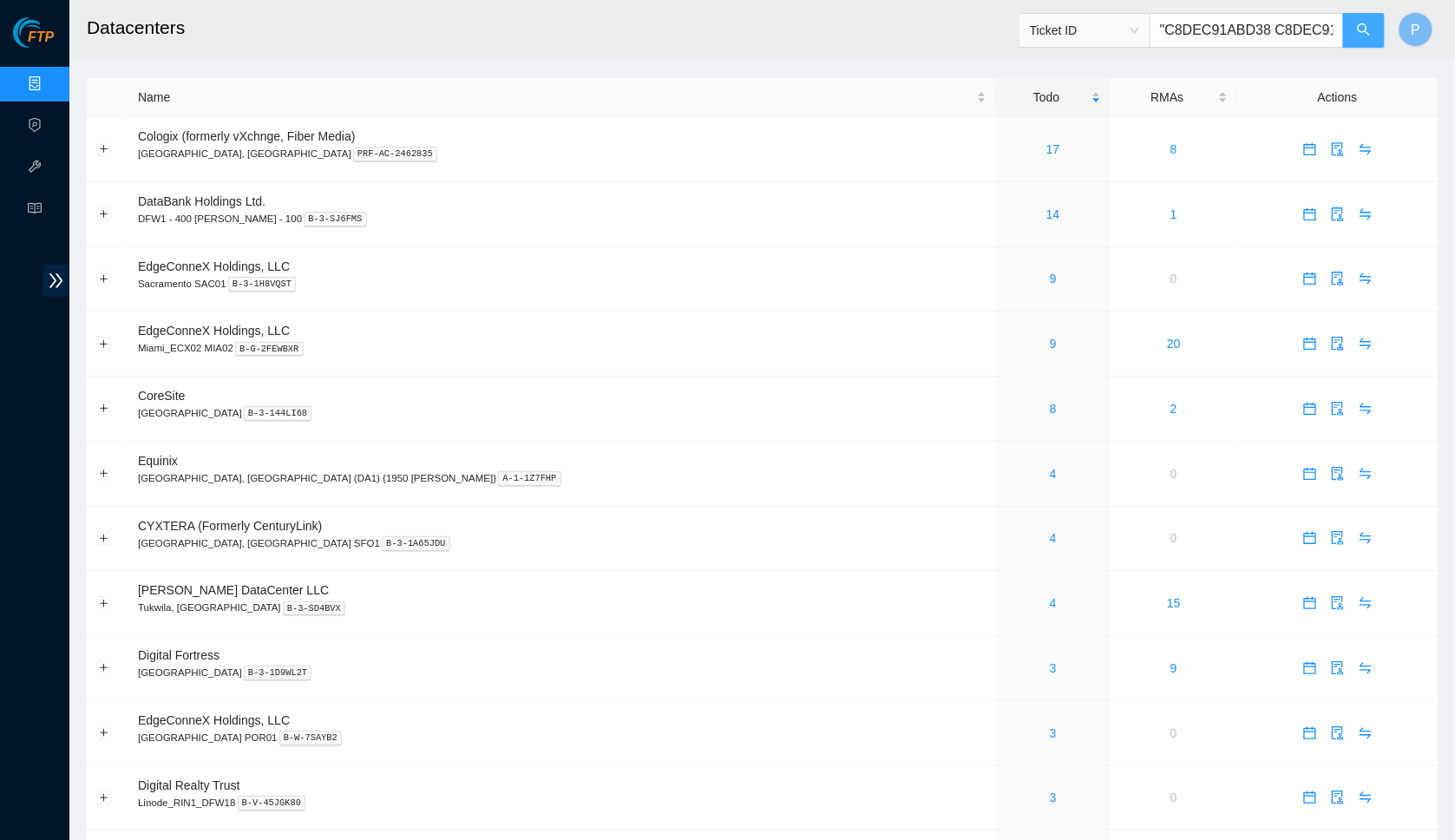
type input ""C8DEC91ABD38 C8DEC91ABD3F"
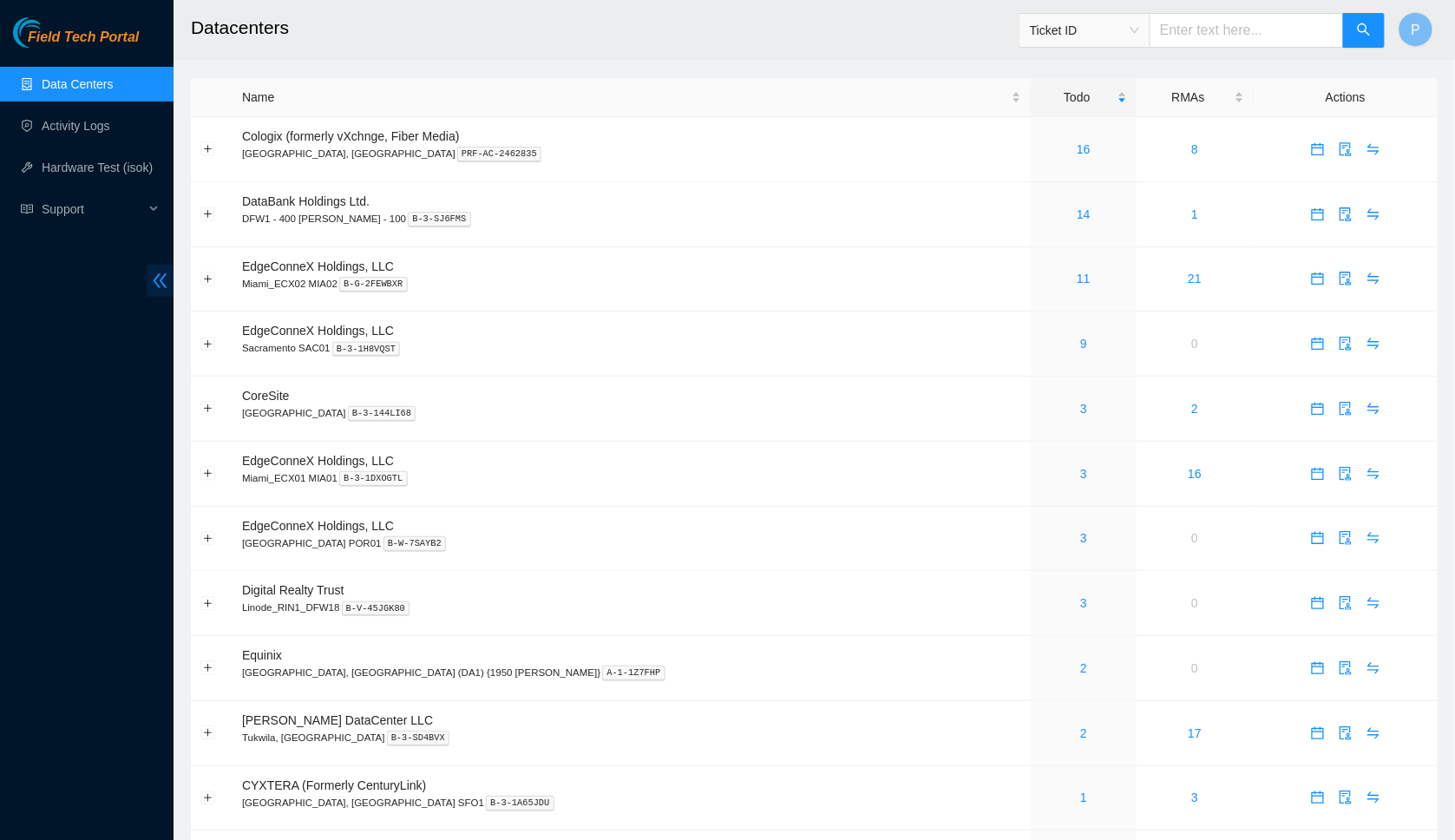
click at [168, 283] on span "double-left" at bounding box center [160, 281] width 27 height 32
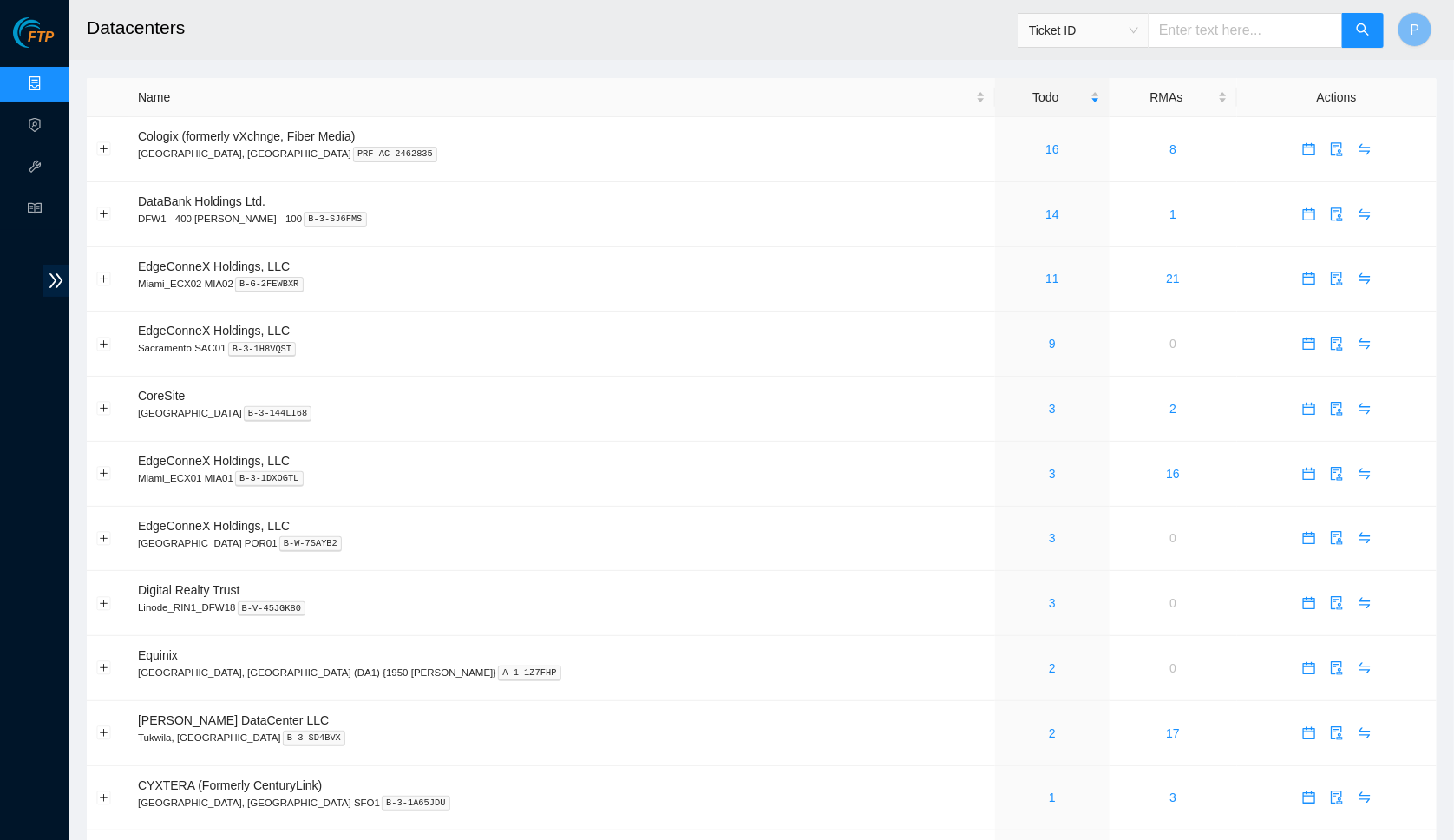
click at [1178, 33] on input "text" at bounding box center [1246, 30] width 194 height 34
paste input "UK13450002"
type input "UK13450002"
click at [1389, 24] on header "Datacenters Ticket ID UK13450002 P" at bounding box center [796, 30] width 1454 height 60
click at [1381, 25] on button "button" at bounding box center [1363, 30] width 42 height 34
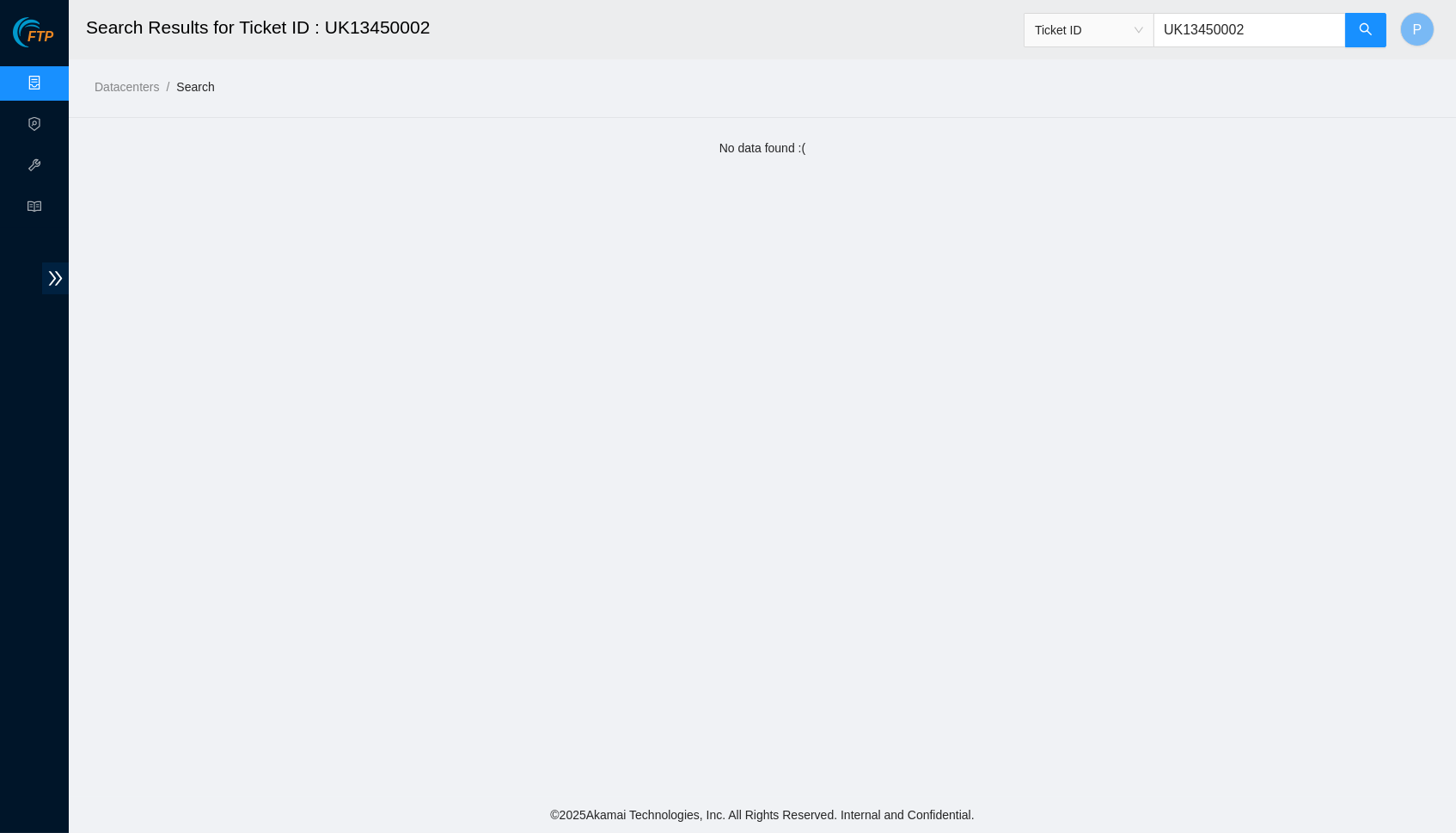
click at [1227, 11] on span "Ticket ID UK13450002" at bounding box center [1206, 25] width 364 height 45
click at [1230, 30] on input "UK13450002" at bounding box center [1249, 30] width 192 height 34
click at [1229, 28] on input "UK13450002" at bounding box center [1249, 30] width 192 height 34
click at [1230, 28] on input "UK13450002" at bounding box center [1249, 30] width 192 height 34
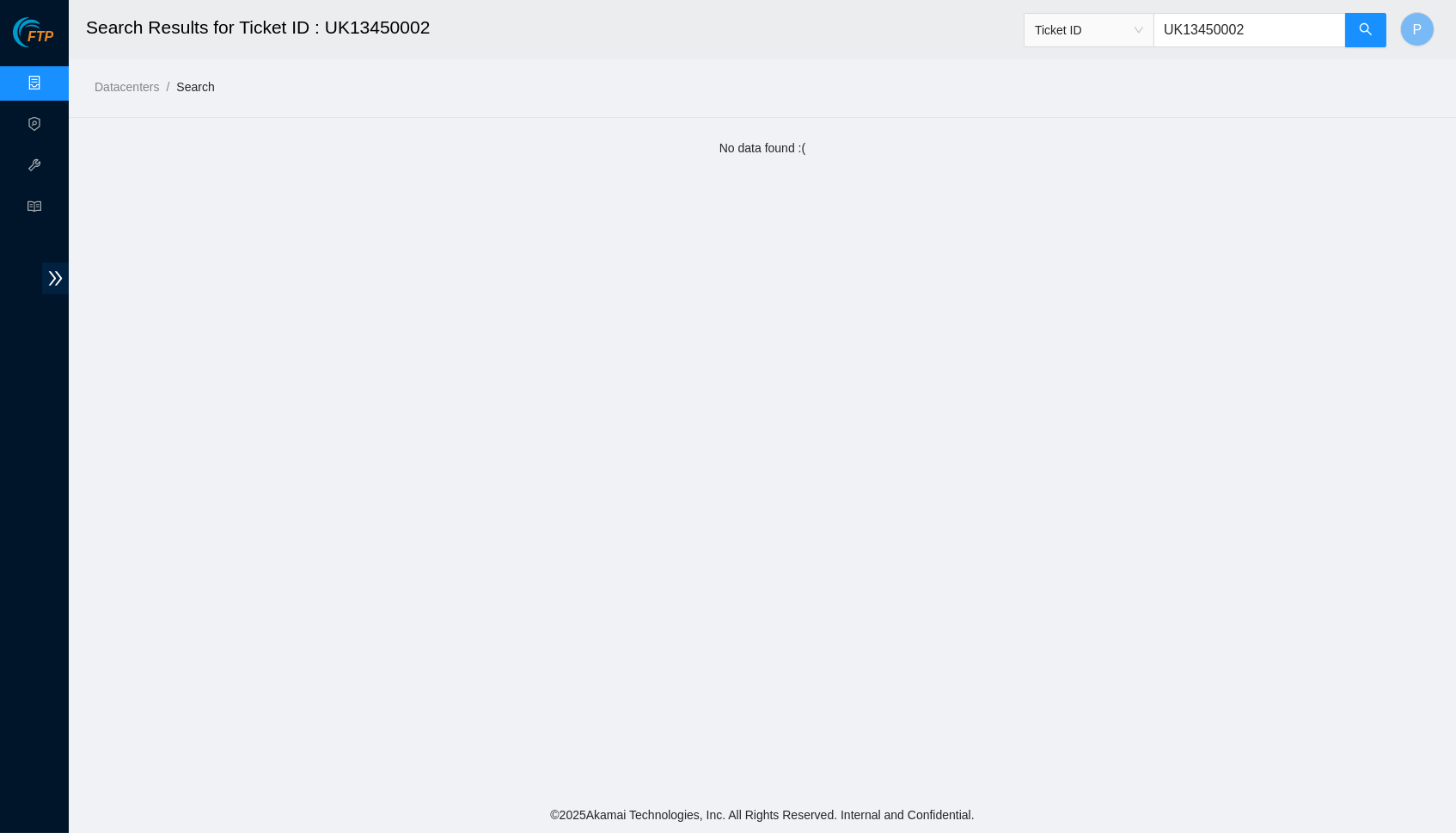
paste input "TV7223"
click at [1372, 33] on icon "search" at bounding box center [1366, 29] width 13 height 13
drag, startPoint x: 1265, startPoint y: 32, endPoint x: 1100, endPoint y: 47, distance: 165.7
click at [1100, 47] on span "Ticket ID TV72230002" at bounding box center [1206, 30] width 364 height 34
click at [1199, 28] on input "TV72230002" at bounding box center [1249, 30] width 192 height 34
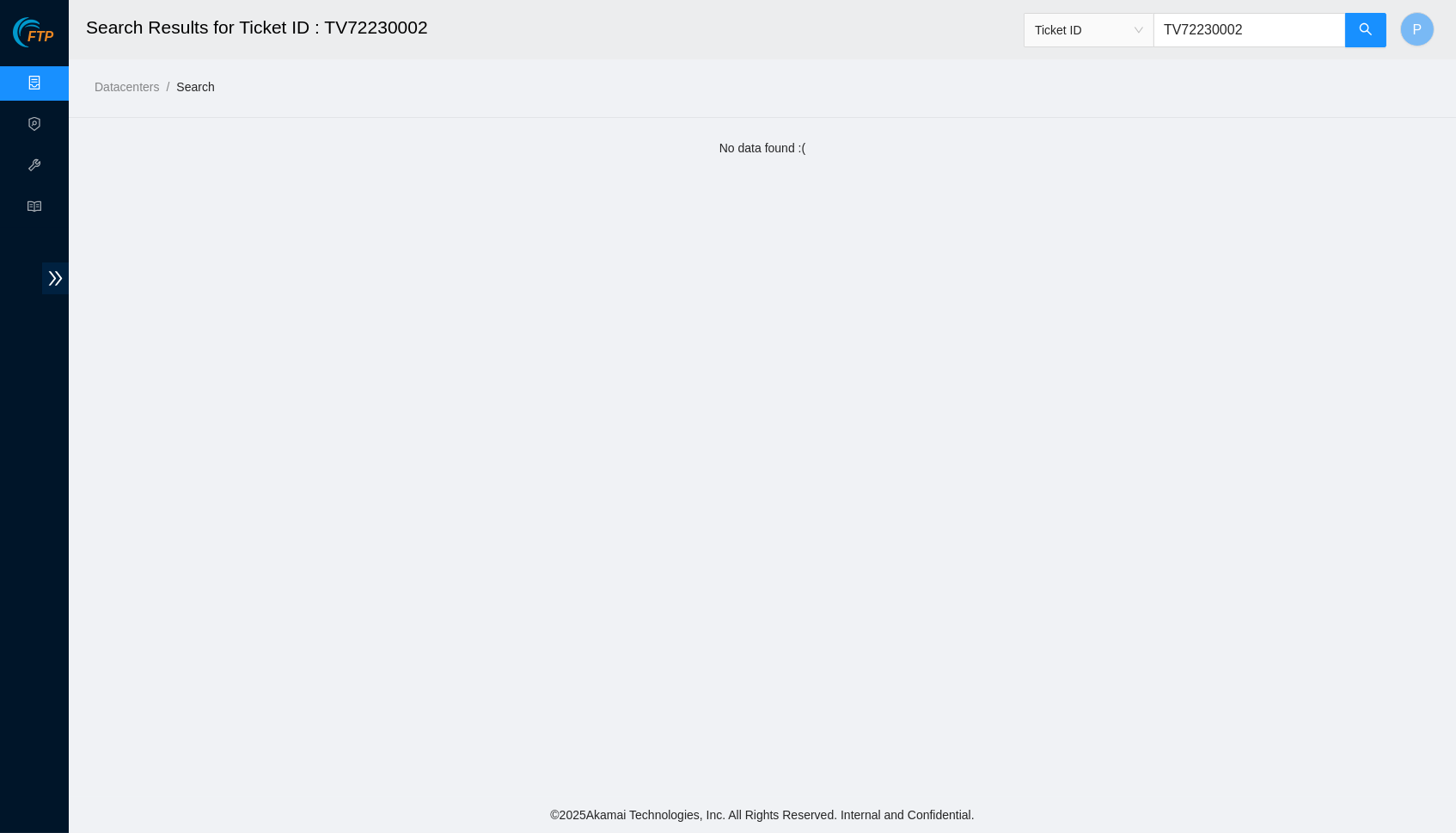
click at [1198, 28] on input "TV72230002" at bounding box center [1249, 30] width 192 height 34
click at [1199, 27] on input "TV72230002" at bounding box center [1249, 30] width 192 height 34
paste input "S453658X2B26148"
click at [1371, 35] on icon "search" at bounding box center [1366, 29] width 13 height 13
click at [1217, 33] on input "S453658X2B26148" at bounding box center [1249, 30] width 192 height 34
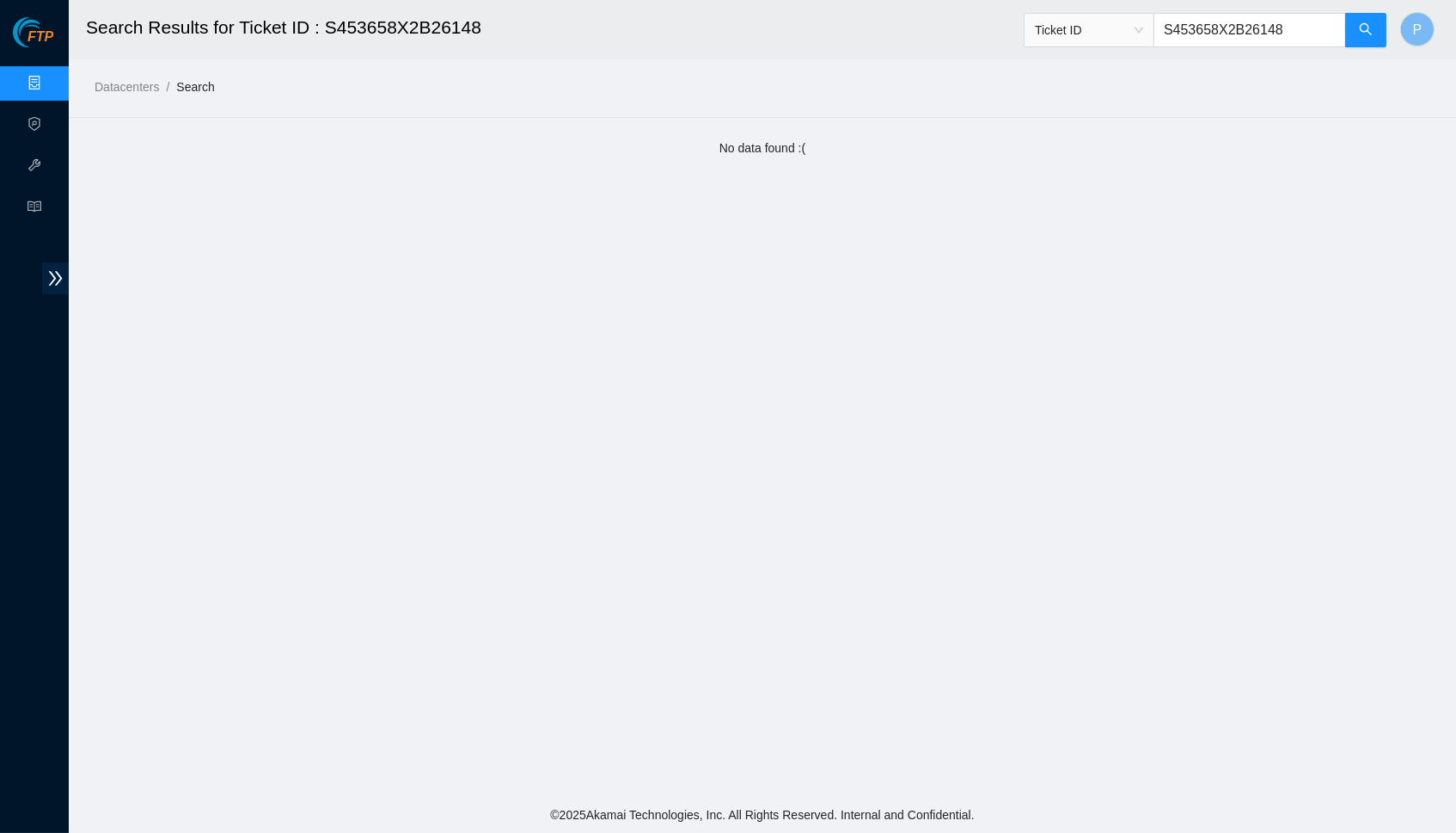
click at [1217, 33] on input "S453658X2B26148" at bounding box center [1249, 30] width 192 height 34
paste input ""C8DEC91ABD38 C8DEC91ABD3F""
click at [1350, 23] on button "button" at bounding box center [1366, 30] width 41 height 34
drag, startPoint x: 1220, startPoint y: 30, endPoint x: 1087, endPoint y: 33, distance: 133.0
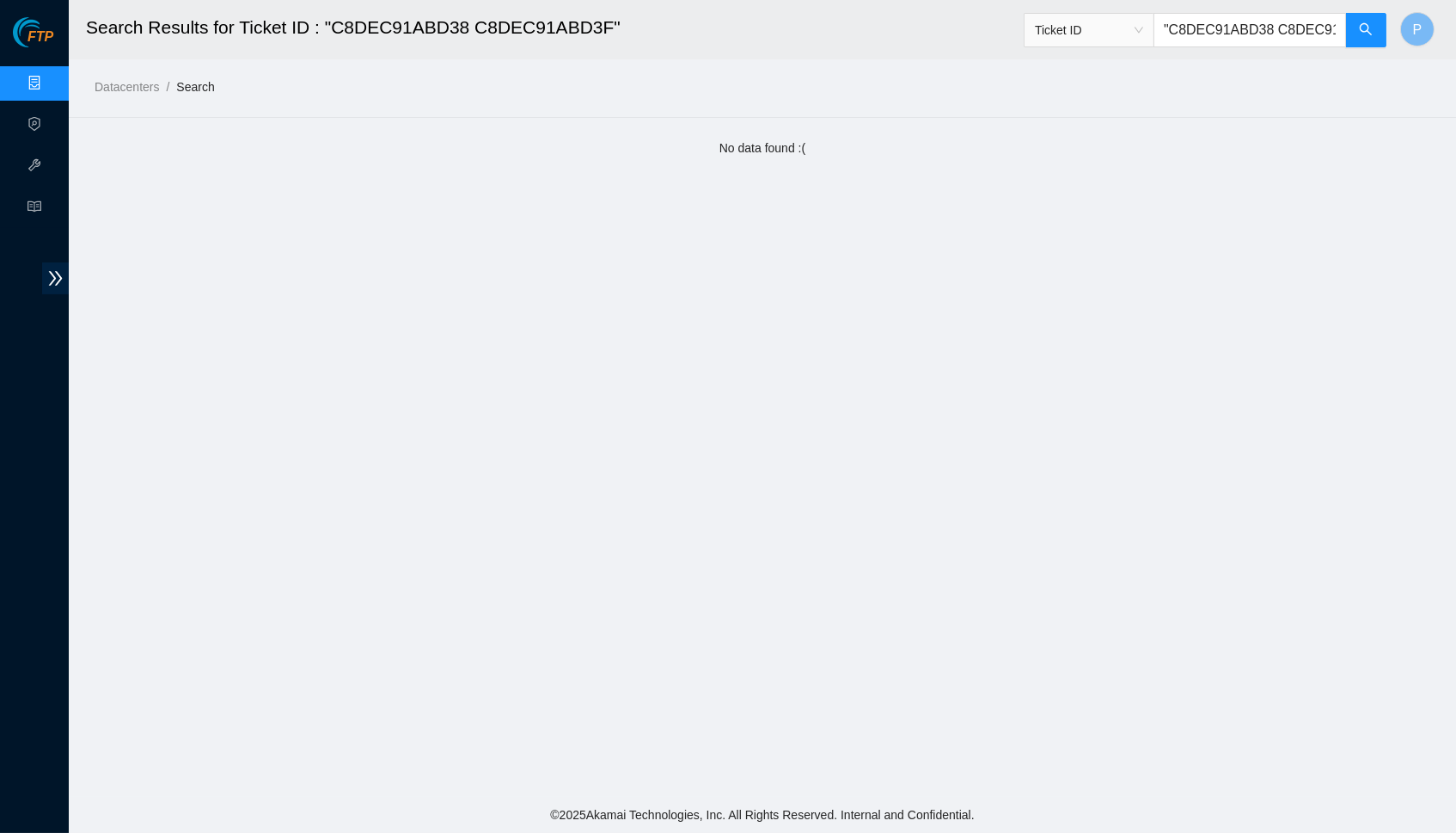
click at [1087, 33] on span "Ticket ID "C8DEC91ABD38 C8DEC91ABD3F"" at bounding box center [1206, 30] width 364 height 34
click at [1291, 30] on input "C8DEC91ABD3F"" at bounding box center [1249, 30] width 192 height 34
click at [1265, 16] on input "C8DEC91ABD3F" at bounding box center [1249, 30] width 192 height 34
click at [1266, 16] on input "C8DEC91ABD3F" at bounding box center [1249, 30] width 192 height 34
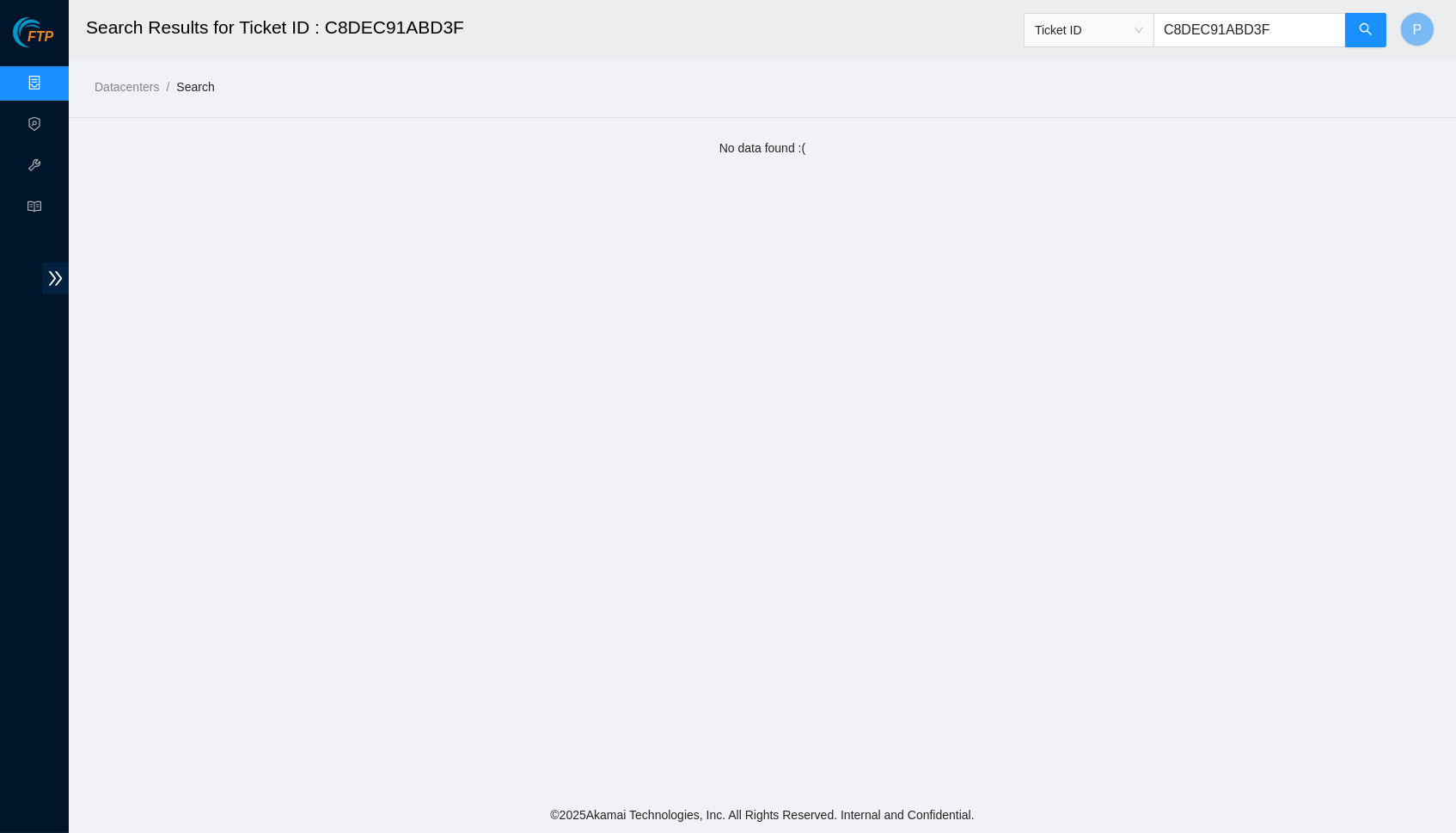
paste input "MT2142T01236"
click at [1344, 33] on input "MT2142T01236" at bounding box center [1249, 30] width 192 height 34
click at [1359, 27] on icon "search" at bounding box center [1366, 29] width 13 height 13
click at [1186, 30] on input "MT2142T01236" at bounding box center [1249, 30] width 192 height 34
click at [1188, 30] on input "MT2142T01236" at bounding box center [1249, 30] width 192 height 34
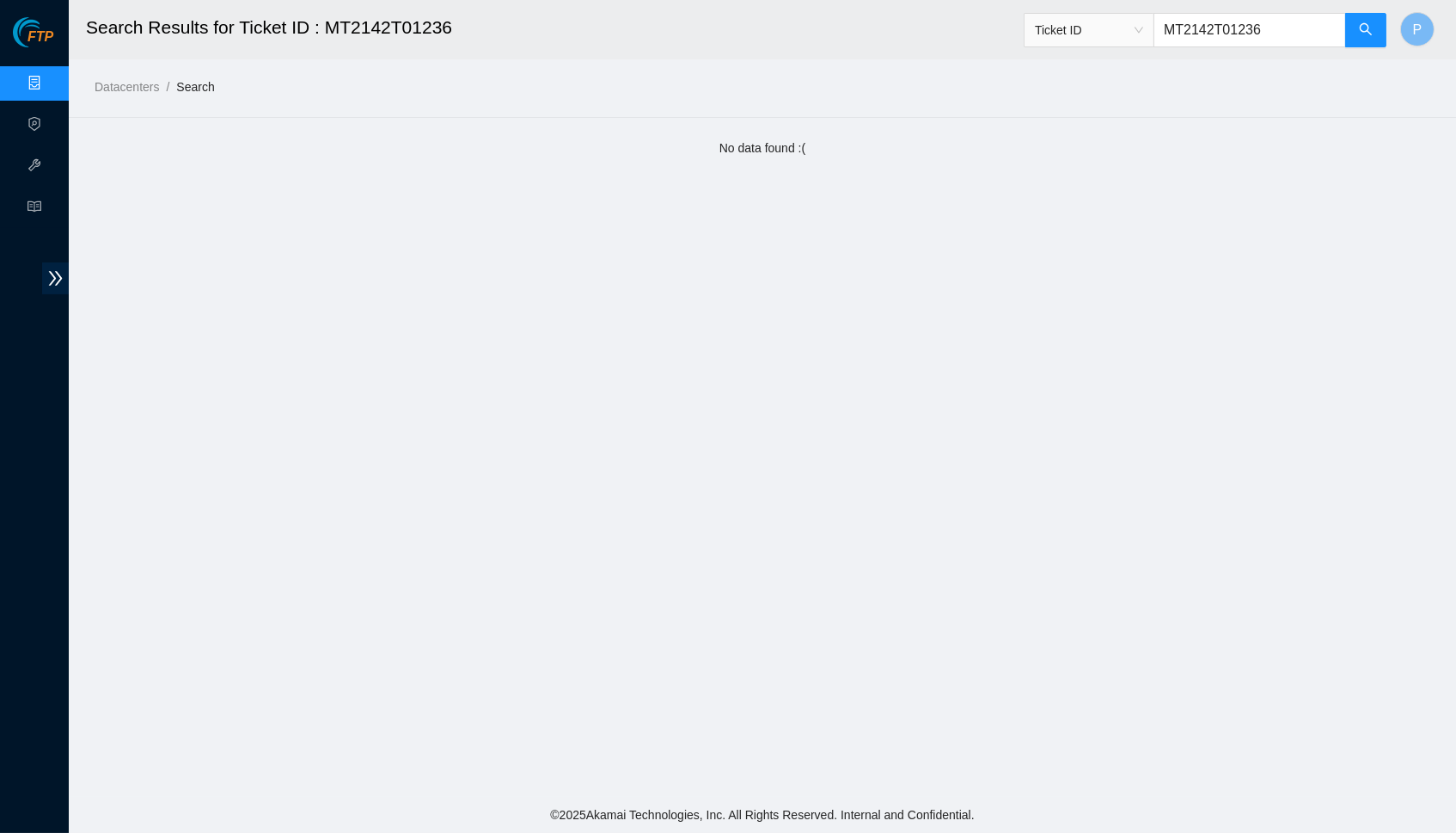
click at [1188, 30] on input "MT2142T01236" at bounding box center [1249, 30] width 192 height 34
paste input "212J16050"
click at [1353, 33] on button "button" at bounding box center [1366, 30] width 41 height 34
click at [1371, 23] on icon "search" at bounding box center [1366, 29] width 13 height 13
click at [1184, 38] on input "MT2212J16050" at bounding box center [1249, 30] width 192 height 34
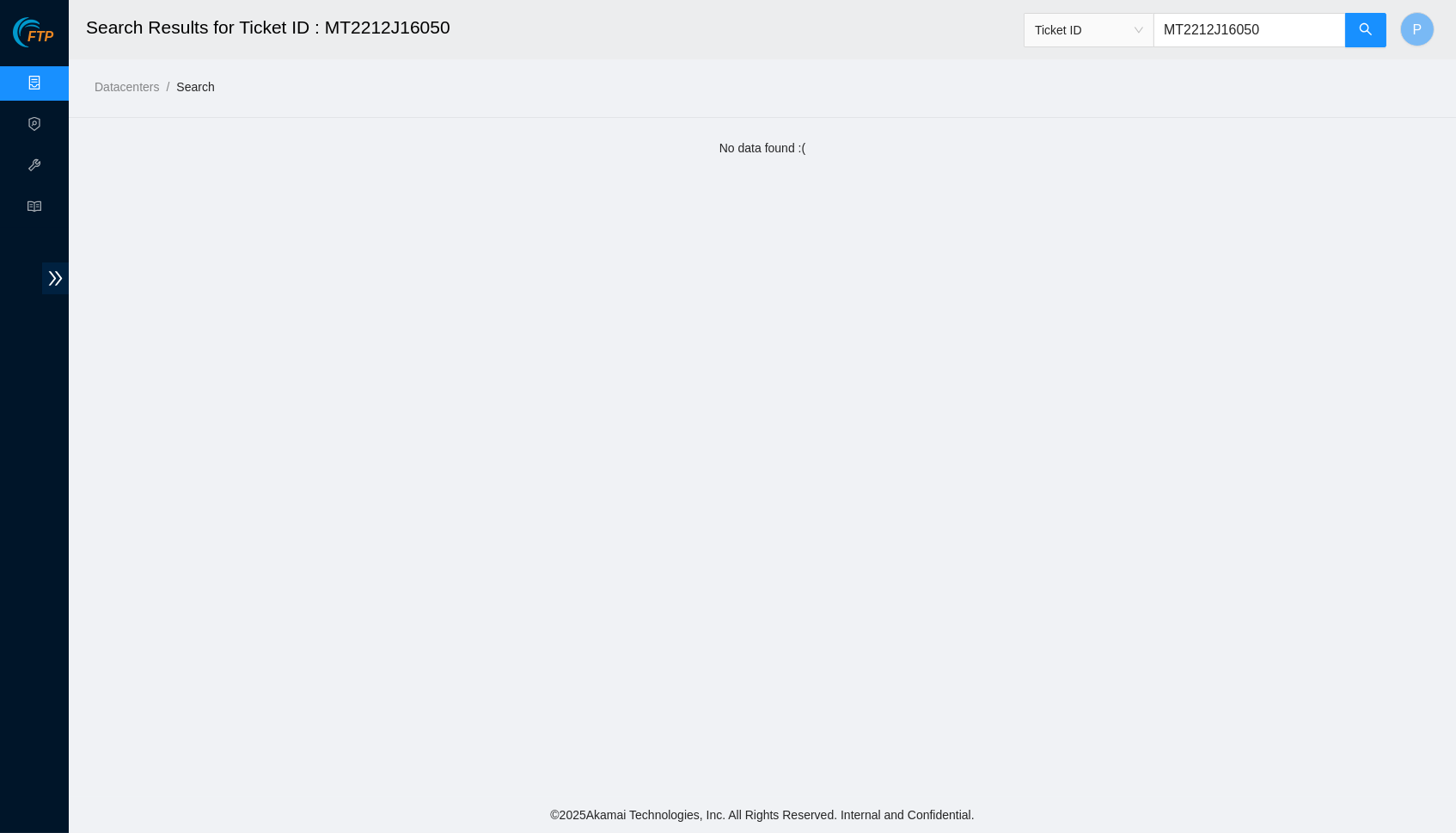
click at [1184, 38] on input "MT2212J16050" at bounding box center [1249, 30] width 192 height 34
paste input ""AAA2024AAHH AAA2029AABI AAA2020AAOL AAA2029AAJL""
click at [1365, 36] on span "search" at bounding box center [1366, 30] width 13 height 16
click at [1207, 33] on input ""AAA2024AAHH AAA2029AABI AAA2020AAOL AAA2029AAJL"" at bounding box center [1249, 30] width 192 height 34
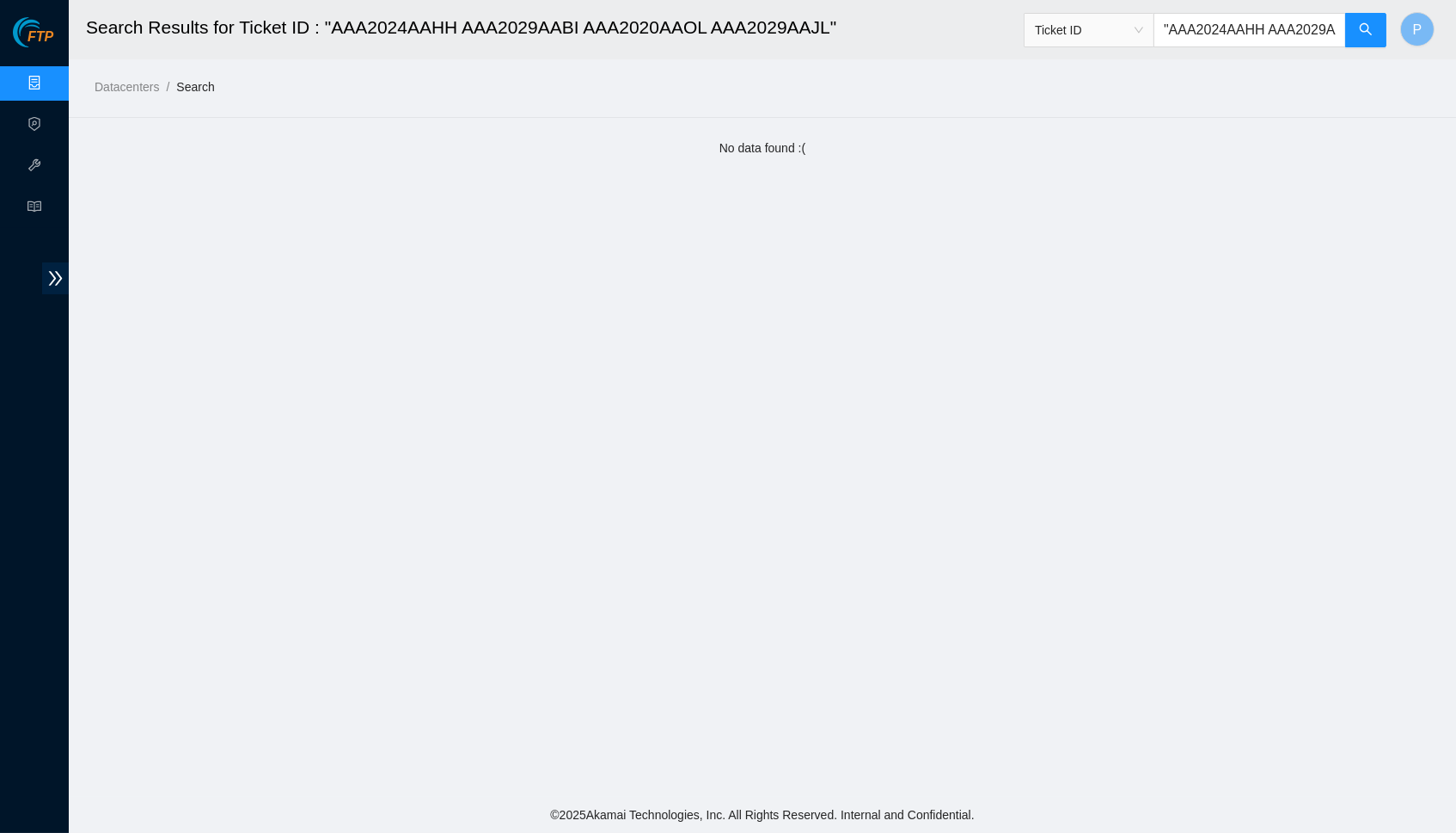
click at [1207, 33] on input ""AAA2024AAHH AAA2029AABI AAA2020AAOL AAA2029AAJL"" at bounding box center [1249, 30] width 192 height 34
paste input "71482303236941 71482303236697"
click at [1282, 25] on input ""71482303236941 71482303236697"" at bounding box center [1249, 30] width 192 height 34
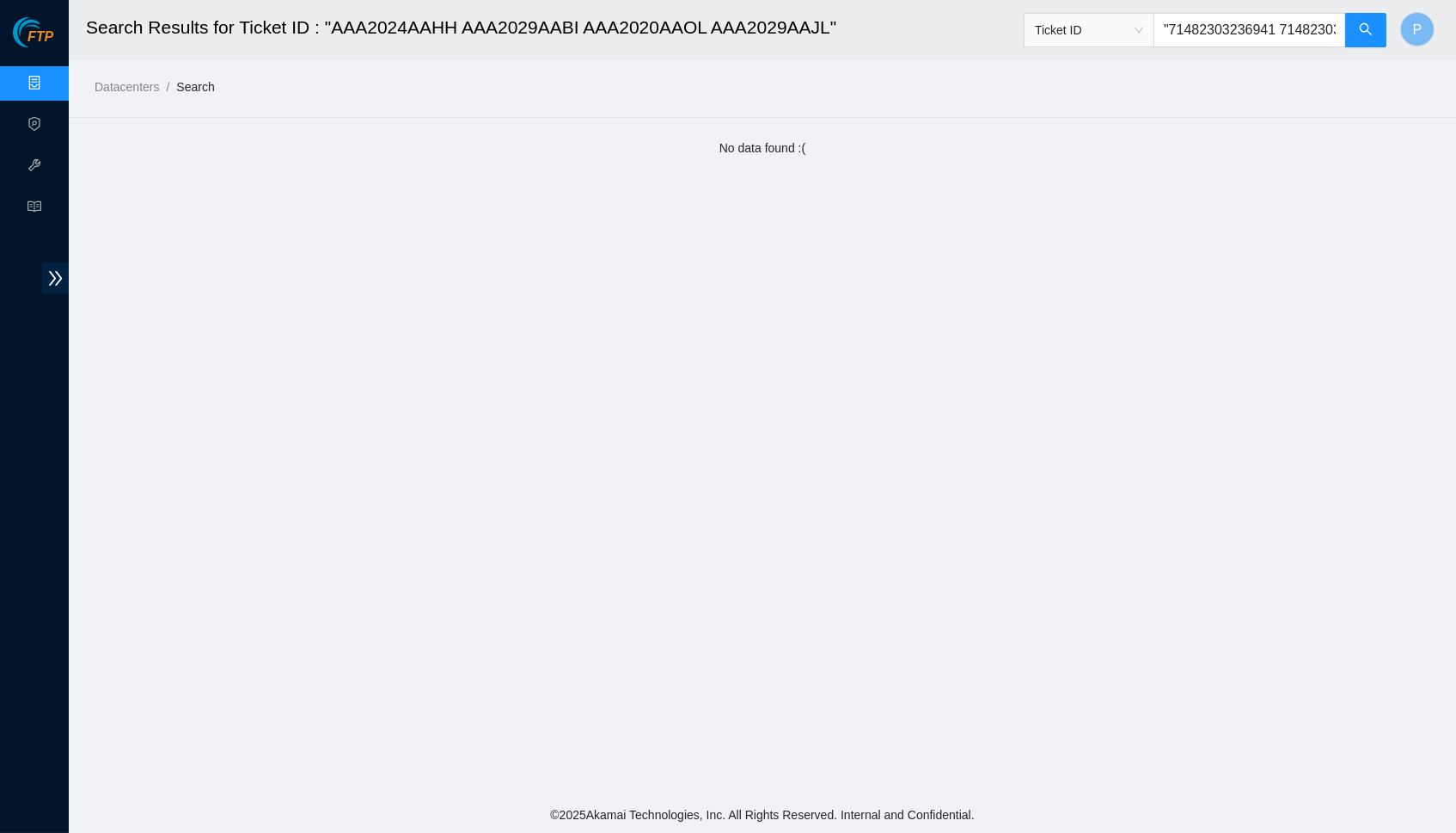
click at [1281, 25] on input ""71482303236941 71482303236697"" at bounding box center [1249, 30] width 192 height 34
click at [1281, 24] on input ""71482303236941 71482303236697"" at bounding box center [1249, 30] width 192 height 34
paste input "S340194X2207753"
click at [1345, 30] on button "button" at bounding box center [1366, 30] width 41 height 34
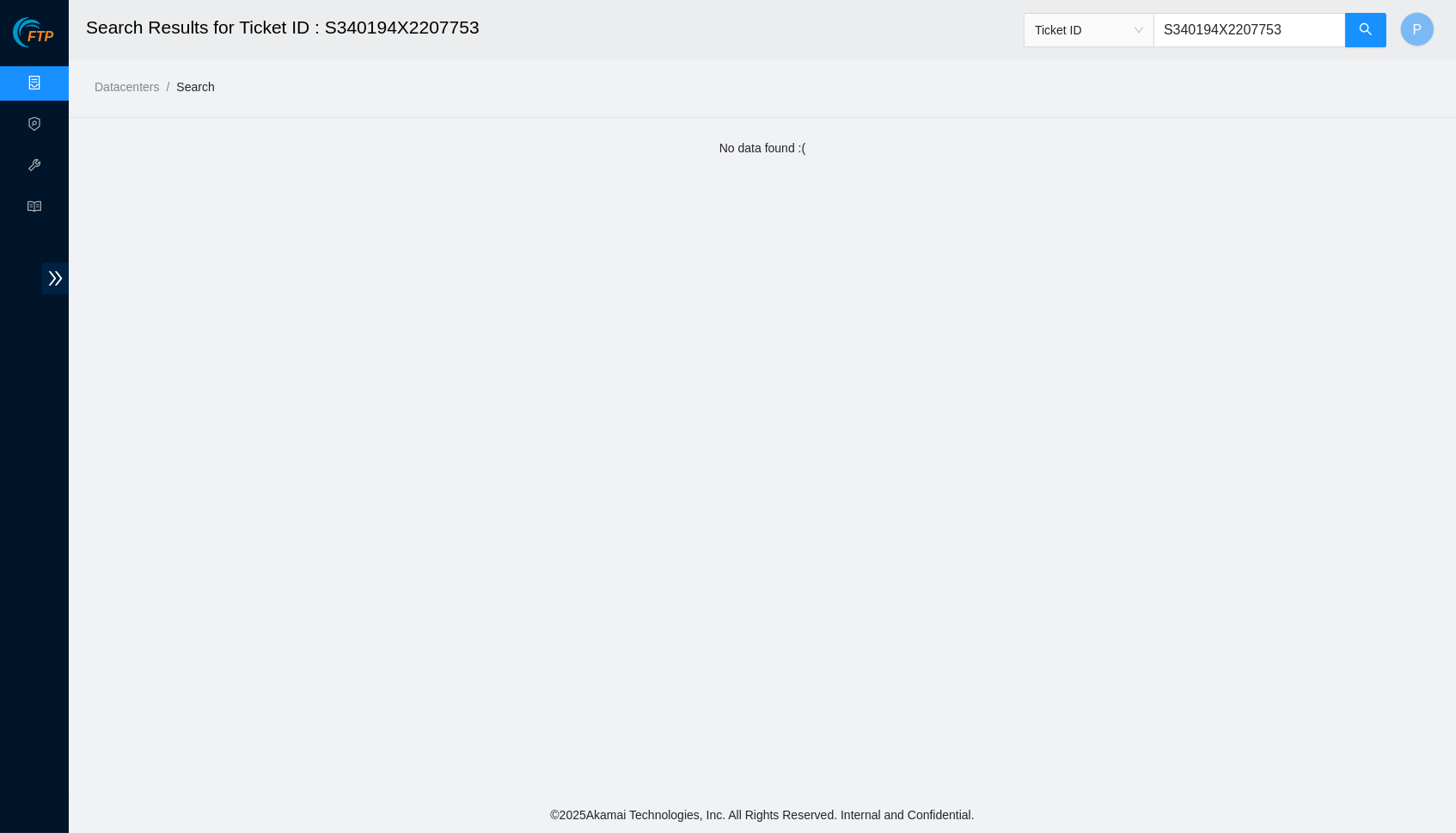
click at [1240, 14] on span "Ticket ID S340194X2207753" at bounding box center [1206, 25] width 364 height 45
click at [1244, 26] on input "S340194X2207753" at bounding box center [1249, 30] width 192 height 34
click at [1242, 25] on input "S340194X2207753" at bounding box center [1249, 30] width 192 height 34
click at [1244, 25] on input "S340194X2207753" at bounding box center [1249, 30] width 192 height 34
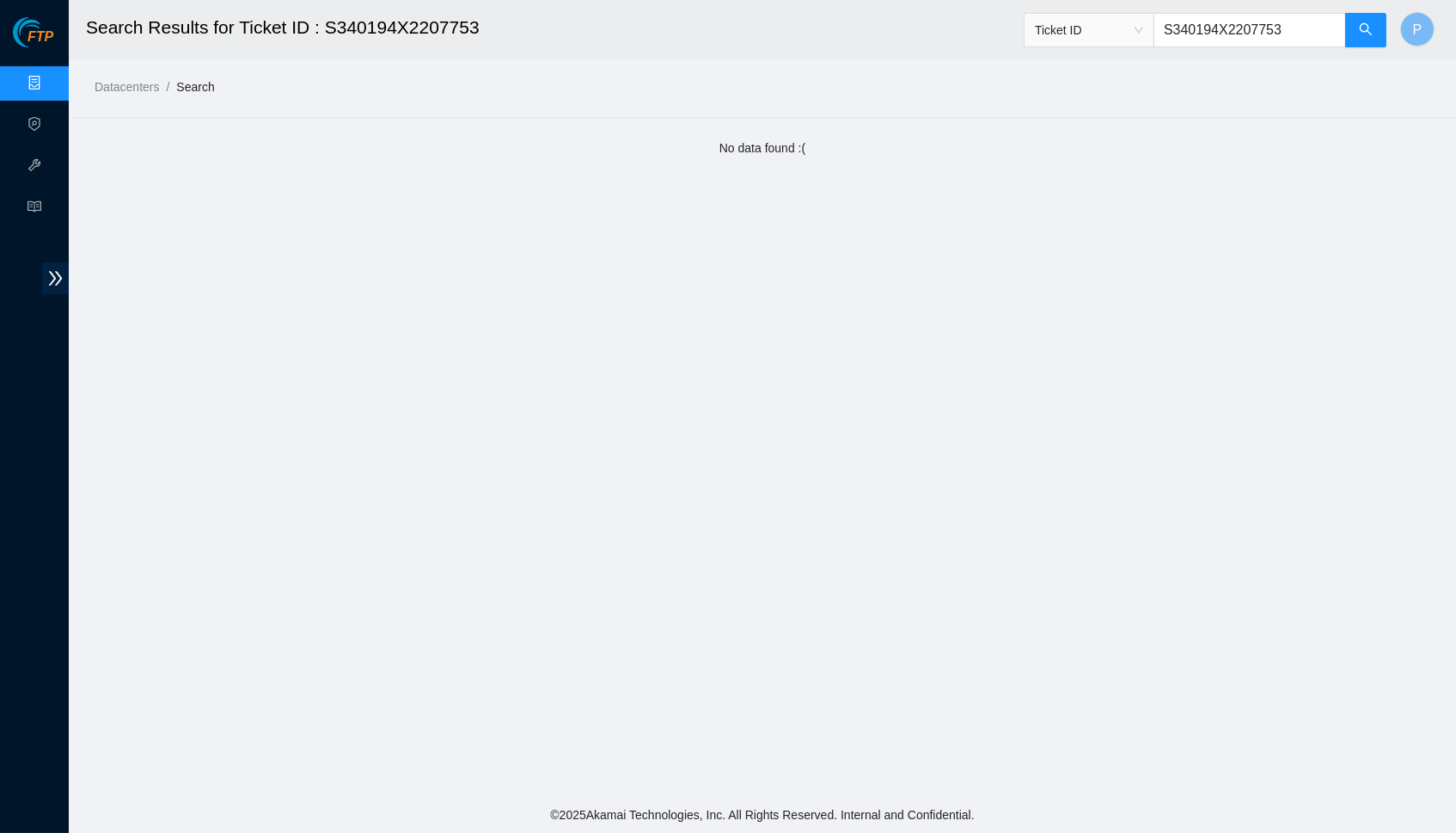
paste input "71322204163858"
drag, startPoint x: 1351, startPoint y: 7, endPoint x: 1356, endPoint y: 25, distance: 18.7
click at [1354, 14] on span "Ticket ID 71322204163858" at bounding box center [1206, 25] width 364 height 45
click at [1357, 25] on button "button" at bounding box center [1366, 30] width 41 height 34
click at [1130, 18] on span "Ticket ID" at bounding box center [1088, 30] width 108 height 26
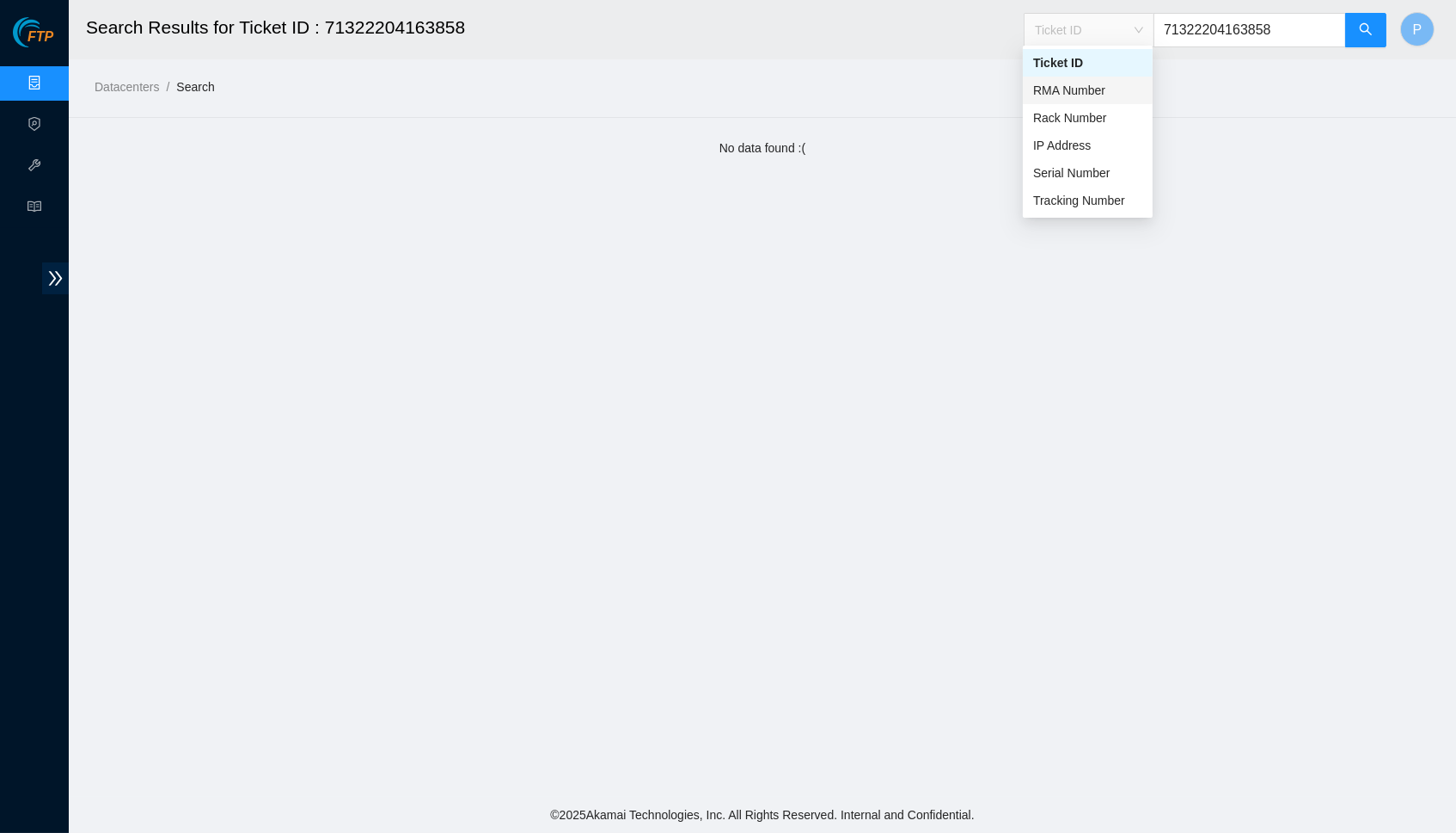
click at [1079, 89] on div "RMA Number" at bounding box center [1088, 89] width 109 height 19
click at [1228, 35] on input "71322204163858" at bounding box center [1249, 30] width 192 height 34
click at [1228, 33] on input "71322204163858" at bounding box center [1249, 30] width 192 height 34
paste input "B-V-5D0EST7"
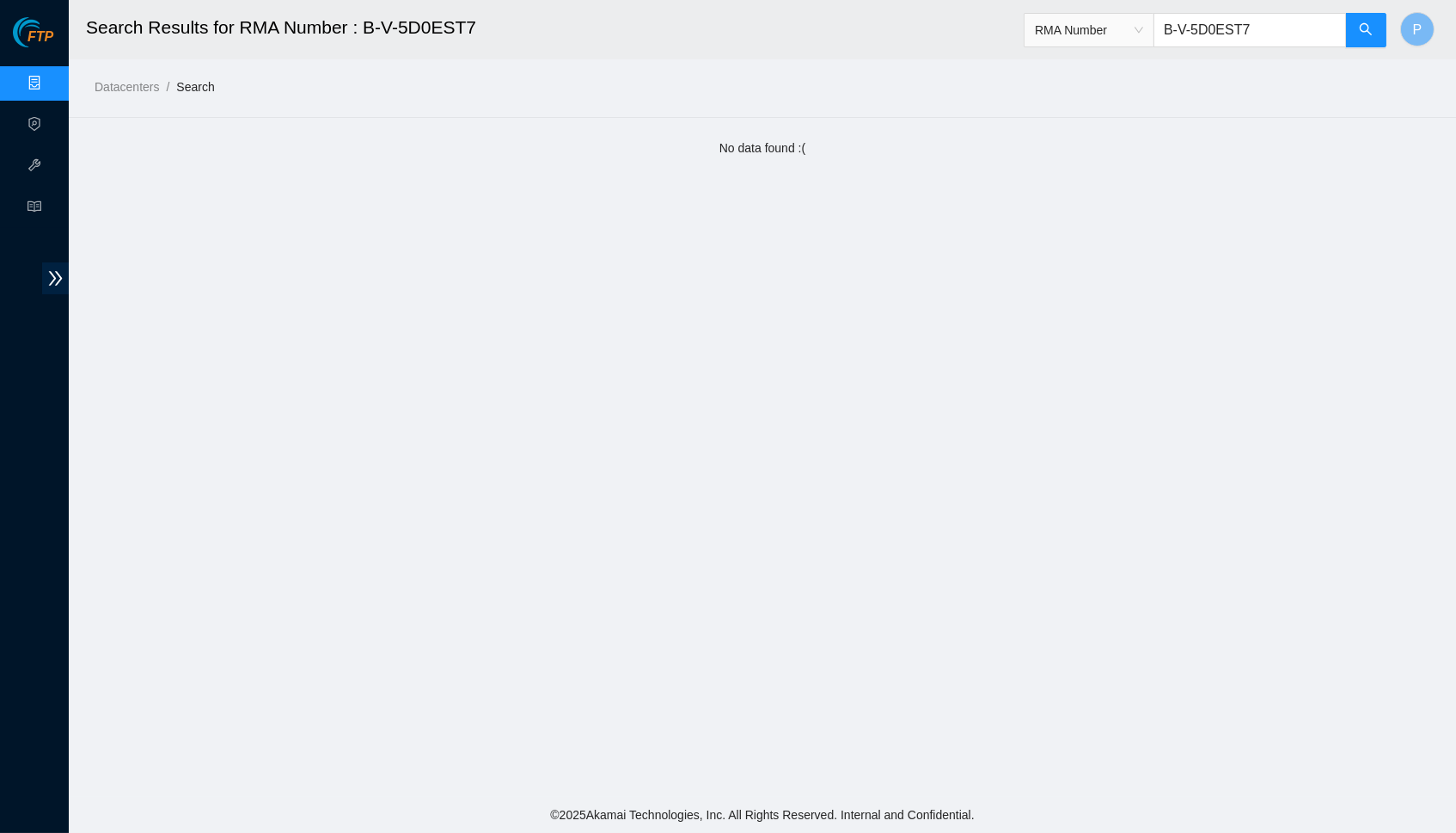
click at [1125, 30] on span "RMA Number" at bounding box center [1088, 30] width 108 height 26
click at [1121, 55] on div "Ticket ID" at bounding box center [1088, 63] width 109 height 19
click at [1196, 30] on input "B-V-5D0EST7" at bounding box center [1249, 30] width 192 height 34
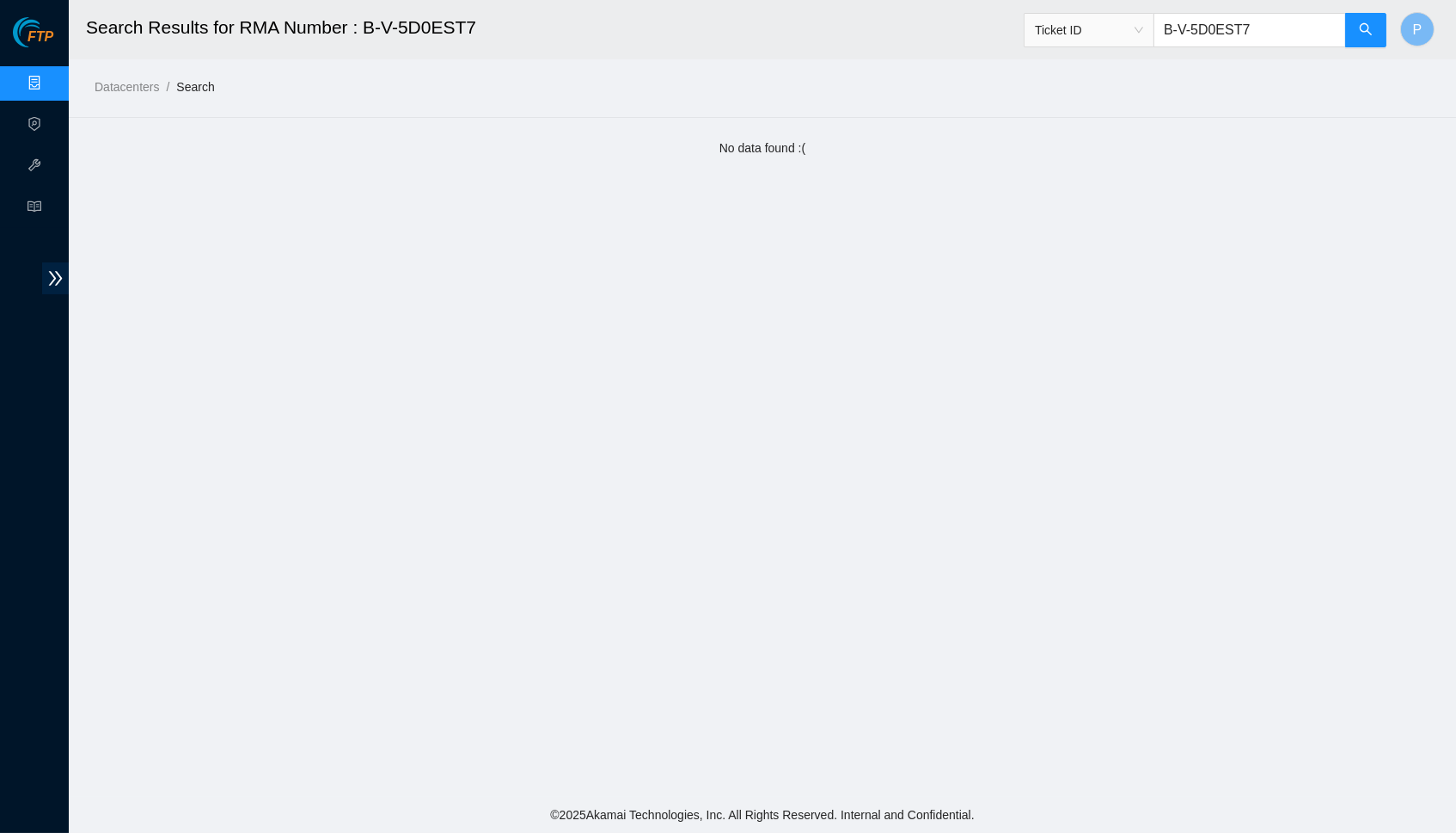
paste input "VDF9"
type input "B-V-5D0VDF9"
click at [1373, 27] on button "button" at bounding box center [1366, 30] width 41 height 34
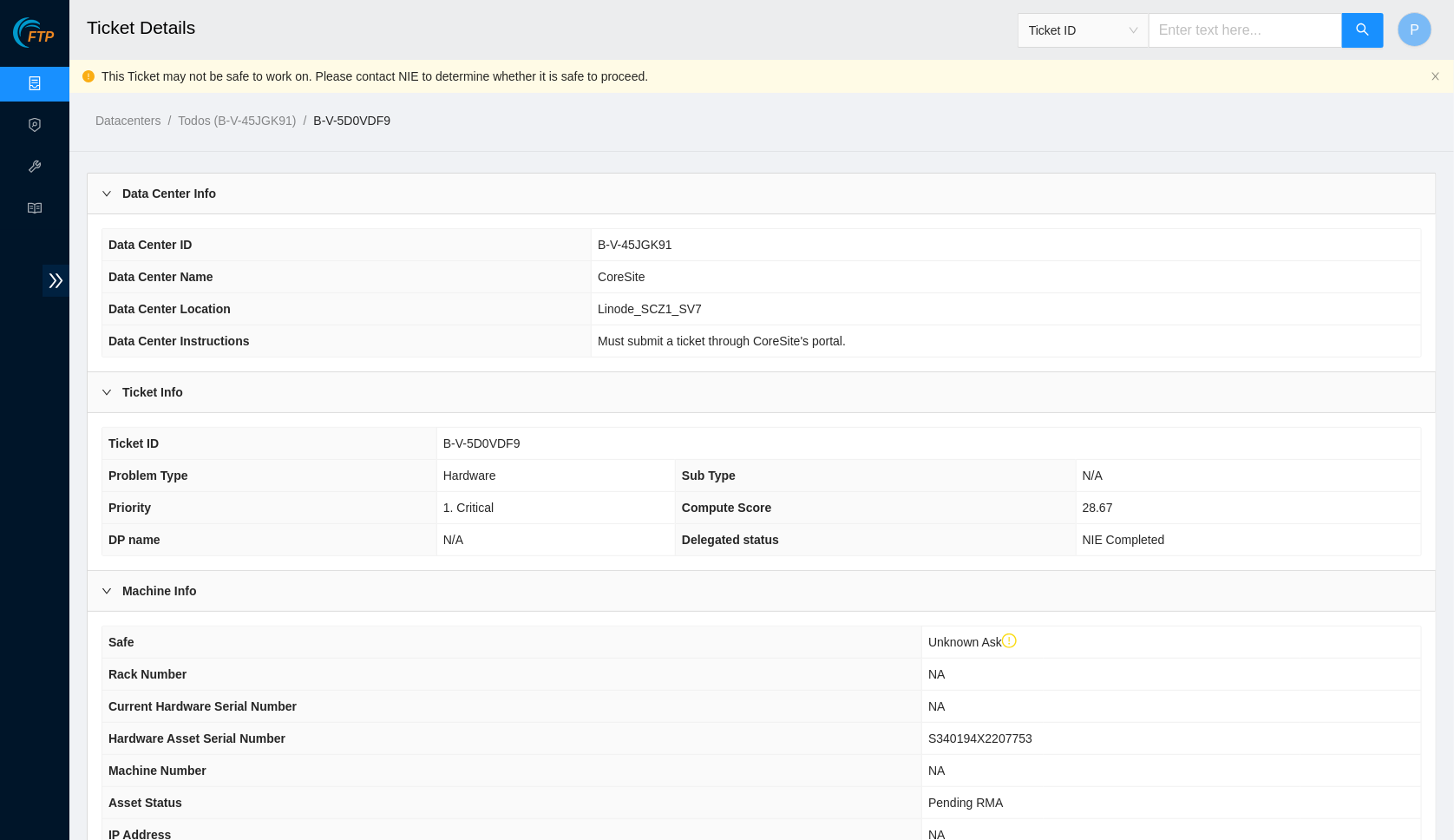
scroll to position [260, 0]
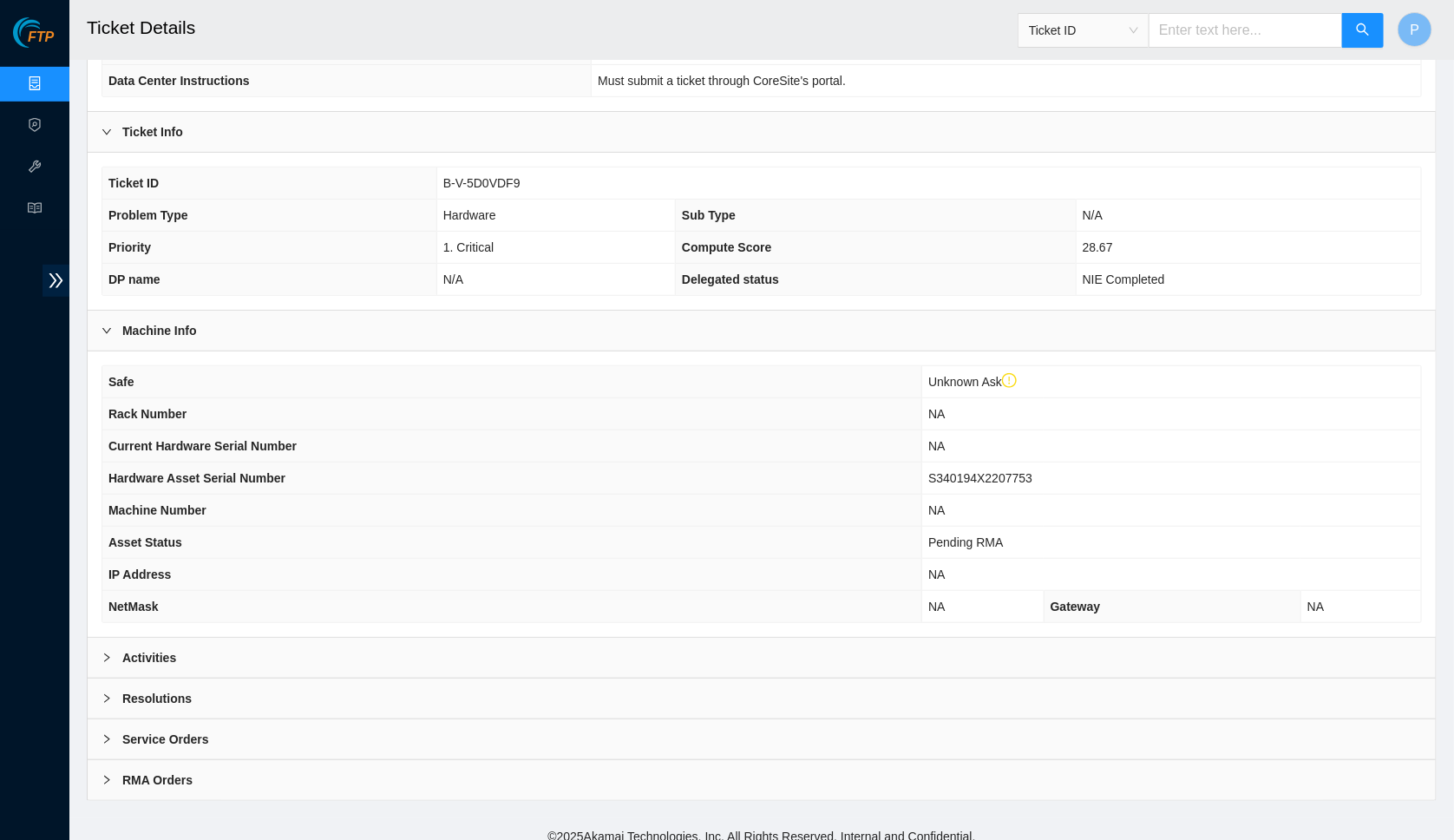
click at [623, 640] on div "Activities" at bounding box center [762, 658] width 1348 height 40
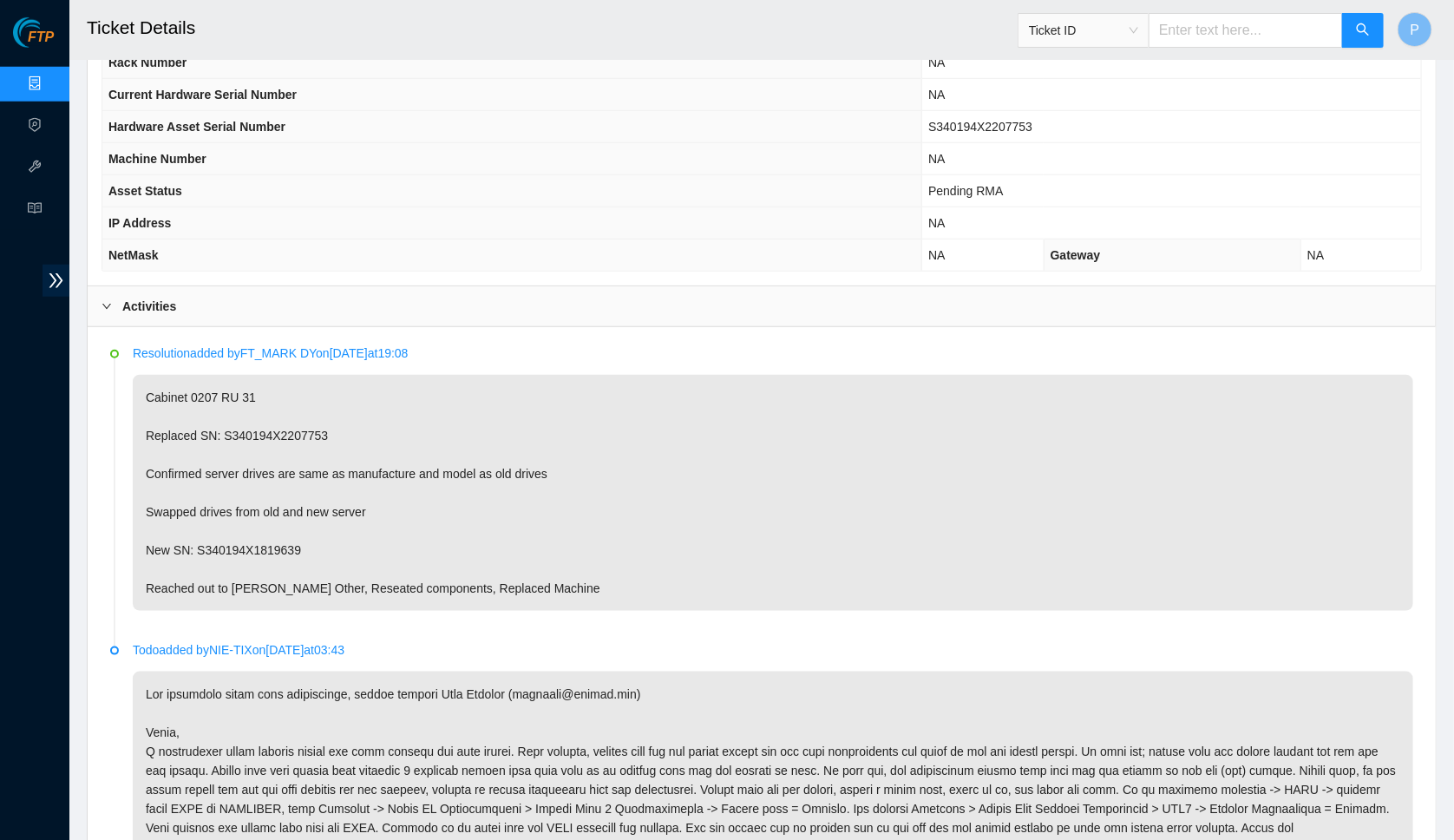
scroll to position [882, 0]
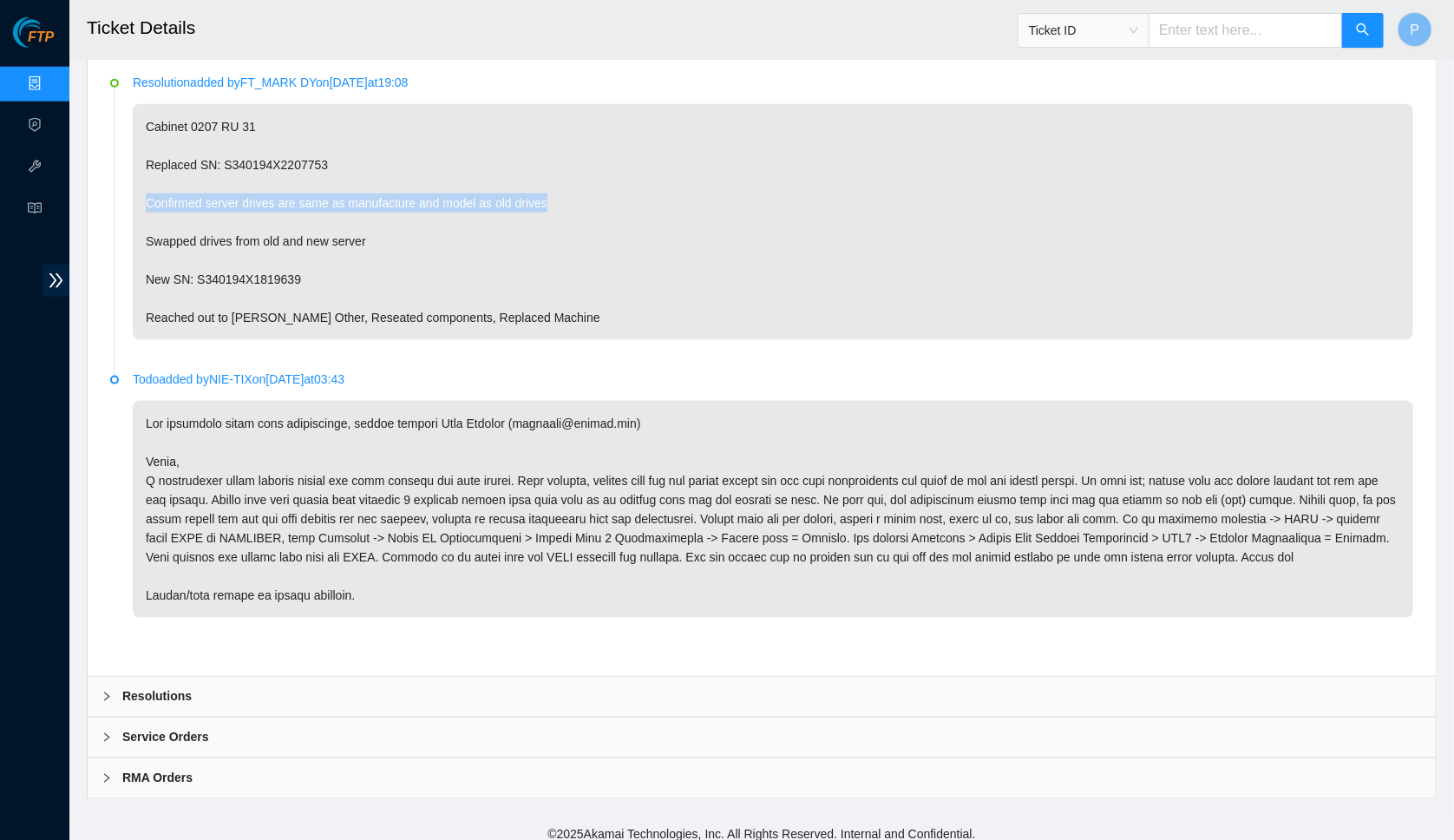
drag, startPoint x: 145, startPoint y: 184, endPoint x: 585, endPoint y: 182, distance: 440.0
click at [585, 182] on p "Cabinet 0207 RU 31 Replaced SN: S340194X2207753 Confirmed server drives are sam…" at bounding box center [773, 221] width 1281 height 235
click at [244, 112] on p "Cabinet 0207 RU 31 Replaced SN: S340194X2207753 Confirmed server drives are sam…" at bounding box center [773, 221] width 1281 height 235
click at [263, 762] on div "RMA Orders" at bounding box center [762, 778] width 1348 height 40
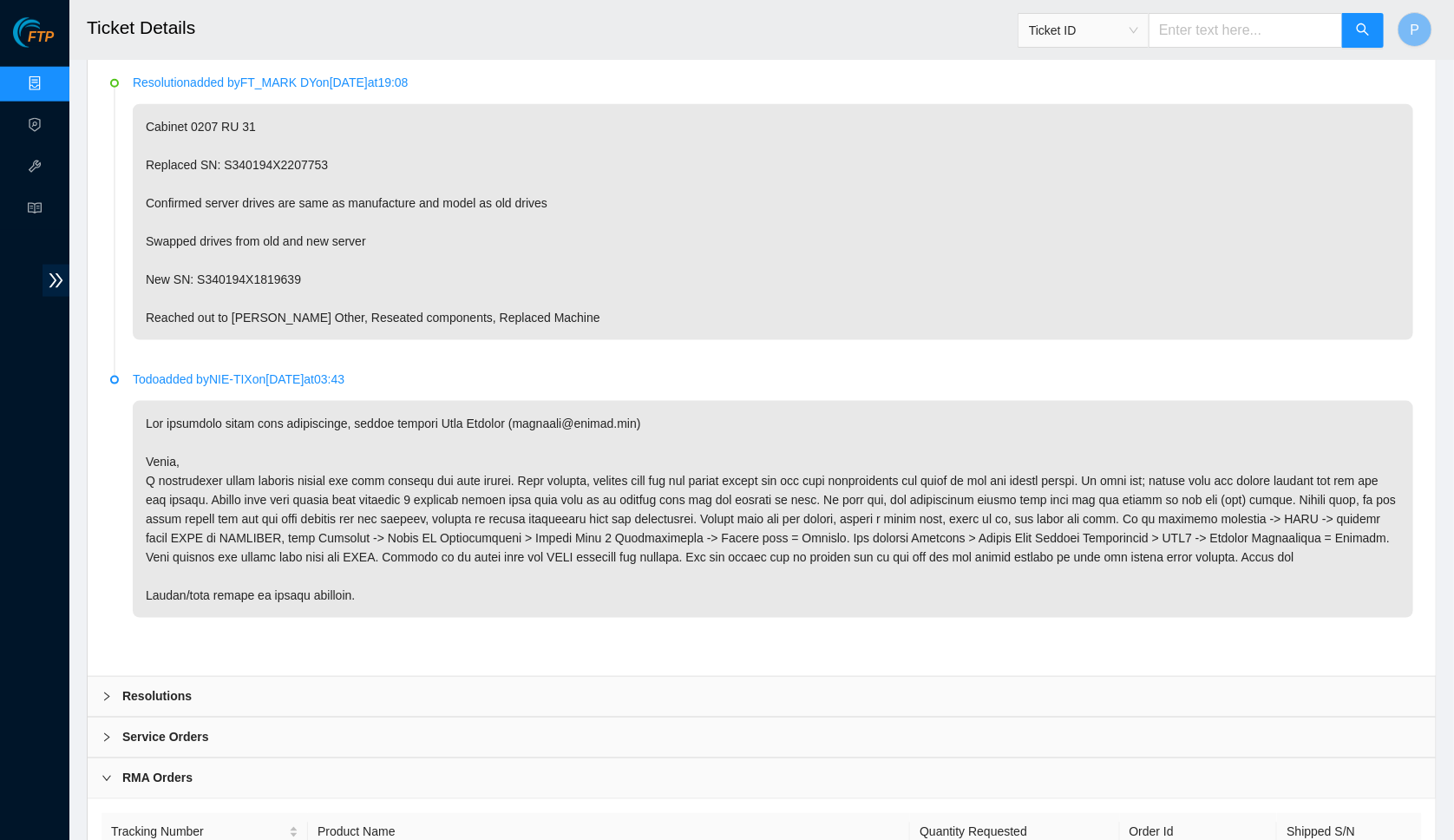
scroll to position [998, 0]
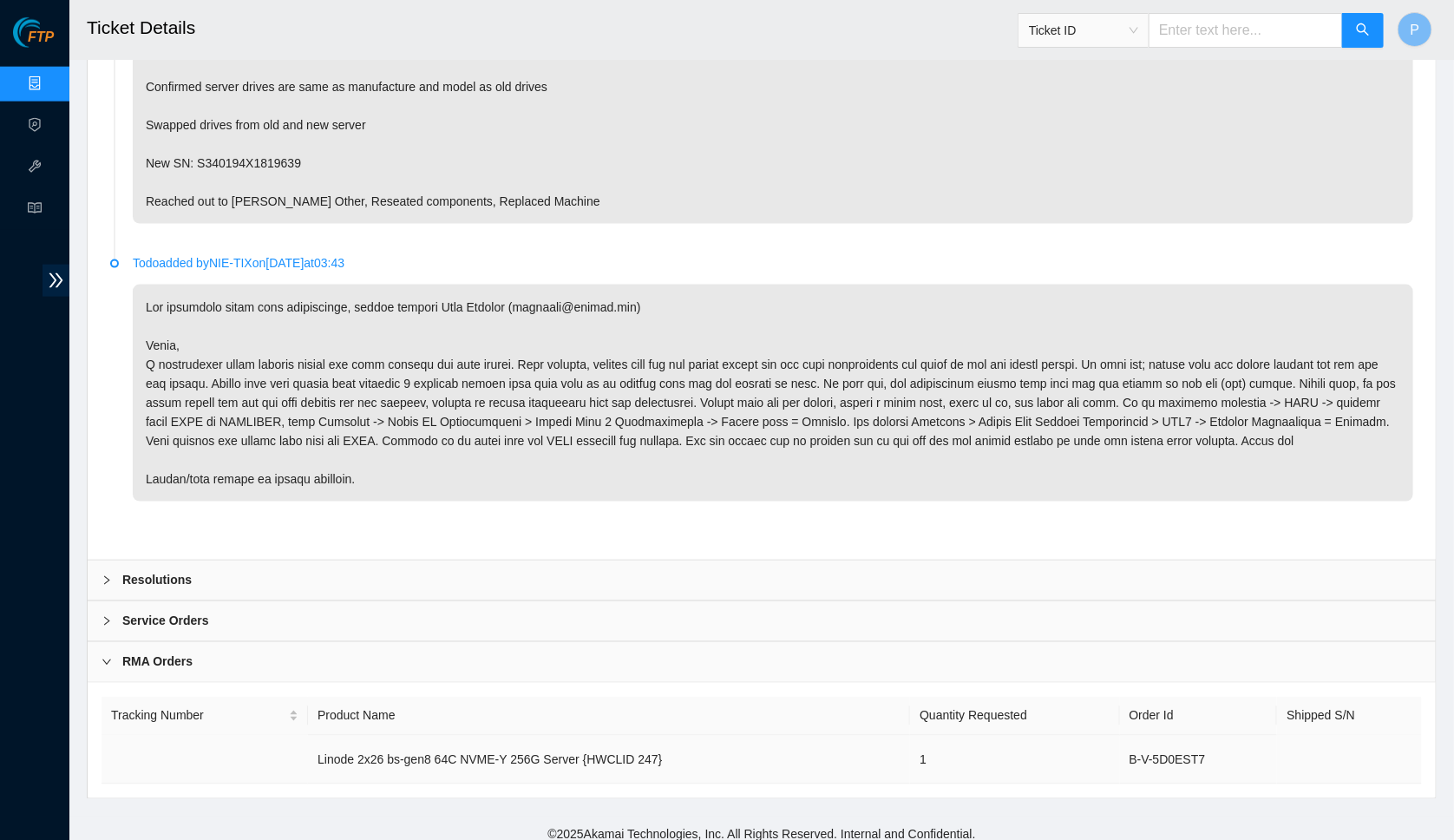
click at [189, 751] on td at bounding box center [204, 760] width 207 height 49
click at [212, 622] on div "Service Orders" at bounding box center [762, 621] width 1348 height 40
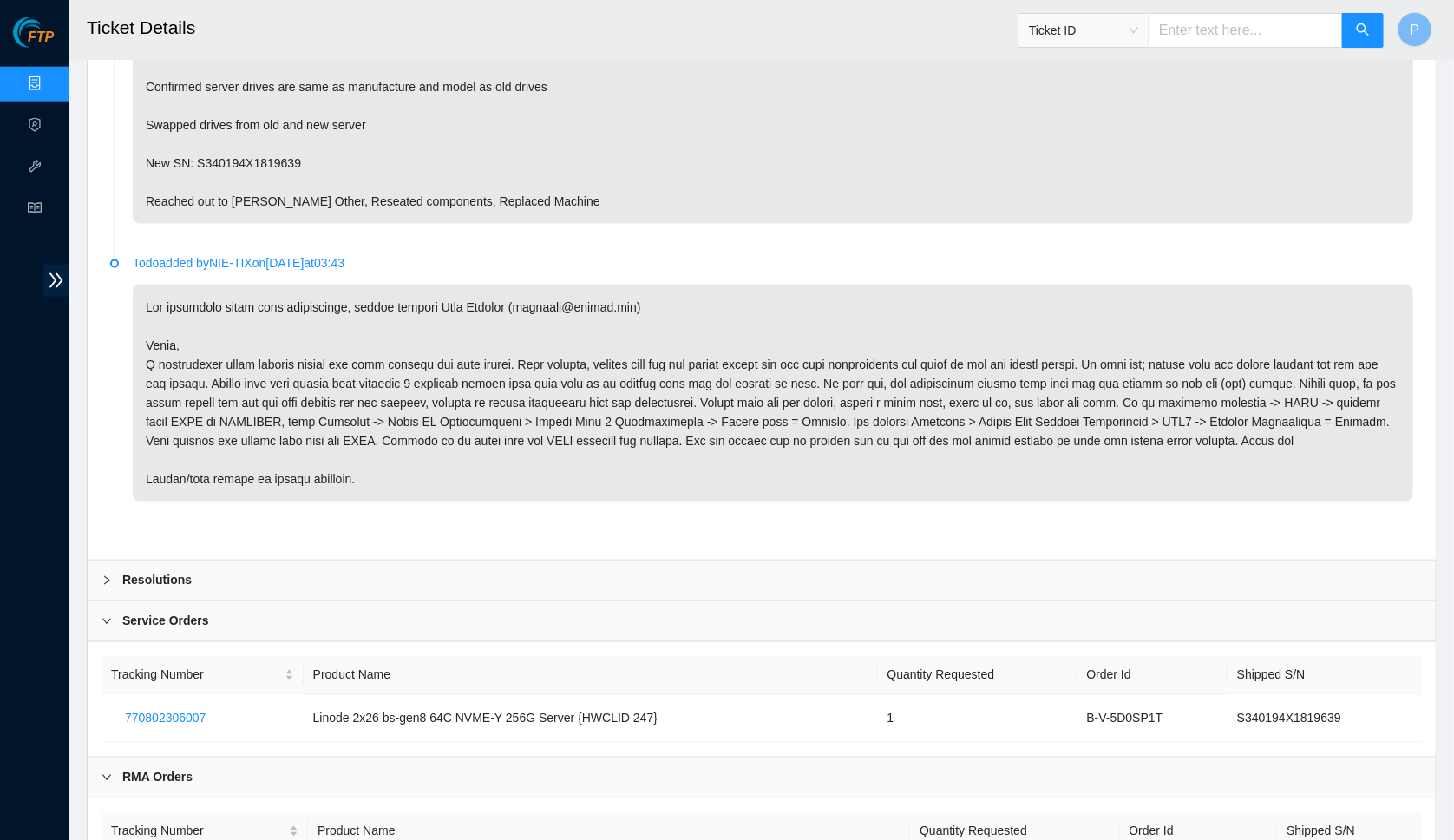
scroll to position [1112, 0]
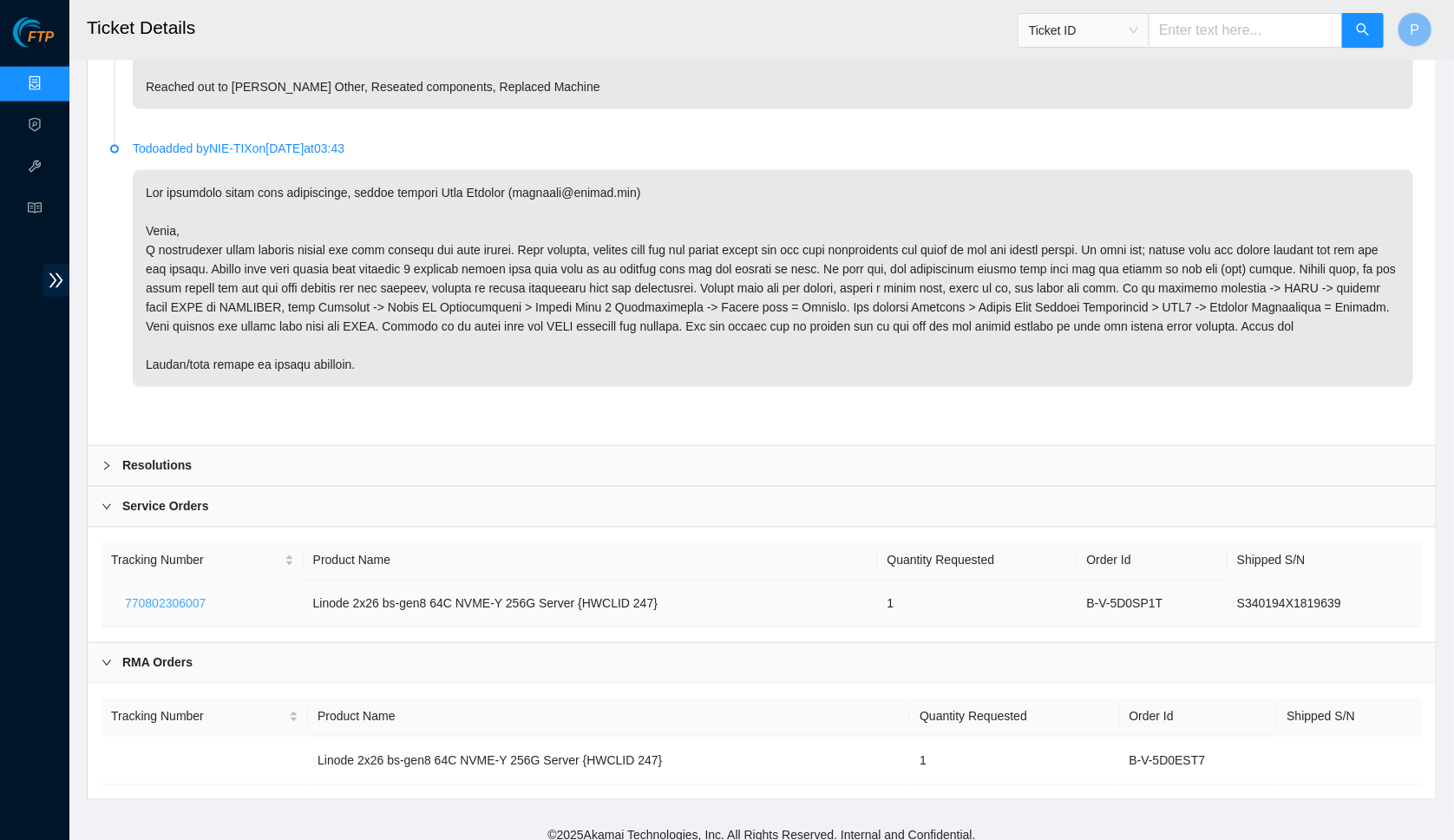
click at [155, 595] on span "770802306007" at bounding box center [164, 604] width 80 height 19
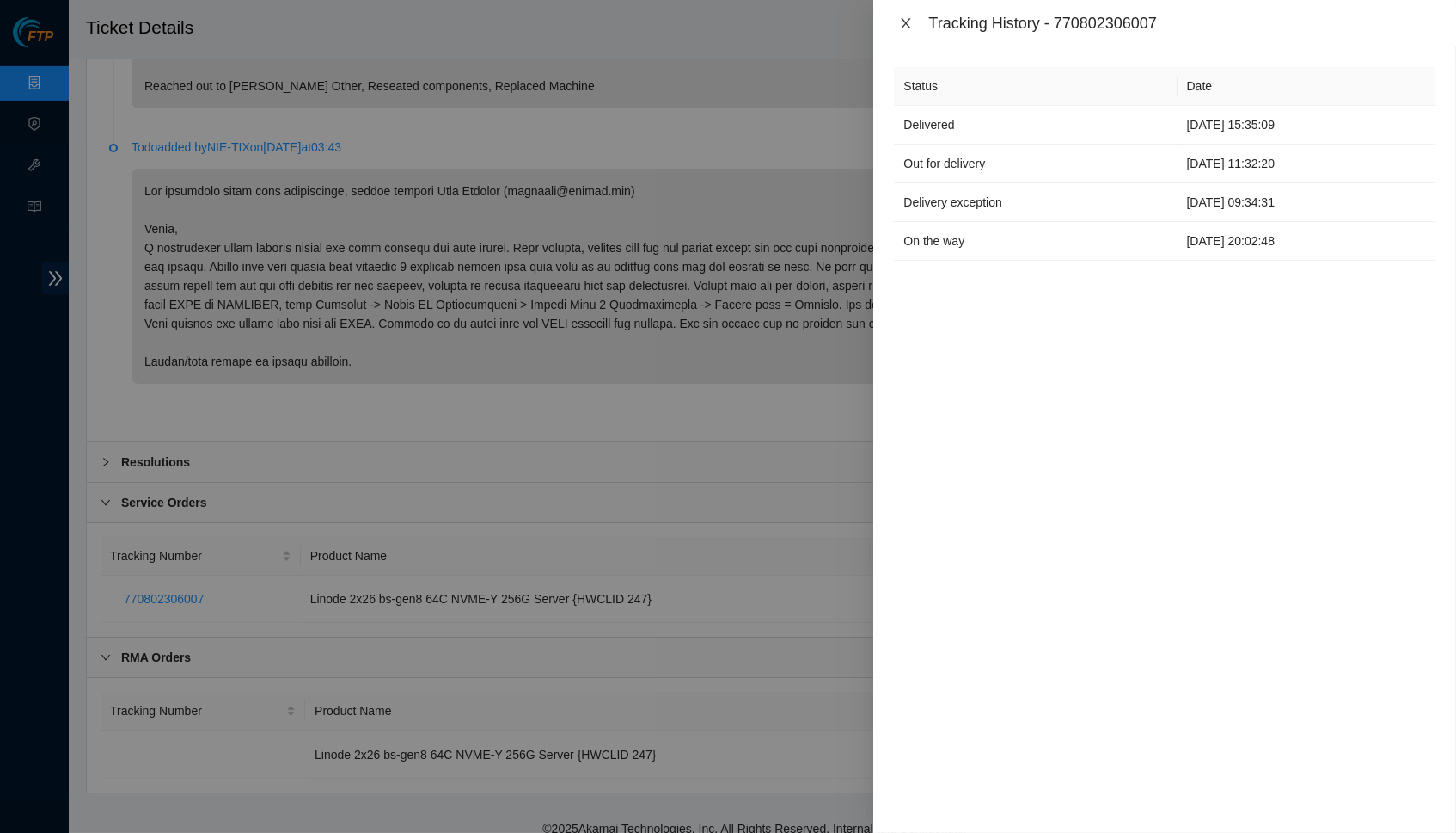
click at [902, 20] on icon "close" at bounding box center [906, 22] width 13 height 13
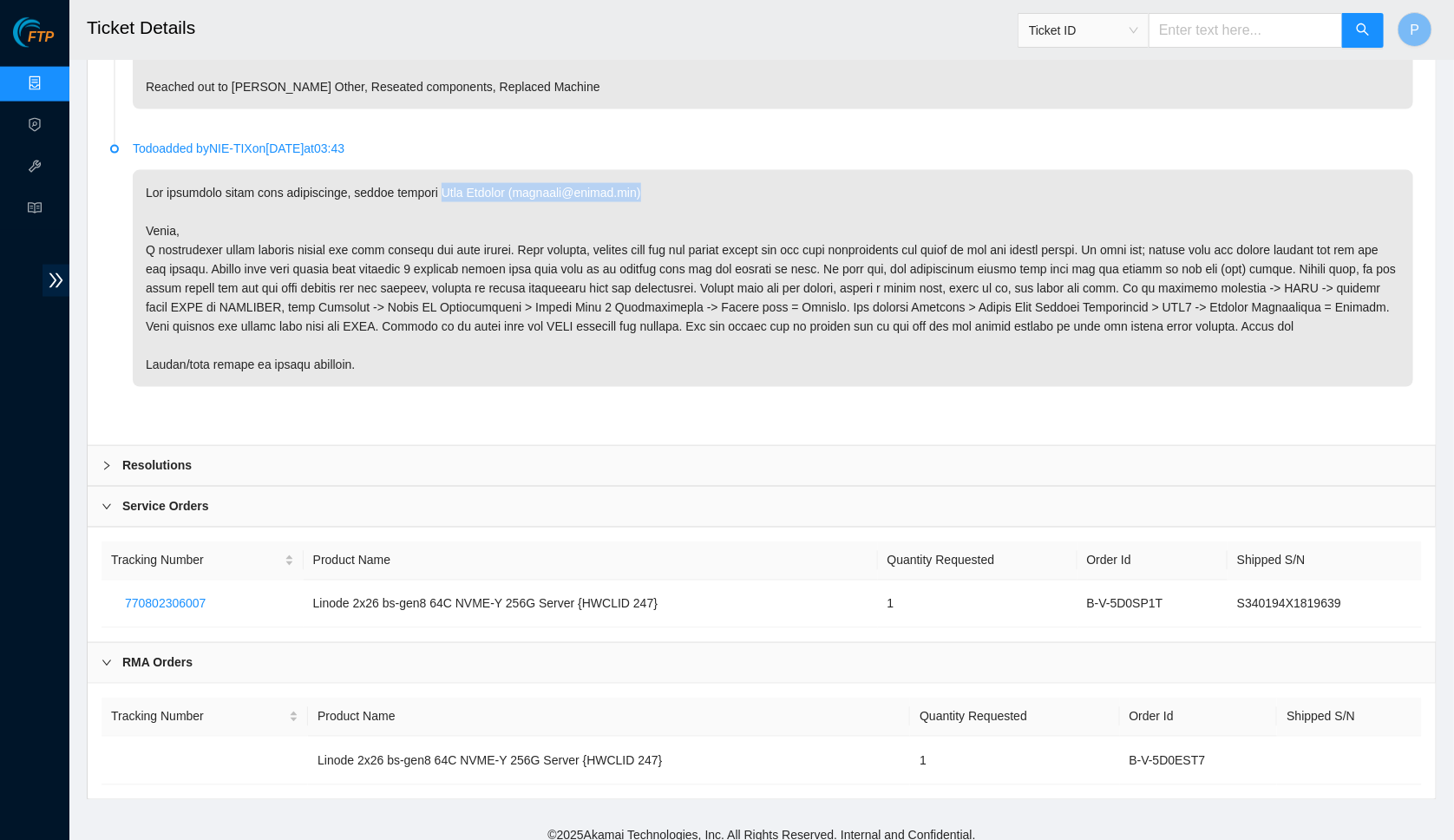
drag, startPoint x: 458, startPoint y: 171, endPoint x: 681, endPoint y: 171, distance: 223.0
click at [708, 170] on p at bounding box center [773, 278] width 1281 height 217
copy p "Alex Abelson (aabelson@akamai.com)"
click at [405, 280] on p at bounding box center [773, 278] width 1281 height 217
click at [309, 504] on div "Service Orders" at bounding box center [762, 506] width 1348 height 40
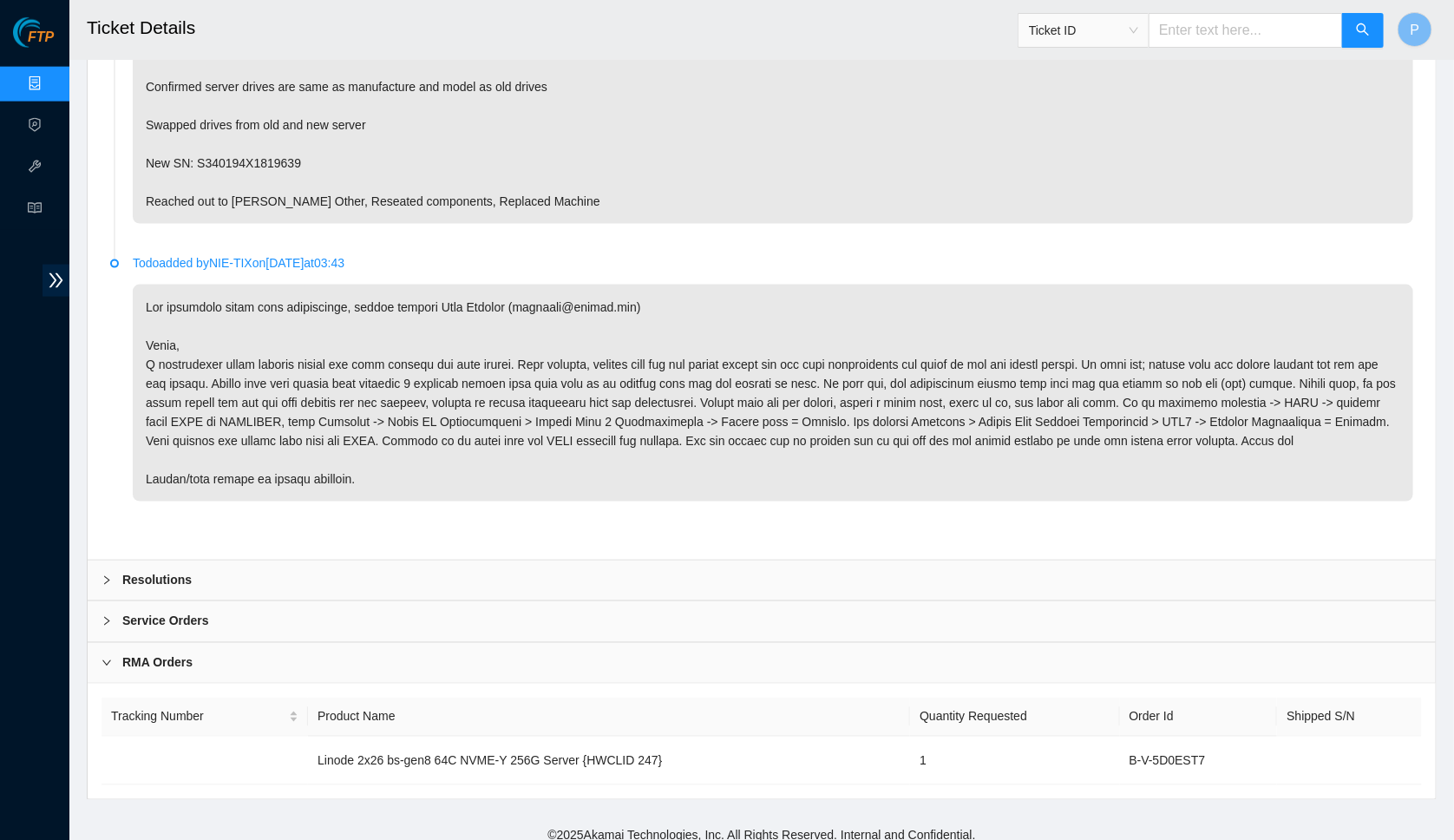
click at [301, 466] on p at bounding box center [773, 392] width 1281 height 217
click at [304, 565] on div "Resolutions" at bounding box center [762, 580] width 1348 height 40
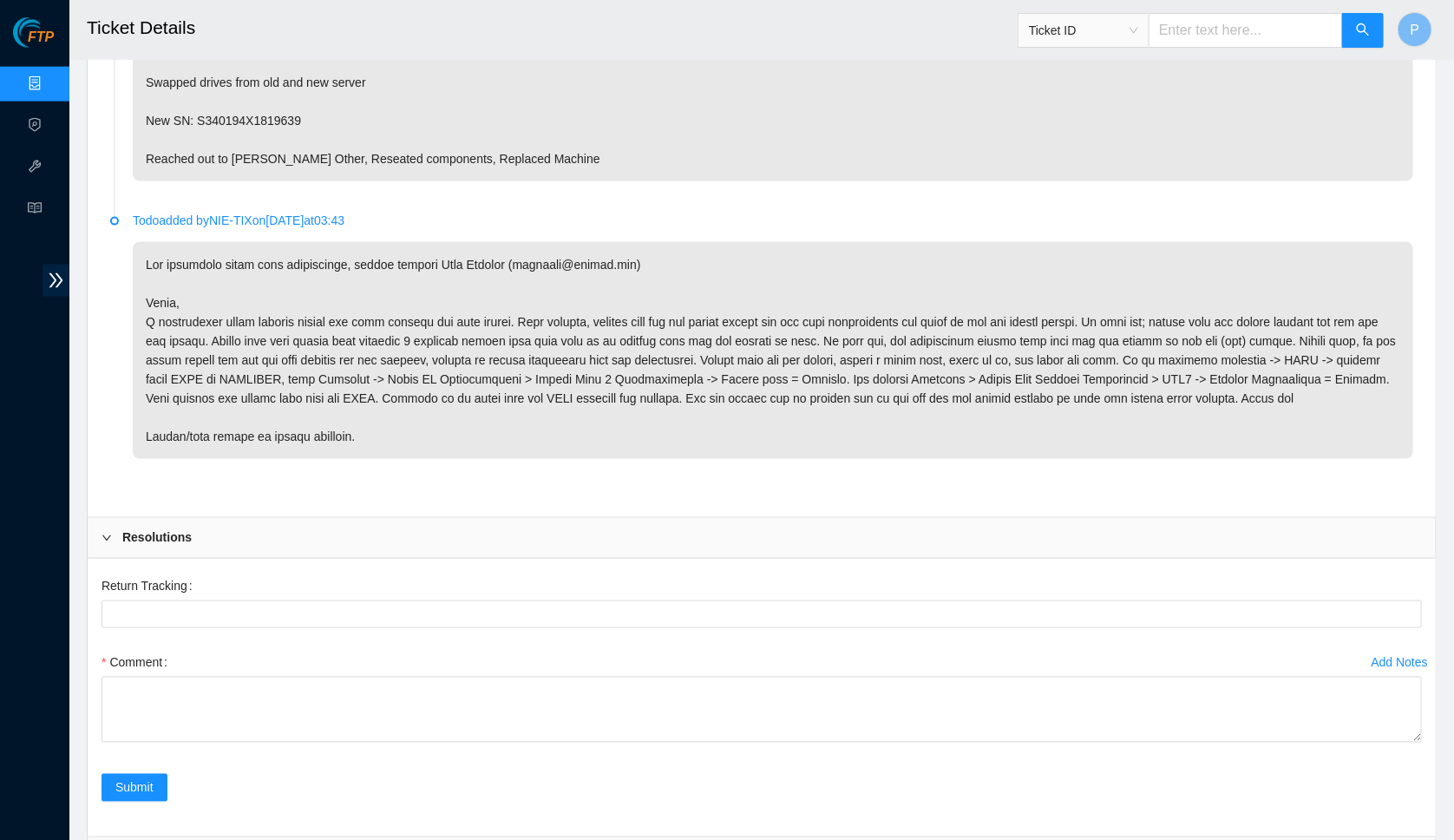
scroll to position [1274, 0]
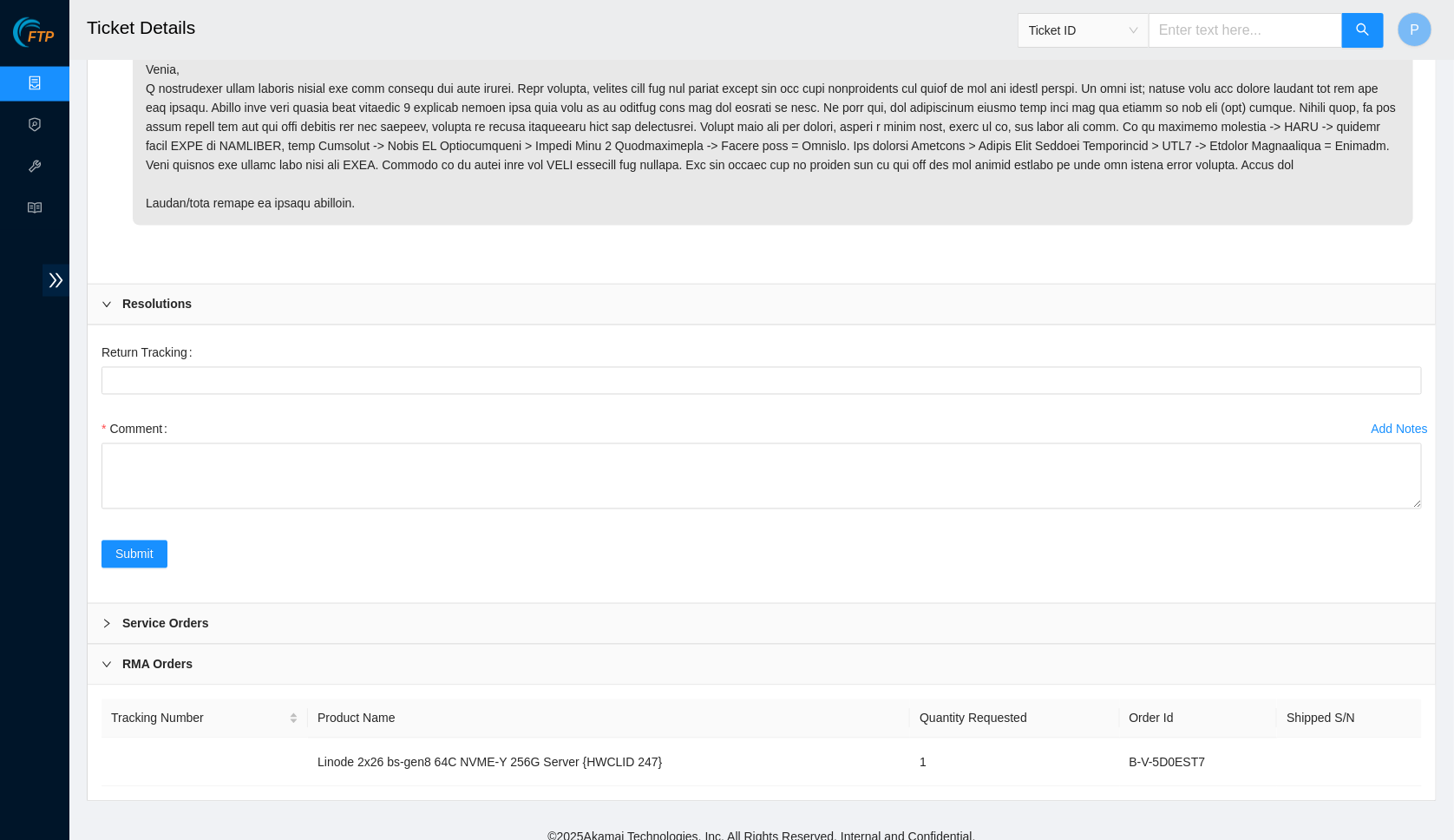
click at [380, 285] on div "Resolutions" at bounding box center [762, 304] width 1348 height 40
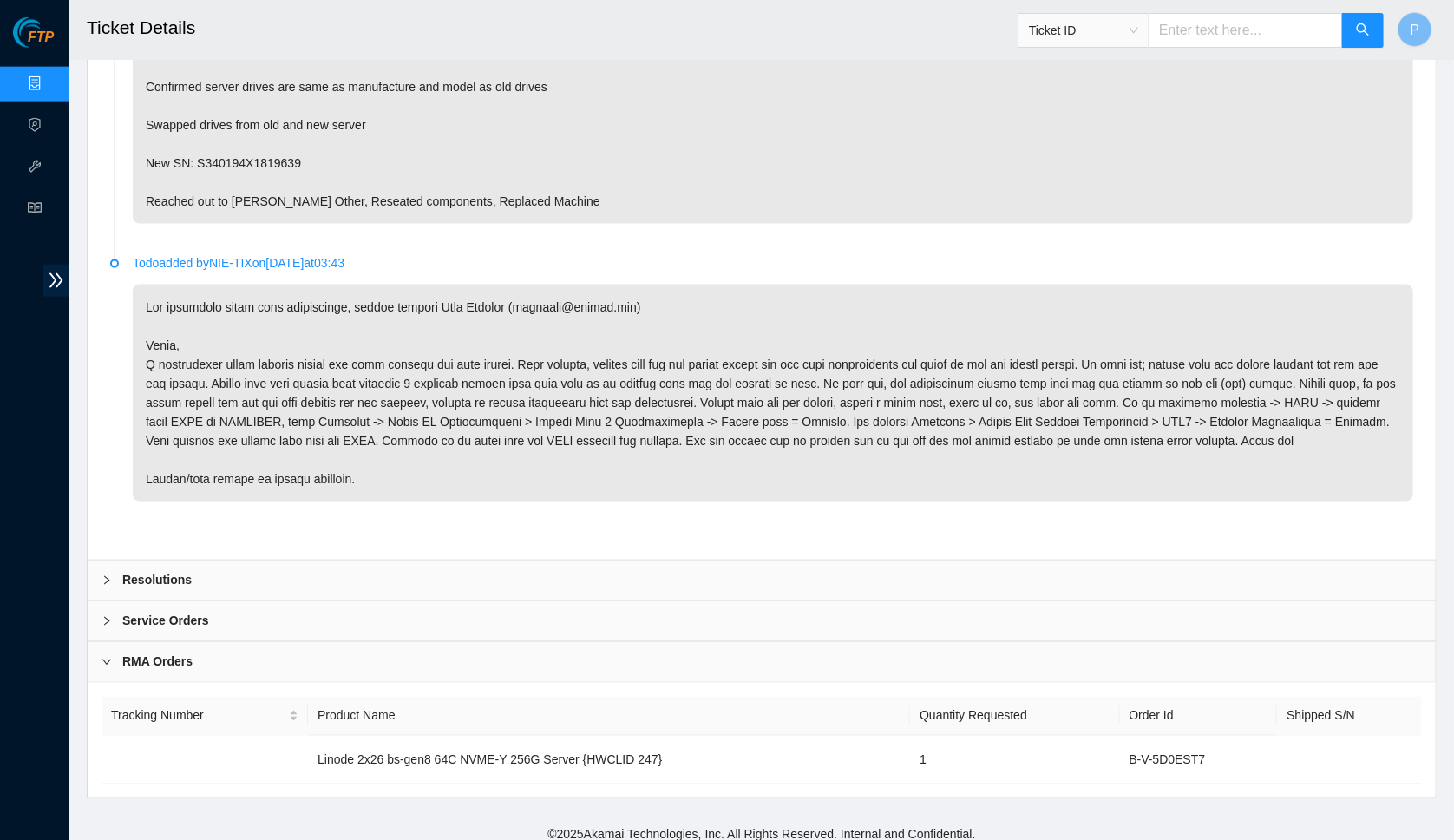
click at [372, 644] on div "RMA Orders" at bounding box center [762, 661] width 1348 height 40
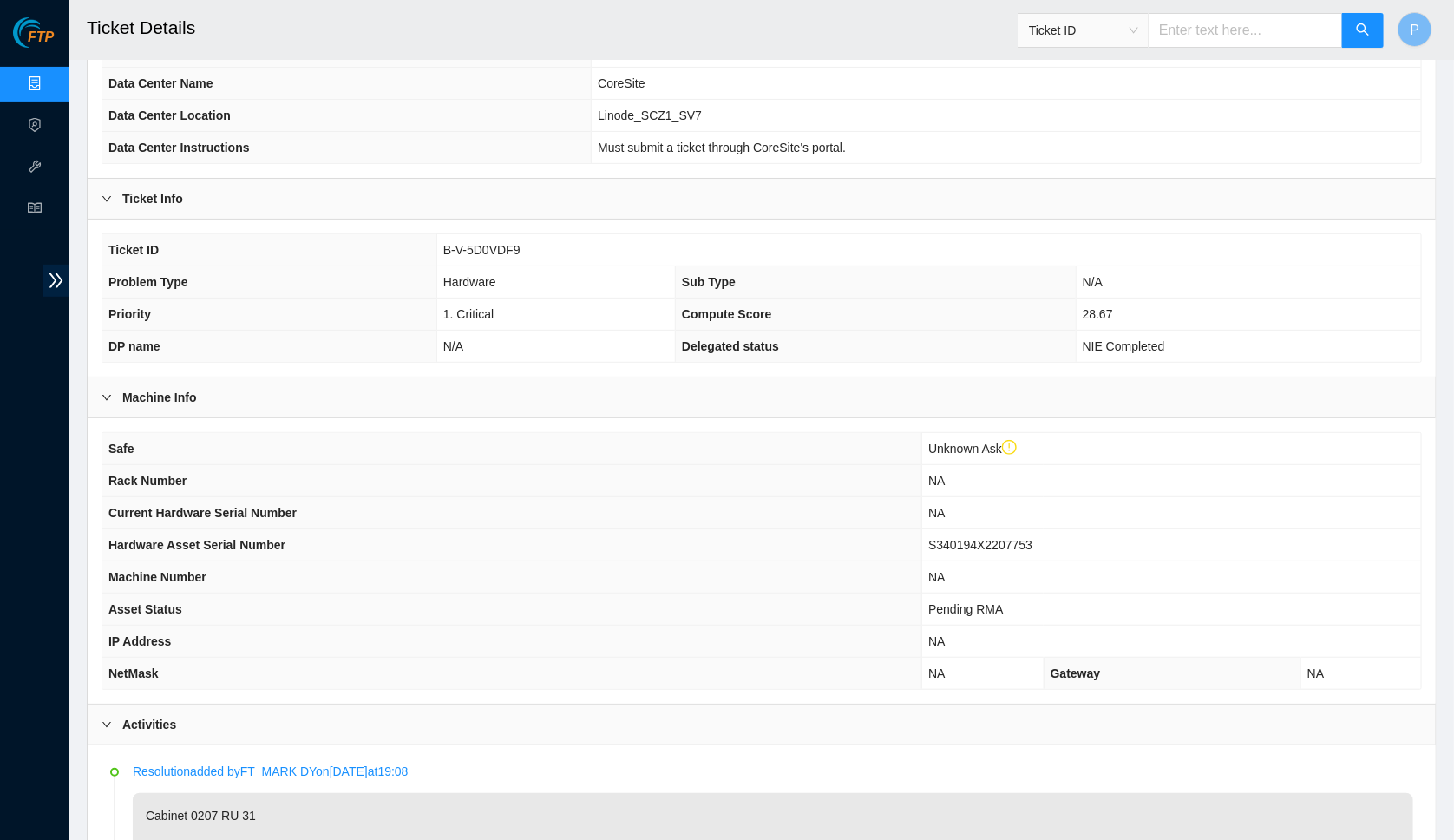
scroll to position [0, 0]
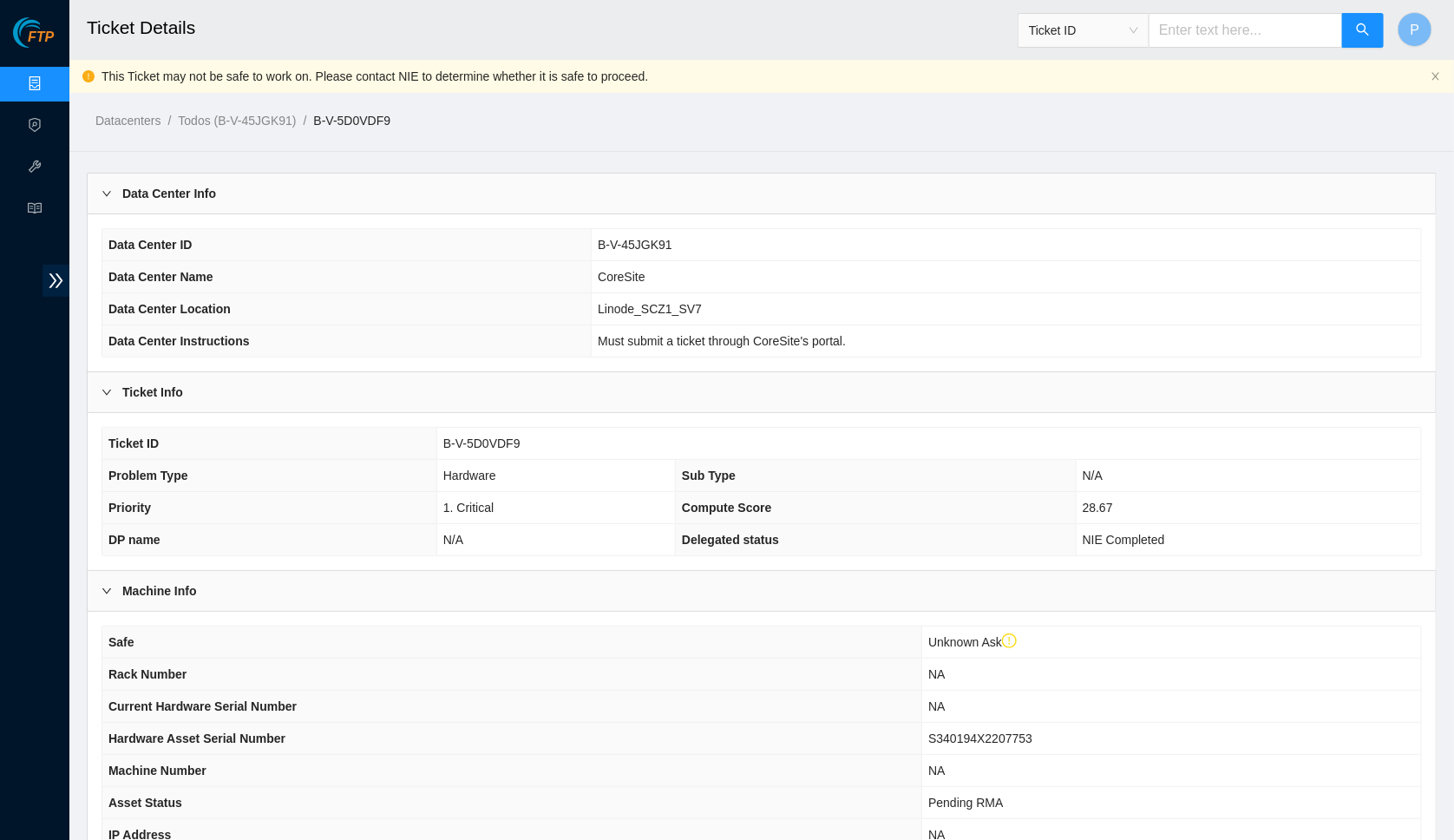
click at [1201, 44] on input "text" at bounding box center [1246, 30] width 194 height 34
click at [1110, 21] on span "Ticket ID" at bounding box center [1083, 30] width 109 height 26
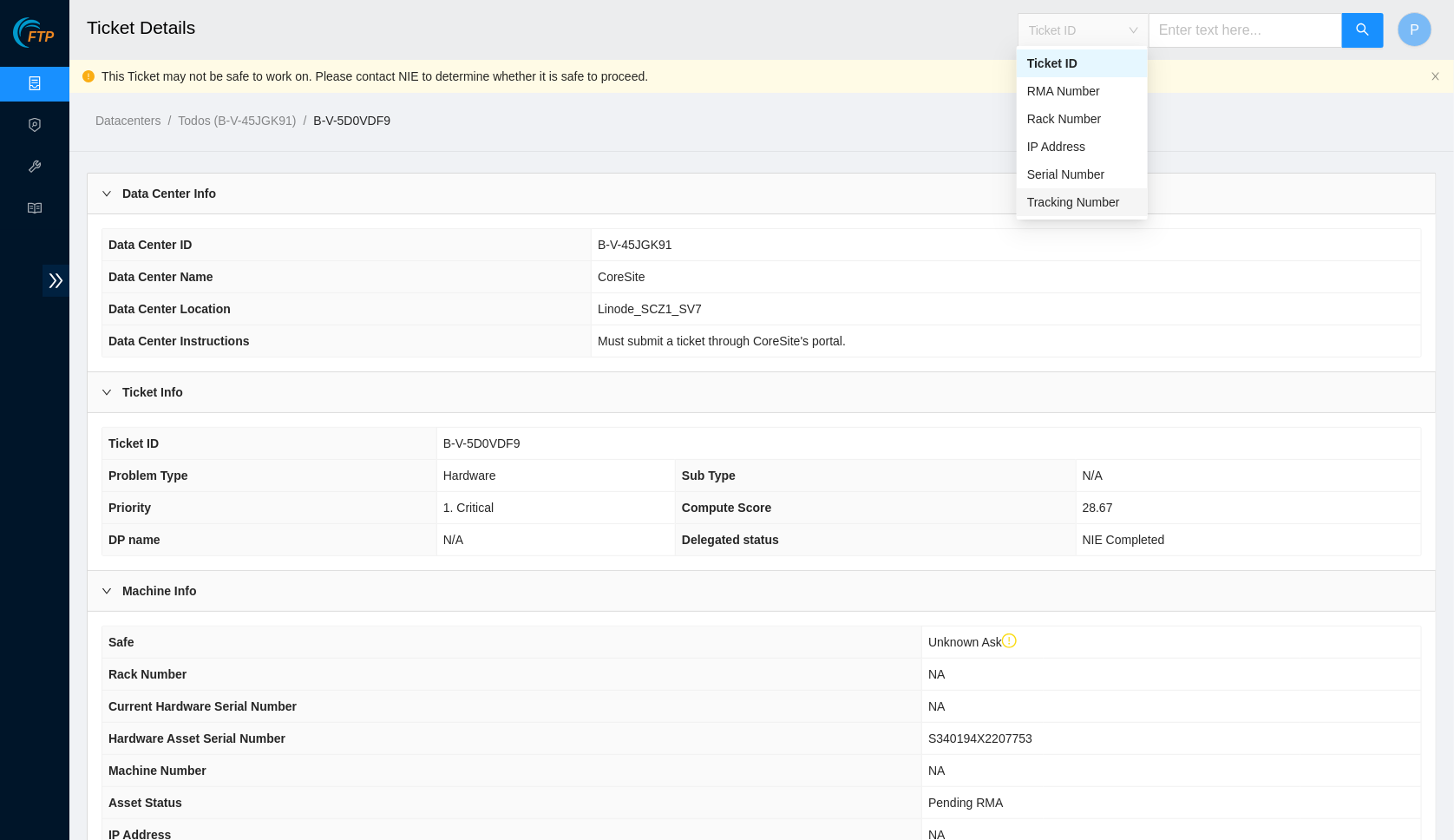
click at [1069, 189] on div "Tracking Number" at bounding box center [1082, 202] width 131 height 28
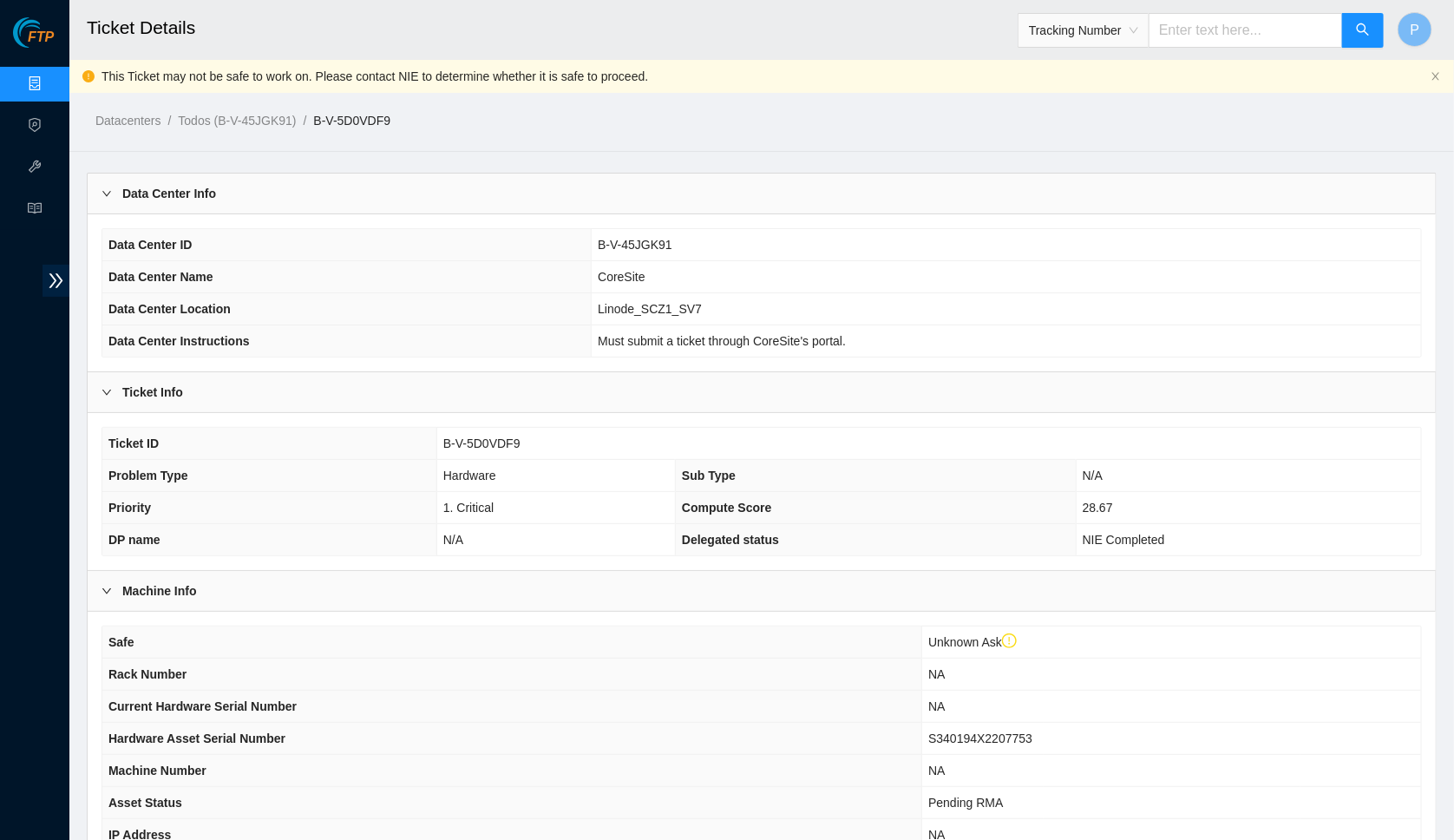
click at [1179, 35] on input "text" at bounding box center [1246, 30] width 194 height 34
paste input "613140000768"
type input "613140000768"
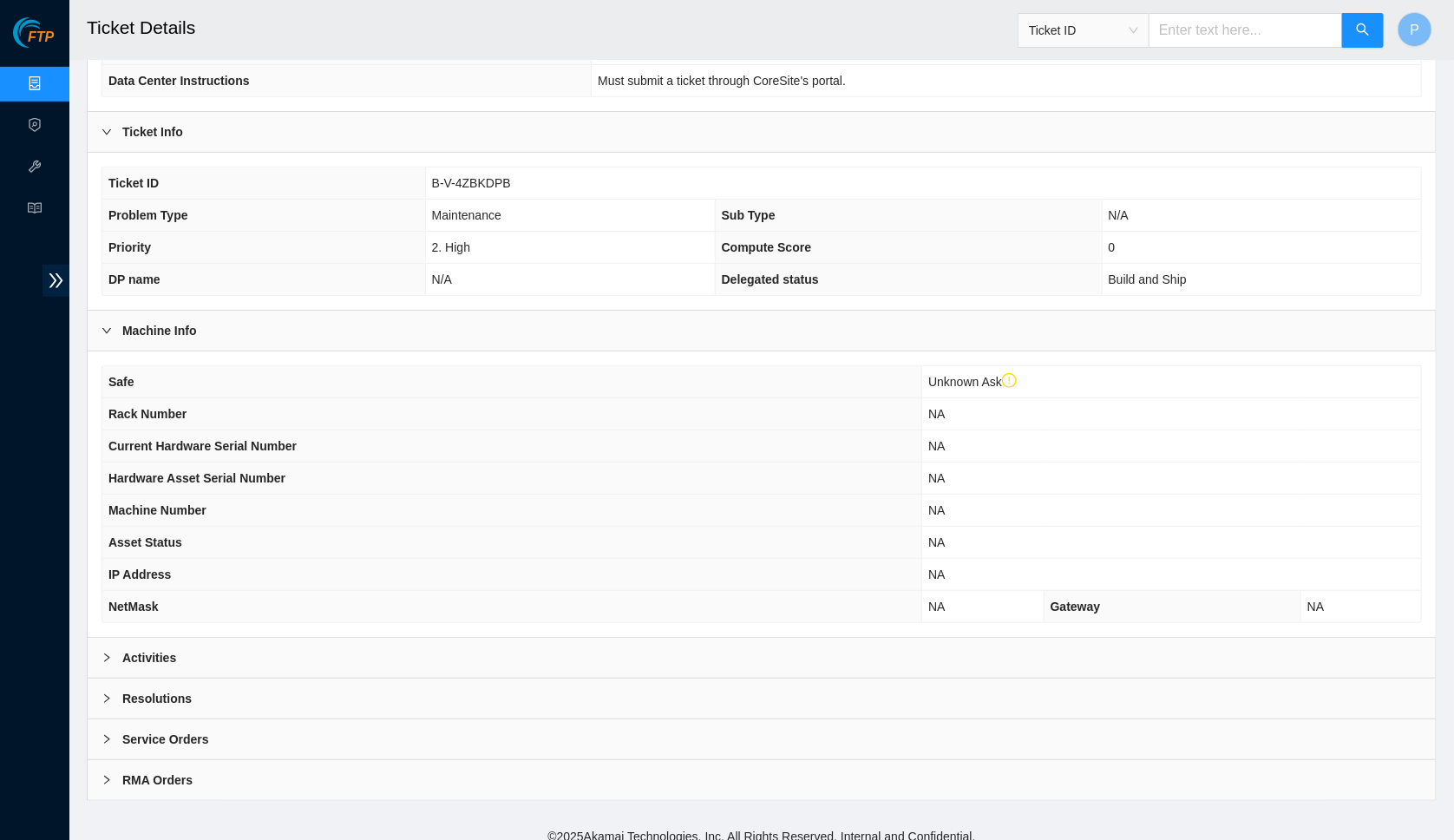
click at [558, 638] on div "Activities" at bounding box center [762, 658] width 1348 height 40
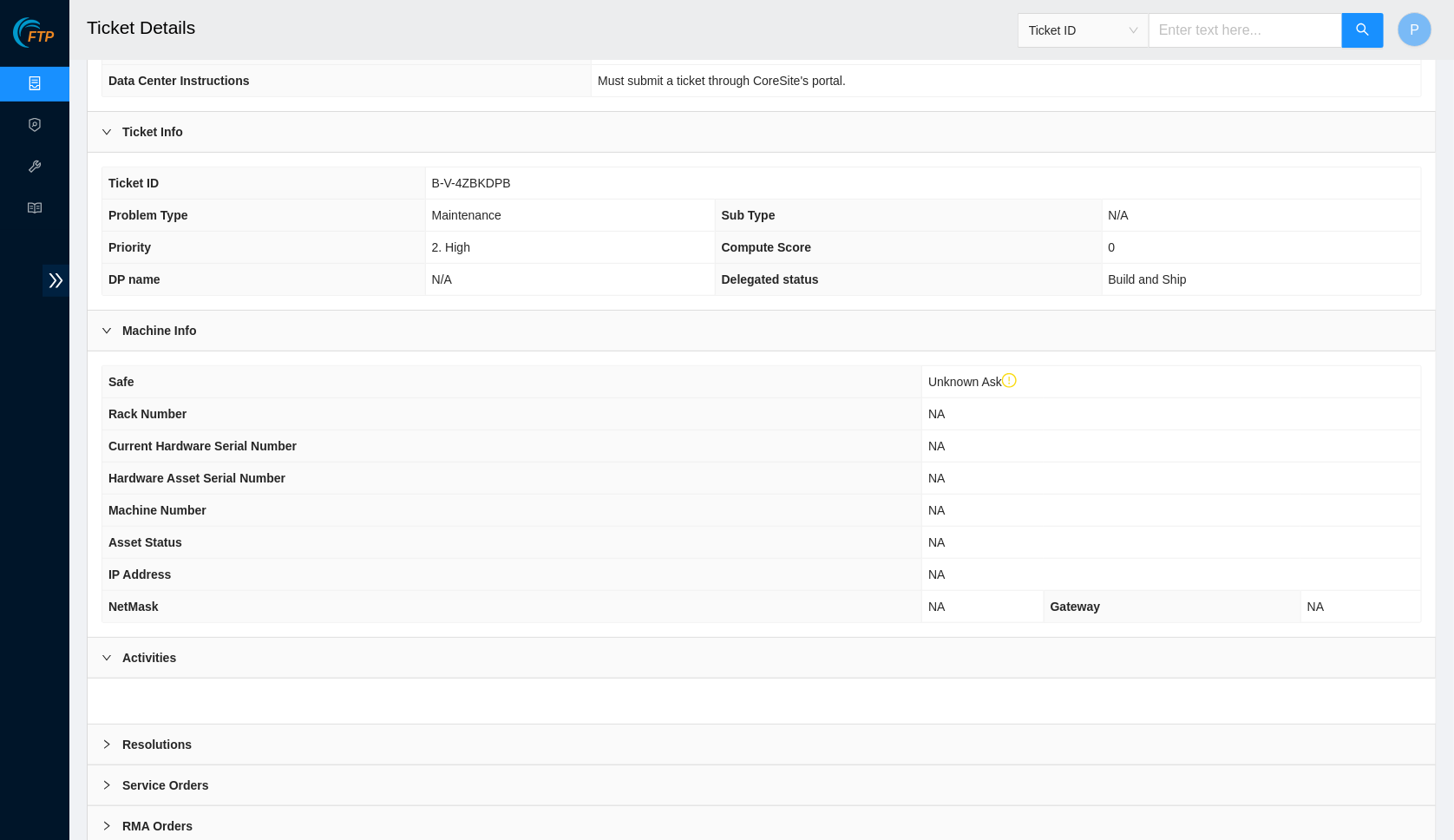
scroll to position [305, 0]
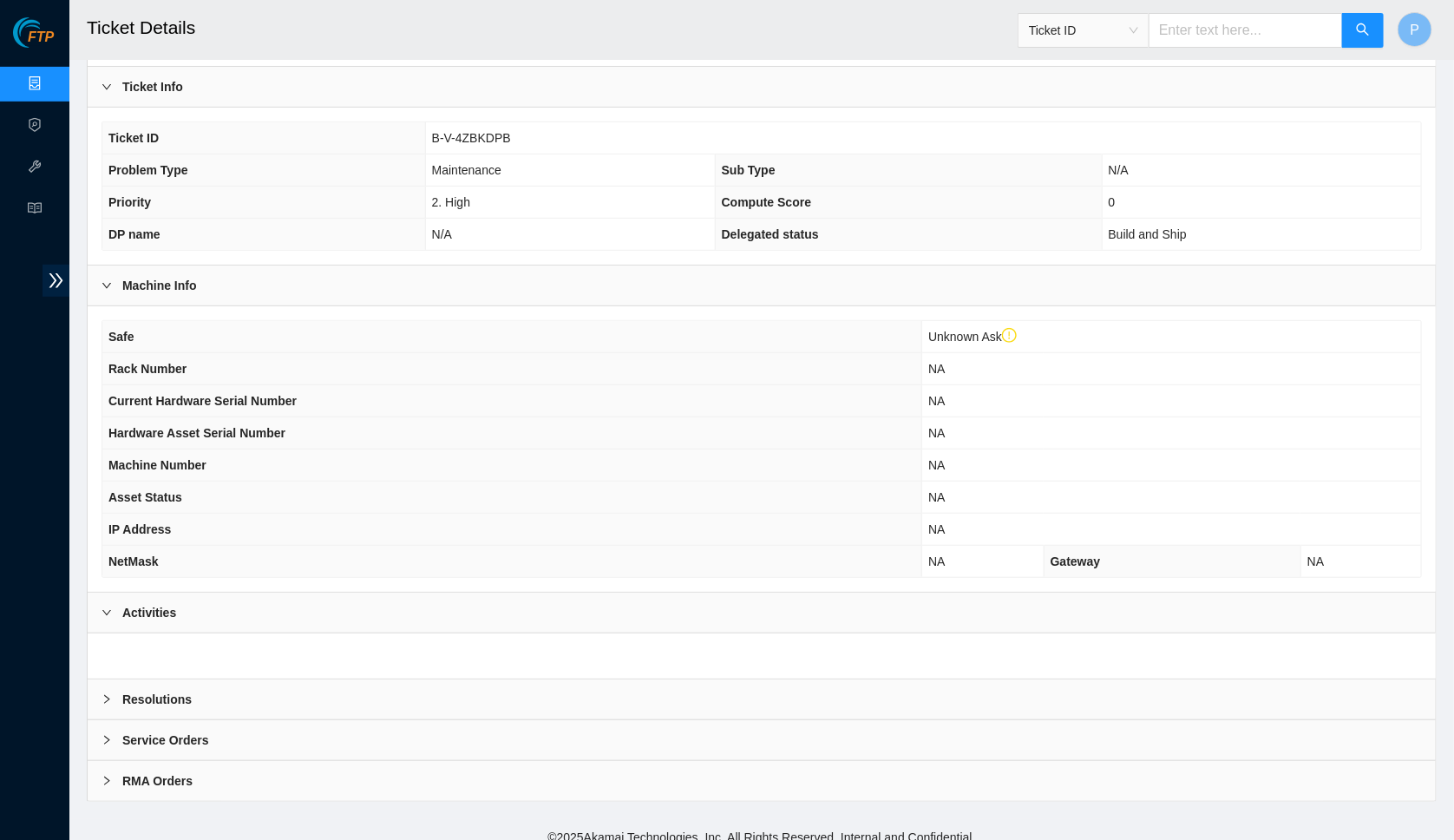
click at [558, 690] on div "Resolutions" at bounding box center [762, 699] width 1348 height 40
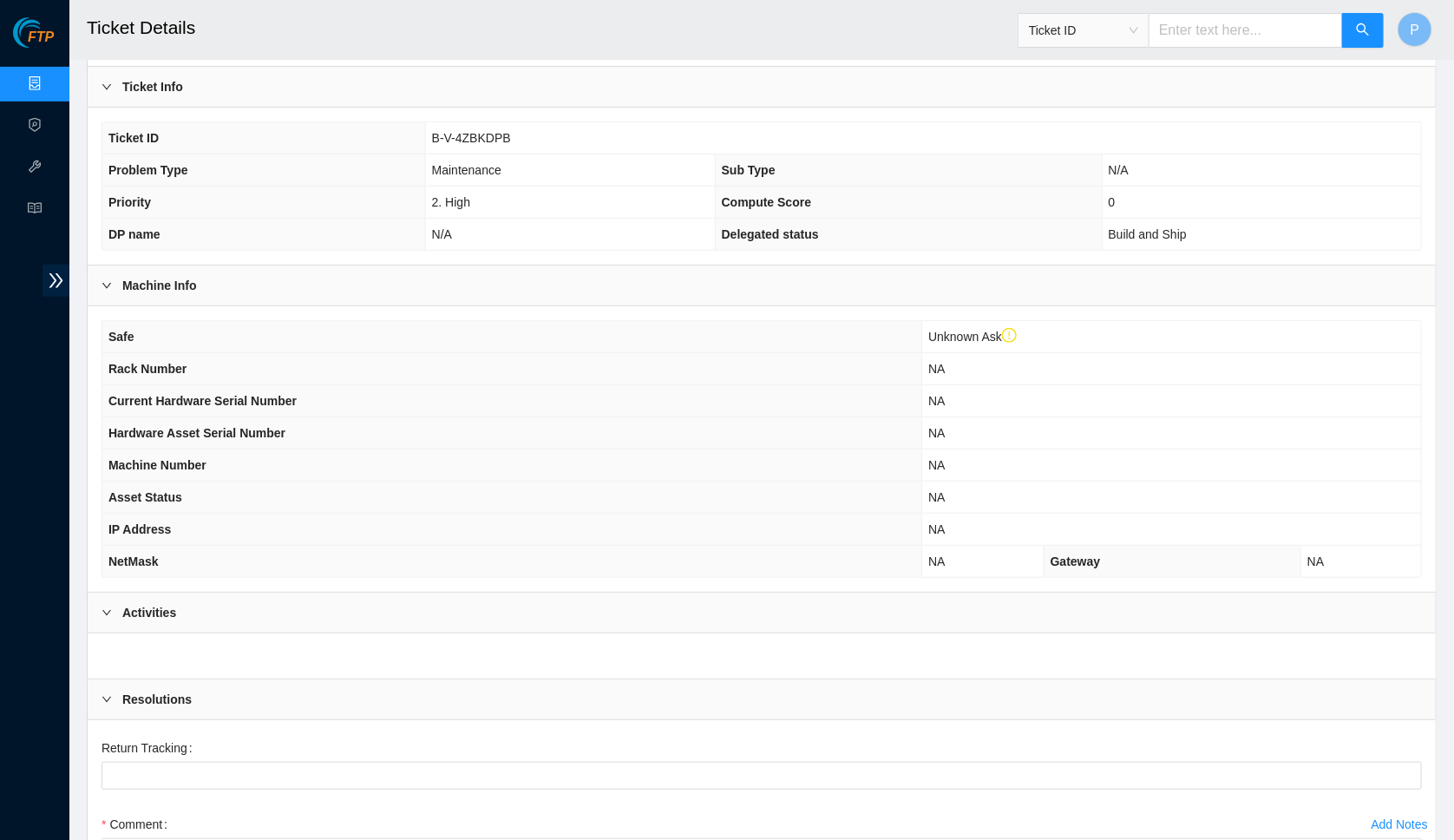
scroll to position [582, 0]
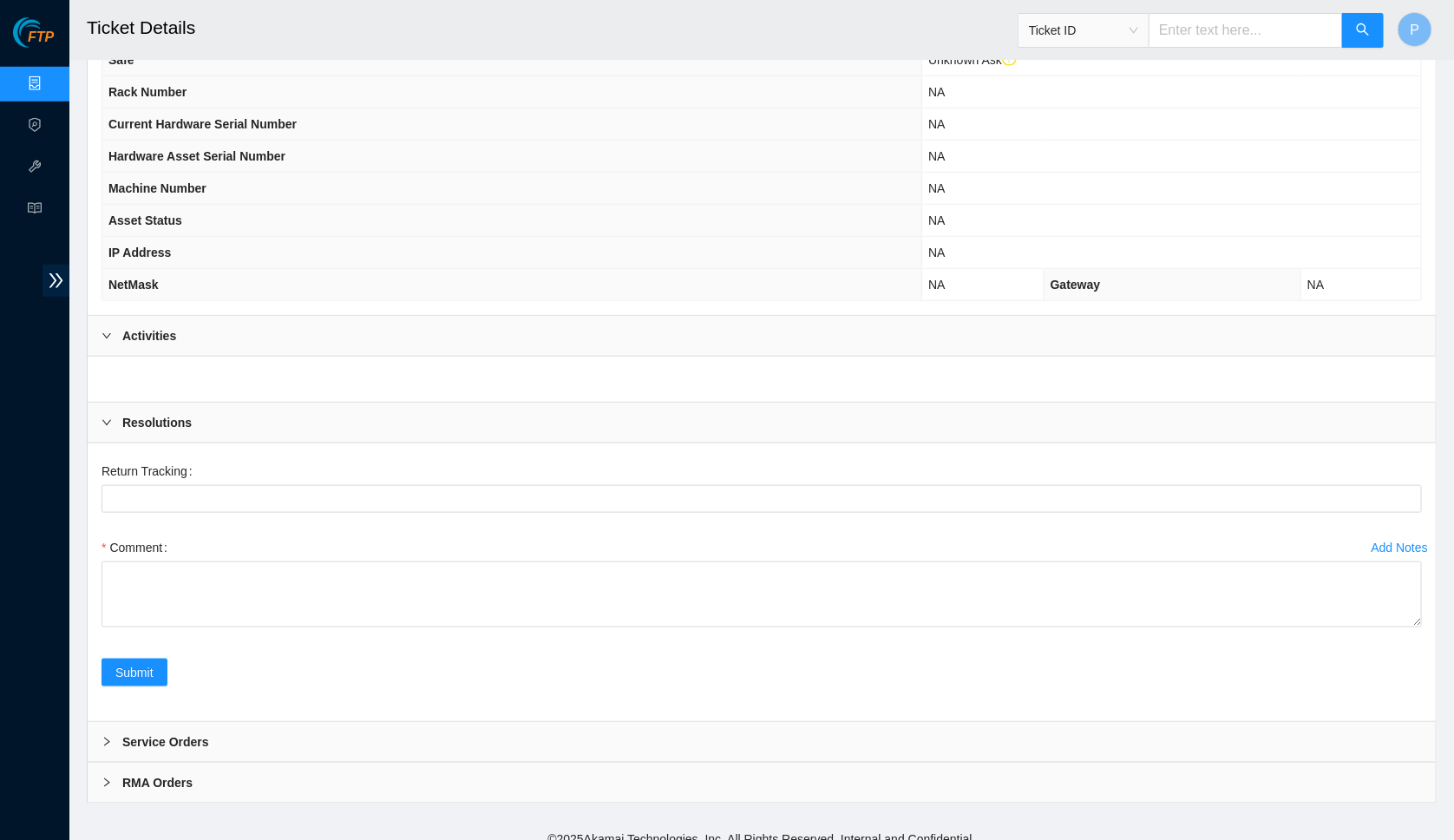
click at [560, 323] on div "Activities" at bounding box center [762, 336] width 1348 height 40
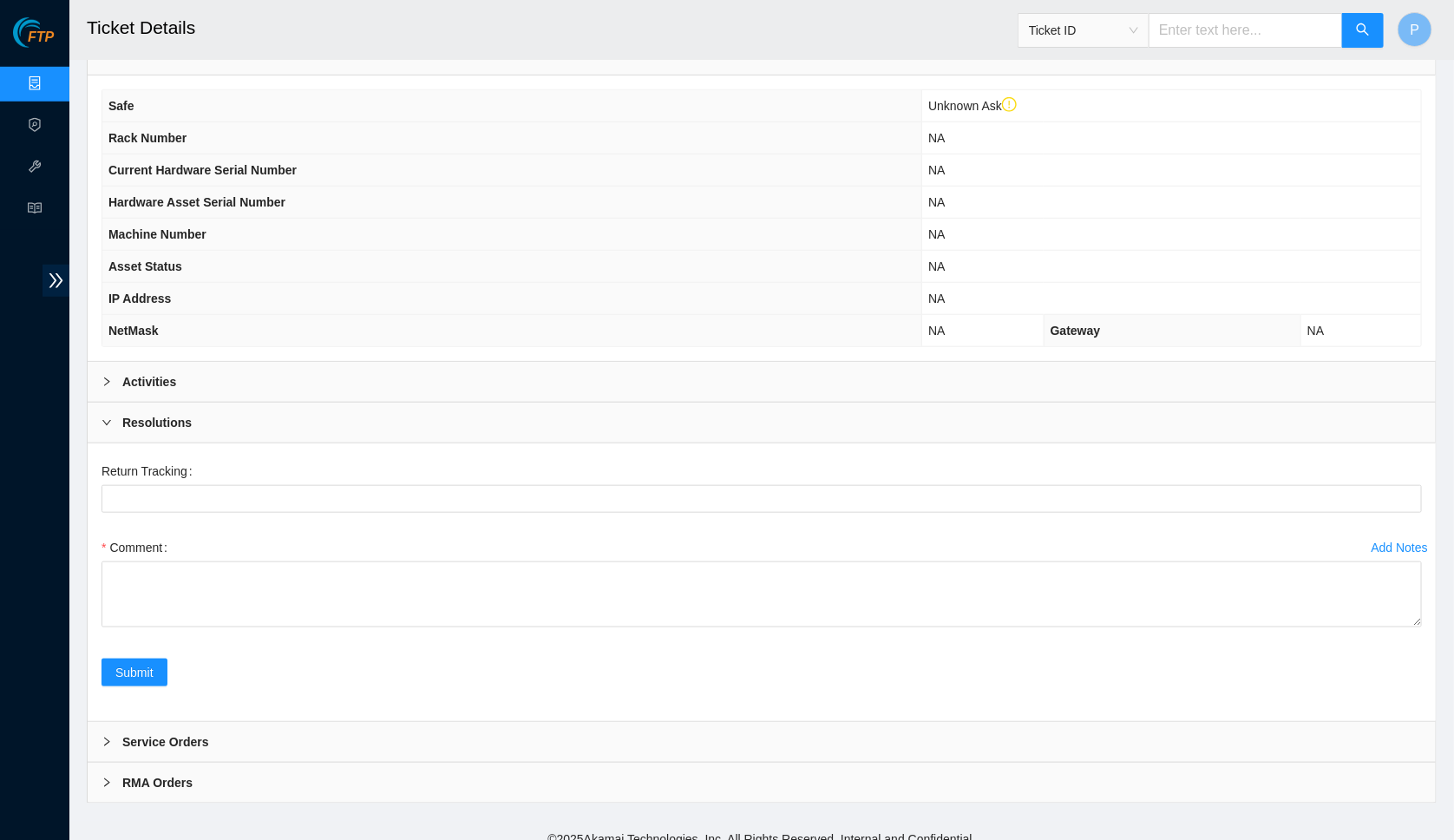
click at [548, 410] on div "Resolutions" at bounding box center [762, 422] width 1348 height 40
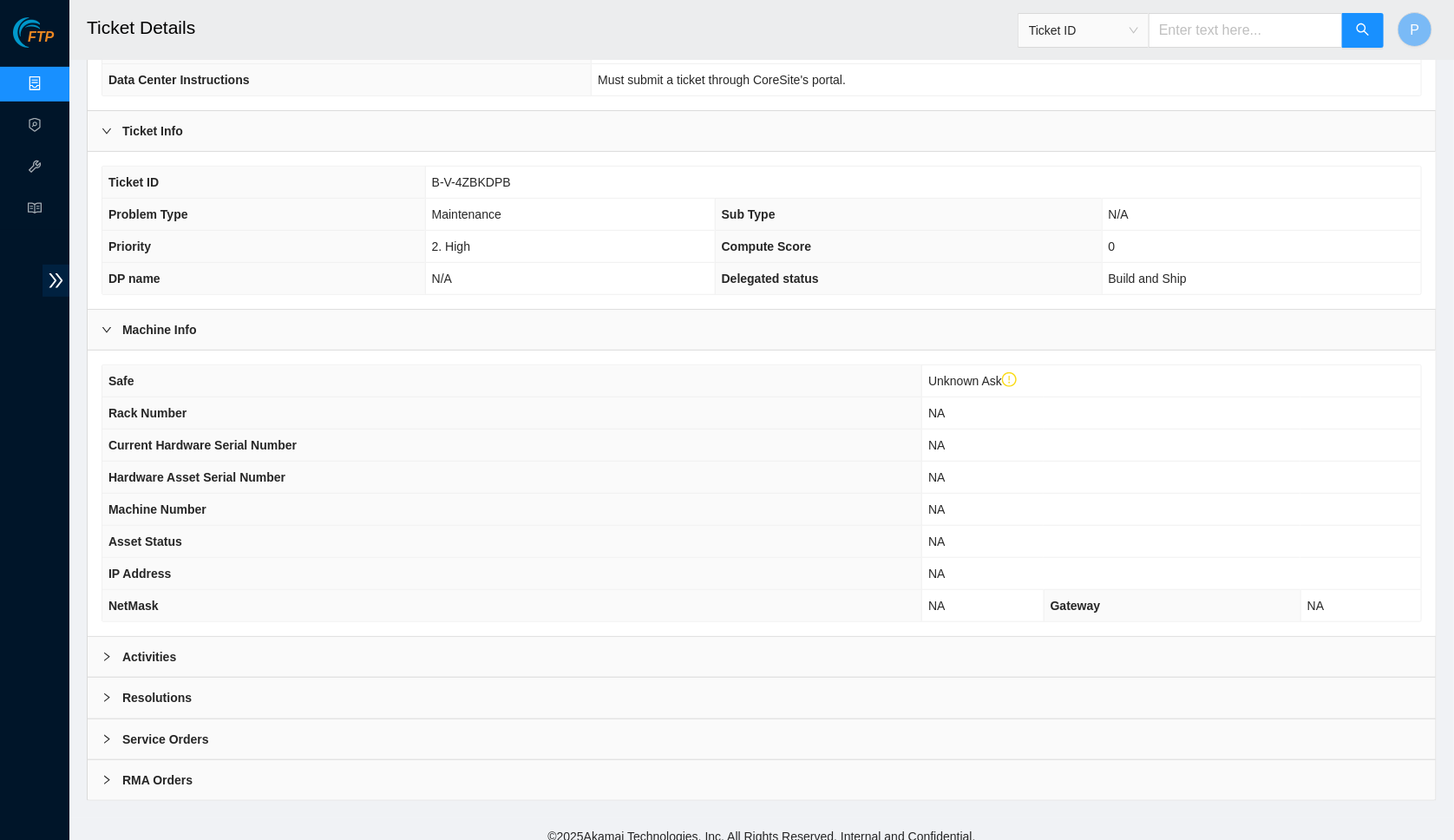
scroll to position [260, 0]
click at [477, 720] on div "Service Orders" at bounding box center [762, 739] width 1348 height 40
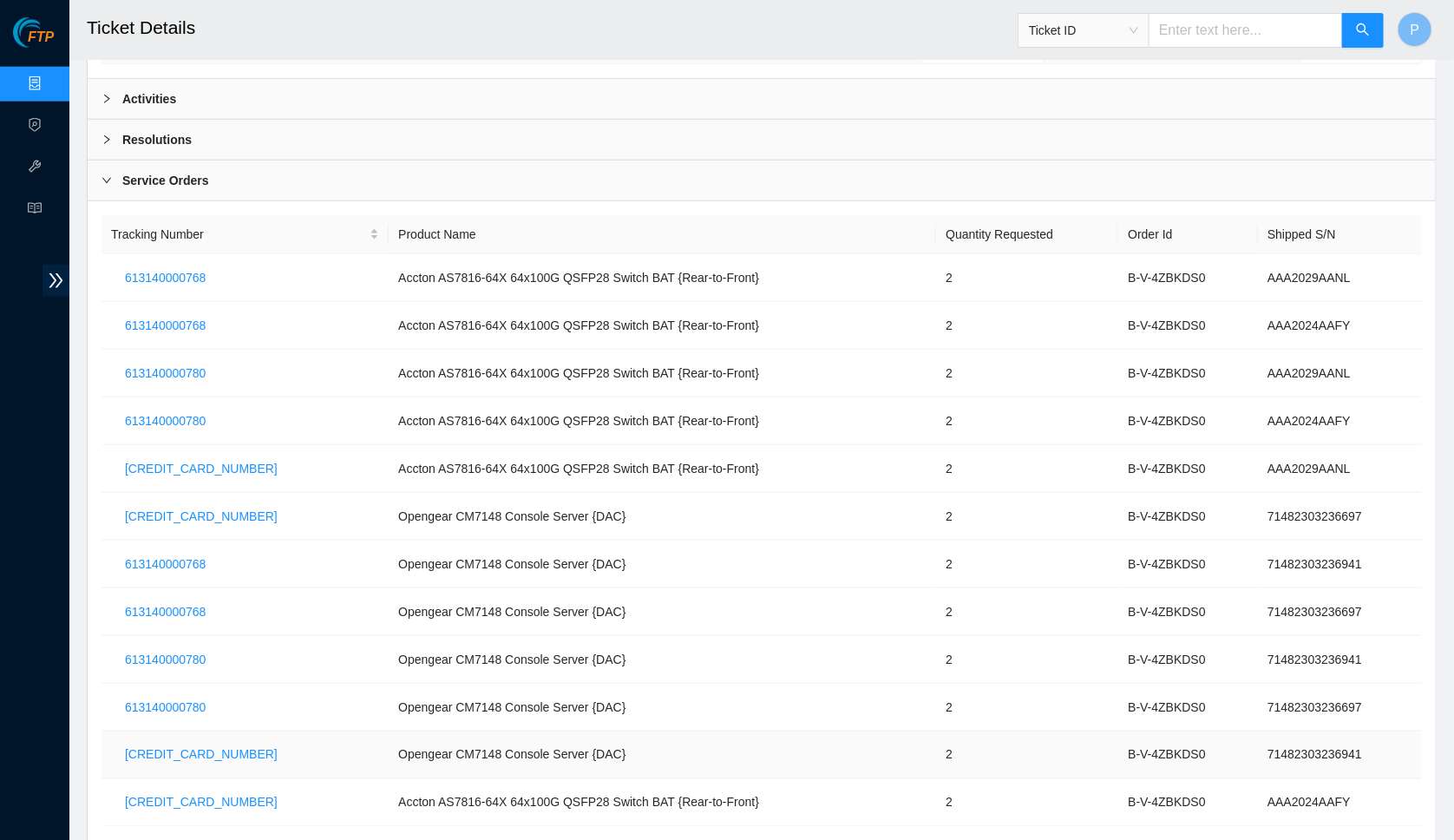
scroll to position [899, 0]
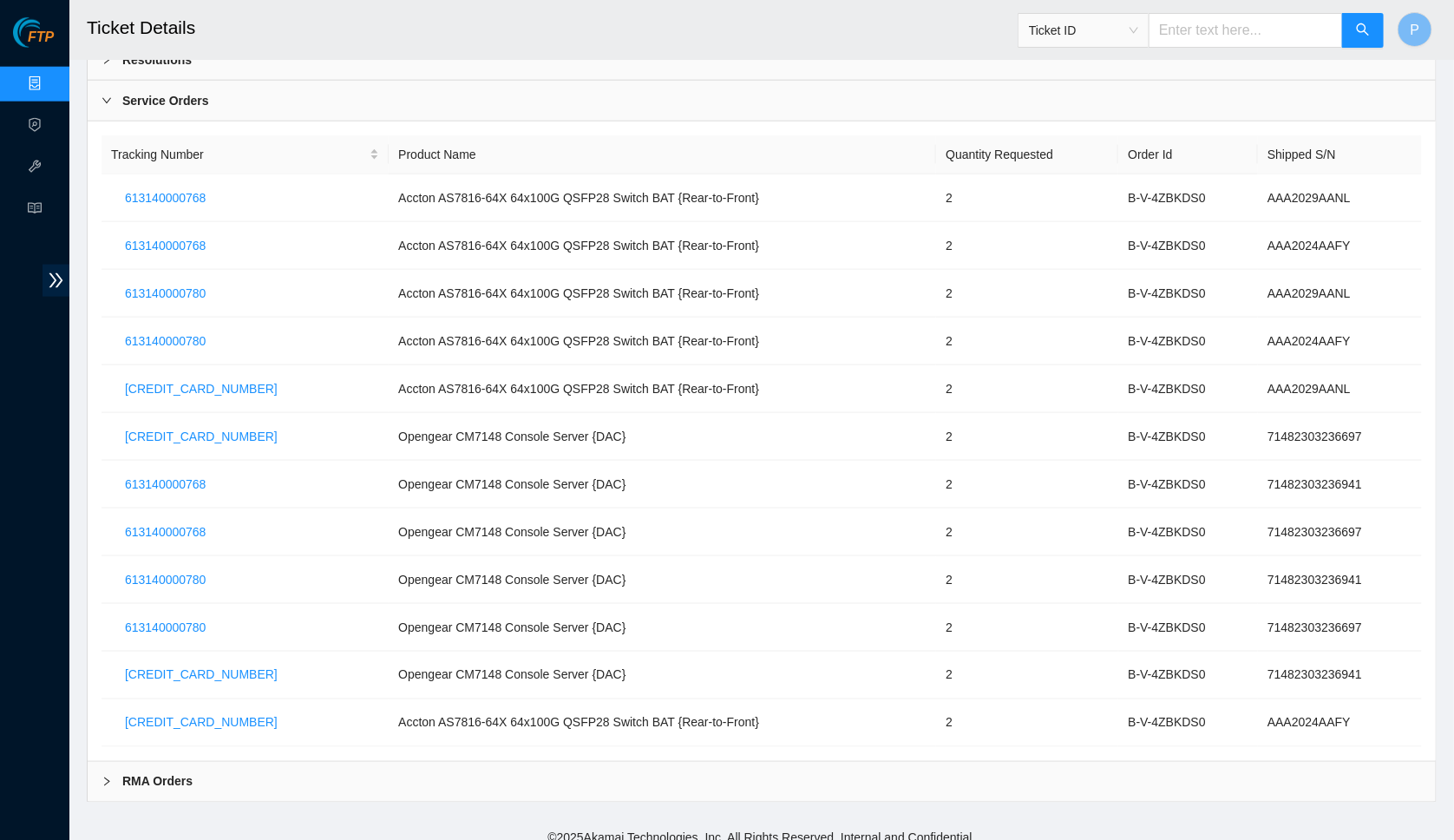
click at [524, 772] on div "RMA Orders" at bounding box center [762, 781] width 1348 height 40
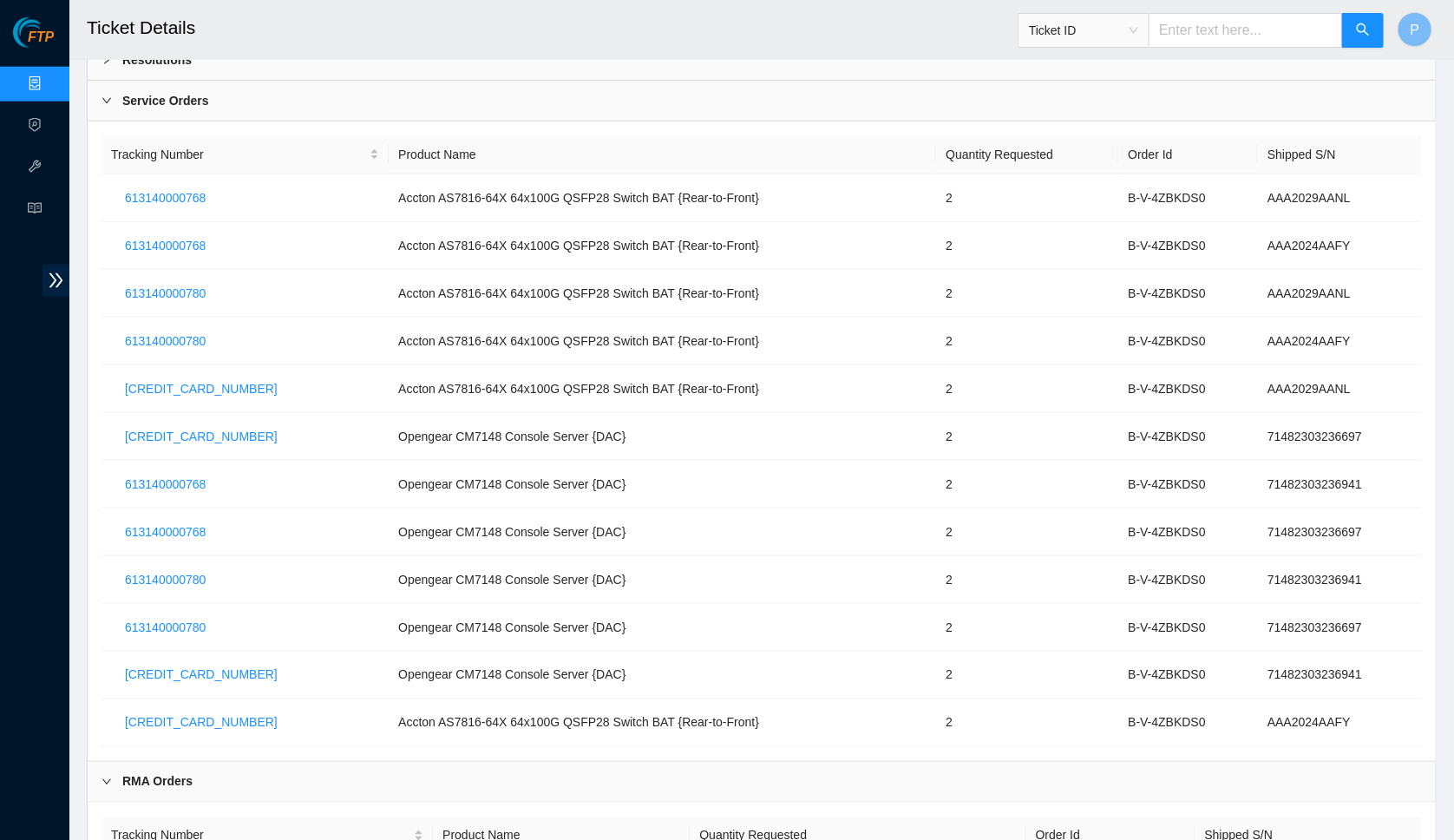
scroll to position [1019, 0]
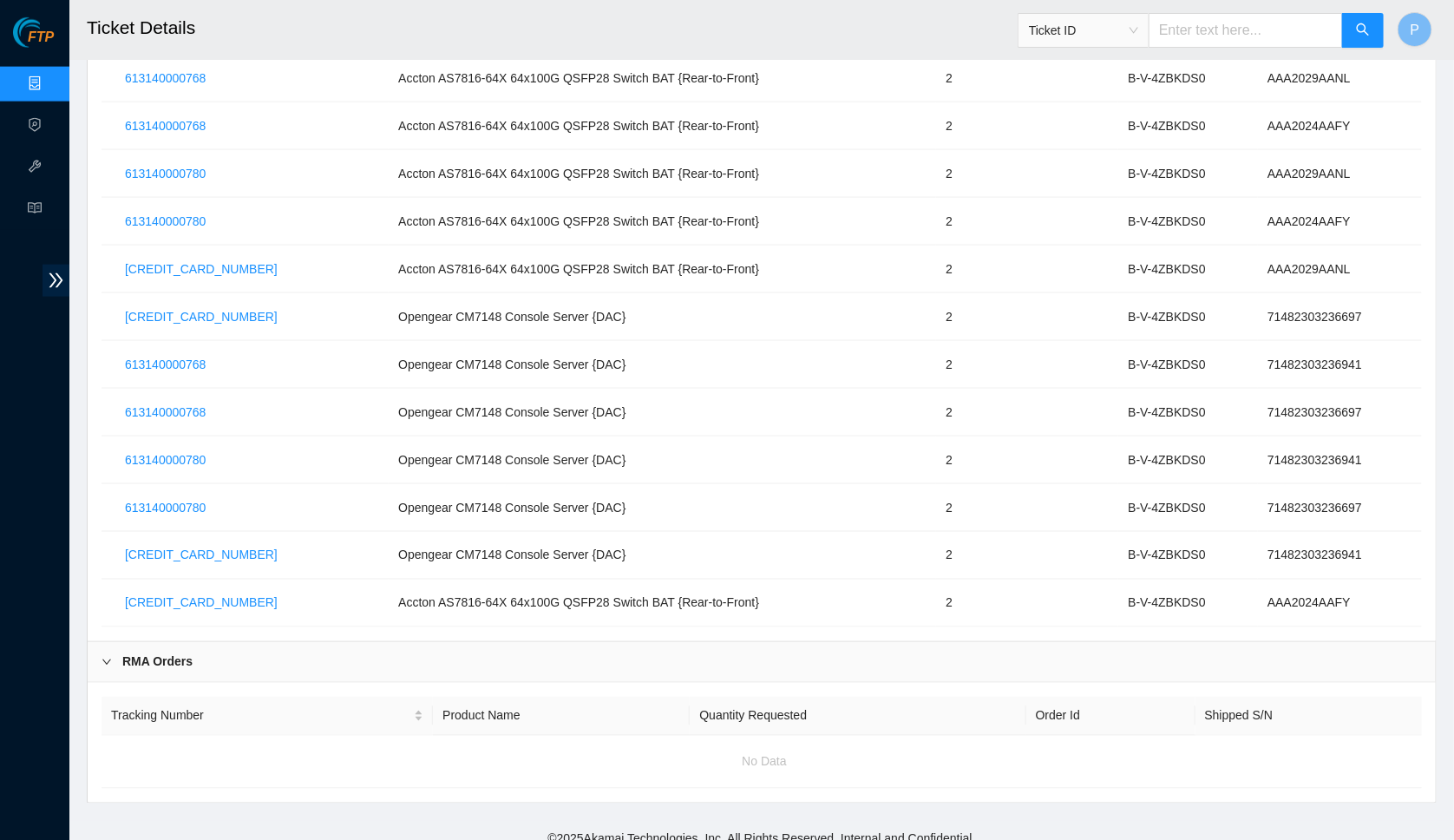
click at [542, 652] on div "RMA Orders" at bounding box center [762, 661] width 1348 height 40
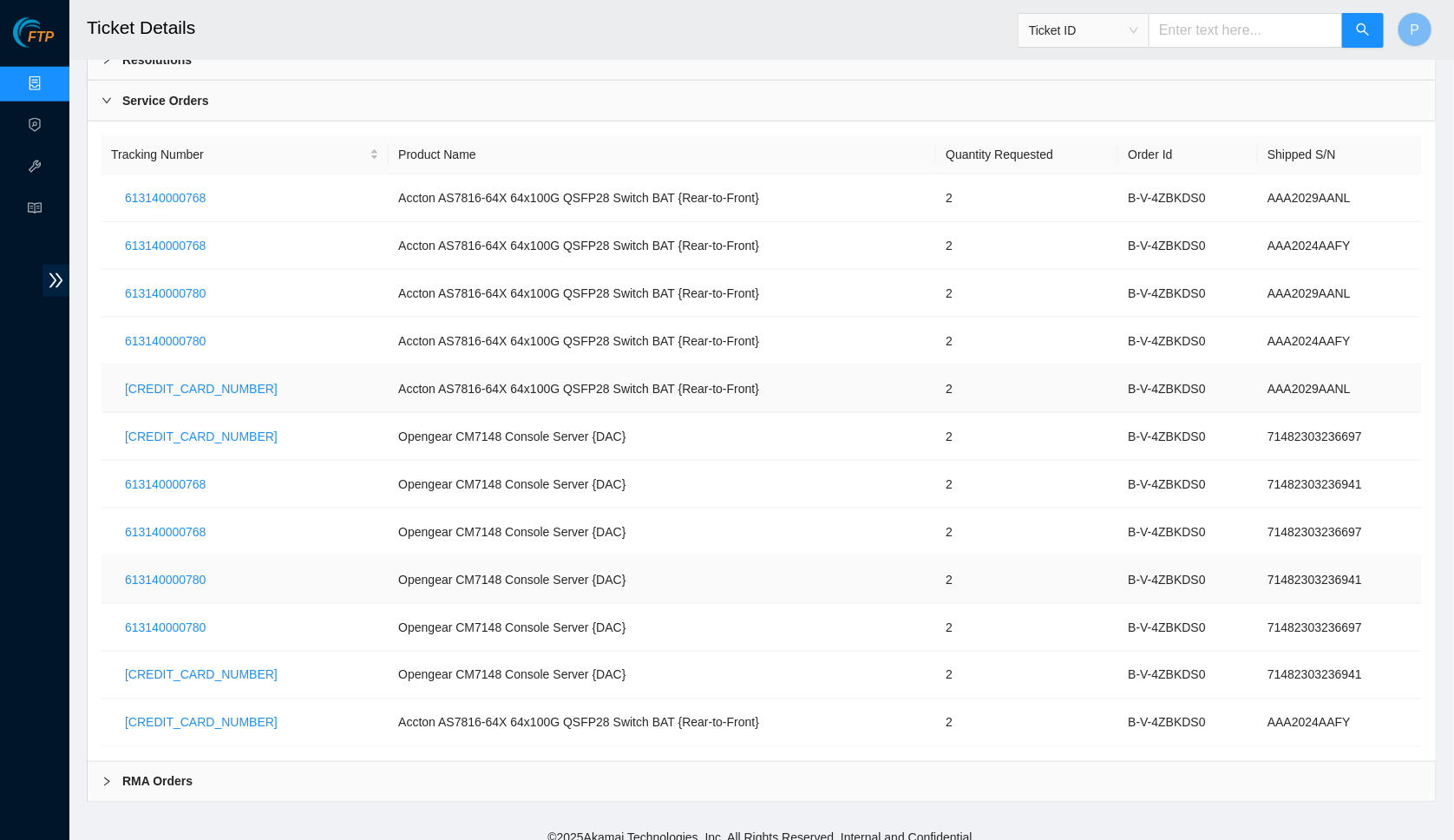
scroll to position [741, 0]
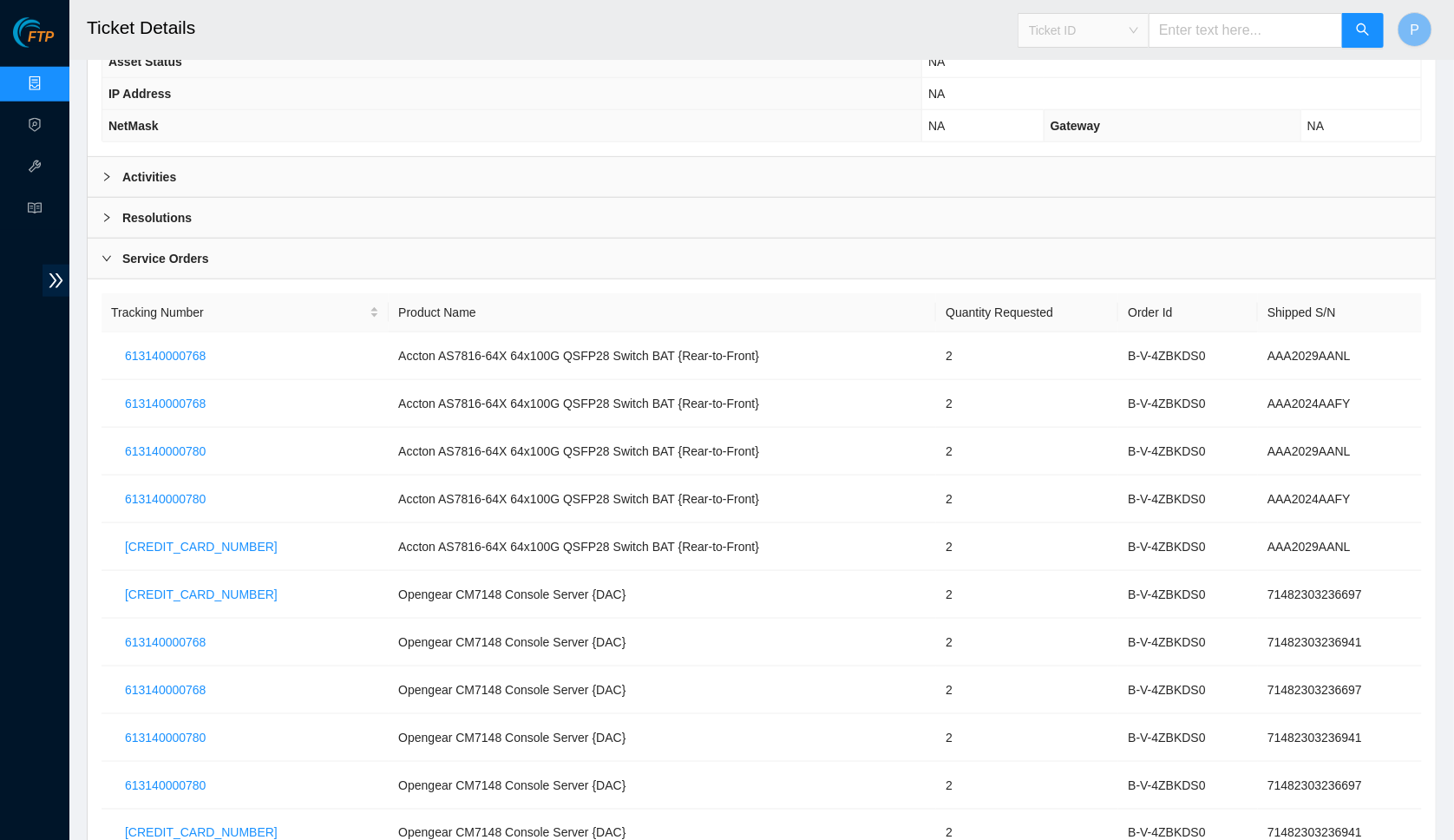
click at [1127, 27] on span "Ticket ID" at bounding box center [1083, 30] width 109 height 26
click at [1184, 24] on input "text" at bounding box center [1246, 30] width 194 height 34
paste input "B-V-4GBJZ08"
type input "B-V-4GBJZ08"
click at [1355, 24] on button "button" at bounding box center [1363, 30] width 42 height 34
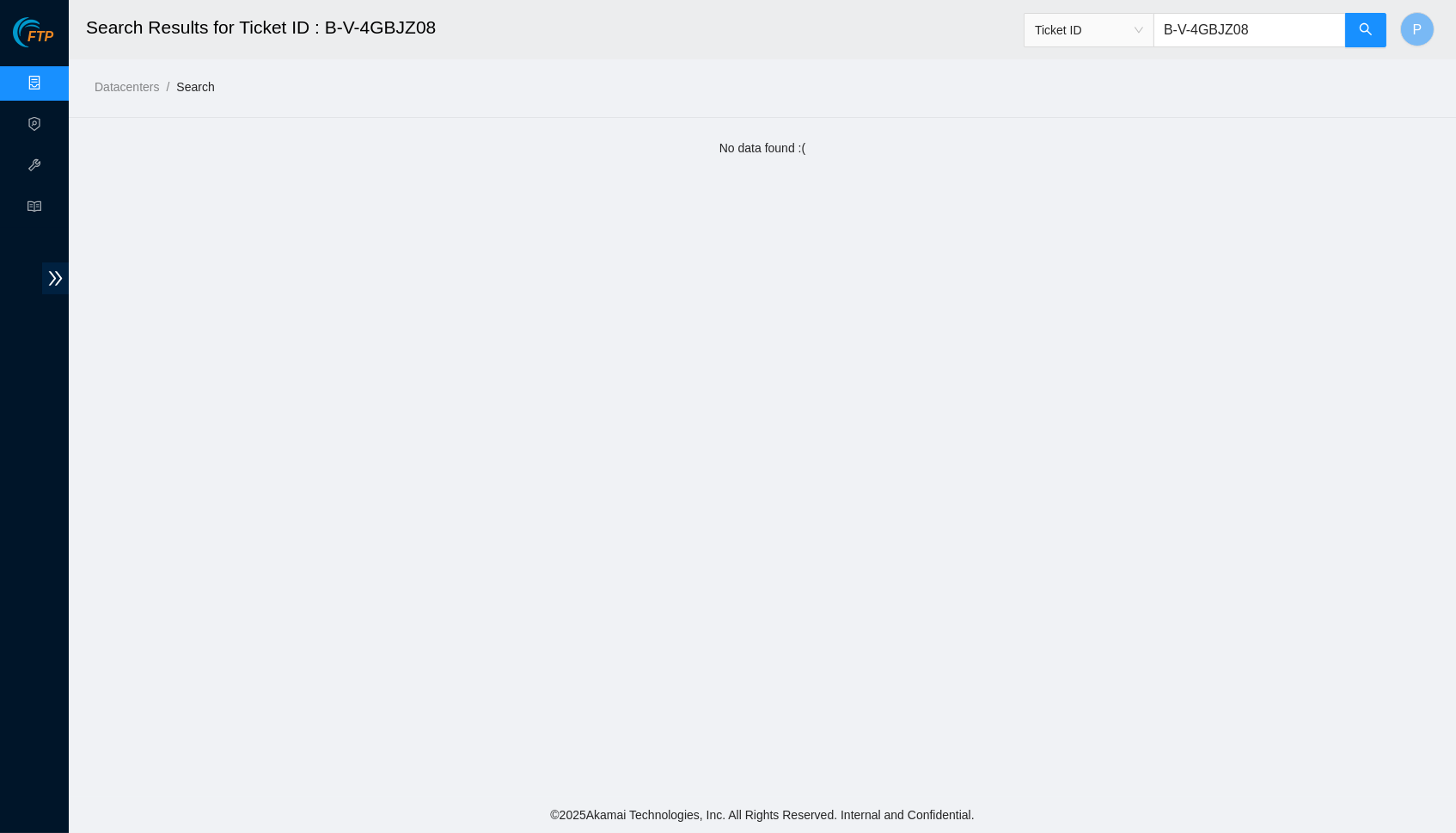
click at [1262, 30] on input "B-V-4GBJZ08" at bounding box center [1249, 30] width 192 height 34
click at [1106, 21] on span "Ticket ID" at bounding box center [1088, 30] width 108 height 26
click at [1071, 174] on div "Serial Number" at bounding box center [1088, 173] width 109 height 19
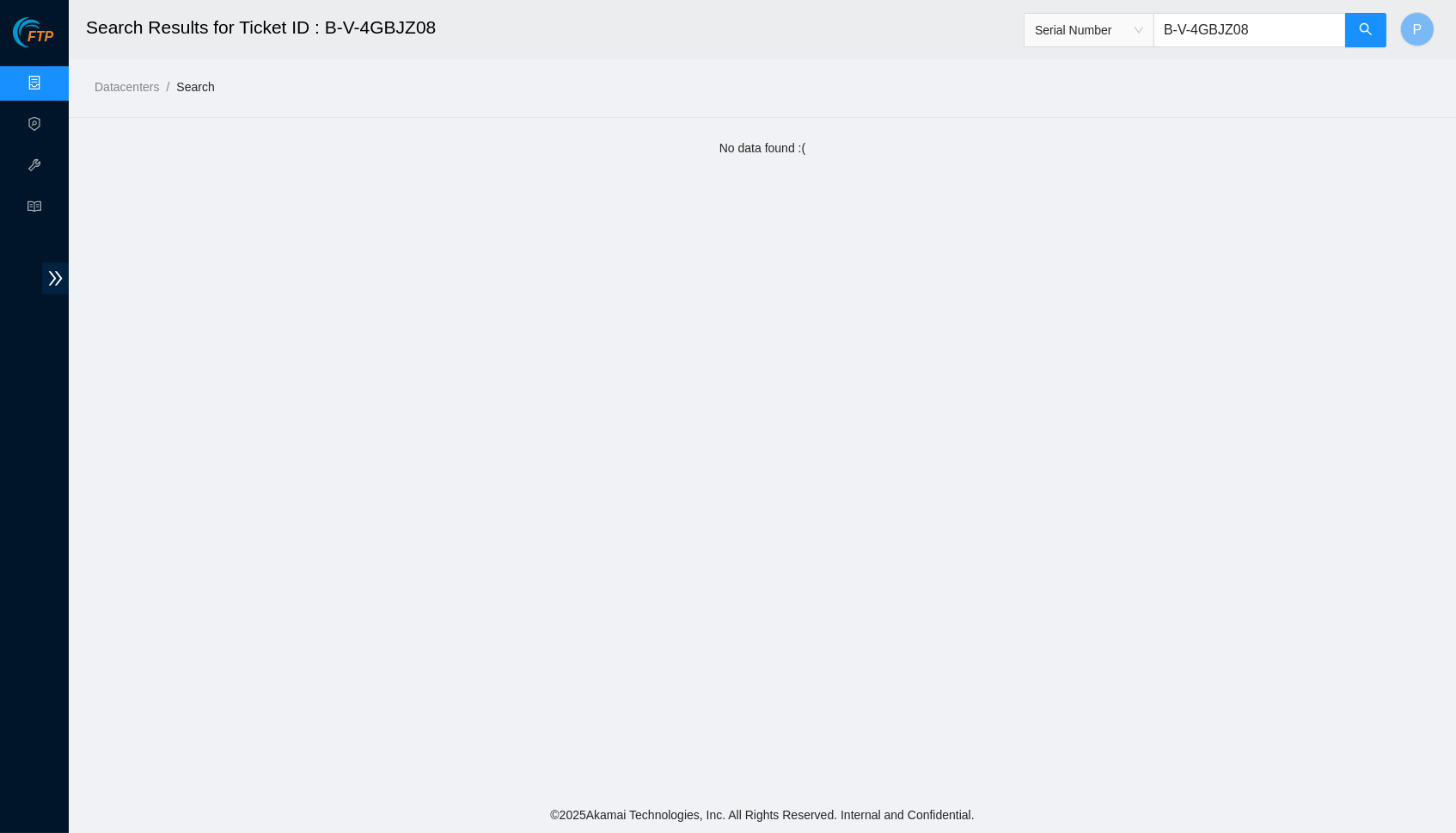
click at [1236, 27] on input "B-V-4GBJZ08" at bounding box center [1249, 30] width 192 height 34
paste input "AQ2370757"
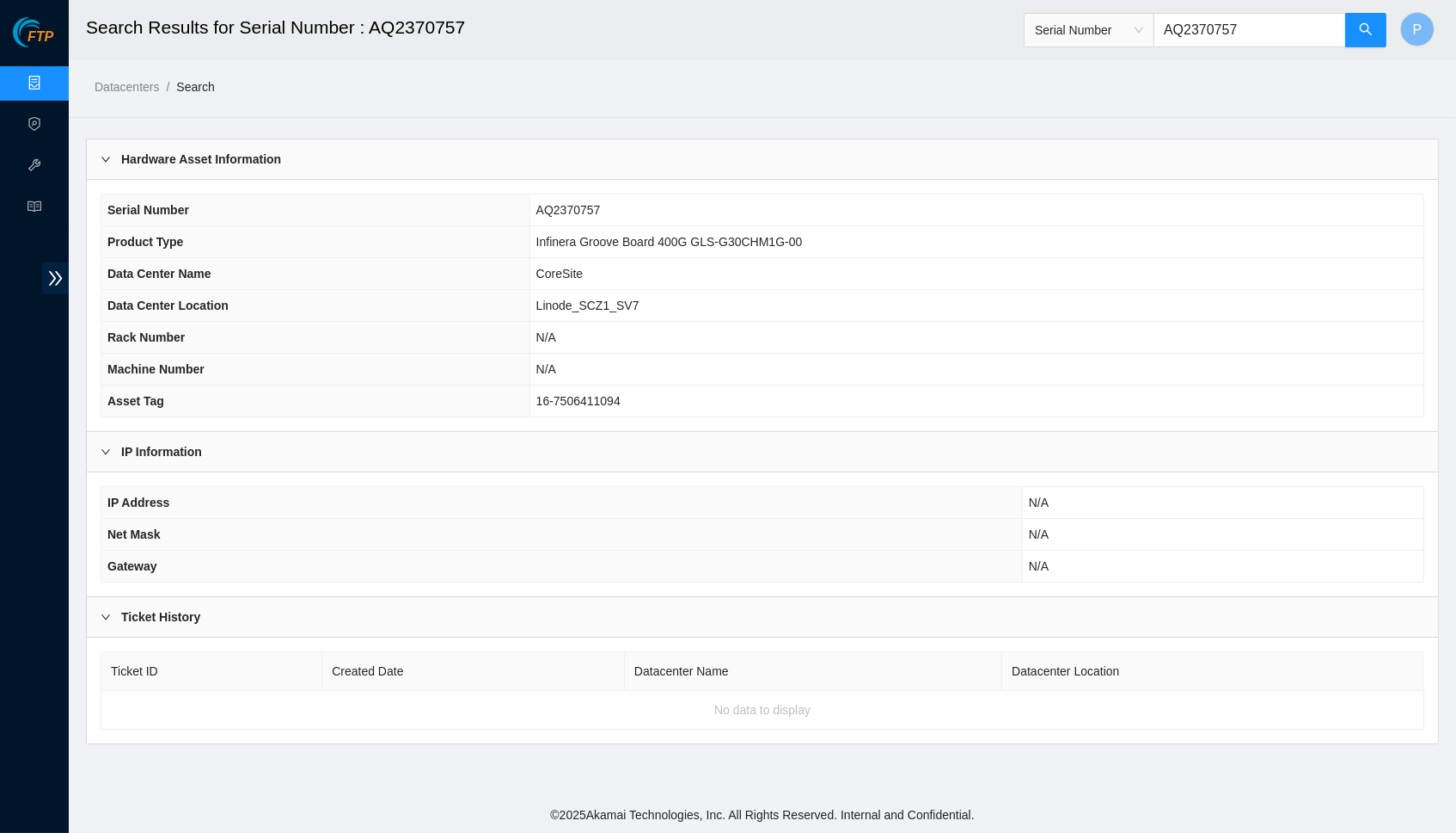
click at [1202, 33] on input "AQ2370757" at bounding box center [1249, 30] width 192 height 34
click at [1245, 30] on input "AQ2370757" at bounding box center [1249, 30] width 192 height 34
paste input "71481809031742"
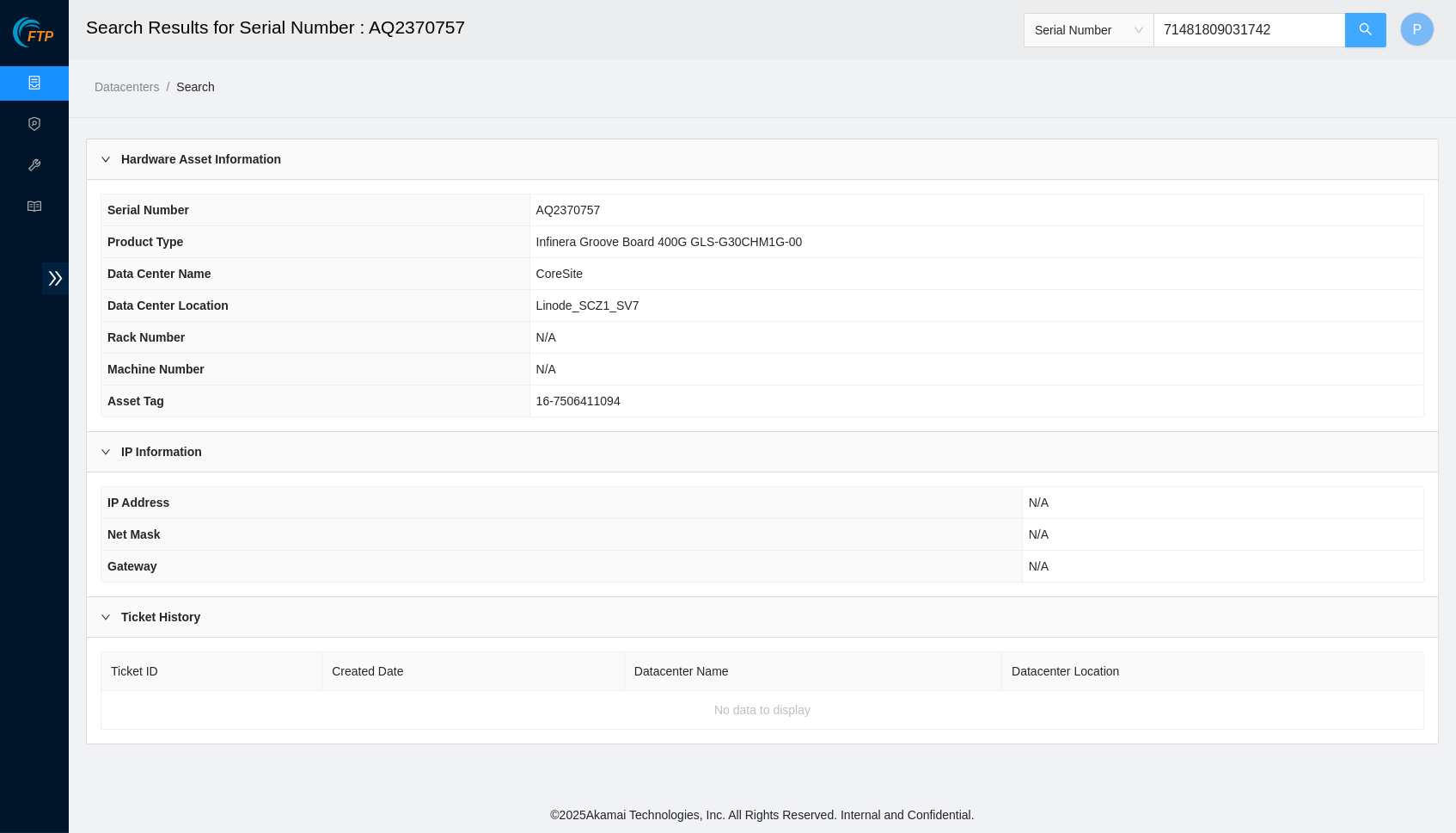
click at [1358, 40] on button "button" at bounding box center [1366, 30] width 41 height 34
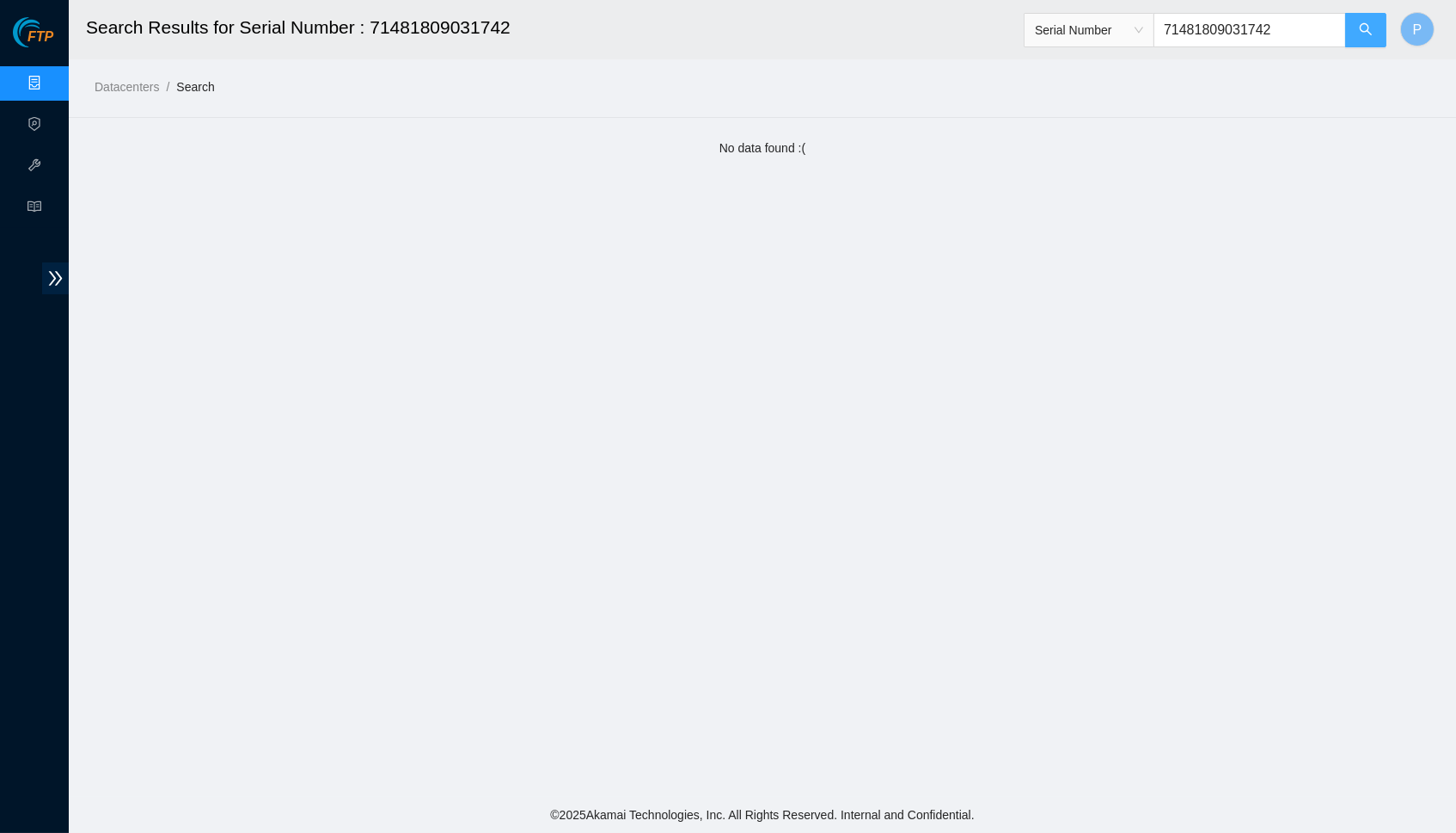
click at [1351, 36] on button "button" at bounding box center [1366, 30] width 41 height 34
click at [1106, 37] on span "Serial Number" at bounding box center [1088, 30] width 108 height 26
click at [1114, 60] on div "Ticket ID" at bounding box center [1088, 63] width 109 height 19
click at [1282, 28] on input "71481809031742" at bounding box center [1249, 30] width 192 height 34
click at [1281, 27] on input "71481809031742" at bounding box center [1249, 30] width 192 height 34
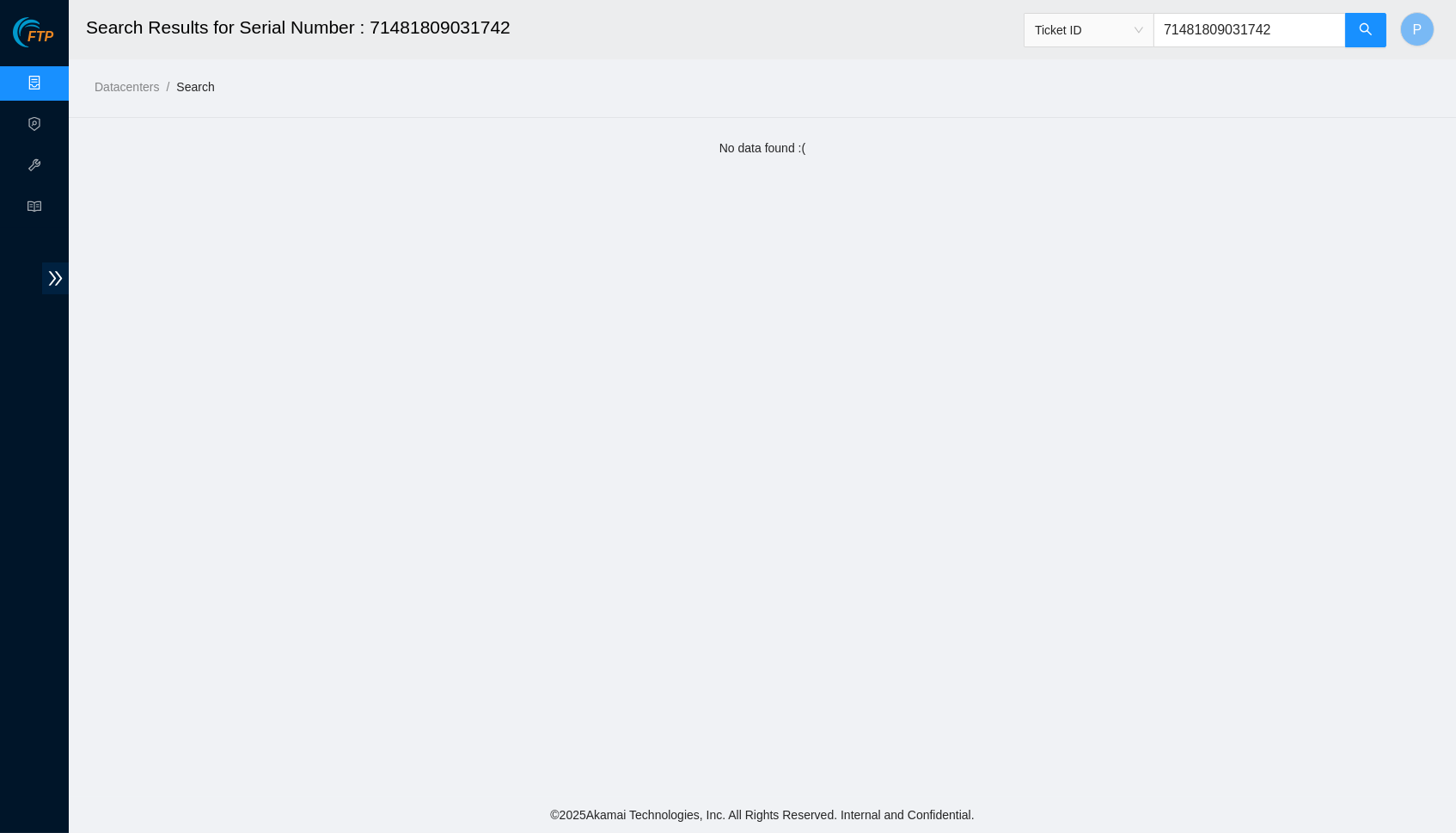
click at [1281, 26] on input "71481809031742" at bounding box center [1249, 30] width 192 height 34
paste input "B-V-4TFQKBL"
type input "B-V-4TFQKBL"
click at [1356, 33] on button "button" at bounding box center [1366, 30] width 41 height 34
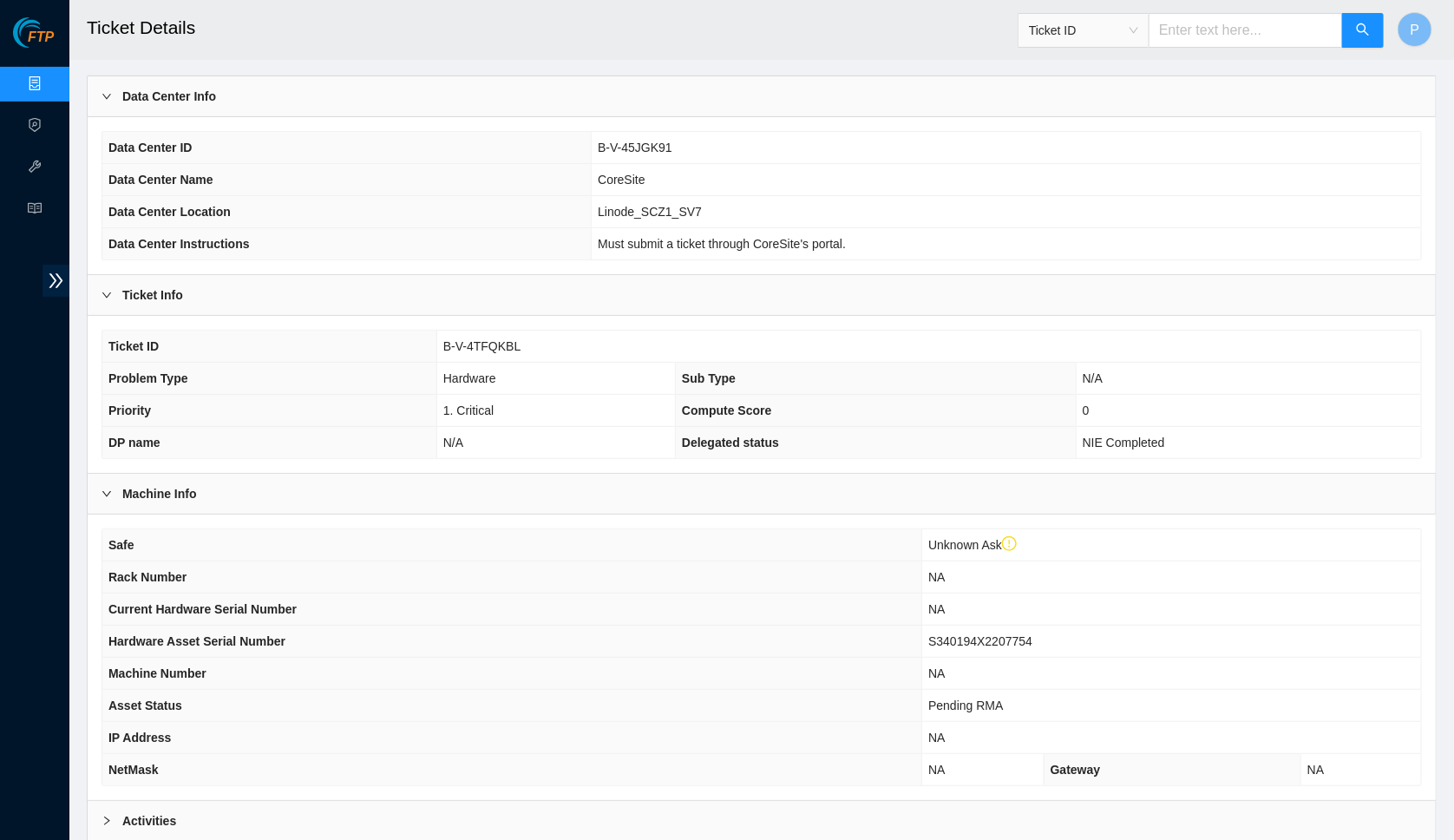
scroll to position [260, 0]
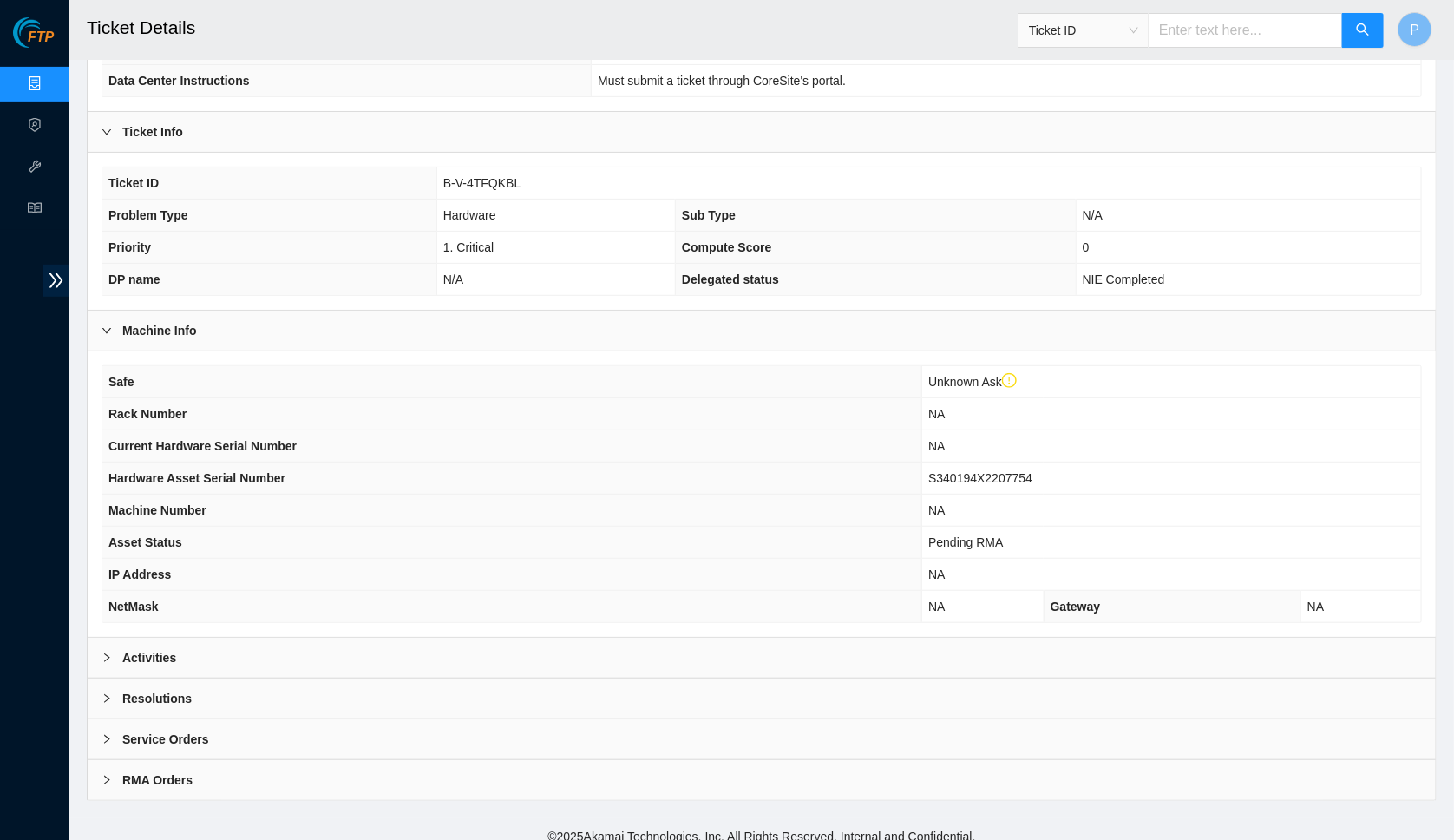
click at [841, 651] on div "Activities" at bounding box center [762, 658] width 1348 height 40
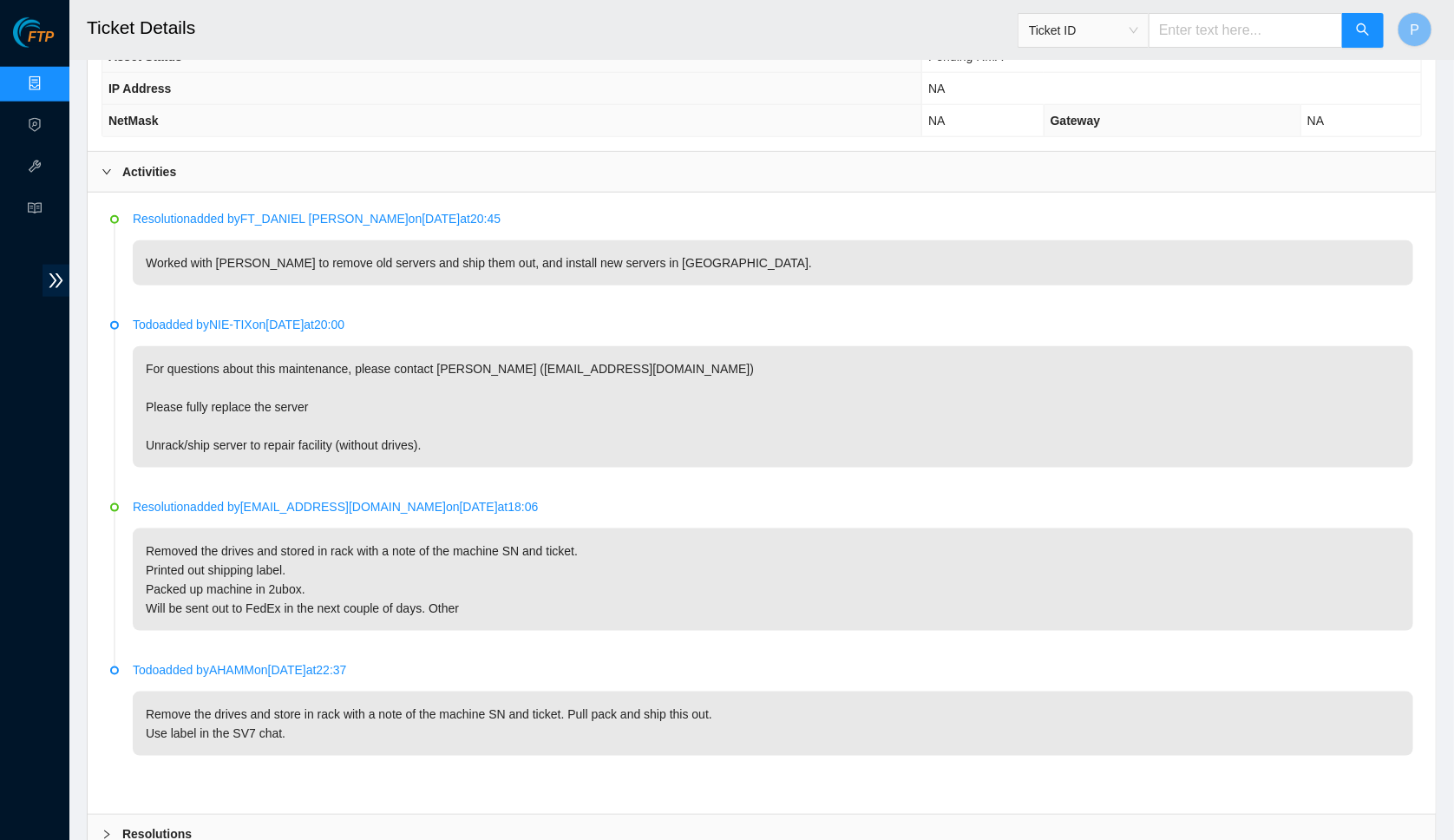
scroll to position [871, 0]
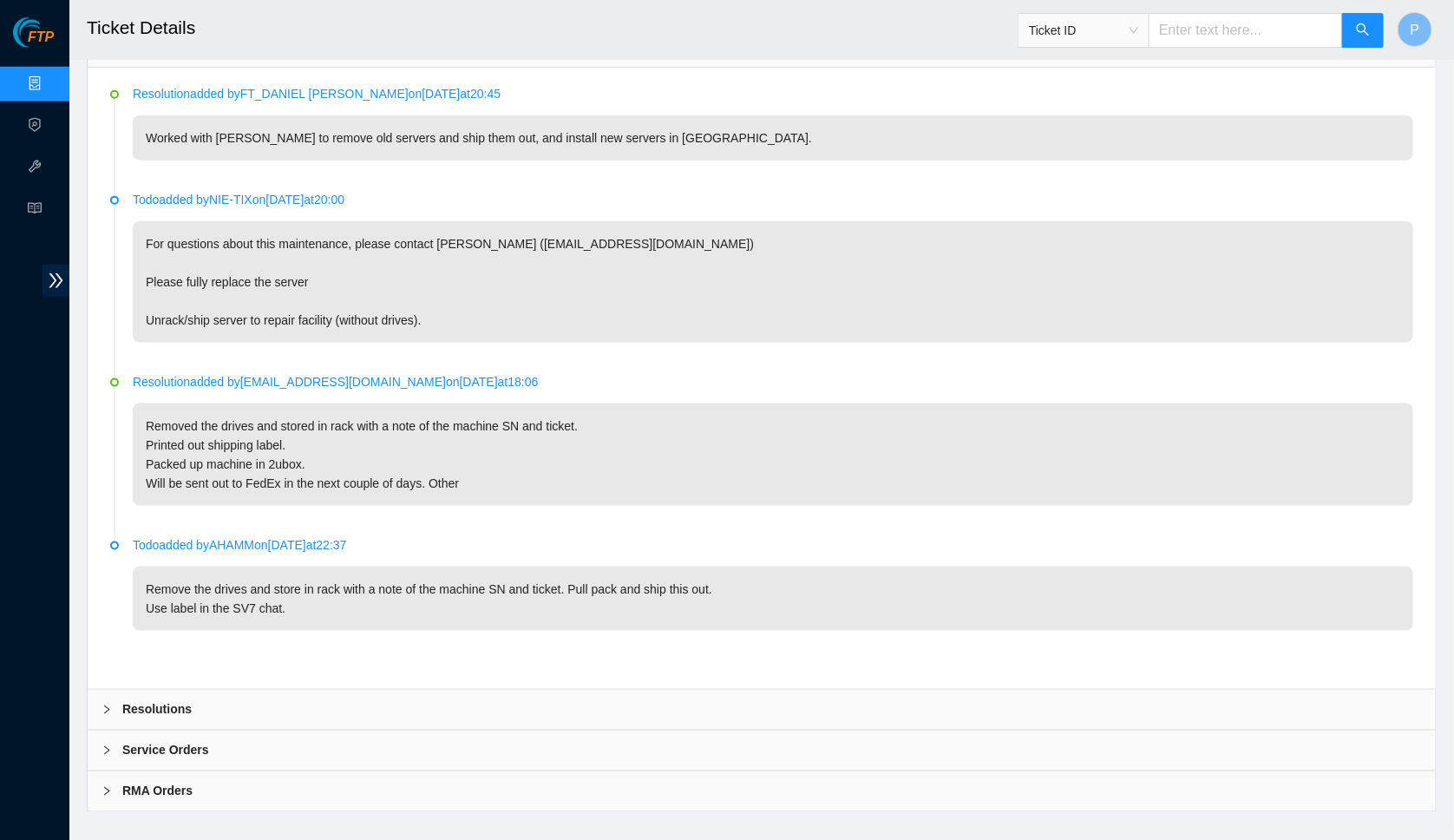
click at [285, 689] on div "Resolutions" at bounding box center [762, 709] width 1348 height 40
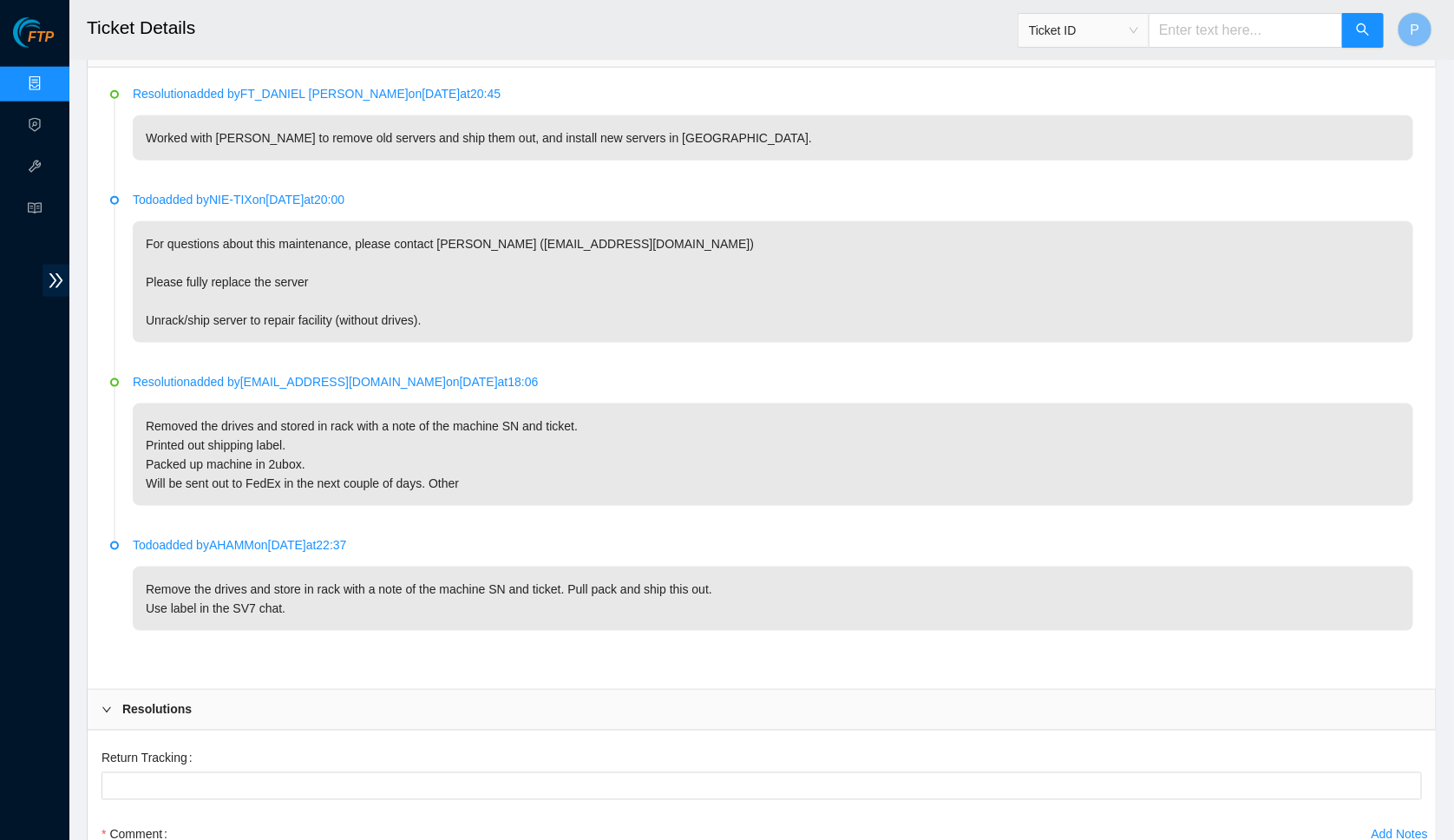
scroll to position [1047, 0]
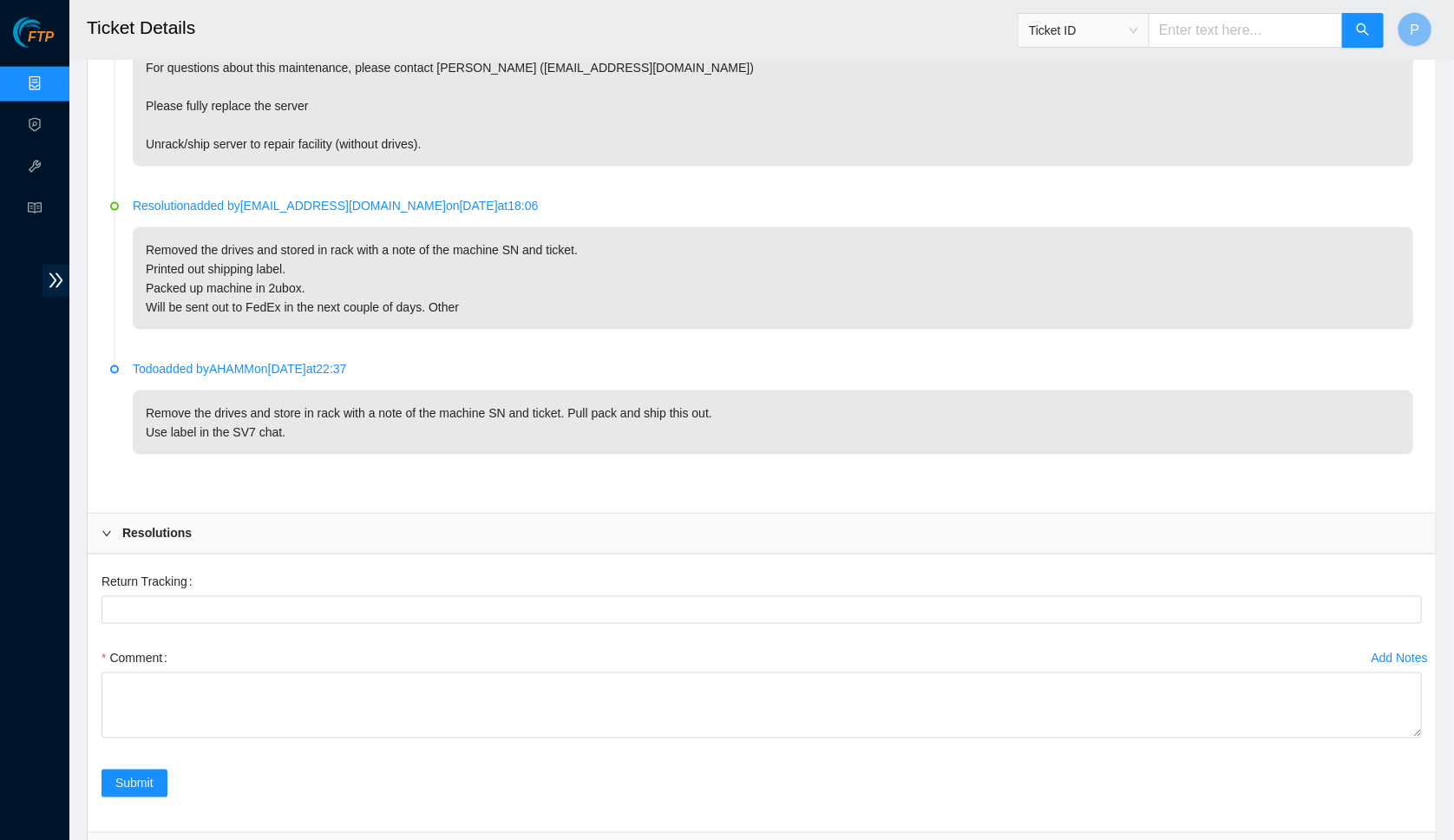
click at [310, 518] on div "Resolutions" at bounding box center [762, 533] width 1348 height 40
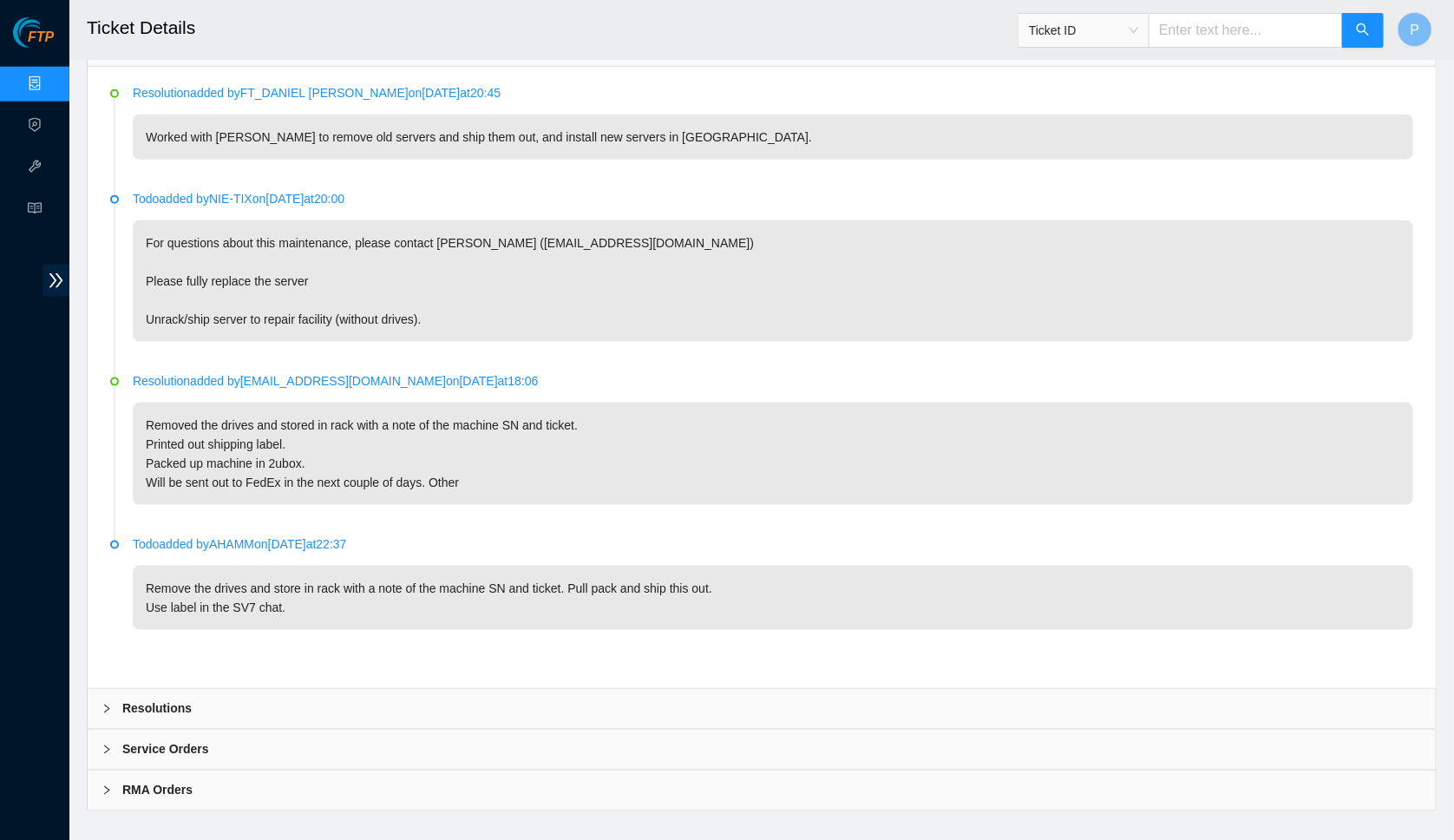
scroll to position [871, 0]
click at [261, 730] on div "Service Orders" at bounding box center [762, 750] width 1348 height 40
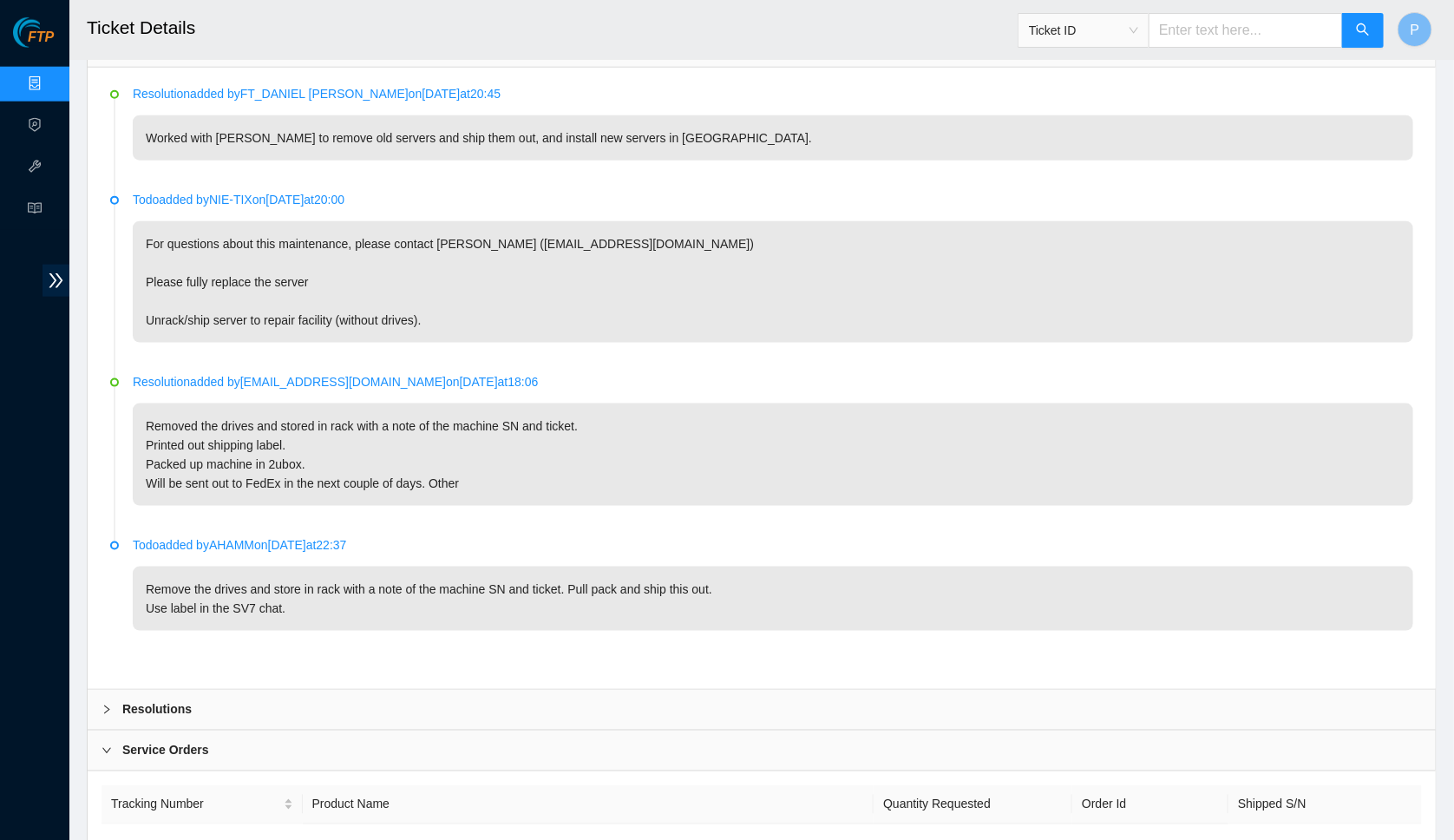
scroll to position [1034, 0]
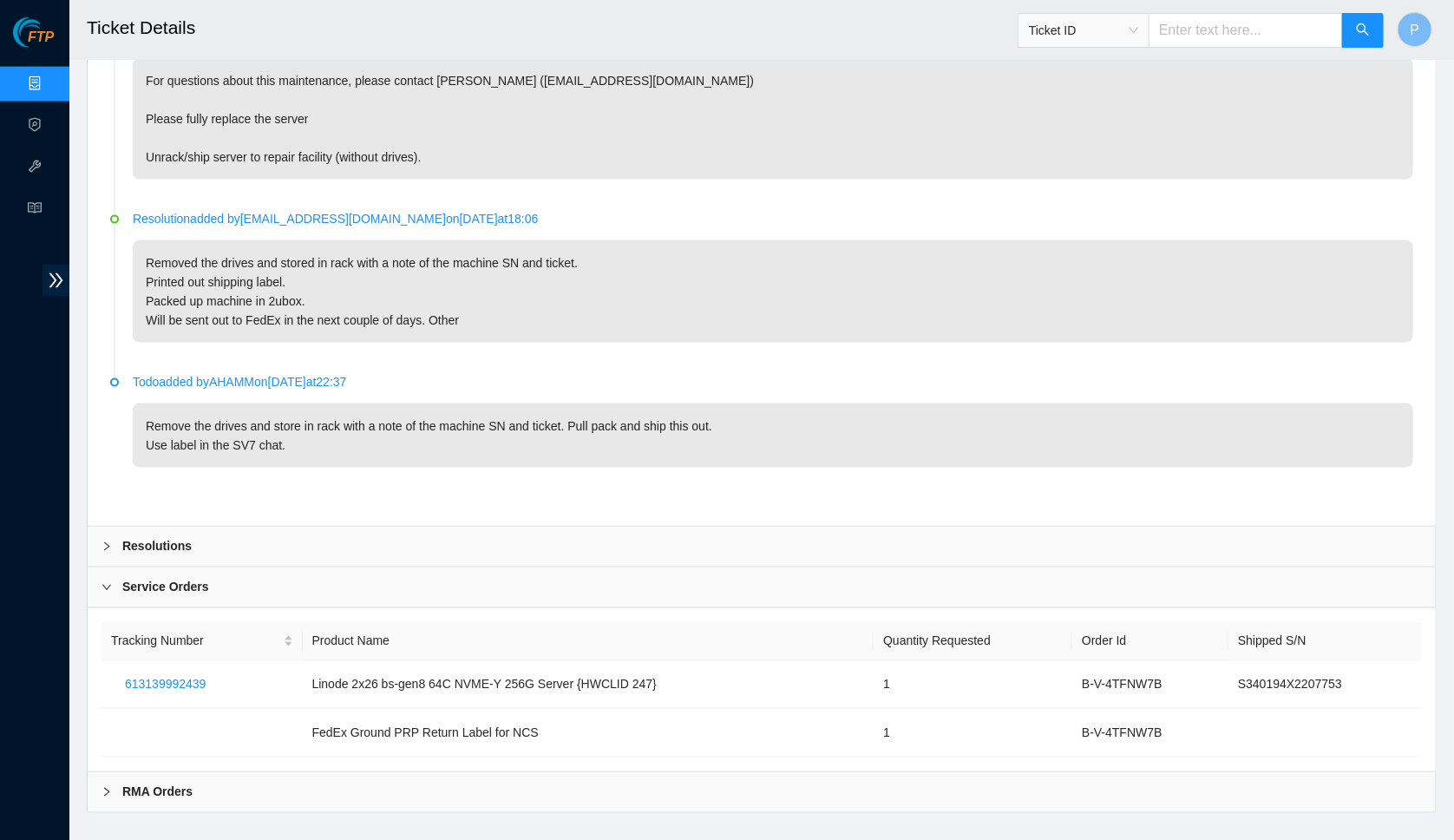
click at [394, 772] on div "RMA Orders" at bounding box center [762, 792] width 1348 height 40
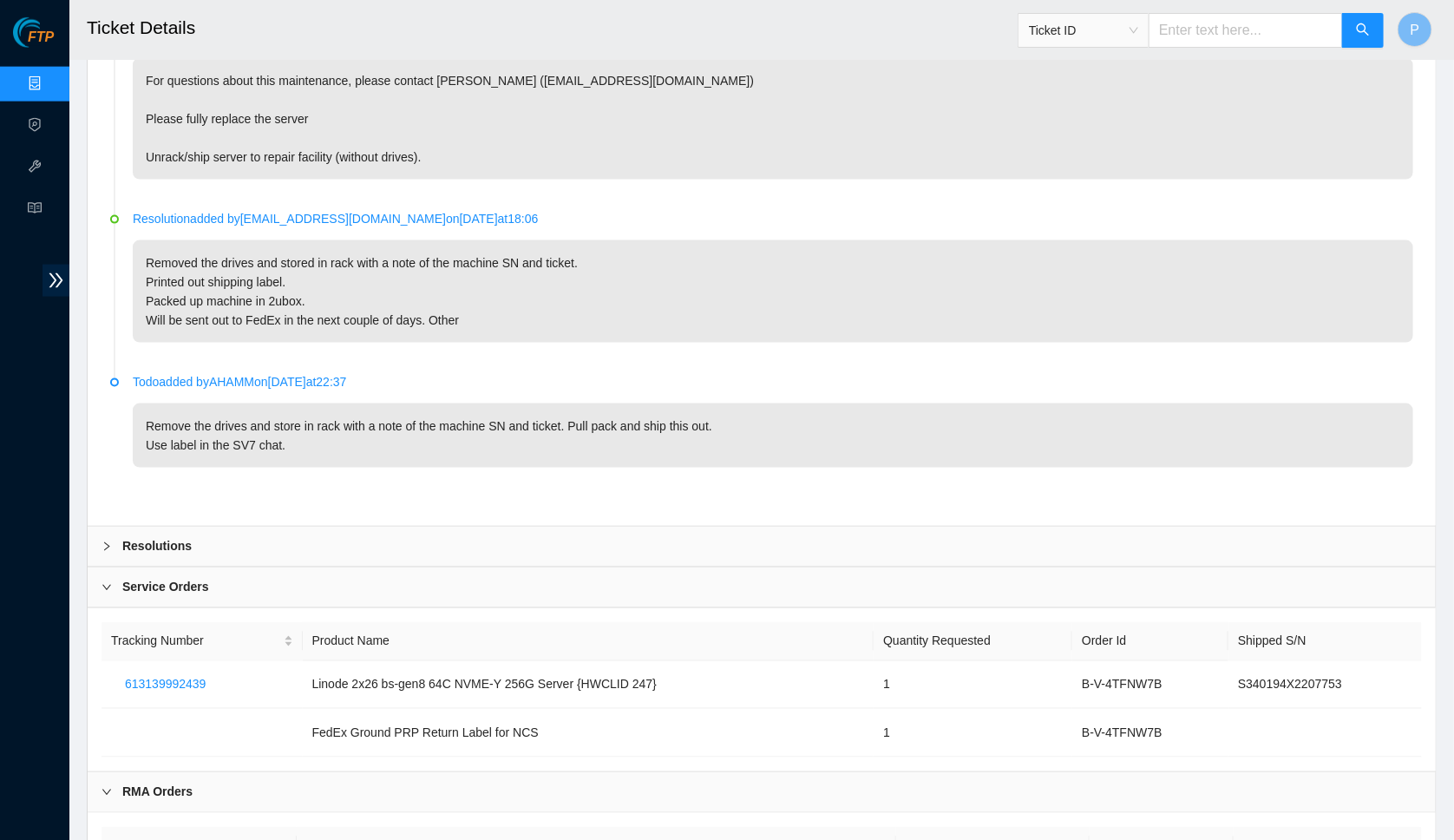
scroll to position [1245, 0]
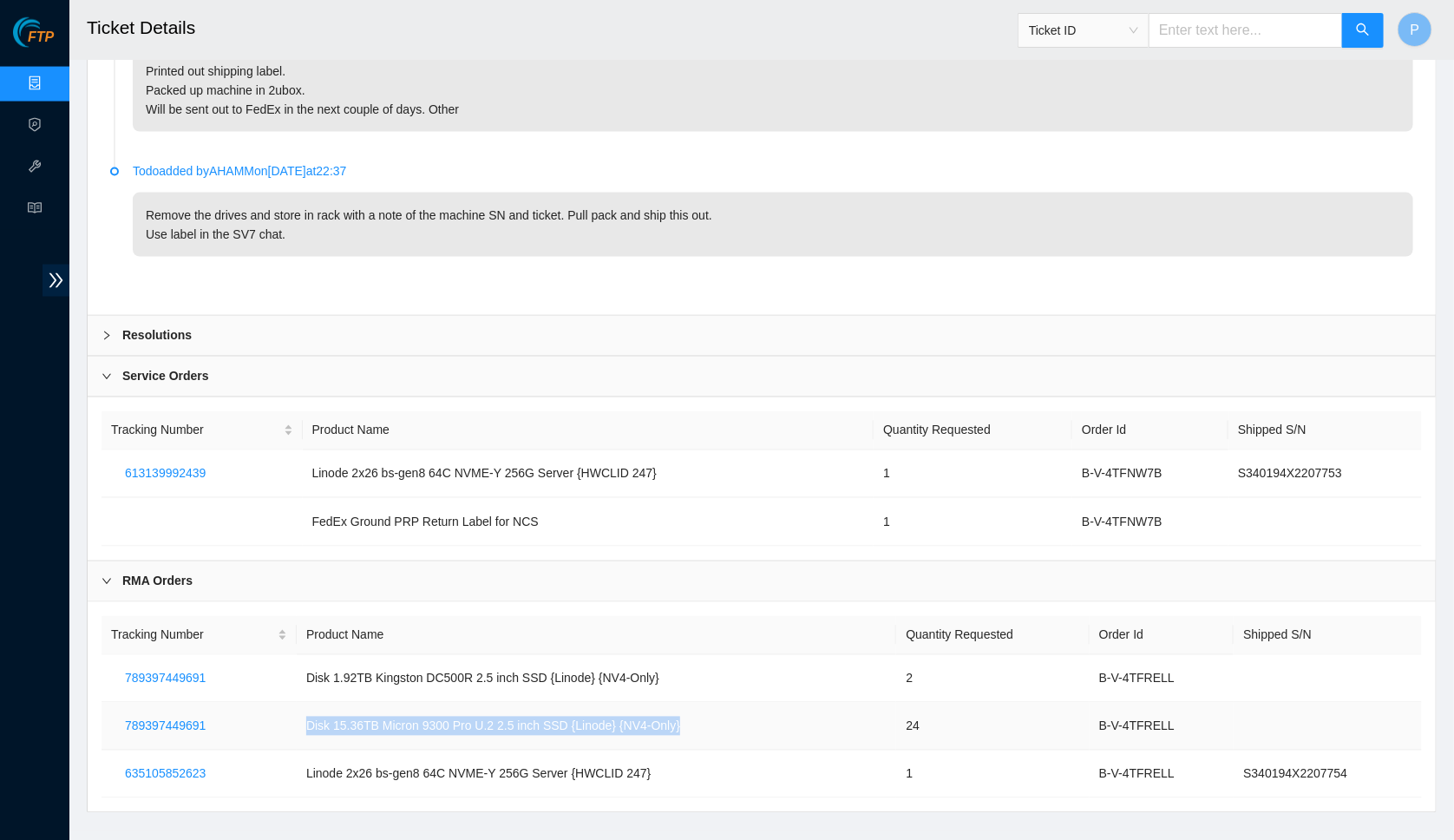
drag, startPoint x: 783, startPoint y: 697, endPoint x: 357, endPoint y: 707, distance: 426.1
click at [269, 703] on tr "789397449691 Disk 15.36TB Micron 9300 Pro U.2 2.5 inch SSD {Linode} {NV4-Only} …" at bounding box center [761, 726] width 1320 height 48
copy td "Disk 15.36TB Micron 9300 Pro U.2 2.5 inch SSD {Linode} {NV4-Only}"
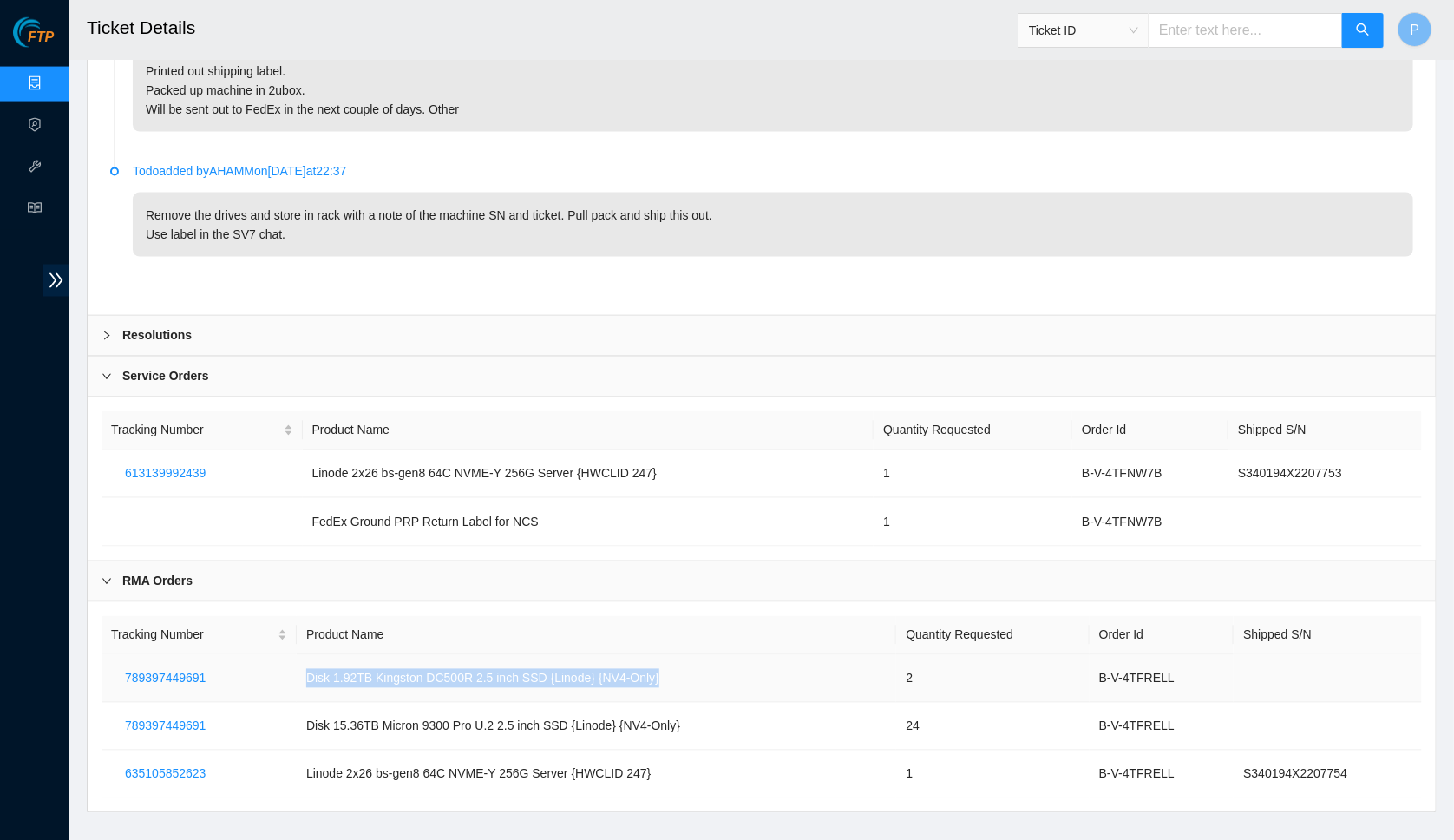
drag, startPoint x: 701, startPoint y: 650, endPoint x: 279, endPoint y: 651, distance: 422.0
click at [279, 655] on tr "789397449691 Disk 1.92TB Kingston DC500R 2.5 inch SSD {Linode} {NV4-Only} 2 B-V…" at bounding box center [761, 678] width 1320 height 48
copy td "Disk 1.92TB Kingston DC500R 2.5 inch SSD {Linode} {NV4-Only}"
drag, startPoint x: 1194, startPoint y: 698, endPoint x: 1097, endPoint y: 698, distance: 97.0
click at [1097, 703] on td "B-V-4TFRELL" at bounding box center [1162, 726] width 145 height 48
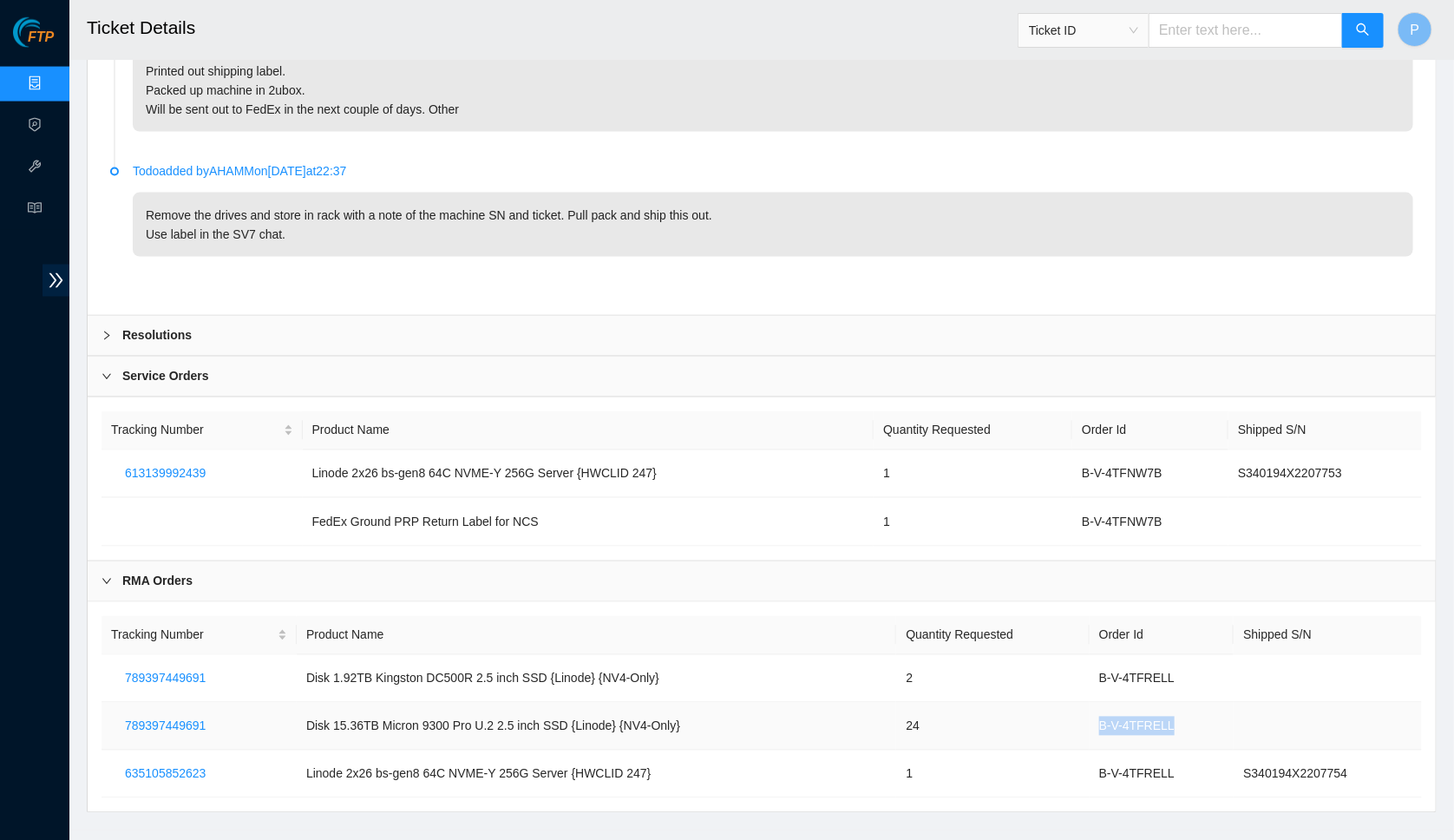
copy td "B-V-4TFRELL"
click at [1110, 32] on span "Ticket ID" at bounding box center [1083, 30] width 109 height 26
click at [1063, 169] on div "Serial Number" at bounding box center [1082, 175] width 110 height 19
click at [1181, 33] on input "text" at bounding box center [1246, 30] width 194 height 34
paste input "21182EA1932A"
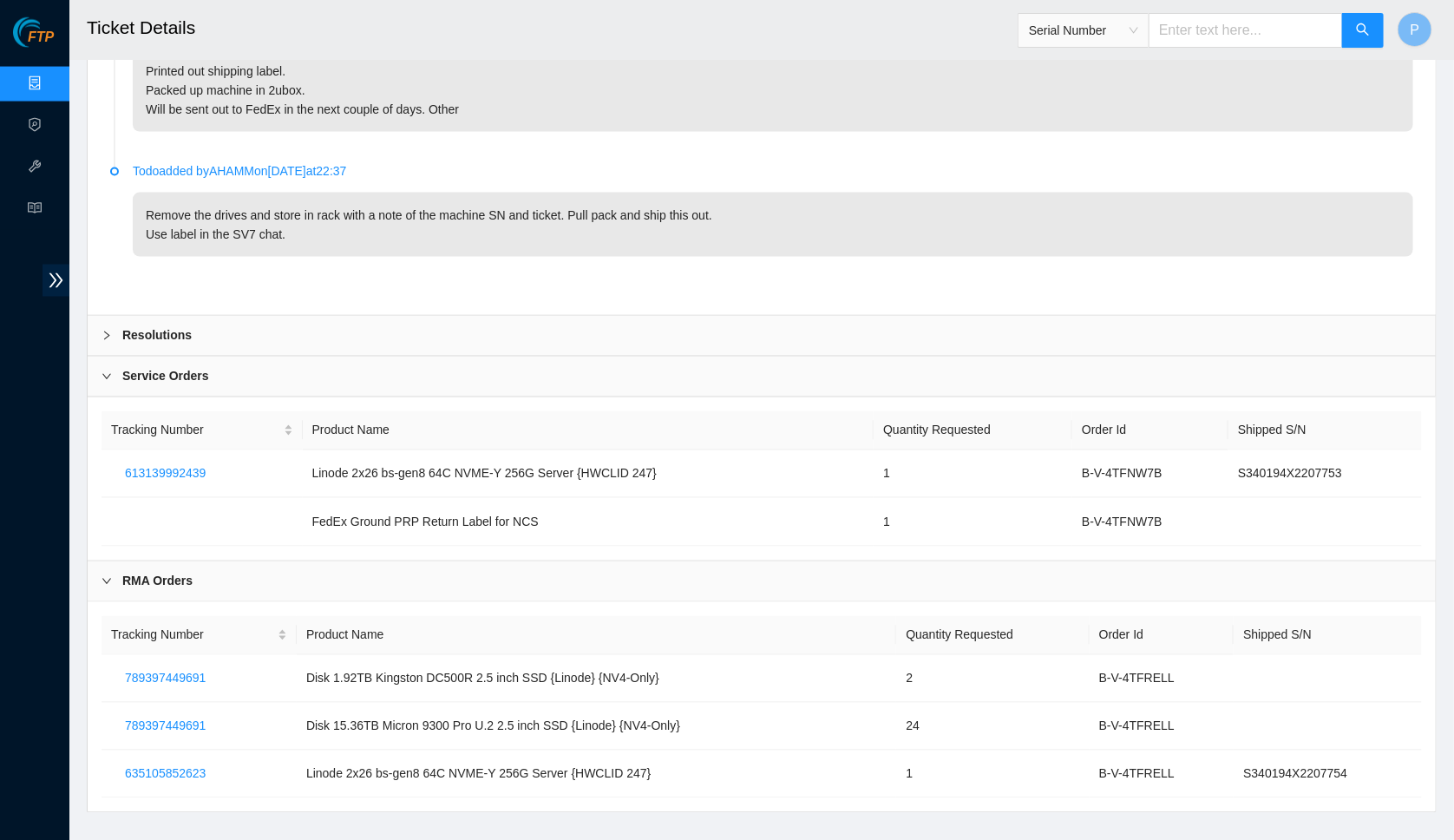
type input "21182EA1932A"
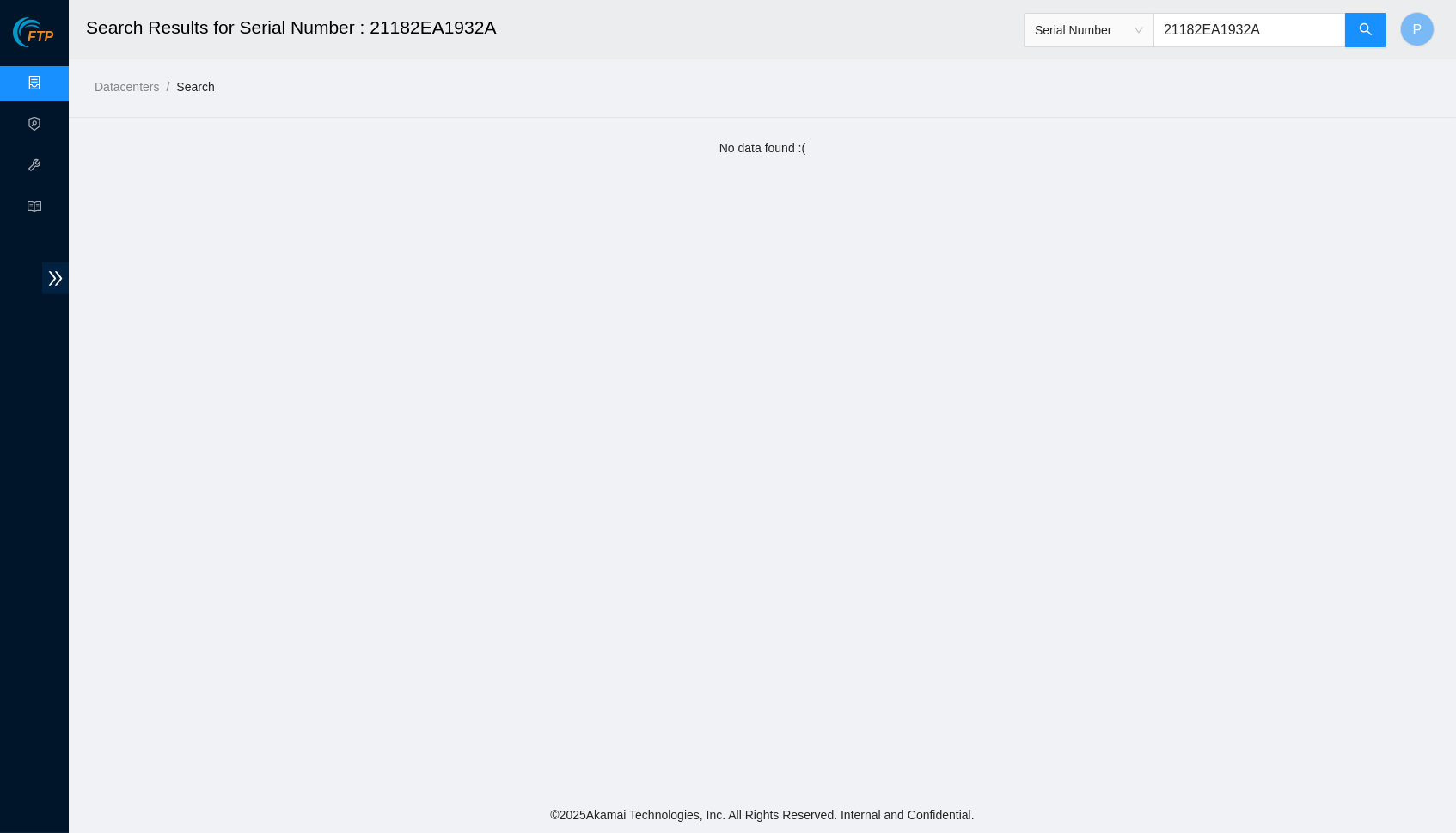
click at [1139, 25] on span "Serial Number" at bounding box center [1088, 30] width 108 height 26
click at [1084, 66] on div "Ticket ID" at bounding box center [1088, 63] width 109 height 19
click at [1206, 53] on div "Ticket ID Ticket ID 21182EA1932A" at bounding box center [1206, 30] width 364 height 55
click at [1206, 43] on input "21182EA1932A" at bounding box center [1249, 30] width 192 height 34
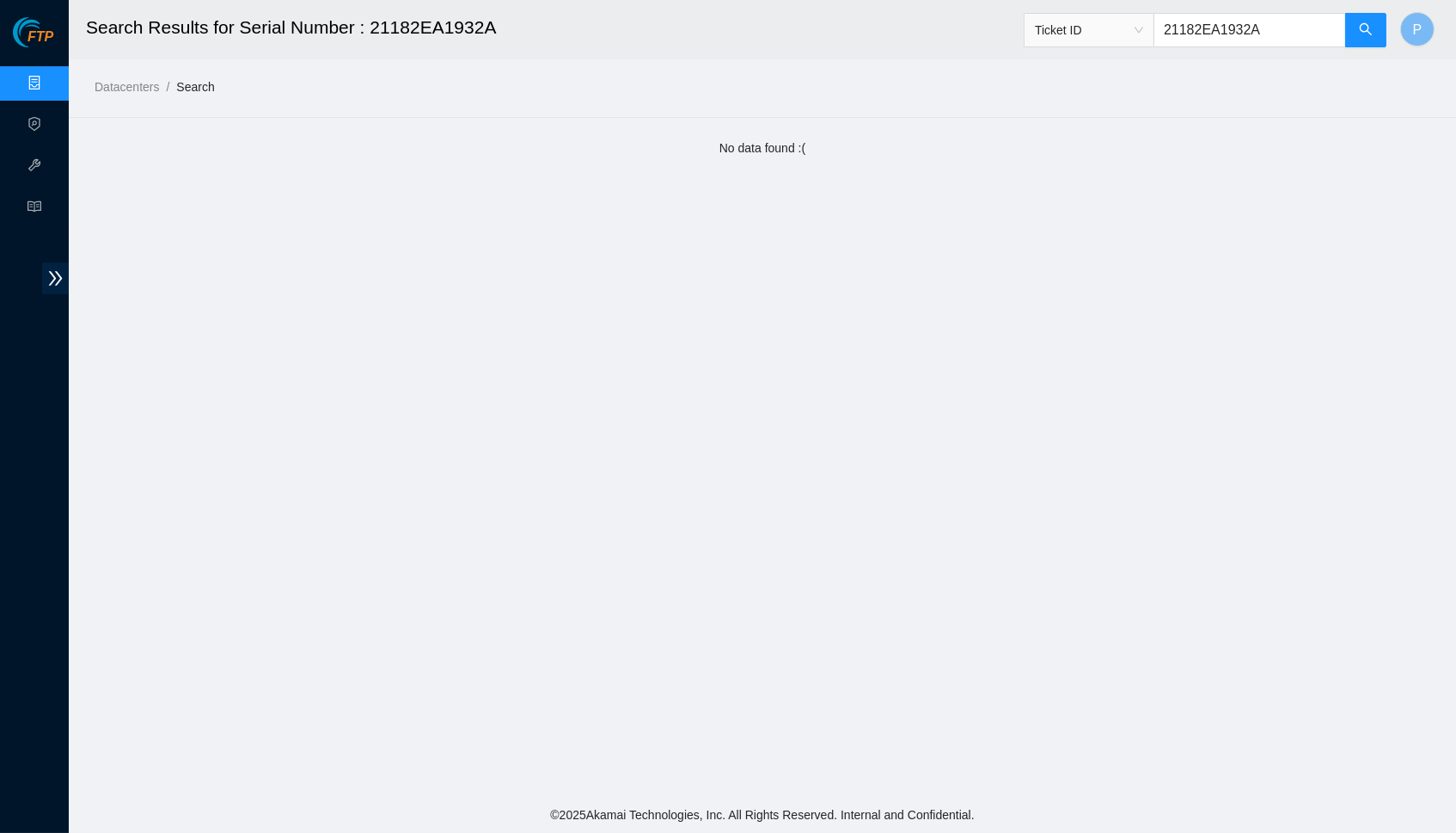
click at [1206, 43] on input "21182EA1932A" at bounding box center [1249, 30] width 192 height 34
paste input "B-V-4TFPKNZ"
type input "B-V-4TFPKNZ"
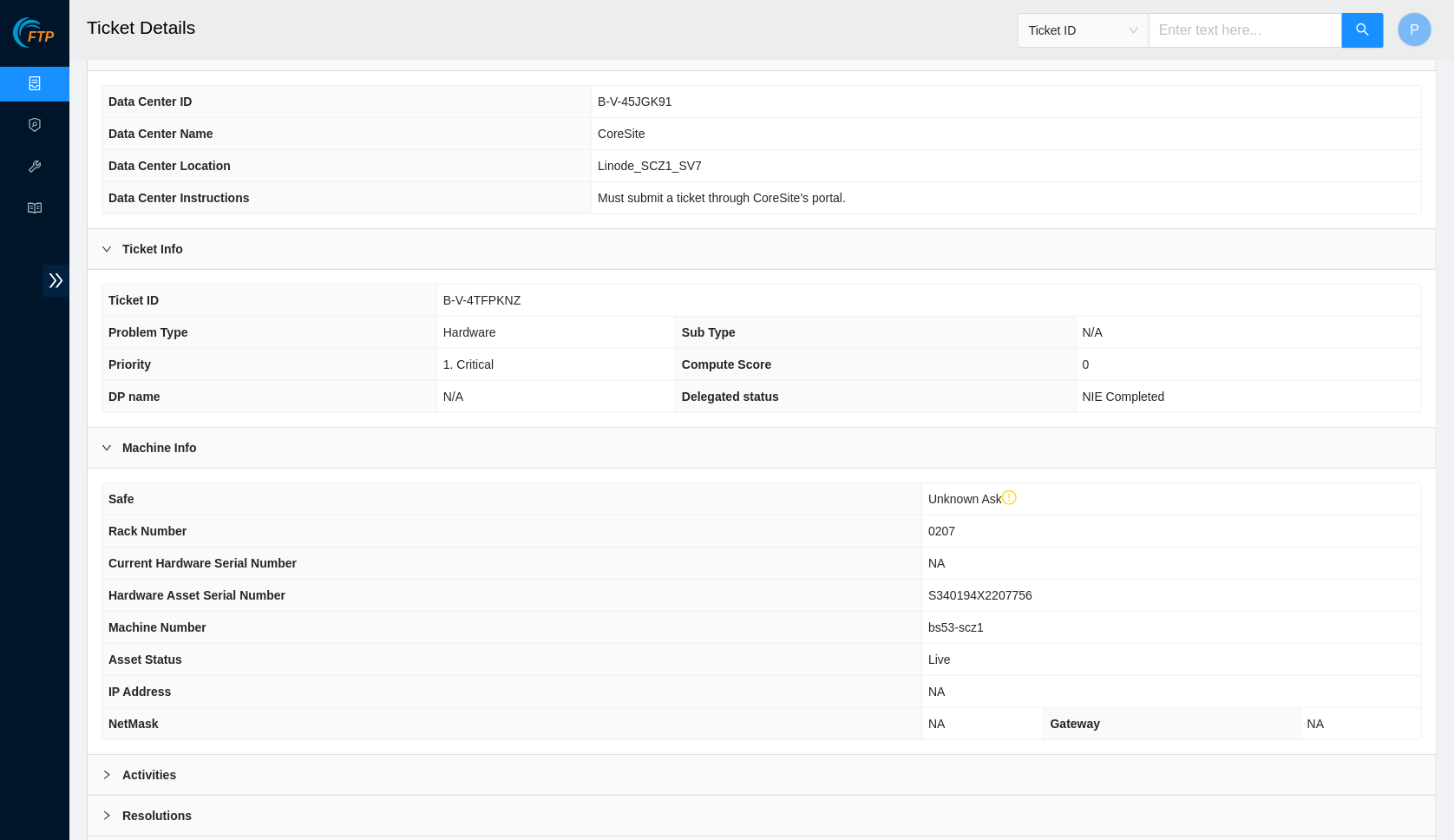
scroll to position [260, 0]
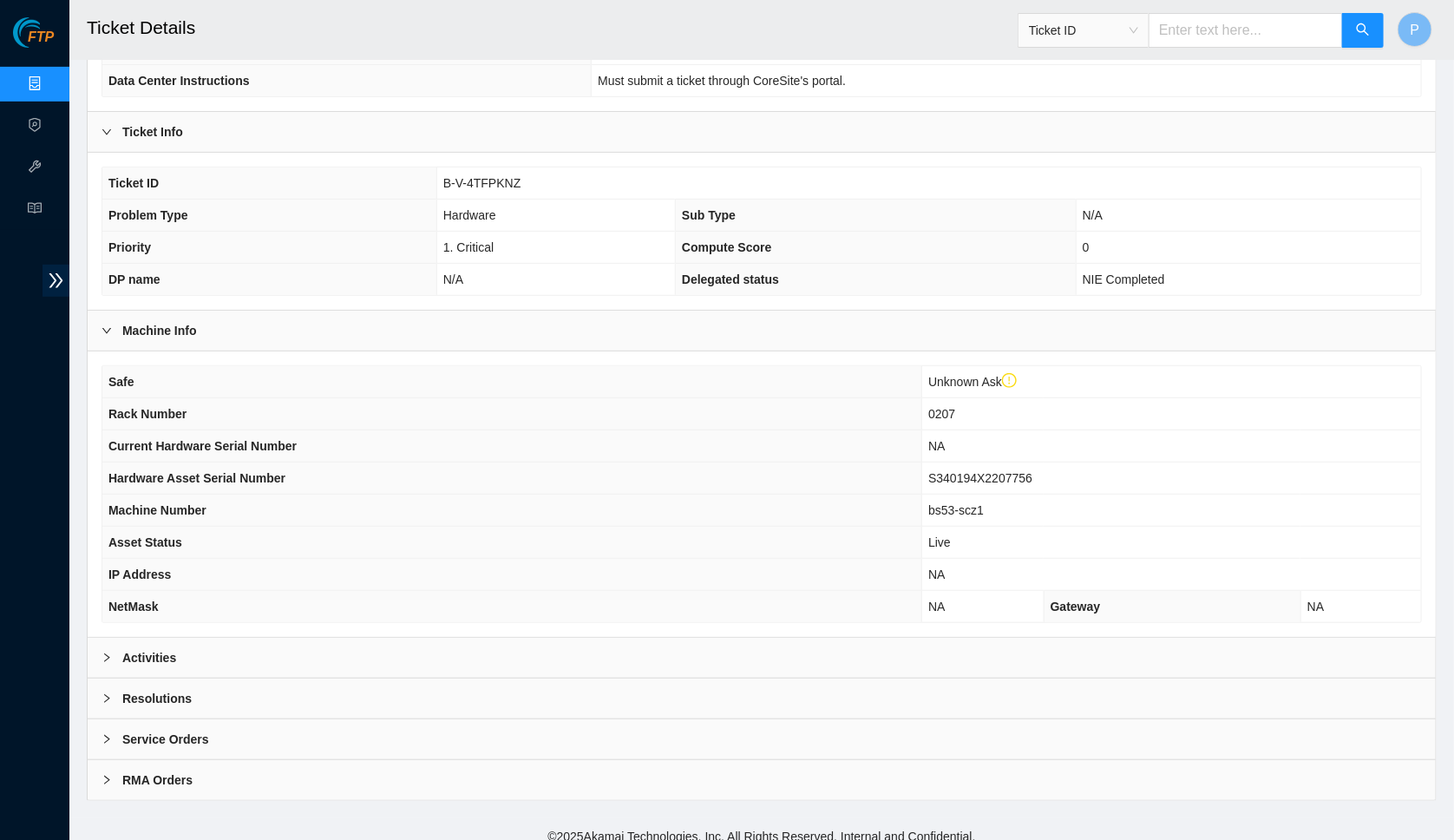
click at [672, 645] on div "Activities" at bounding box center [762, 658] width 1348 height 40
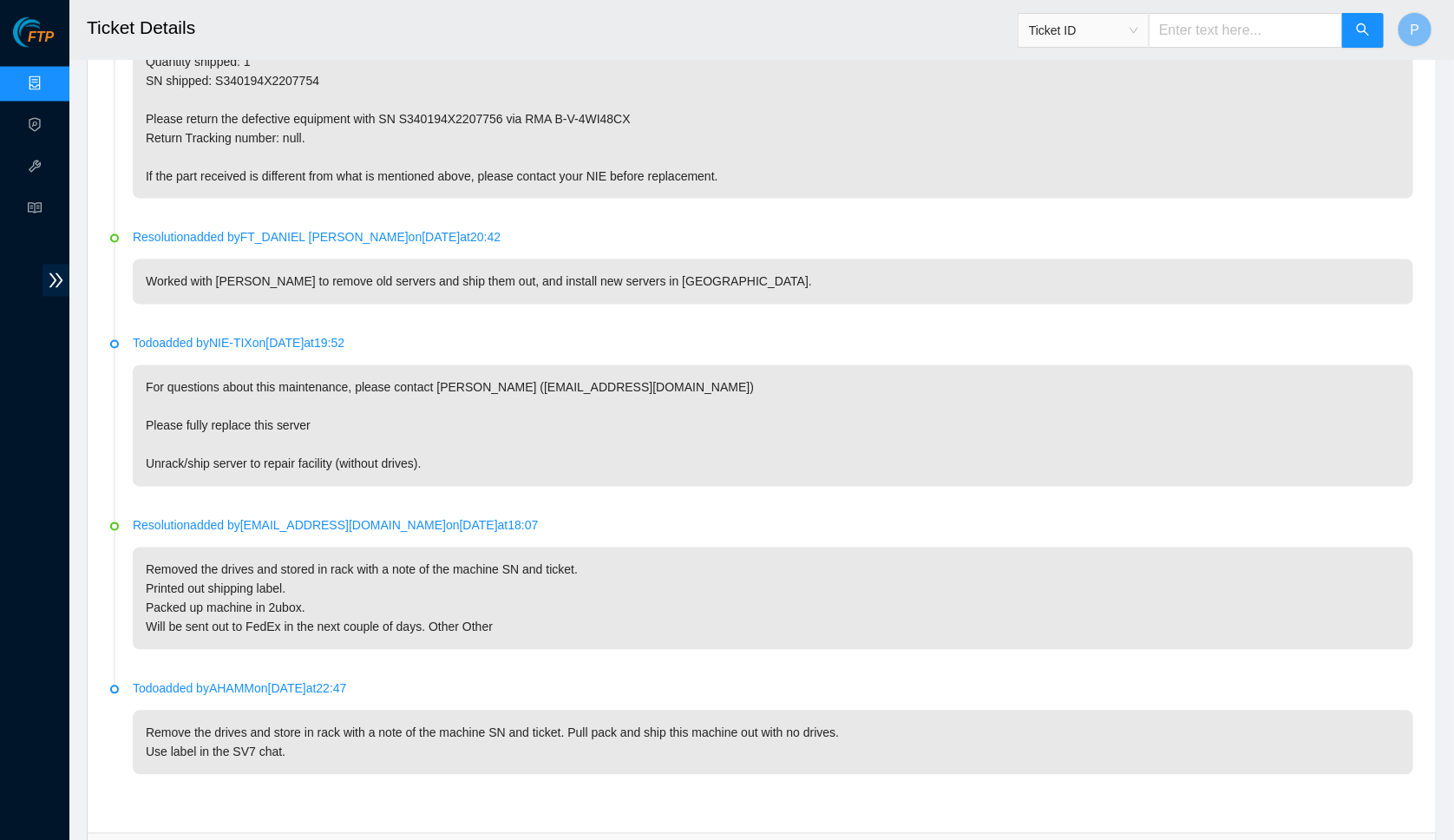
scroll to position [1437, 0]
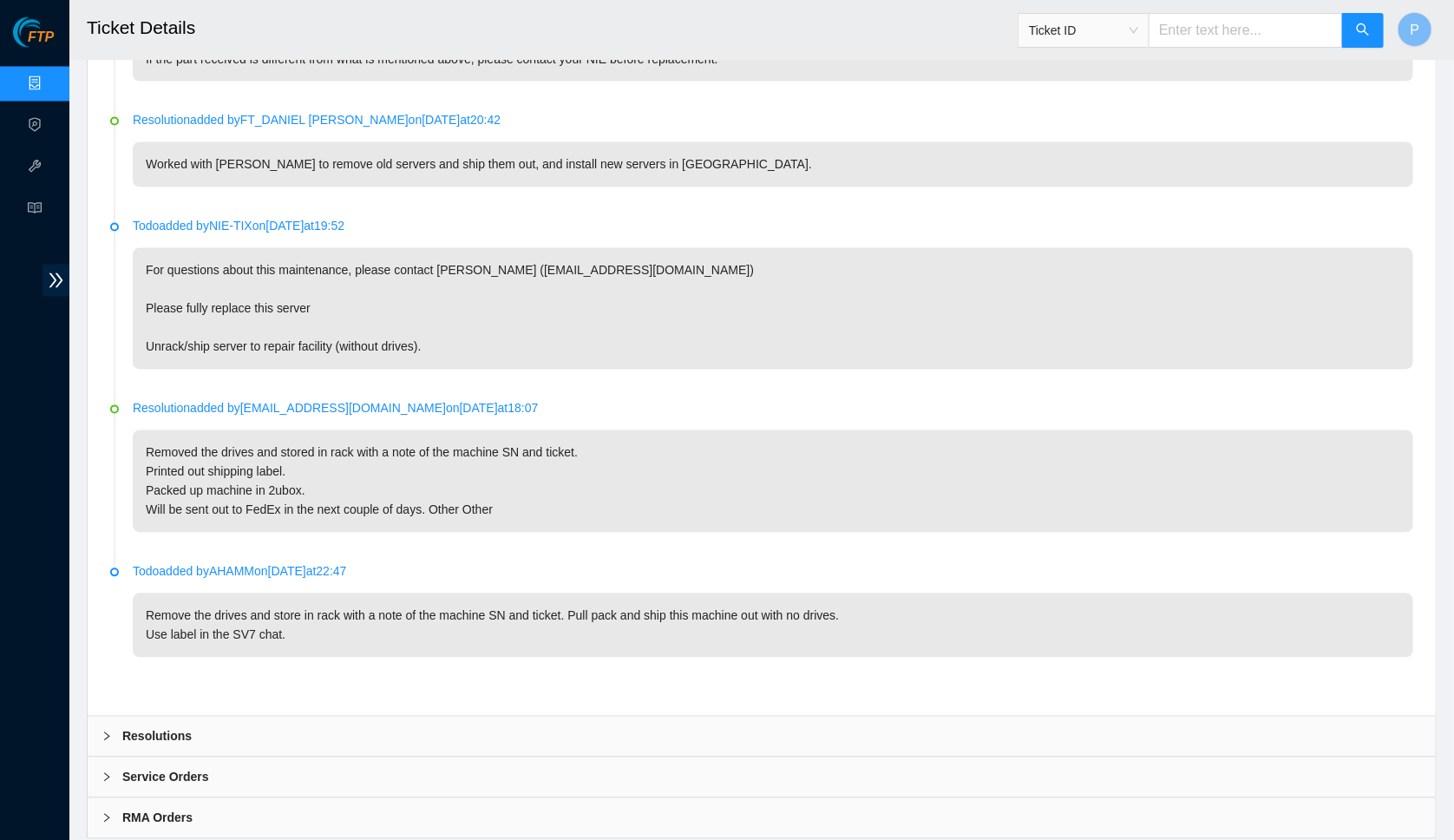
click at [386, 798] on div "RMA Orders" at bounding box center [762, 817] width 1348 height 40
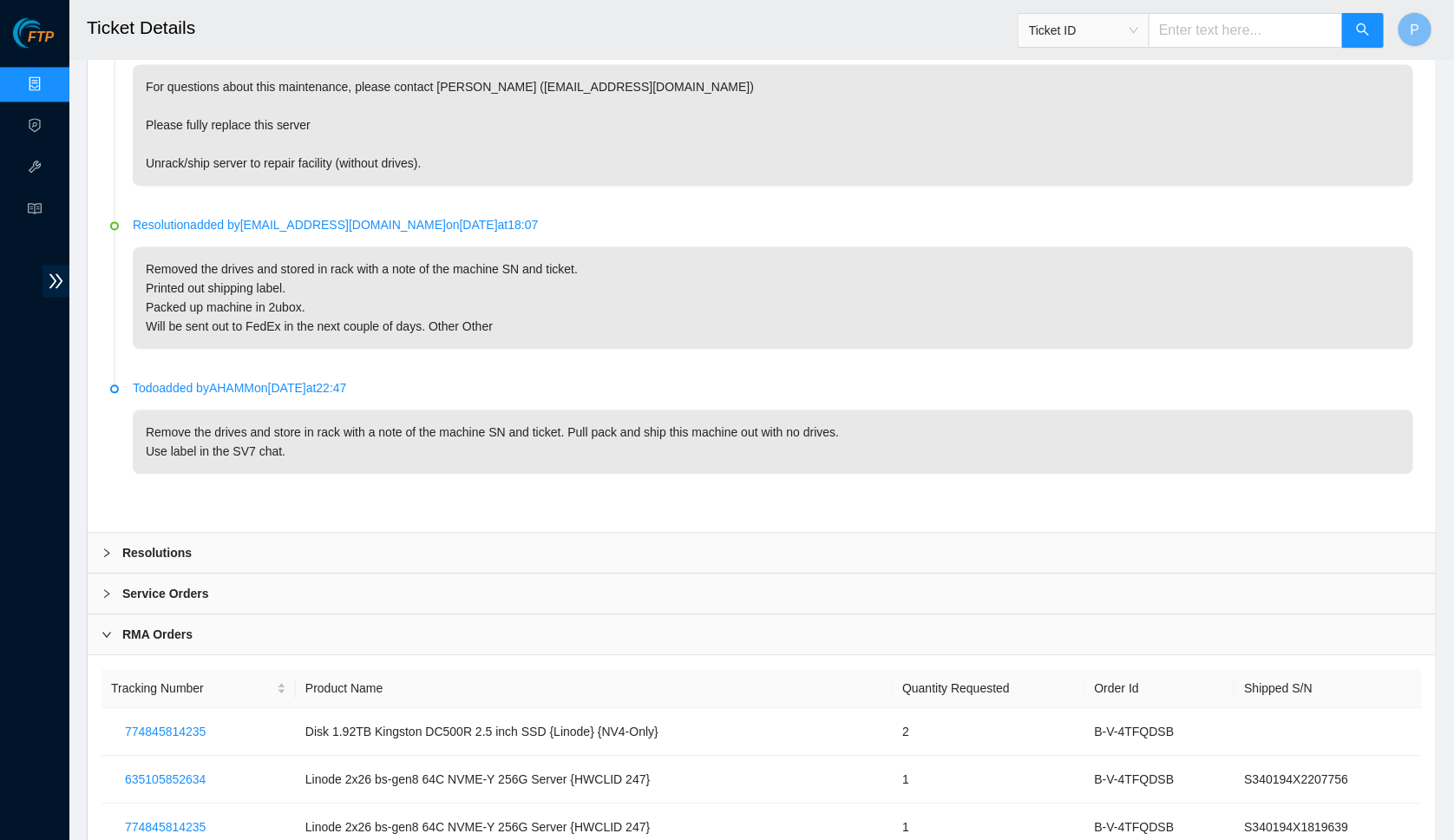
scroll to position [1753, 0]
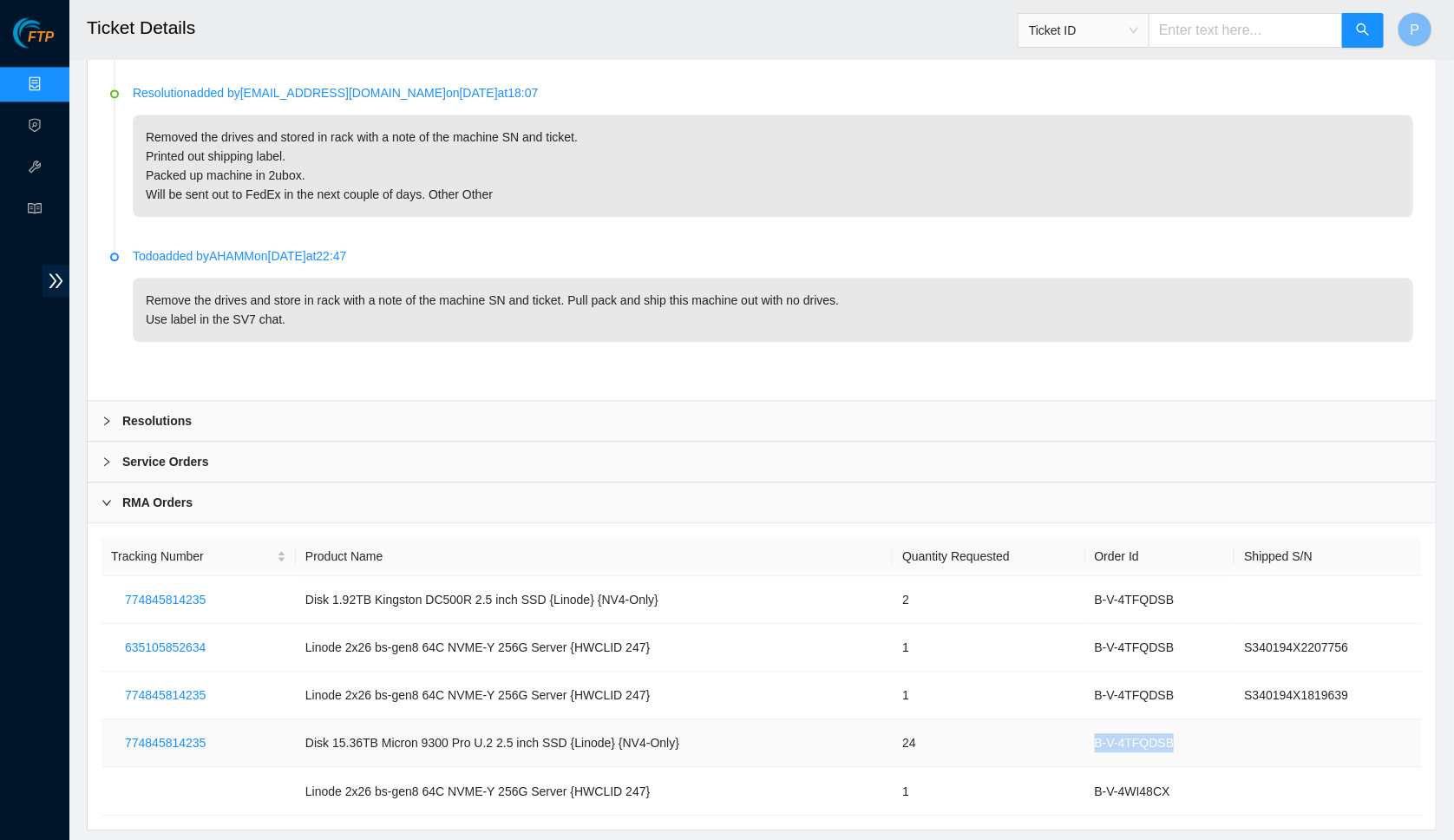
drag, startPoint x: 1084, startPoint y: 697, endPoint x: 1194, endPoint y: 698, distance: 110.0
click at [1194, 719] on td "B-V-4TFQDSB" at bounding box center [1161, 743] width 150 height 48
copy td "B-V-4TFQDSB"
click at [1099, 24] on span "Ticket ID" at bounding box center [1083, 30] width 109 height 26
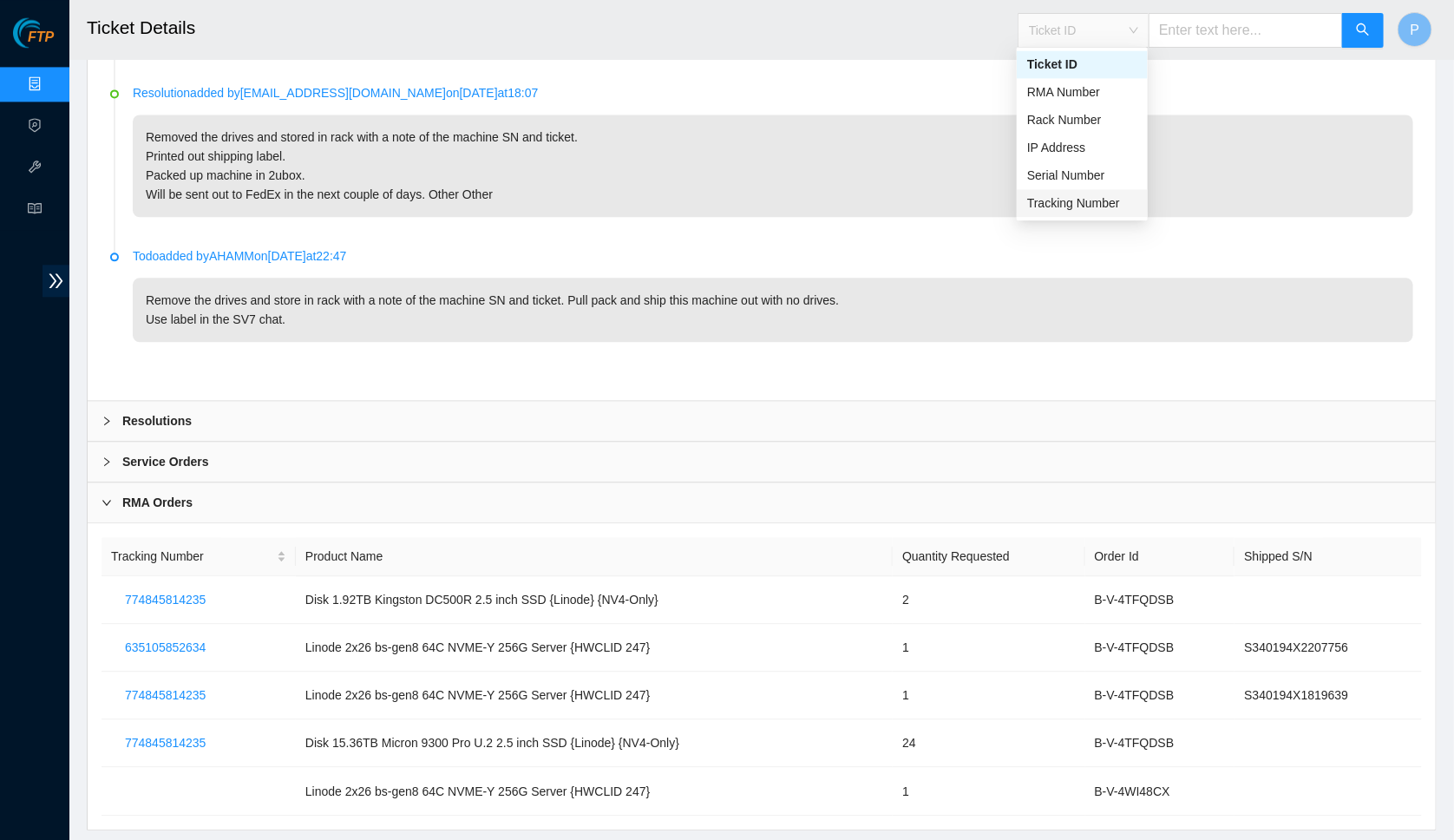
click at [1055, 197] on div "Tracking Number" at bounding box center [1082, 202] width 110 height 19
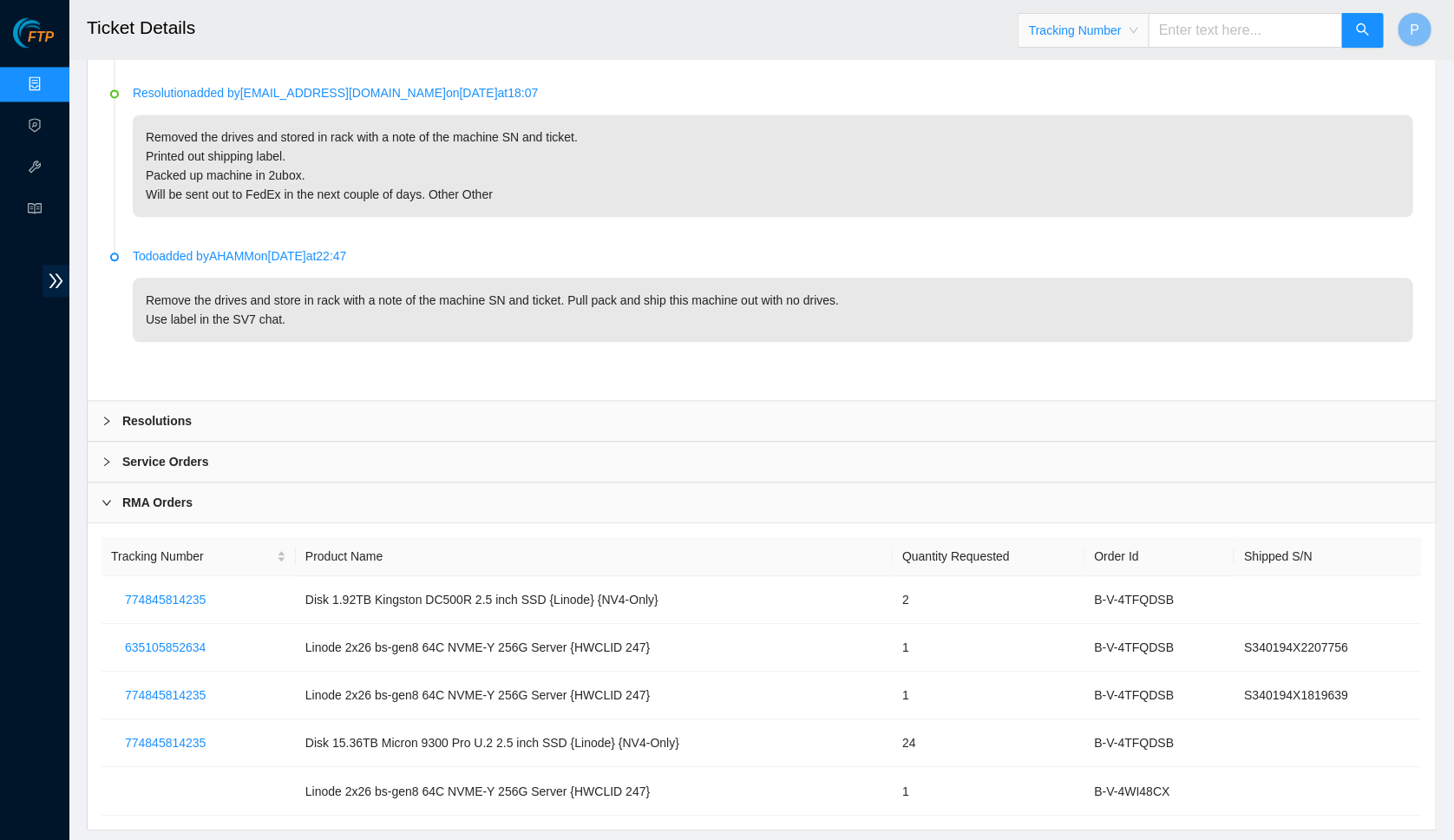
click at [1199, 25] on input "text" at bounding box center [1246, 30] width 194 height 34
paste input "979579782884"
type input "979579782884"
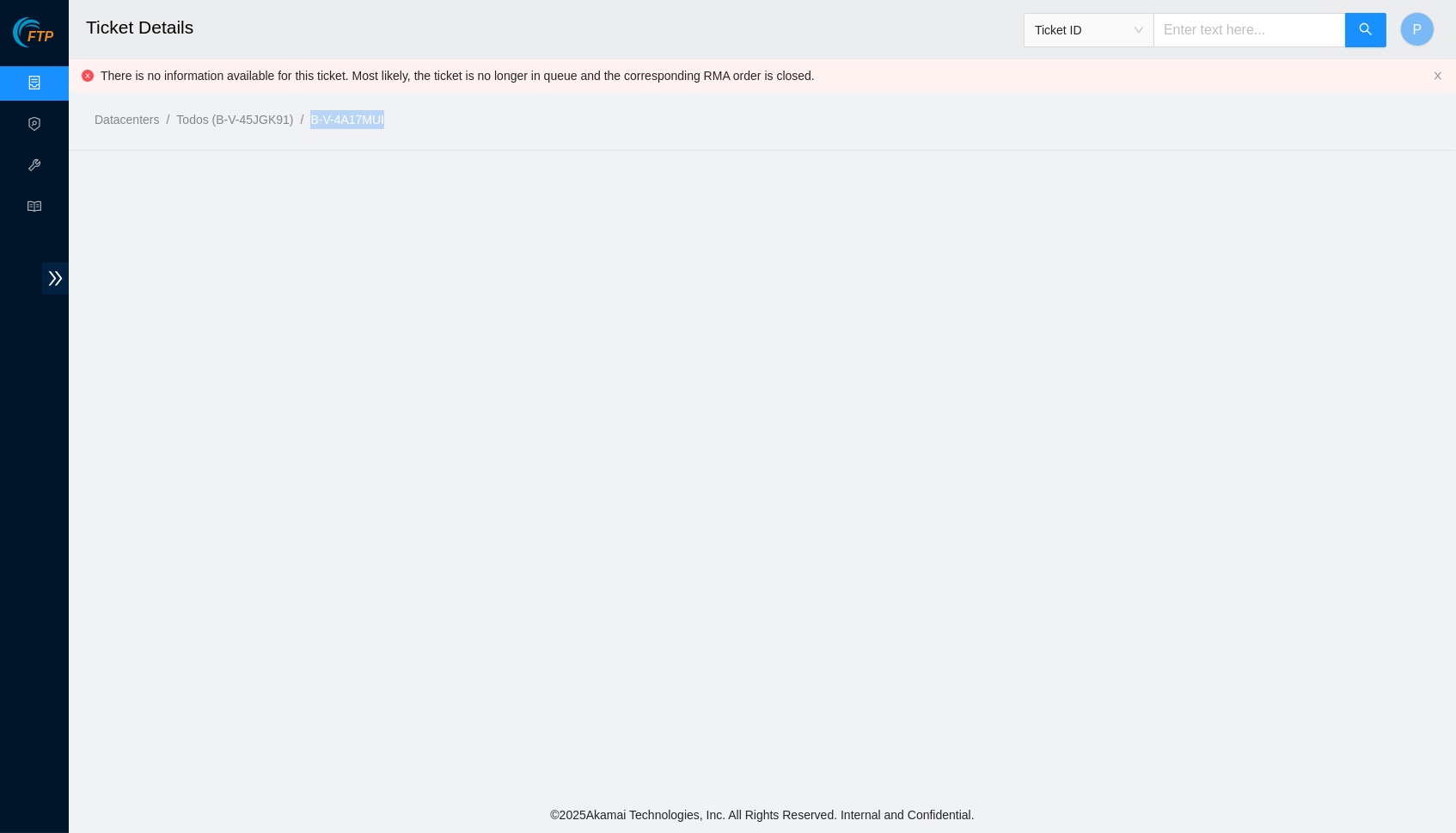
drag, startPoint x: 431, startPoint y: 119, endPoint x: 334, endPoint y: 118, distance: 97.0
click at [334, 118] on ol "Datacenters / Todos (B-V-45JGK91) / B-V-4A17MUI /" at bounding box center [602, 119] width 1015 height 19
copy link "B-V-4A17MUI"
click at [1127, 17] on span "Ticket ID" at bounding box center [1088, 30] width 108 height 26
click at [1123, 187] on div "Tracking Number" at bounding box center [1088, 200] width 130 height 28
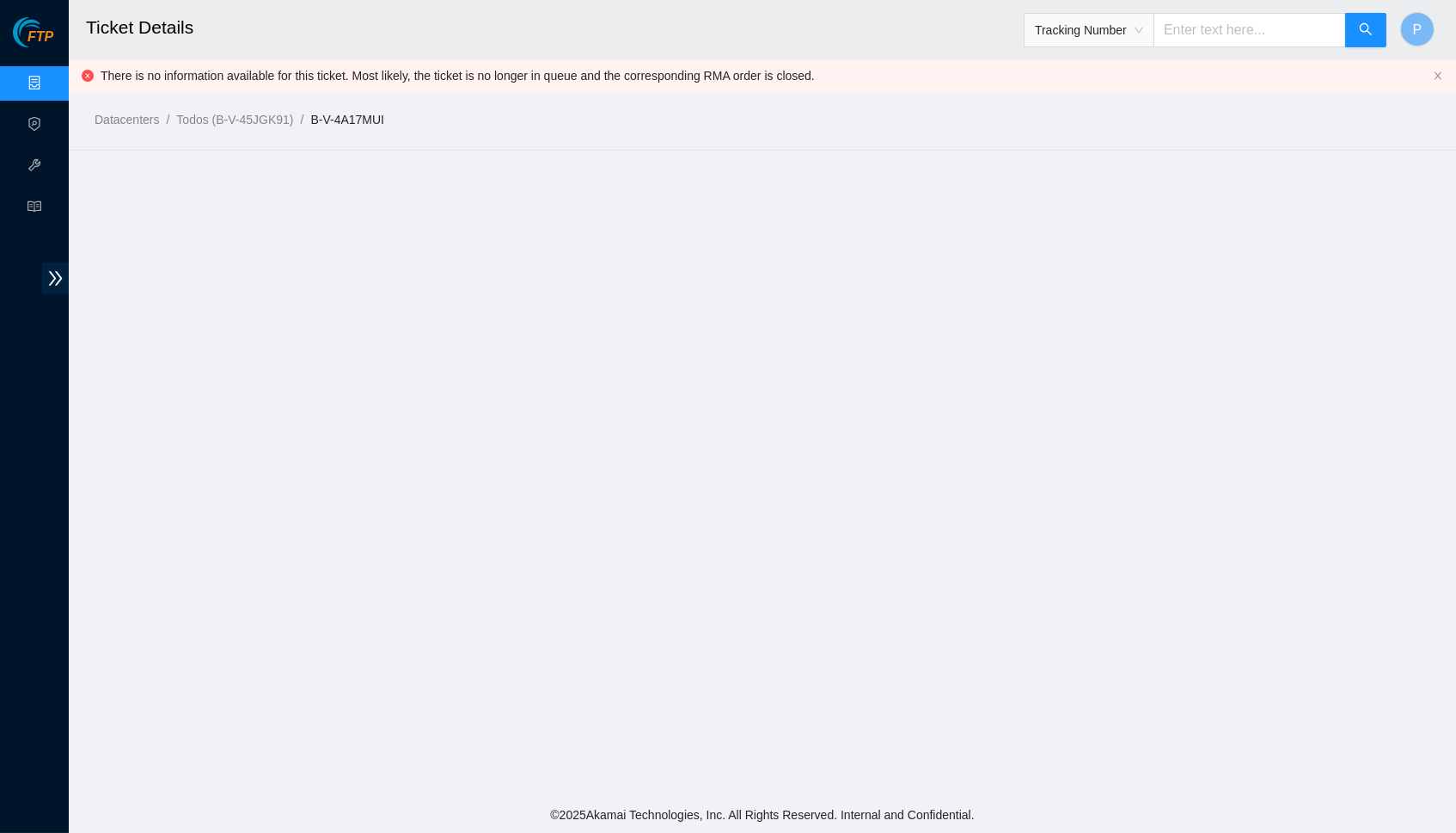
click at [1194, 30] on input "text" at bounding box center [1249, 30] width 192 height 34
paste input "739263631531"
type input "739263631531"
click at [1363, 26] on icon "search" at bounding box center [1366, 29] width 13 height 13
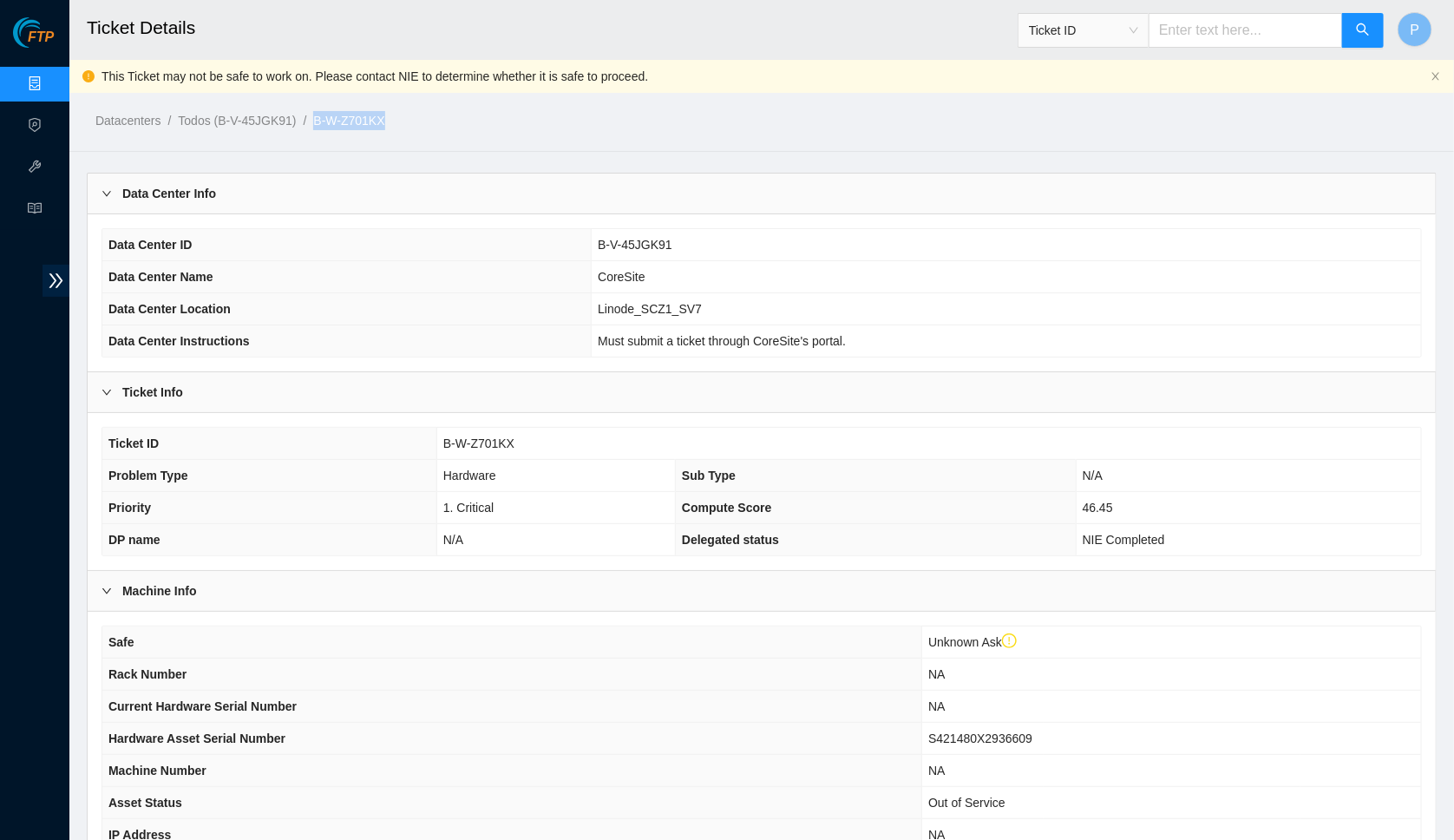
drag, startPoint x: 424, startPoint y: 121, endPoint x: 331, endPoint y: 120, distance: 93.0
click at [331, 120] on ol "Datacenters / Todos (B-V-45JGK91) / B-W-Z701KX /" at bounding box center [602, 120] width 1013 height 19
click at [421, 116] on ol "Datacenters / Todos (B-V-45JGK91) / B-W-Z701KX /" at bounding box center [602, 120] width 1013 height 19
drag, startPoint x: 423, startPoint y: 115, endPoint x: 336, endPoint y: 120, distance: 87.1
click at [336, 120] on ol "Datacenters / Todos (B-V-45JGK91) / B-W-Z701KX /" at bounding box center [602, 120] width 1013 height 19
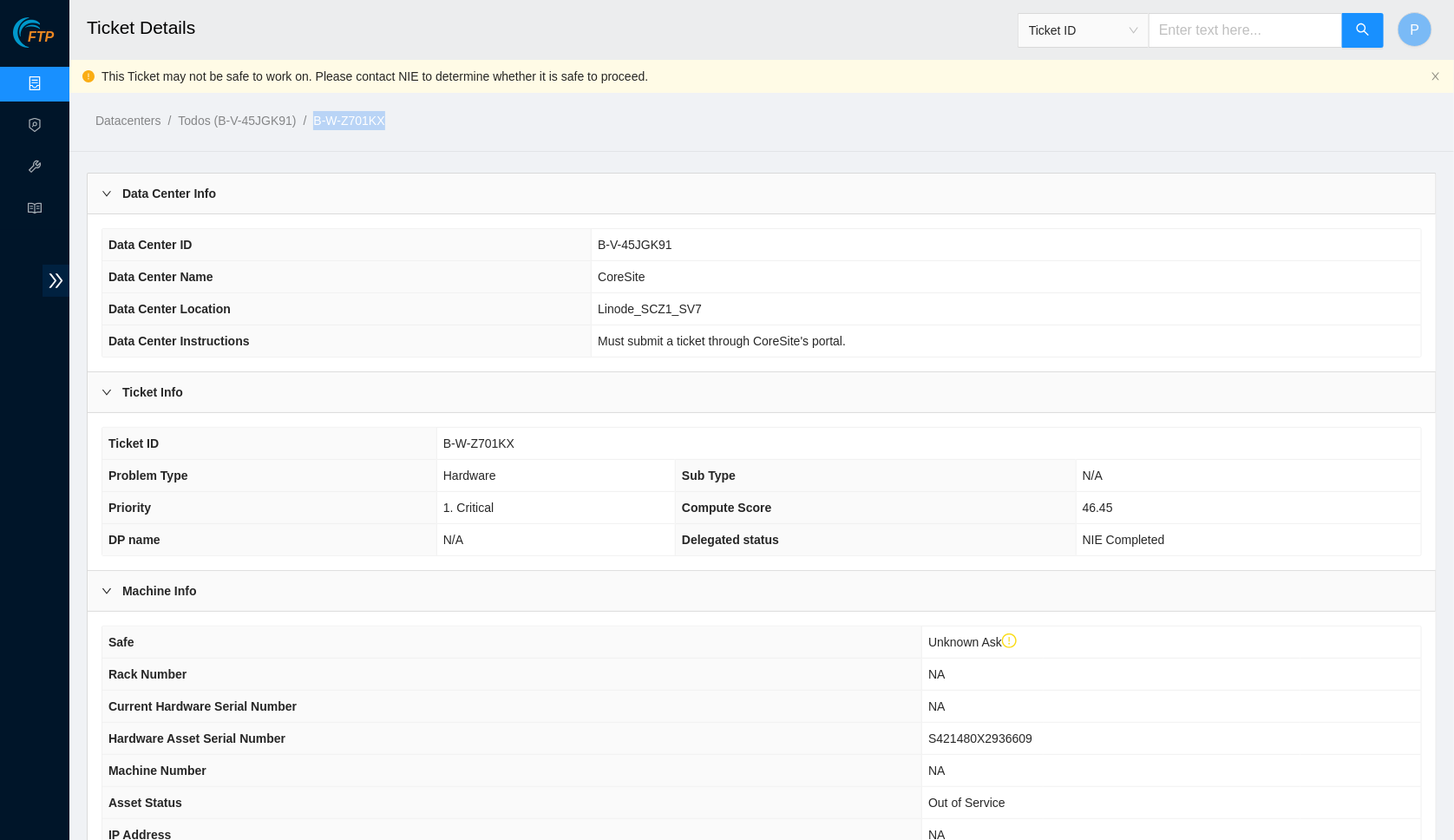
copy link "B-W-Z701KX"
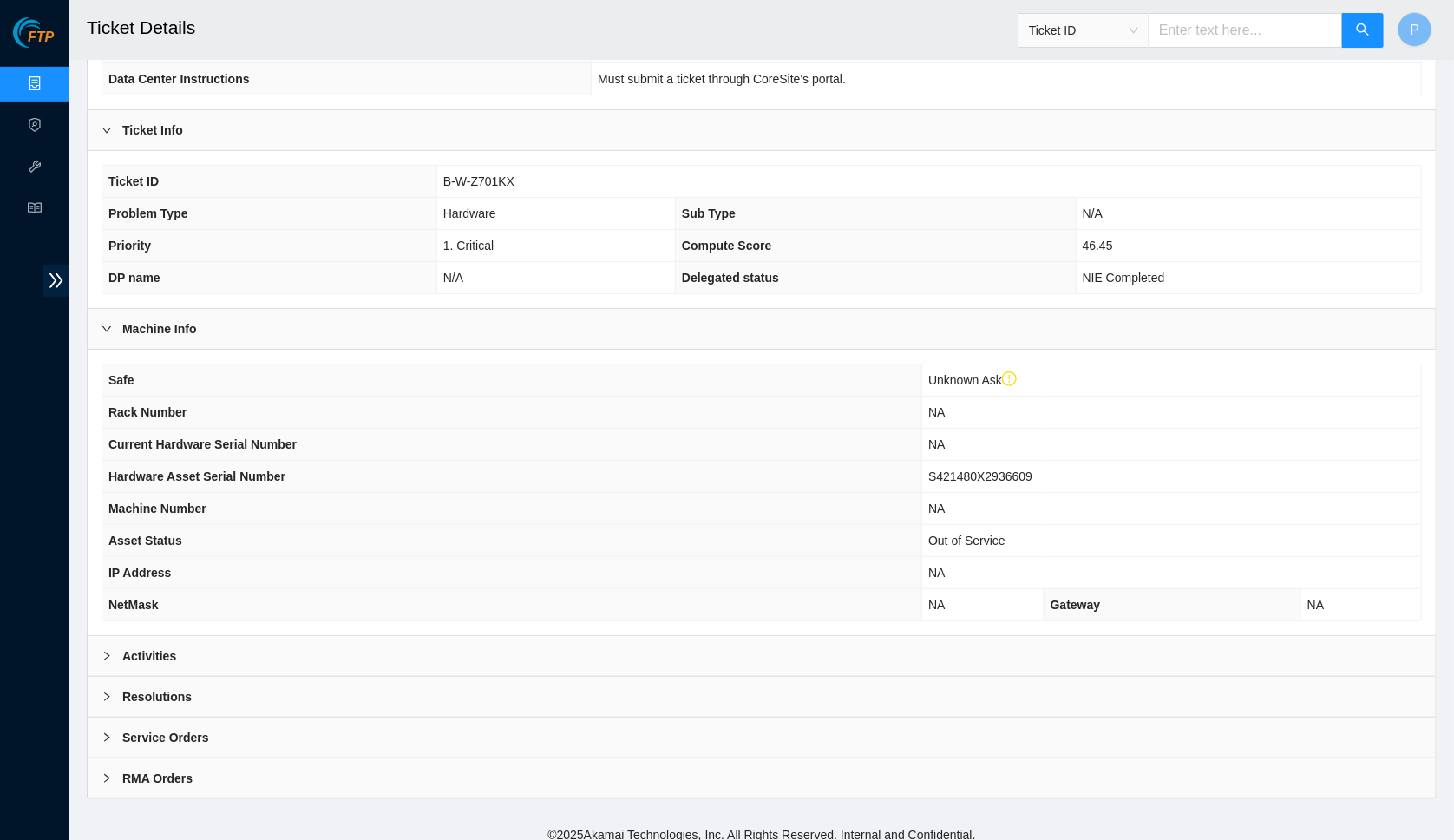
scroll to position [260, 0]
click at [488, 641] on div "Activities" at bounding box center [762, 658] width 1348 height 40
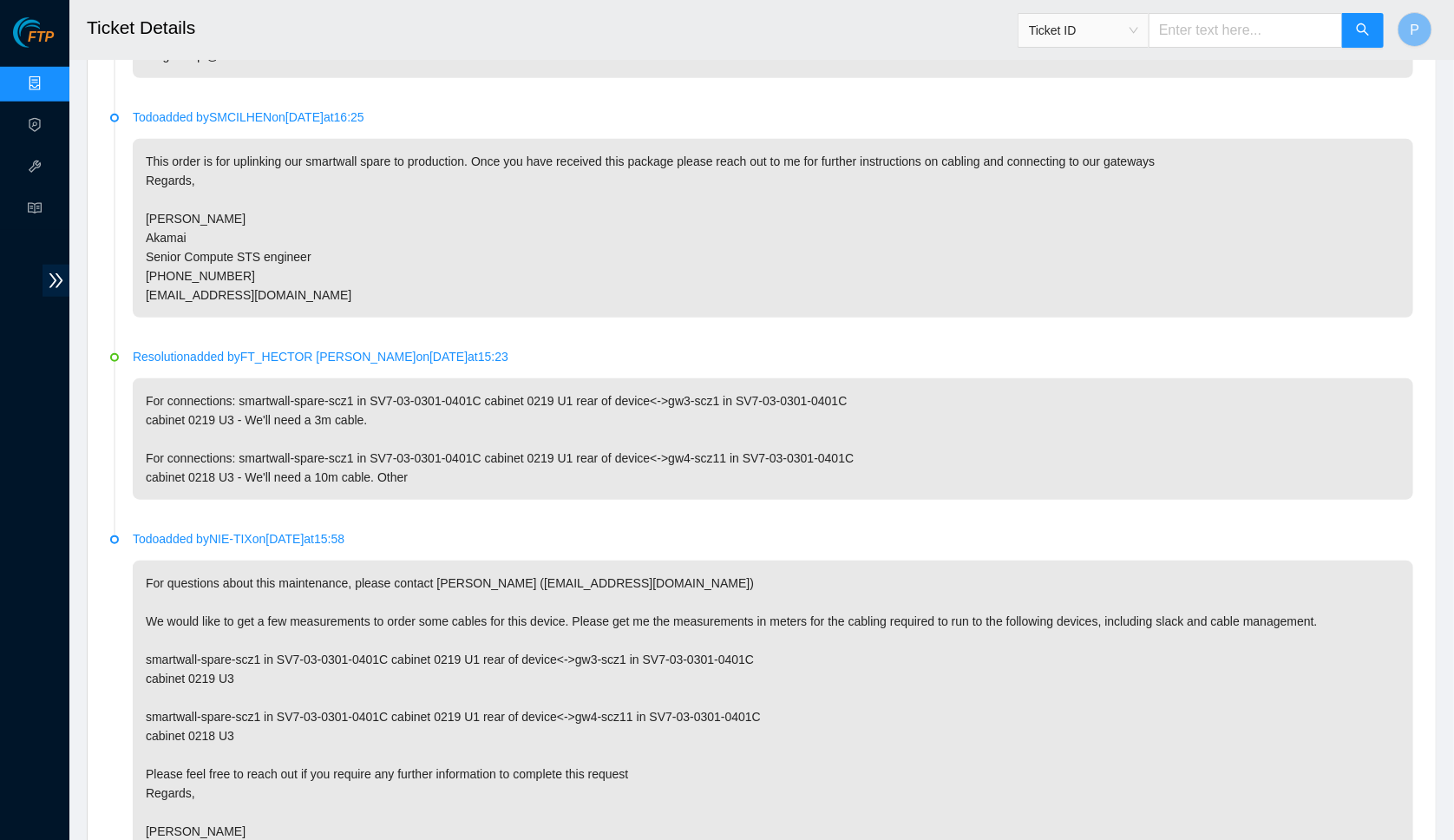
scroll to position [3909, 0]
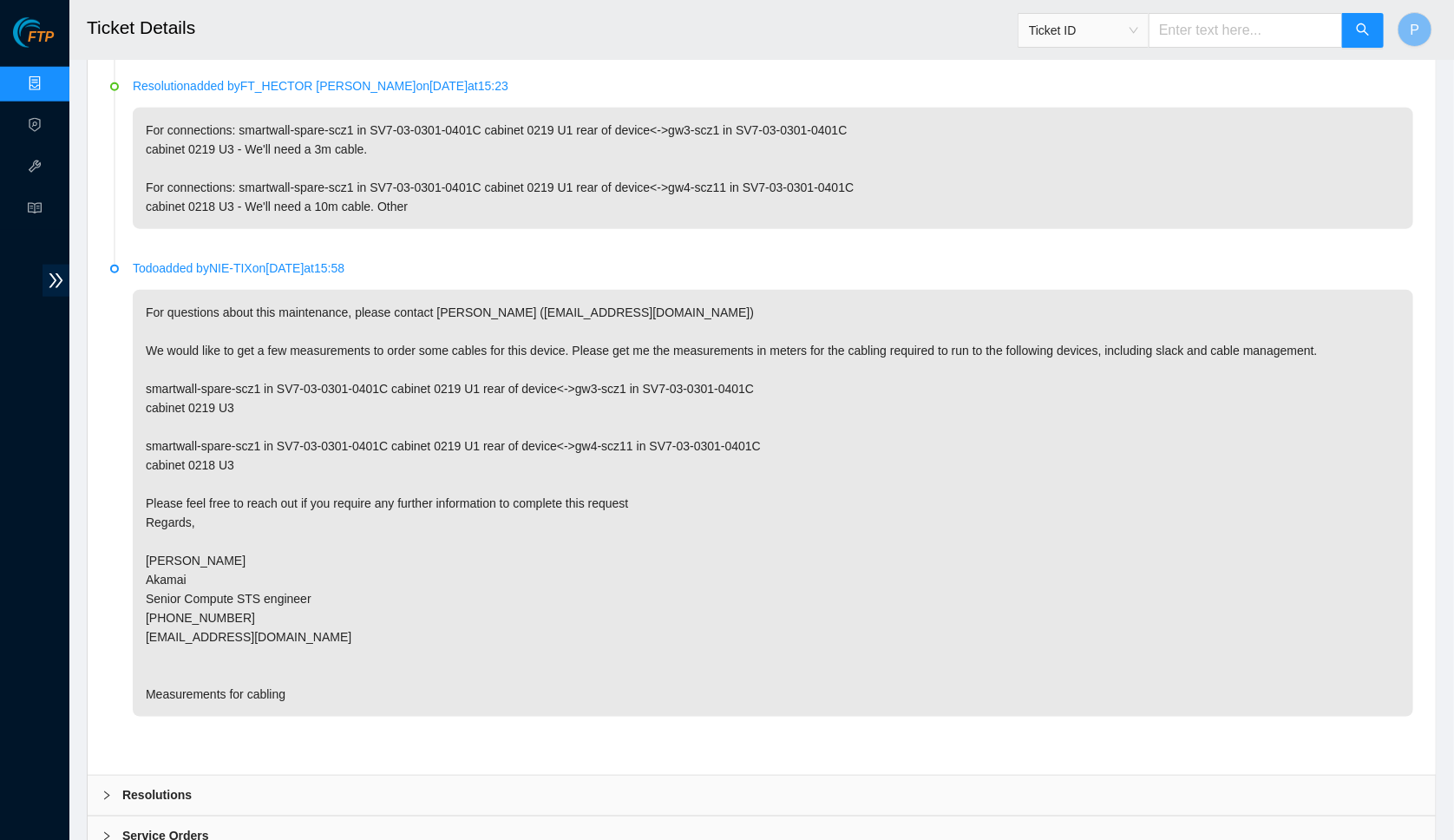
click at [460, 775] on div "Resolutions" at bounding box center [762, 795] width 1348 height 40
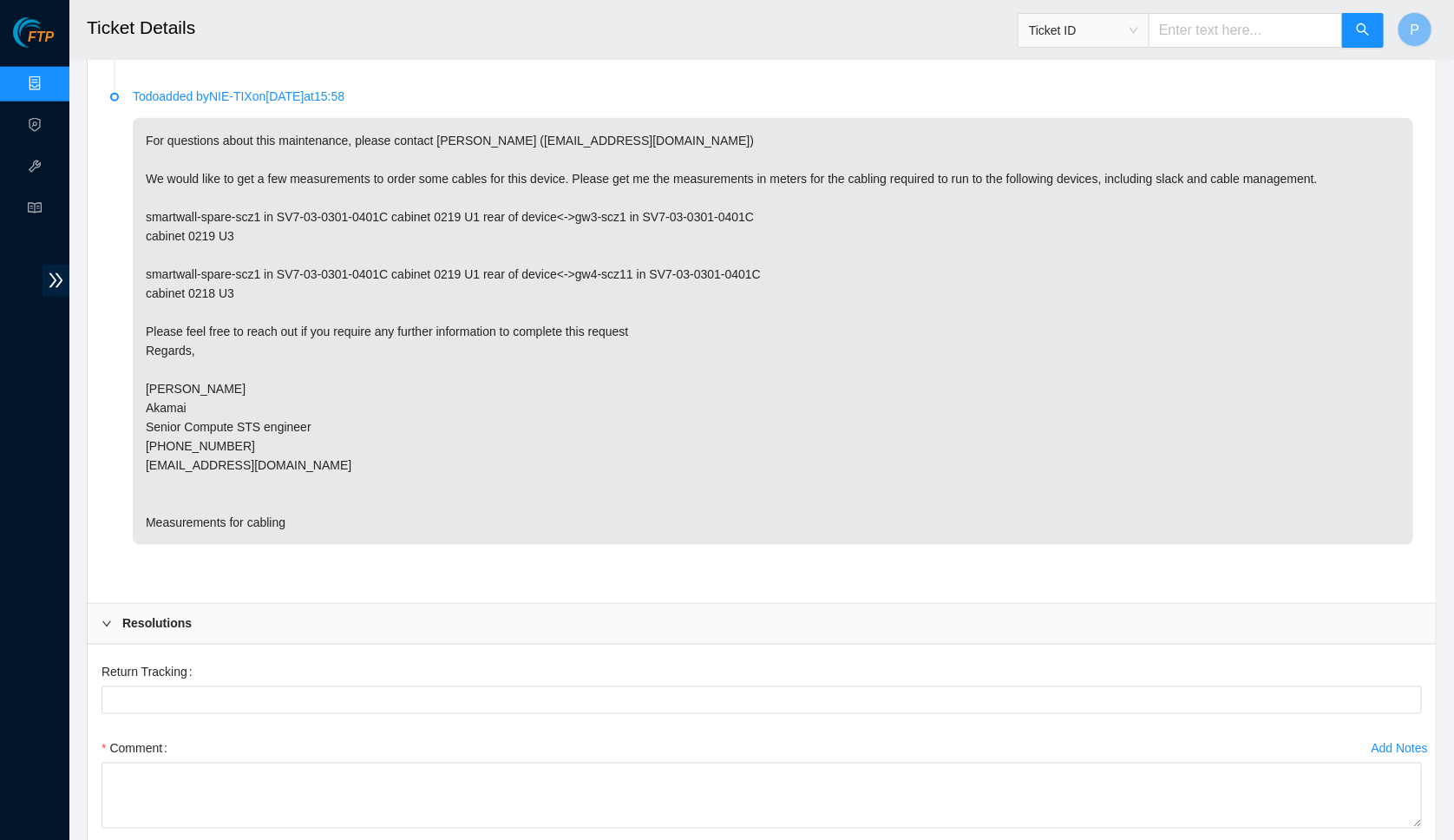
scroll to position [4185, 0]
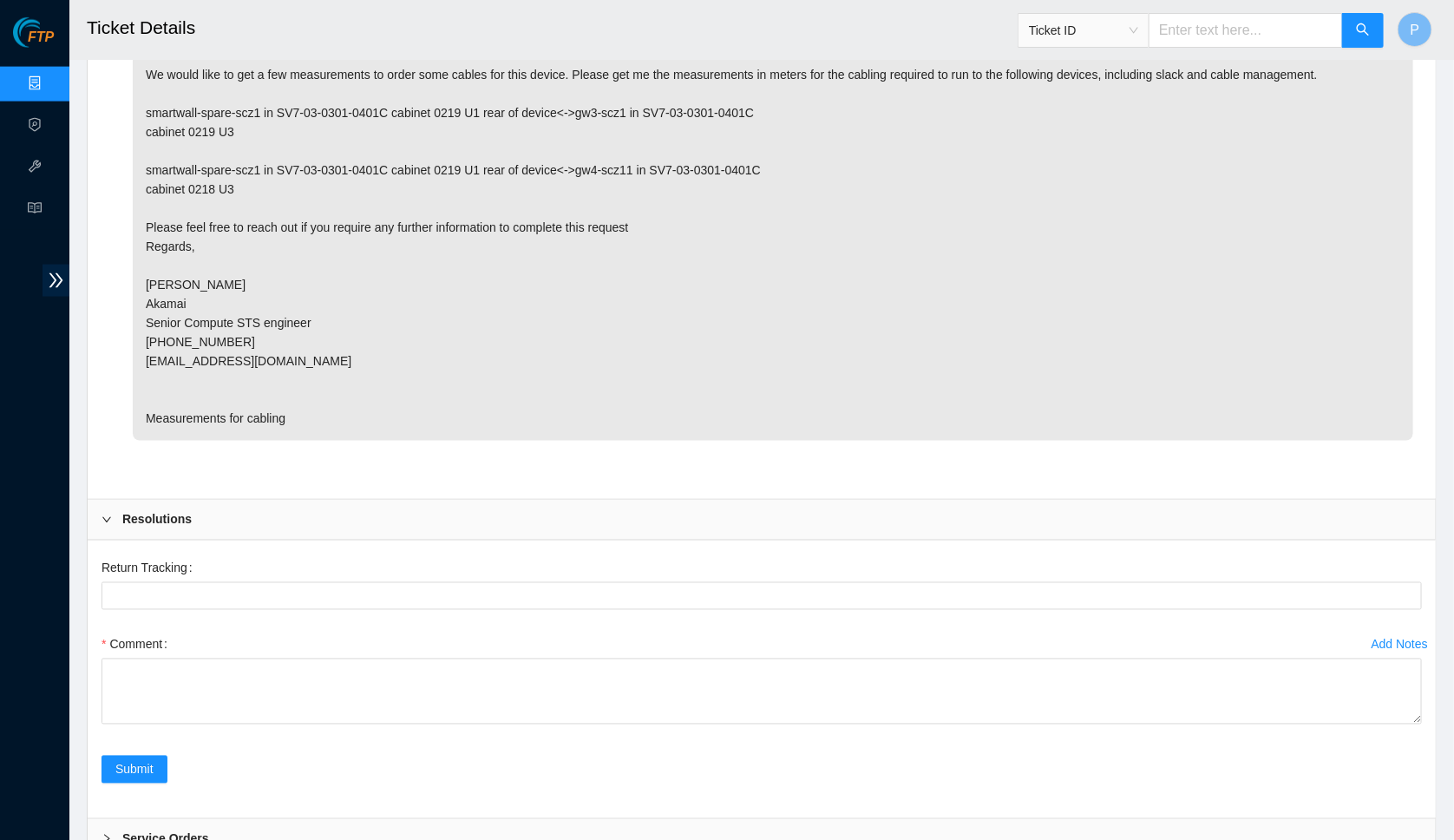
click at [484, 500] on div "Resolutions" at bounding box center [762, 520] width 1348 height 40
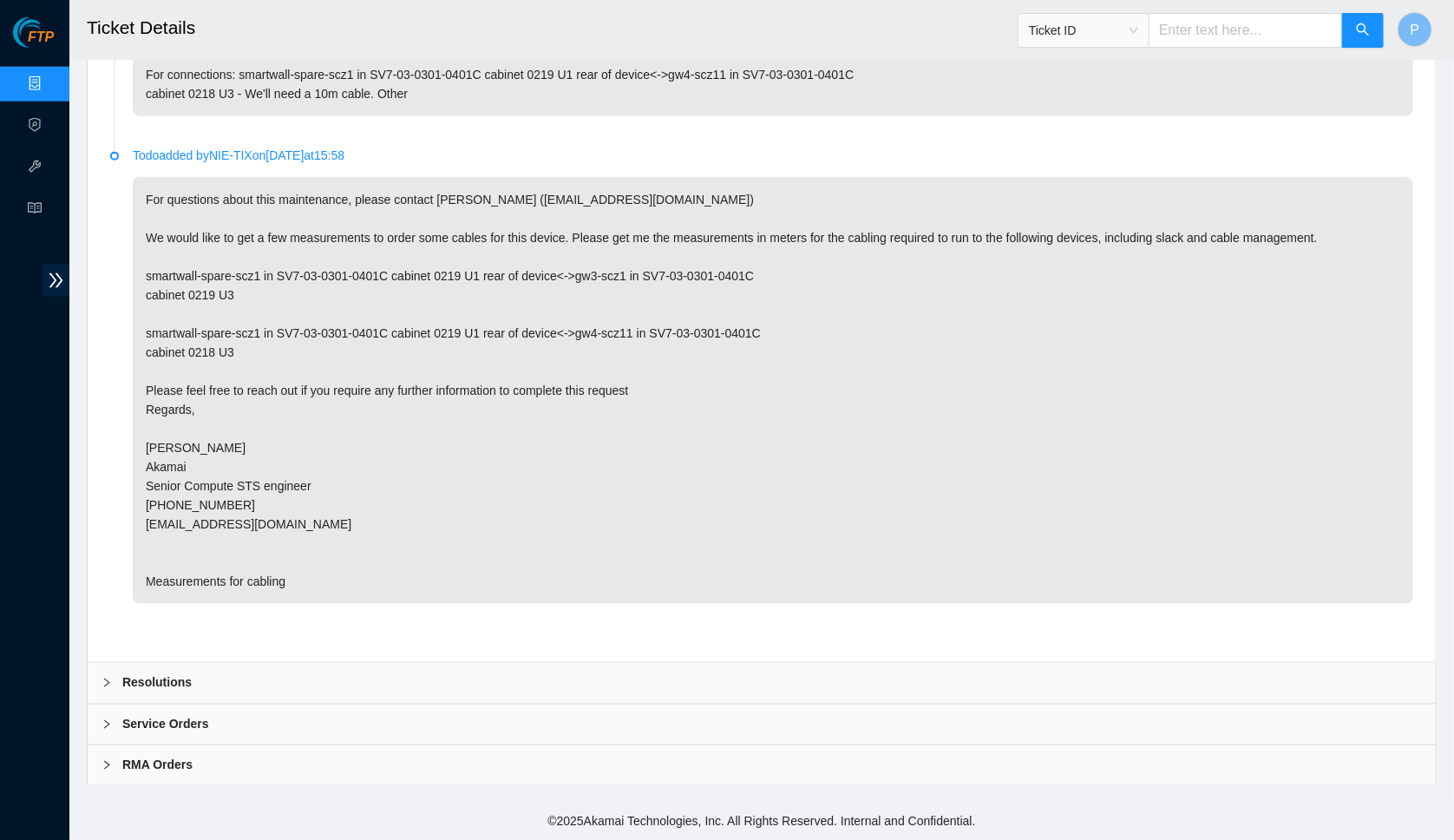
scroll to position [3909, 0]
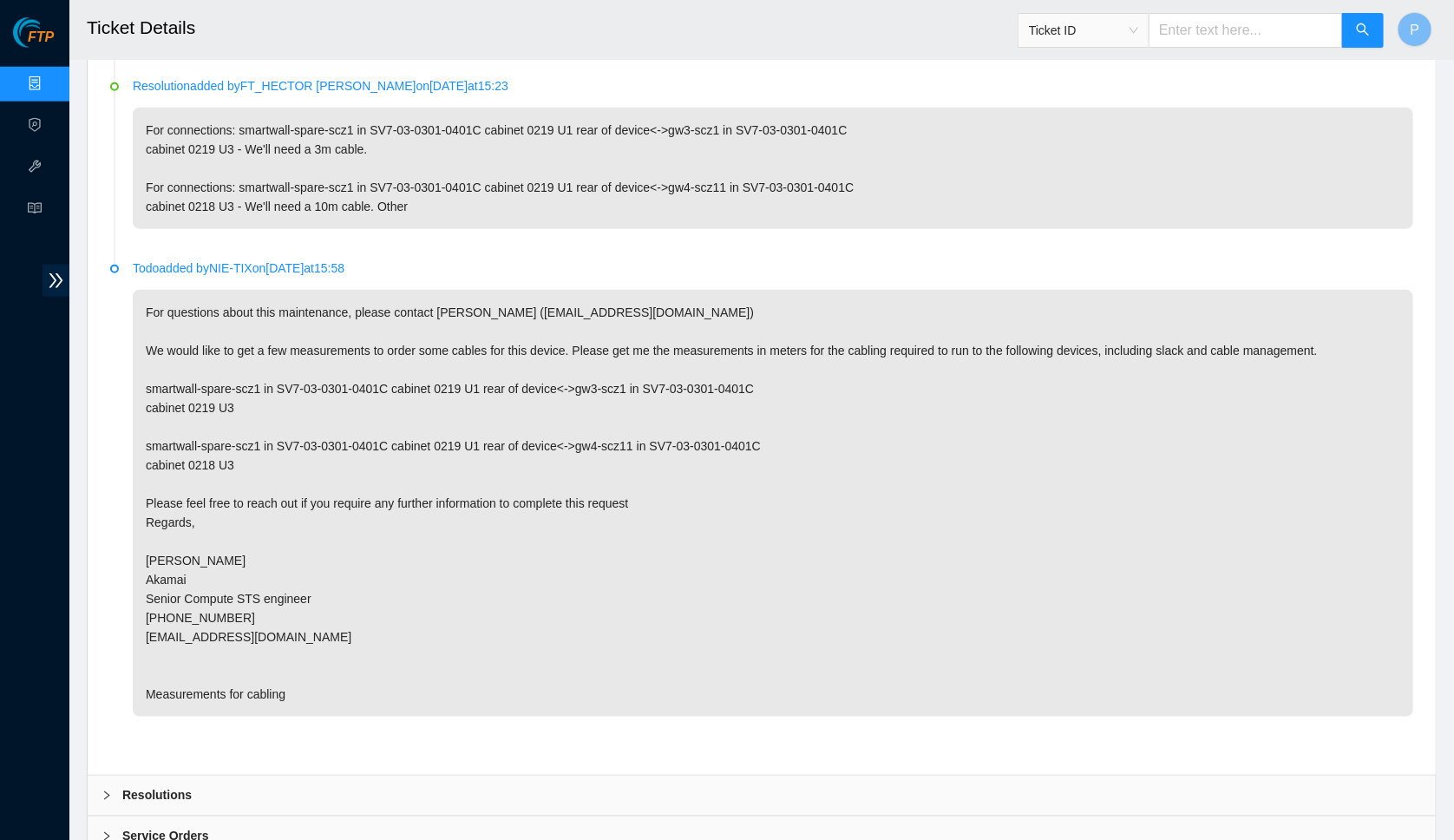
click at [448, 817] on div "Service Orders" at bounding box center [762, 836] width 1348 height 40
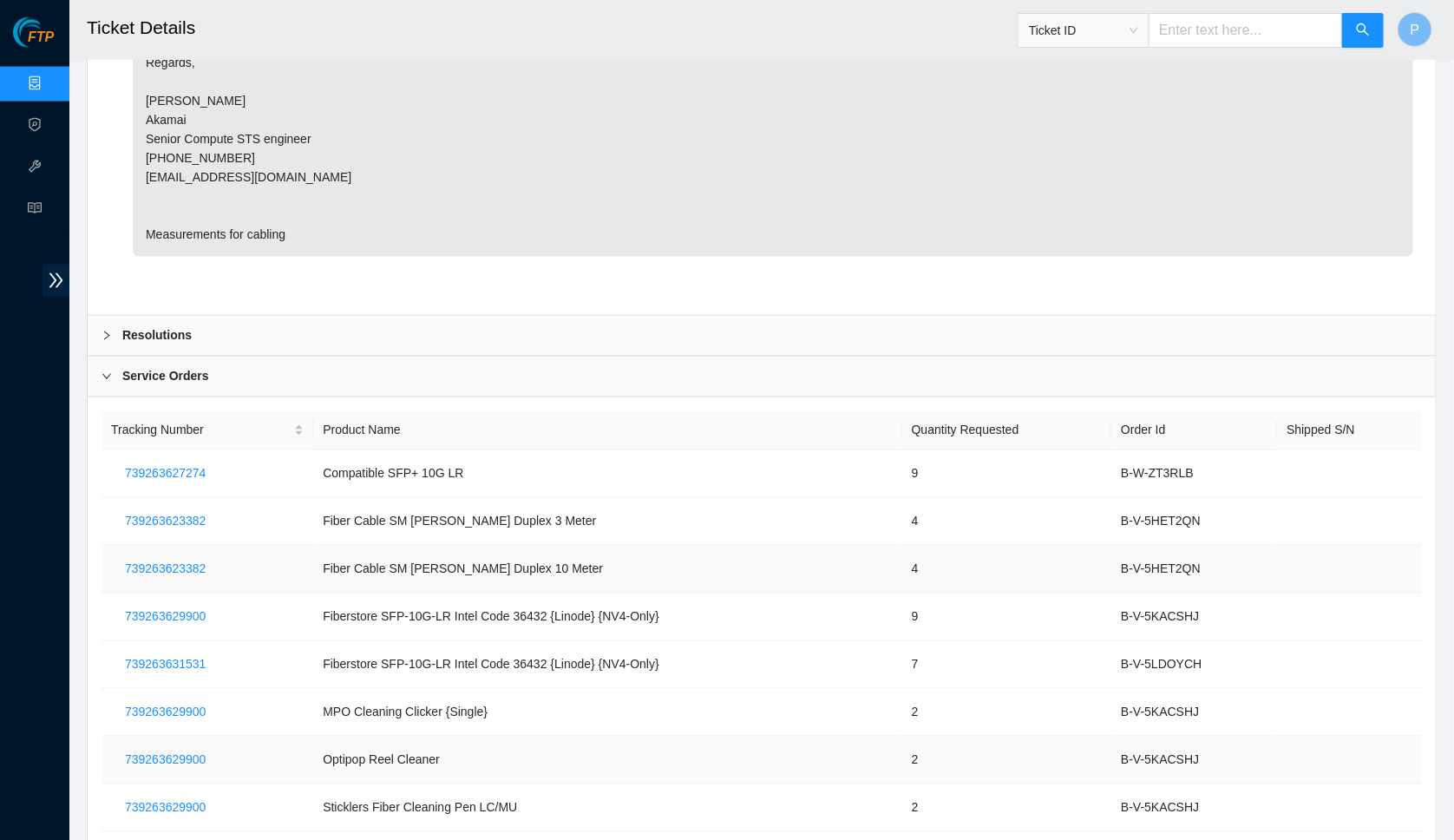
scroll to position [4405, 0]
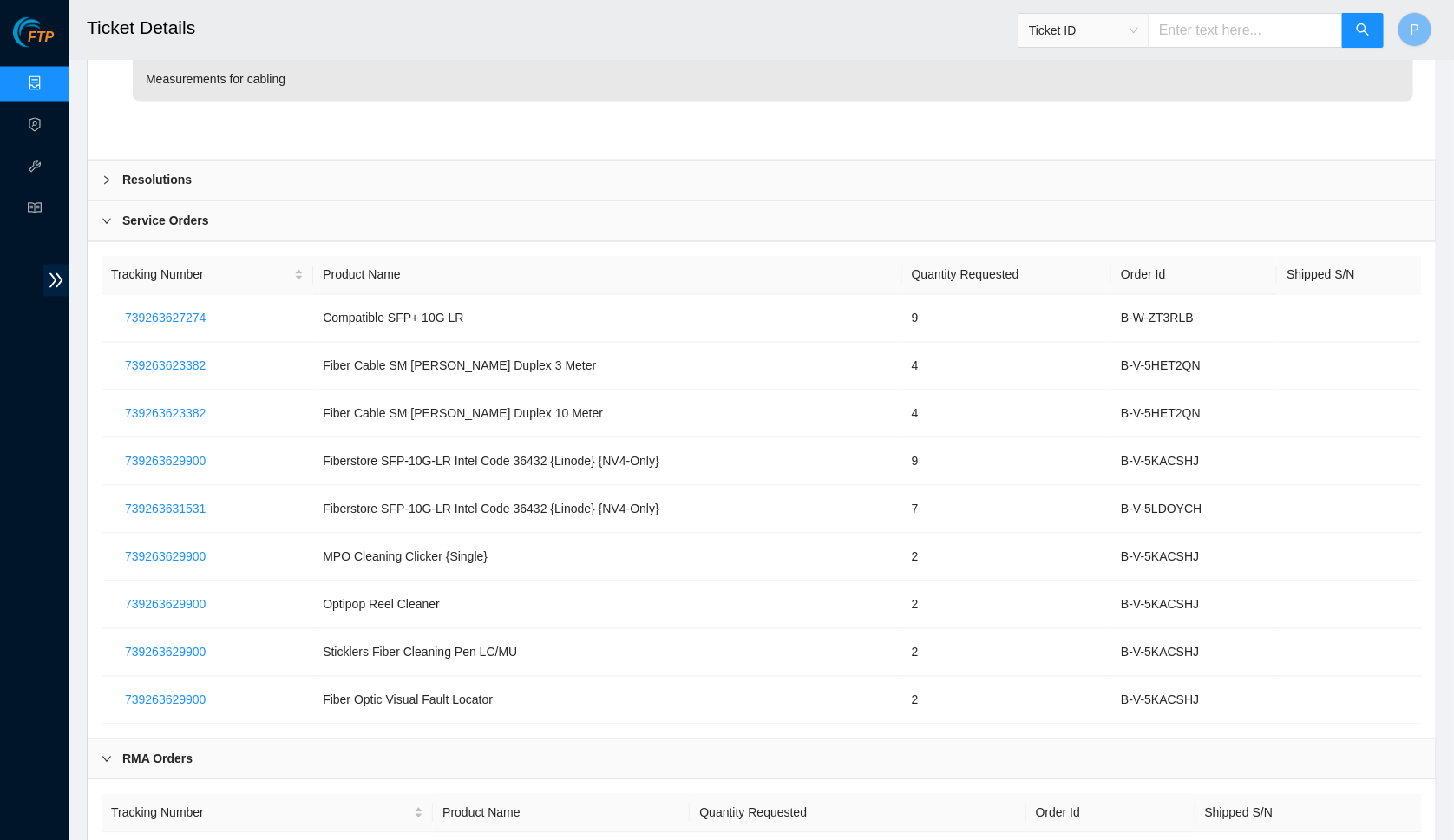
click at [1241, 28] on input "text" at bounding box center [1246, 30] width 194 height 34
click at [1130, 33] on span "Ticket ID" at bounding box center [1083, 30] width 109 height 26
click at [1068, 209] on div "Tracking Number" at bounding box center [1082, 202] width 110 height 19
click at [1194, 45] on input "text" at bounding box center [1246, 30] width 194 height 34
paste input "979579782884"
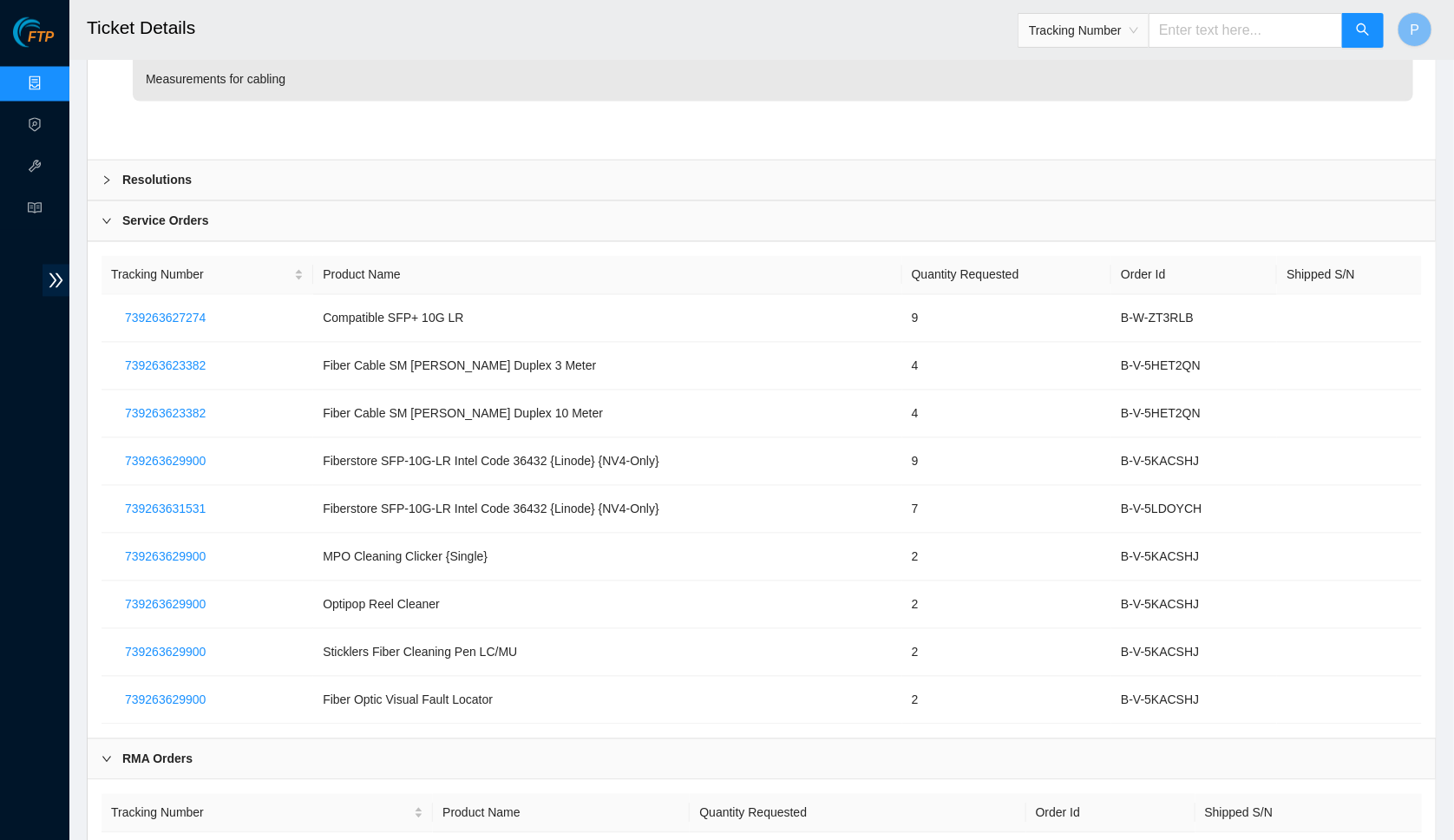
type input "979579782884"
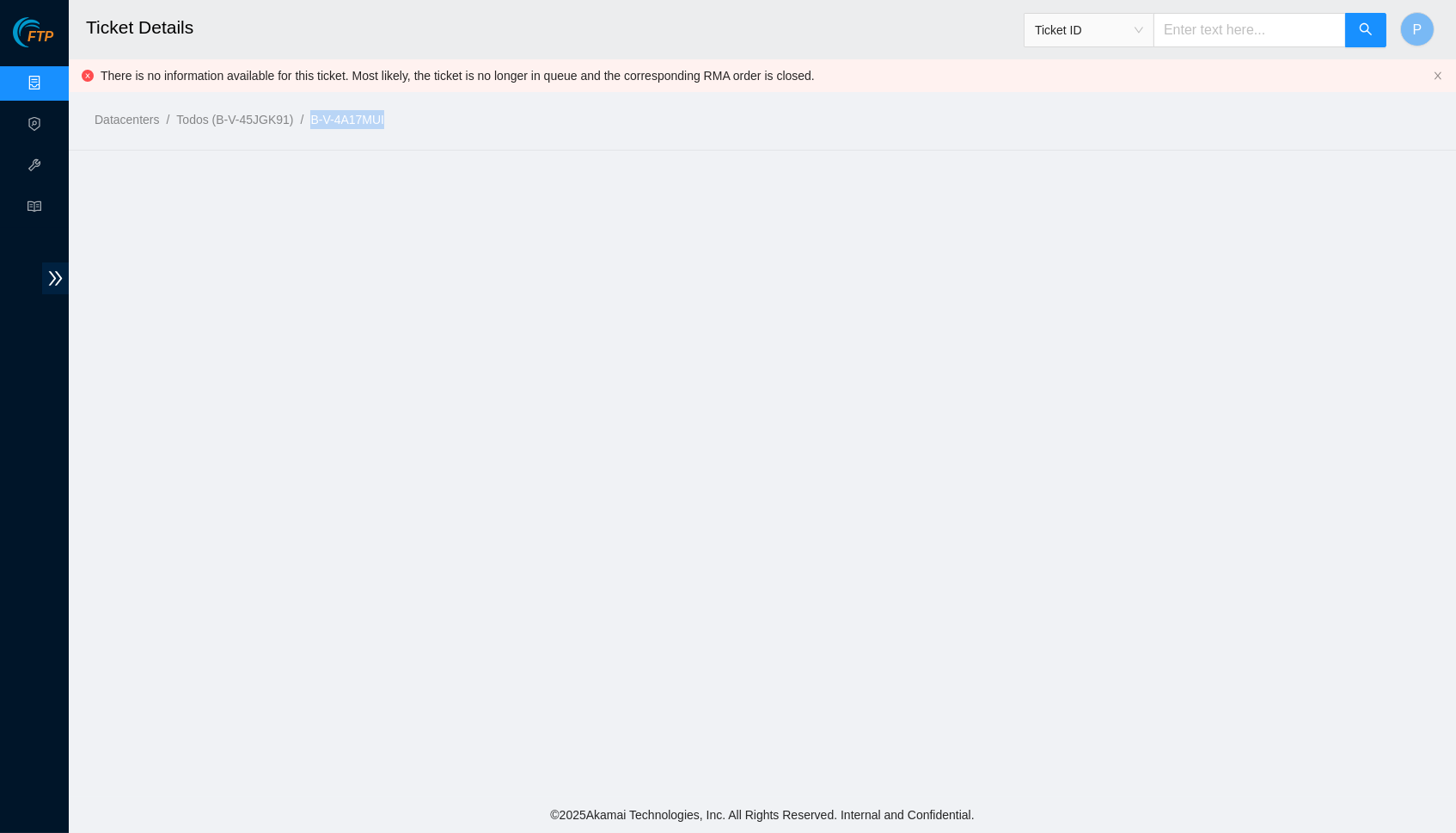
drag, startPoint x: 421, startPoint y: 118, endPoint x: 329, endPoint y: 123, distance: 92.1
click at [329, 123] on ol "Datacenters / Todos (B-V-45JGK91) / B-V-4A17MUI /" at bounding box center [602, 119] width 1015 height 19
copy link "B-V-4A17MUI"
click at [1123, 23] on span "Ticket ID" at bounding box center [1088, 30] width 108 height 26
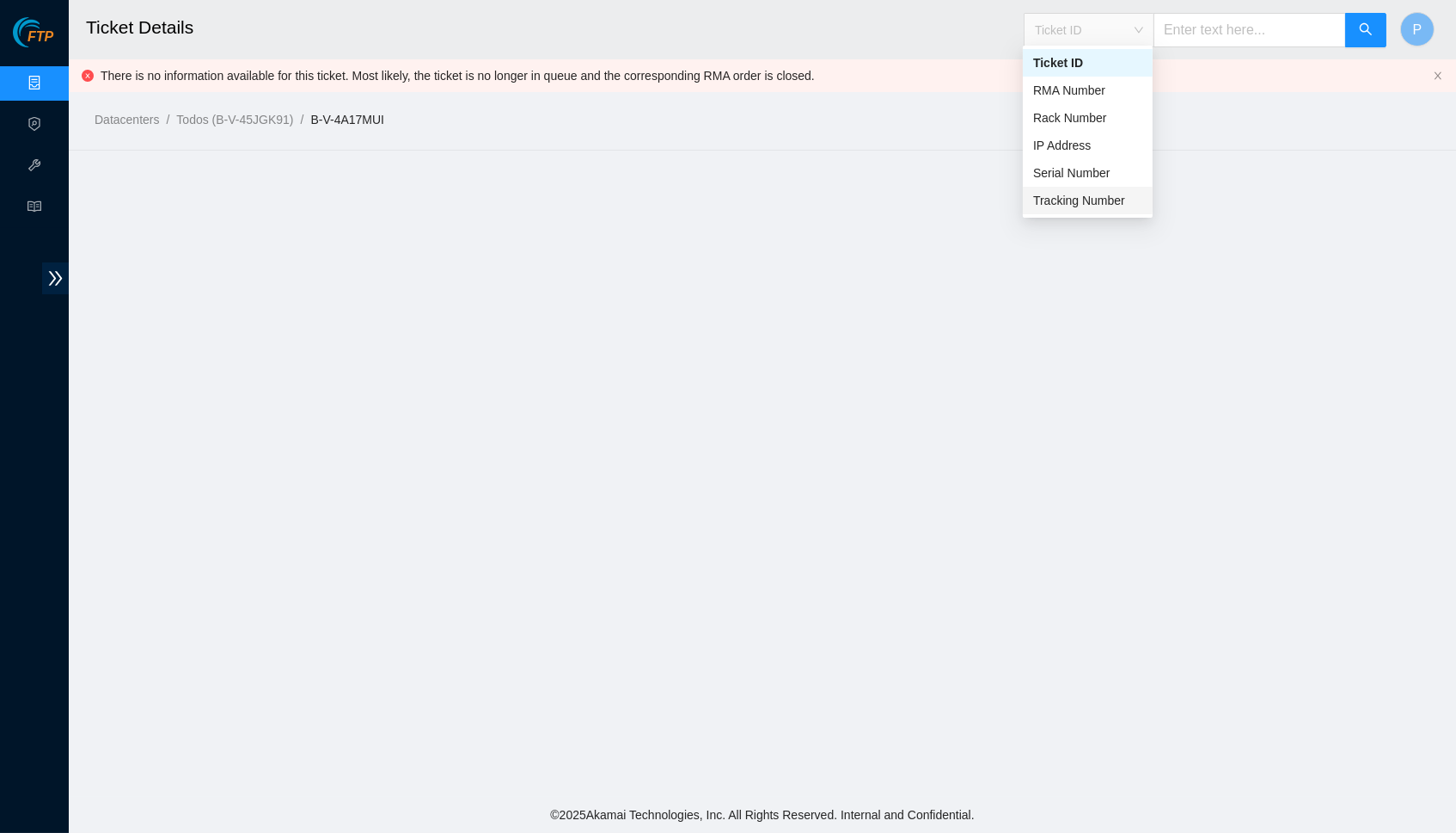
click at [1058, 191] on div "Tracking Number" at bounding box center [1088, 200] width 109 height 19
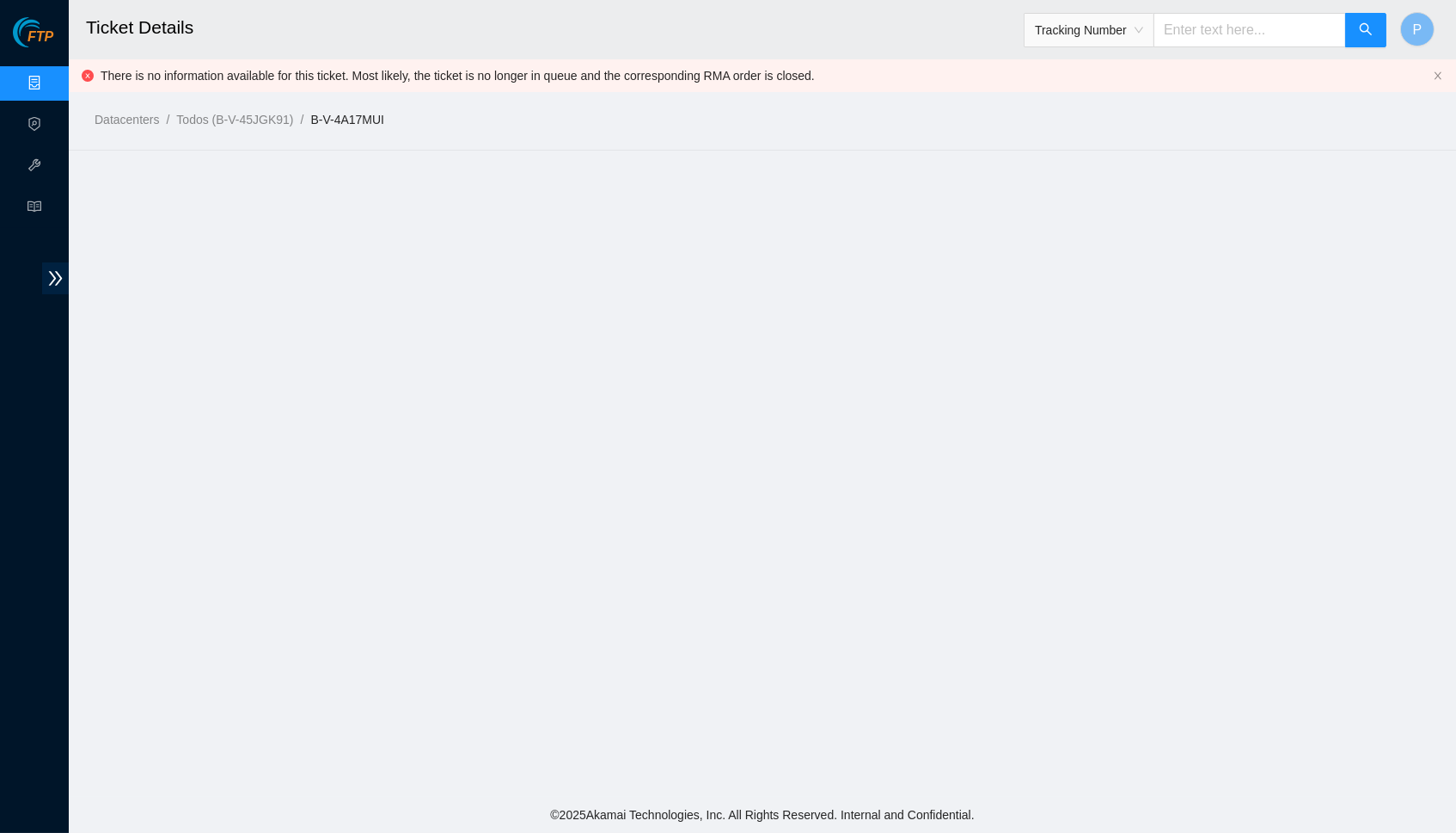
click at [1199, 44] on input "text" at bounding box center [1249, 30] width 192 height 34
paste input "411784476006"
type input "411784476006"
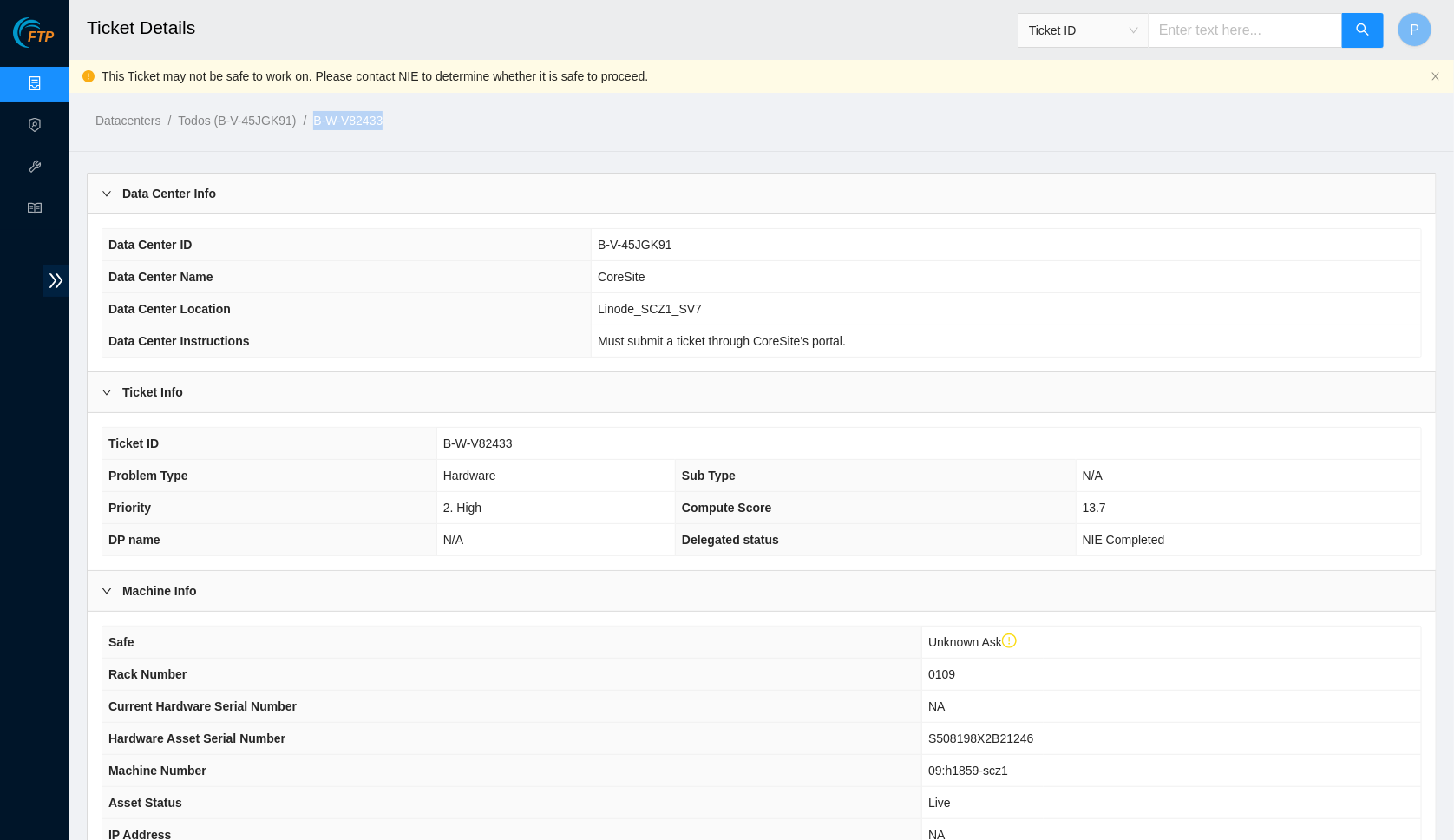
drag, startPoint x: 442, startPoint y: 120, endPoint x: 337, endPoint y: 121, distance: 105.0
click at [332, 121] on ol "Datacenters / Todos (B-V-45JGK91) / B-W-V82433 /" at bounding box center [602, 120] width 1013 height 19
copy link "B-W-V82433"
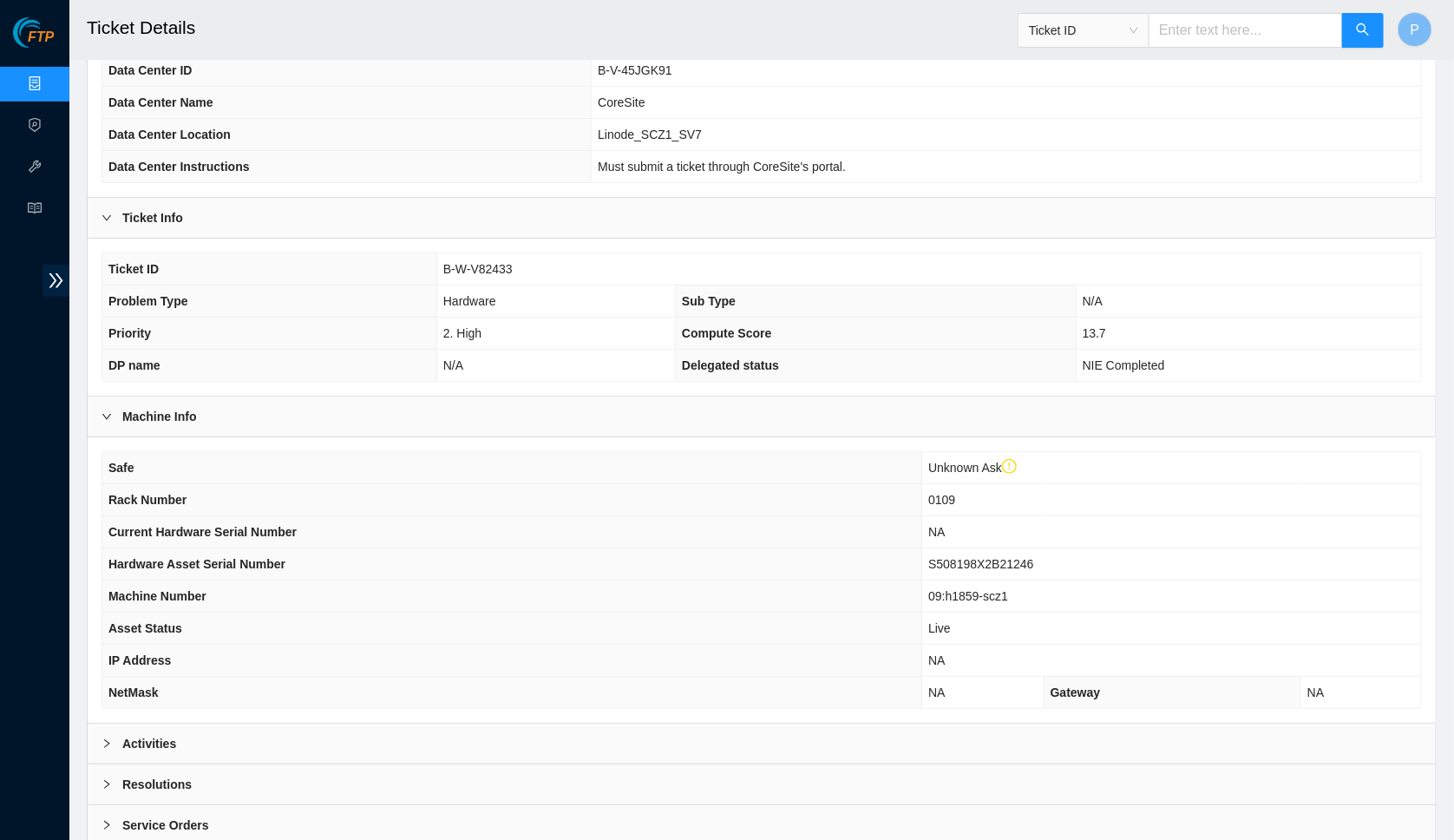
scroll to position [260, 0]
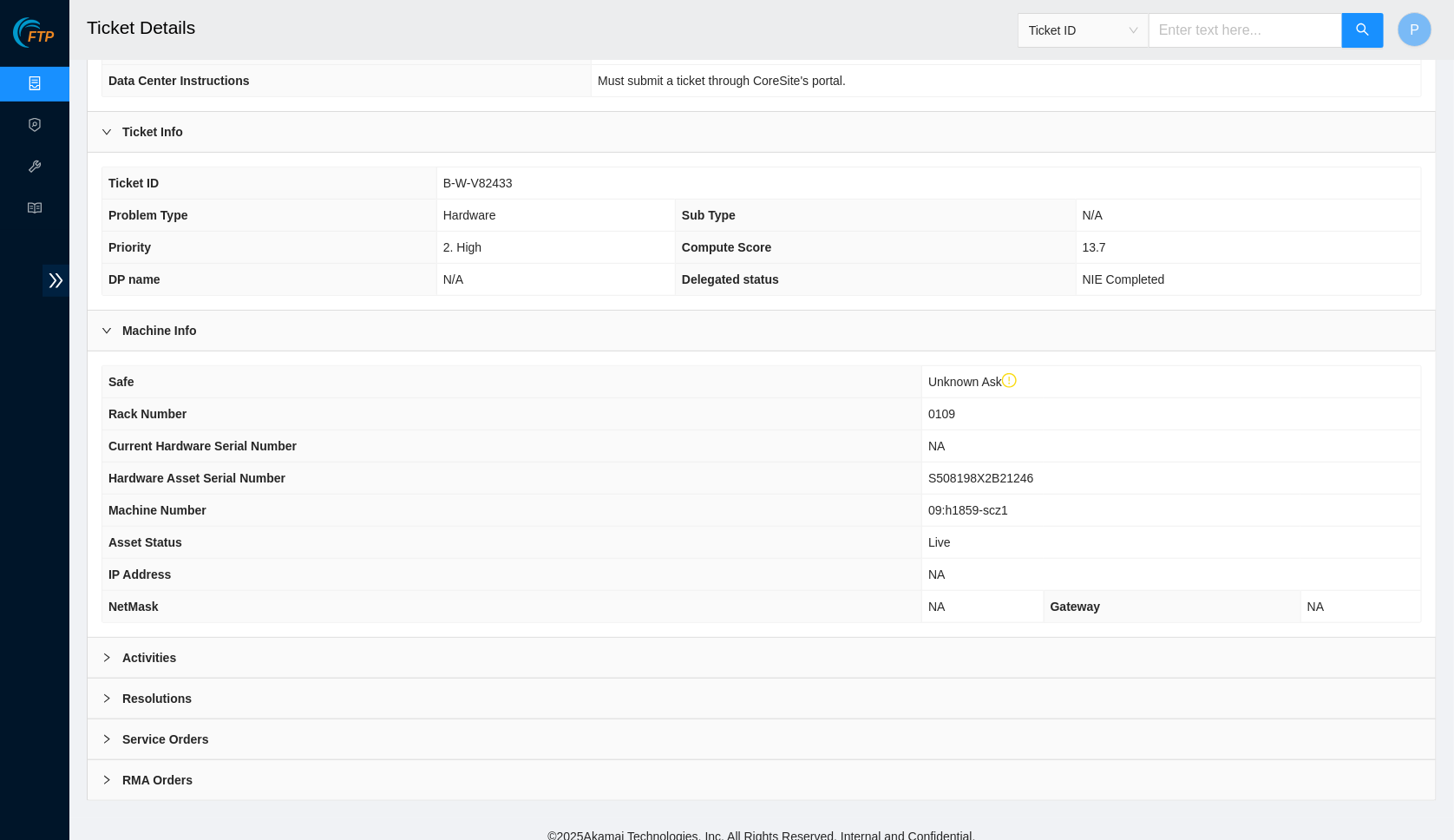
click at [788, 639] on div "Activities" at bounding box center [762, 658] width 1348 height 40
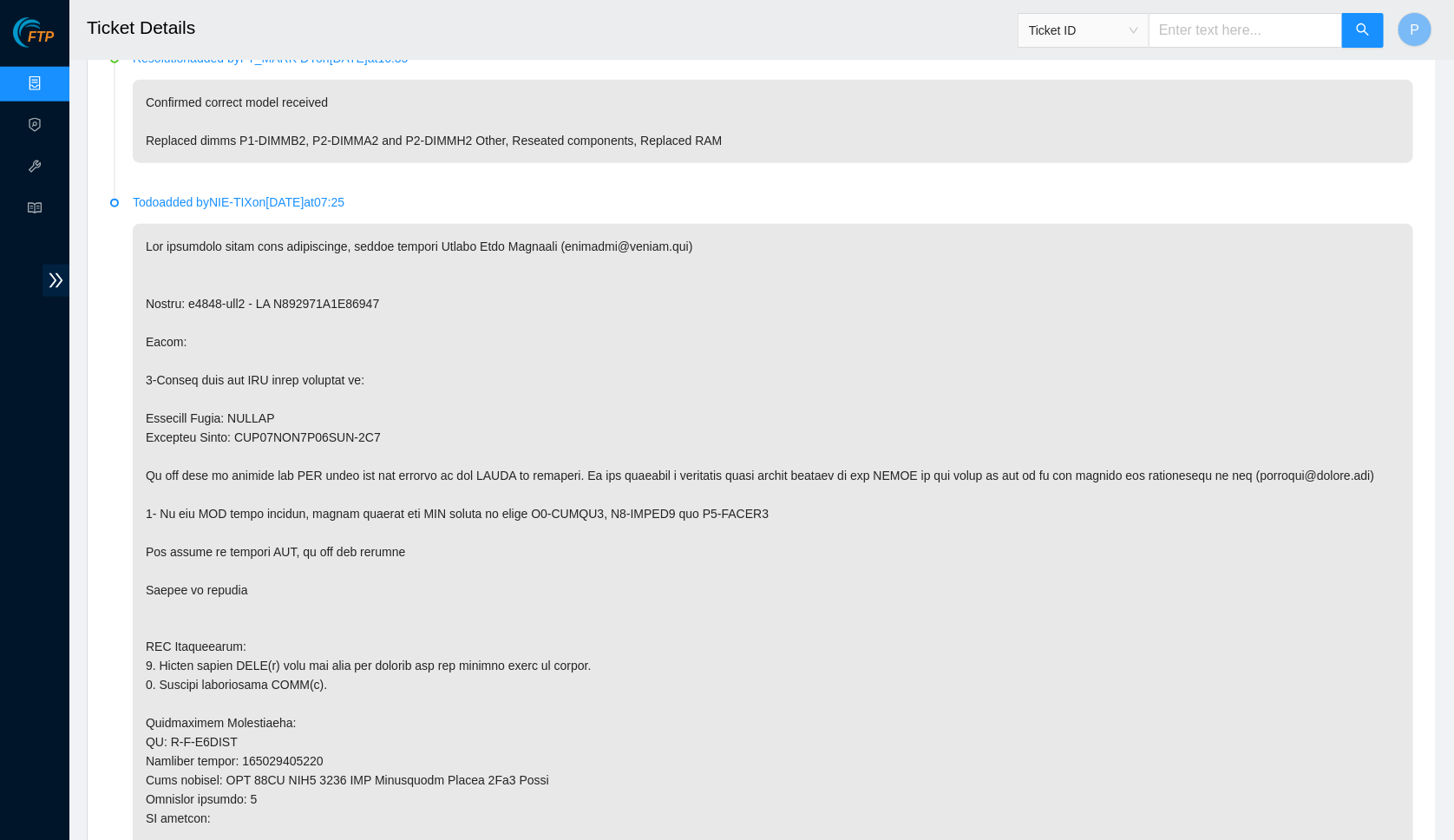
scroll to position [1066, 0]
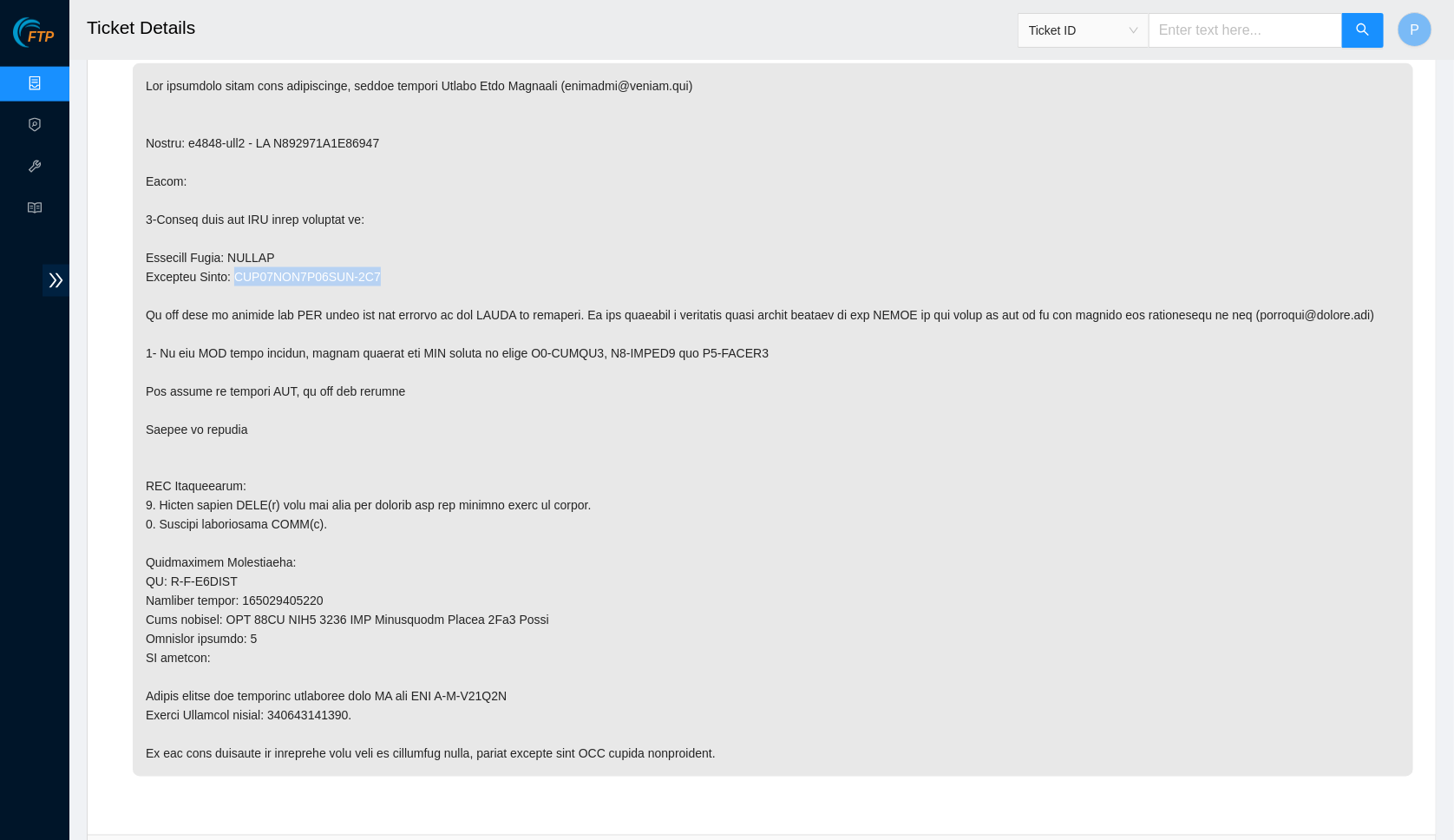
drag, startPoint x: 245, startPoint y: 252, endPoint x: 421, endPoint y: 247, distance: 176.1
click at [421, 247] on p at bounding box center [773, 420] width 1281 height 713
copy p "MTA18ASF4G72PDZ-3G2"
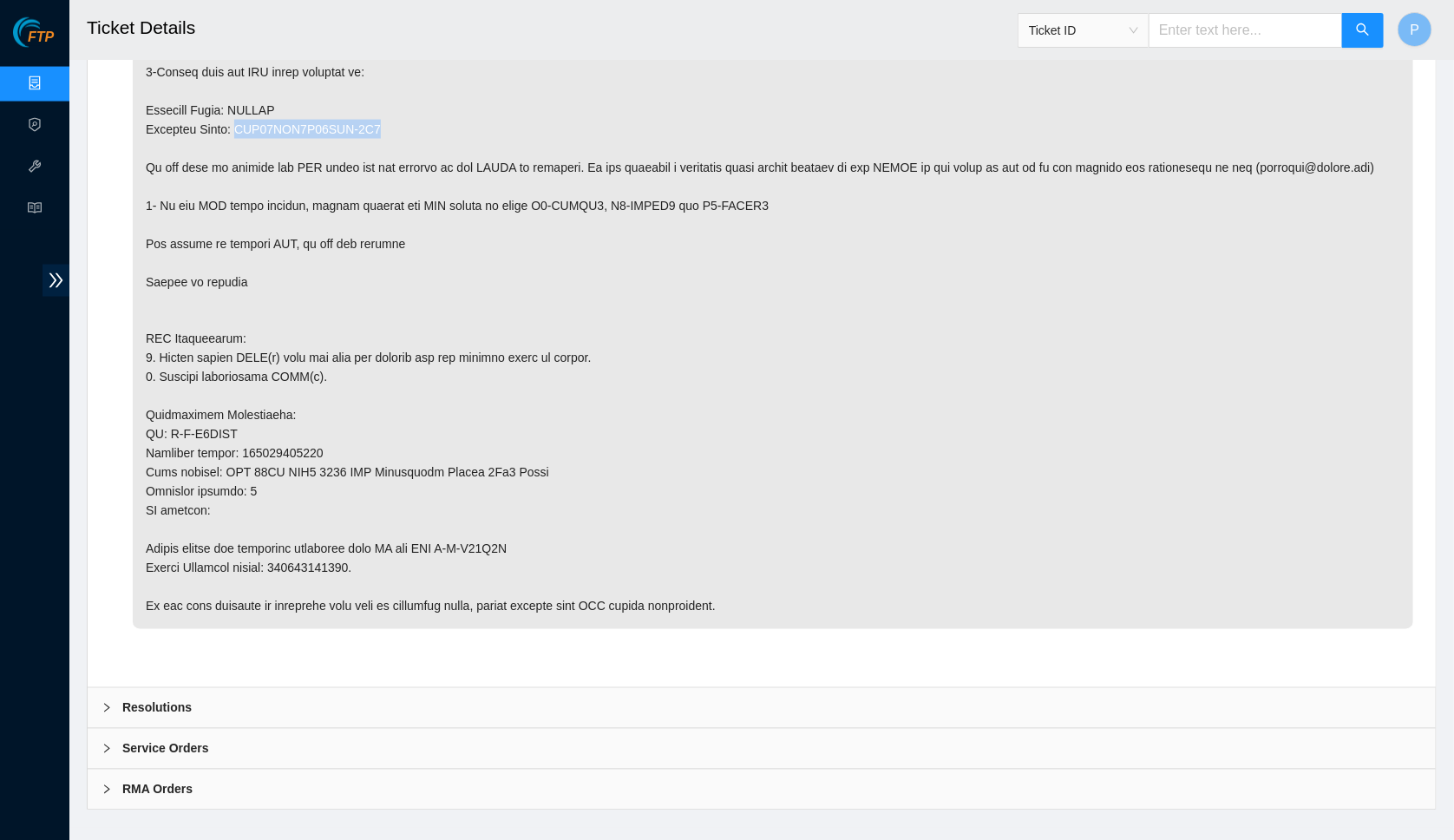
scroll to position [1213, 0]
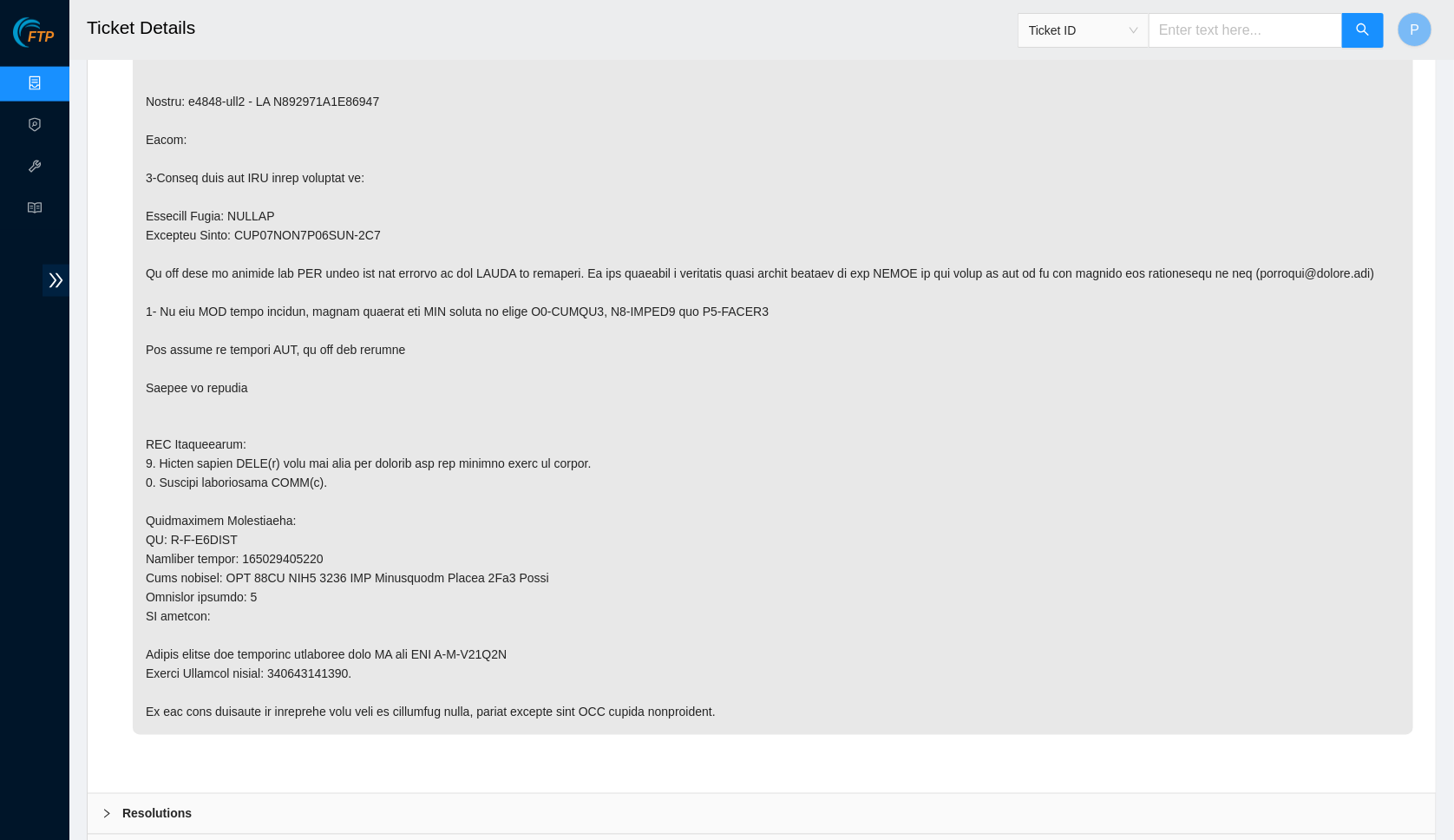
click at [281, 354] on p at bounding box center [773, 378] width 1281 height 713
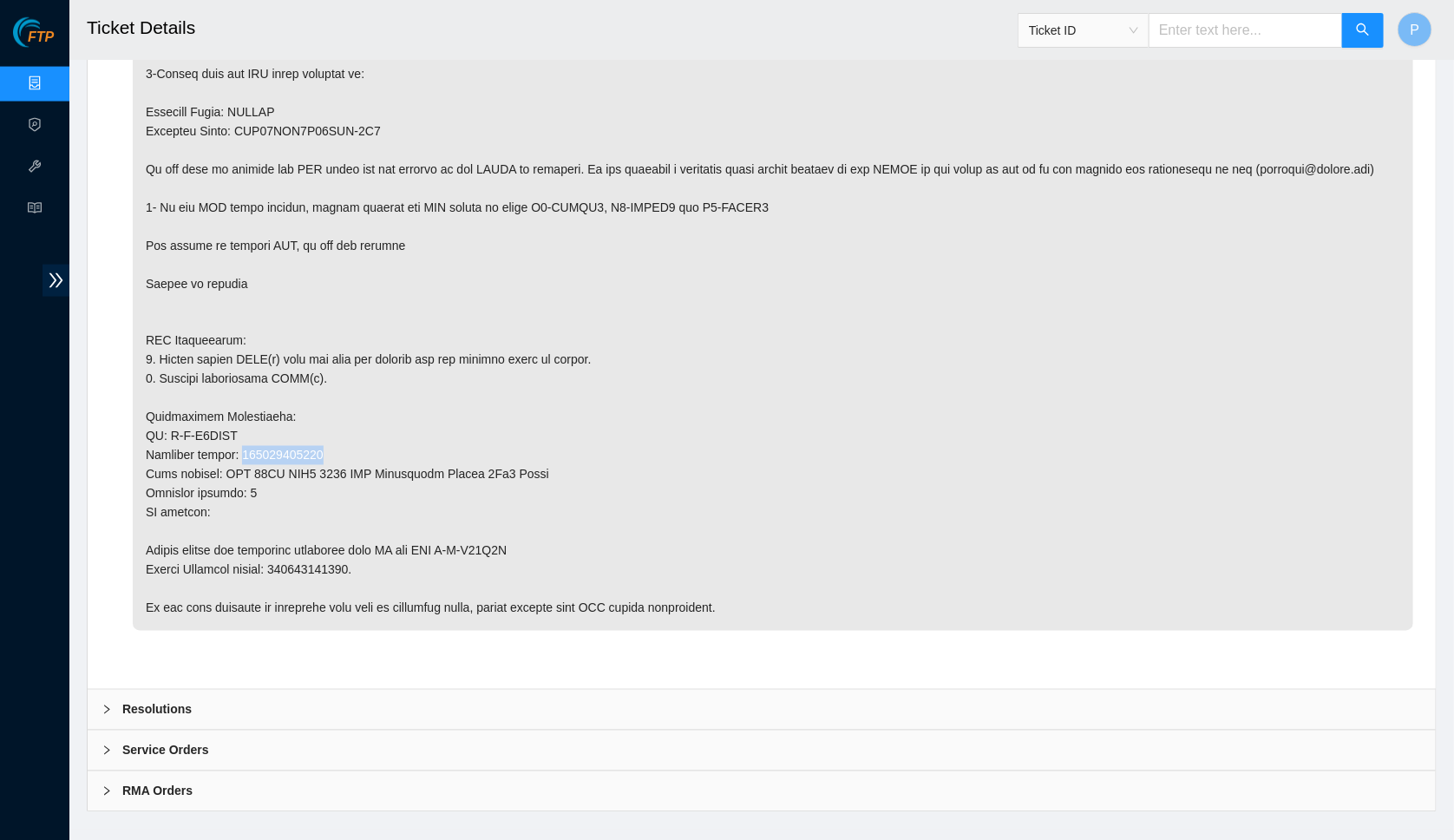
drag, startPoint x: 250, startPoint y: 437, endPoint x: 381, endPoint y: 437, distance: 131.0
click at [381, 437] on p at bounding box center [773, 274] width 1281 height 713
click at [294, 730] on div "Service Orders" at bounding box center [762, 750] width 1348 height 40
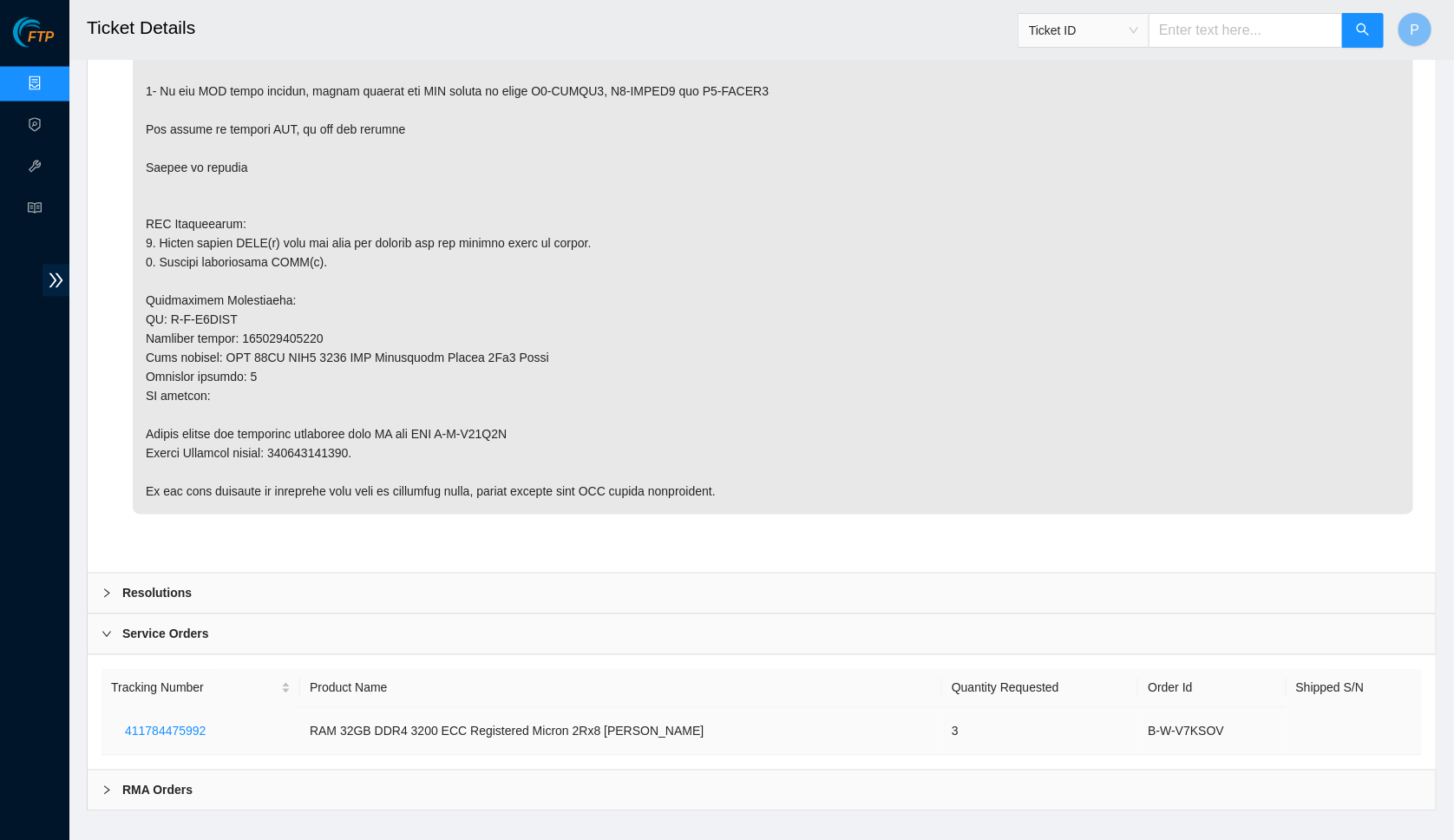
scroll to position [1328, 0]
click at [296, 574] on div "Resolutions" at bounding box center [762, 594] width 1348 height 40
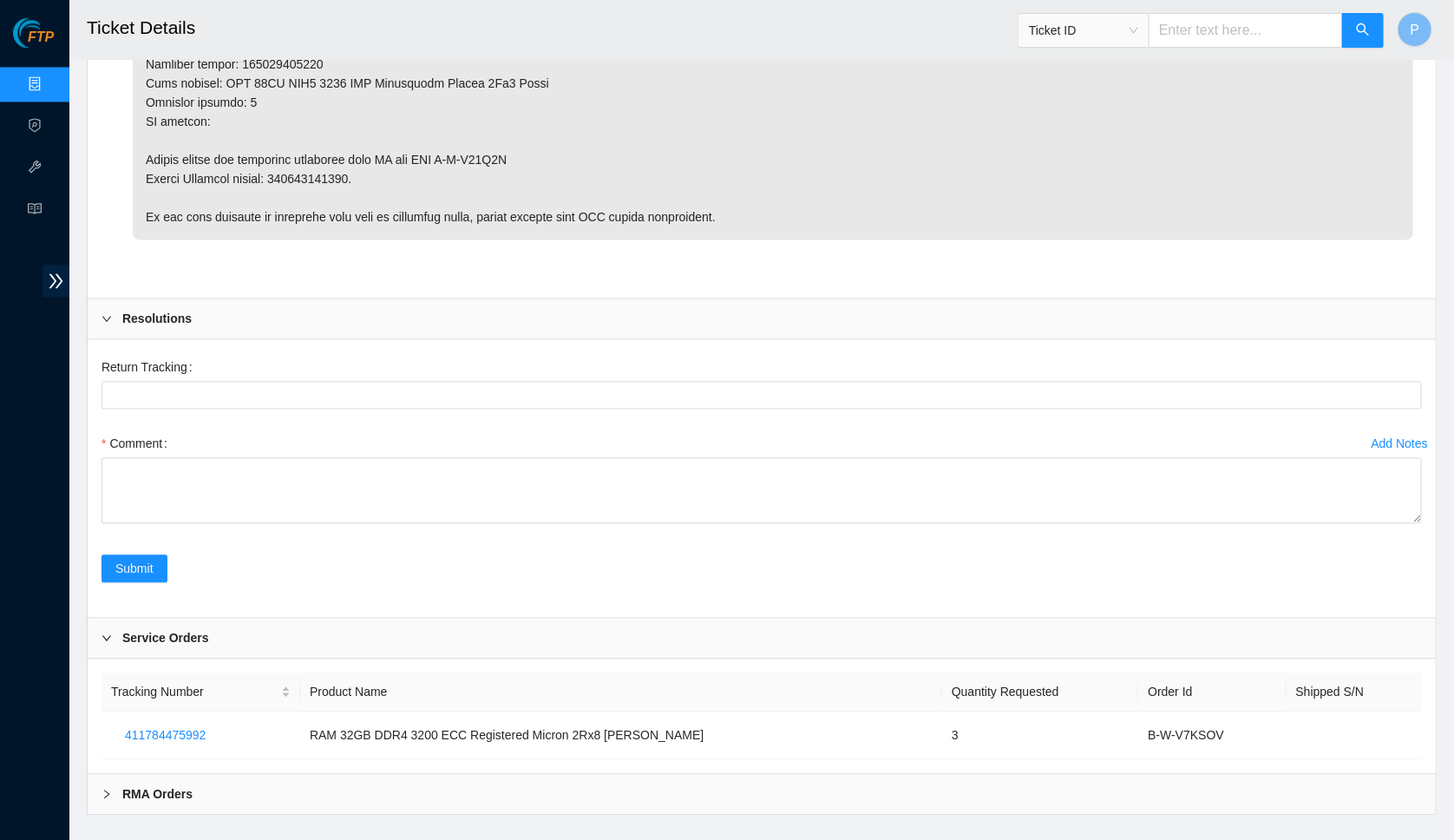
click at [230, 774] on div "RMA Orders" at bounding box center [762, 794] width 1348 height 40
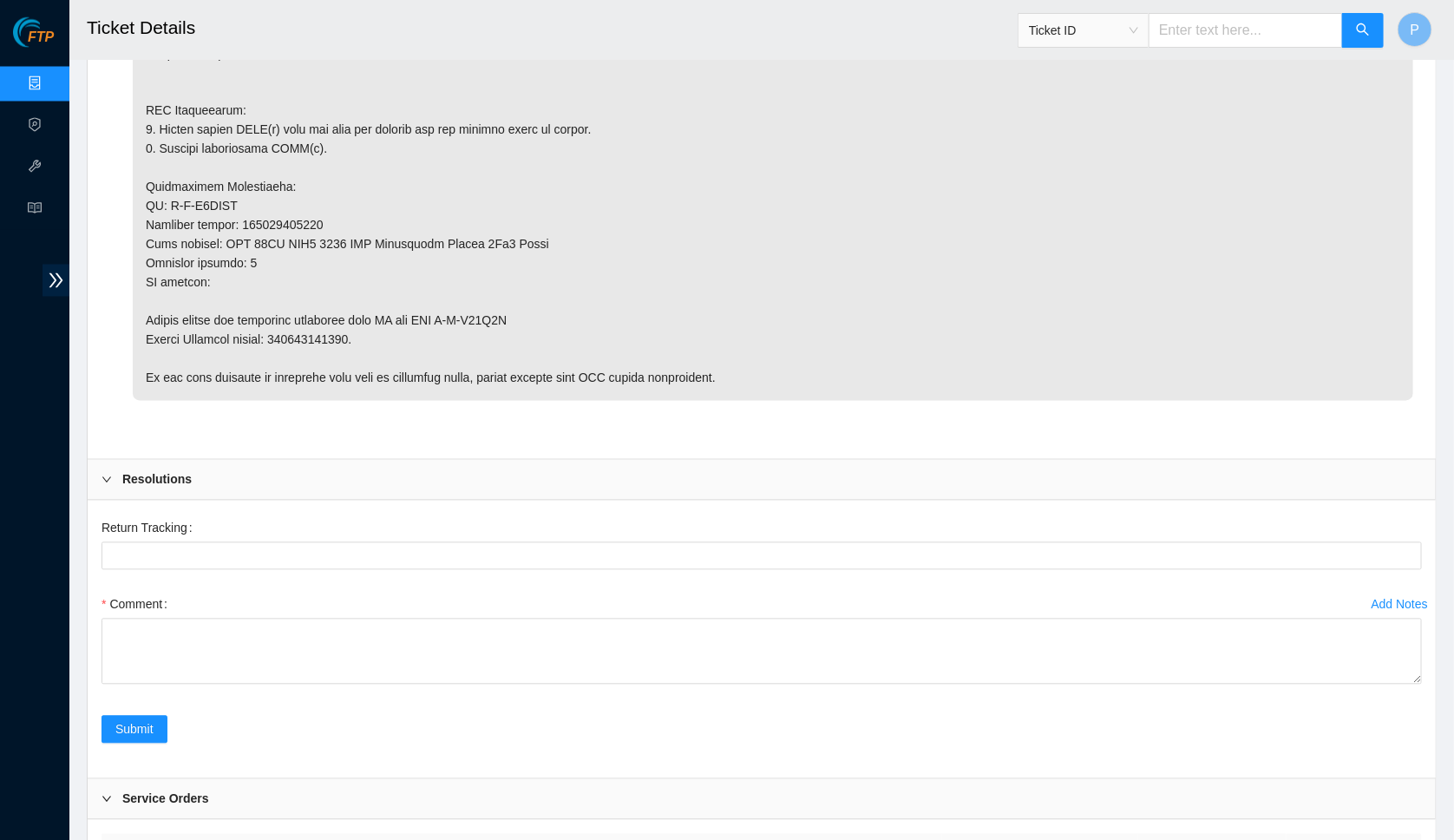
scroll to position [1442, 0]
drag, startPoint x: 292, startPoint y: 320, endPoint x: 380, endPoint y: 320, distance: 88.0
click at [380, 320] on p at bounding box center [773, 45] width 1281 height 713
click at [438, 299] on p at bounding box center [773, 45] width 1281 height 713
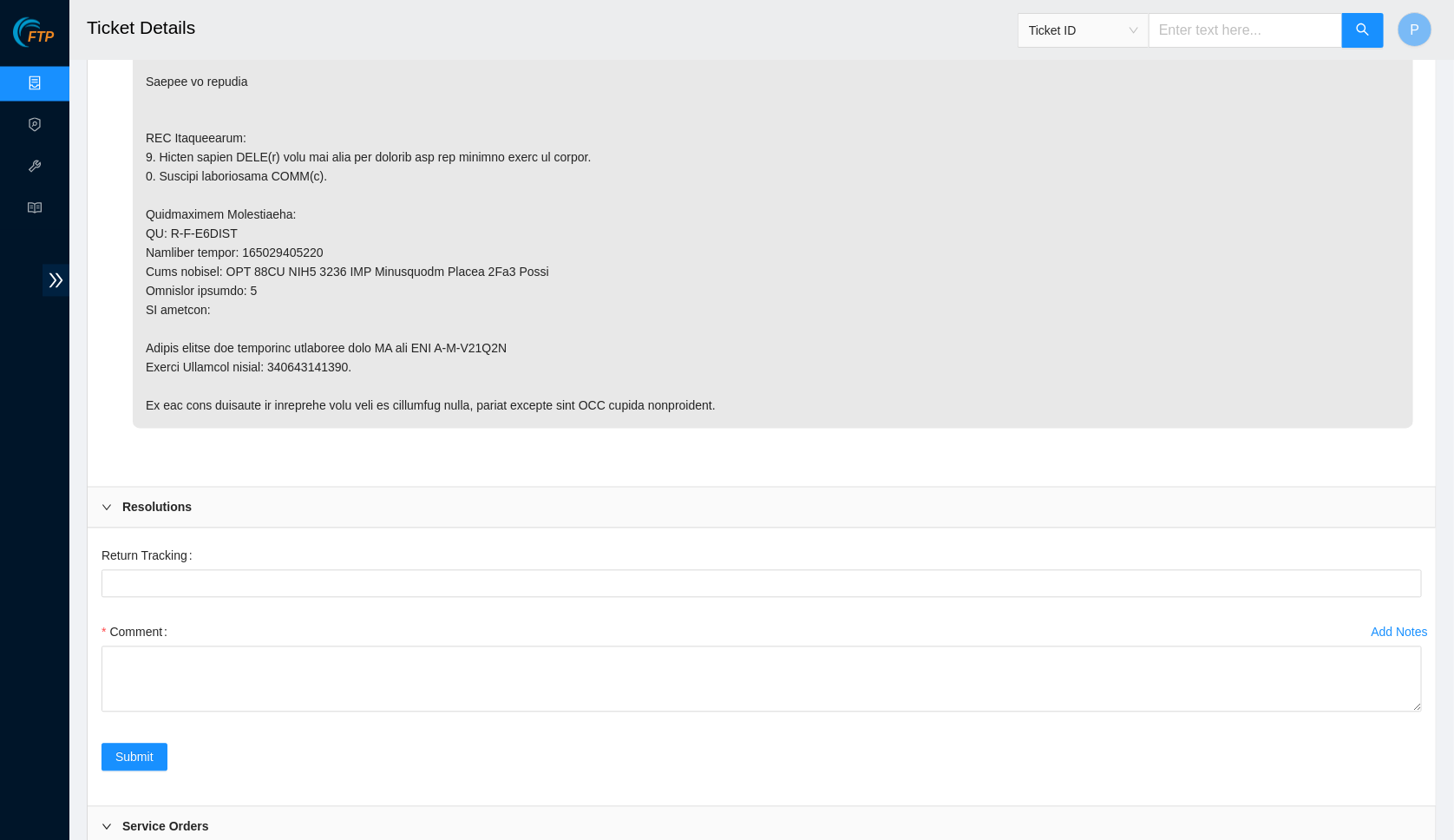
scroll to position [1414, 0]
drag, startPoint x: 251, startPoint y: 234, endPoint x: 340, endPoint y: 234, distance: 89.0
click at [340, 234] on p at bounding box center [773, 73] width 1281 height 713
drag, startPoint x: 466, startPoint y: 328, endPoint x: 549, endPoint y: 328, distance: 83.0
click at [549, 328] on p at bounding box center [773, 73] width 1281 height 713
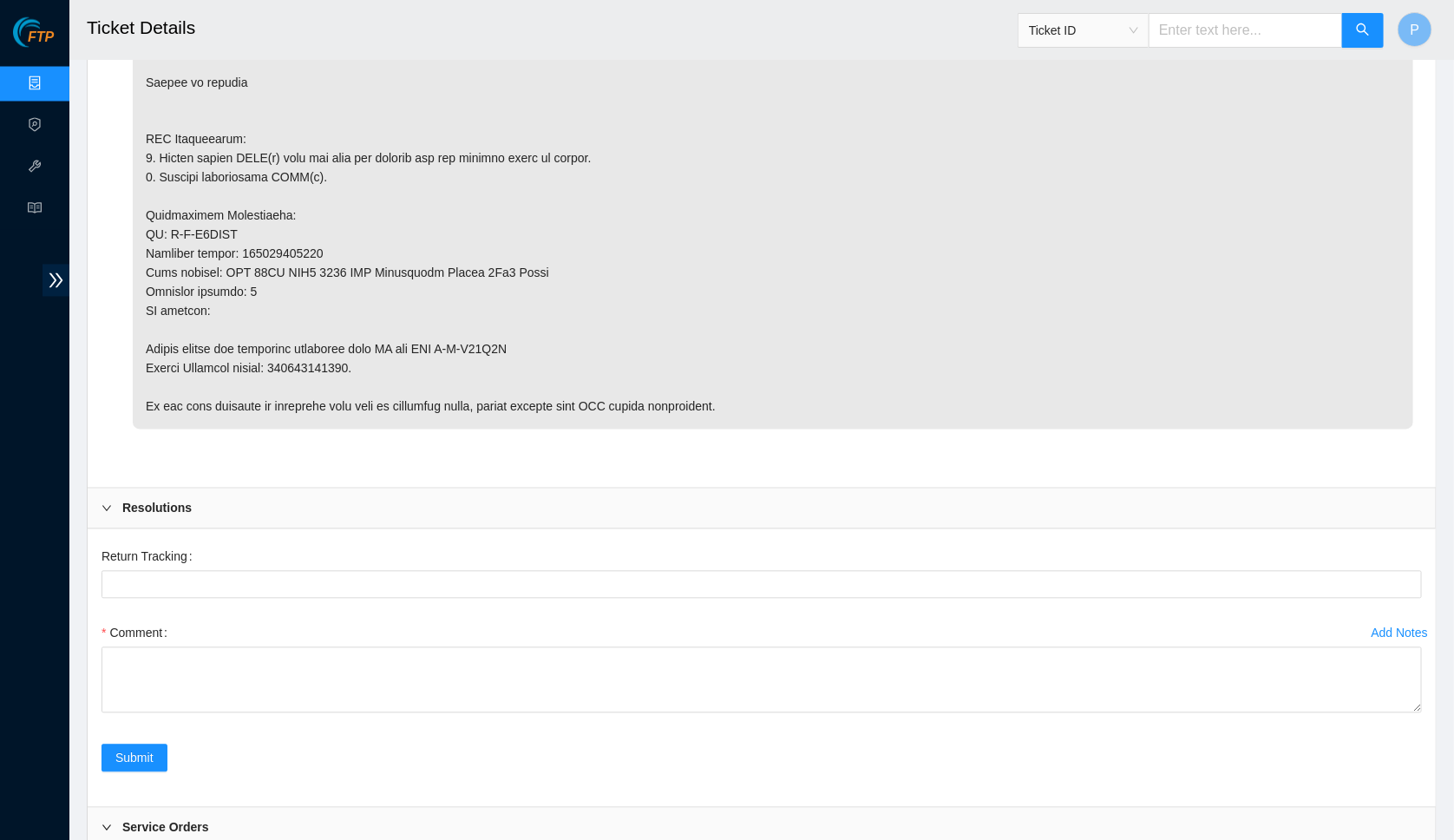
click at [610, 235] on p at bounding box center [773, 73] width 1281 height 713
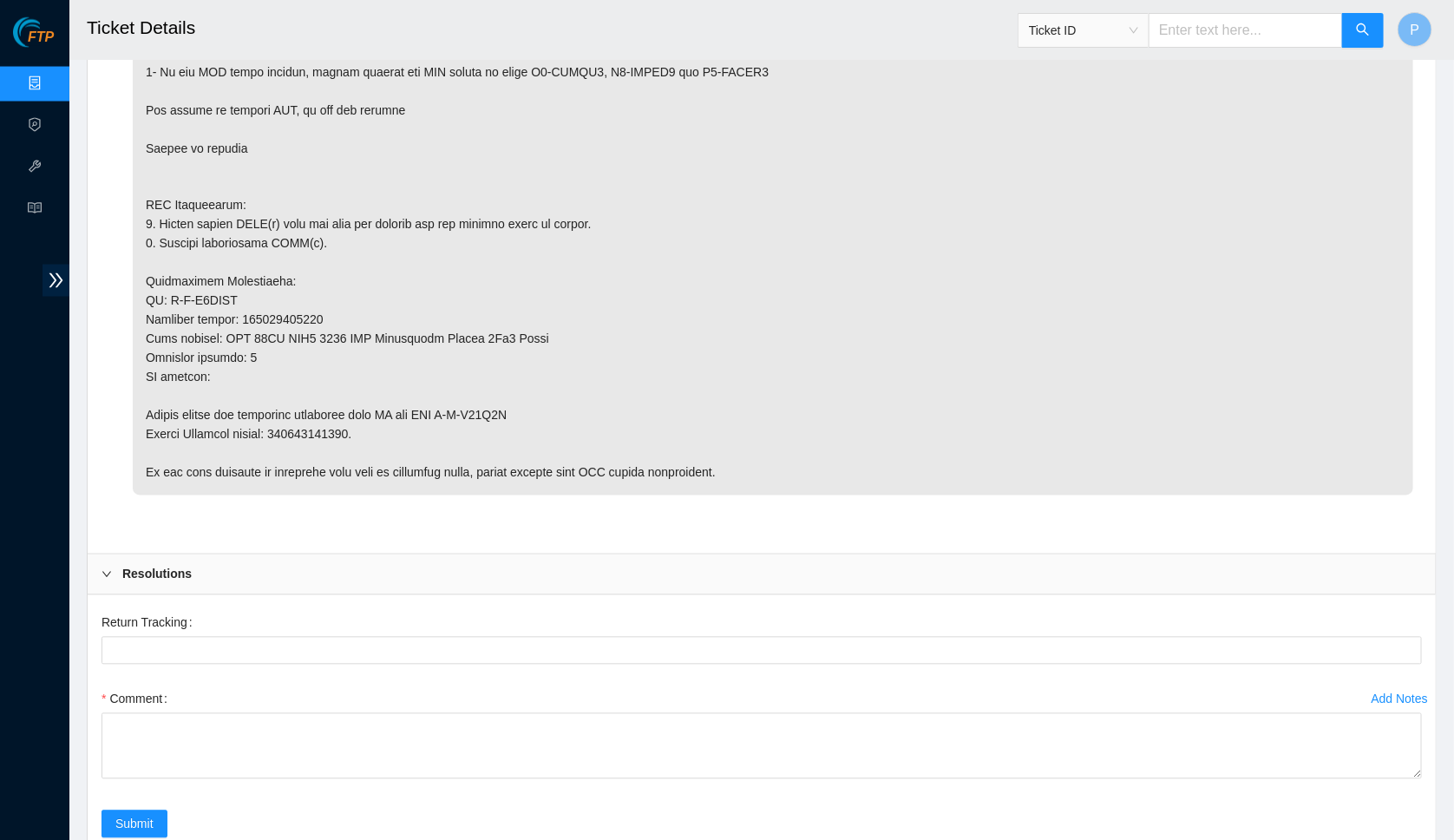
scroll to position [1342, 0]
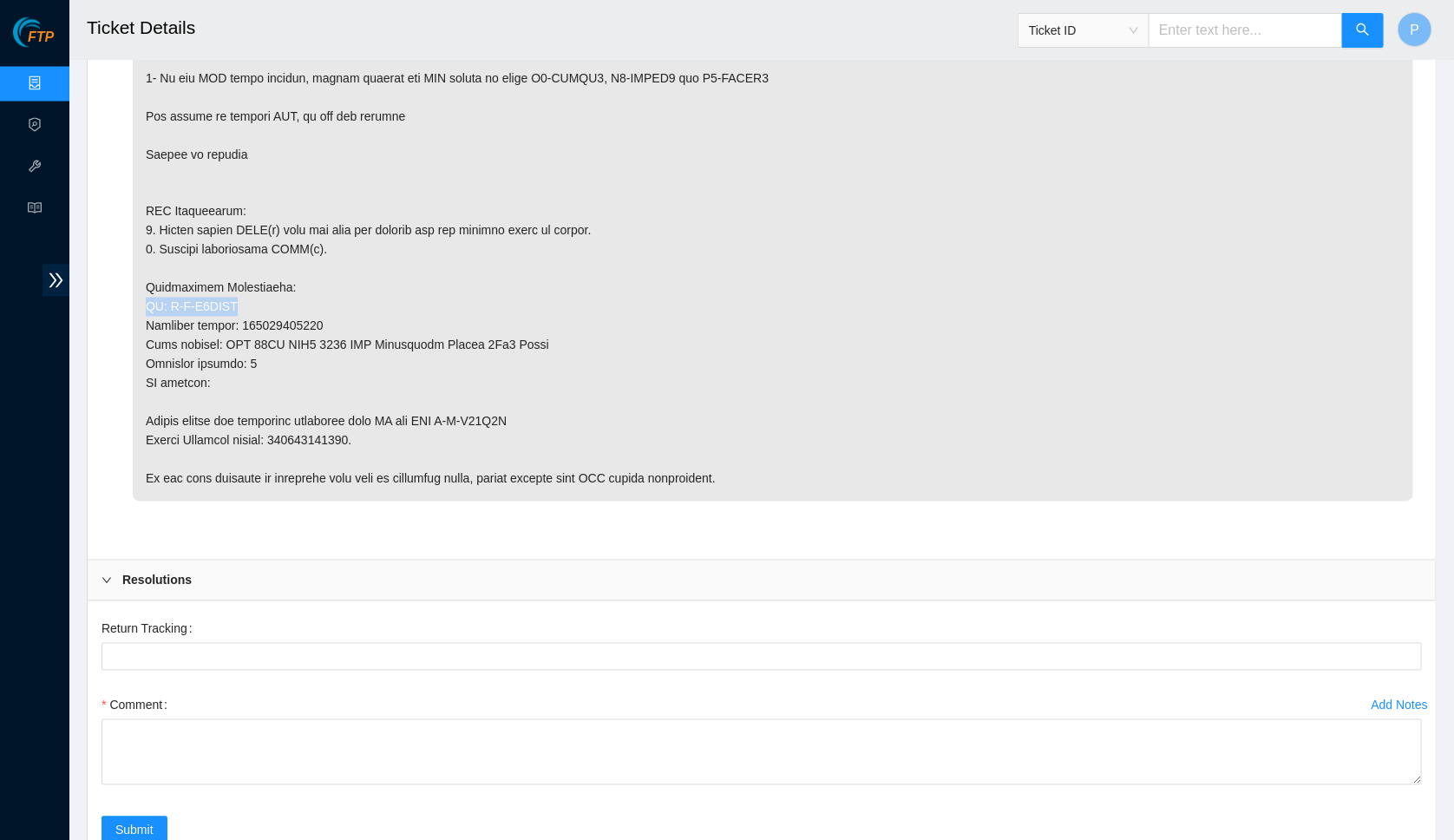
drag, startPoint x: 256, startPoint y: 291, endPoint x: 134, endPoint y: 287, distance: 122.1
click at [134, 287] on p at bounding box center [773, 144] width 1281 height 713
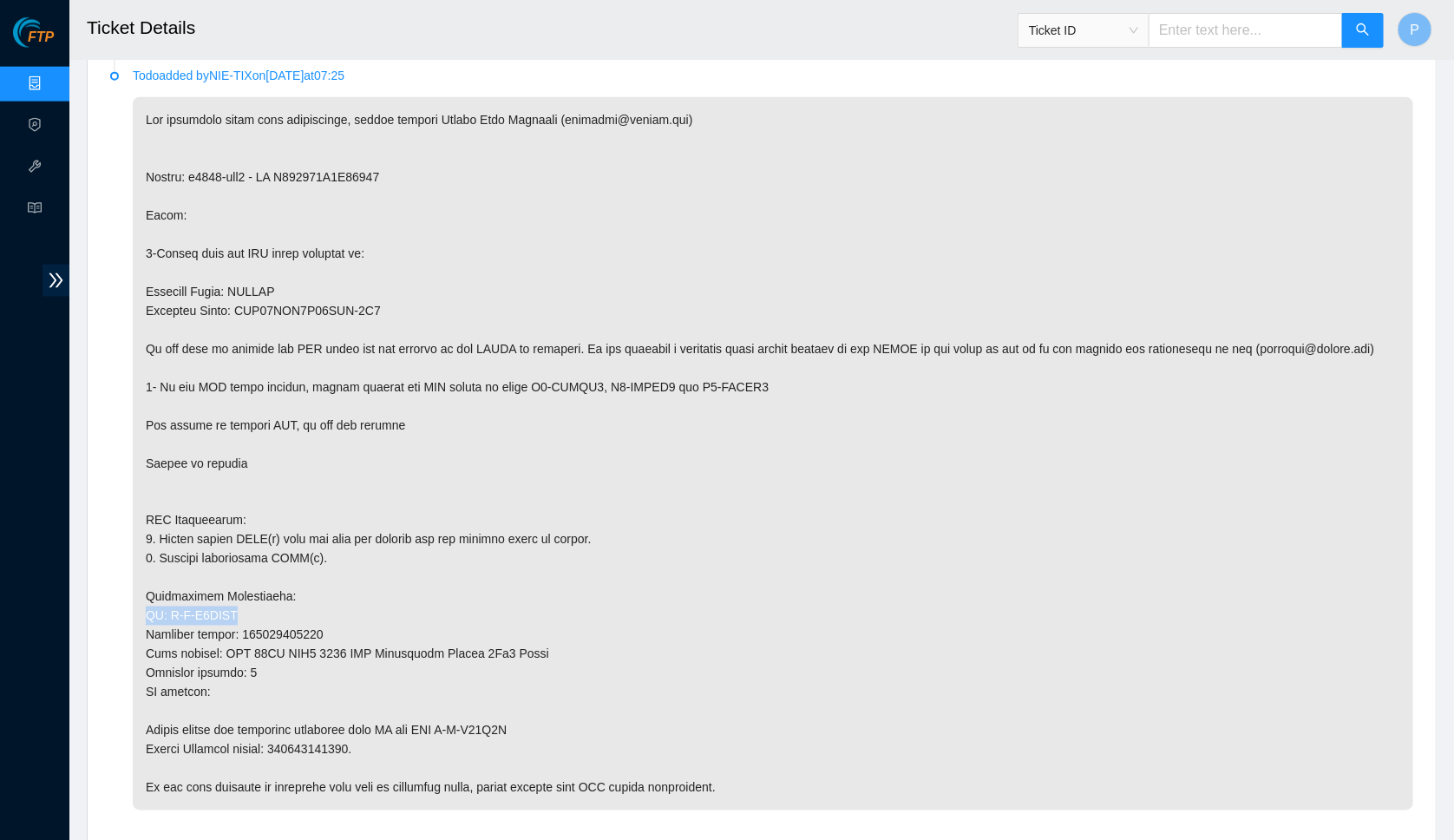
scroll to position [1027, 0]
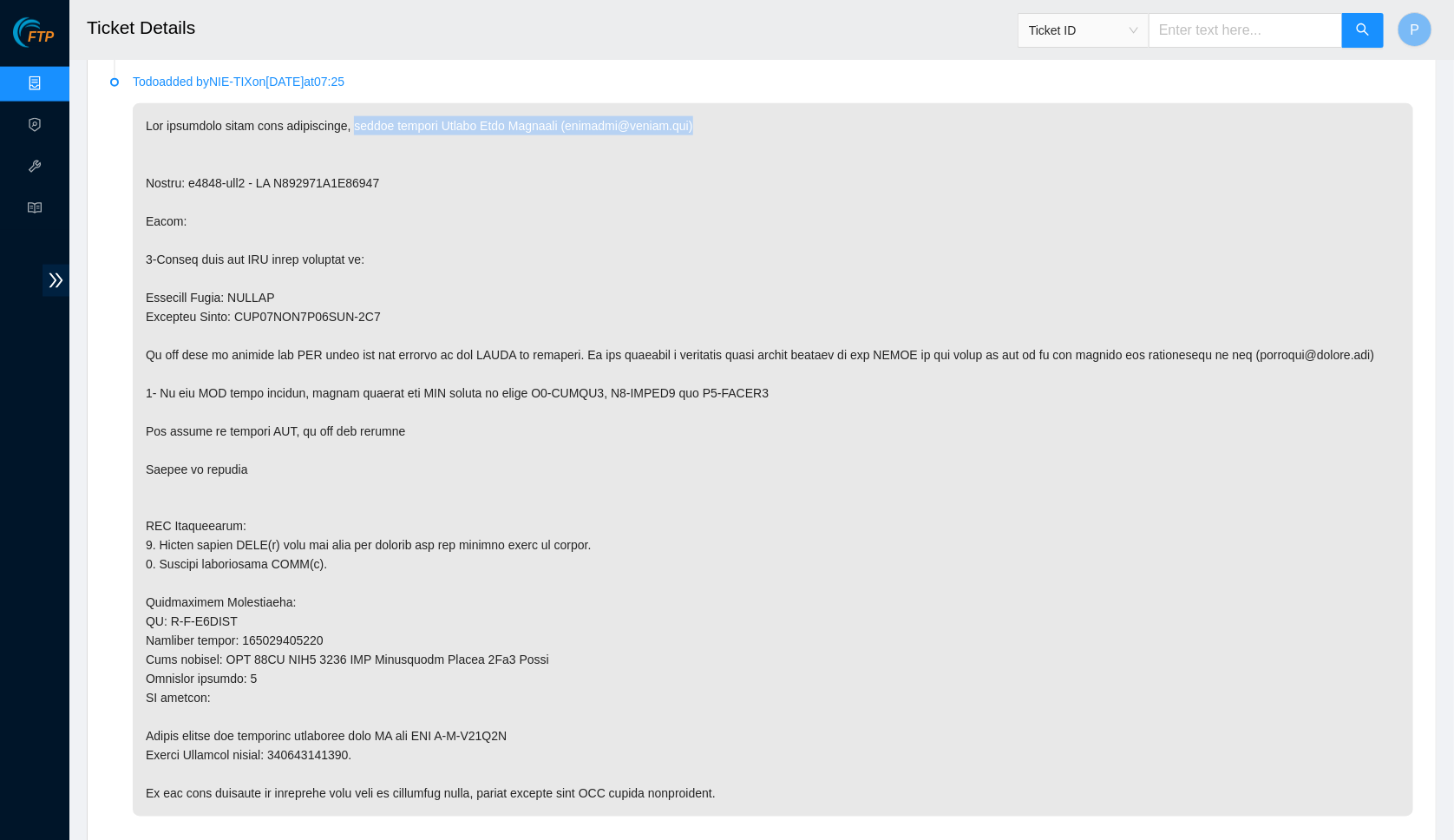
drag, startPoint x: 739, startPoint y: 106, endPoint x: 368, endPoint y: 107, distance: 371.0
click at [368, 107] on p at bounding box center [773, 459] width 1281 height 713
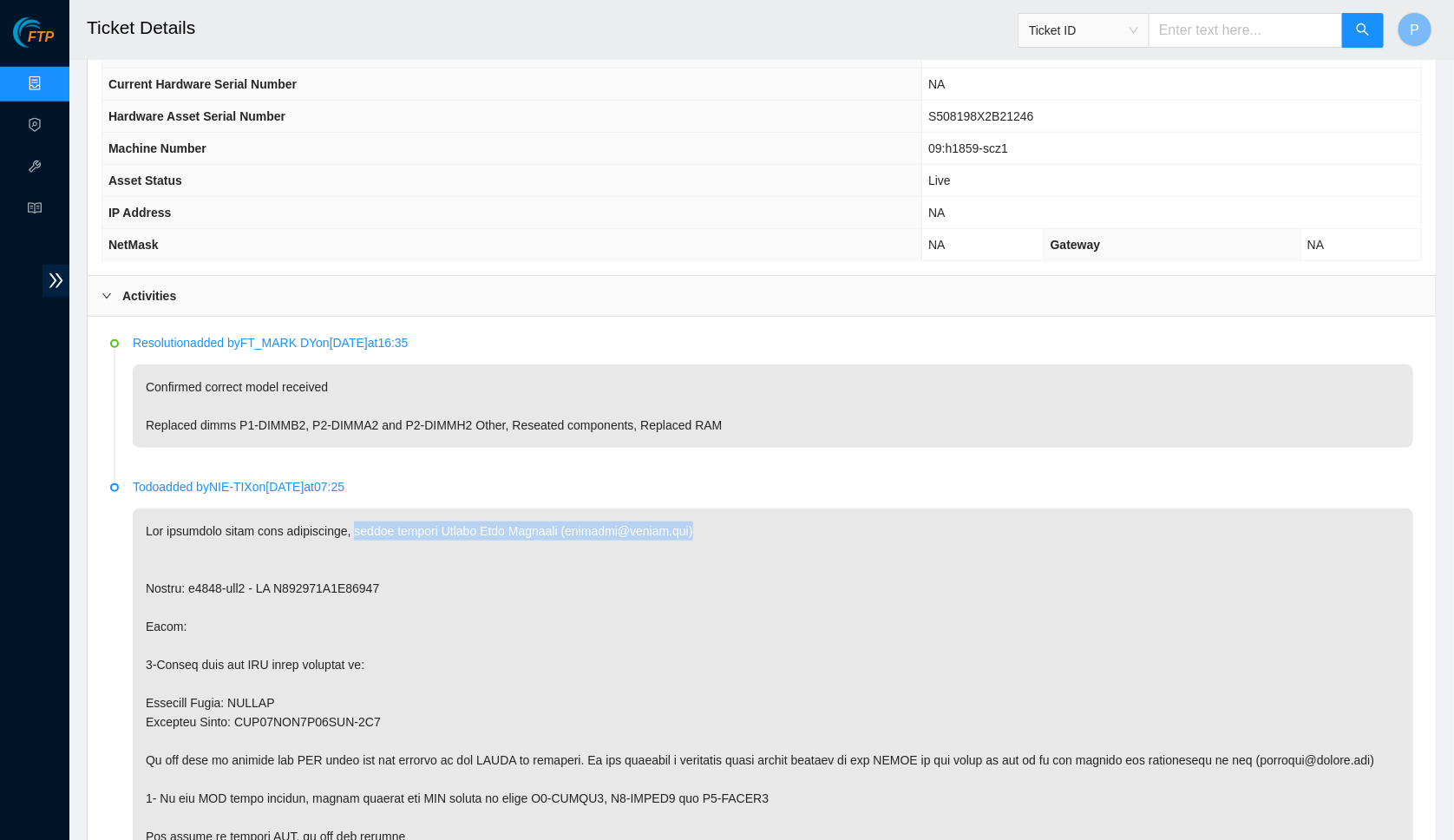
scroll to position [604, 0]
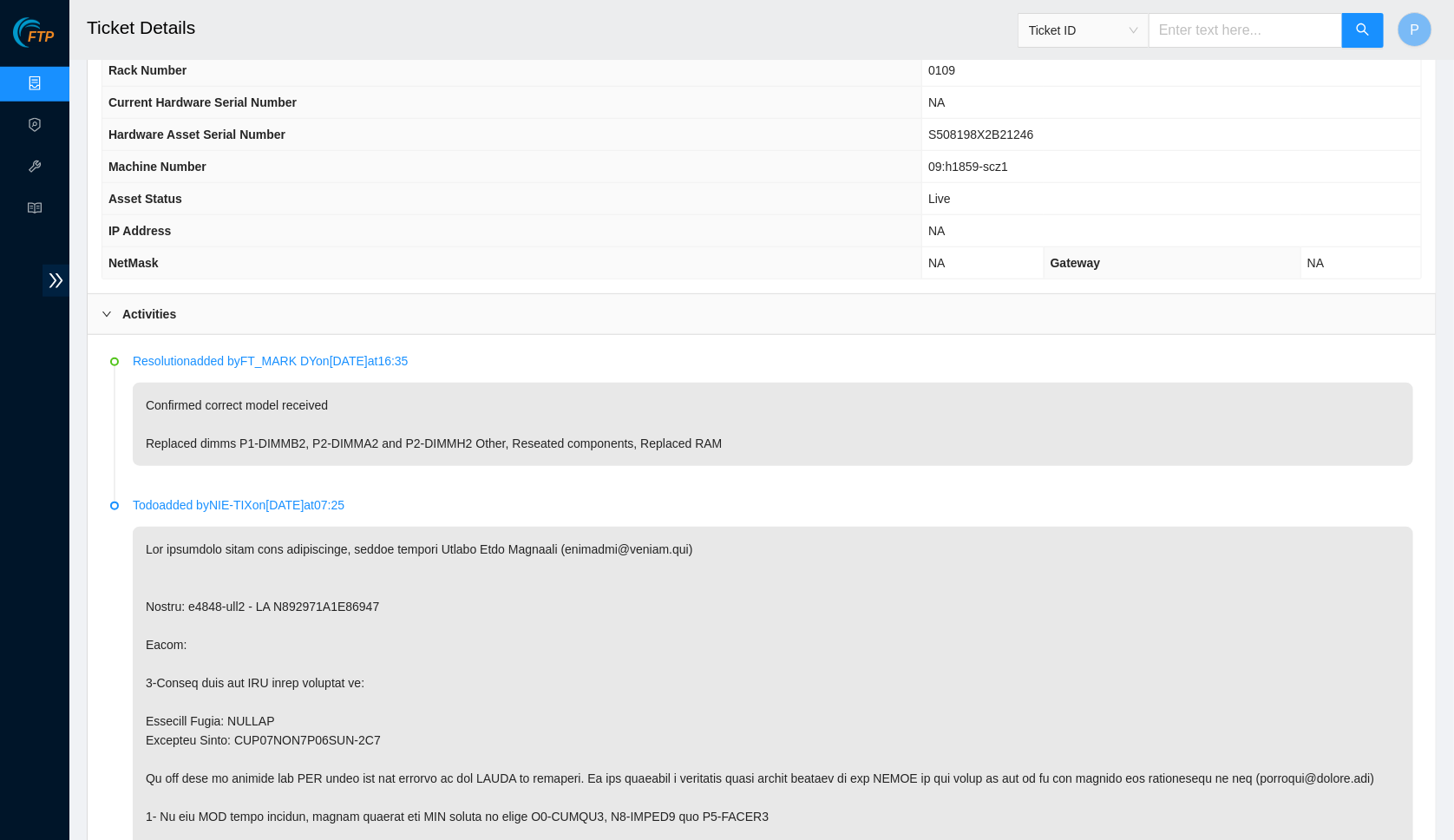
click at [488, 397] on p "Confirmed correct model received Replaced dimms P1-DIMMB2, P2-DIMMA2 and P2-DIM…" at bounding box center [773, 424] width 1281 height 83
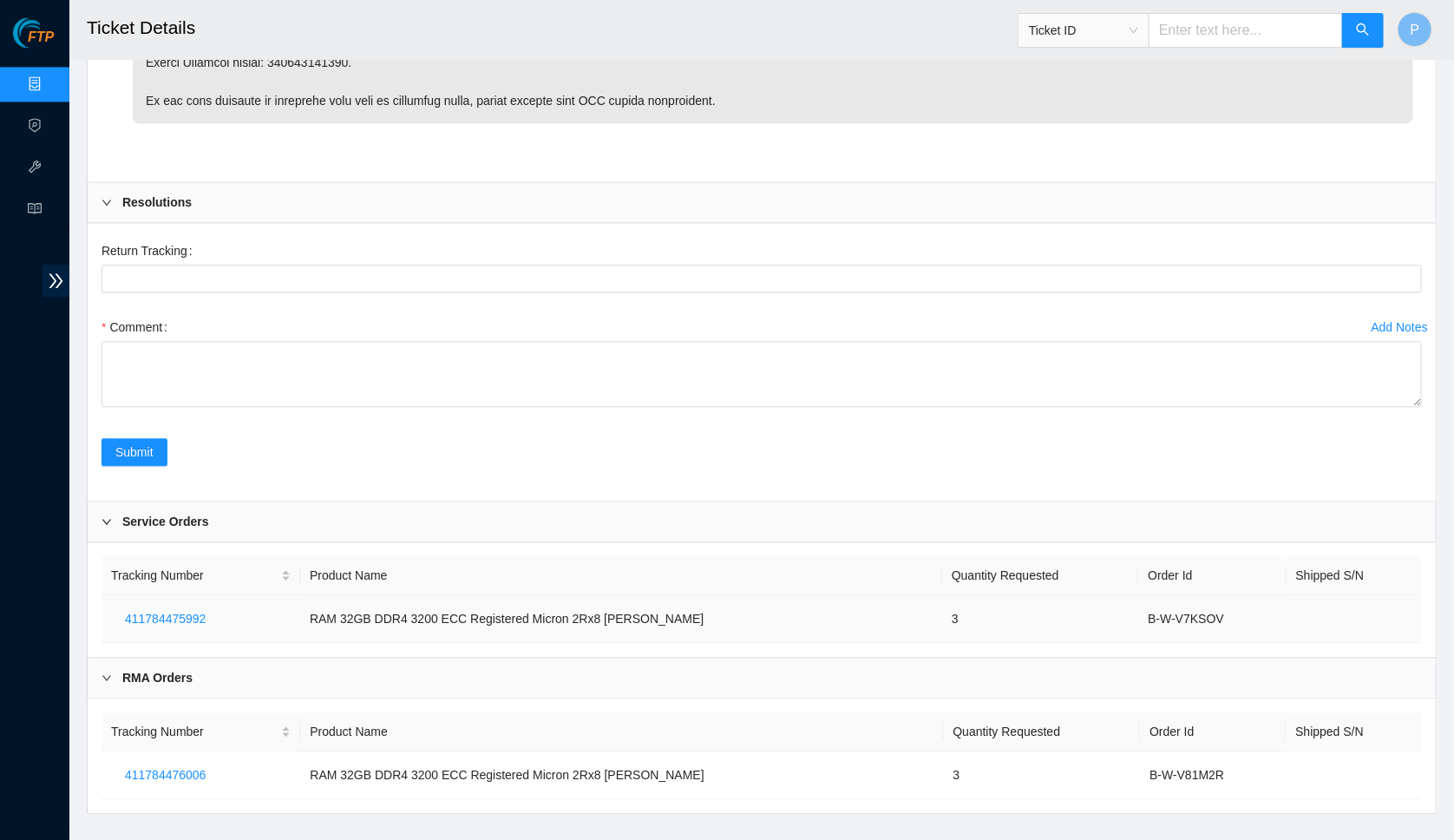
scroll to position [1719, 0]
click at [665, 595] on td "RAM 32GB DDR4 3200 ECC Registered Micron 2Rx8 Ciara" at bounding box center [621, 619] width 642 height 48
drag, startPoint x: 684, startPoint y: 592, endPoint x: 189, endPoint y: 595, distance: 495.0
click at [189, 595] on tr "411784475992 RAM 32GB DDR4 3200 ECC Registered Micron 2Rx8 Ciara 3 B-W-V7KSOV" at bounding box center [761, 619] width 1320 height 48
click at [472, 503] on div "Service Orders" at bounding box center [762, 522] width 1348 height 40
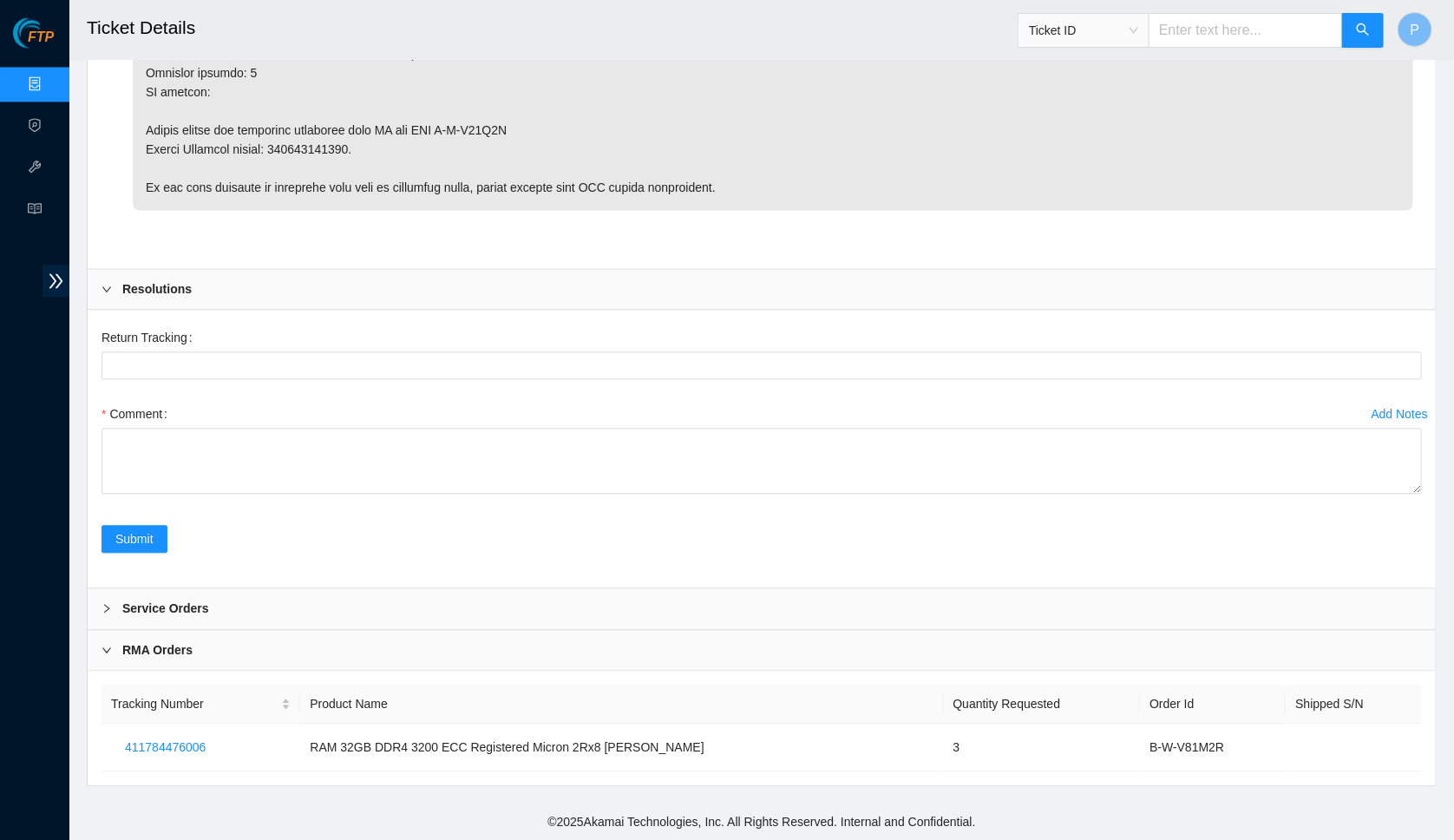
scroll to position [1604, 0]
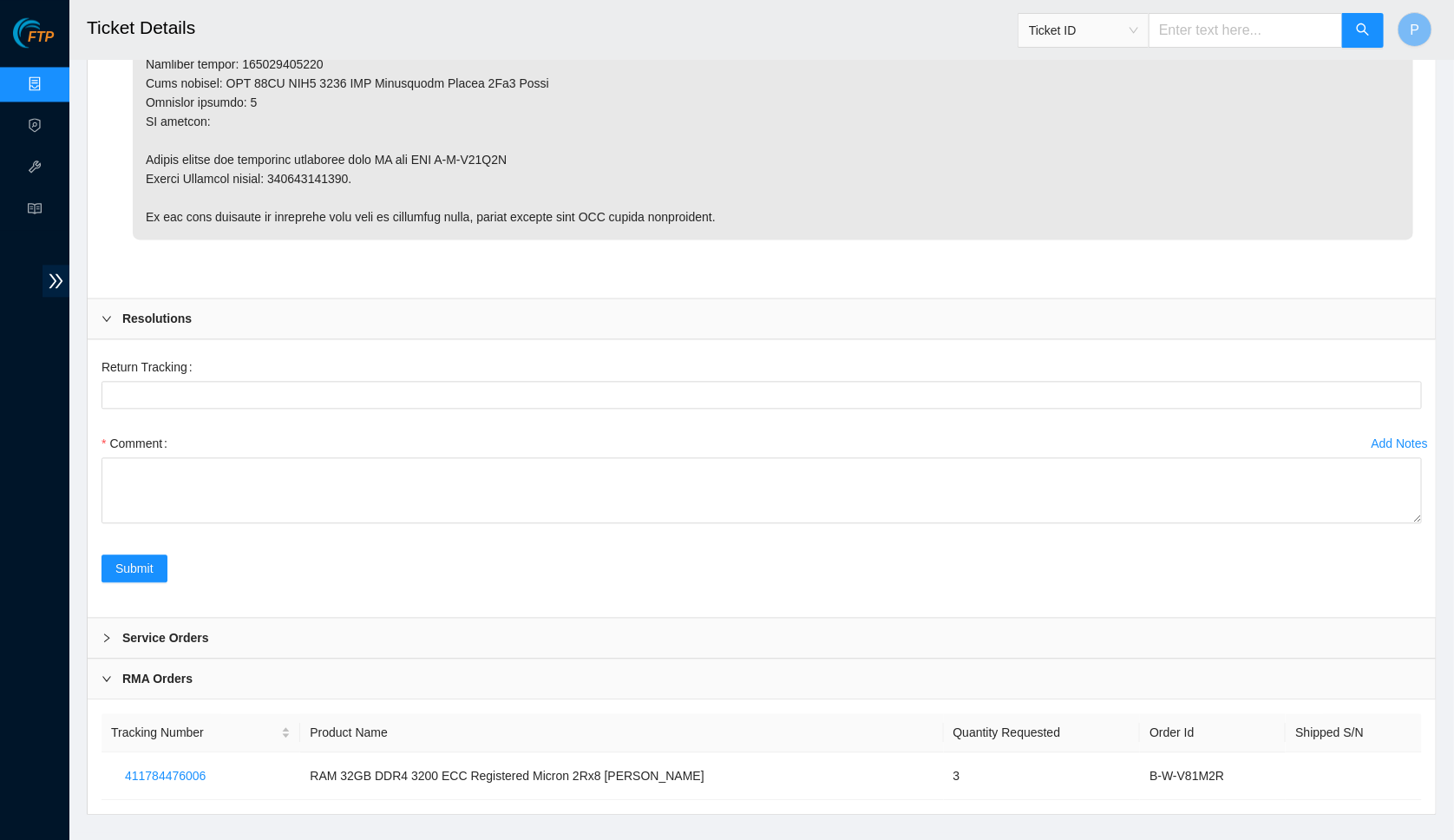
click at [1217, 33] on input "text" at bounding box center [1246, 30] width 194 height 34
paste input "B-V-5K5E3UD"
type input "B-V-5K5E3UD"
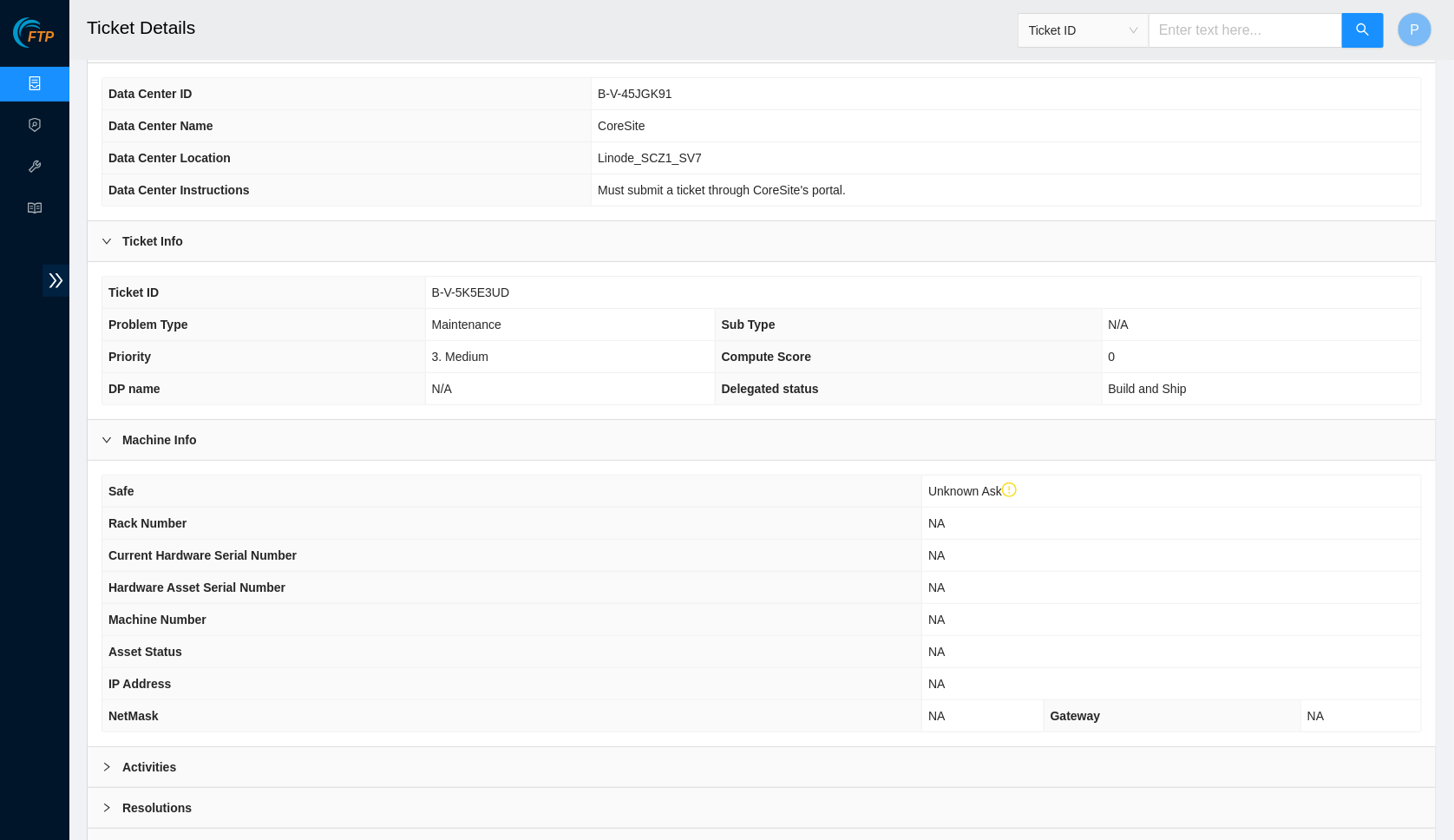
scroll to position [260, 0]
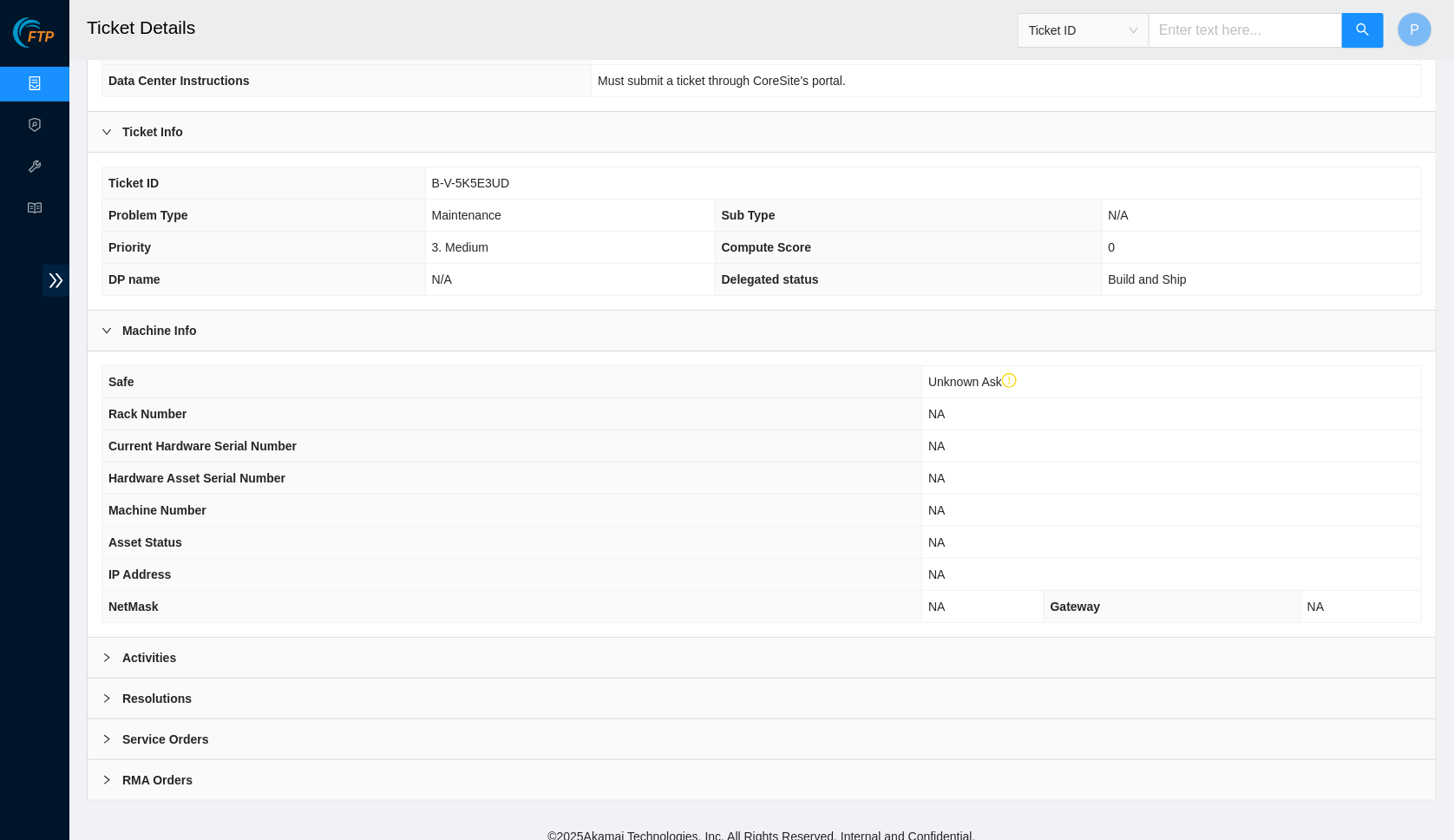
click at [719, 646] on div "Activities" at bounding box center [762, 658] width 1348 height 40
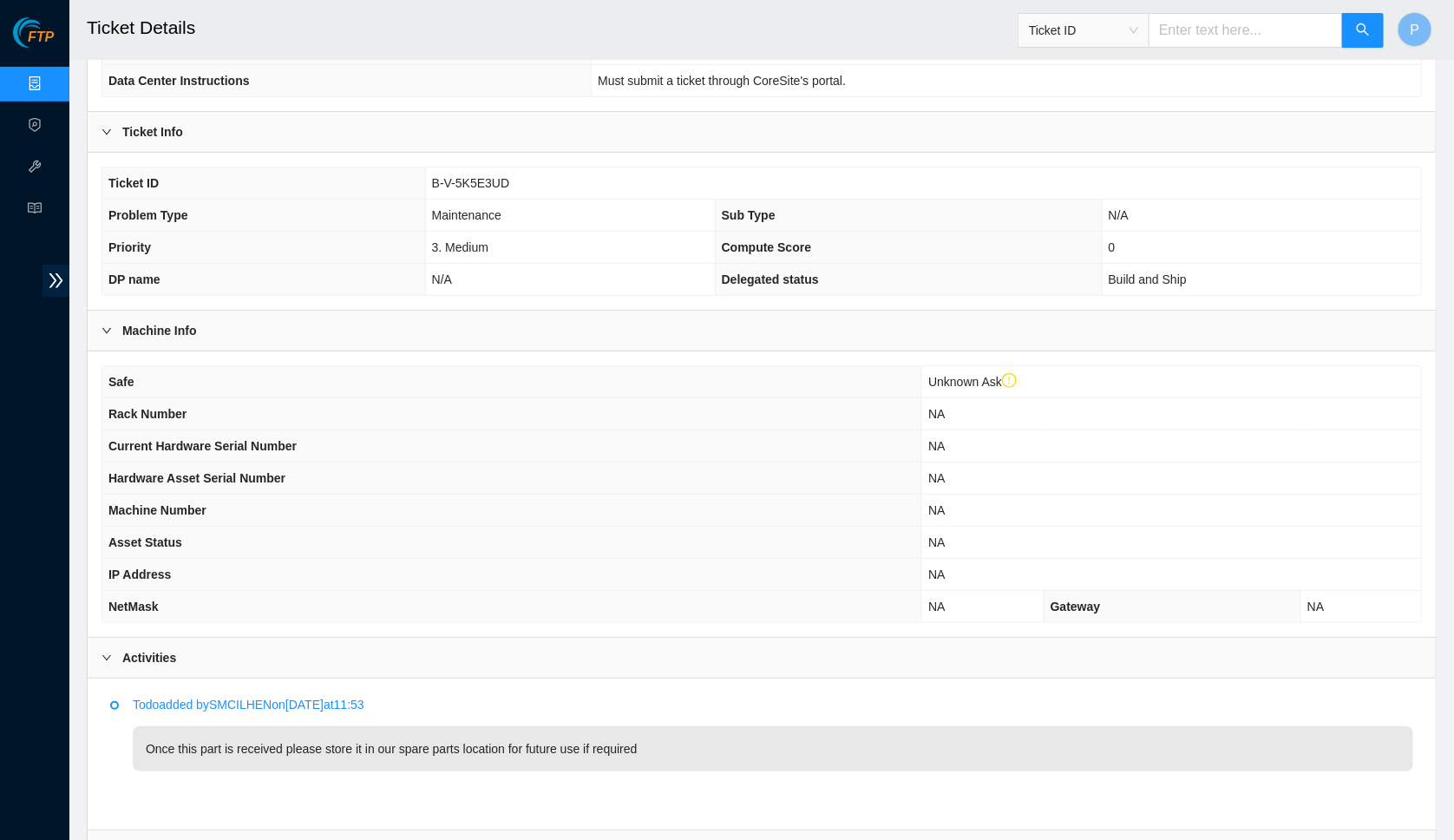
scroll to position [411, 0]
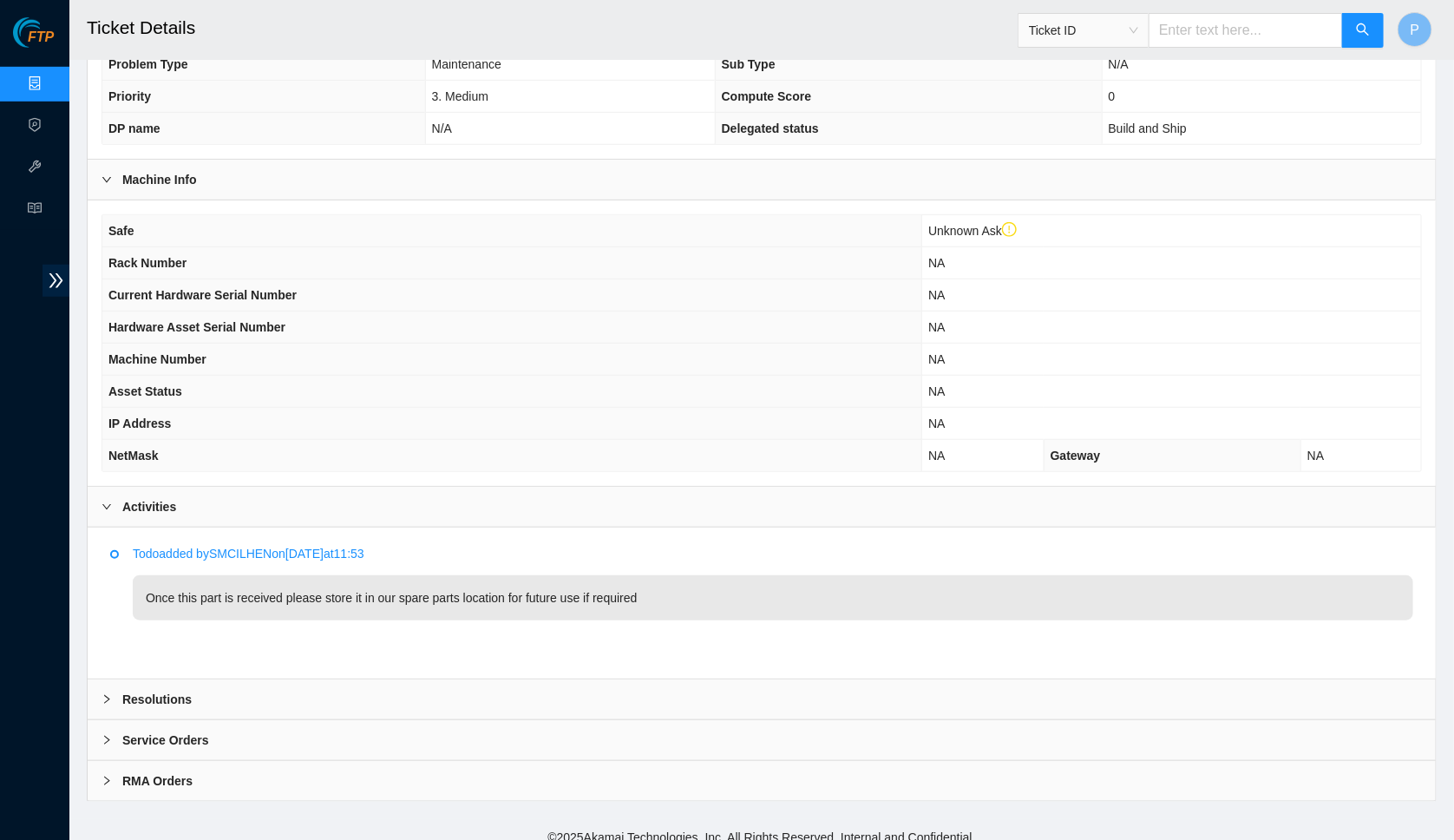
click at [597, 683] on div "Resolutions" at bounding box center [762, 699] width 1348 height 40
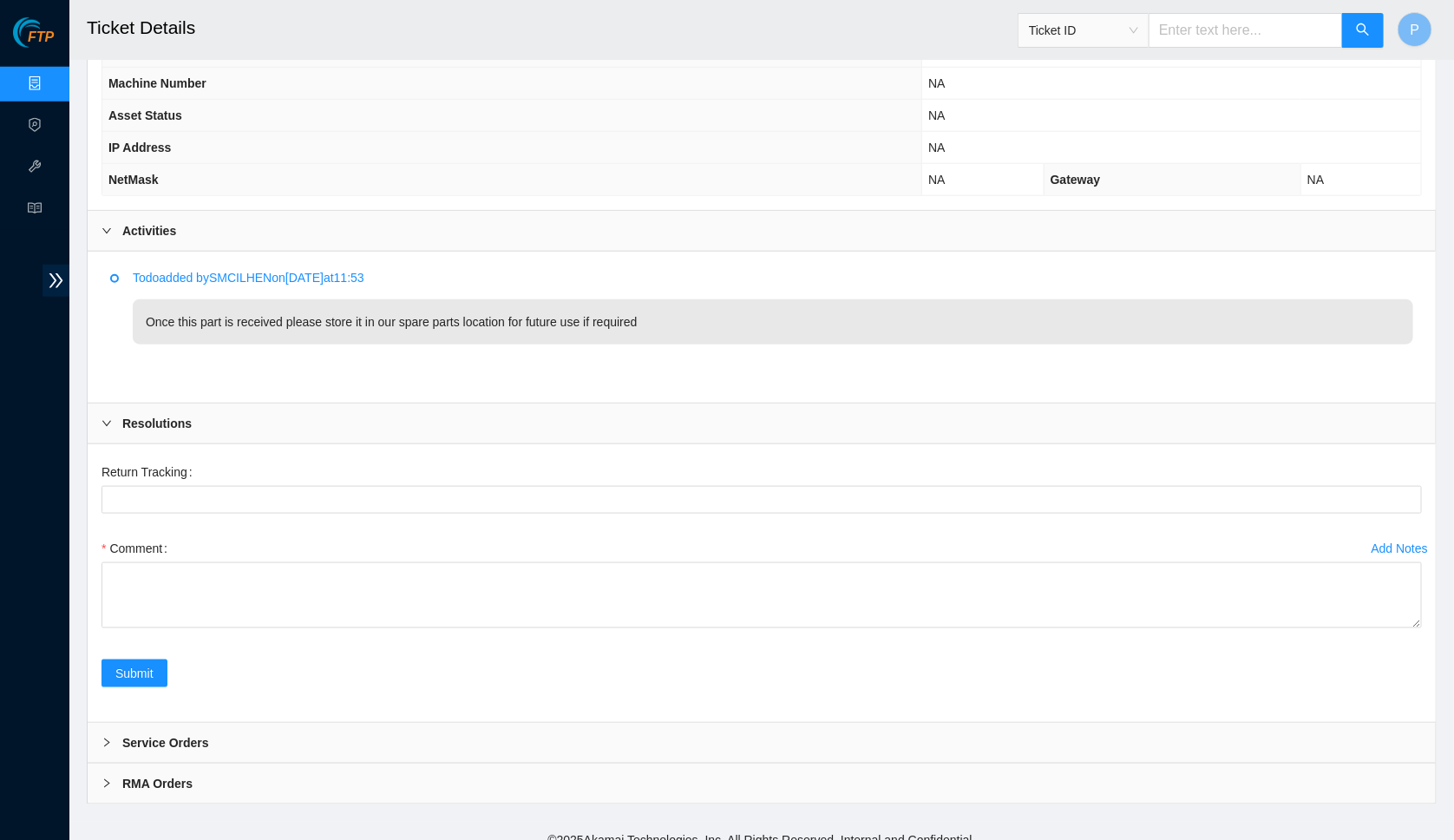
click at [507, 725] on div "Service Orders" at bounding box center [762, 743] width 1348 height 40
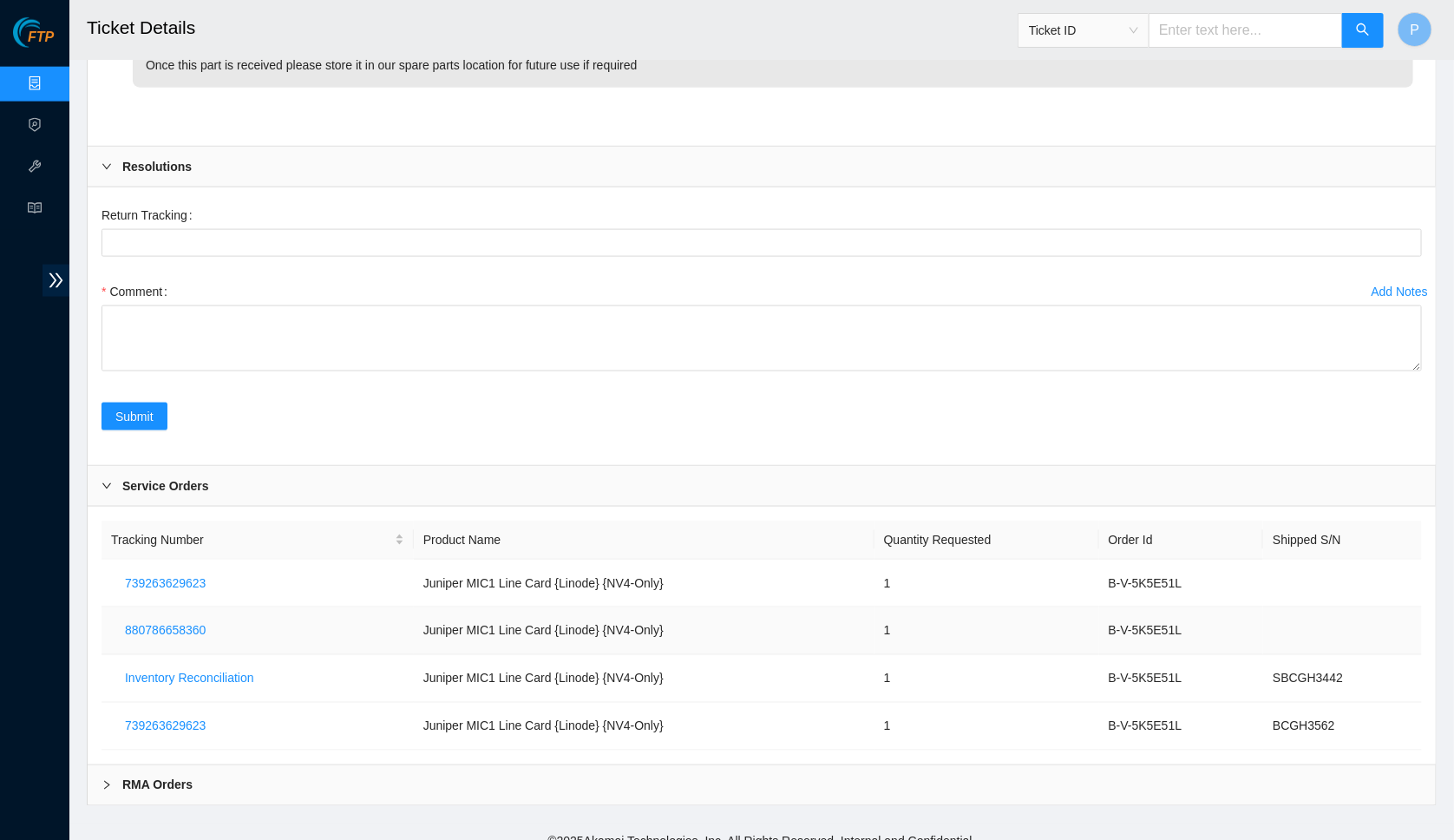
scroll to position [945, 0]
drag, startPoint x: 690, startPoint y: 569, endPoint x: 415, endPoint y: 562, distance: 275.1
click at [415, 562] on td "Juniper MIC1 Line Card {Linode} {NV4-Only}" at bounding box center [644, 582] width 460 height 48
click at [225, 668] on span "Inventory Reconciliation" at bounding box center [189, 677] width 129 height 19
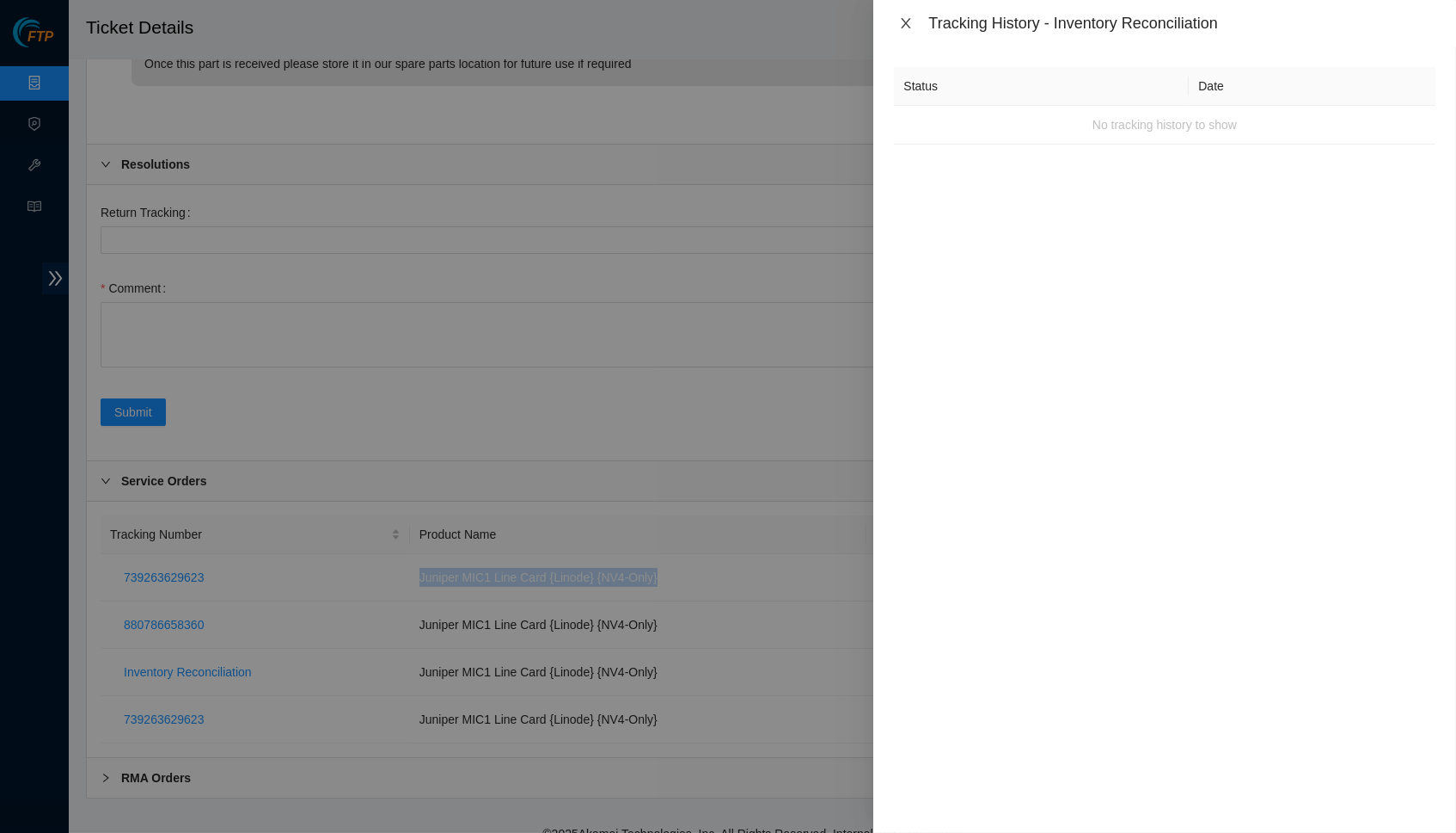
click at [902, 18] on icon "close" at bounding box center [906, 22] width 13 height 13
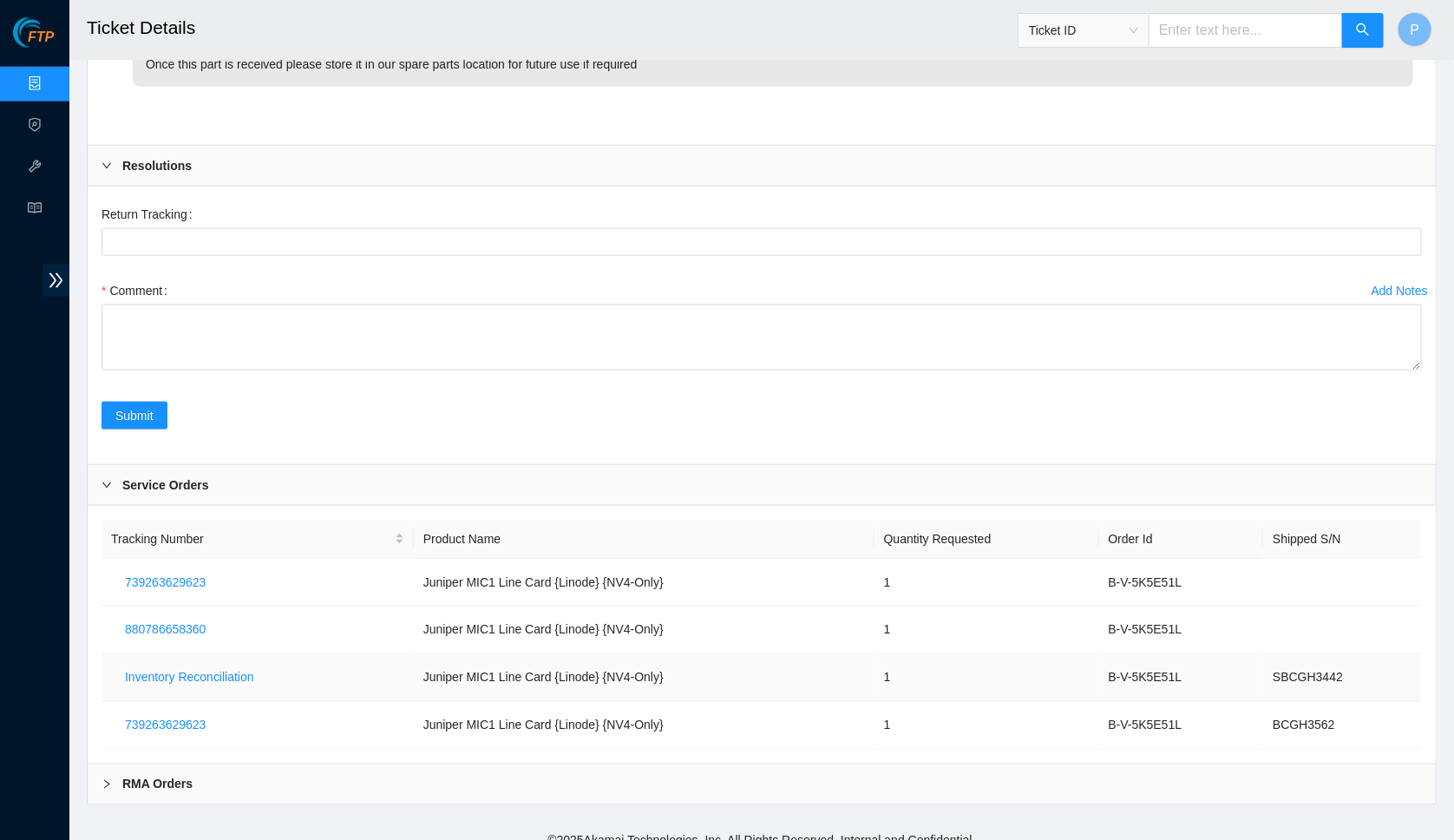
click at [718, 654] on td "Juniper MIC1 Line Card {Linode} {NV4-Only}" at bounding box center [644, 678] width 460 height 48
drag, startPoint x: 679, startPoint y: 661, endPoint x: 356, endPoint y: 654, distance: 323.1
click at [348, 654] on tr "Inventory Reconciliation Juniper MIC1 Line Card {Linode} {NV4-Only} 1 B-V-5K5E5…" at bounding box center [761, 678] width 1320 height 48
click at [192, 620] on span "880786658360" at bounding box center [164, 629] width 80 height 19
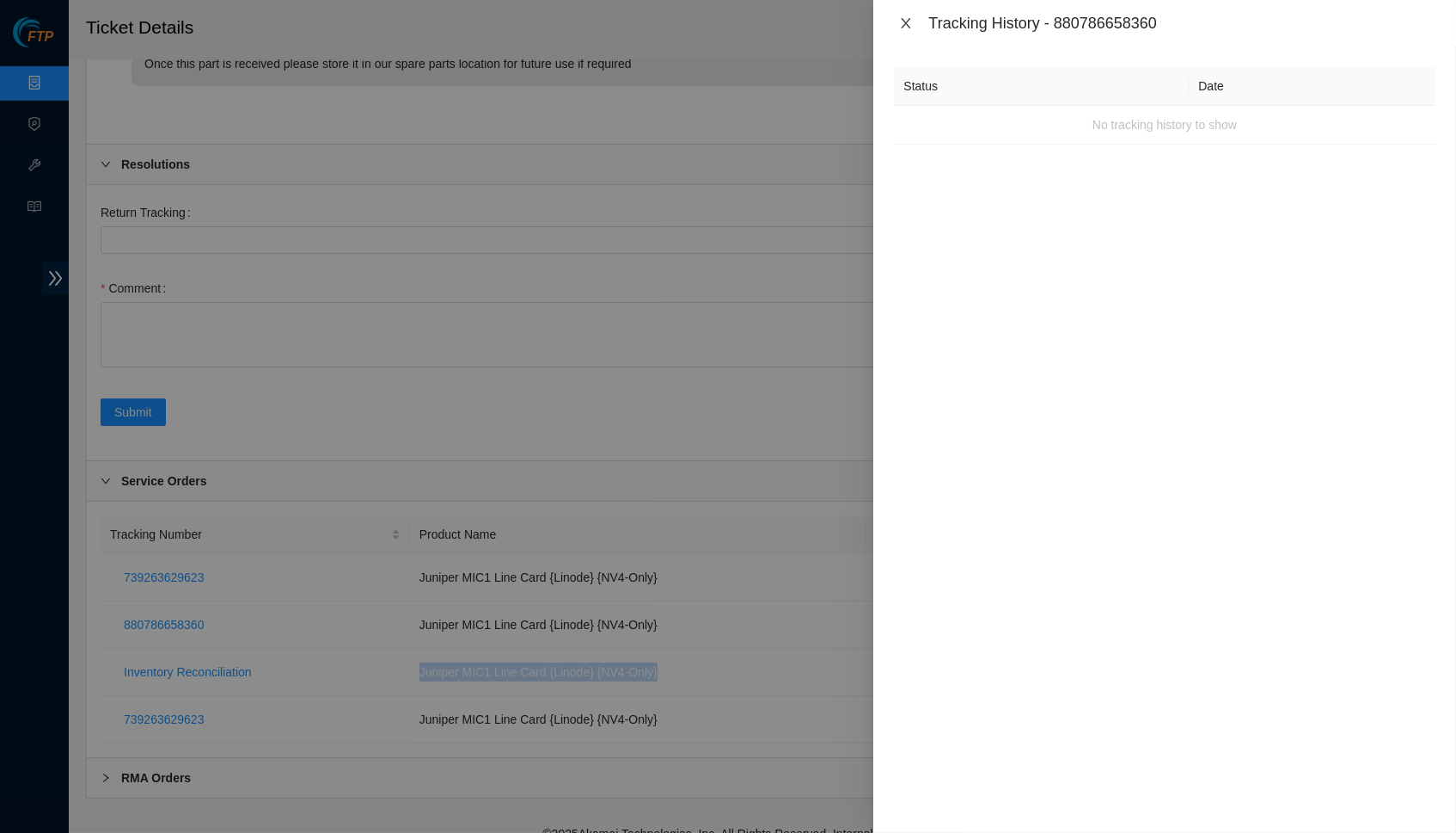
click at [903, 20] on icon "close" at bounding box center [906, 23] width 10 height 11
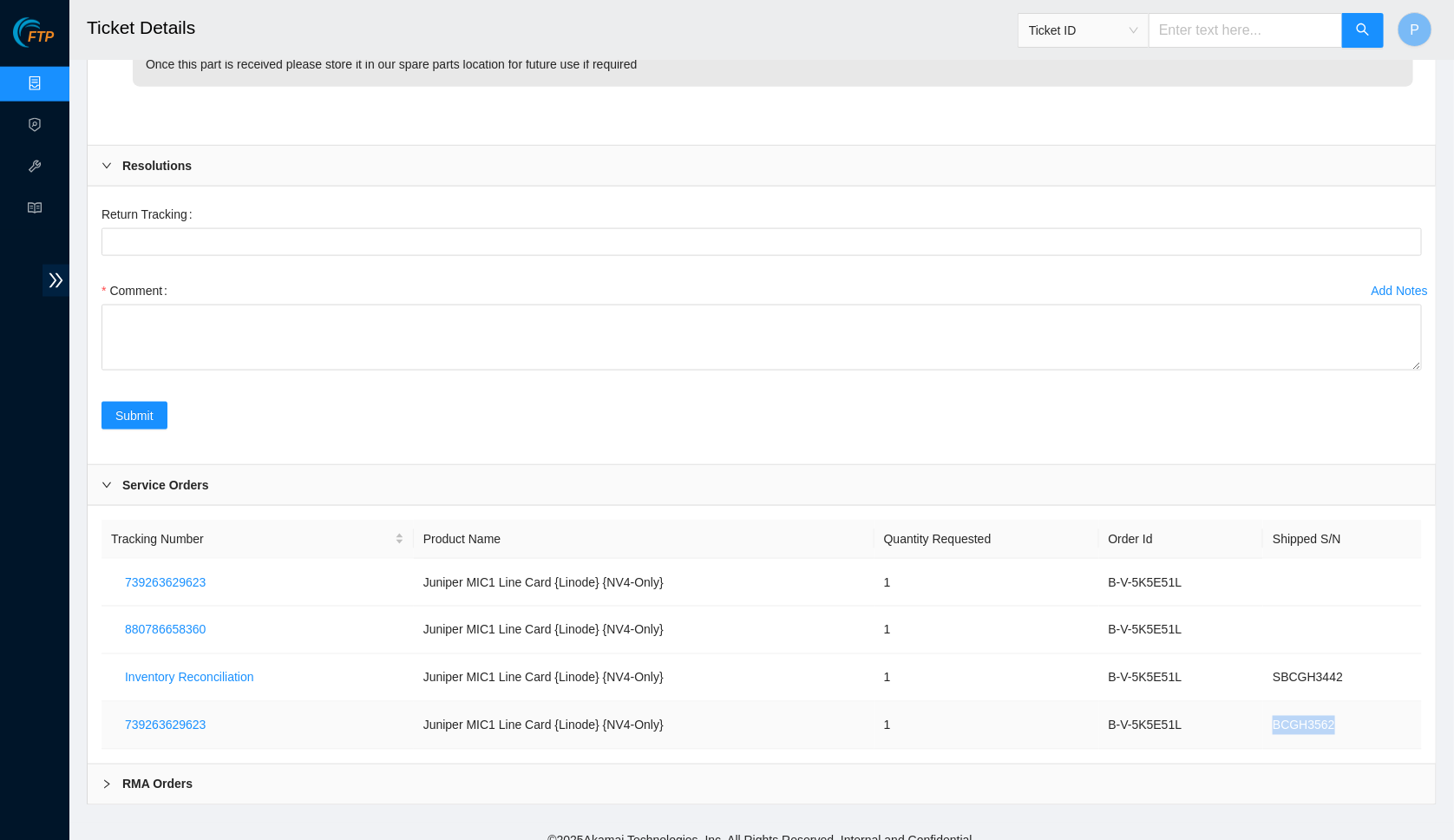
drag, startPoint x: 1274, startPoint y: 706, endPoint x: 1346, endPoint y: 706, distance: 72.0
click at [1346, 706] on td "BCGH3562" at bounding box center [1343, 725] width 159 height 48
click at [639, 623] on td "Juniper MIC1 Line Card {Linode} {NV4-Only}" at bounding box center [644, 630] width 460 height 48
click at [181, 715] on span "739263629623" at bounding box center [164, 725] width 80 height 19
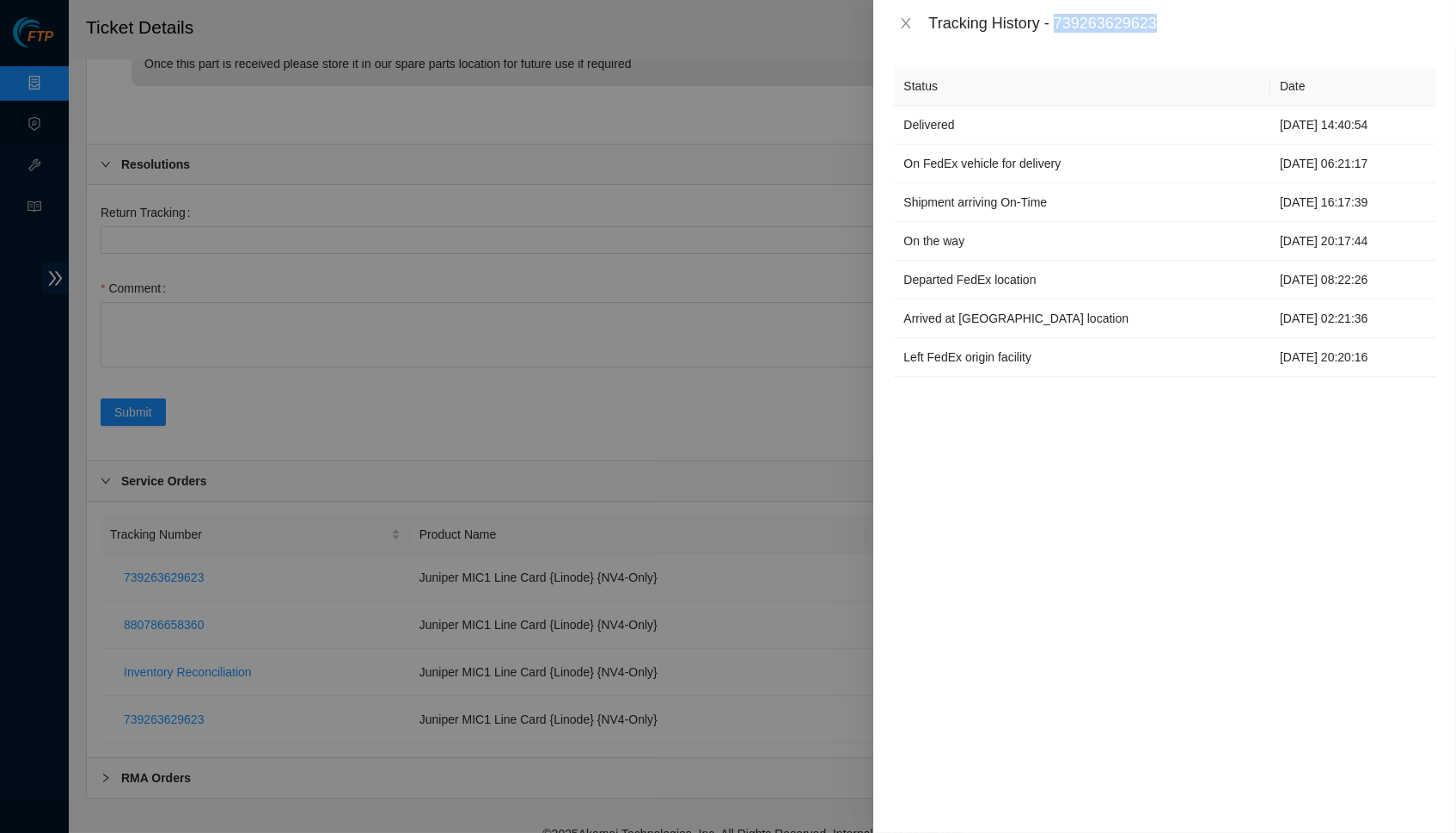
drag, startPoint x: 1065, startPoint y: 26, endPoint x: 1199, endPoint y: 18, distance: 134.2
click at [1199, 18] on div "Tracking History - 739263629623" at bounding box center [1181, 22] width 507 height 19
click at [920, 24] on div "Tracking History - 739263629623" at bounding box center [1165, 22] width 542 height 19
click at [907, 16] on icon "close" at bounding box center [906, 22] width 13 height 13
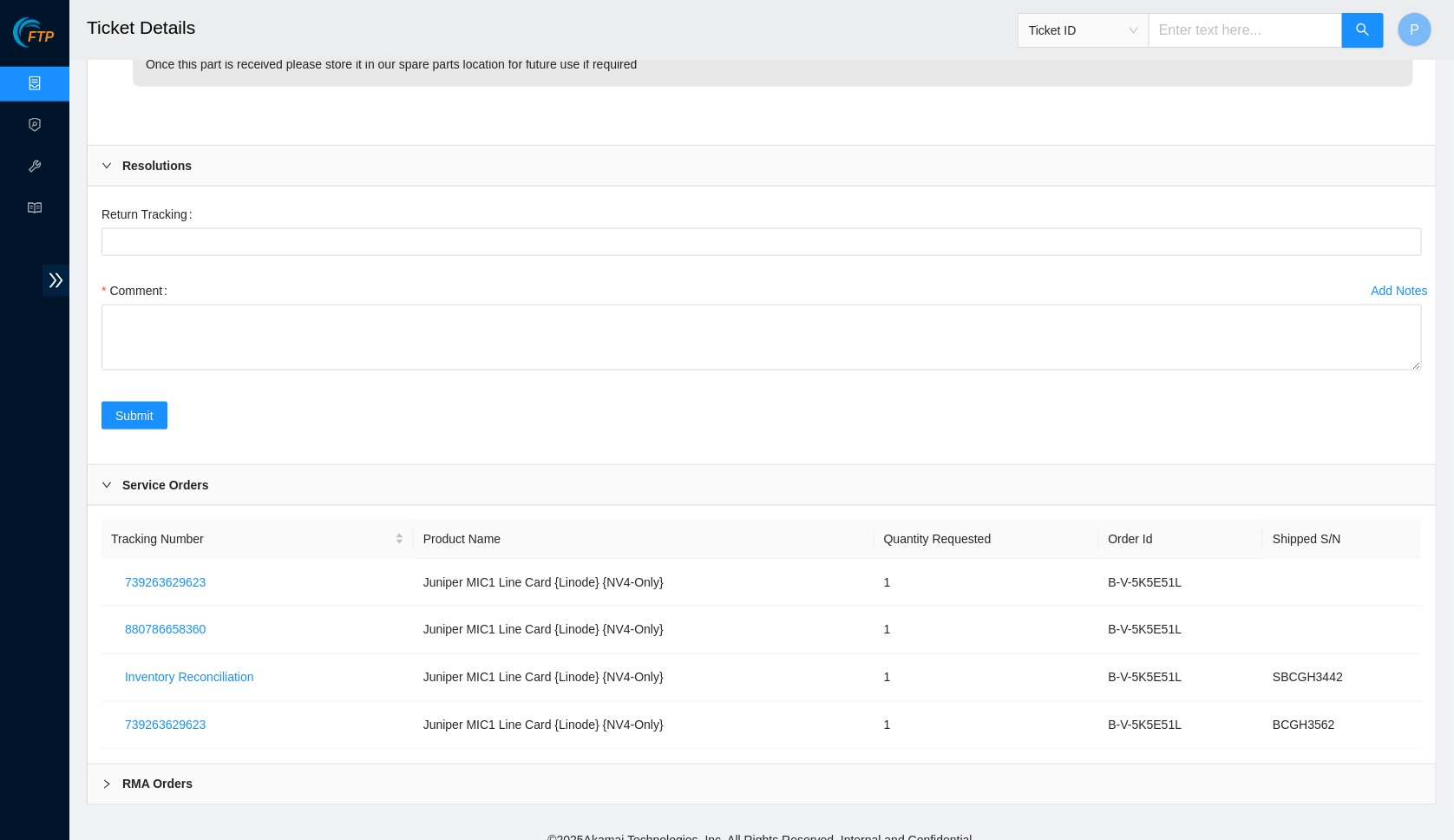
click at [344, 770] on div "RMA Orders" at bounding box center [762, 784] width 1348 height 40
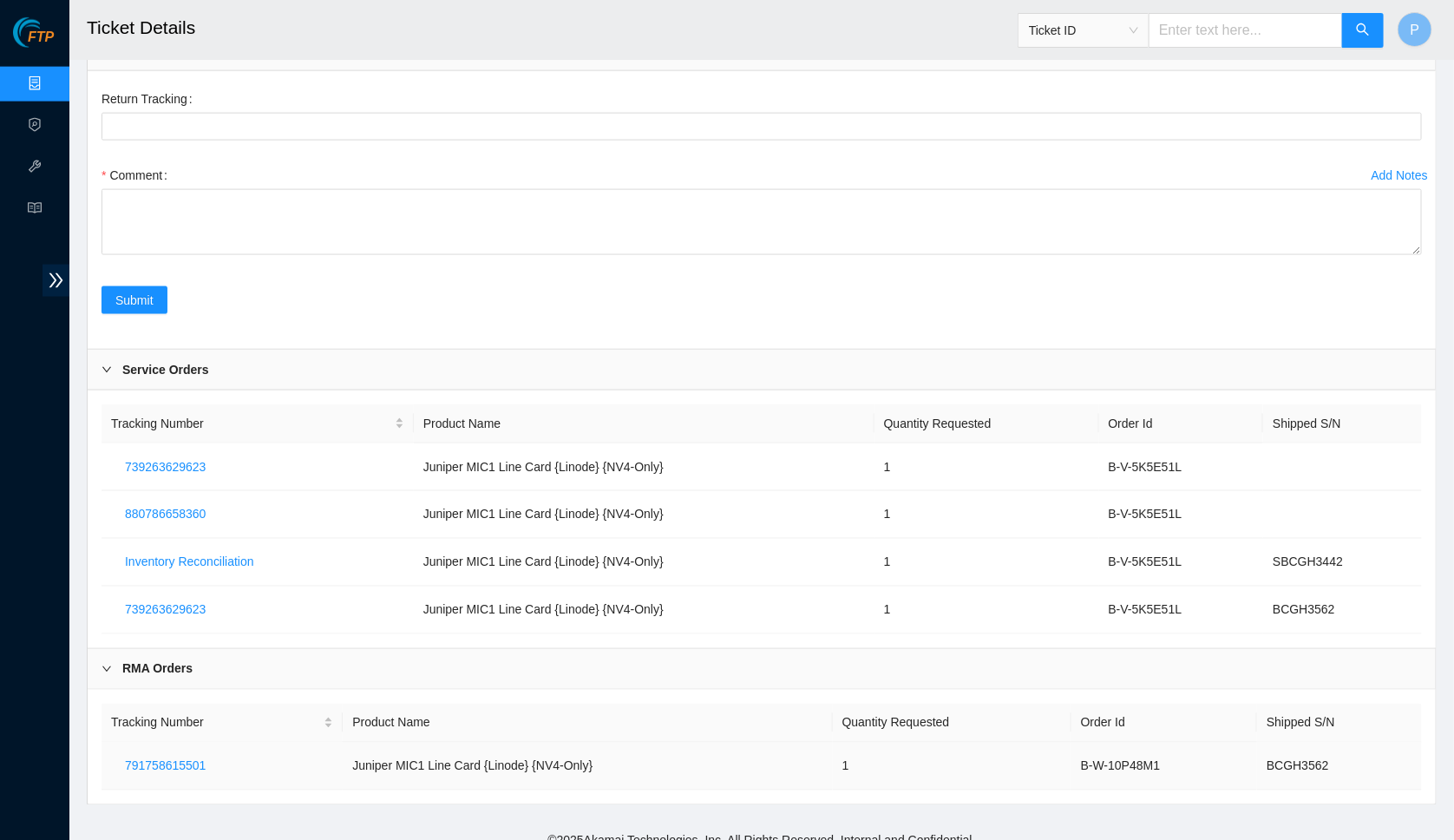
scroll to position [1059, 0]
drag, startPoint x: 1075, startPoint y: 750, endPoint x: 1177, endPoint y: 750, distance: 102.0
click at [1177, 750] on td "B-W-10P48M1" at bounding box center [1164, 767] width 186 height 48
click at [186, 757] on span "791758615501" at bounding box center [164, 766] width 80 height 19
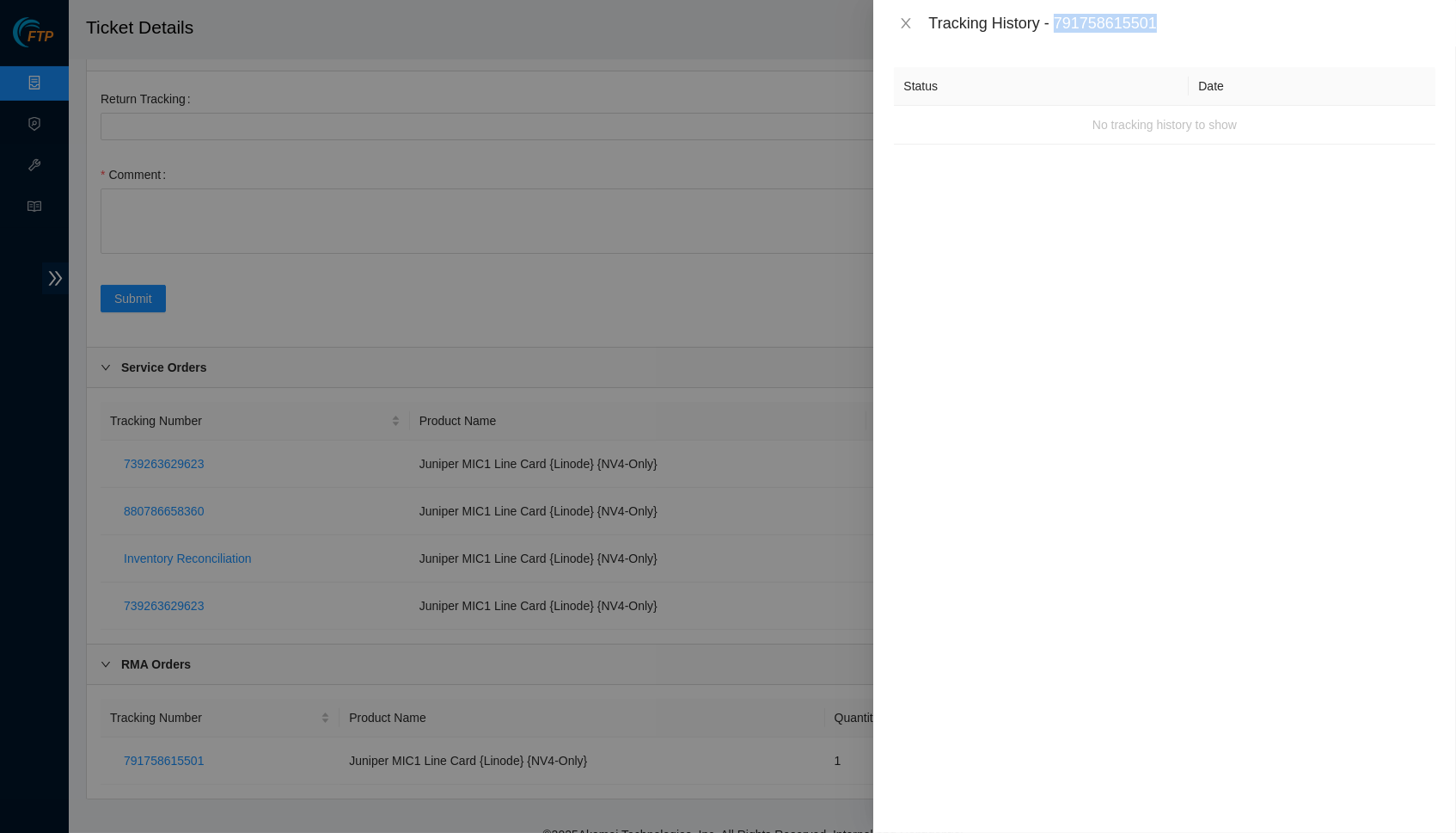
drag, startPoint x: 1063, startPoint y: 21, endPoint x: 1183, endPoint y: 21, distance: 120.0
click at [1183, 21] on div "Tracking History - 791758615501" at bounding box center [1181, 22] width 507 height 19
click at [909, 15] on button "Close" at bounding box center [906, 23] width 24 height 16
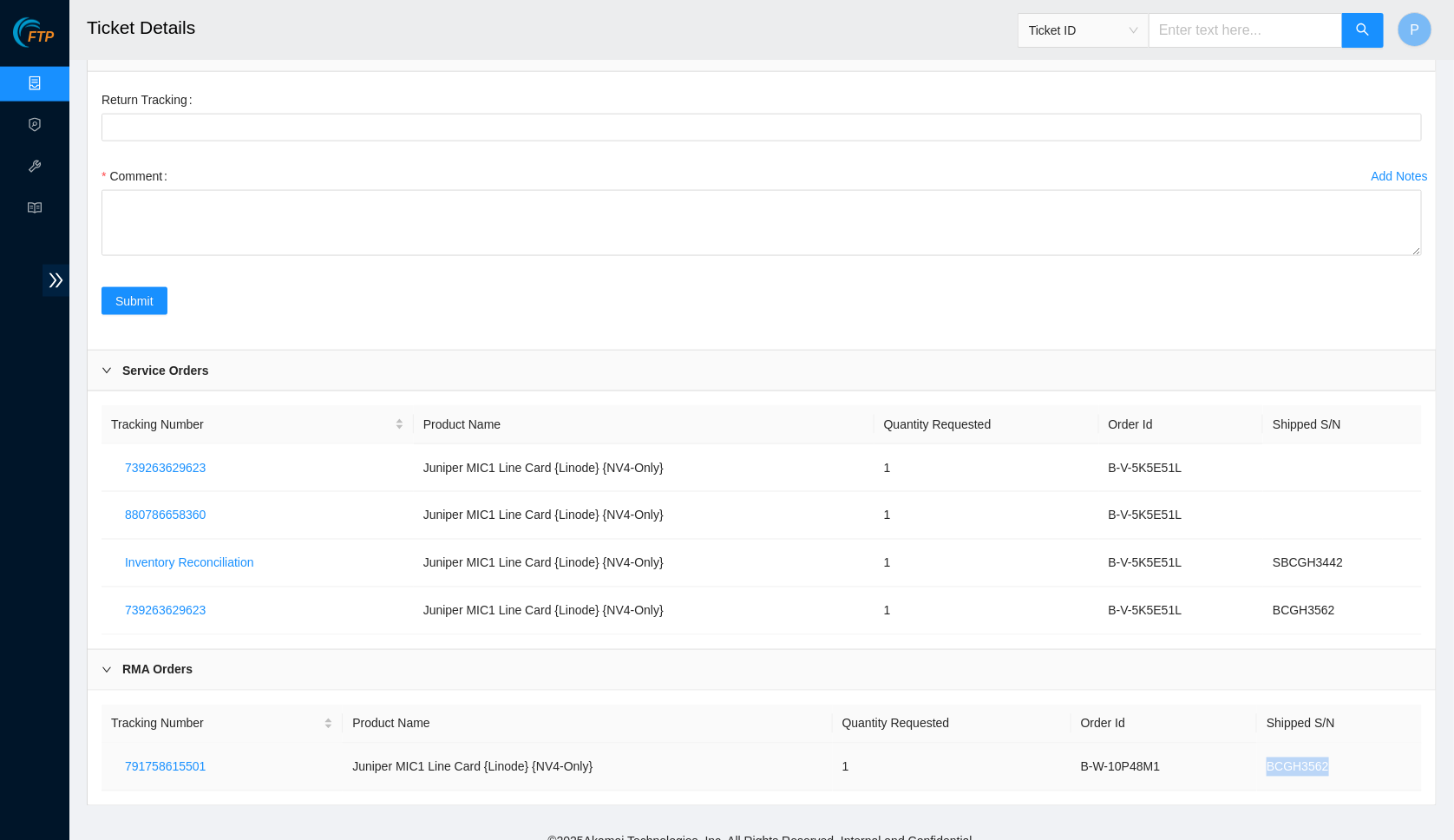
drag, startPoint x: 1266, startPoint y: 750, endPoint x: 1373, endPoint y: 750, distance: 107.0
click at [1373, 750] on td "BCGH3562" at bounding box center [1339, 767] width 165 height 48
drag, startPoint x: 1104, startPoint y: 546, endPoint x: 1195, endPoint y: 546, distance: 91.0
click at [1195, 546] on td "B-V-5K5E51L" at bounding box center [1181, 563] width 165 height 48
click at [1097, 35] on span "Ticket ID" at bounding box center [1083, 30] width 109 height 26
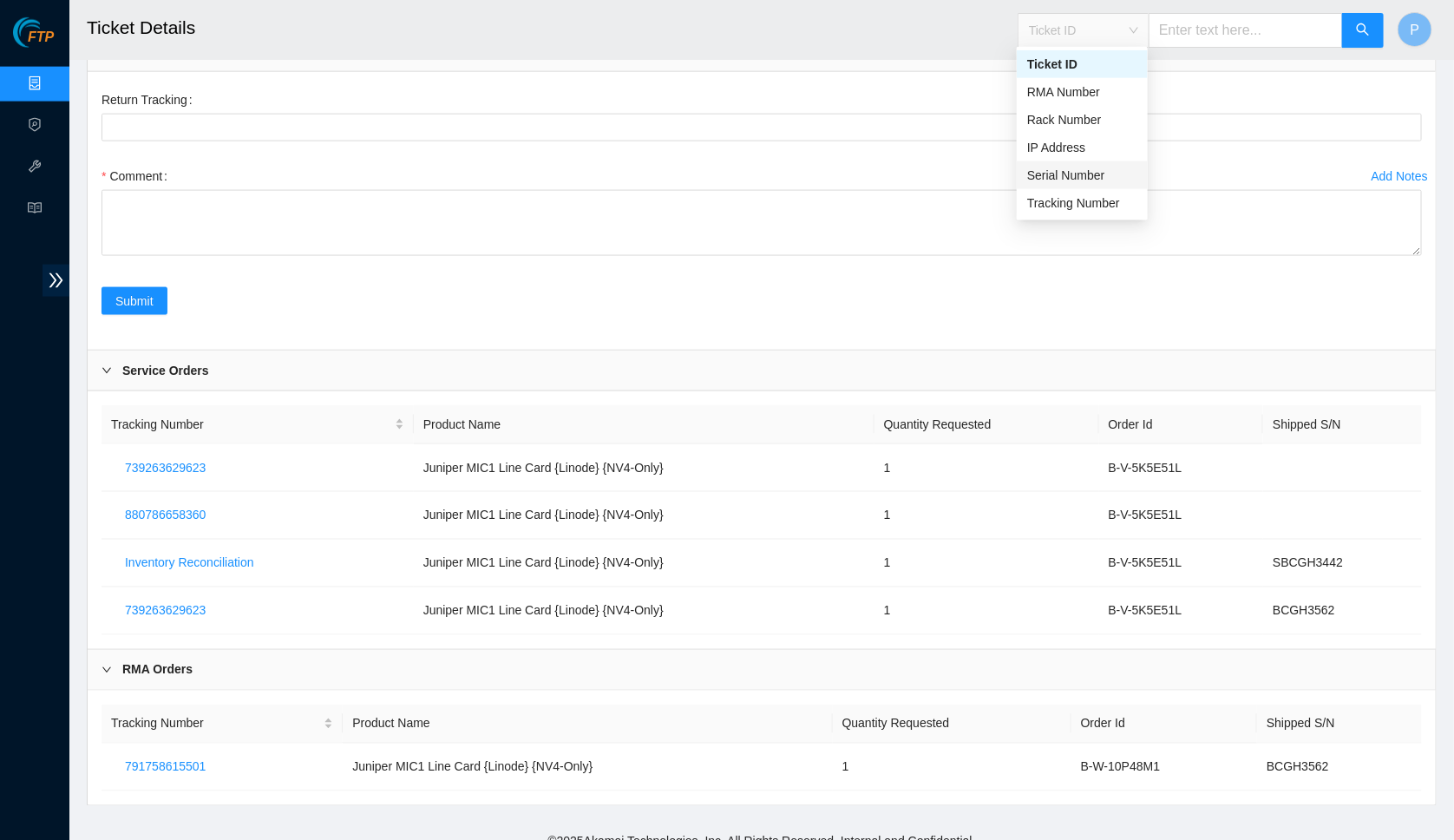
click at [1071, 174] on div "Serial Number" at bounding box center [1082, 175] width 110 height 19
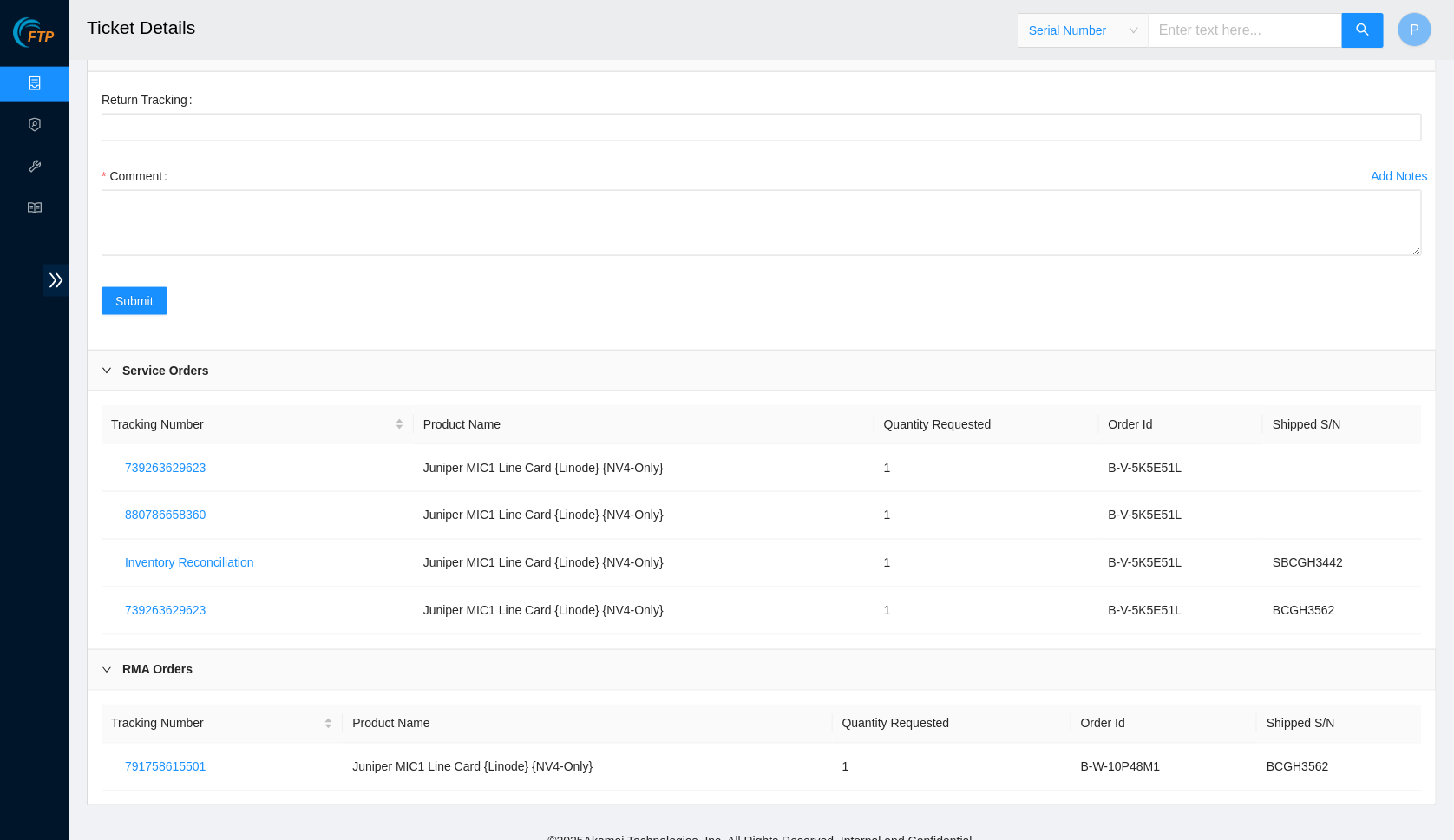
click at [1201, 32] on input "text" at bounding box center [1246, 30] width 194 height 34
paste input "MT2247XZ0GJH"
type input "MT2247XZ0GJH"
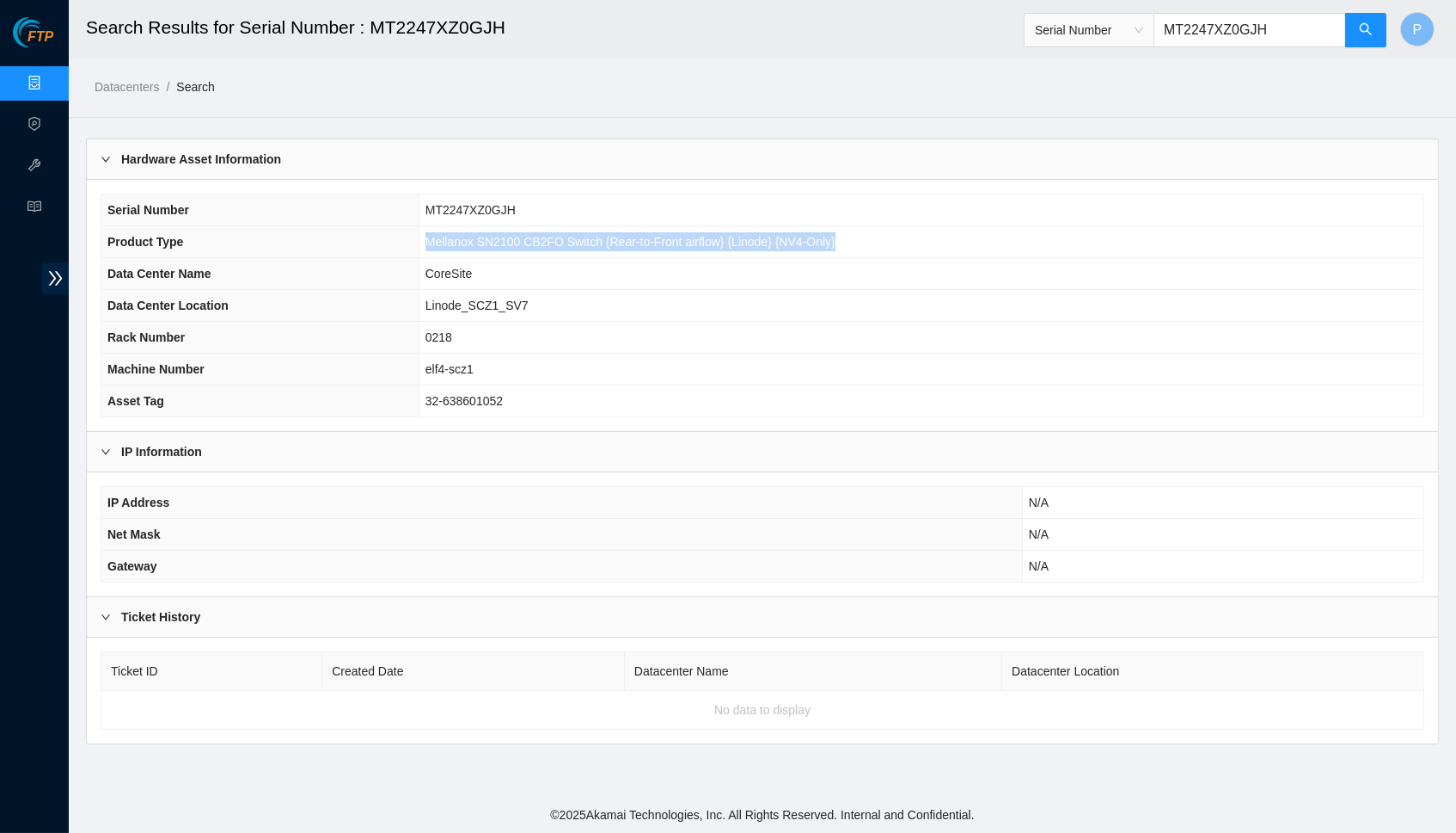
drag, startPoint x: 885, startPoint y: 243, endPoint x: 436, endPoint y: 237, distance: 449.0
click at [421, 237] on td "Mellanox SN2100 CB2FO Switch {Rear-to-Front airflow} {Linode} {NV4-Only}" at bounding box center [921, 242] width 1005 height 32
drag, startPoint x: 541, startPoint y: 340, endPoint x: 535, endPoint y: 348, distance: 10.0
click at [542, 340] on td "0218" at bounding box center [921, 338] width 1005 height 32
drag, startPoint x: 503, startPoint y: 361, endPoint x: 419, endPoint y: 363, distance: 84.0
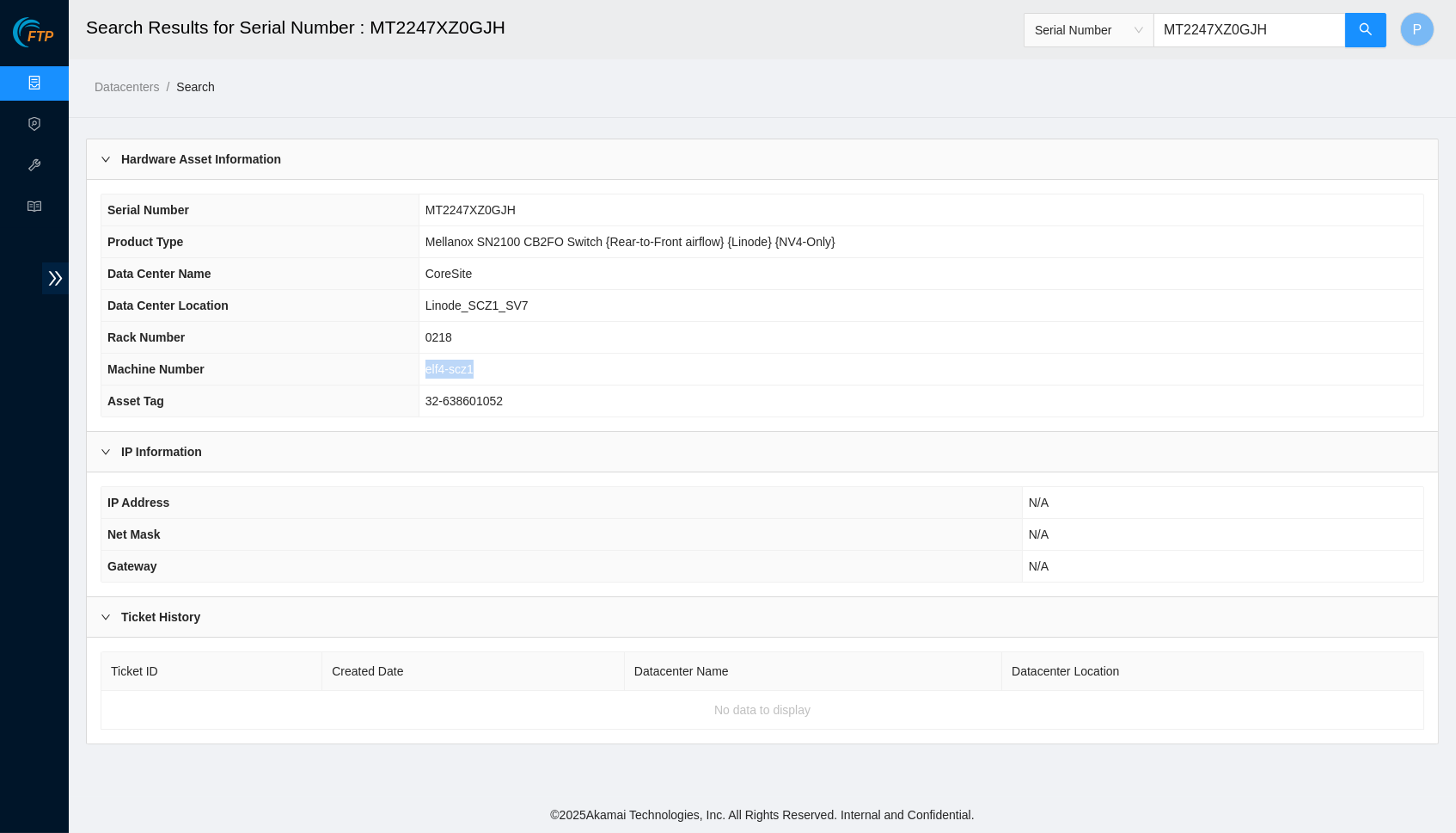
click at [419, 363] on td "elf4-scz1" at bounding box center [921, 370] width 1005 height 32
click at [1189, 30] on input "MT2247XZ0GJH" at bounding box center [1249, 30] width 192 height 34
click at [1084, 37] on span "Serial Number" at bounding box center [1088, 30] width 108 height 26
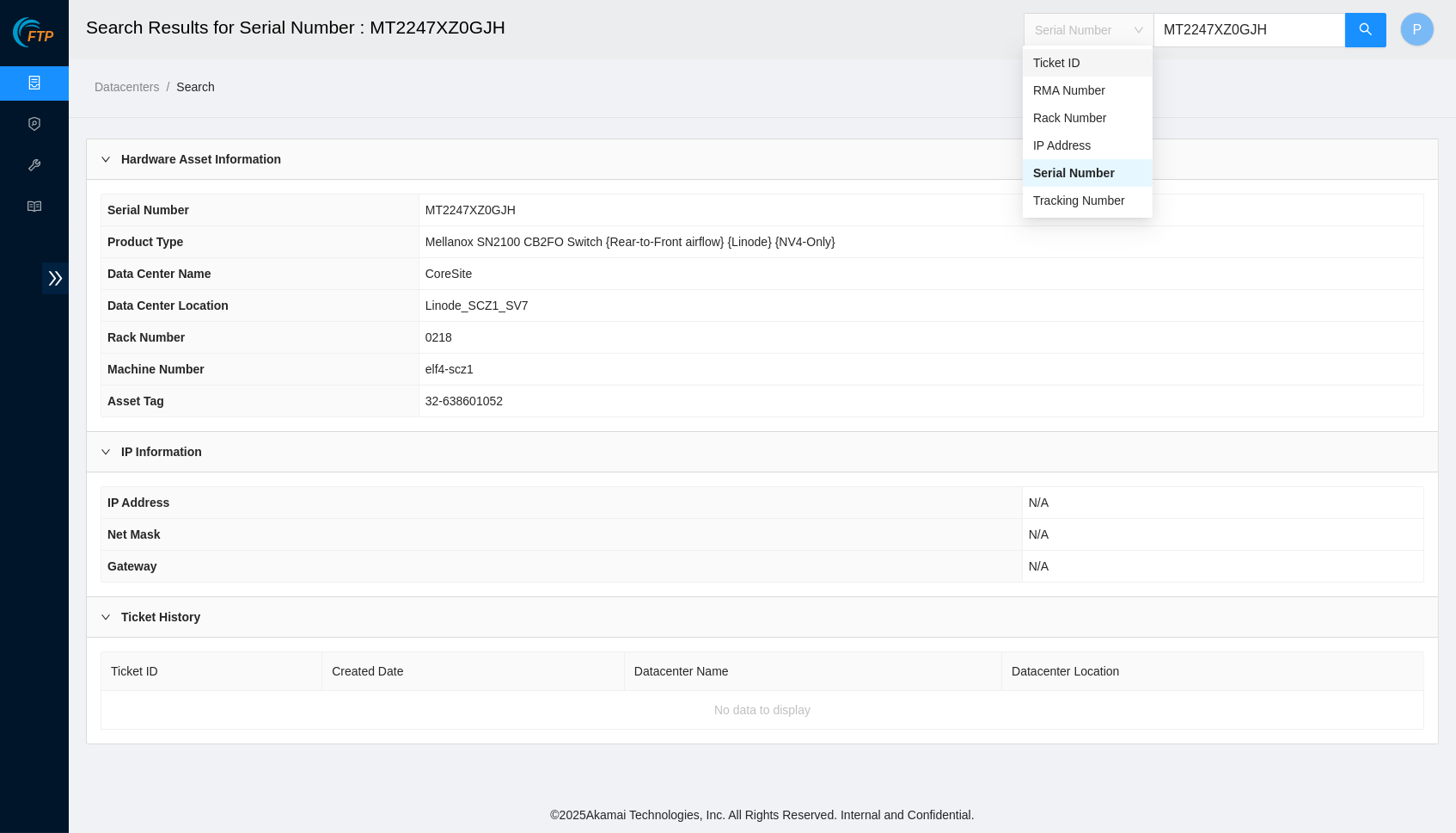
click at [1085, 55] on div "Ticket ID" at bounding box center [1088, 63] width 109 height 19
click at [1223, 28] on input "MT2247XZ0GJH" at bounding box center [1249, 30] width 192 height 34
click at [1224, 28] on input "MT2247XZ0GJH" at bounding box center [1249, 30] width 192 height 34
paste input "B-V-5K22TJ9"
click at [1342, 33] on input "B-V-5K22TJ9" at bounding box center [1249, 30] width 192 height 34
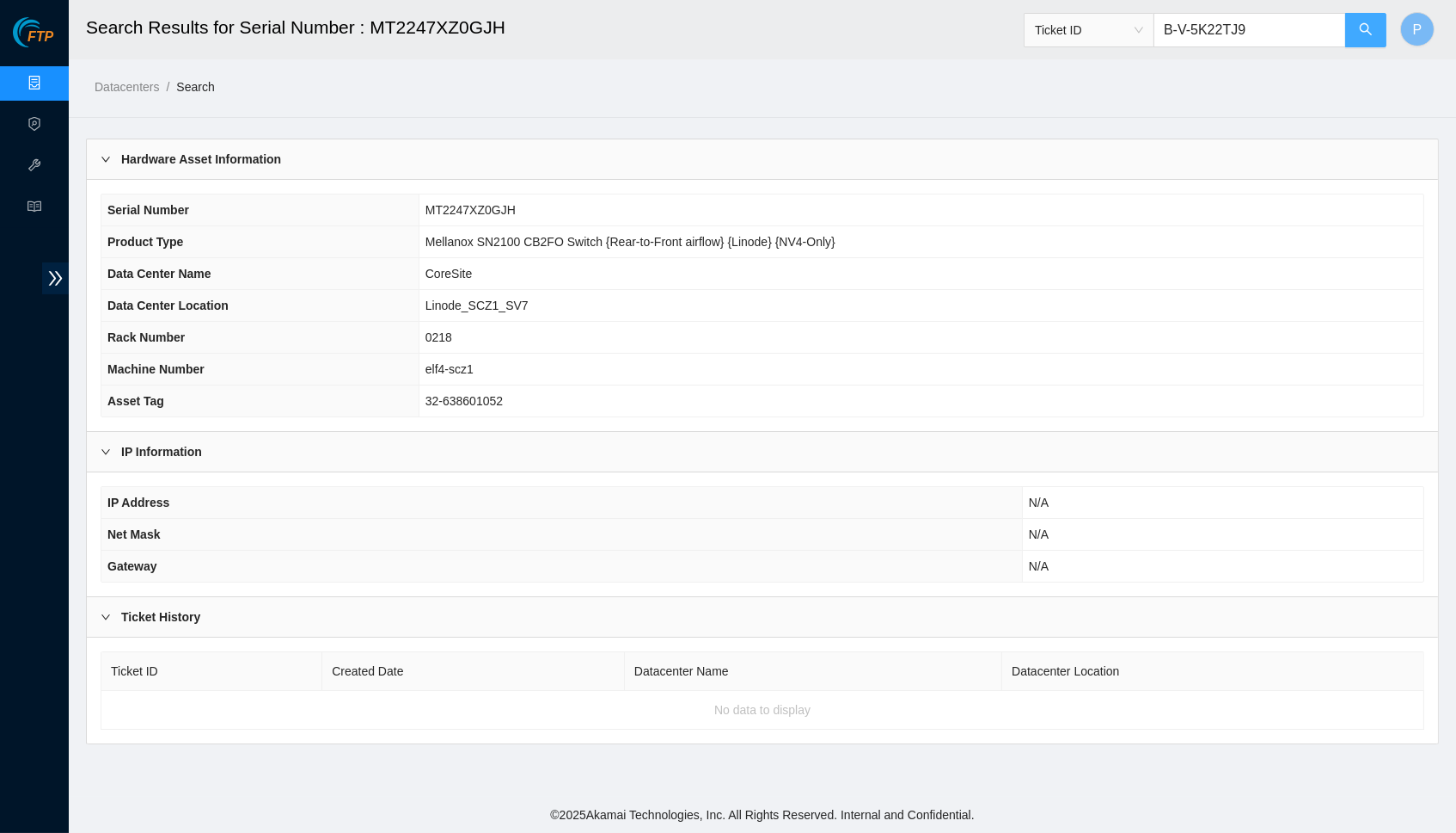
click at [1377, 26] on button "button" at bounding box center [1366, 30] width 41 height 34
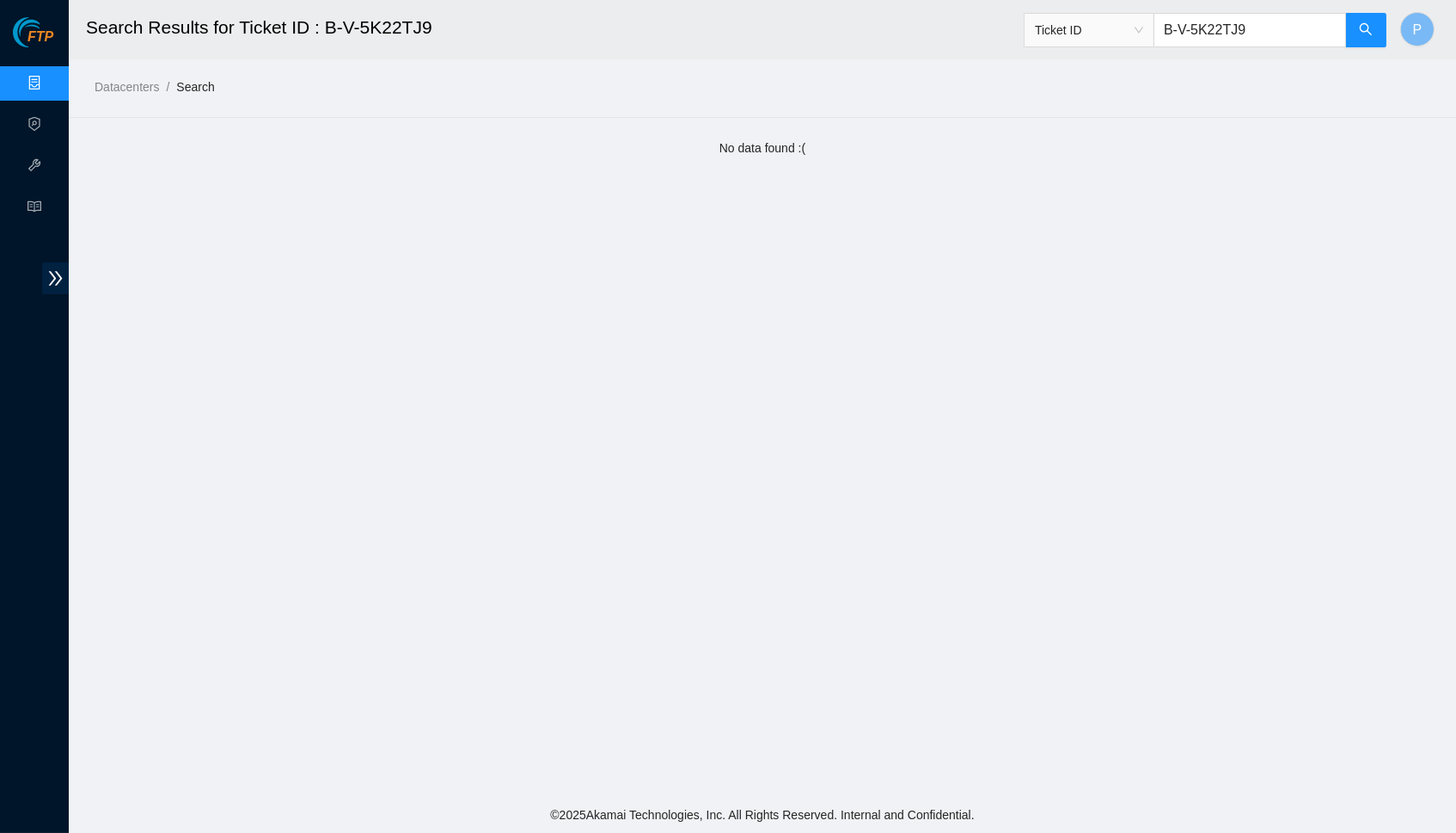
click at [1114, 30] on span "Ticket ID" at bounding box center [1088, 30] width 108 height 26
click at [1099, 93] on div "RMA Number" at bounding box center [1088, 89] width 109 height 19
click at [1282, 27] on input "B-V-5K22TJ9" at bounding box center [1249, 30] width 192 height 34
click at [1390, 31] on header "Search Results for Ticket ID : B-V-5K22TJ9 RMA Number B-V-5K22TJ9 P" at bounding box center [797, 30] width 1456 height 59
click at [1372, 31] on icon "search" at bounding box center [1366, 29] width 13 height 13
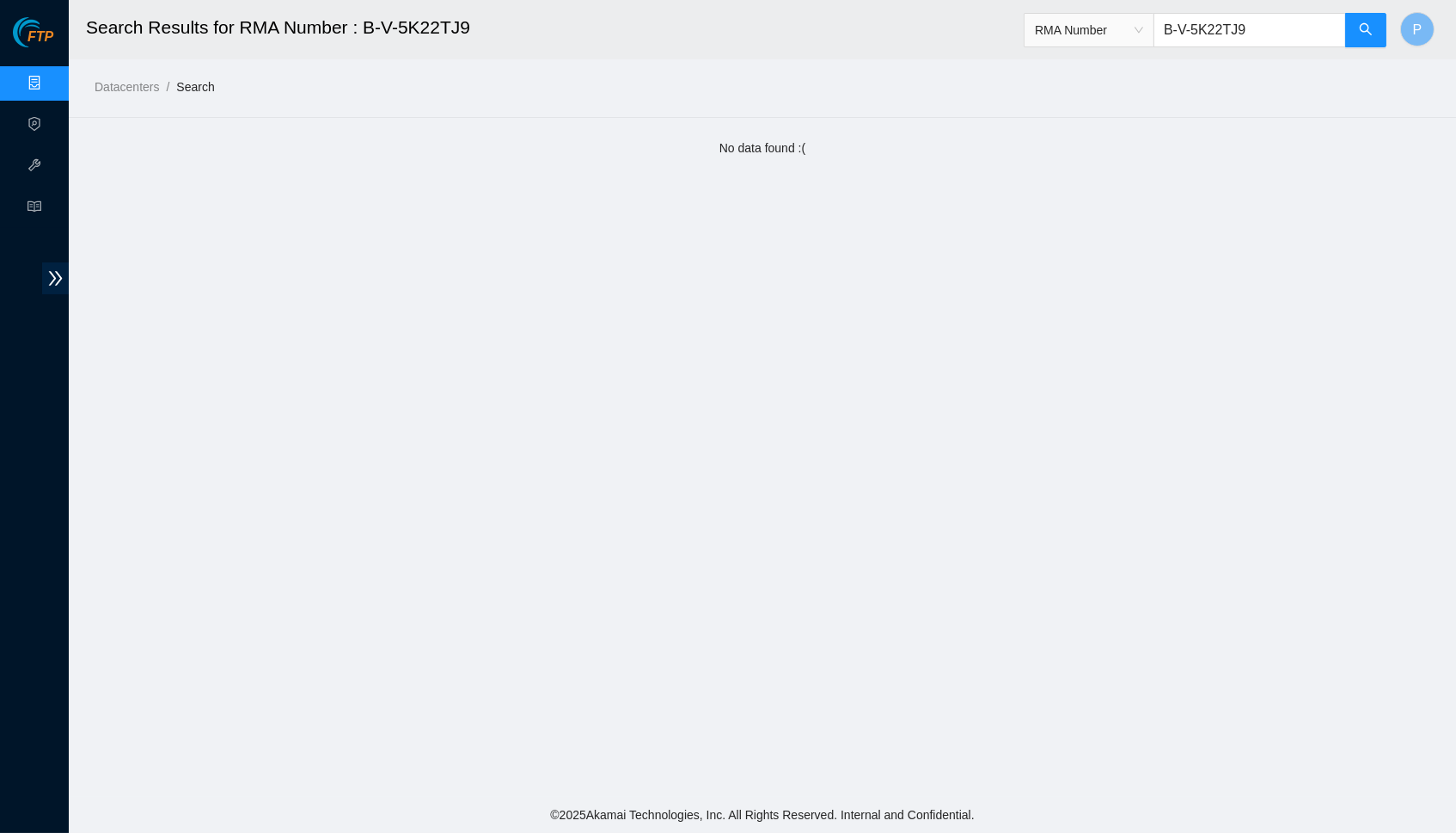
click at [1139, 24] on span "RMA Number" at bounding box center [1088, 30] width 108 height 26
click at [1068, 65] on div "Ticket ID" at bounding box center [1088, 63] width 109 height 19
click at [1249, 51] on div "Ticket ID B-V-5K22TJ9" at bounding box center [1206, 30] width 364 height 55
click at [1249, 35] on input "B-V-5K22TJ9" at bounding box center [1249, 30] width 192 height 34
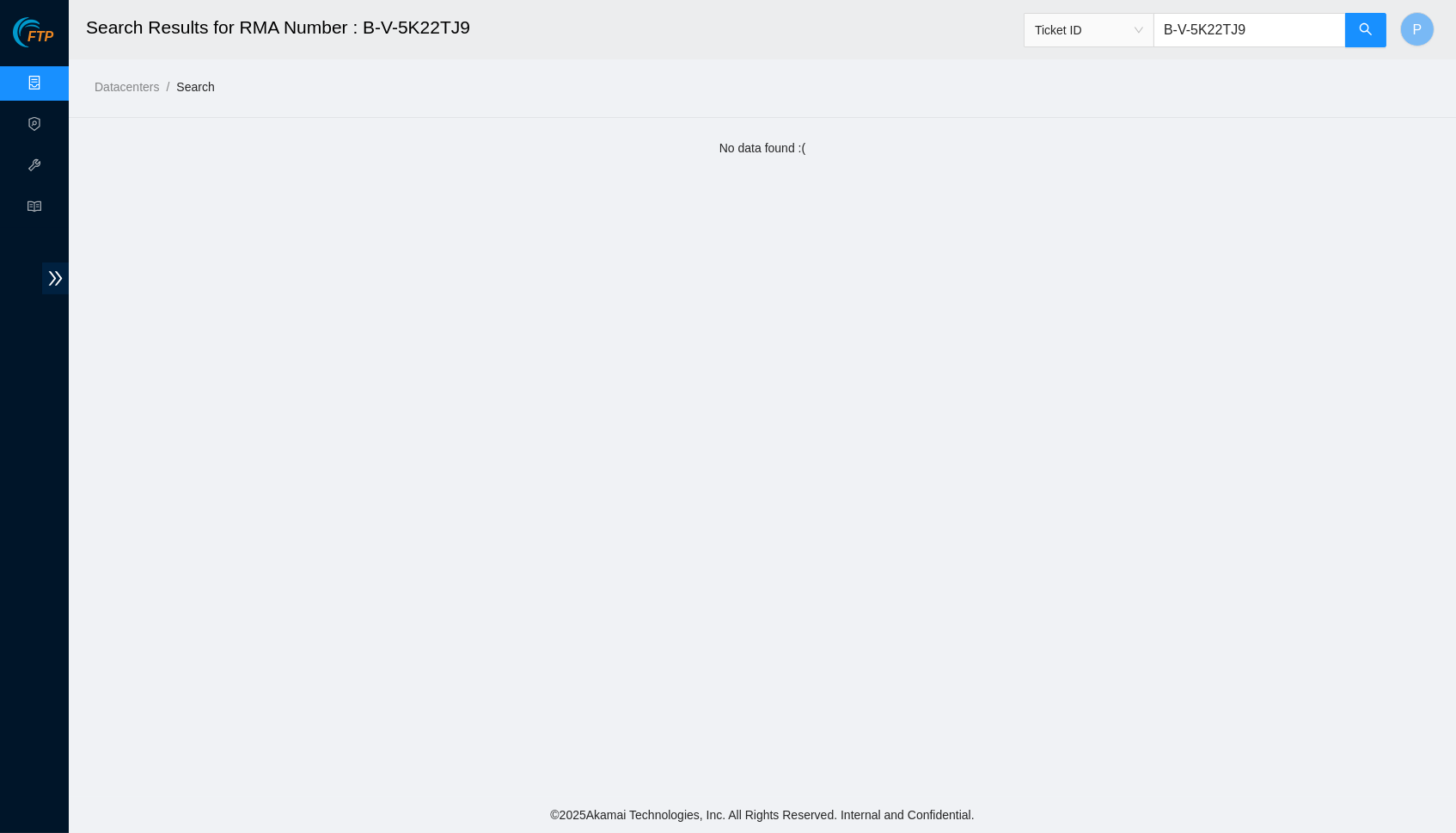
click at [1249, 35] on input "B-V-5K22TJ9" at bounding box center [1249, 30] width 192 height 34
paste input "3J61"
type input "B-V-5K23J61"
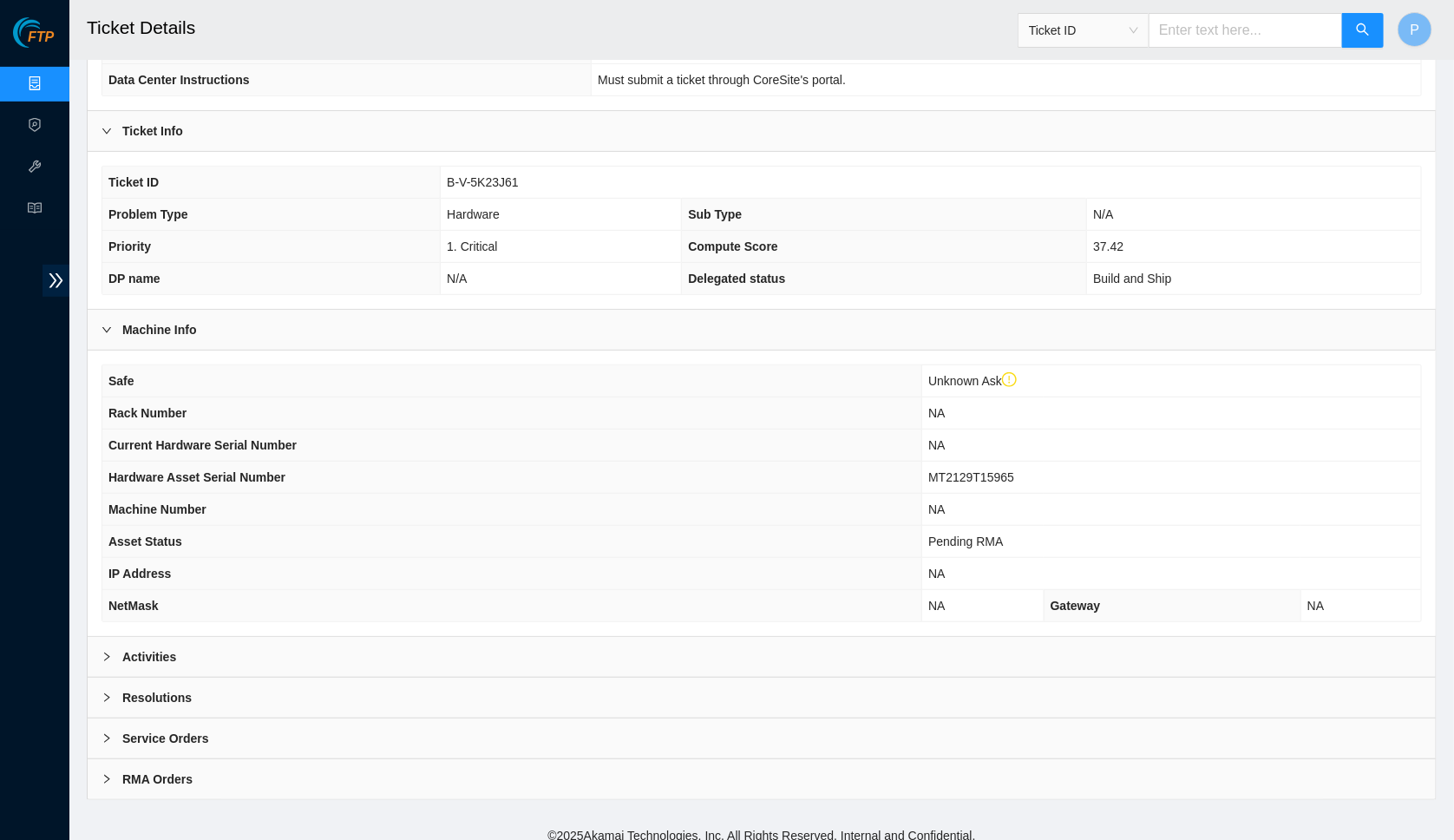
scroll to position [260, 0]
click at [792, 649] on div "Activities" at bounding box center [762, 658] width 1348 height 40
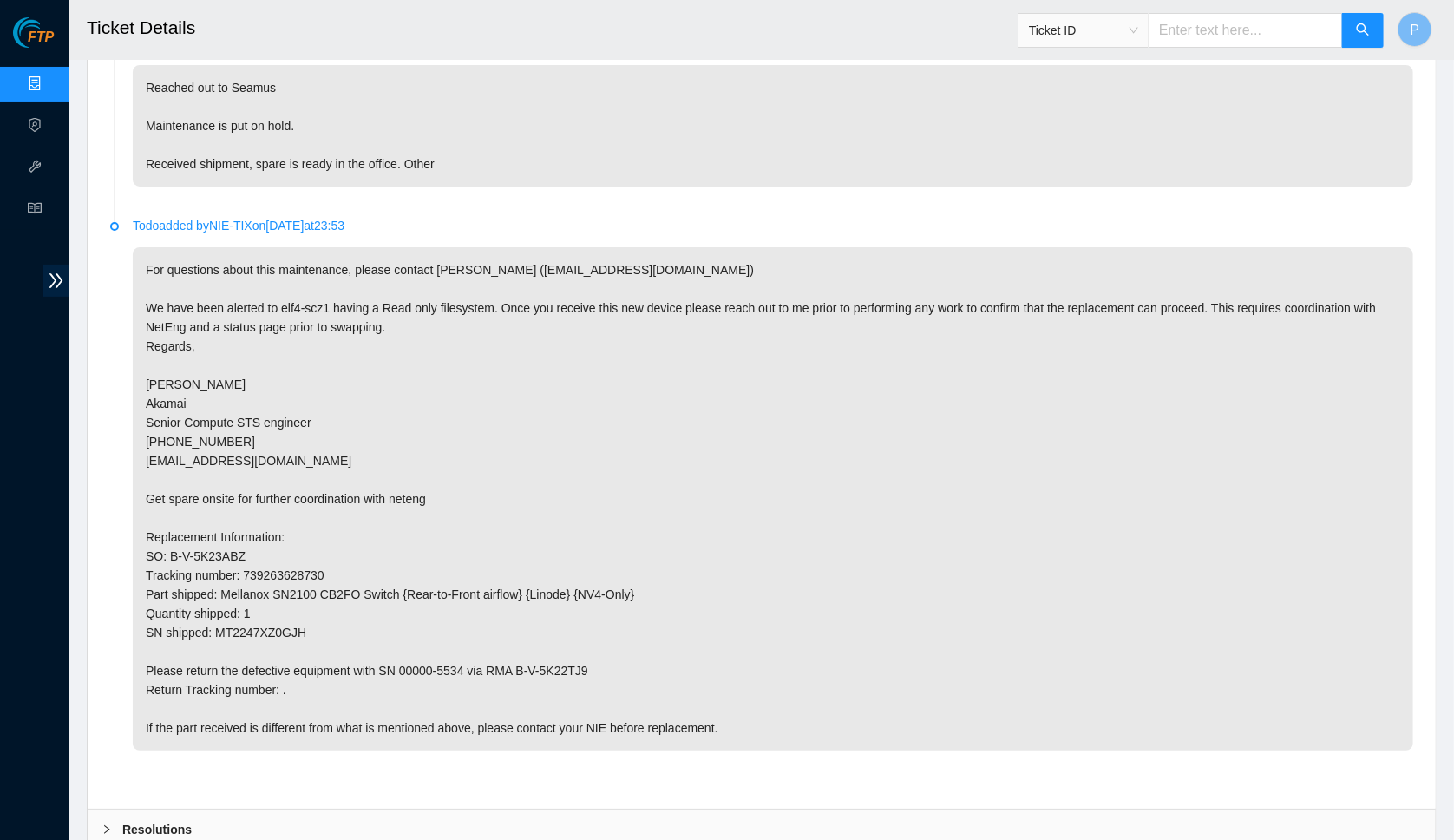
scroll to position [3166, 0]
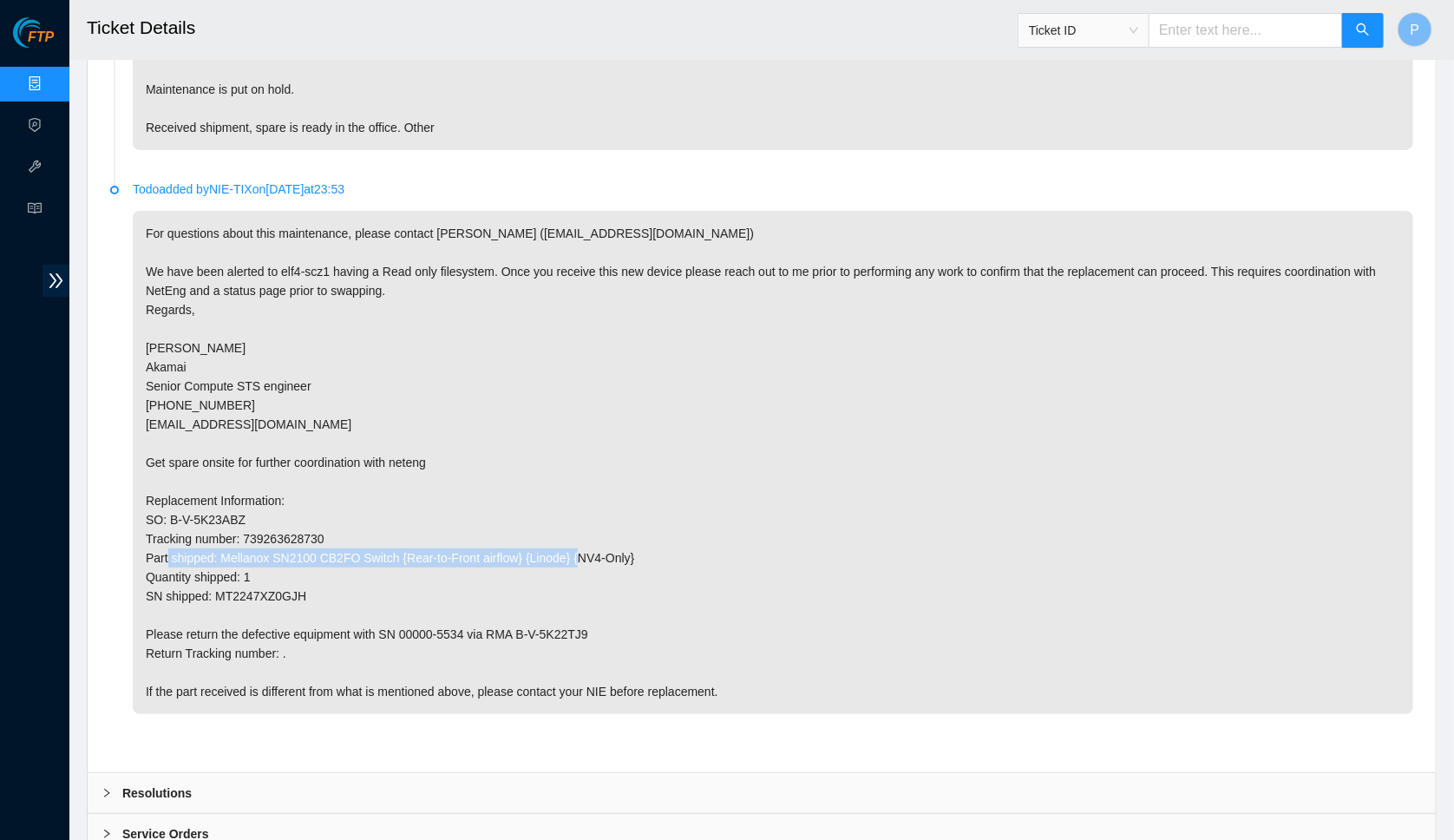
drag, startPoint x: 227, startPoint y: 512, endPoint x: 684, endPoint y: 512, distance: 457.0
click at [684, 512] on p "For questions about this maintenance, please contact Seamus McIlhenney (smcilhe…" at bounding box center [773, 463] width 1281 height 503
drag, startPoint x: 544, startPoint y: 587, endPoint x: 632, endPoint y: 592, distance: 88.1
click at [632, 592] on p "For questions about this maintenance, please contact Seamus McIlhenney (smcilhe…" at bounding box center [773, 463] width 1281 height 503
click at [482, 617] on p "For questions about this maintenance, please contact Seamus McIlhenney (smcilhe…" at bounding box center [773, 463] width 1281 height 503
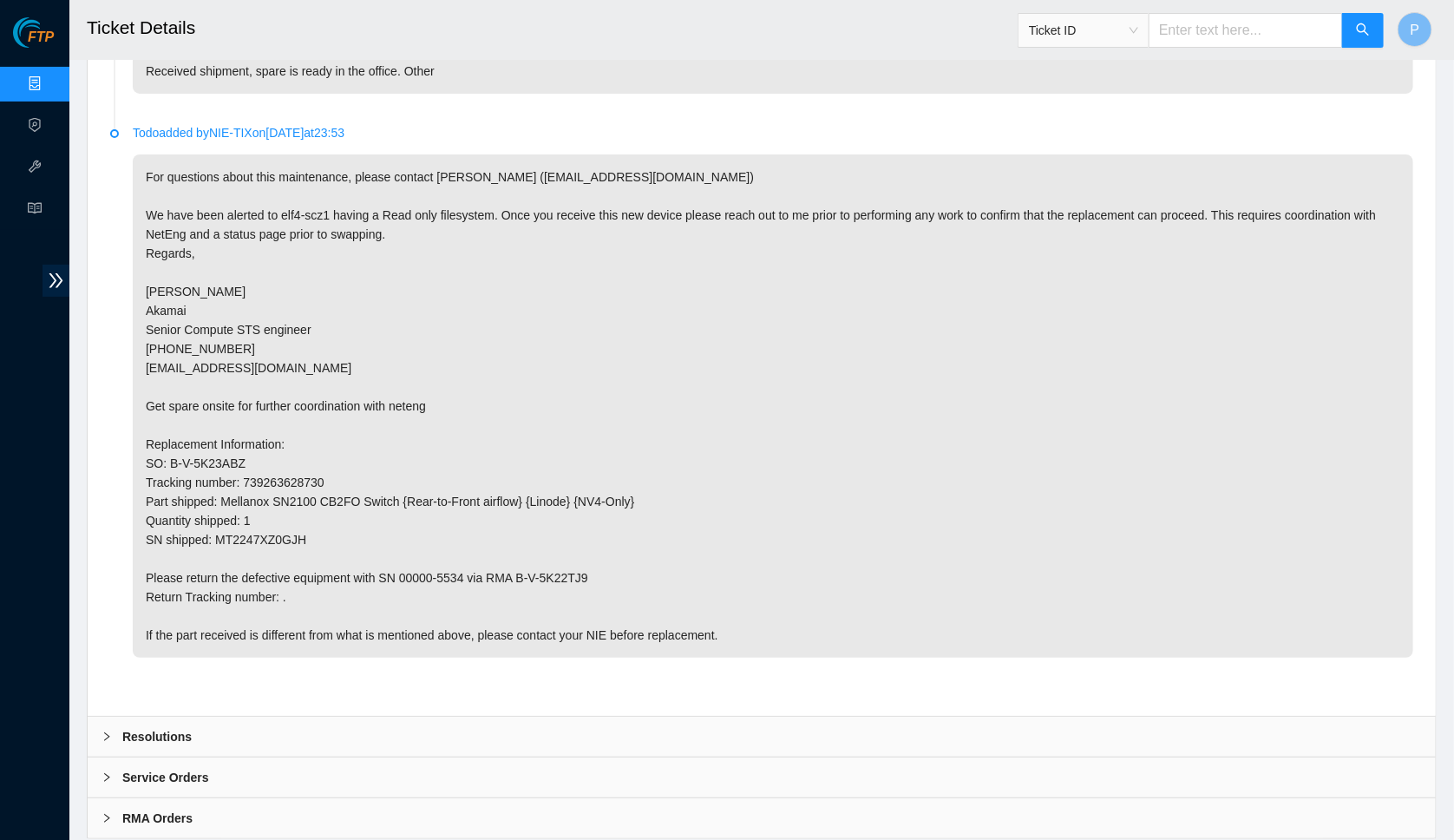
click at [486, 716] on div "Resolutions" at bounding box center [762, 736] width 1348 height 40
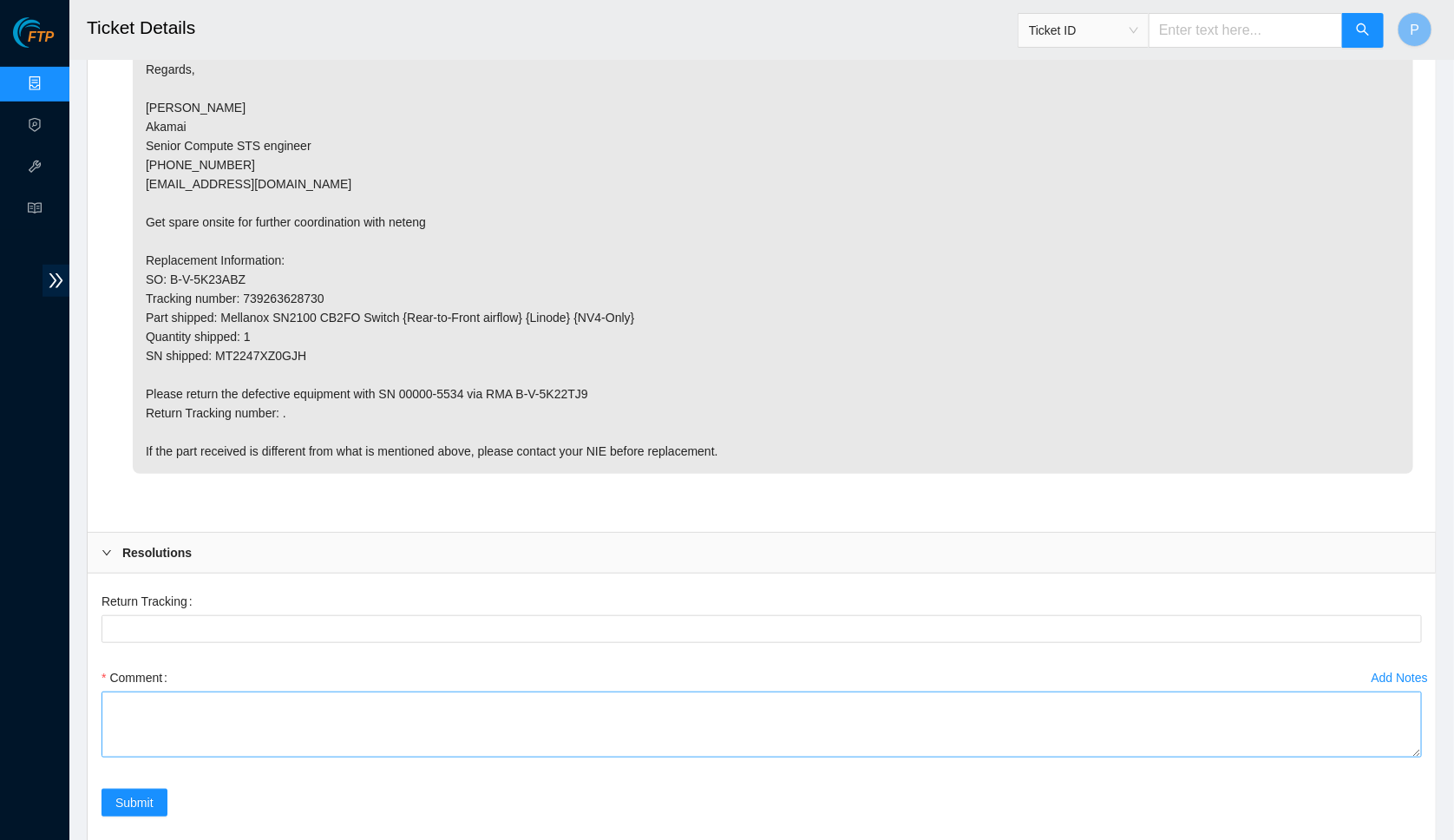
scroll to position [3499, 0]
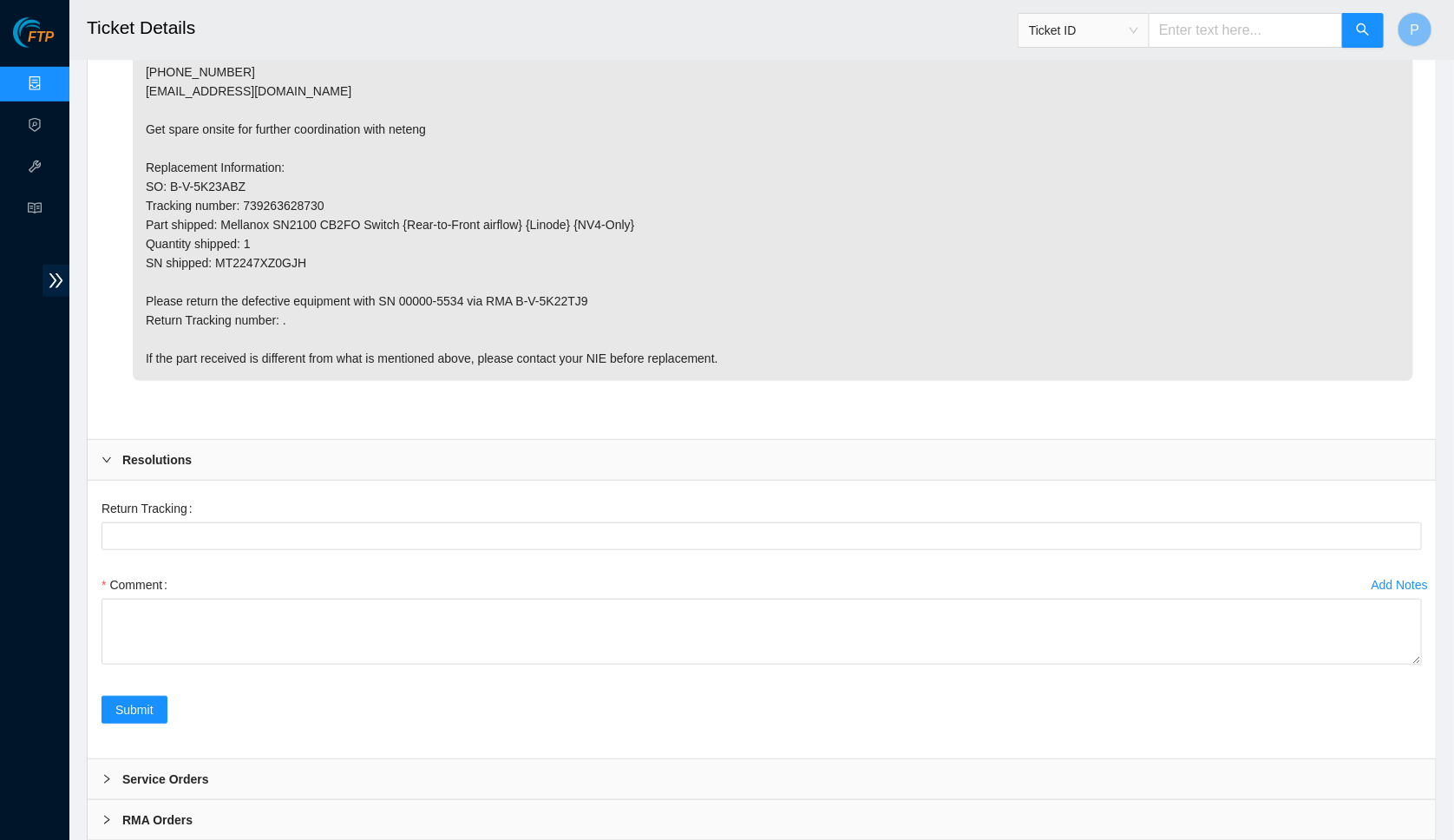
click at [485, 759] on div "Service Orders" at bounding box center [762, 779] width 1348 height 40
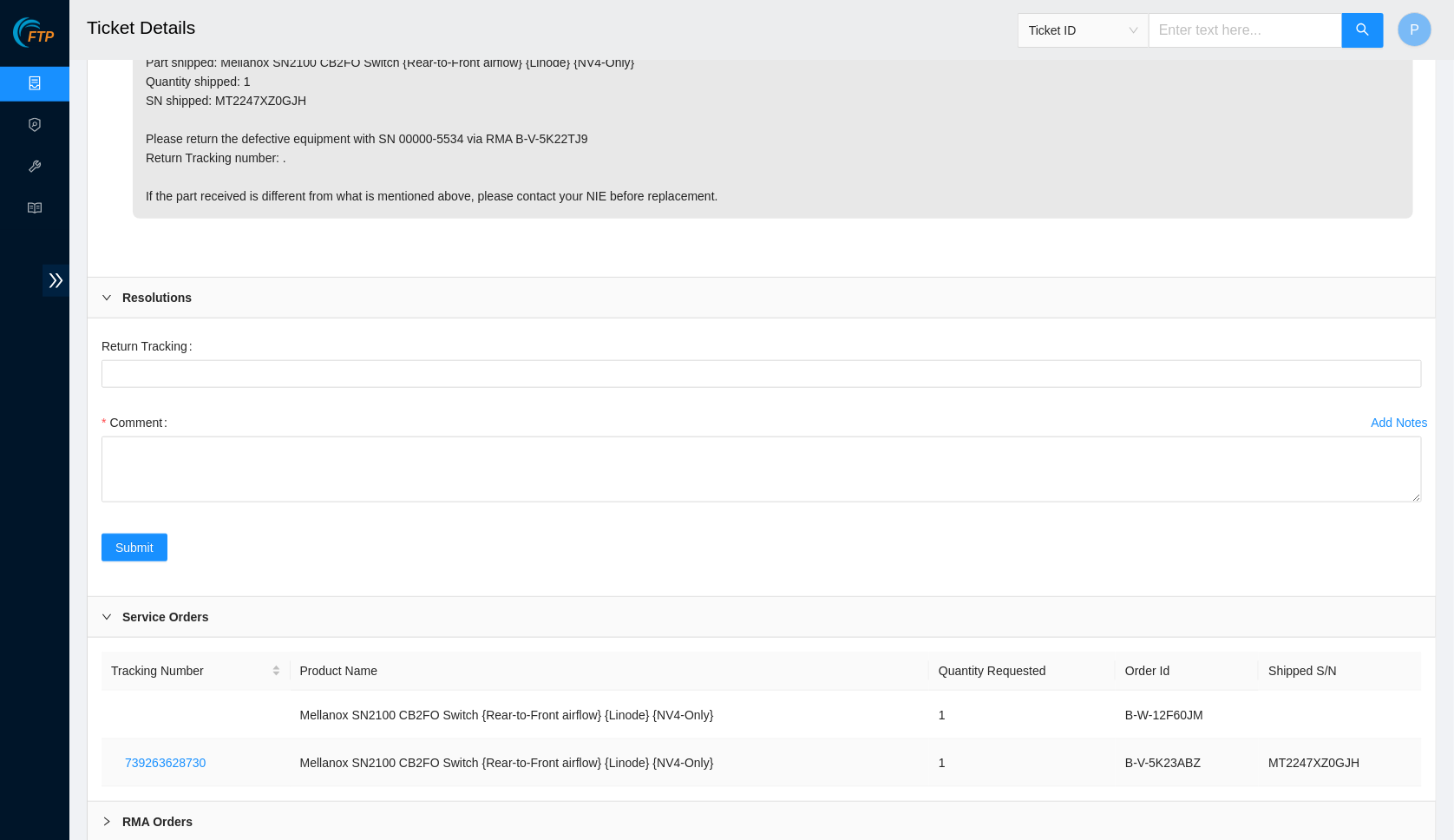
scroll to position [3663, 0]
click at [570, 799] on div "RMA Orders" at bounding box center [762, 819] width 1348 height 40
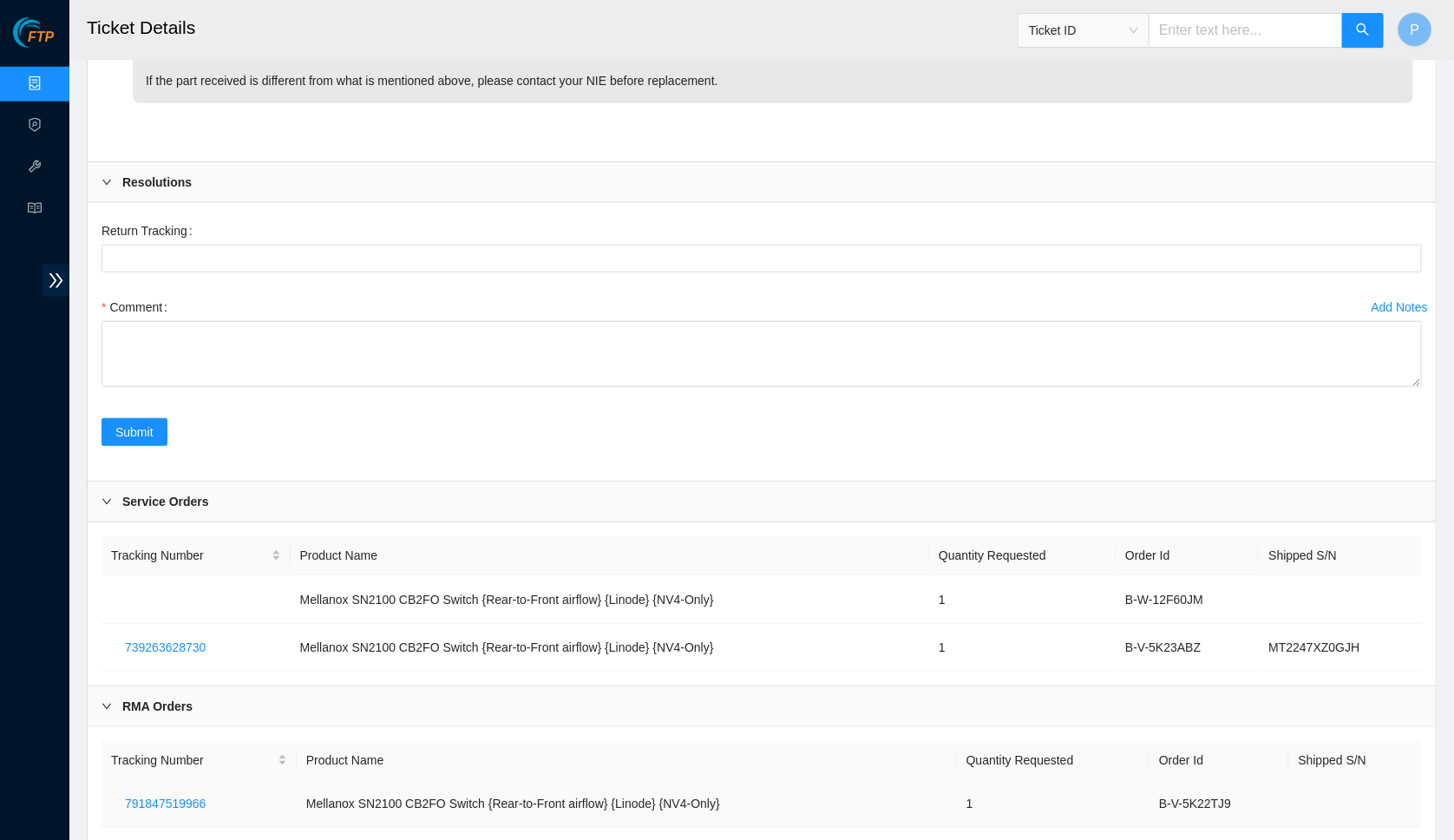
scroll to position [3778, 0]
click at [180, 793] on span "791847519966" at bounding box center [164, 802] width 80 height 19
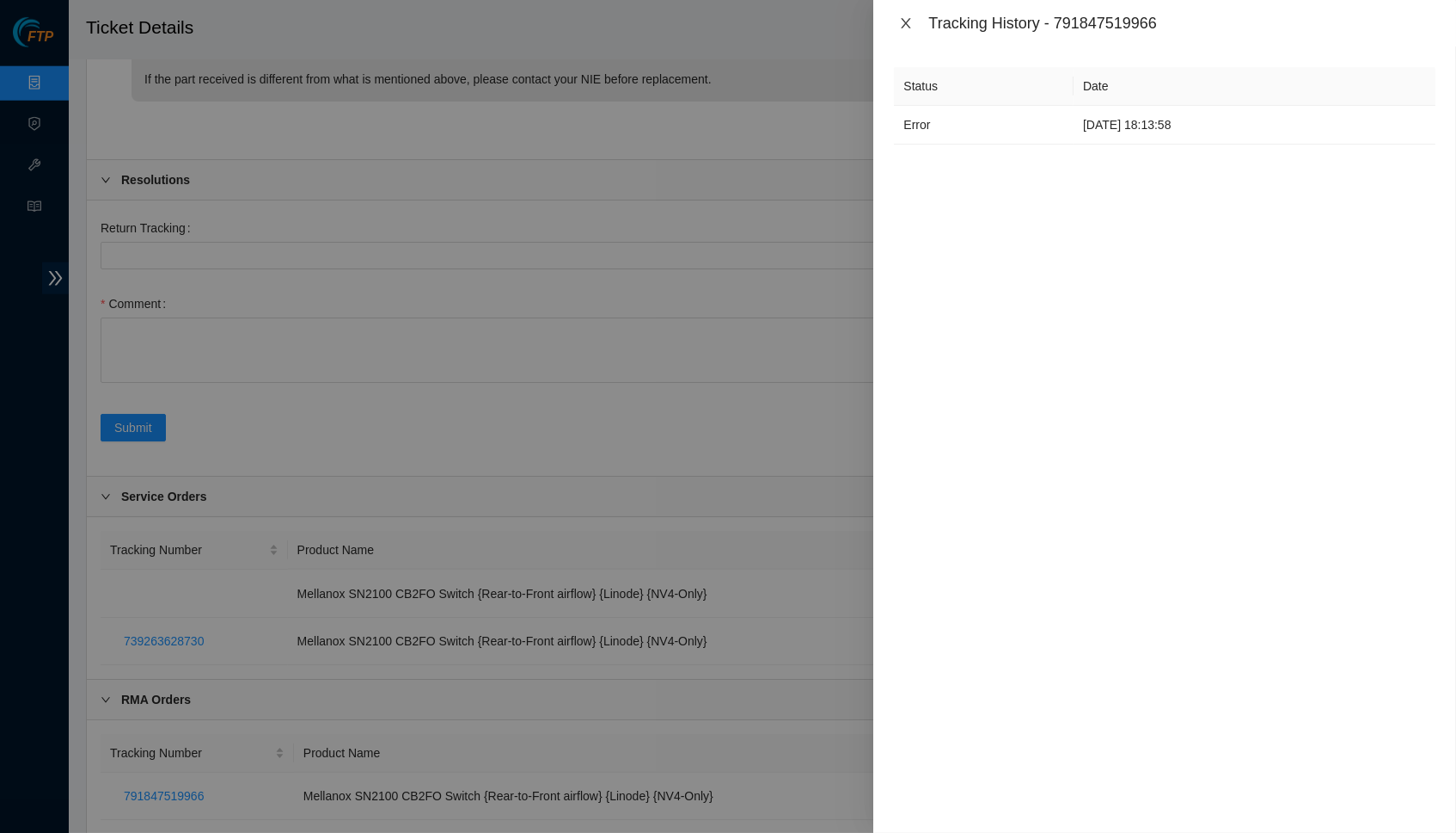
click at [898, 21] on button "Close" at bounding box center [906, 23] width 24 height 16
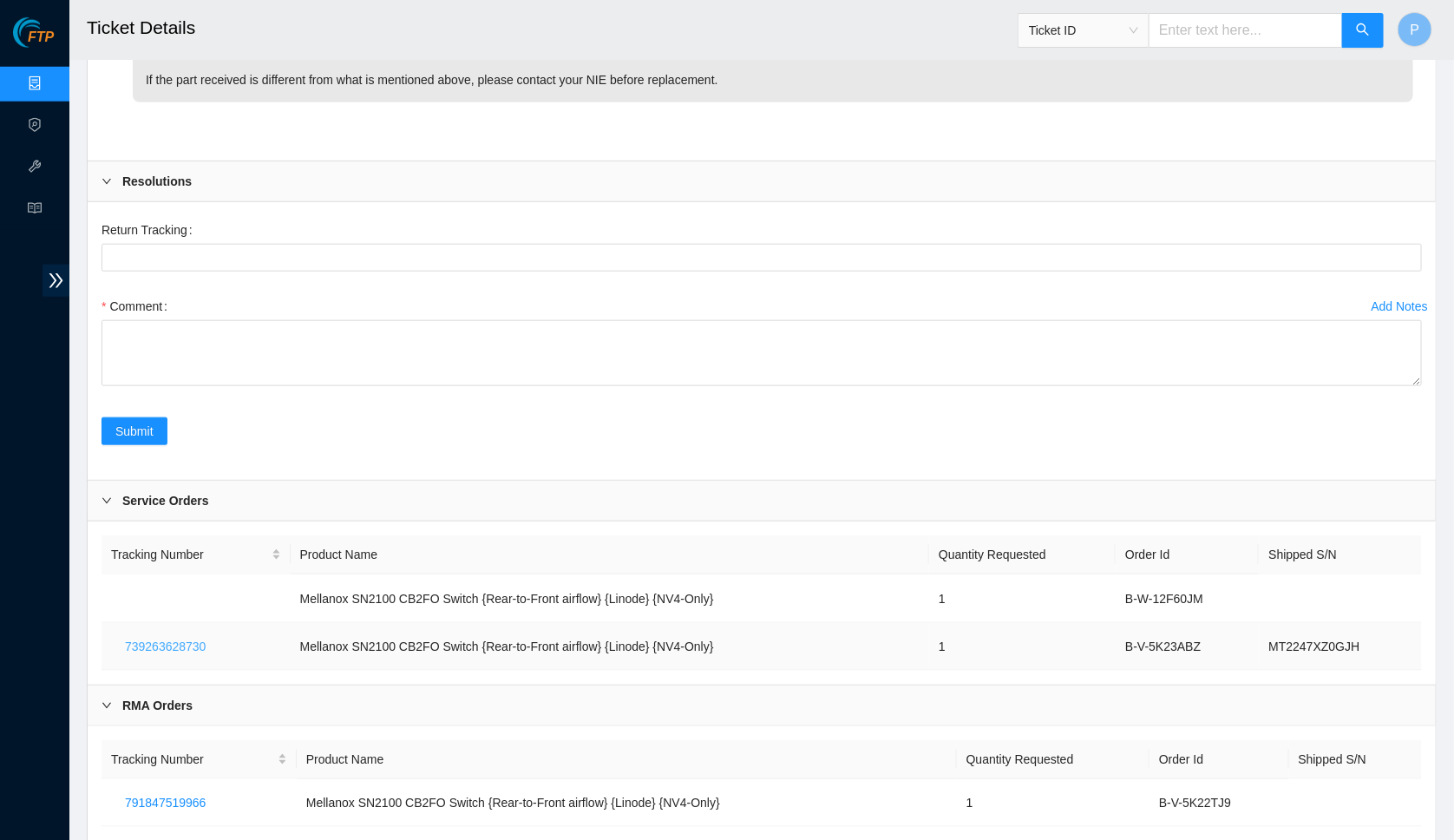
click at [189, 637] on span "739263628730" at bounding box center [164, 646] width 80 height 19
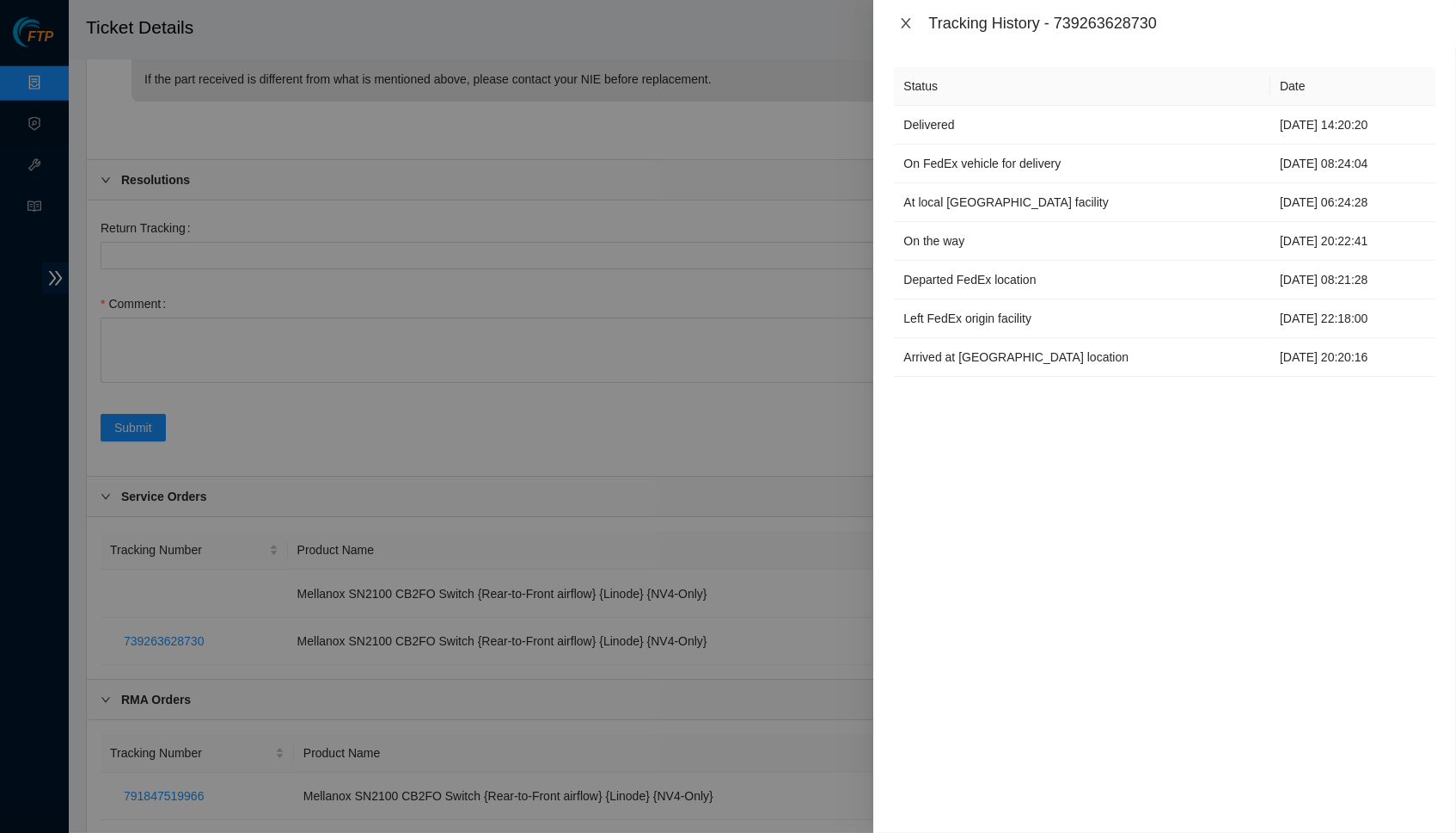
click at [898, 20] on button "Close" at bounding box center [906, 23] width 24 height 16
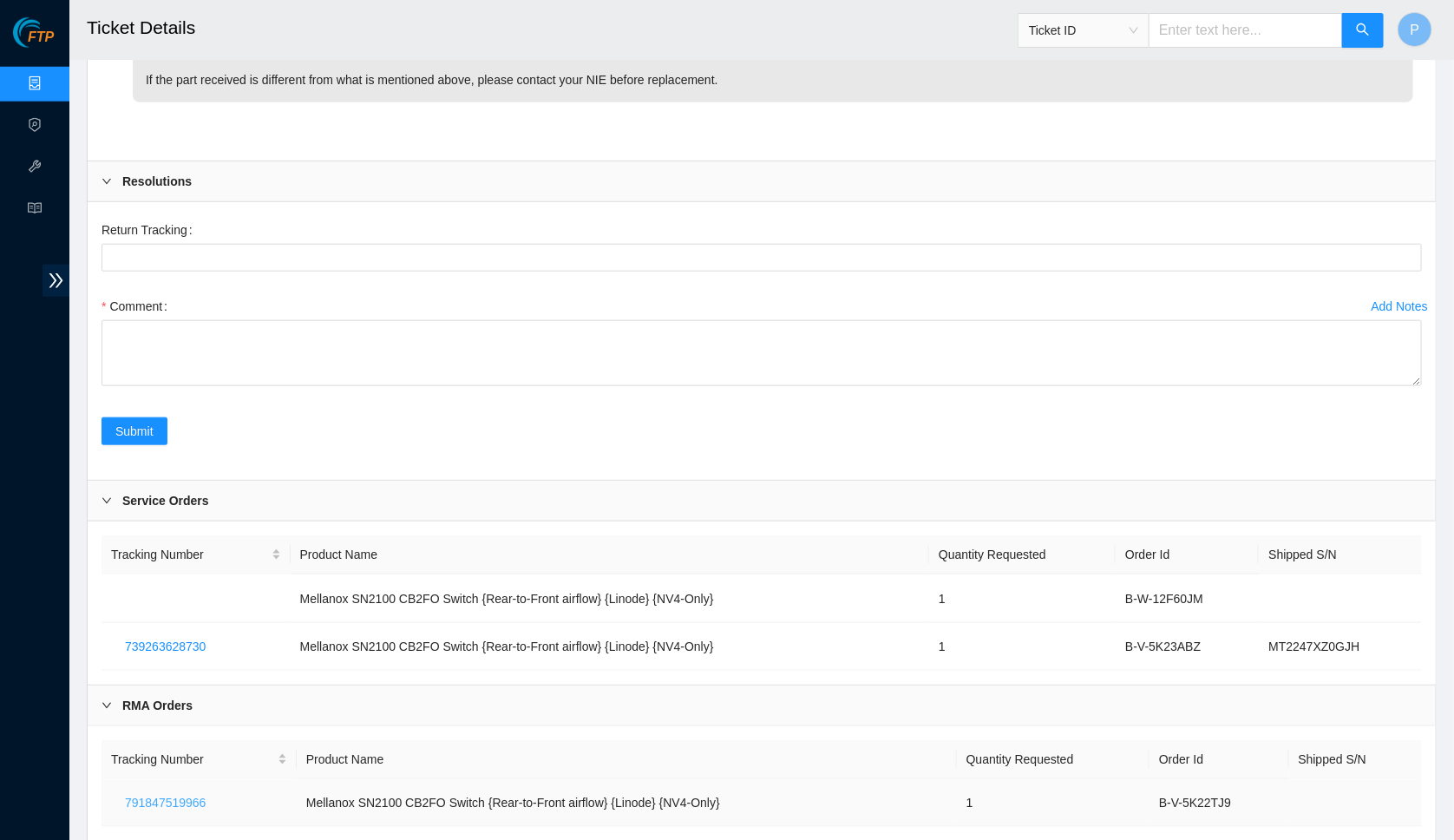
click at [167, 793] on span "791847519966" at bounding box center [164, 802] width 80 height 19
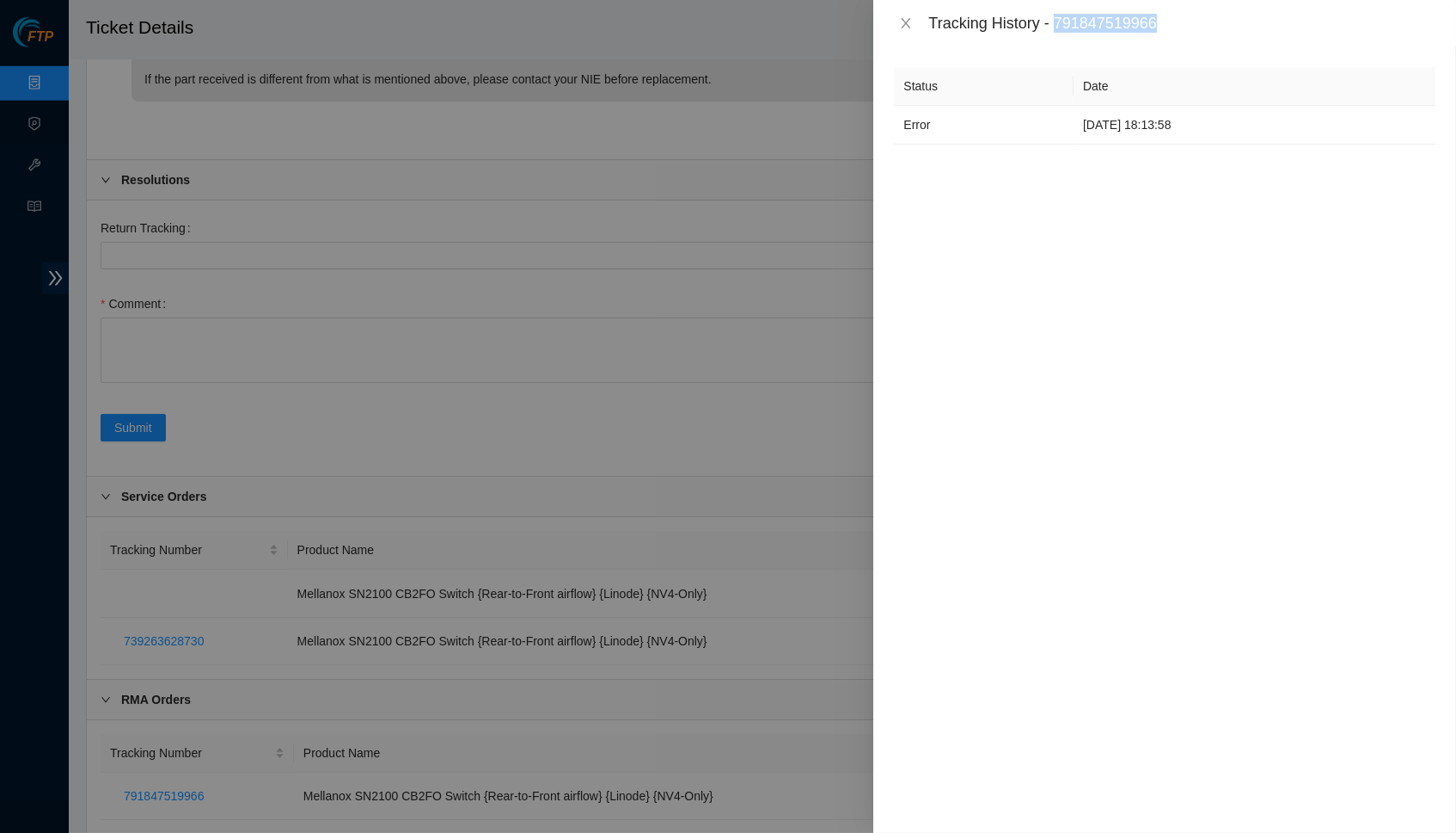
drag, startPoint x: 1063, startPoint y: 25, endPoint x: 1175, endPoint y: 20, distance: 112.1
click at [1175, 20] on div "Tracking History - 791847519966" at bounding box center [1181, 22] width 507 height 19
click at [910, 106] on td "Error" at bounding box center [984, 124] width 180 height 38
click at [904, 16] on icon "close" at bounding box center [906, 22] width 13 height 13
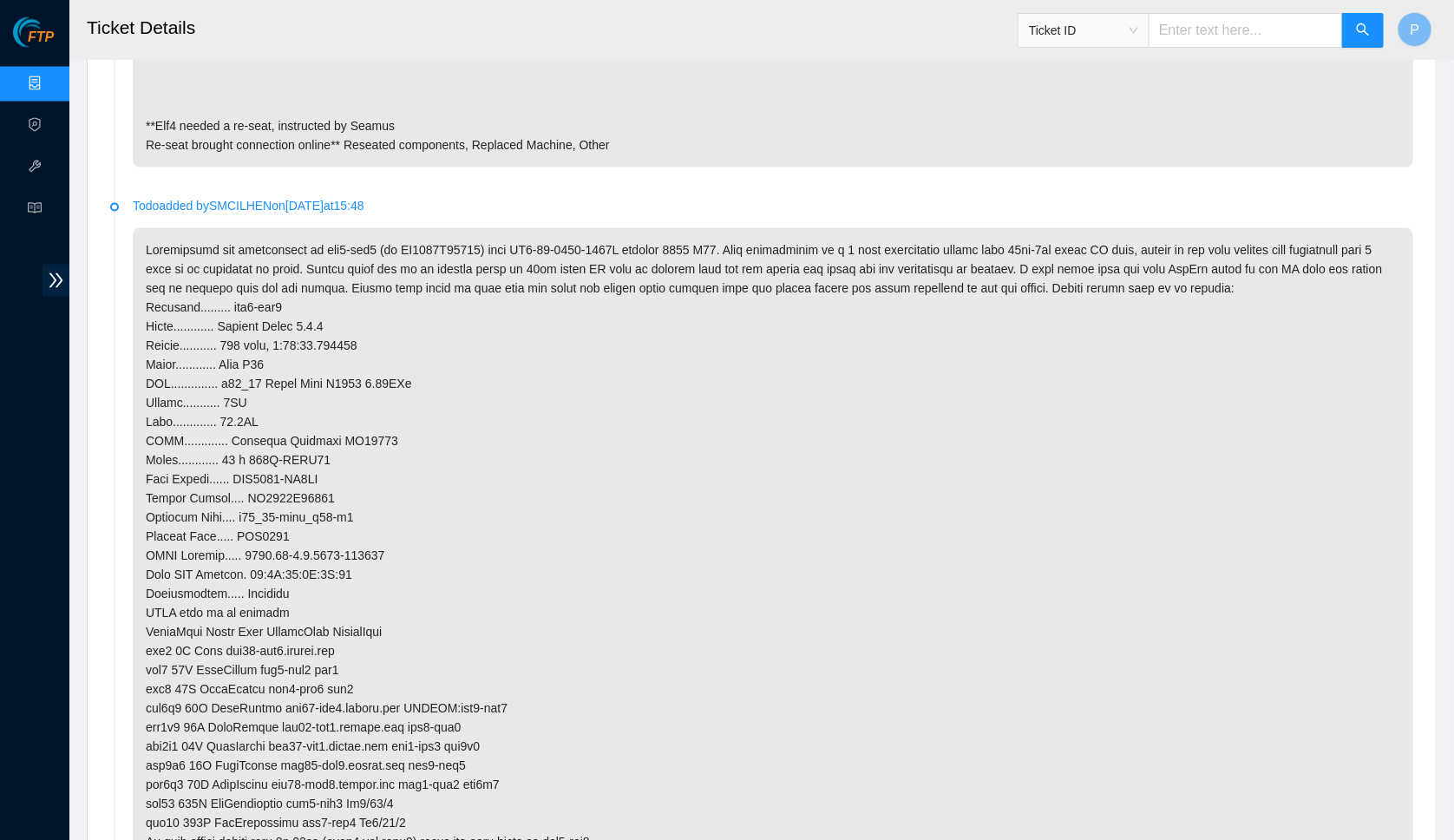
scroll to position [1537, 0]
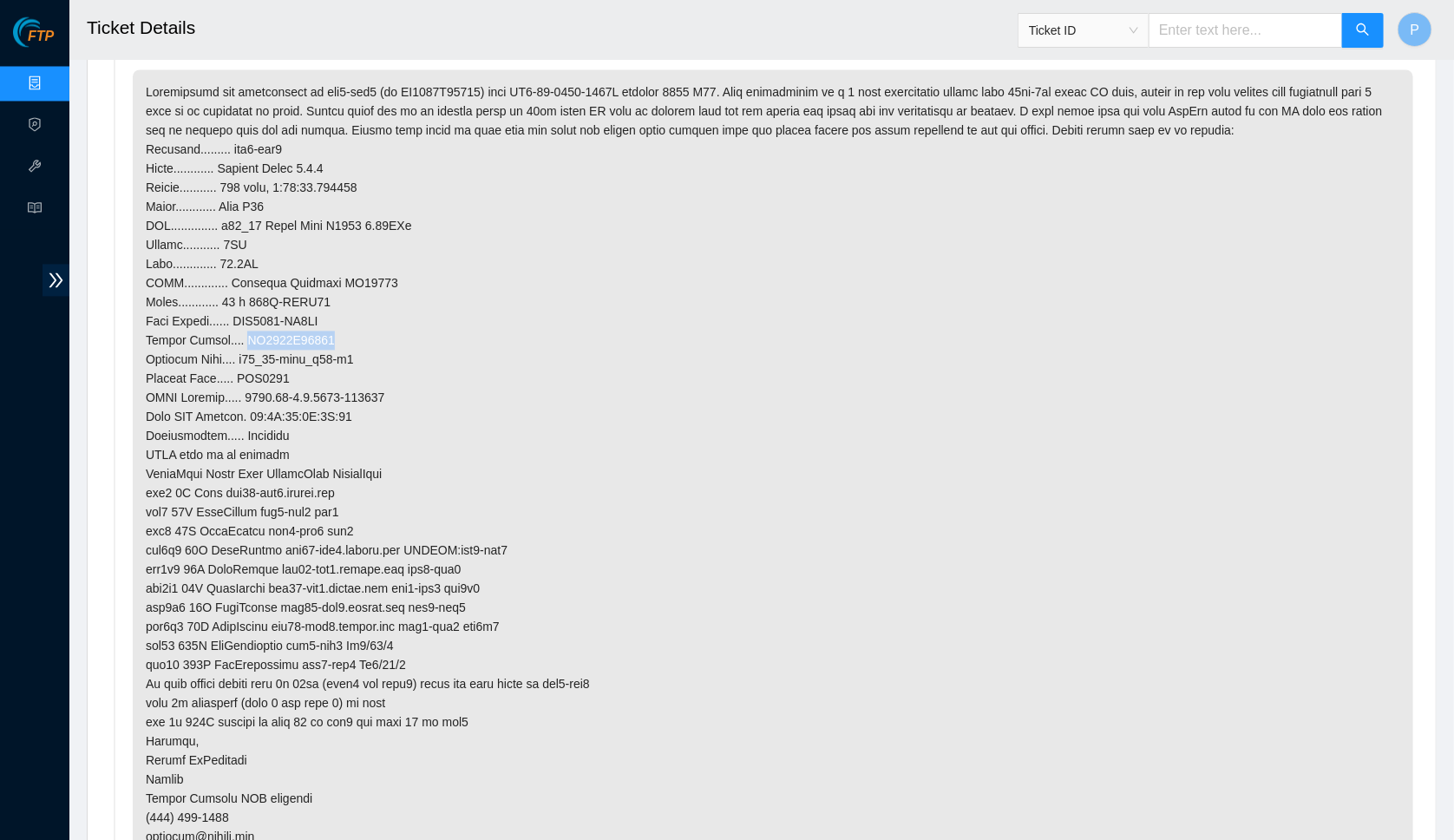
drag, startPoint x: 245, startPoint y: 316, endPoint x: 356, endPoint y: 311, distance: 111.1
click at [356, 311] on p at bounding box center [773, 465] width 1281 height 789
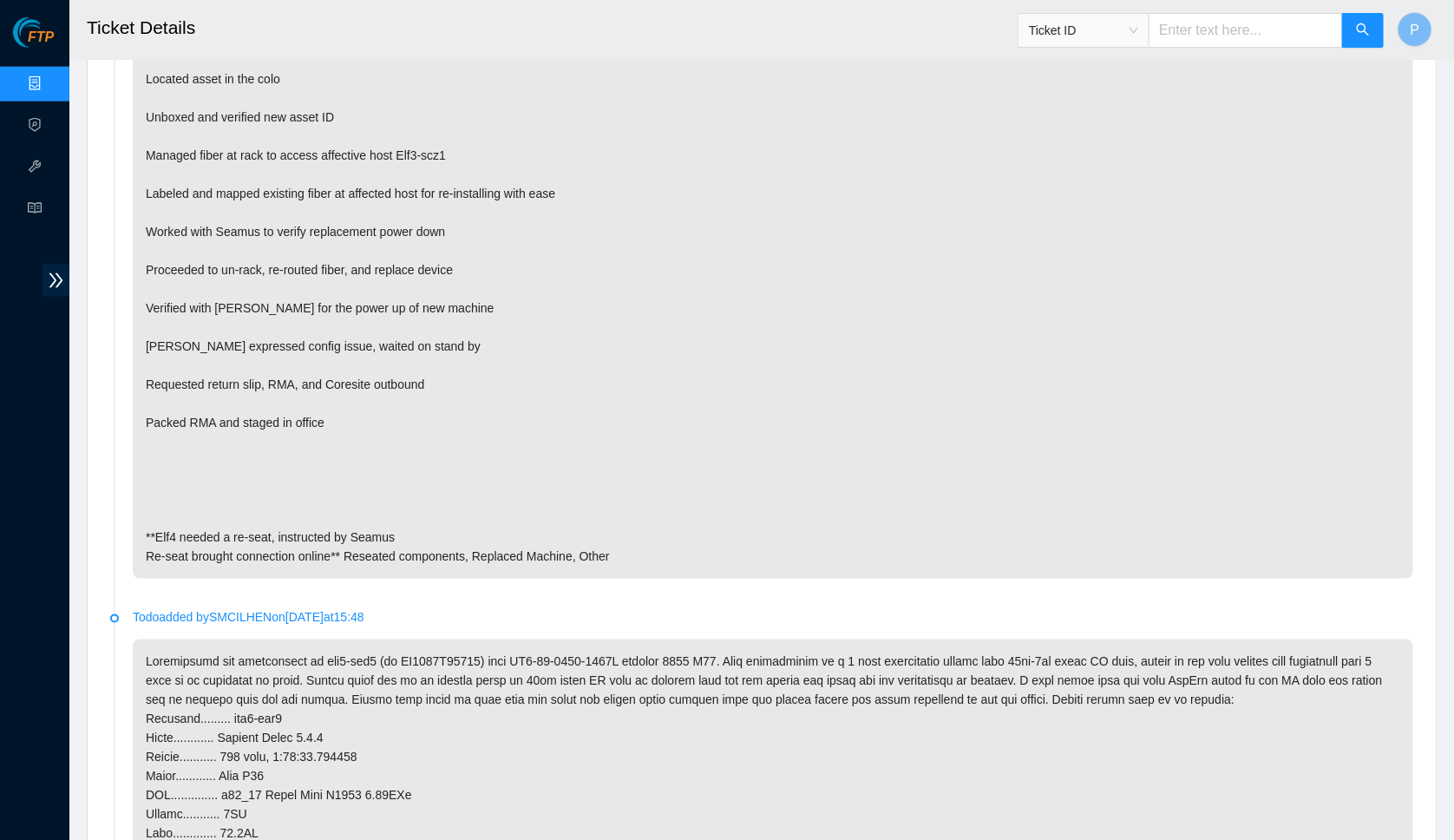
scroll to position [812, 0]
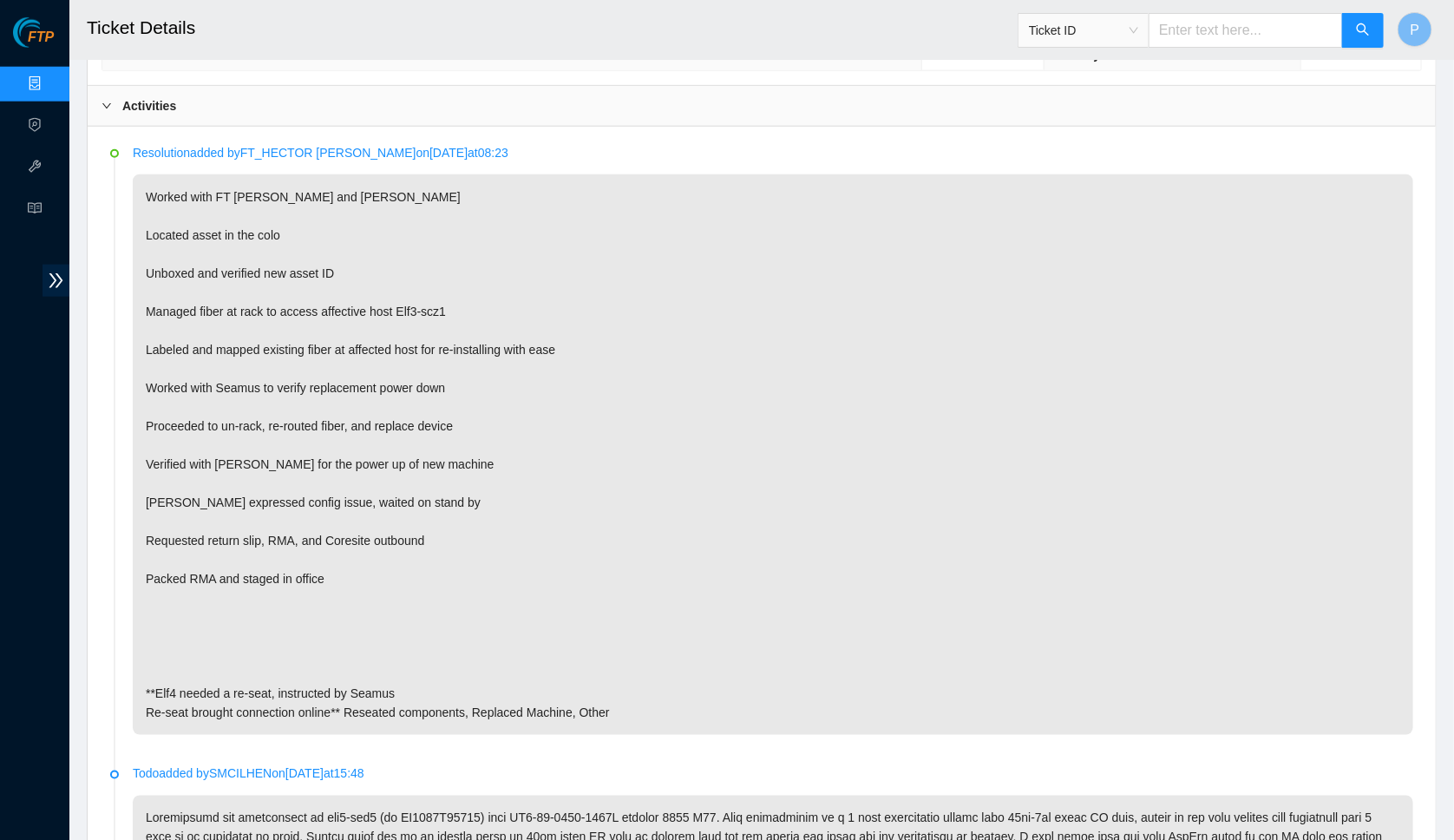
click at [1135, 24] on span "Ticket ID" at bounding box center [1083, 30] width 109 height 26
click at [1074, 163] on div "Serial Number" at bounding box center [1082, 175] width 131 height 28
click at [1184, 27] on input "text" at bounding box center [1246, 30] width 194 height 34
paste input "ALOI0000562"
type input "ALOI0000562"
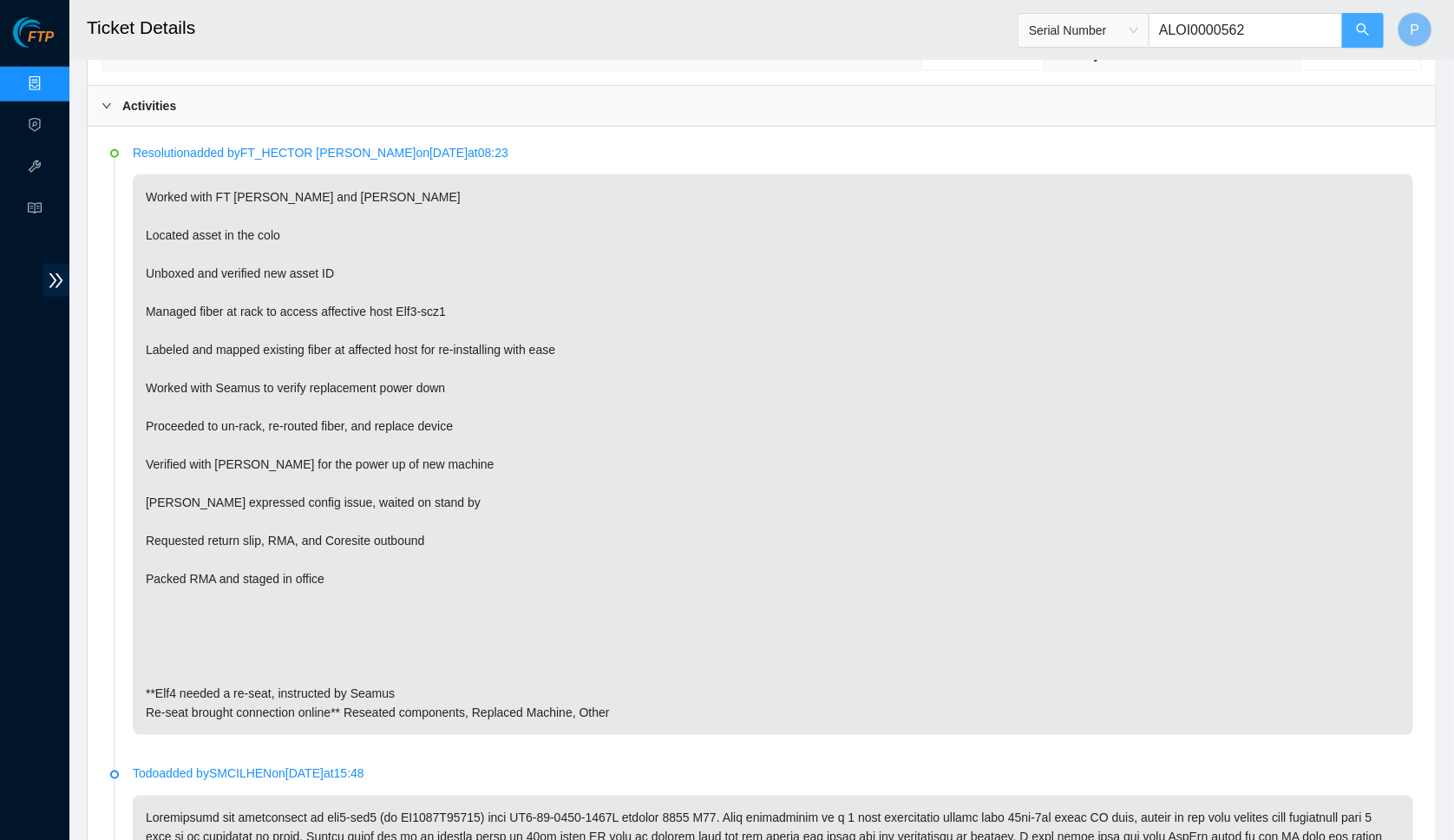
click at [1350, 28] on button "button" at bounding box center [1363, 30] width 42 height 34
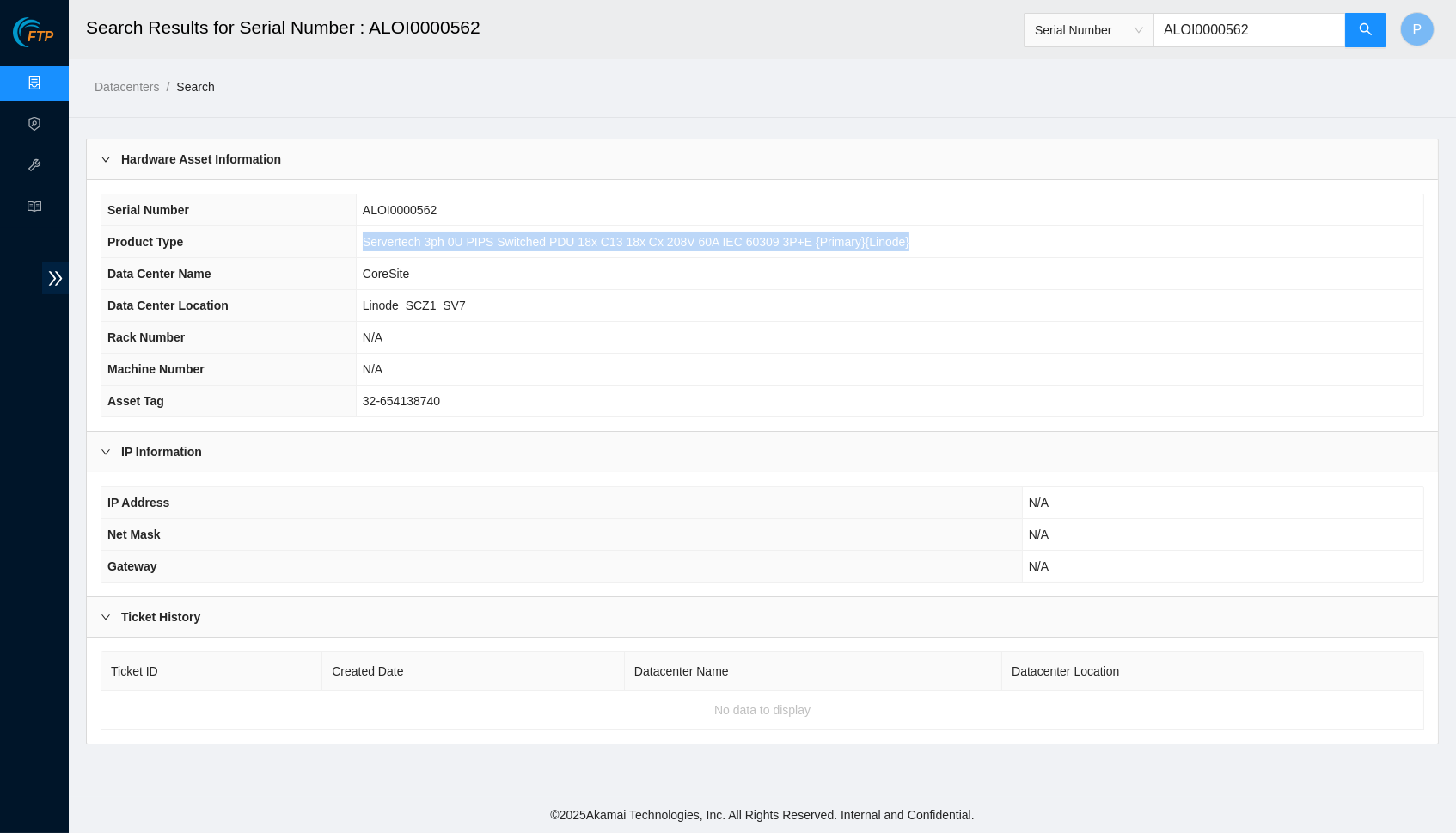
drag, startPoint x: 363, startPoint y: 238, endPoint x: 947, endPoint y: 235, distance: 584.0
click at [947, 235] on td "Servertech 3ph 0U PIPS Switched PDU 18x C13 18x Cx 208V 60A IEC 60309 3P+E {Pri…" at bounding box center [890, 242] width 1068 height 32
click at [503, 251] on td "Servertech 3ph 0U PIPS Switched PDU 18x C13 18x Cx 208V 60A IEC 60309 3P+E {Pri…" at bounding box center [890, 242] width 1068 height 32
click at [1218, 28] on input "ALOI0000562" at bounding box center [1249, 30] width 192 height 34
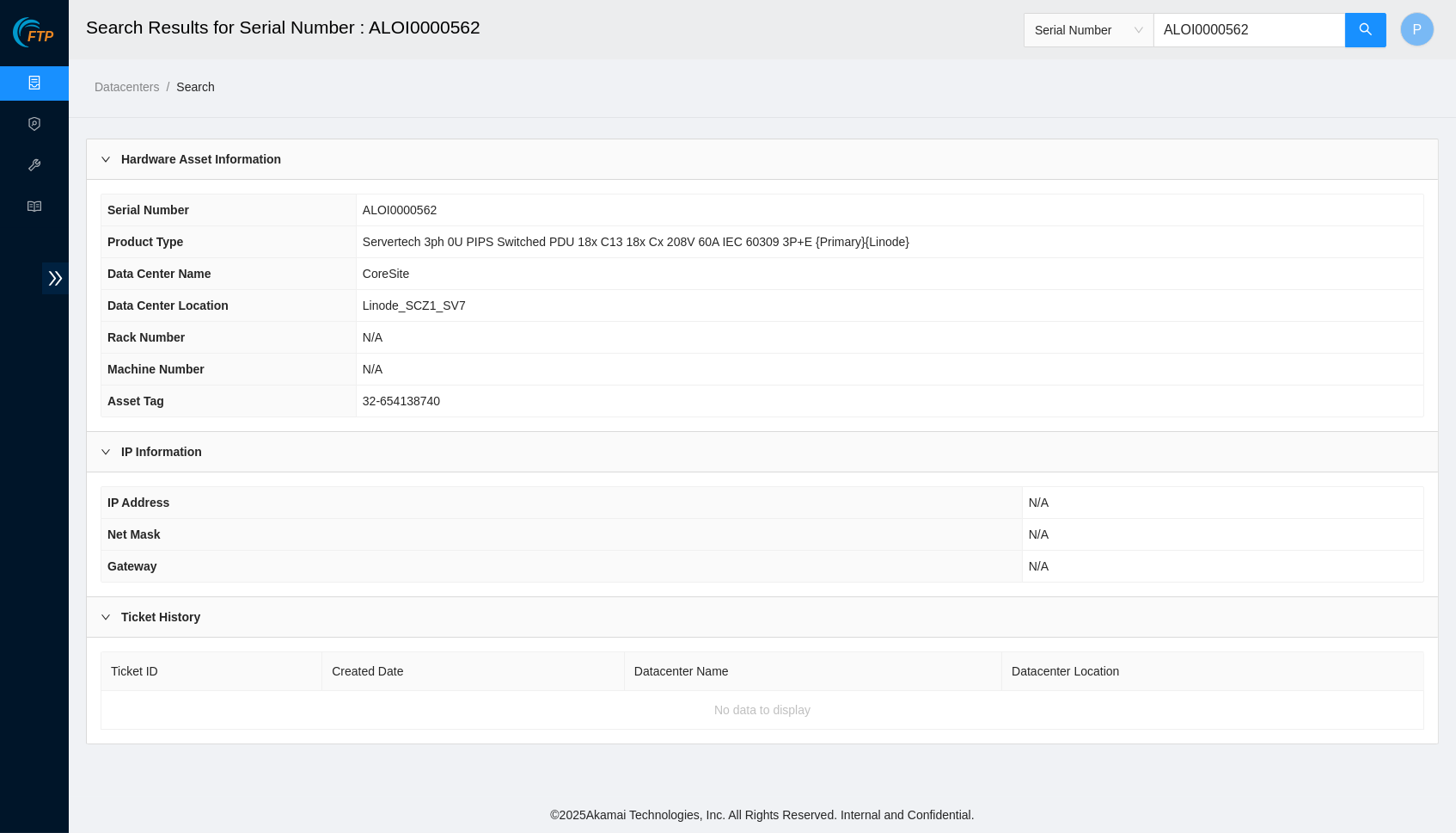
click at [1218, 28] on input "ALOI0000562" at bounding box center [1249, 30] width 192 height 34
paste input "PZ0000311"
drag, startPoint x: 998, startPoint y: 235, endPoint x: 376, endPoint y: 240, distance: 622.0
click at [352, 240] on td "Servertech 3ph 0U PIPS Switched PDU 18x C13 18x Cx 208V 60A IEC 60309 3P+E {Exp…" at bounding box center [887, 242] width 1073 height 32
click at [1212, 33] on input "ALPZ0000311" at bounding box center [1249, 30] width 192 height 34
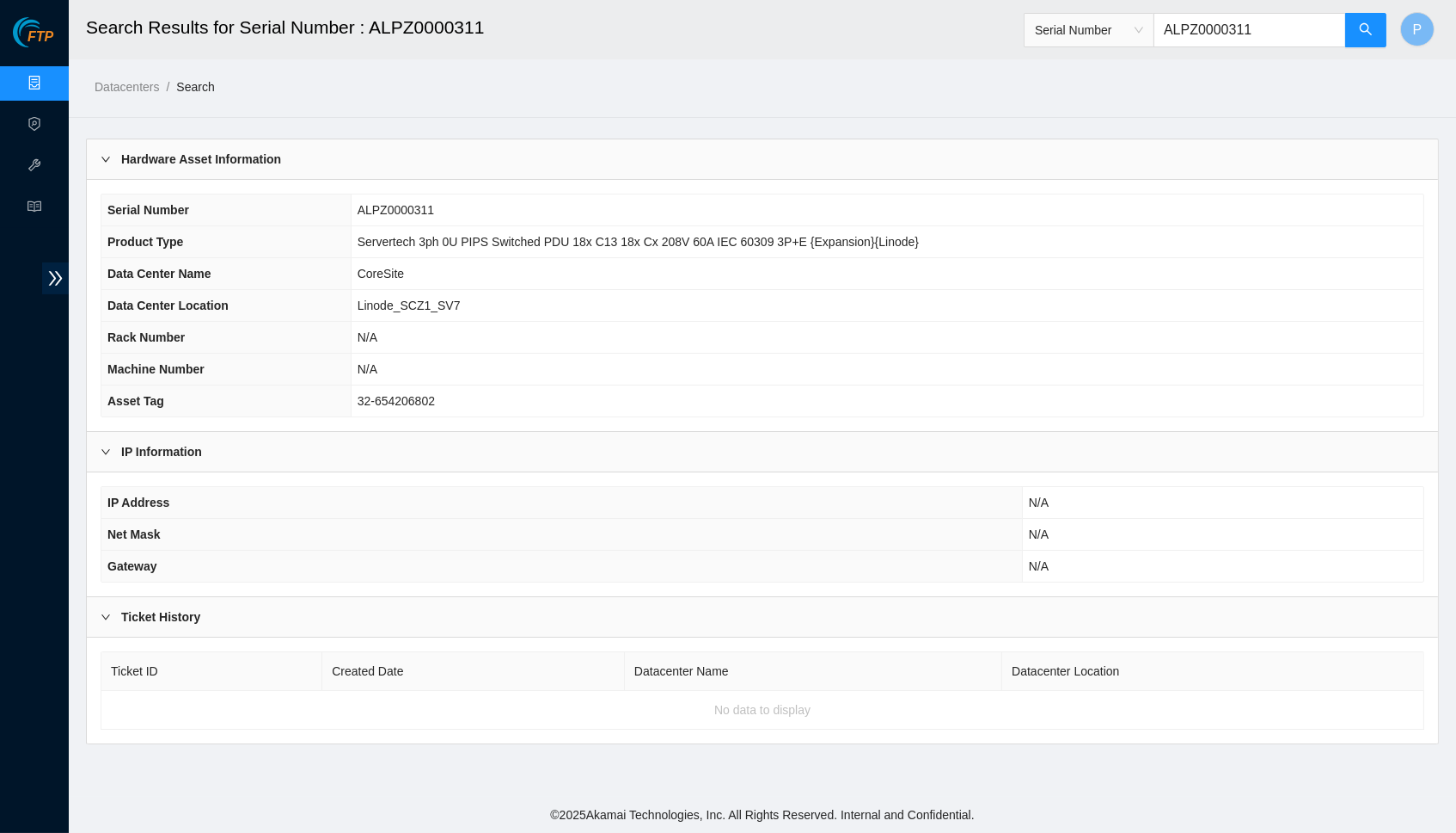
click at [1212, 31] on input "ALPZ0000311" at bounding box center [1249, 30] width 192 height 34
paste input "GCF0002213"
click at [1223, 25] on input "AGCF0002213" at bounding box center [1249, 30] width 192 height 34
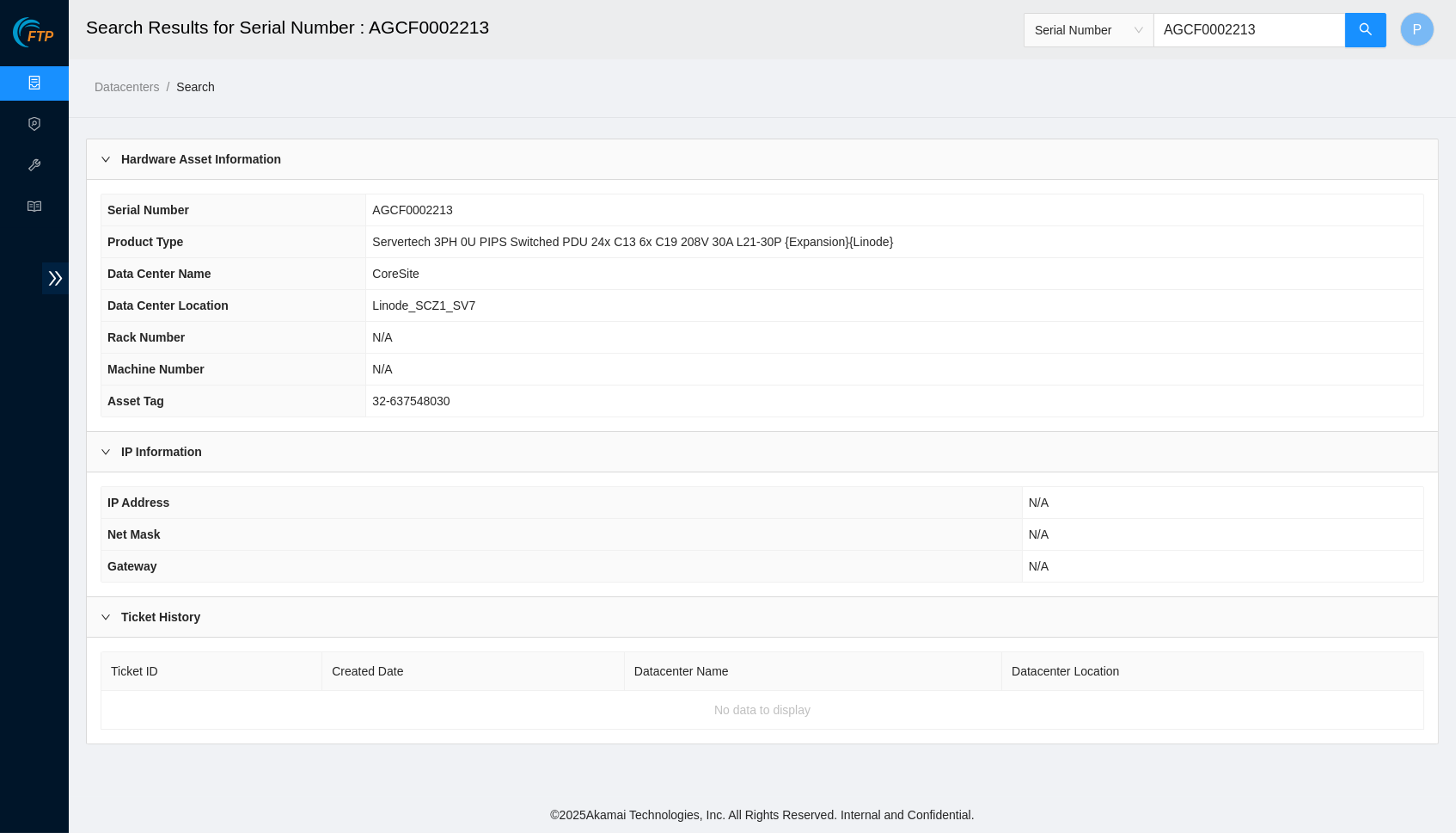
paste input "LB0000857"
click at [1361, 30] on icon "search" at bounding box center [1366, 29] width 12 height 12
click at [1182, 32] on input "AGLB0000857" at bounding box center [1249, 30] width 192 height 34
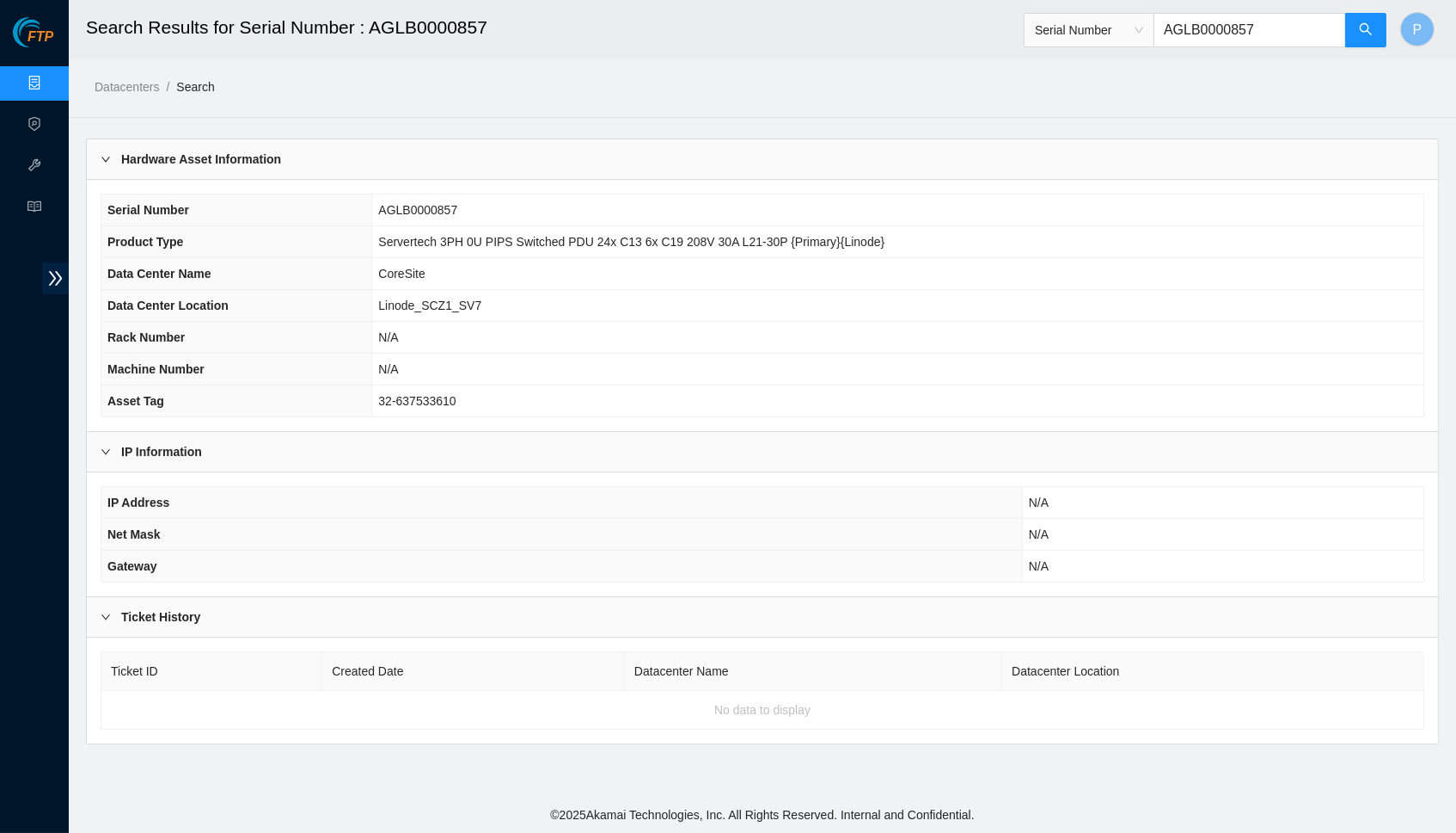
paste input "ICK0000100"
click at [1229, 23] on input "AICK0000100" at bounding box center [1249, 30] width 192 height 34
paste input "4"
click at [1377, 31] on button "button" at bounding box center [1366, 30] width 41 height 34
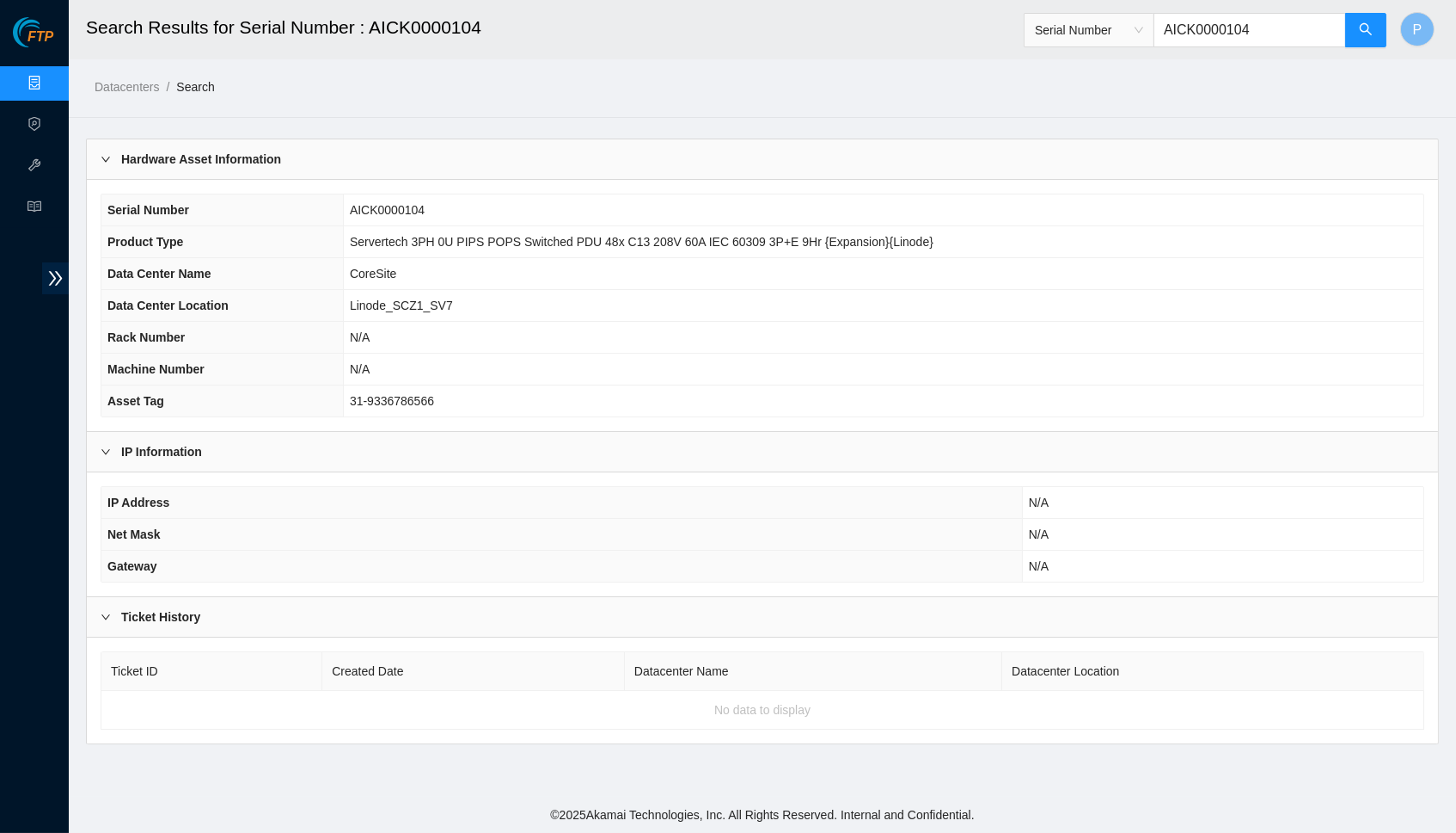
click at [1176, 26] on input "AICK0000104" at bounding box center [1249, 30] width 192 height 34
paste input "HXX0000158"
click at [1355, 28] on button "button" at bounding box center [1366, 30] width 41 height 34
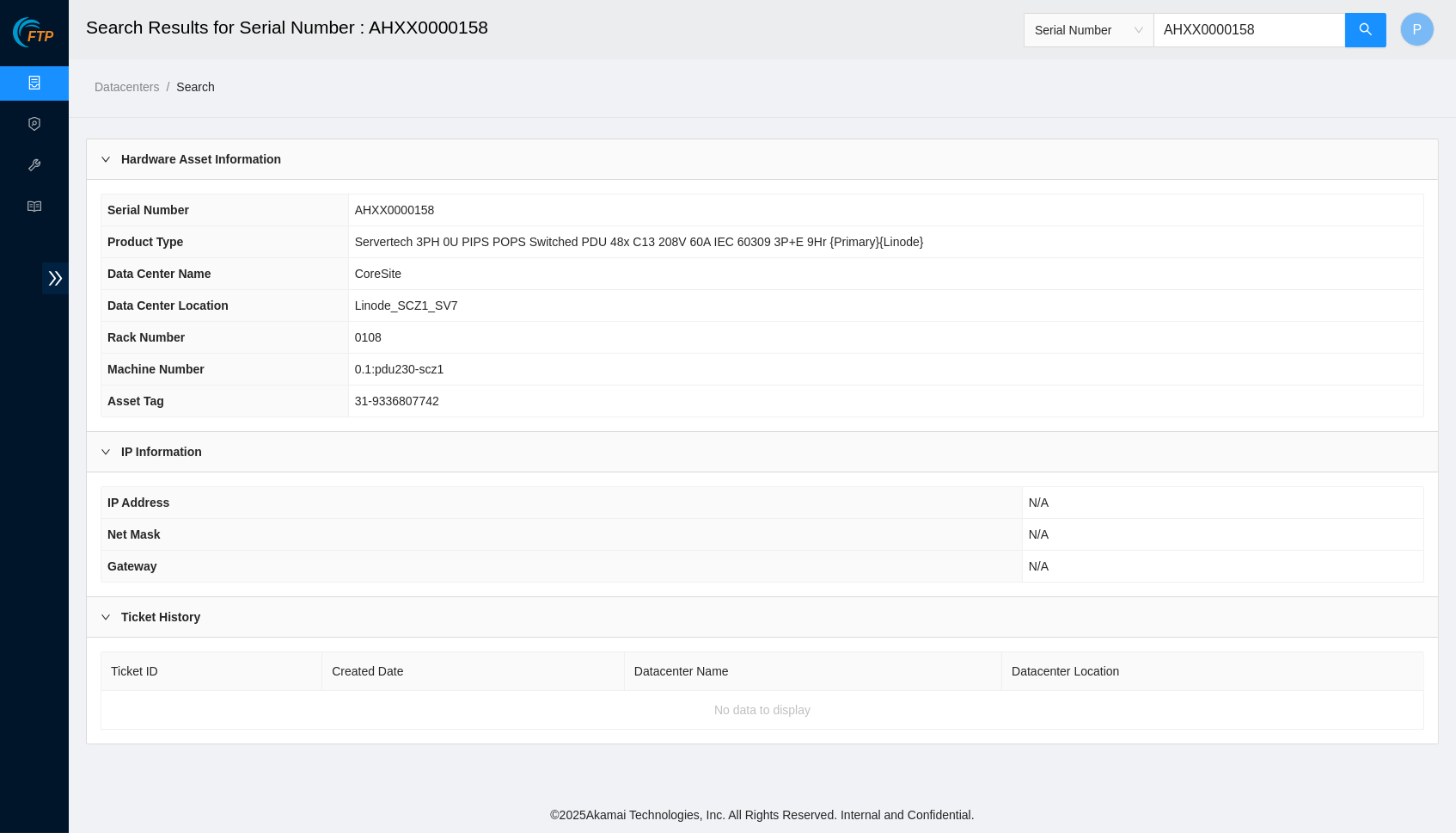
click at [1229, 27] on input "AHXX0000158" at bounding box center [1249, 30] width 192 height 34
paste input "60"
click at [847, 95] on main "Search Results for Serial Number : AHXX0000158 Serial Number AHXX0000160 P Data…" at bounding box center [763, 398] width 1388 height 796
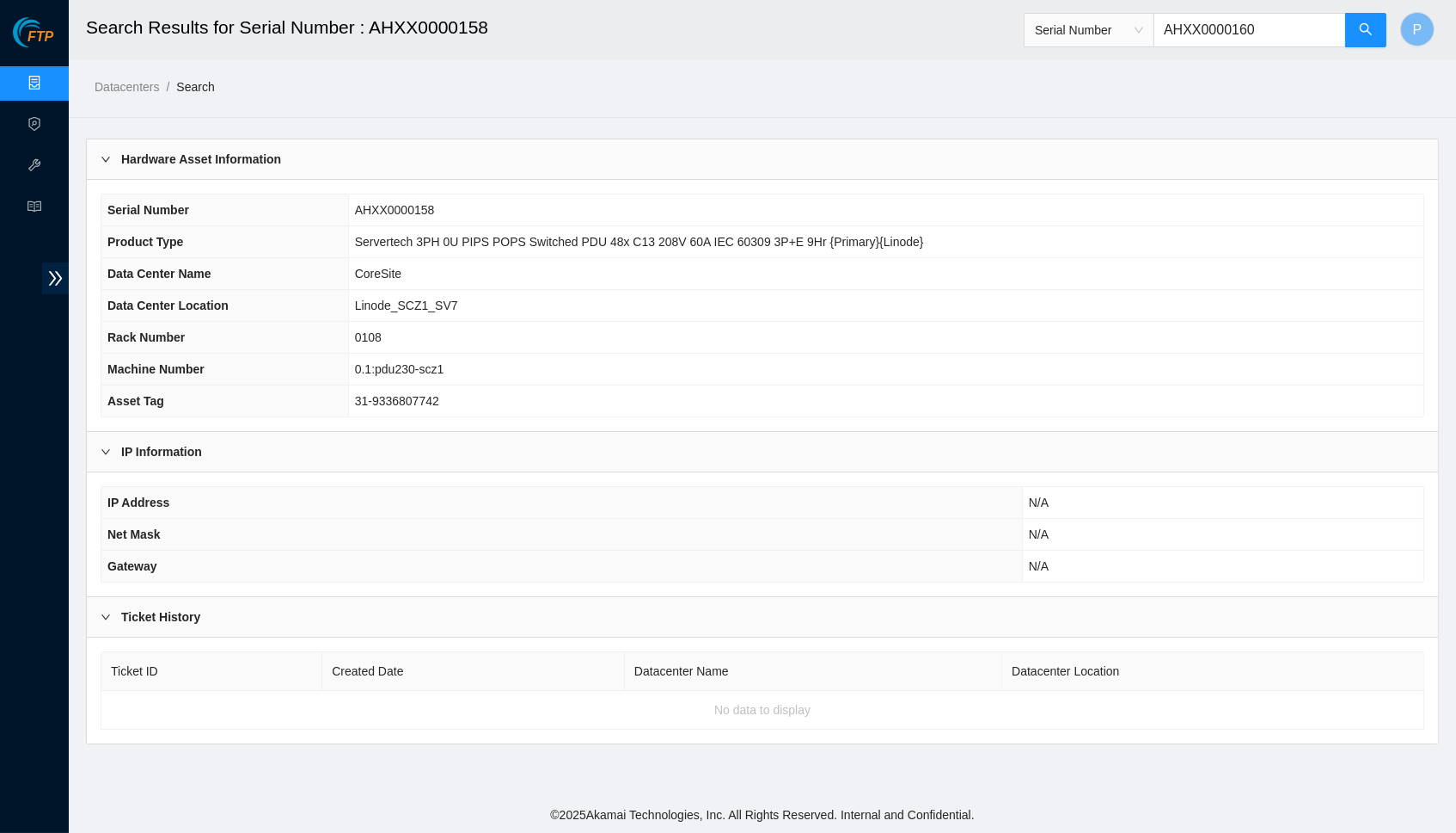
click at [1189, 33] on input "AHXX0000160" at bounding box center [1249, 30] width 192 height 34
paste input "ICK000010"
click at [1362, 23] on icon "search" at bounding box center [1366, 29] width 13 height 13
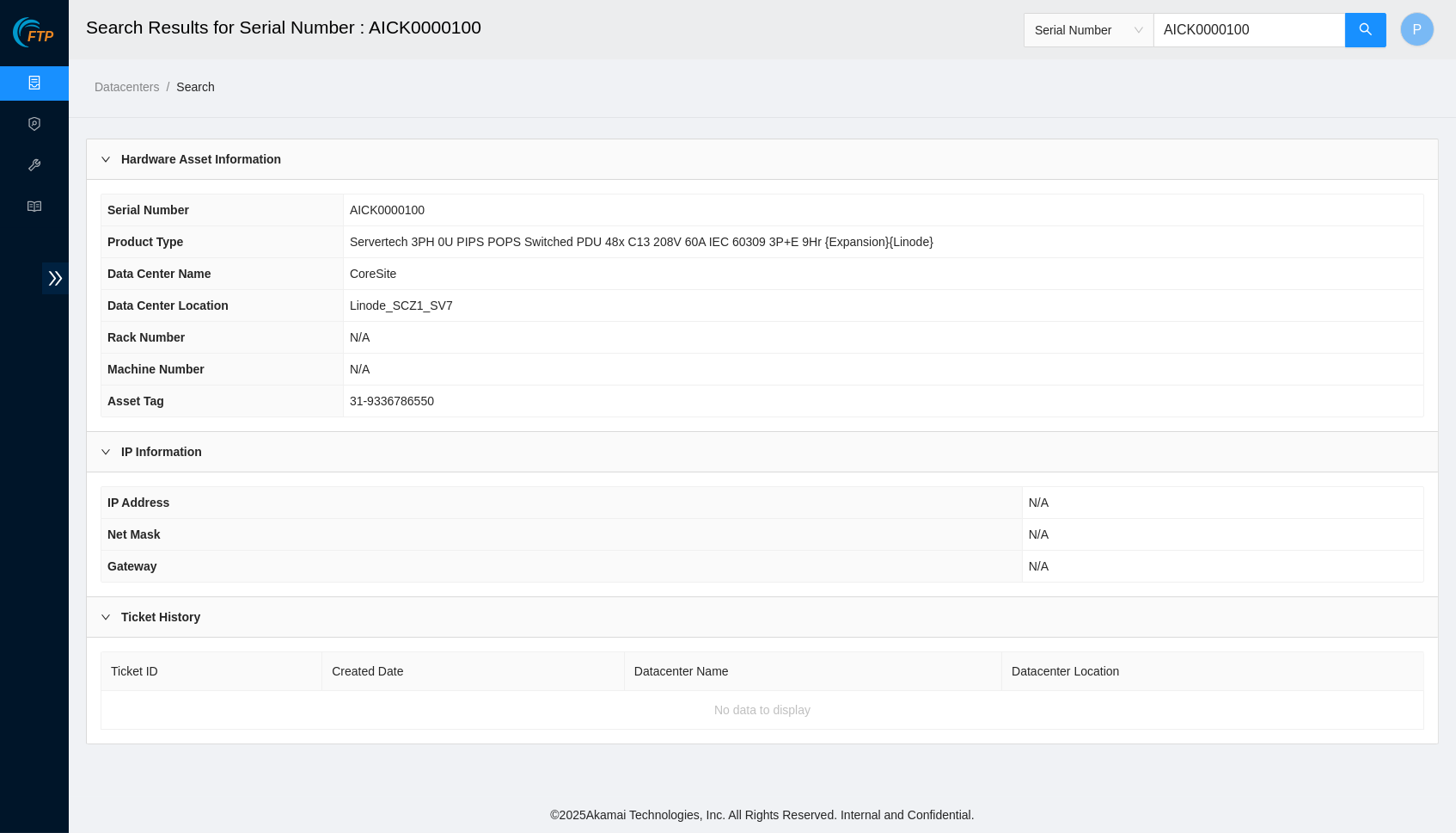
click at [1216, 13] on input "AICK0000100" at bounding box center [1249, 30] width 192 height 34
click at [1218, 30] on input "AICK0000100" at bounding box center [1249, 30] width 192 height 34
click at [1217, 30] on input "AICK0000100" at bounding box center [1249, 30] width 192 height 34
paste input "4"
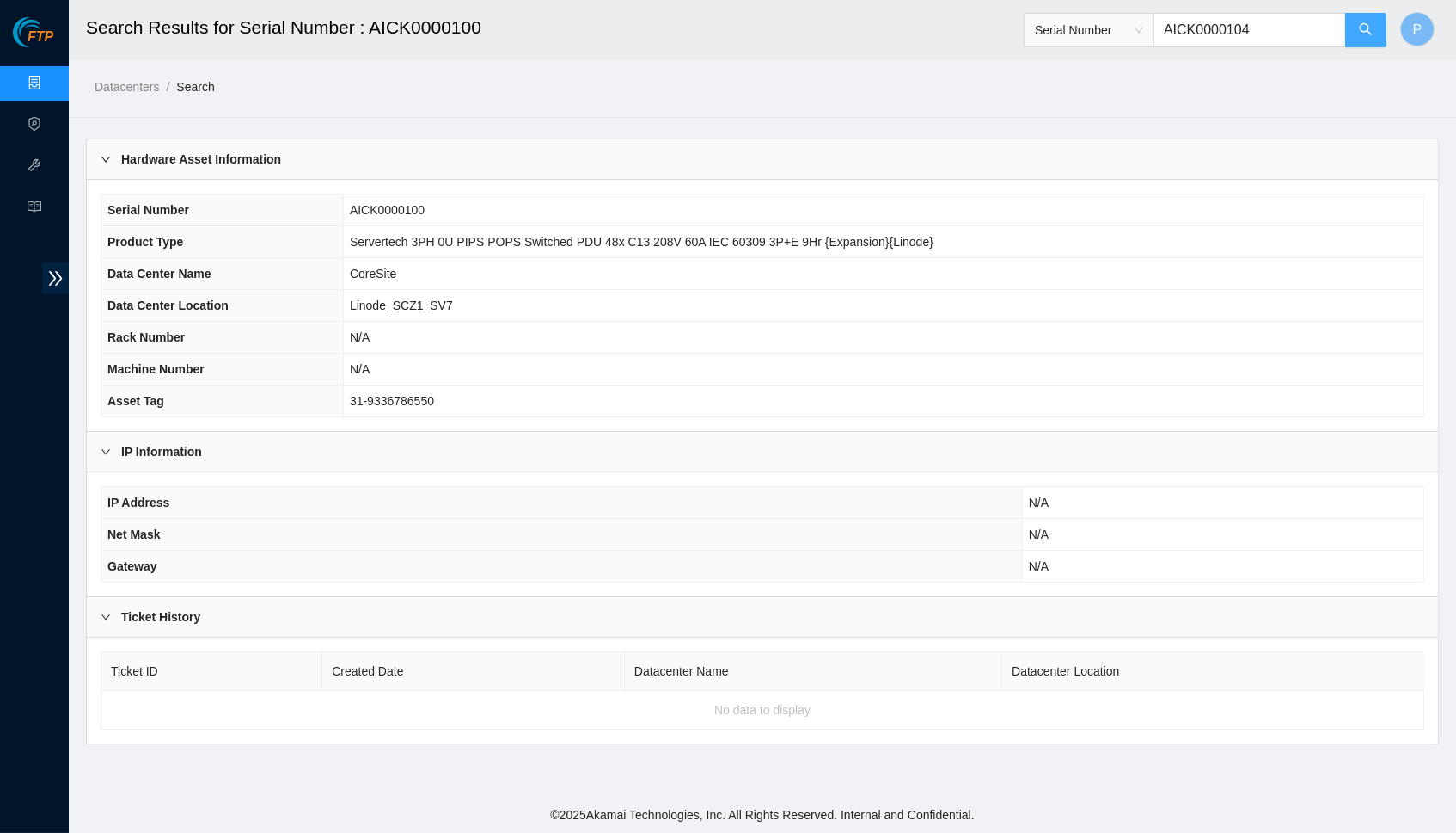
click at [1351, 20] on button "button" at bounding box center [1366, 30] width 41 height 34
click at [1195, 19] on input "AICK0000104" at bounding box center [1249, 30] width 192 height 34
click at [1201, 19] on input "AICK0000104" at bounding box center [1249, 30] width 192 height 34
click at [1202, 19] on input "AICK0000104" at bounding box center [1249, 30] width 192 height 34
click at [1206, 26] on input "AICK0000104" at bounding box center [1249, 30] width 192 height 34
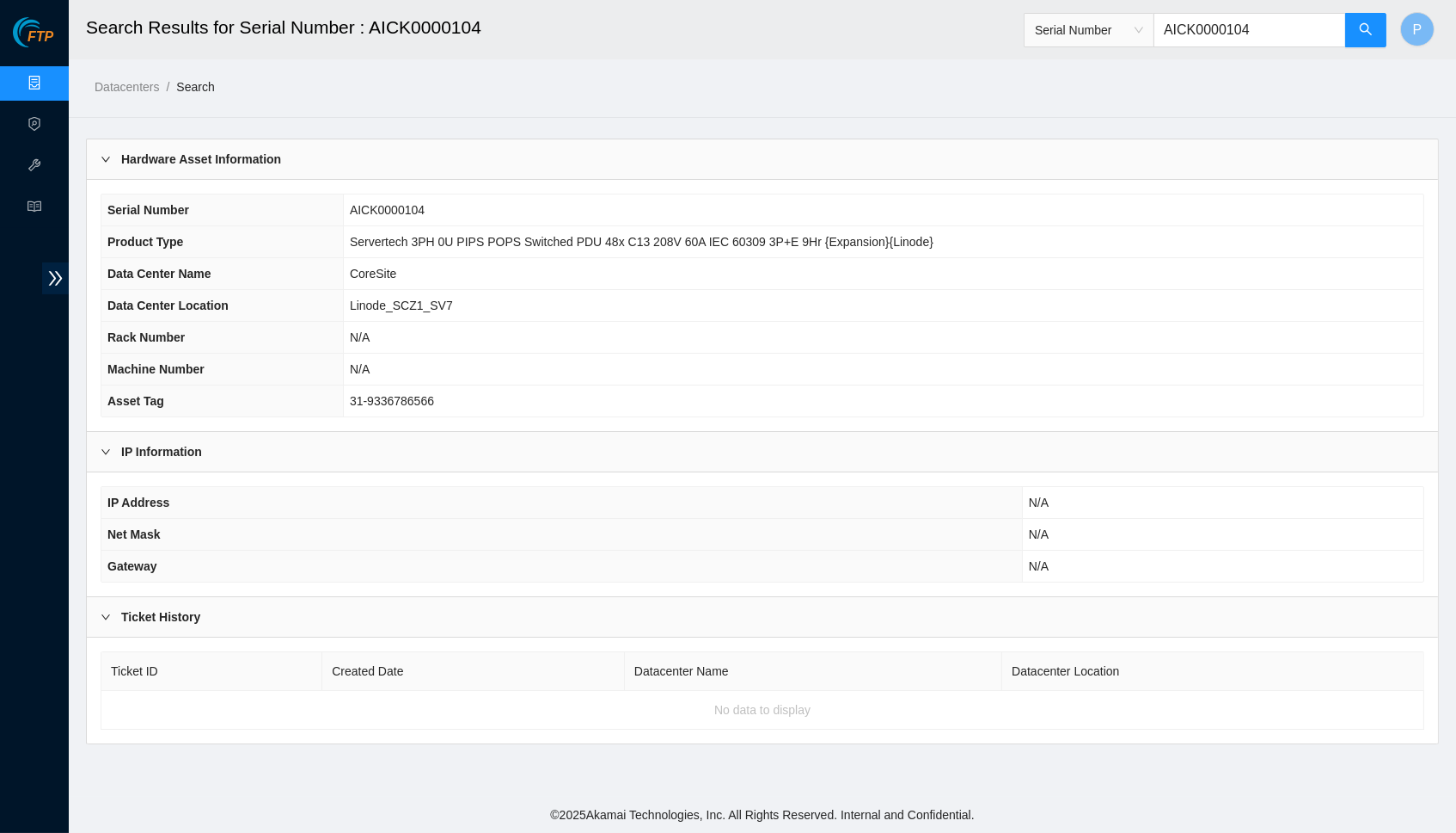
click at [1208, 27] on input "AICK0000104" at bounding box center [1249, 30] width 192 height 34
paste input "HXX0000158"
click at [1362, 28] on icon "search" at bounding box center [1366, 29] width 13 height 13
drag, startPoint x: 468, startPoint y: 363, endPoint x: 379, endPoint y: 358, distance: 89.1
click at [379, 358] on td "0.1:pdu230-scz1" at bounding box center [885, 370] width 1076 height 32
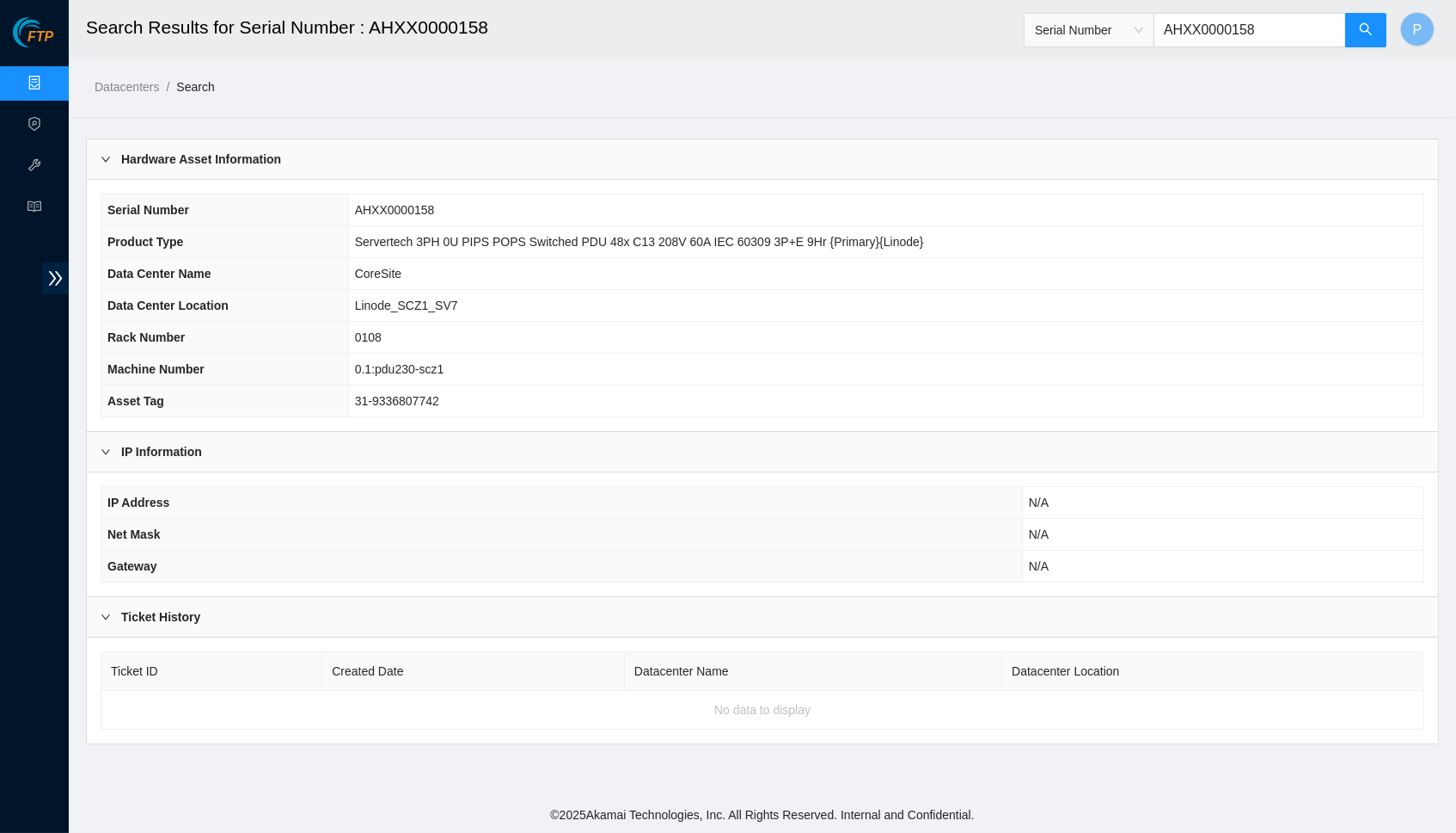
click at [1280, 31] on input "AHXX0000158" at bounding box center [1249, 30] width 192 height 34
paste input "60"
click at [1233, 28] on input "AHXX0000160" at bounding box center [1249, 30] width 192 height 34
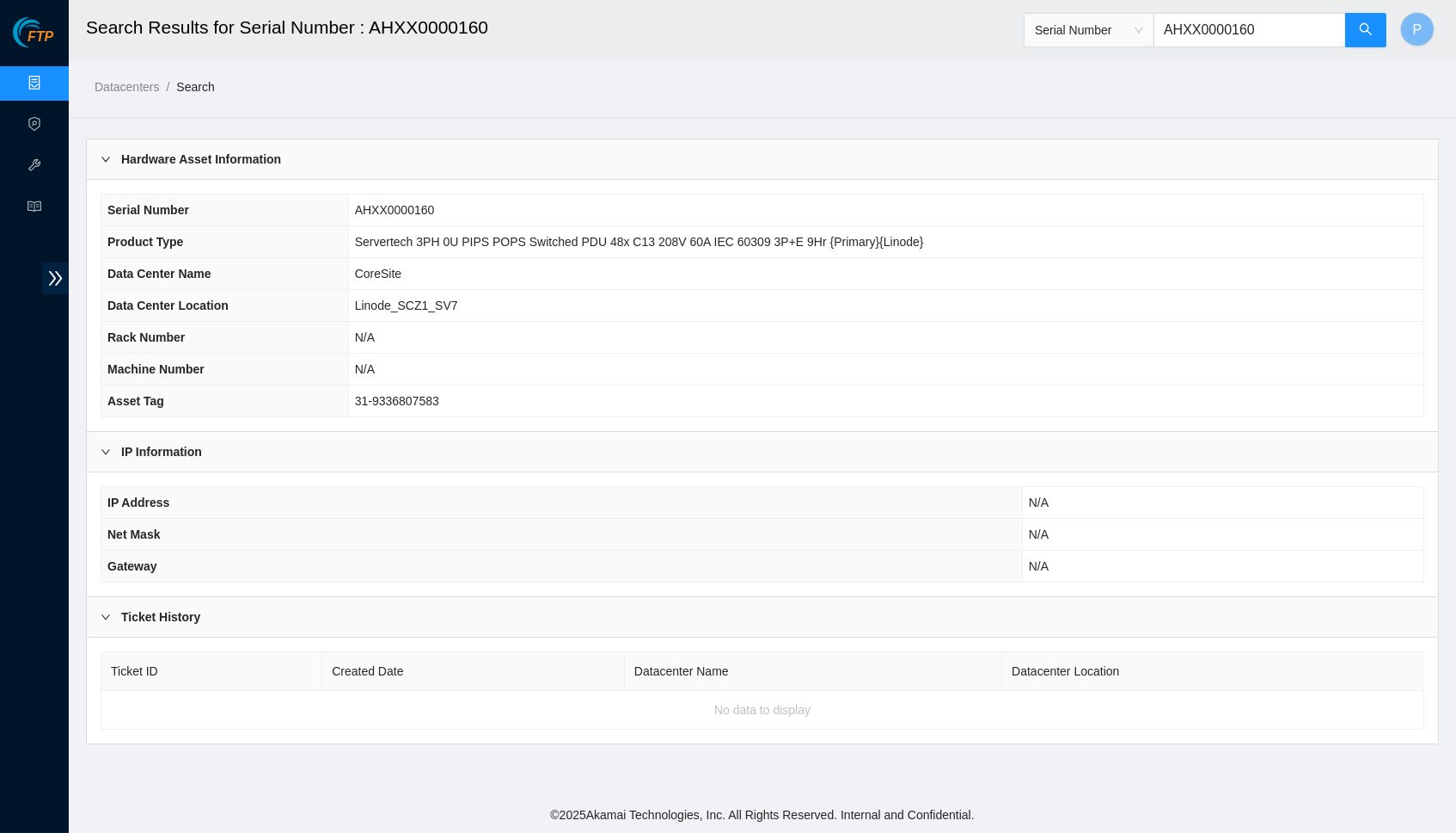
click at [1233, 28] on input "AHXX0000160" at bounding box center [1249, 30] width 192 height 34
paste input "UK13450002"
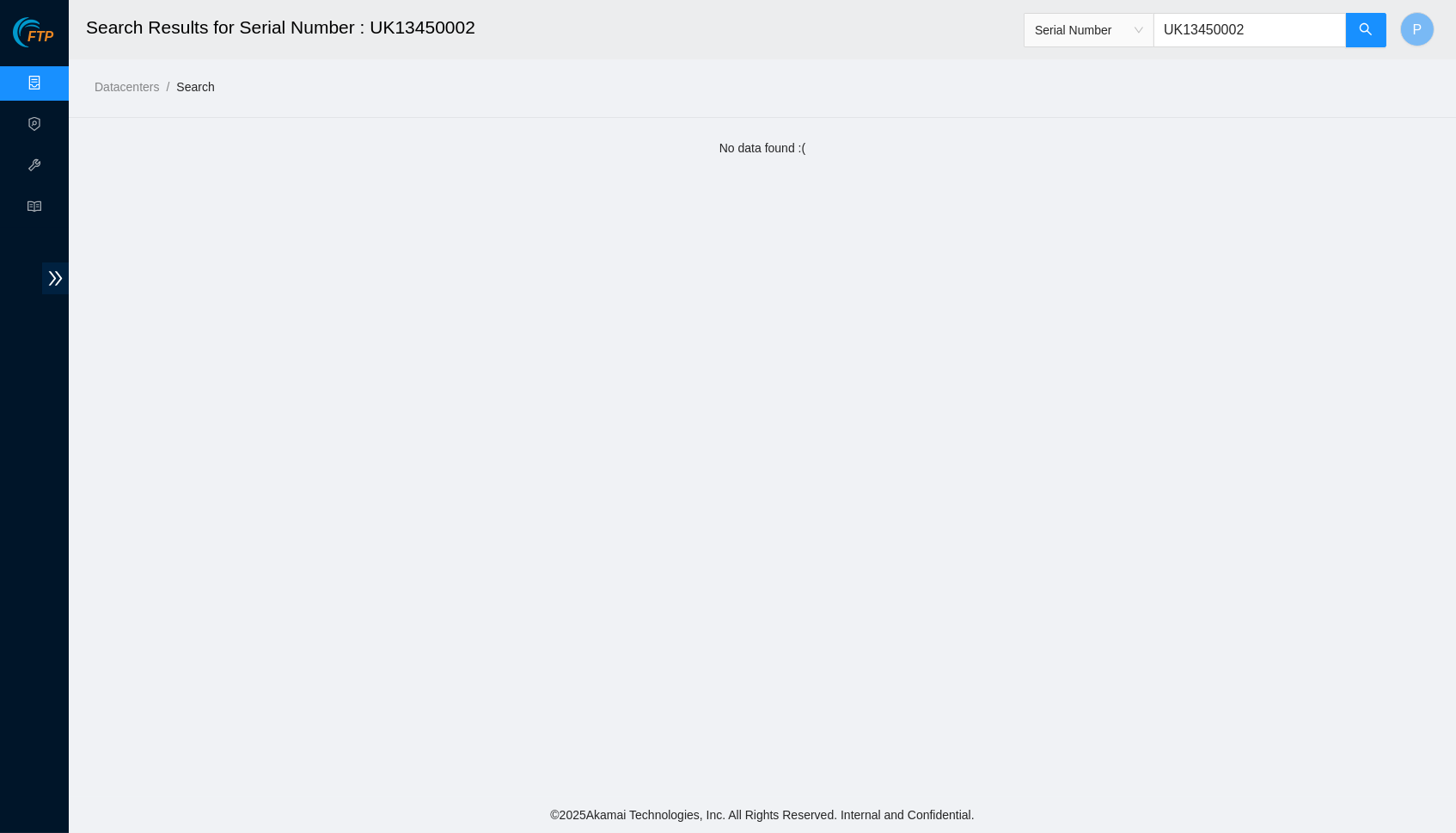
drag, startPoint x: 1183, startPoint y: 28, endPoint x: 1099, endPoint y: 28, distance: 84.0
click at [1099, 28] on span "Serial Number UK13450002" at bounding box center [1206, 30] width 364 height 34
click at [1281, 36] on input "13450002" at bounding box center [1249, 30] width 192 height 34
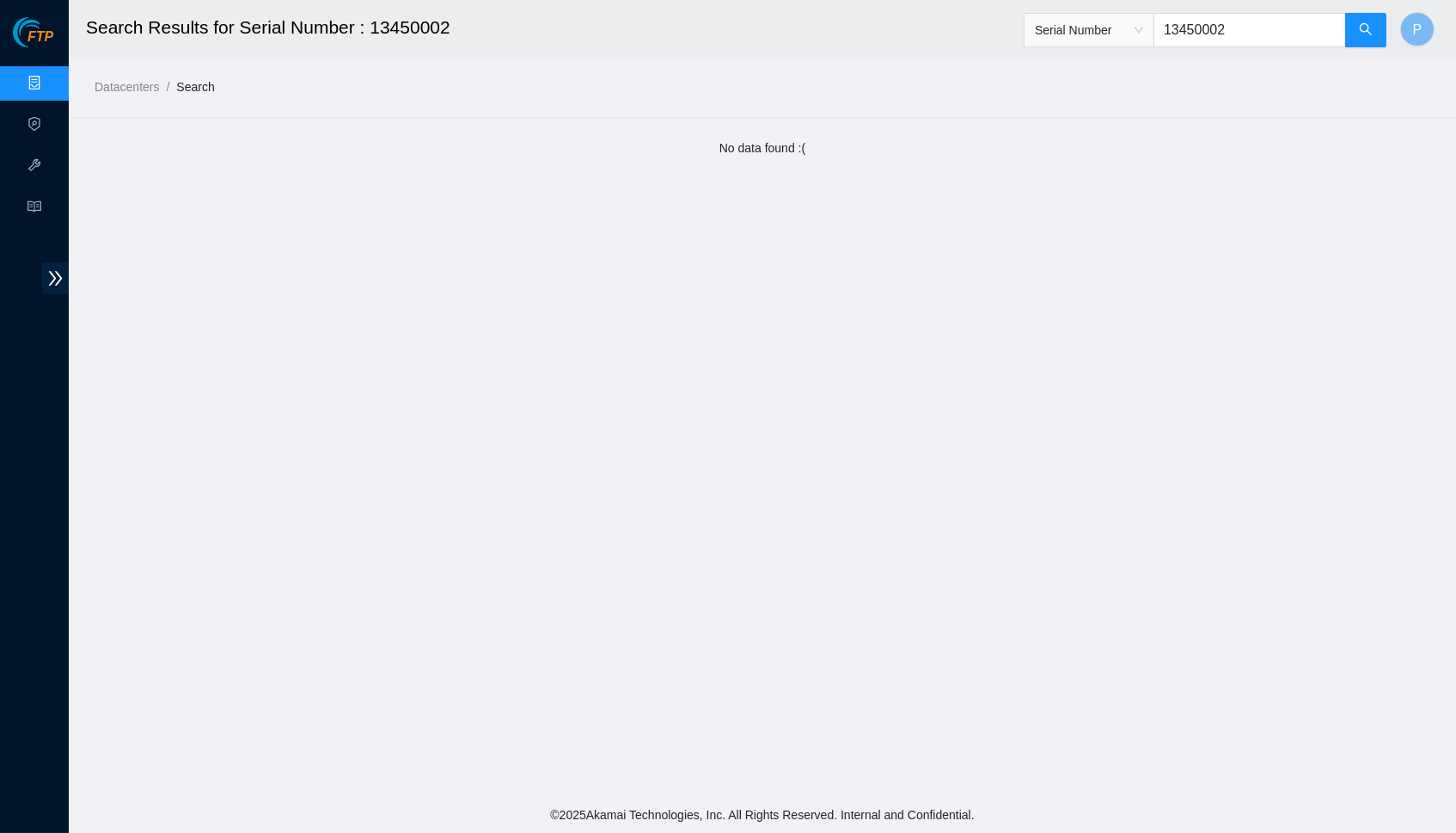
paste input "TV7223"
click at [1265, 32] on input "TV72230002" at bounding box center [1249, 30] width 192 height 34
paste input "WI6208"
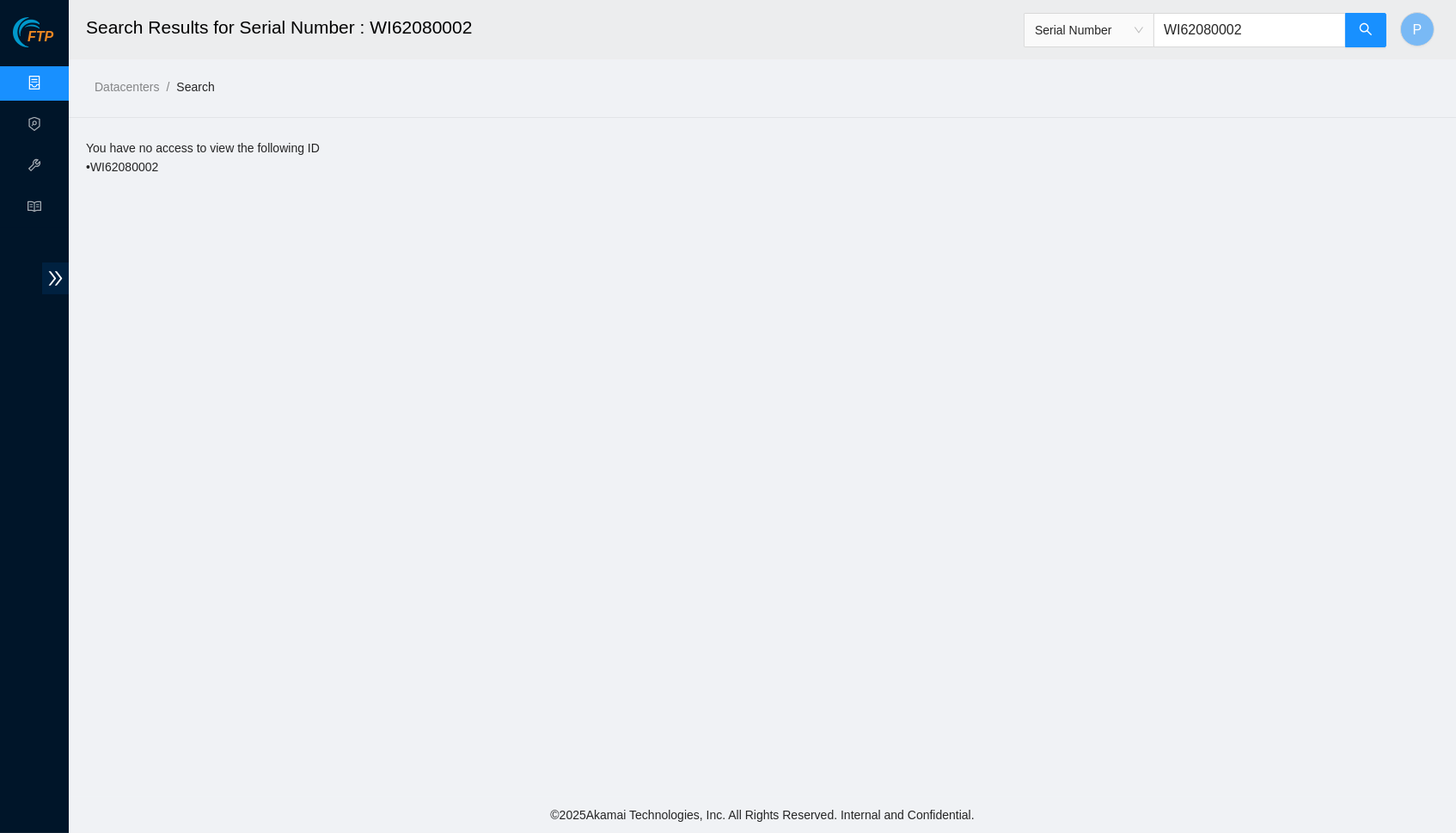
click at [1216, 37] on input "WI62080002" at bounding box center [1249, 30] width 192 height 34
click at [1214, 31] on input "WI62080002" at bounding box center [1249, 30] width 192 height 34
paste input "S453658X2B26148"
click at [1354, 21] on button "button" at bounding box center [1366, 30] width 41 height 34
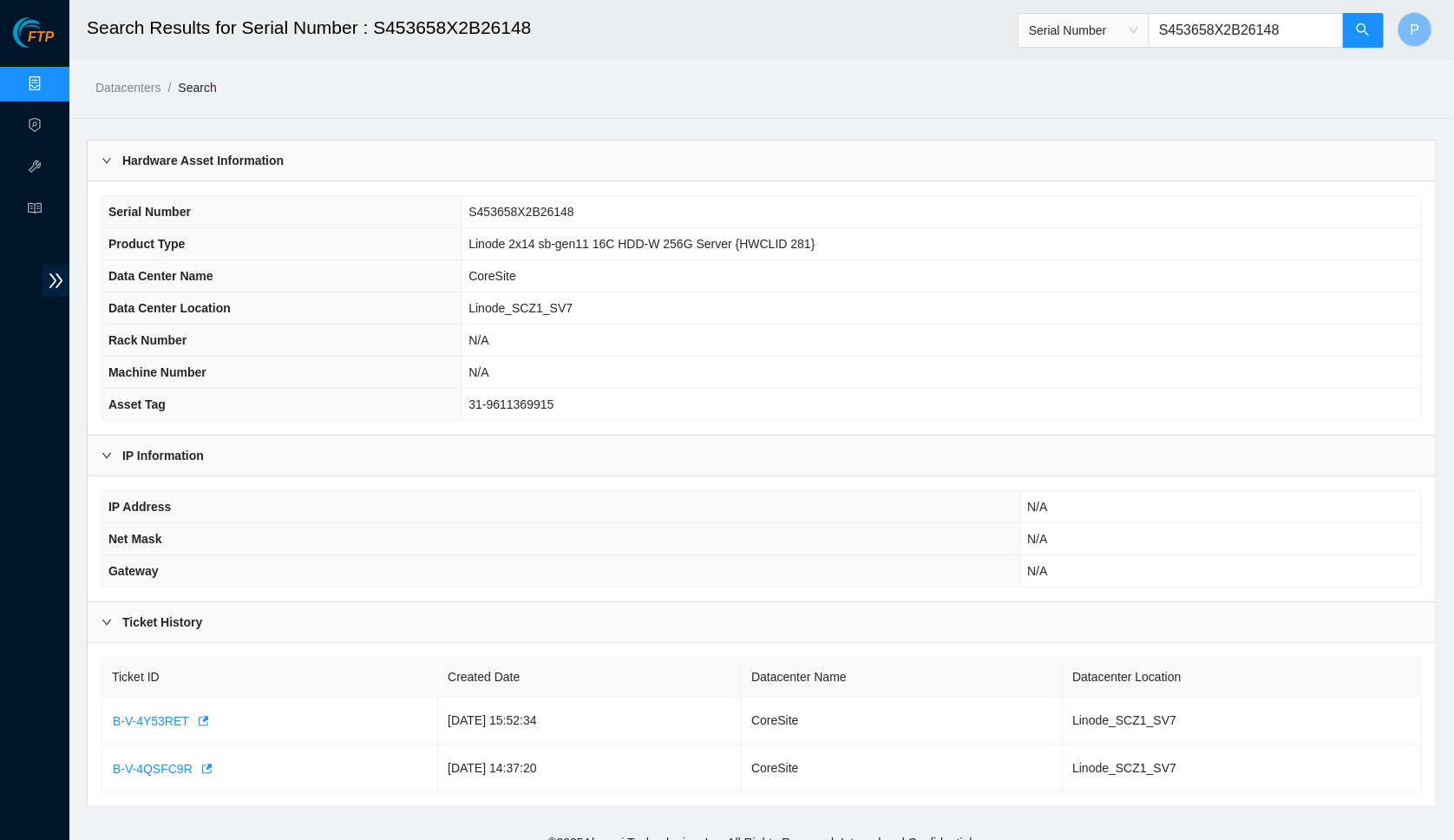
scroll to position [12, 0]
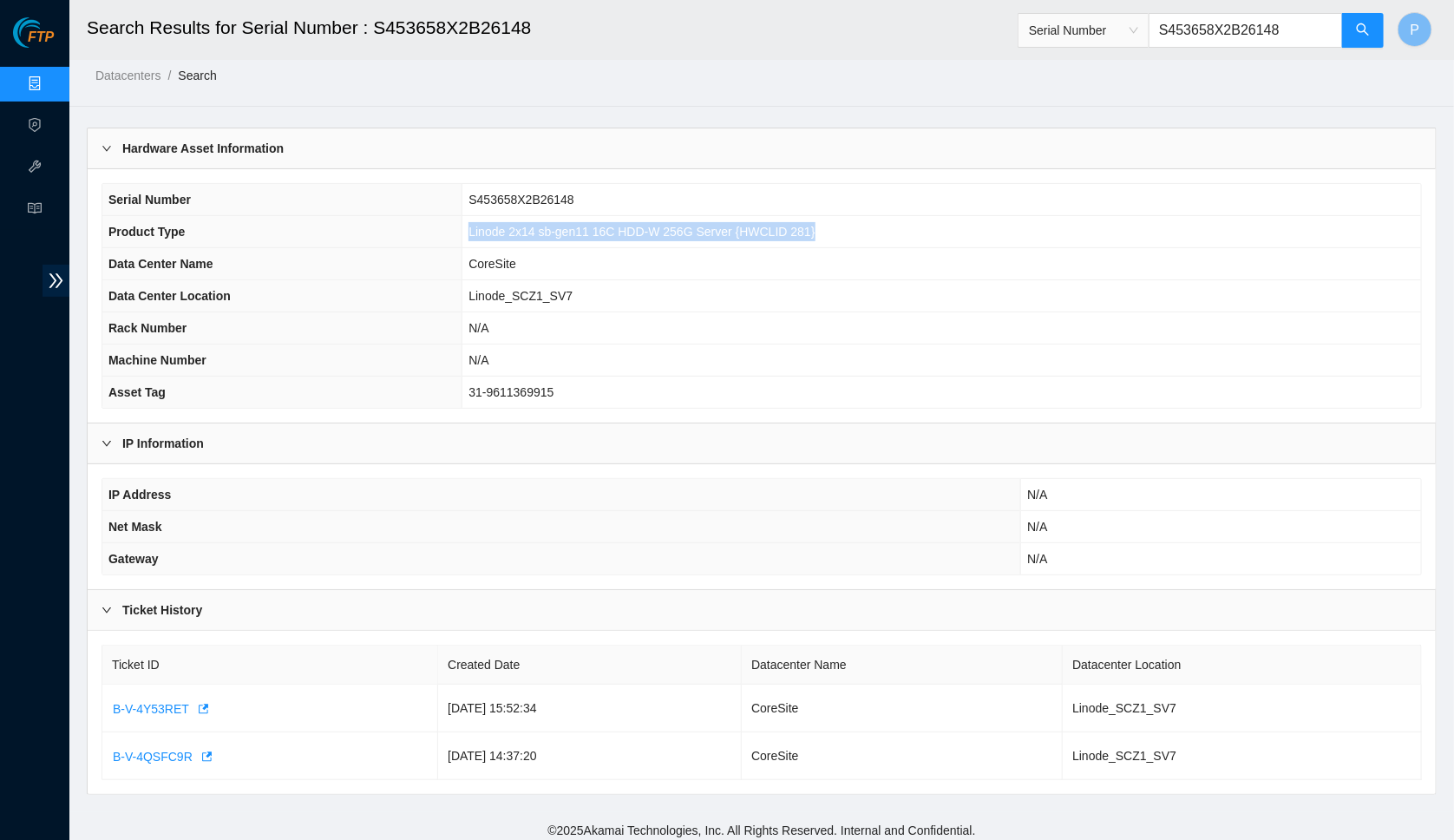
drag, startPoint x: 871, startPoint y: 225, endPoint x: 477, endPoint y: 229, distance: 394.0
click at [462, 232] on td "Linode 2x14 sb-gen11 16C HDD-W 256G Server {HWCLID 281}" at bounding box center [941, 232] width 959 height 32
click at [449, 392] on th "Asset Tag" at bounding box center [282, 392] width 360 height 32
click at [209, 704] on icon "button" at bounding box center [204, 708] width 11 height 10
click at [206, 751] on icon "button" at bounding box center [205, 756] width 12 height 12
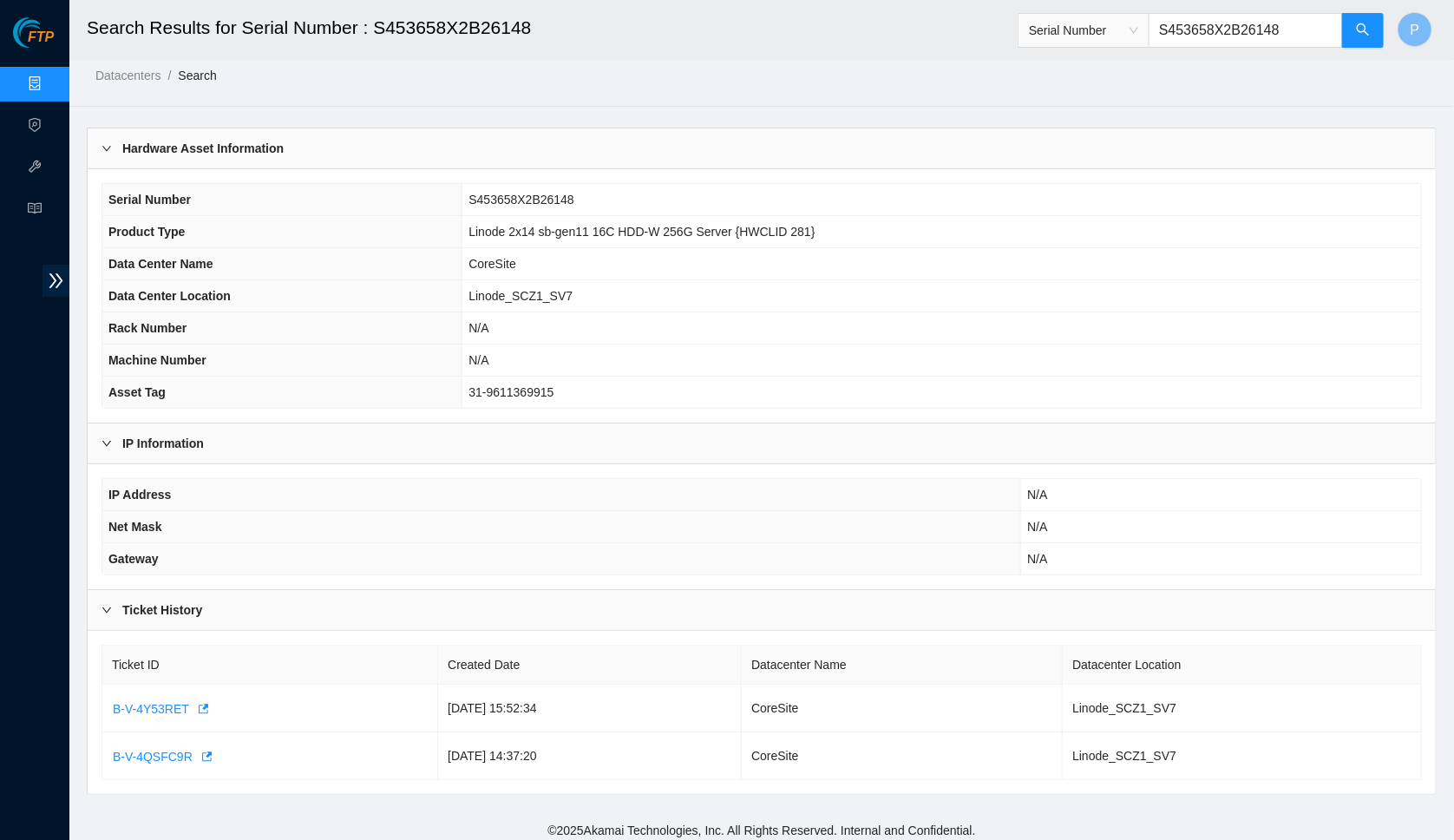
click at [579, 85] on main "Search Results for Serial Number : S453658X2B26148 Serial Number S453658X2B2614…" at bounding box center [762, 400] width 1385 height 824
click at [1140, 30] on div "Serial Number" at bounding box center [1084, 30] width 130 height 28
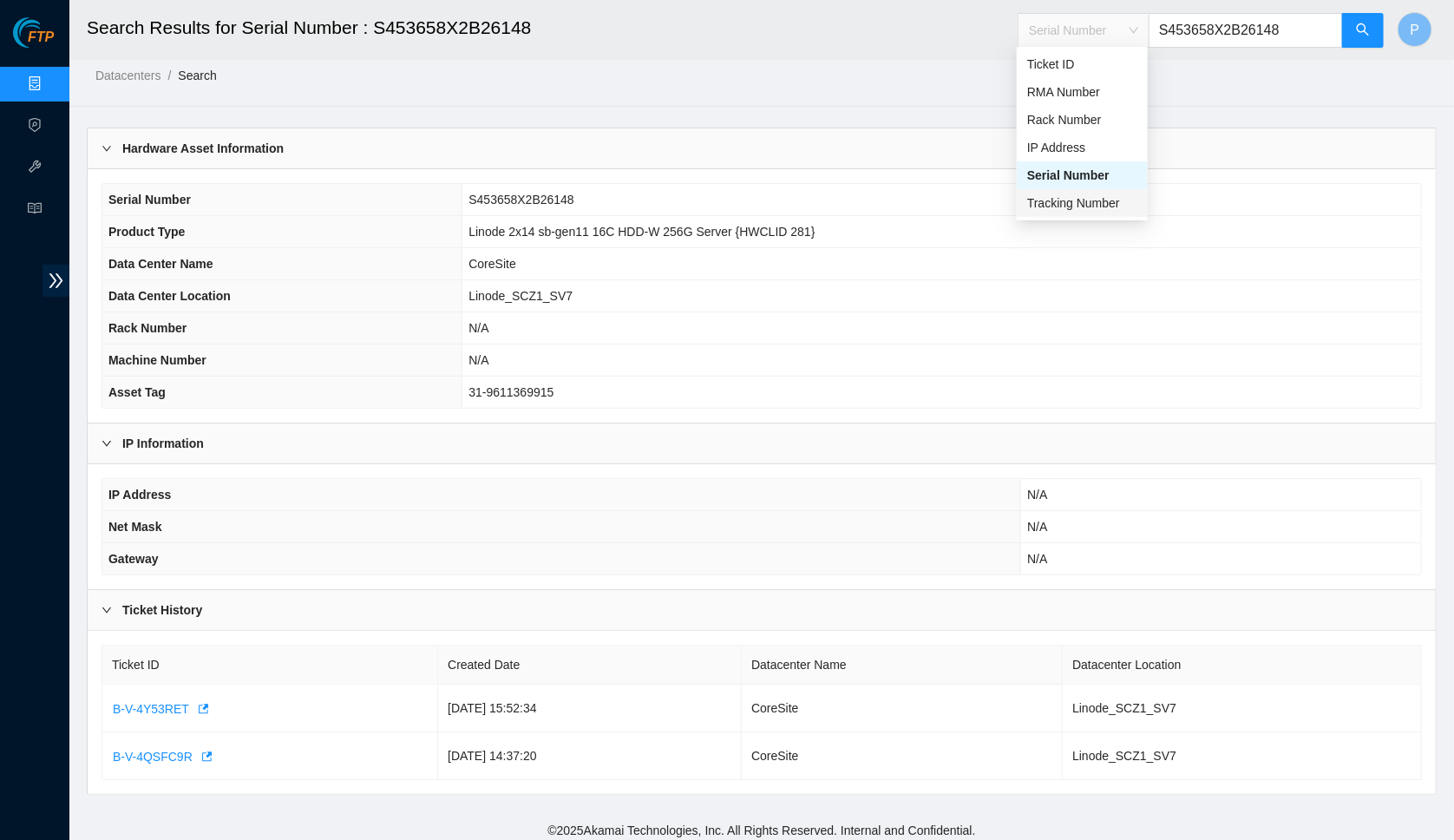
click at [1079, 198] on div "Tracking Number" at bounding box center [1082, 202] width 110 height 19
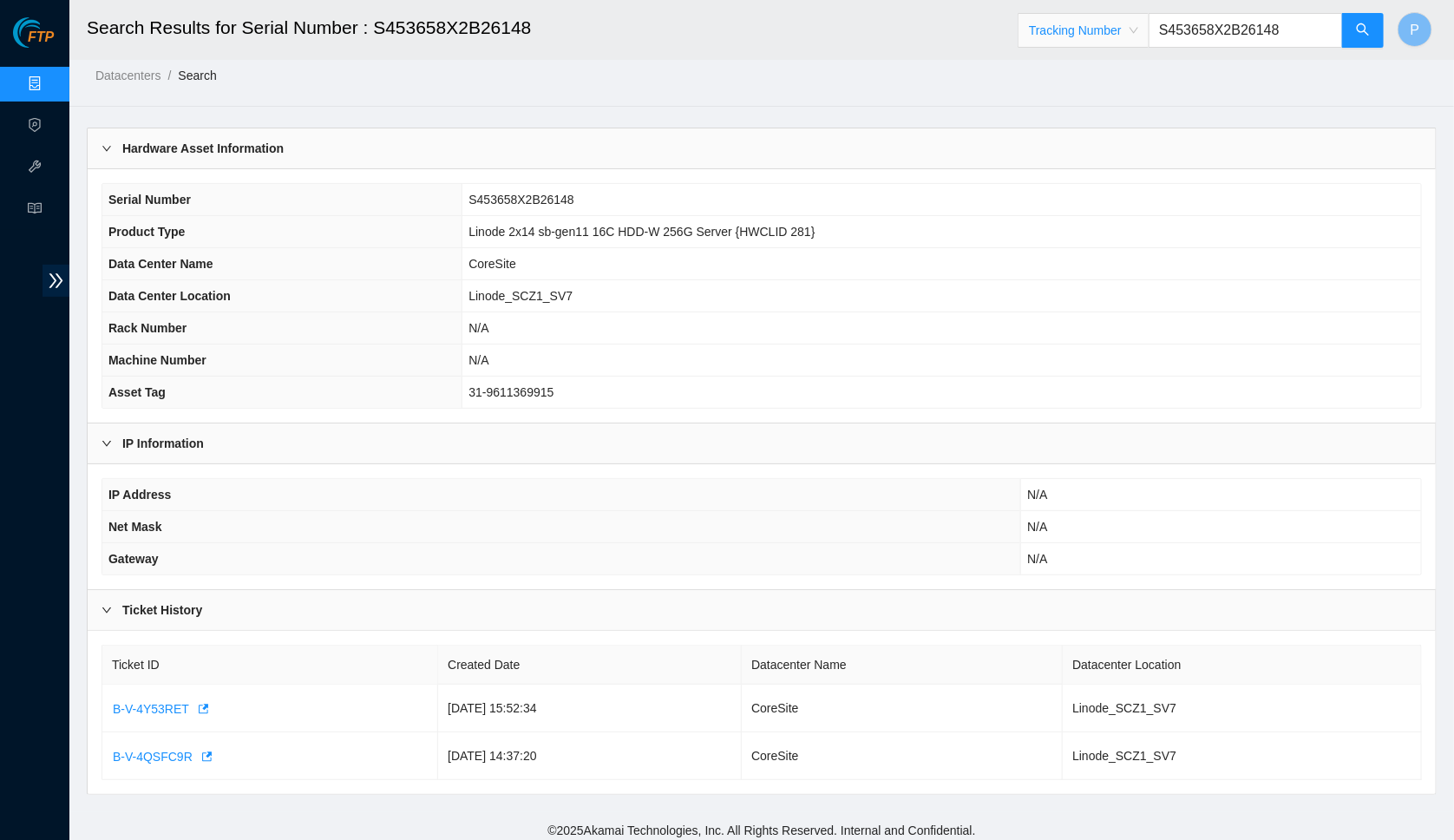
click at [1212, 28] on input "S453658X2B26148" at bounding box center [1246, 30] width 194 height 34
paste input "00106629193198403307"
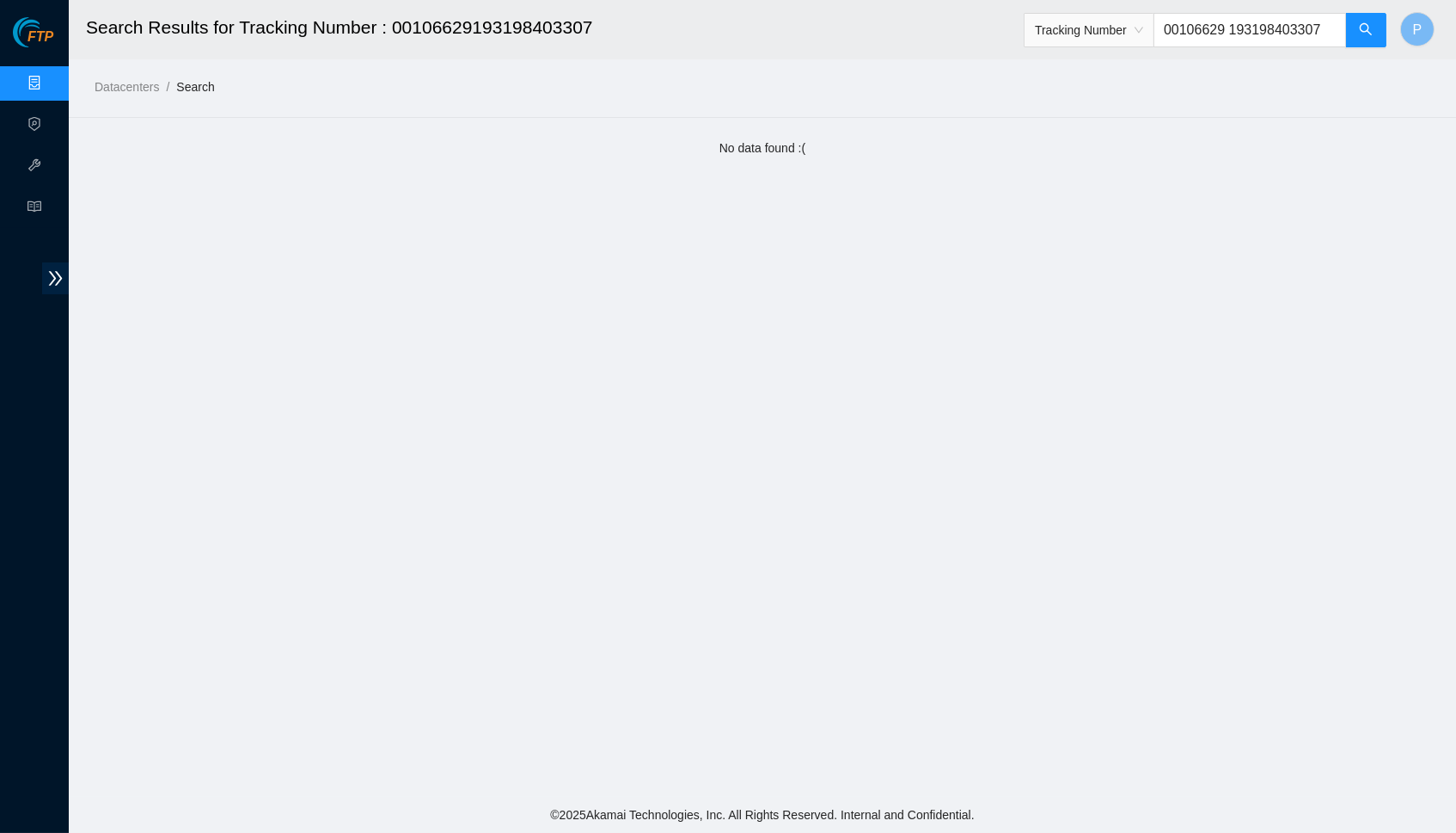
drag, startPoint x: 1237, startPoint y: 30, endPoint x: 1109, endPoint y: 28, distance: 128.0
click at [1109, 28] on span "Tracking Number 00106629 193198403307" at bounding box center [1206, 30] width 364 height 34
click at [1233, 21] on input "193198403307" at bounding box center [1249, 30] width 192 height 34
click at [1234, 23] on input "193198403307" at bounding box center [1249, 30] width 192 height 34
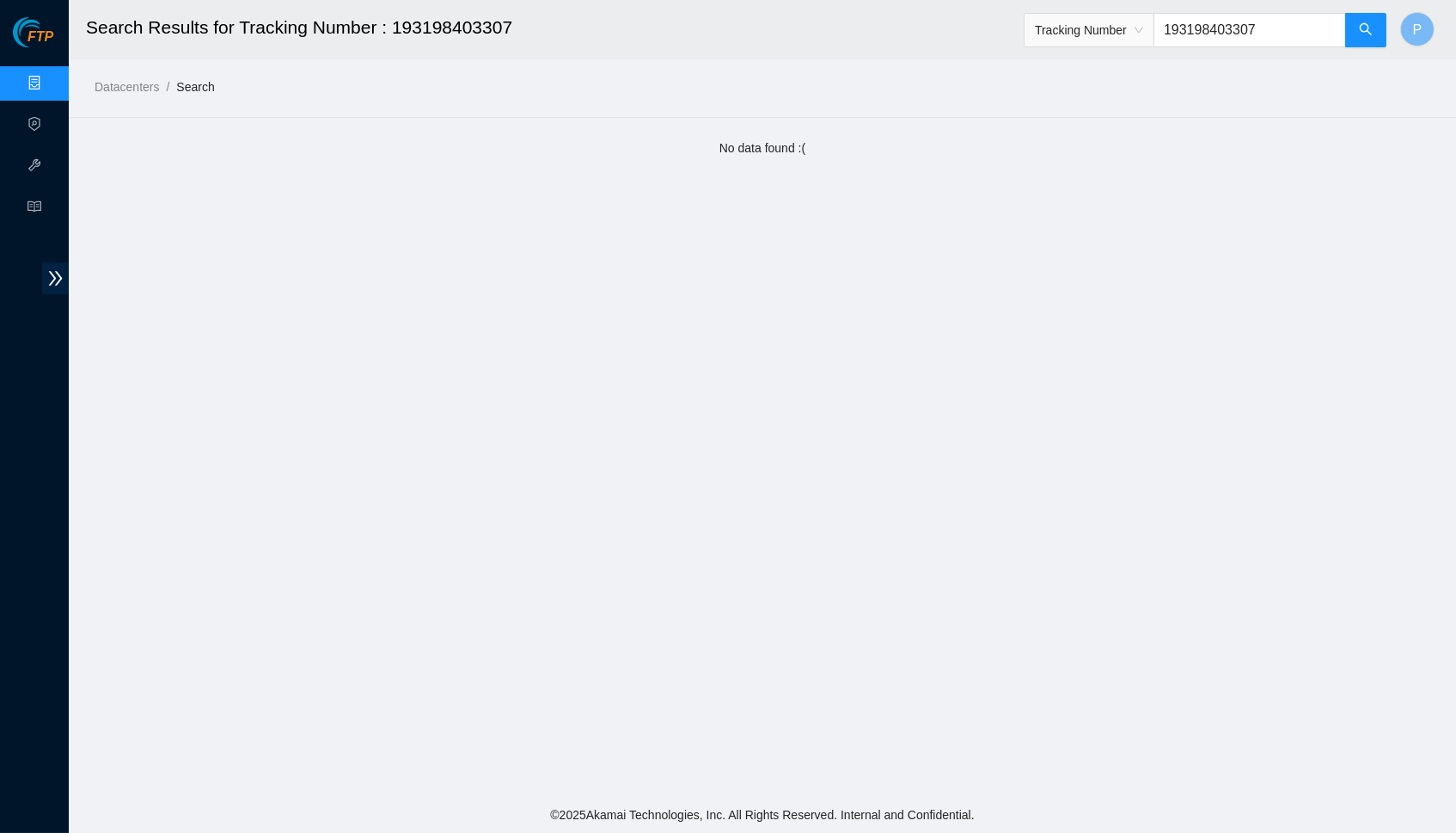
paste input "106629"
click at [1367, 32] on icon "search" at bounding box center [1366, 29] width 13 height 13
click at [1257, 14] on input "106629193198403307" at bounding box center [1249, 30] width 192 height 34
click at [1259, 23] on input "106629193198403307" at bounding box center [1249, 30] width 192 height 34
click at [1261, 23] on input "106629193198403307" at bounding box center [1249, 30] width 192 height 34
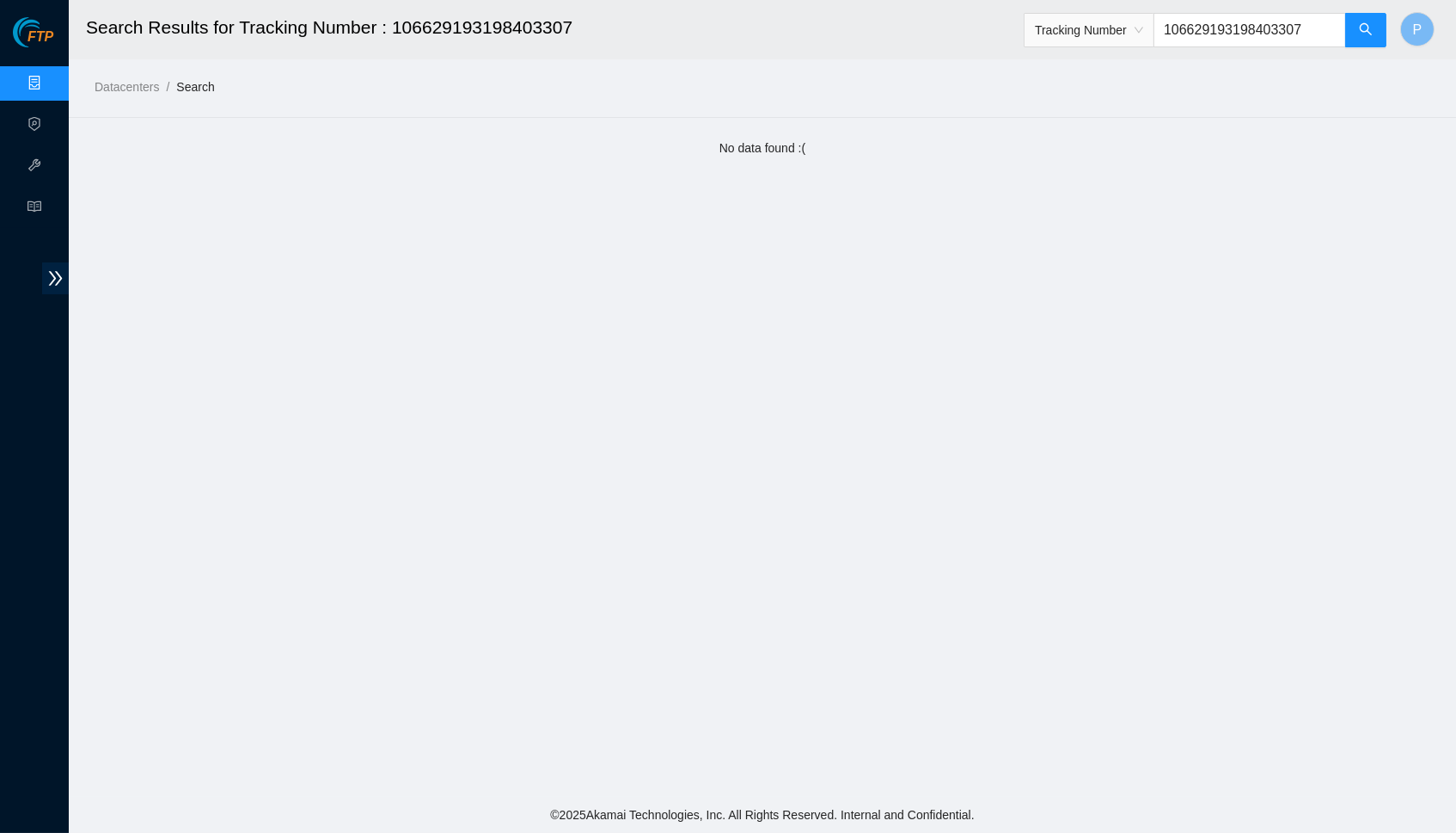
click at [1262, 24] on input "106629193198403307" at bounding box center [1249, 30] width 192 height 34
paste input "00"
click at [1378, 27] on button "button" at bounding box center [1366, 30] width 41 height 34
click at [1367, 36] on span "search" at bounding box center [1366, 30] width 13 height 16
click at [1122, 24] on span "Tracking Number" at bounding box center [1088, 30] width 108 height 26
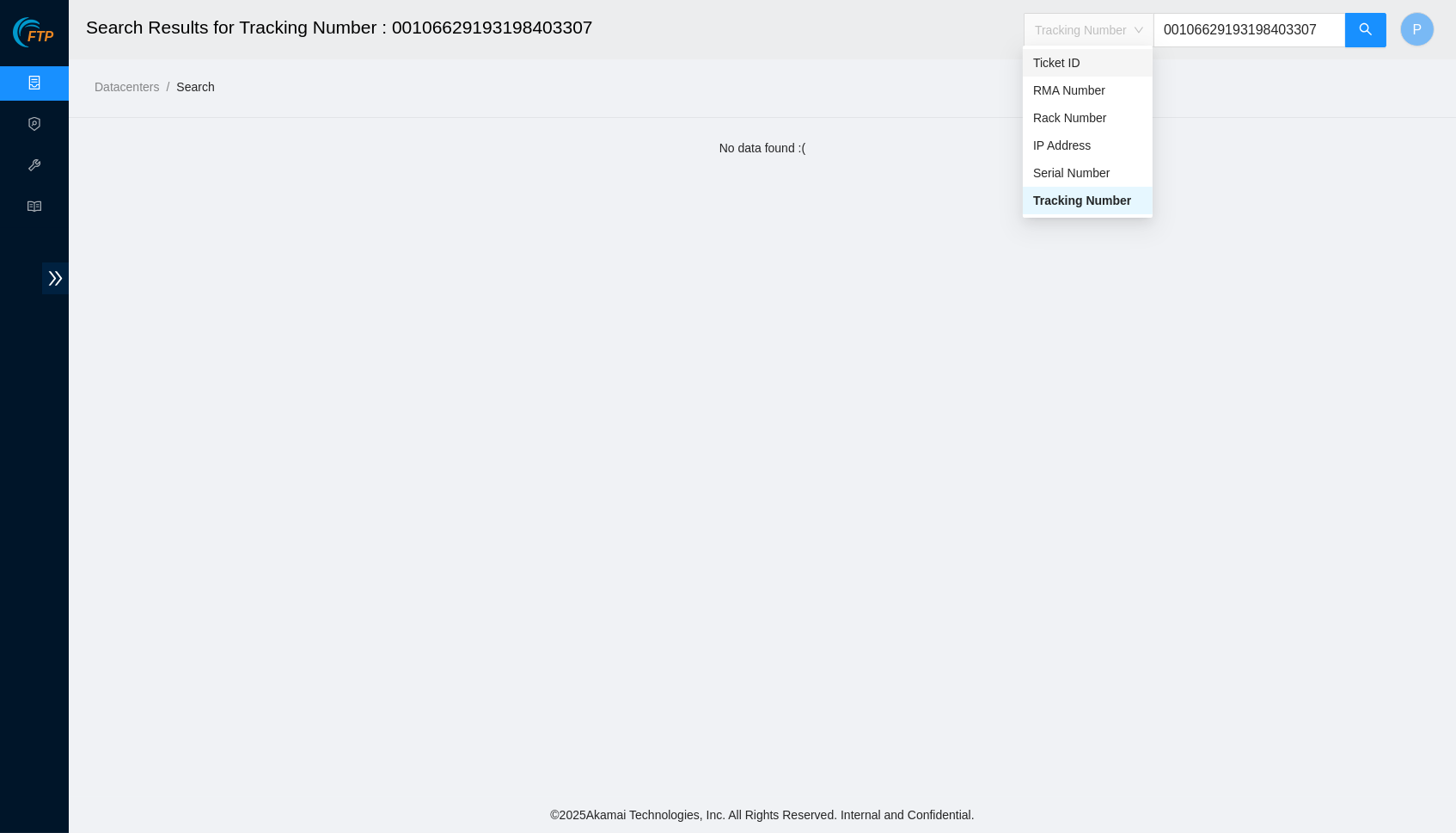
click at [1087, 71] on div "Ticket ID" at bounding box center [1088, 63] width 109 height 19
click at [1202, 33] on input "00106629193198403307" at bounding box center [1249, 30] width 192 height 34
paste input "MT2212J16050"
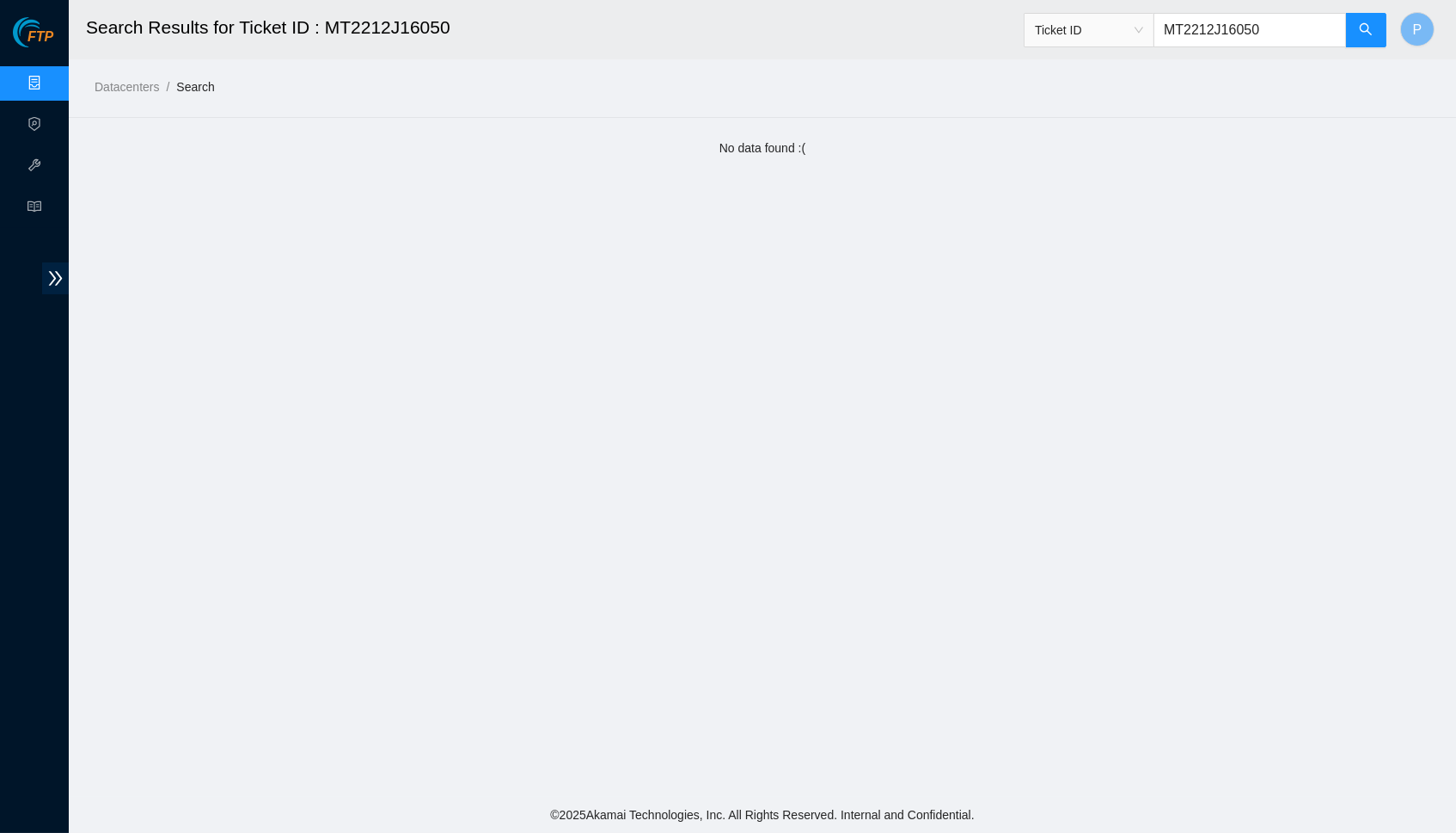
click at [1113, 25] on span "Ticket ID" at bounding box center [1088, 30] width 108 height 26
click at [1062, 196] on div "Tracking Number" at bounding box center [1088, 200] width 109 height 19
click at [1233, 30] on input "MT2212J16050" at bounding box center [1249, 30] width 192 height 34
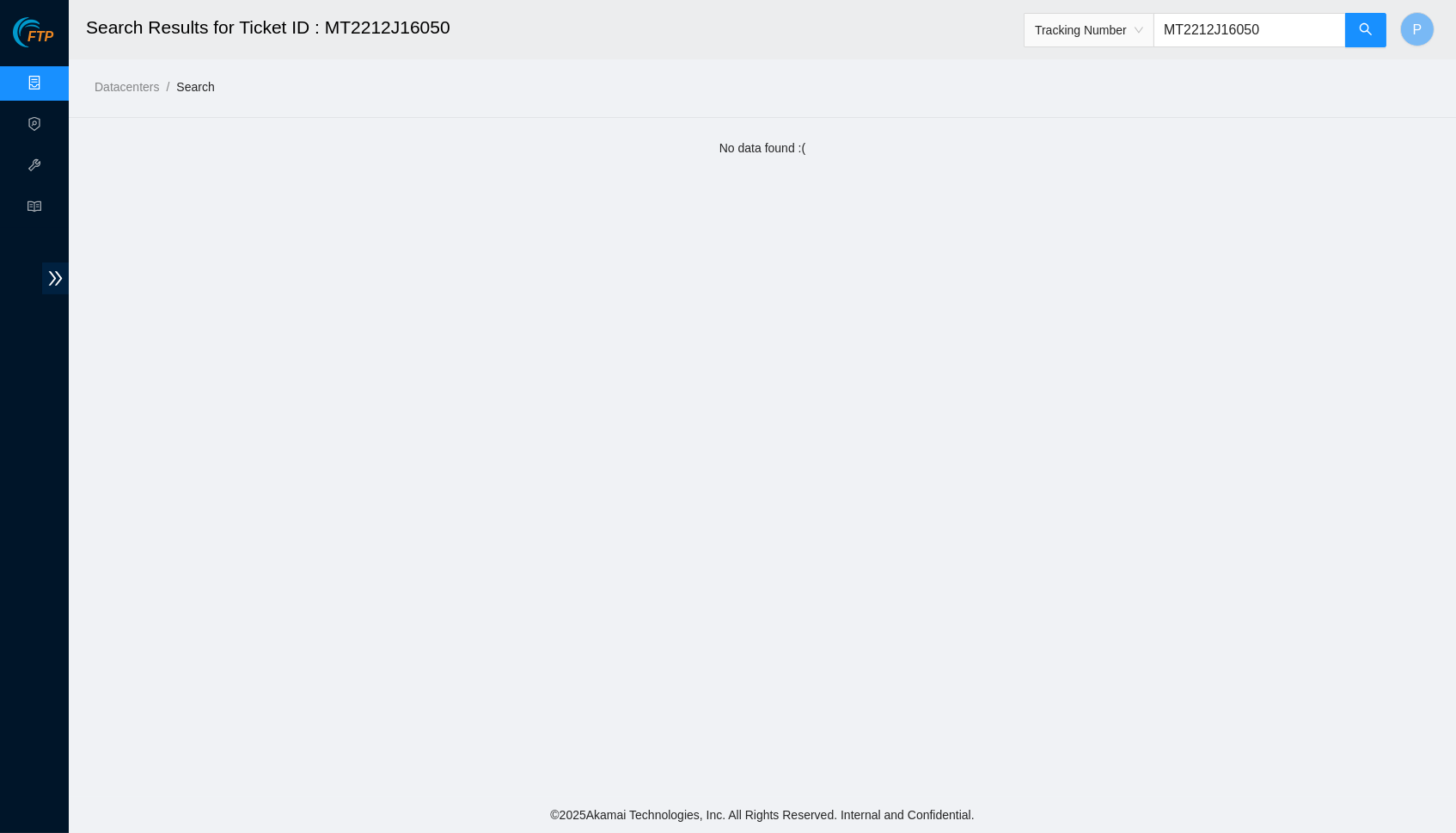
paste input "6629193198403307"
click at [1252, 28] on input "6629193198403307" at bounding box center [1249, 30] width 192 height 34
paste input "770723268225"
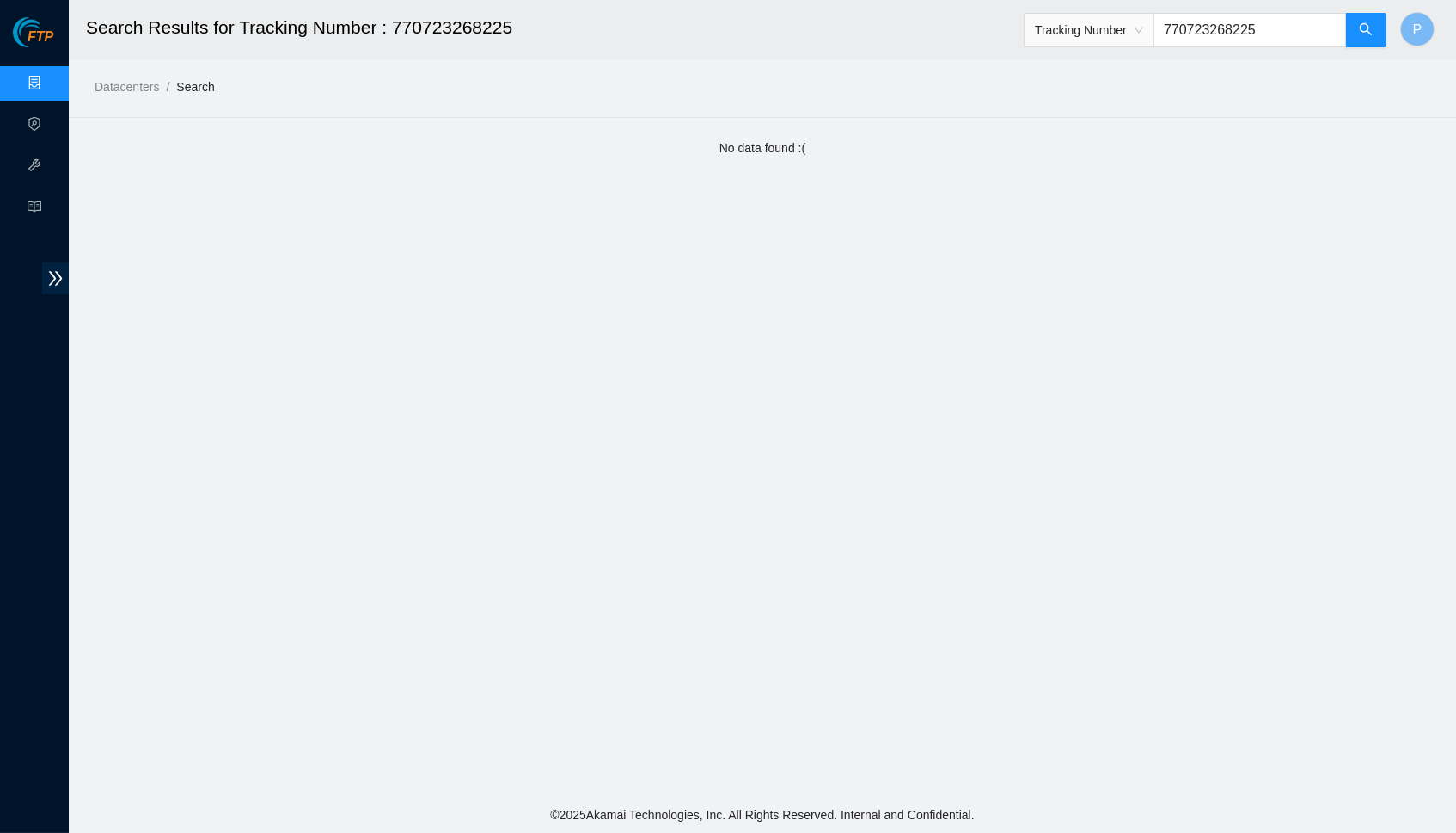
click at [1117, 21] on span "Tracking Number" at bounding box center [1088, 30] width 108 height 26
click at [1096, 64] on div "Ticket ID" at bounding box center [1088, 63] width 109 height 19
click at [1212, 49] on div "Ticket ID Ticket ID 770723268225" at bounding box center [1206, 30] width 364 height 55
click at [1212, 27] on input "770723268225" at bounding box center [1249, 30] width 192 height 34
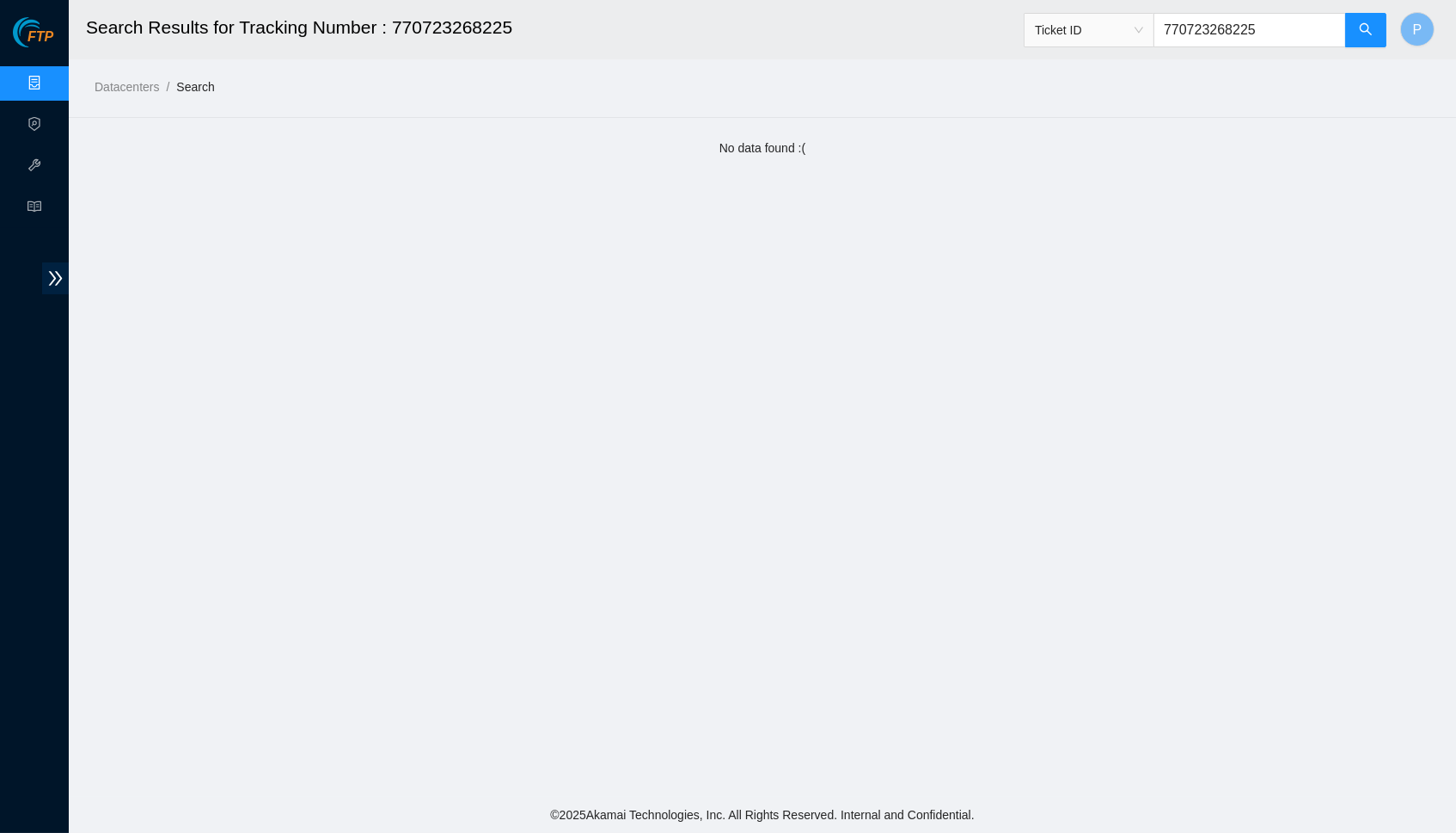
click at [1212, 27] on input "770723268225" at bounding box center [1249, 30] width 192 height 34
paste input "MT2242J11666"
click at [1122, 27] on span "Ticket ID" at bounding box center [1088, 30] width 108 height 26
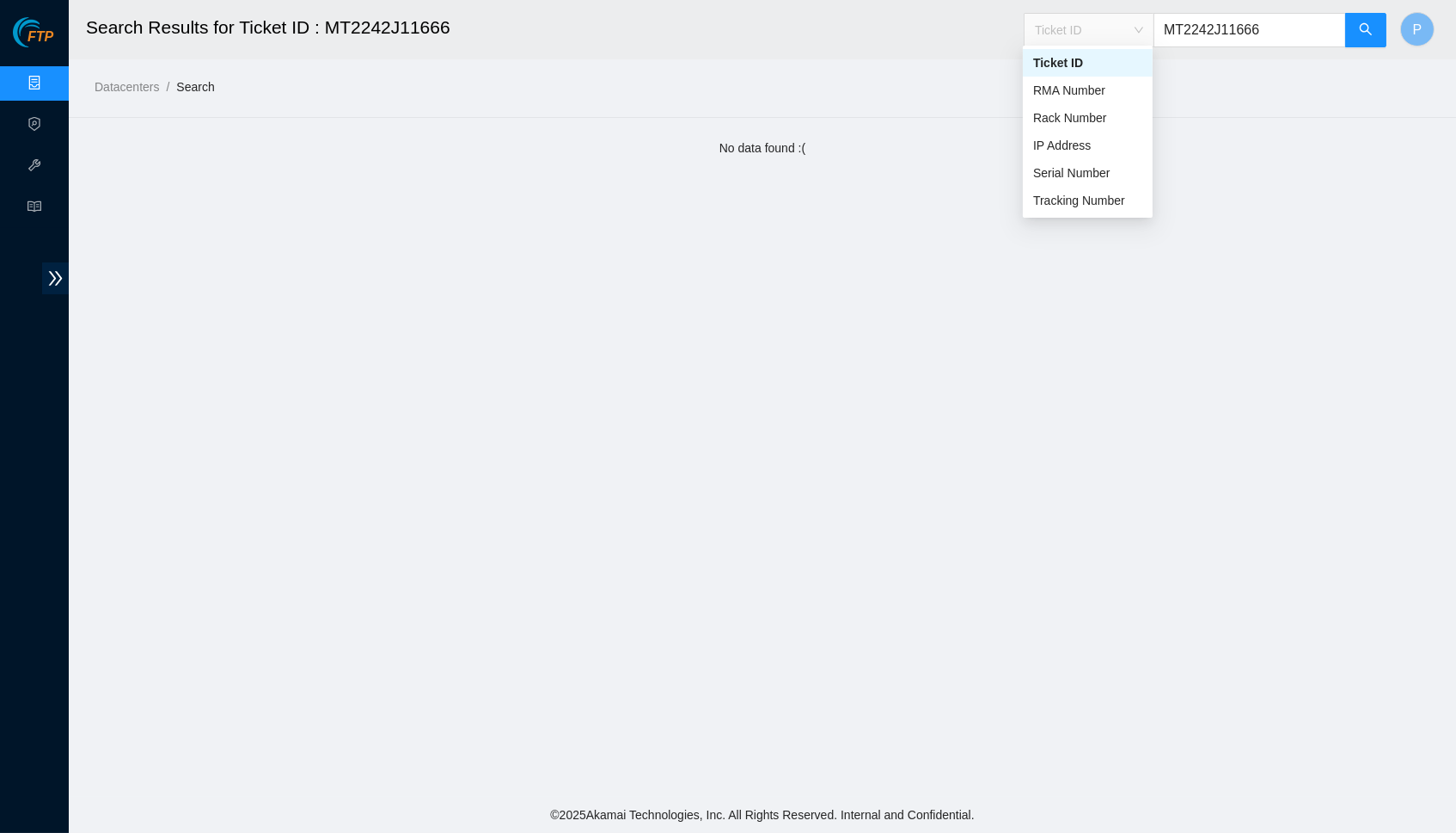
click at [1234, 28] on input "MT2242J11666" at bounding box center [1249, 30] width 192 height 34
paste input "B-V-5D0EST7"
click at [1234, 25] on input "B-V-5D0EST7" at bounding box center [1249, 30] width 192 height 34
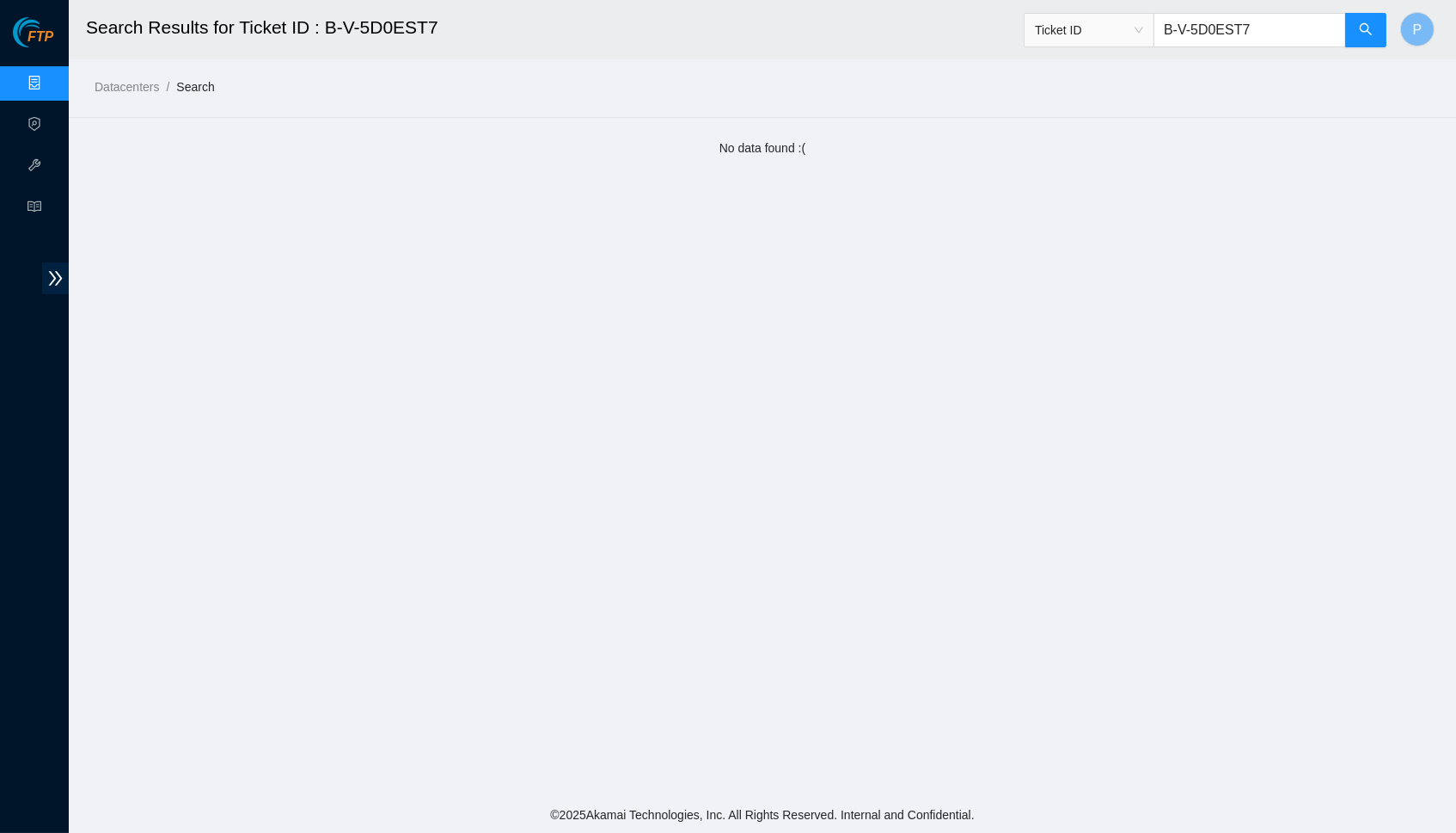
click at [1234, 26] on input "B-V-5D0EST7" at bounding box center [1249, 30] width 192 height 34
click at [1234, 27] on input "B-V-5D0EST7" at bounding box center [1249, 30] width 192 height 34
click at [1373, 19] on button "button" at bounding box center [1366, 30] width 41 height 34
click at [1348, 32] on button "button" at bounding box center [1366, 30] width 41 height 34
click at [1274, 25] on input "B-V-5D0EST7" at bounding box center [1249, 30] width 192 height 34
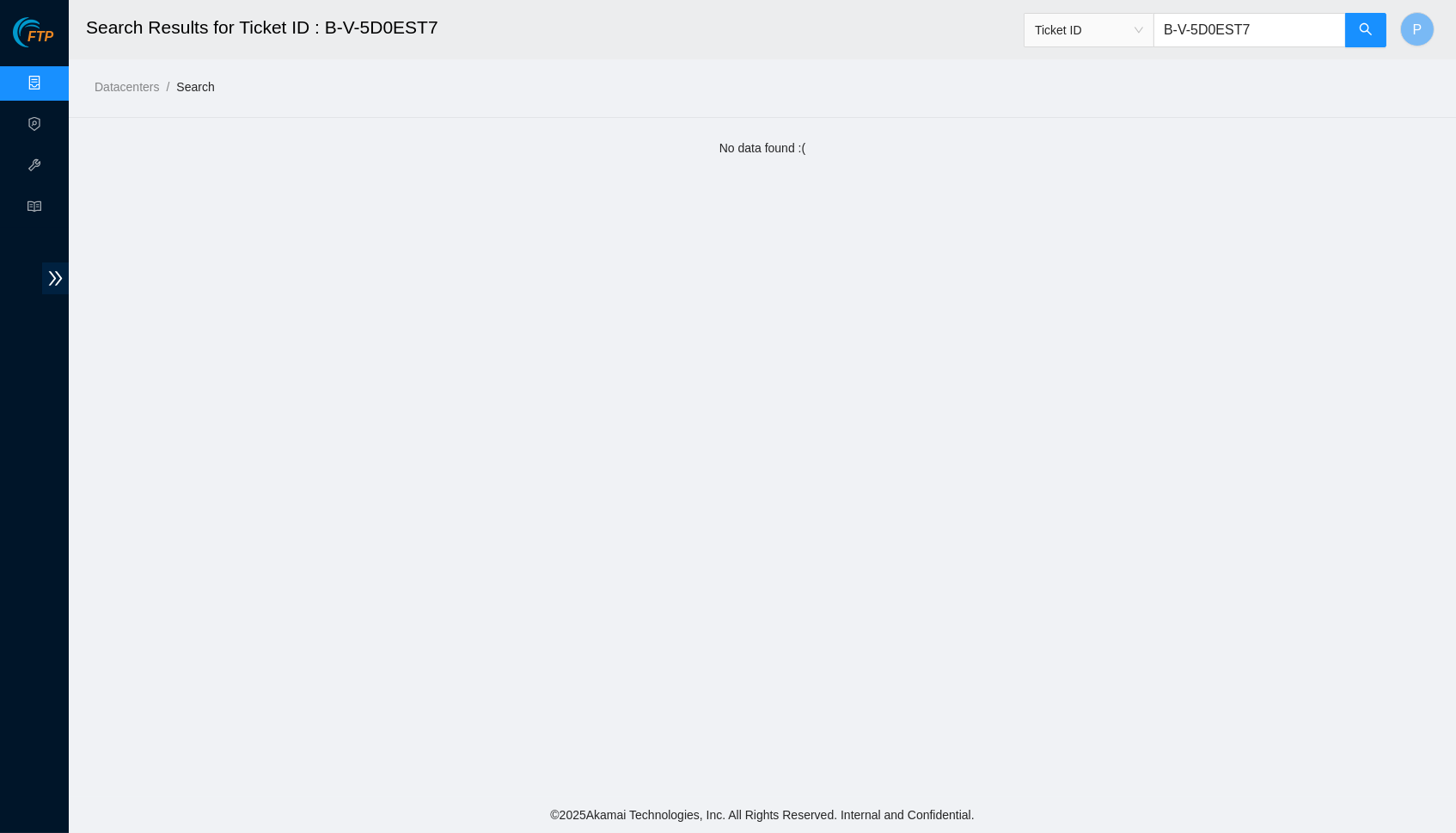
click at [1274, 25] on input "B-V-5D0EST7" at bounding box center [1249, 30] width 192 height 34
paste input "VDF9"
type input "B-V-5D0VDF9"
click at [1361, 30] on icon "search" at bounding box center [1366, 29] width 12 height 12
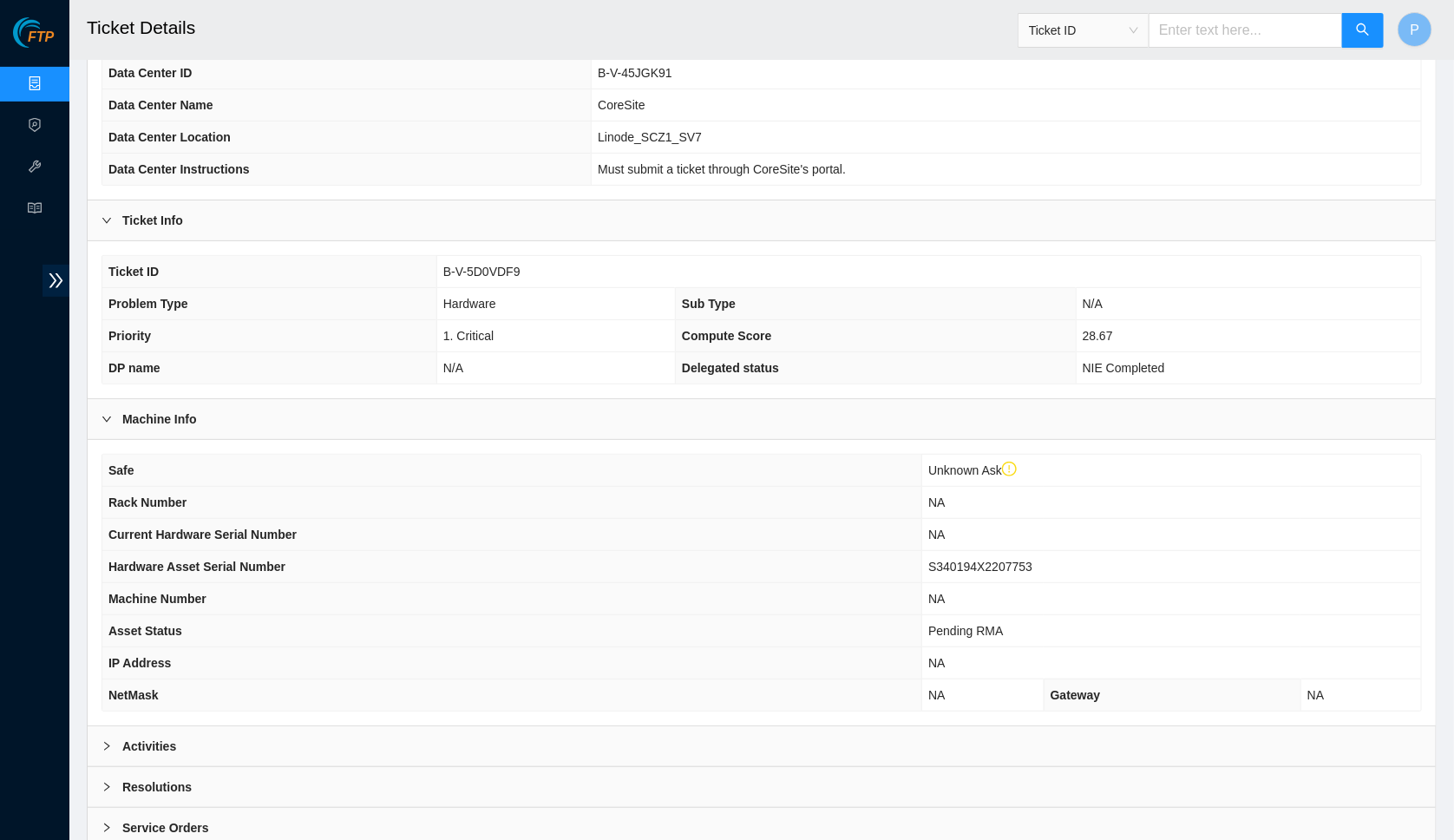
scroll to position [260, 0]
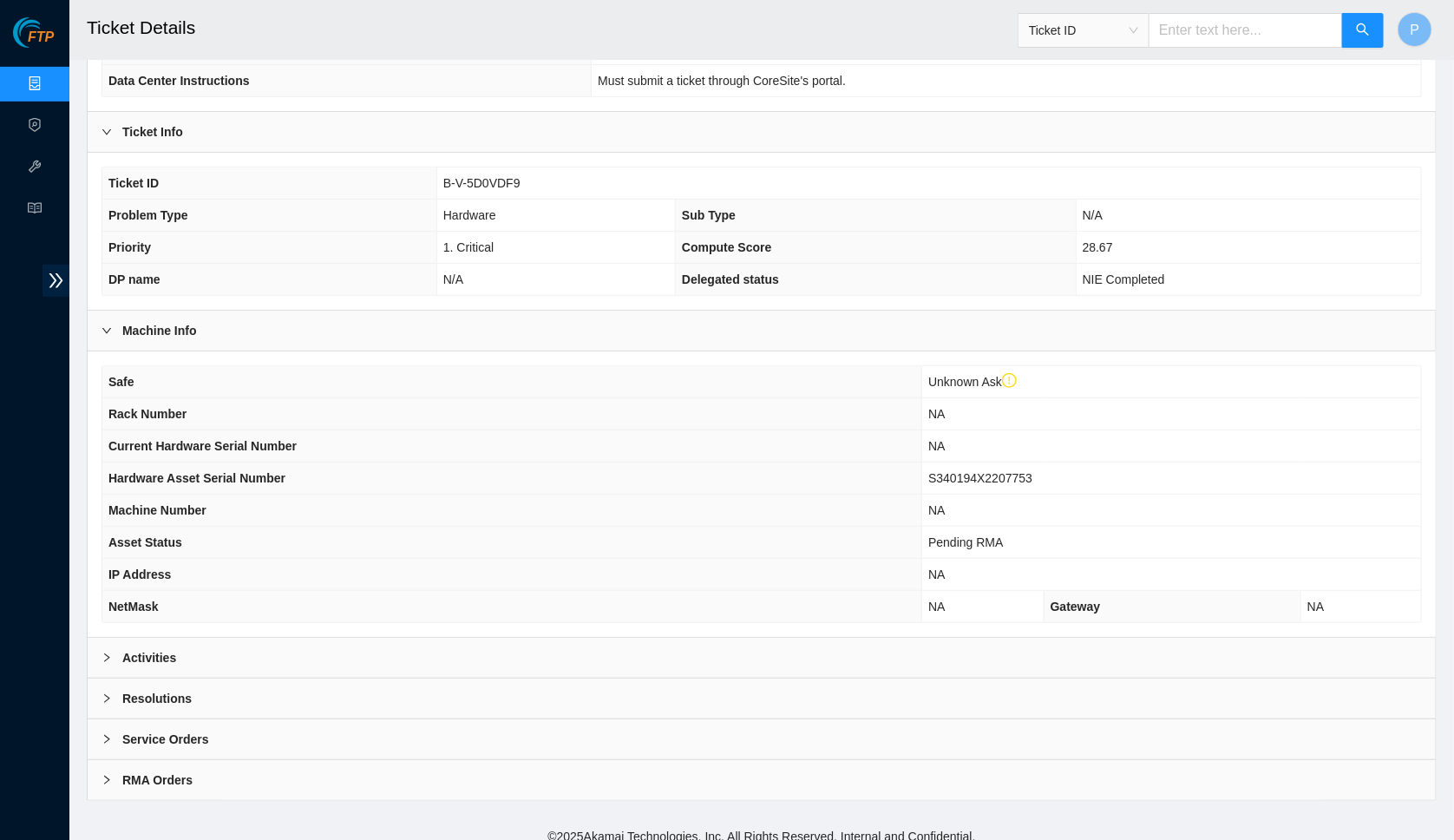
click at [513, 760] on div "RMA Orders" at bounding box center [762, 780] width 1348 height 40
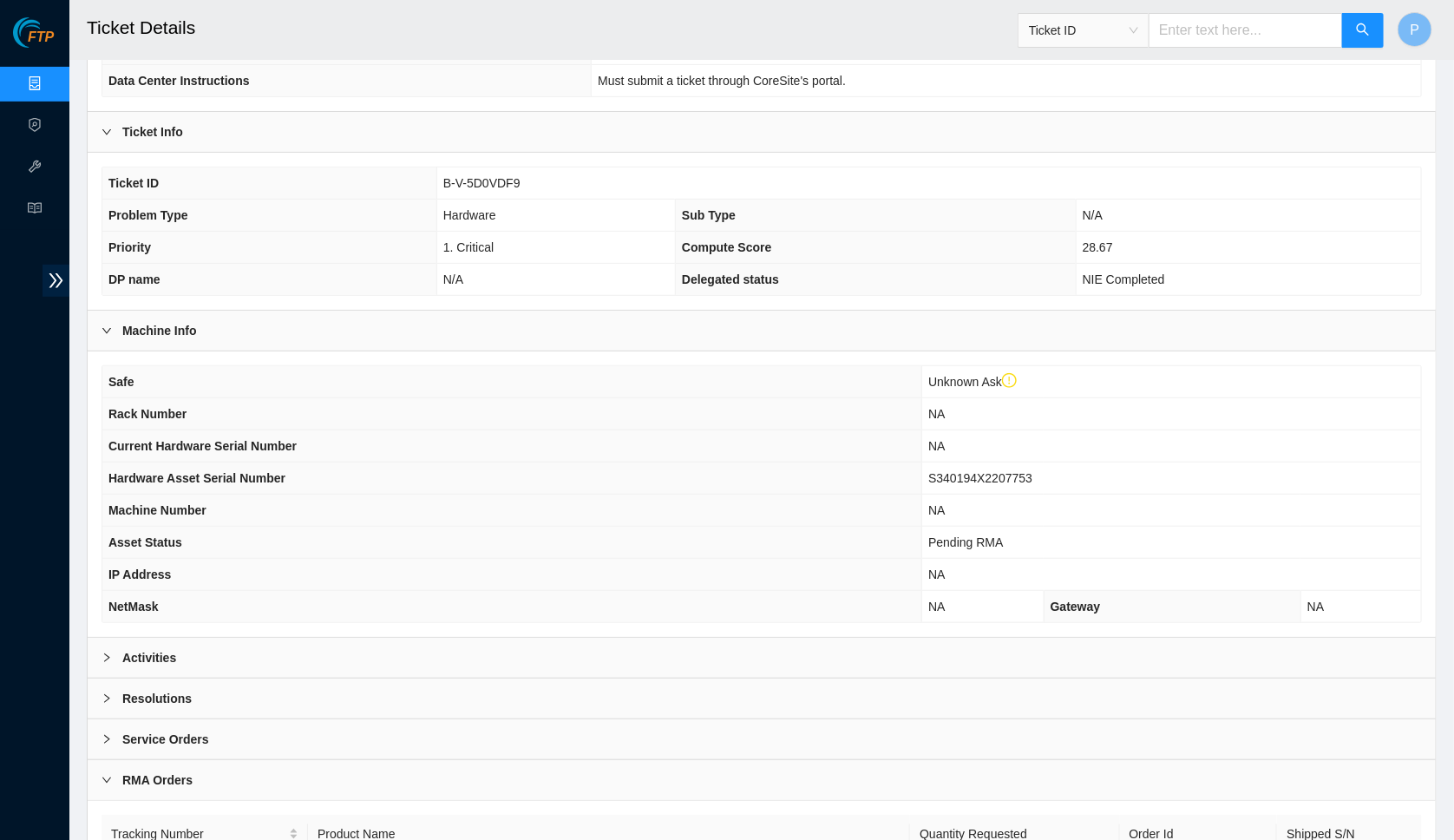
scroll to position [376, 0]
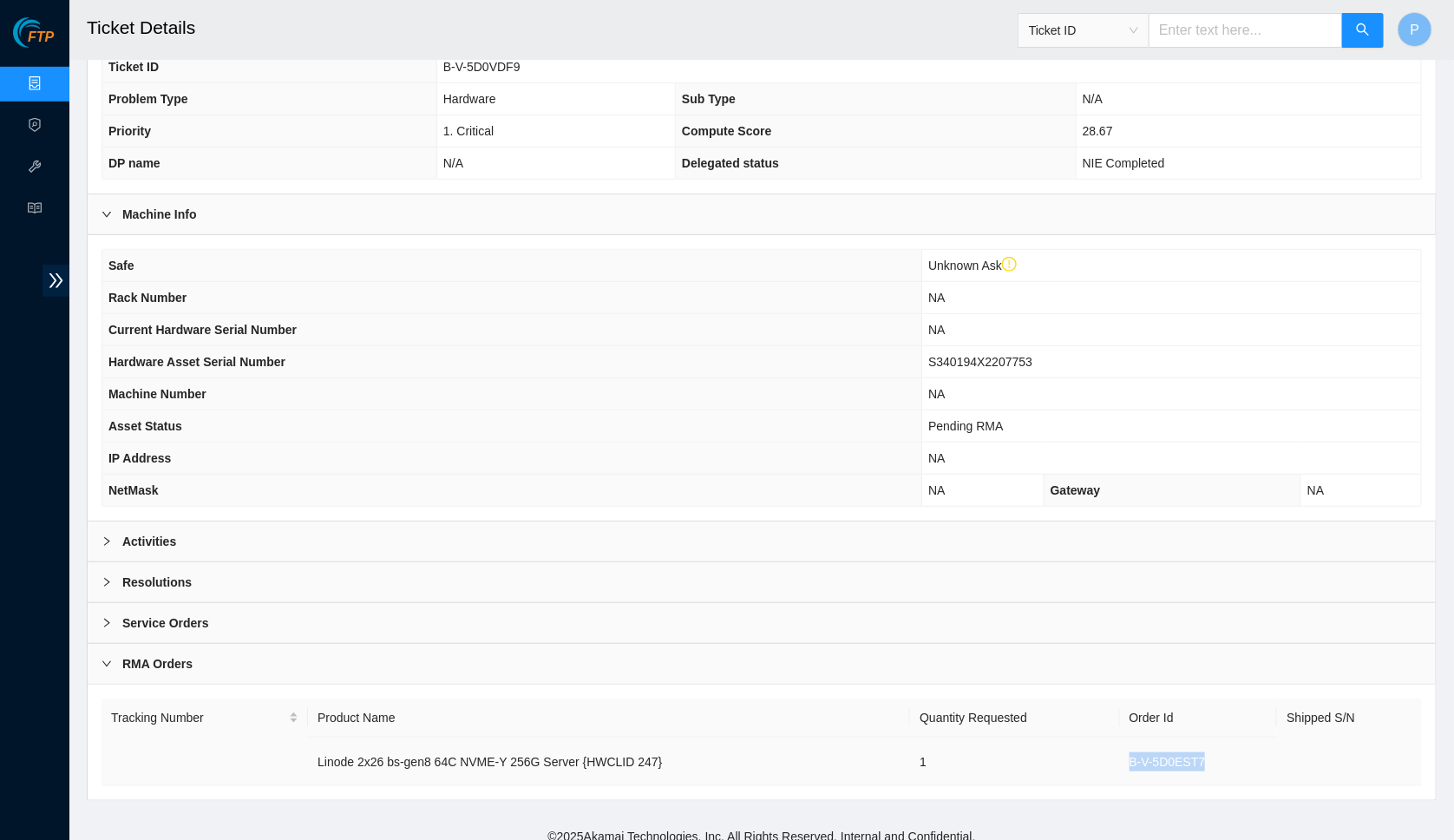
drag, startPoint x: 1211, startPoint y: 743, endPoint x: 1129, endPoint y: 748, distance: 82.2
click at [1129, 748] on td "B-V-5D0EST7" at bounding box center [1199, 762] width 158 height 49
click at [454, 615] on div "Service Orders" at bounding box center [762, 623] width 1348 height 40
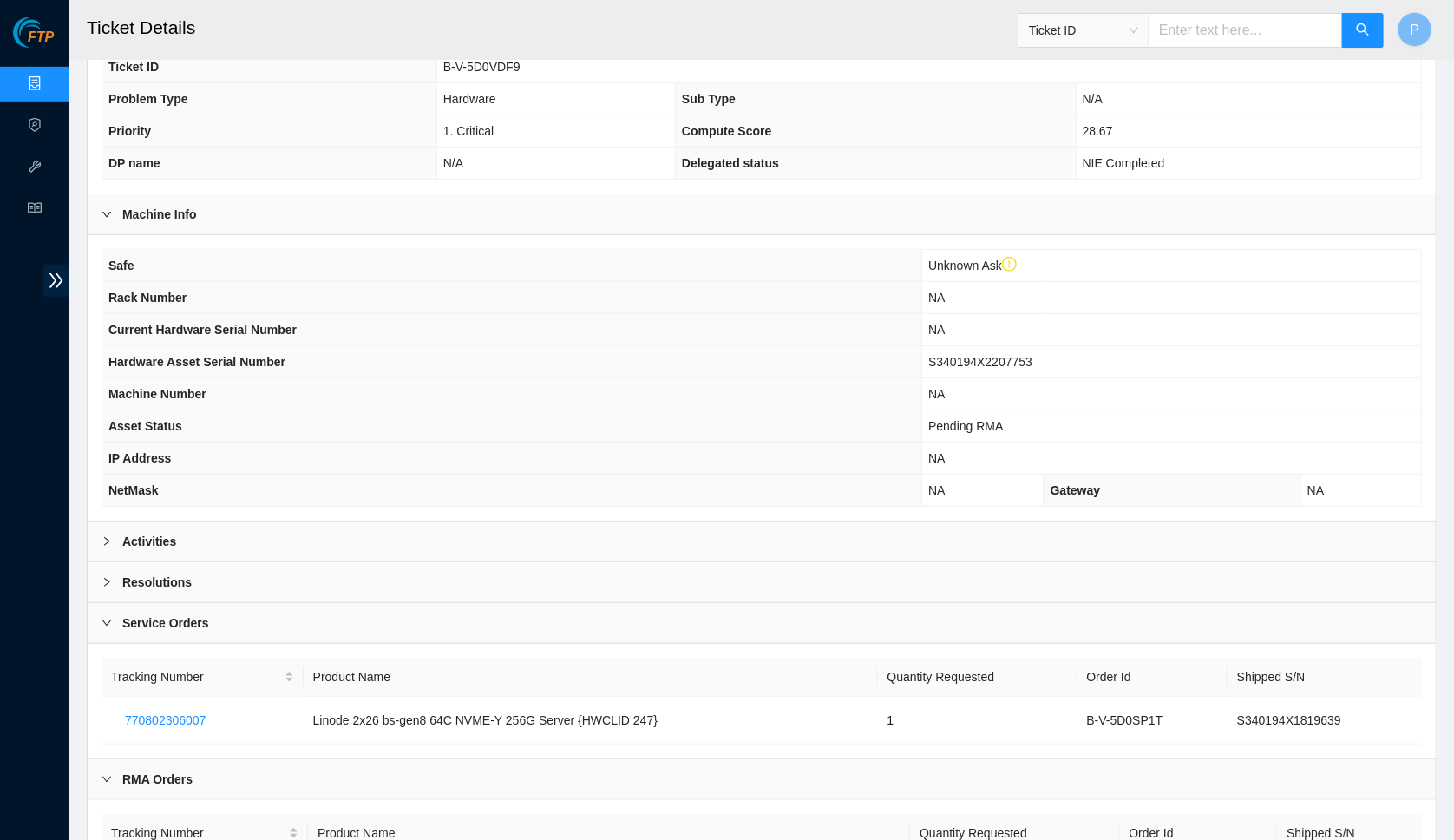
scroll to position [490, 0]
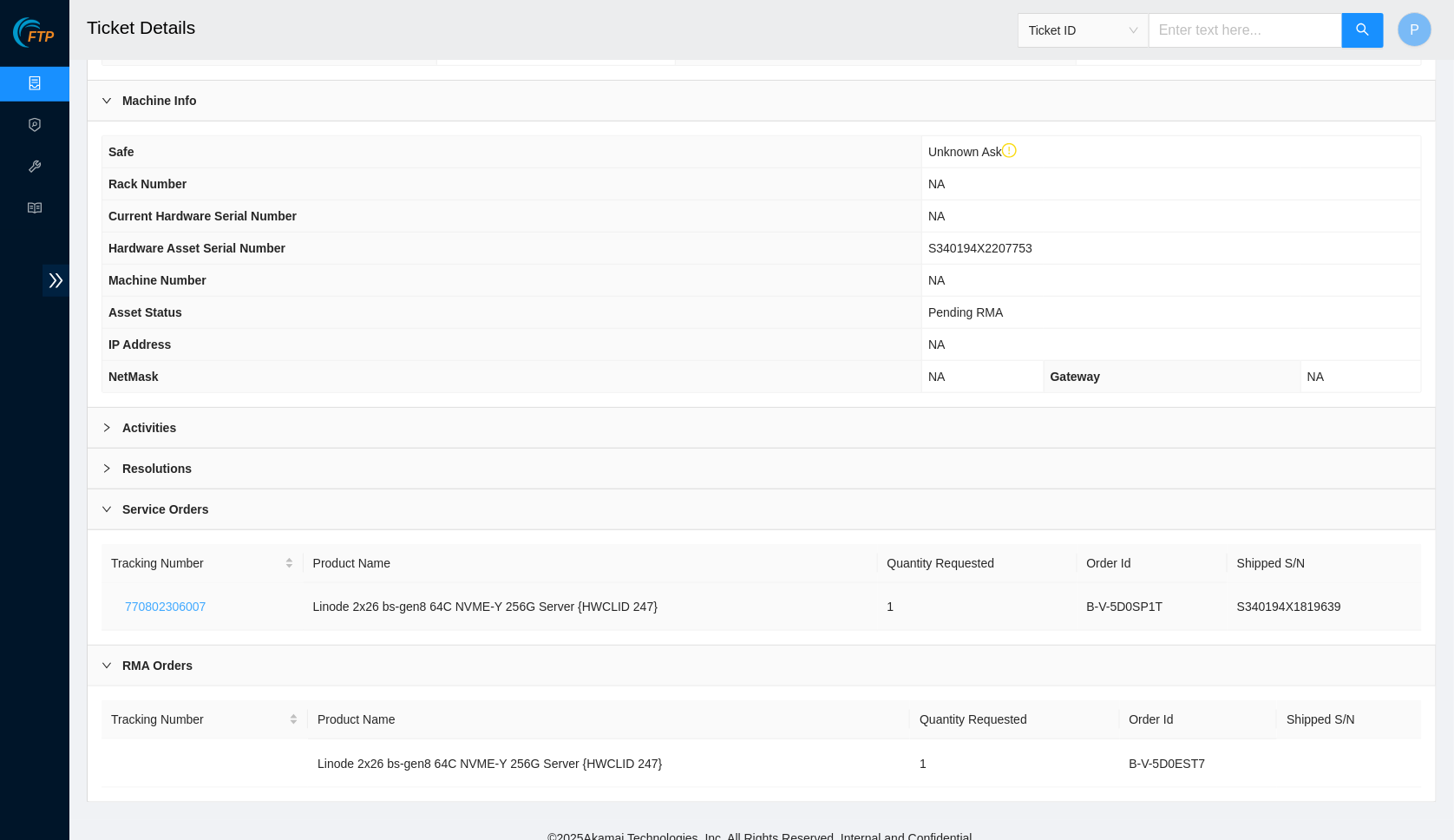
drag, startPoint x: 238, startPoint y: 588, endPoint x: 119, endPoint y: 589, distance: 119.0
click at [119, 589] on td "770802306007" at bounding box center [202, 606] width 202 height 48
click at [189, 596] on span "770802306007" at bounding box center [164, 605] width 80 height 19
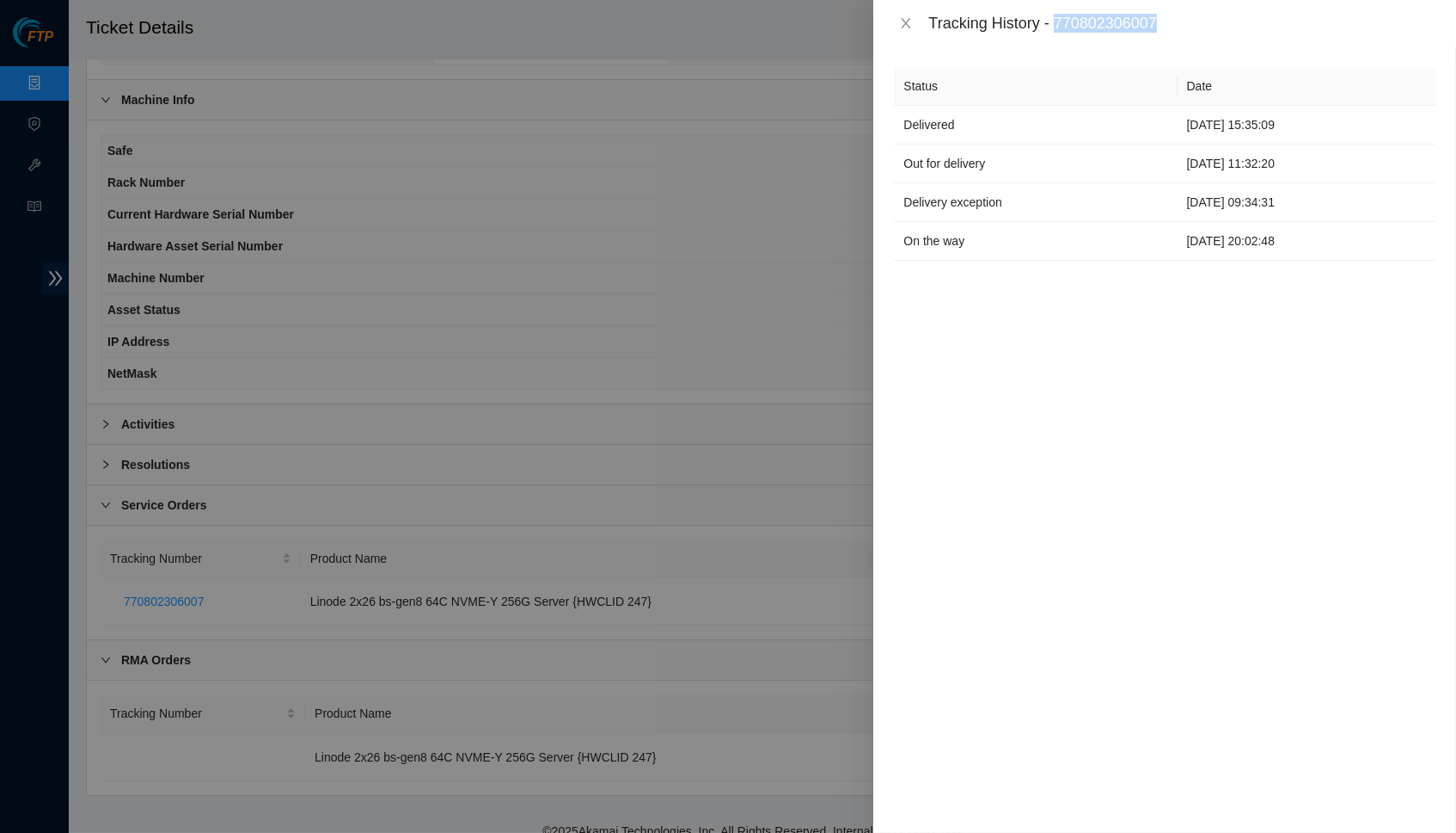
drag, startPoint x: 1065, startPoint y: 21, endPoint x: 1189, endPoint y: 21, distance: 124.0
click at [1189, 21] on div "Tracking History - 770802306007" at bounding box center [1181, 22] width 507 height 19
click at [914, 10] on div "Tracking History - 770802306007" at bounding box center [1165, 23] width 583 height 47
click at [906, 12] on div "Tracking History - 770802306007" at bounding box center [1165, 23] width 583 height 47
click at [903, 24] on icon "close" at bounding box center [906, 22] width 13 height 13
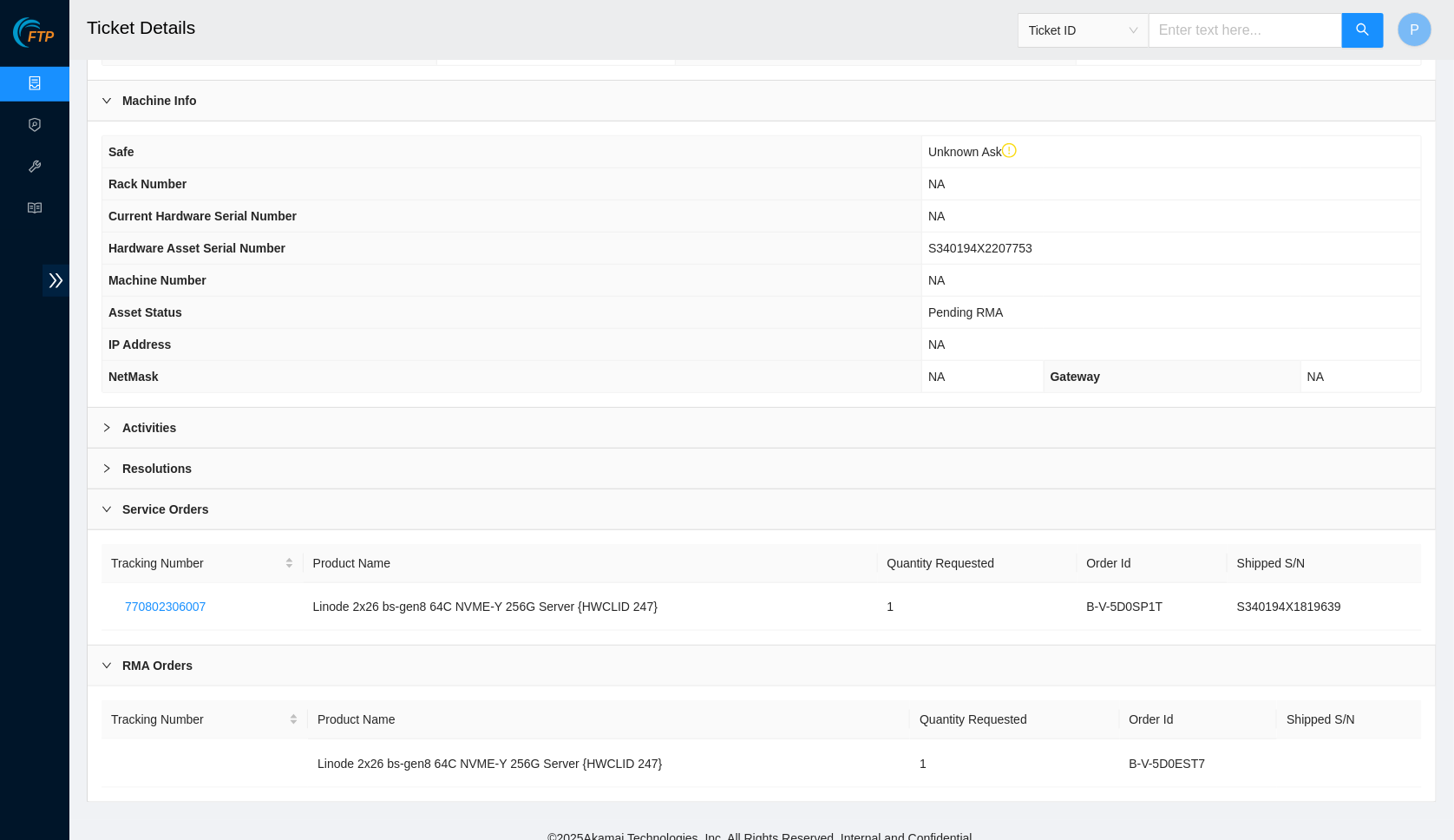
click at [1142, 37] on div "Ticket ID" at bounding box center [1084, 30] width 130 height 28
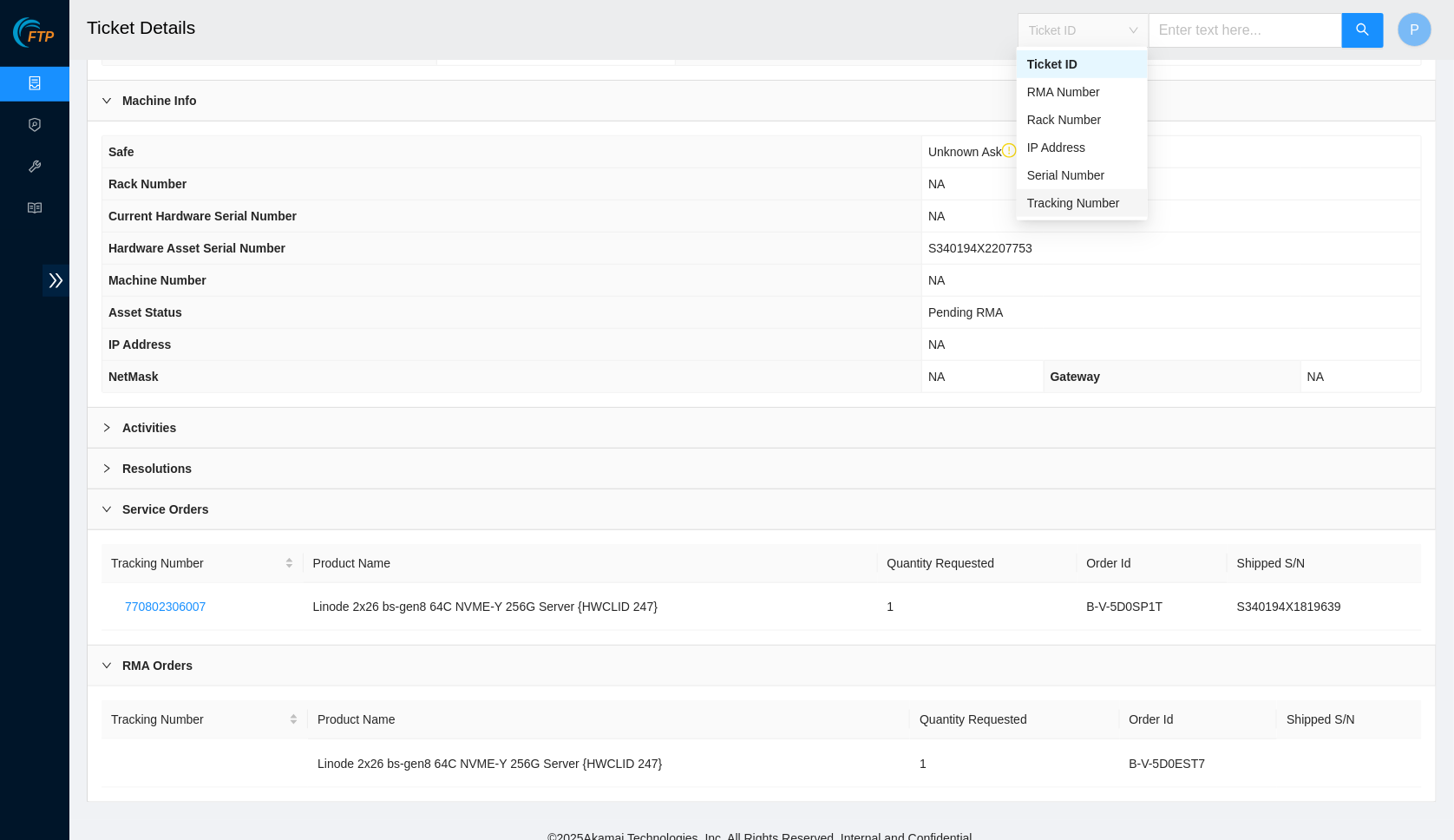
click at [1053, 200] on div "Tracking Number" at bounding box center [1082, 202] width 110 height 19
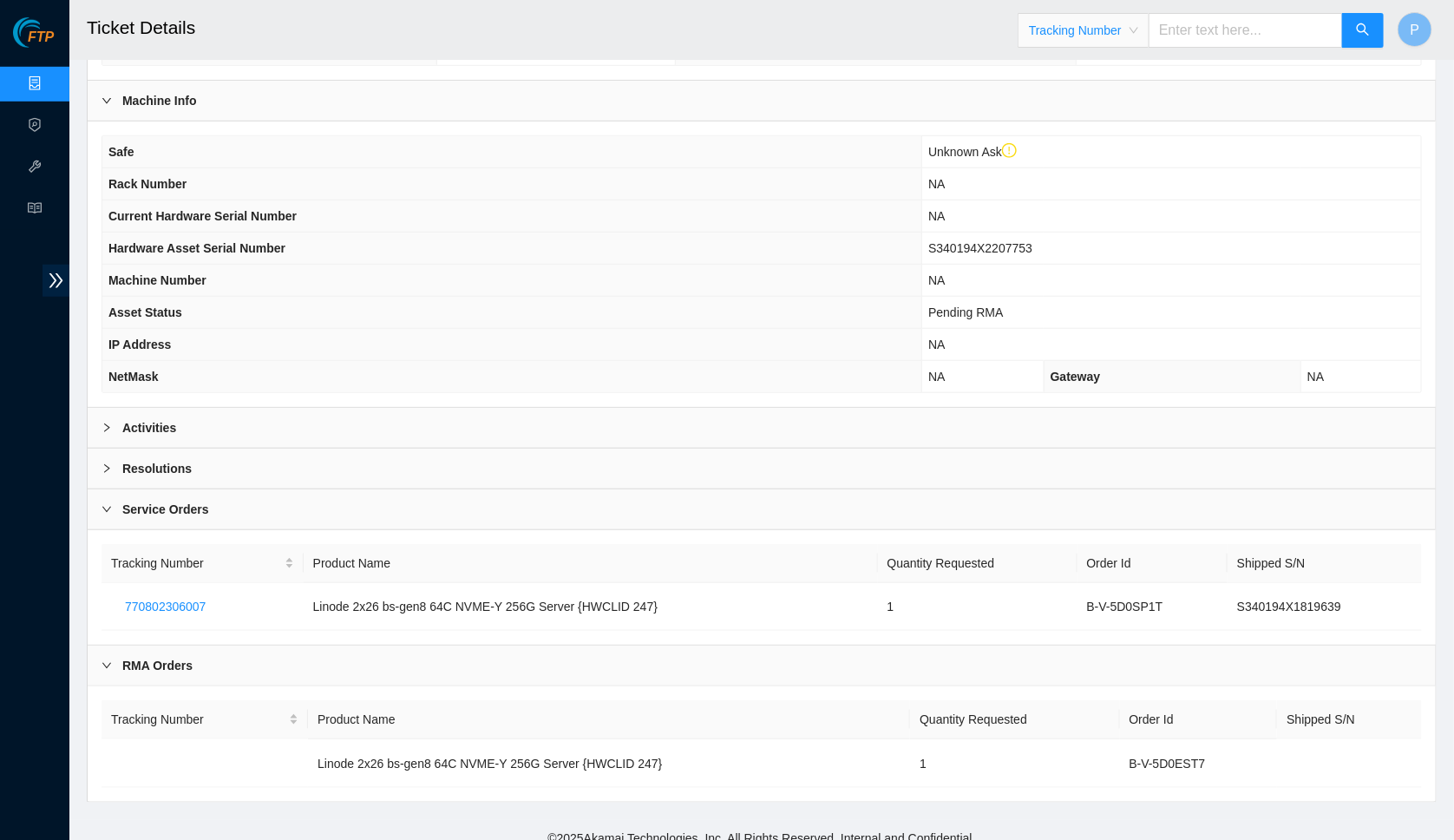
click at [1178, 43] on input "text" at bounding box center [1246, 30] width 194 height 34
paste input "770802306007"
type input "770802306007"
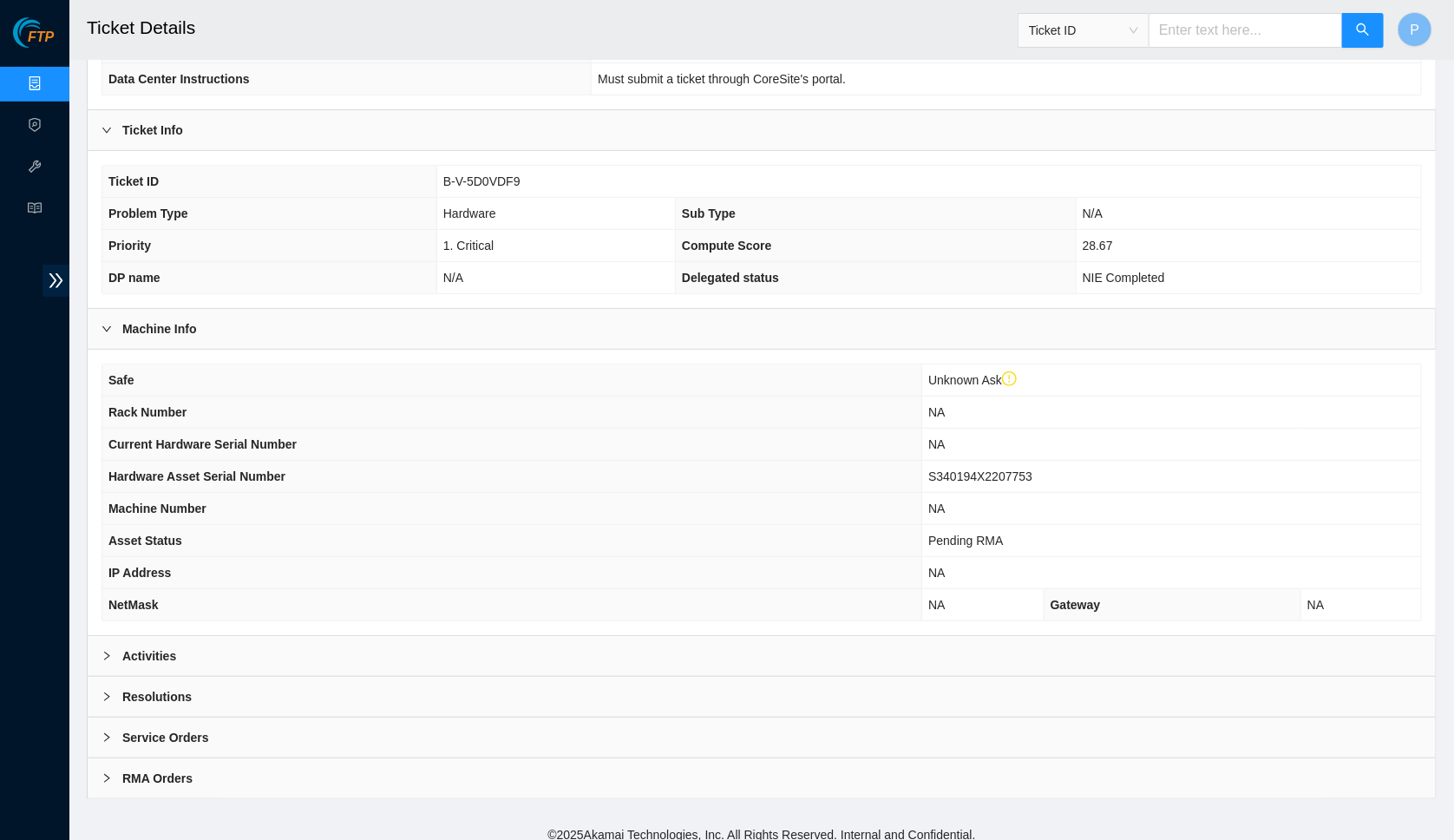
scroll to position [260, 0]
click at [486, 659] on div "Activities" at bounding box center [762, 658] width 1348 height 40
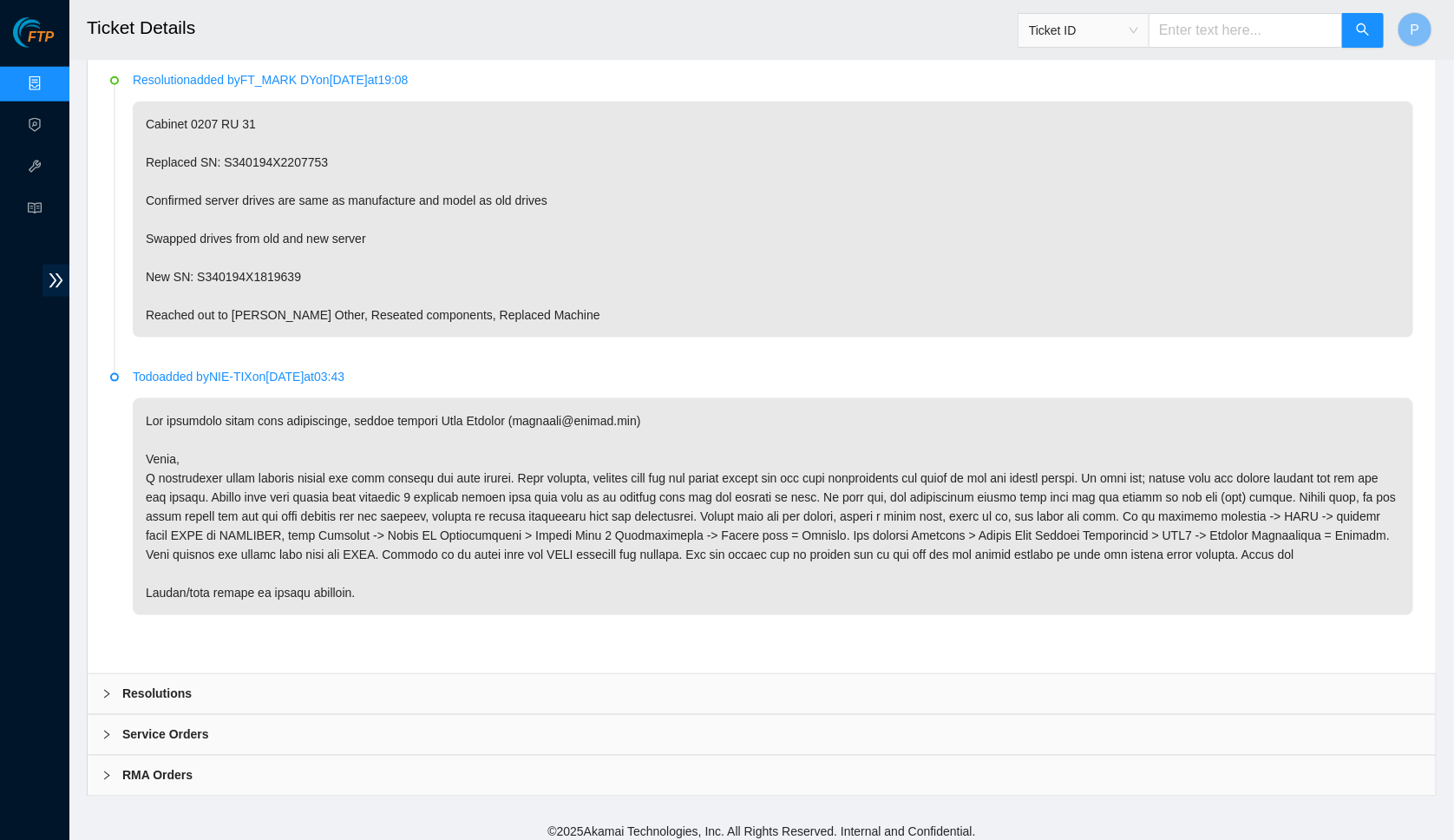
scroll to position [882, 0]
click at [291, 685] on div "Resolutions" at bounding box center [762, 697] width 1348 height 40
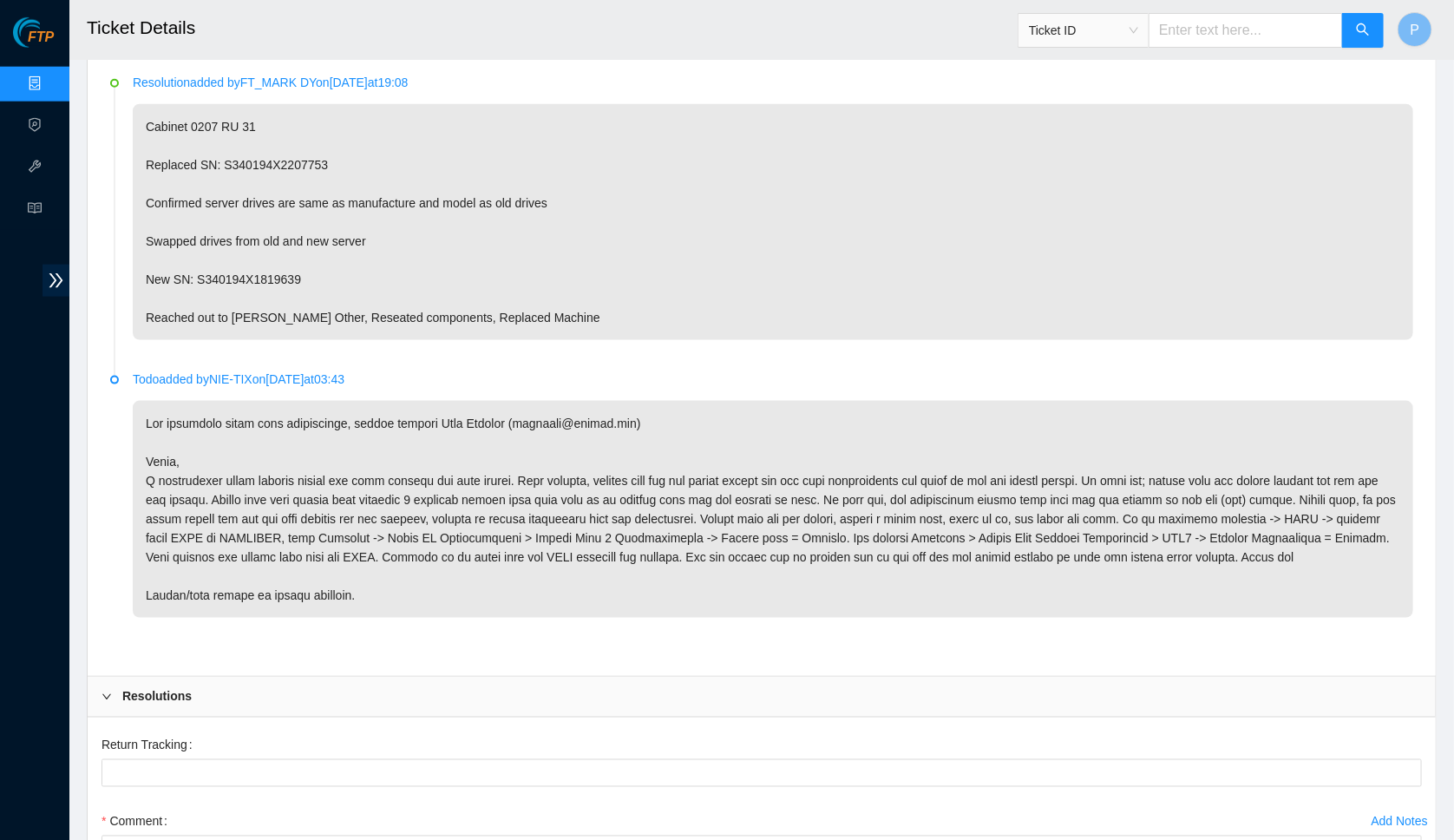
click at [291, 685] on div "Resolutions" at bounding box center [762, 697] width 1348 height 40
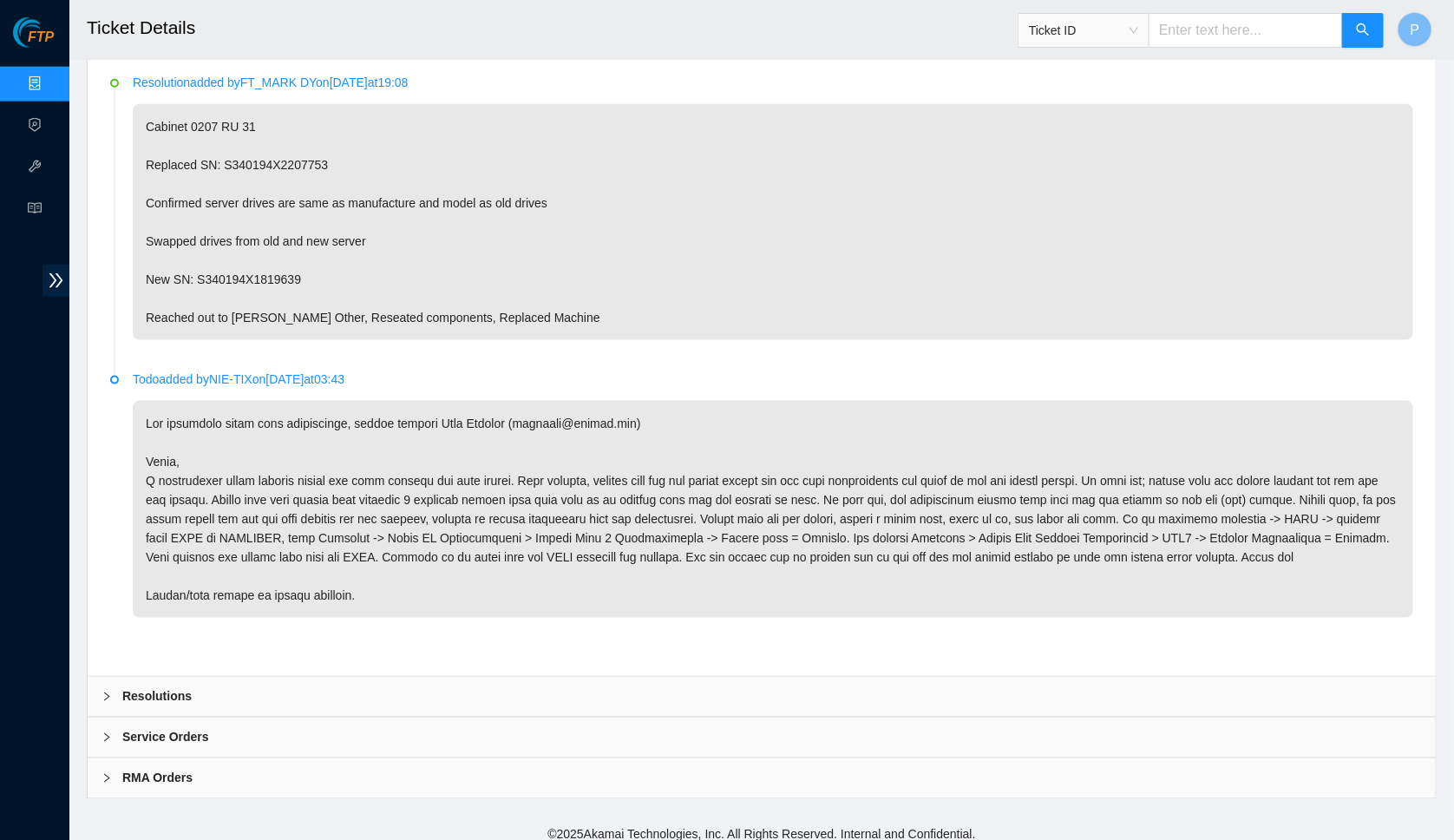
click at [315, 717] on div "Service Orders" at bounding box center [762, 737] width 1348 height 40
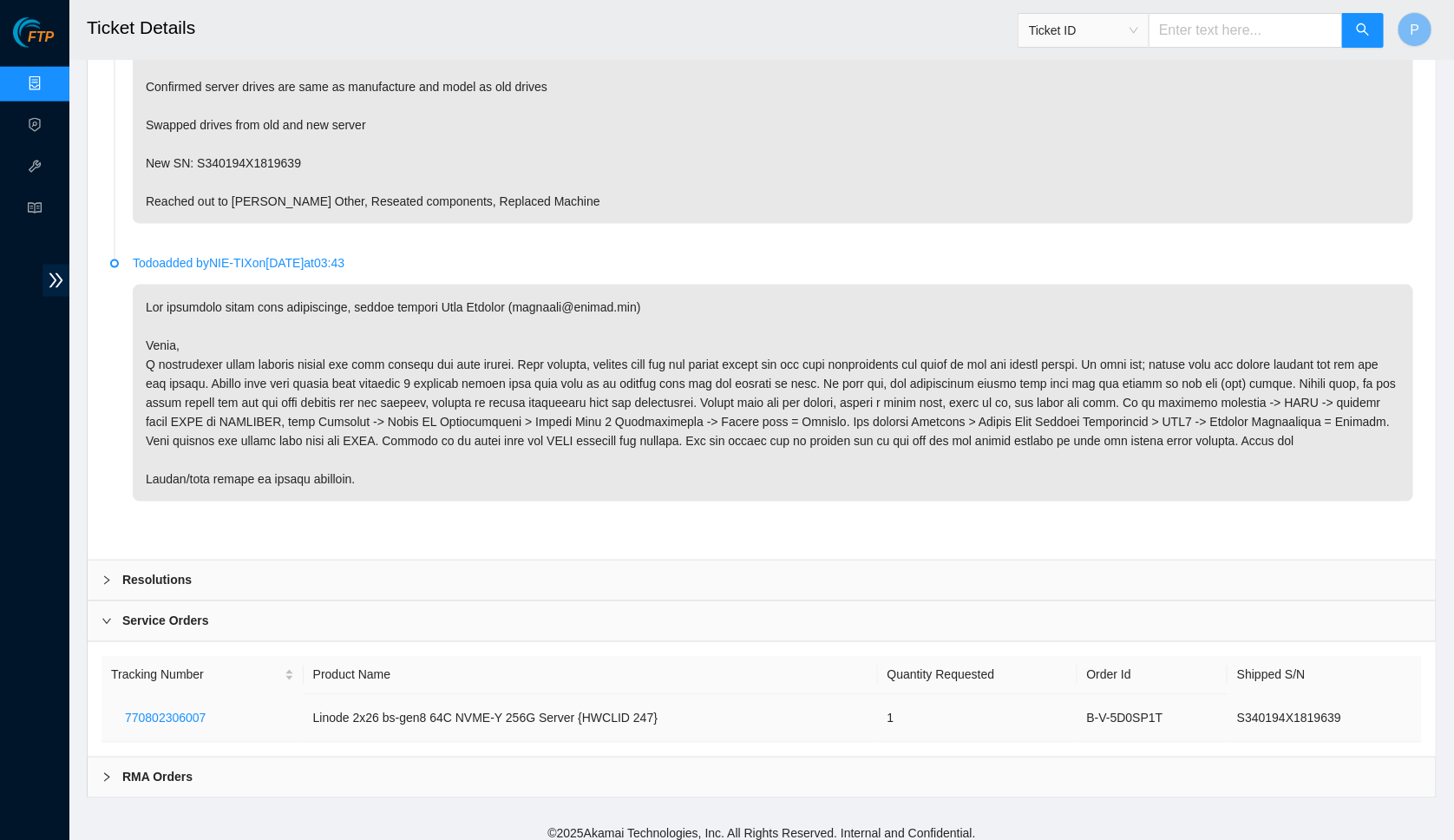
scroll to position [998, 0]
click at [286, 771] on div "RMA Orders" at bounding box center [762, 778] width 1348 height 40
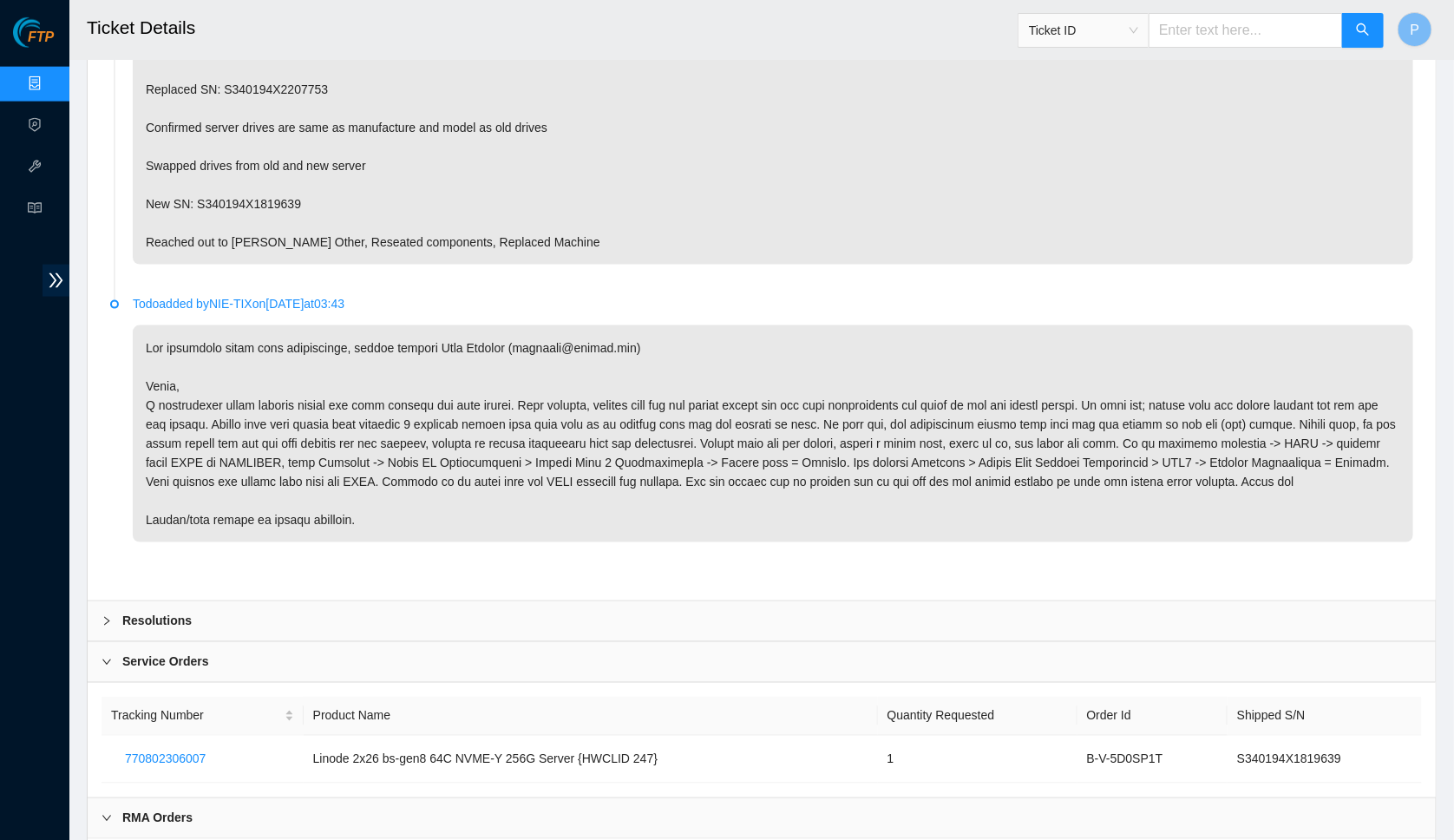
scroll to position [956, 0]
click at [452, 669] on div "Service Orders" at bounding box center [762, 662] width 1348 height 40
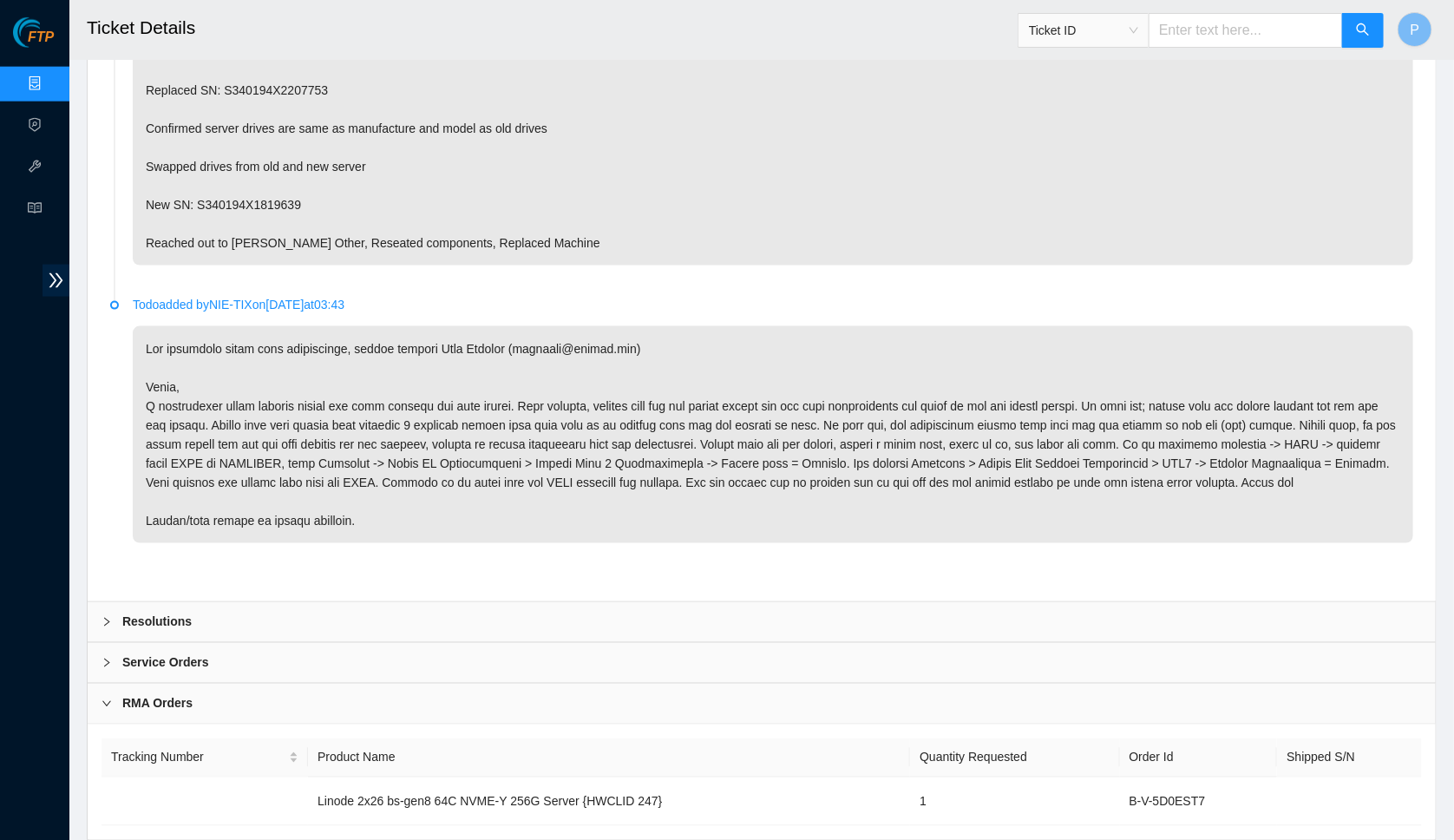
click at [433, 697] on div "RMA Orders" at bounding box center [762, 704] width 1348 height 40
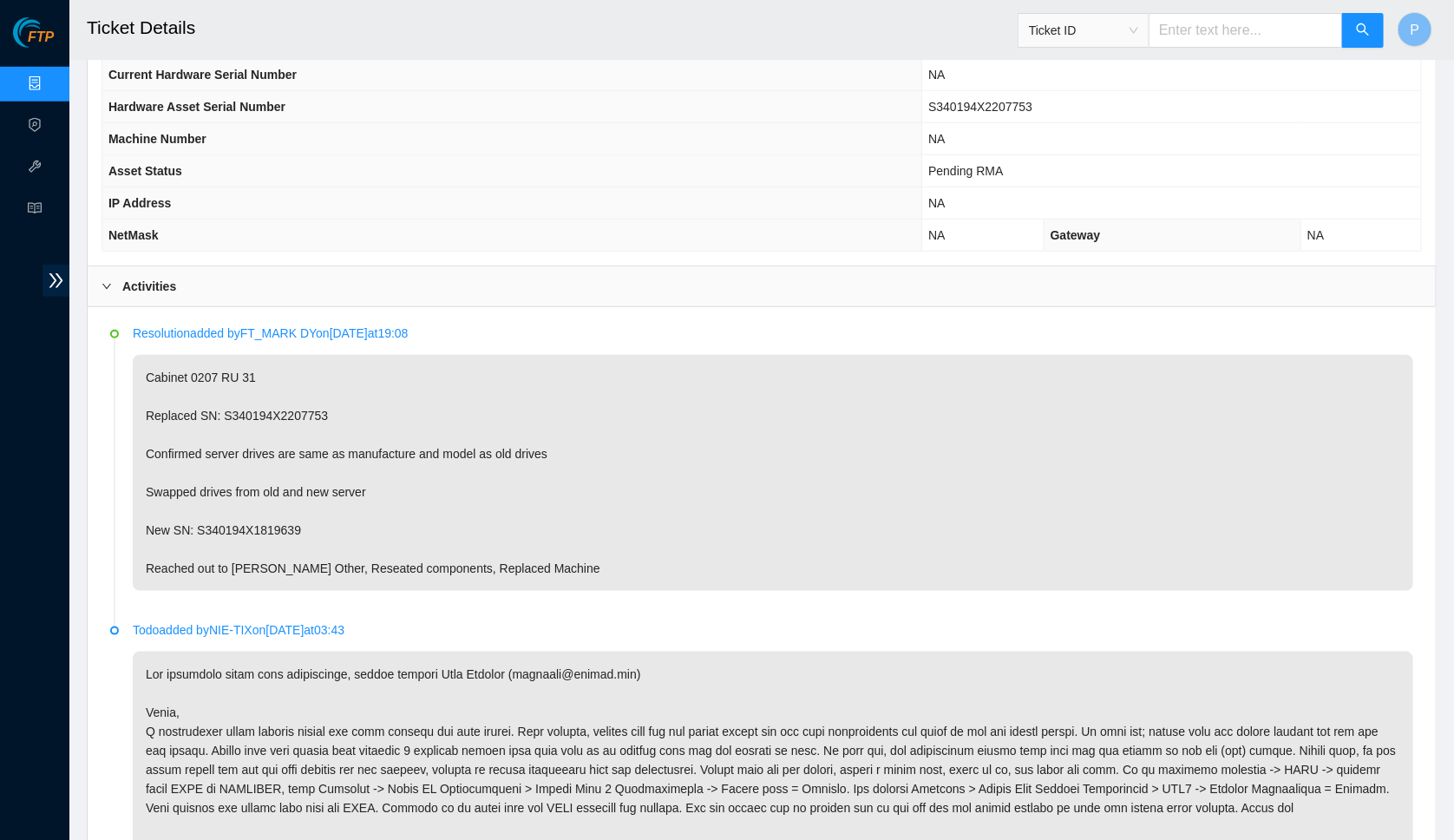
scroll to position [457, 0]
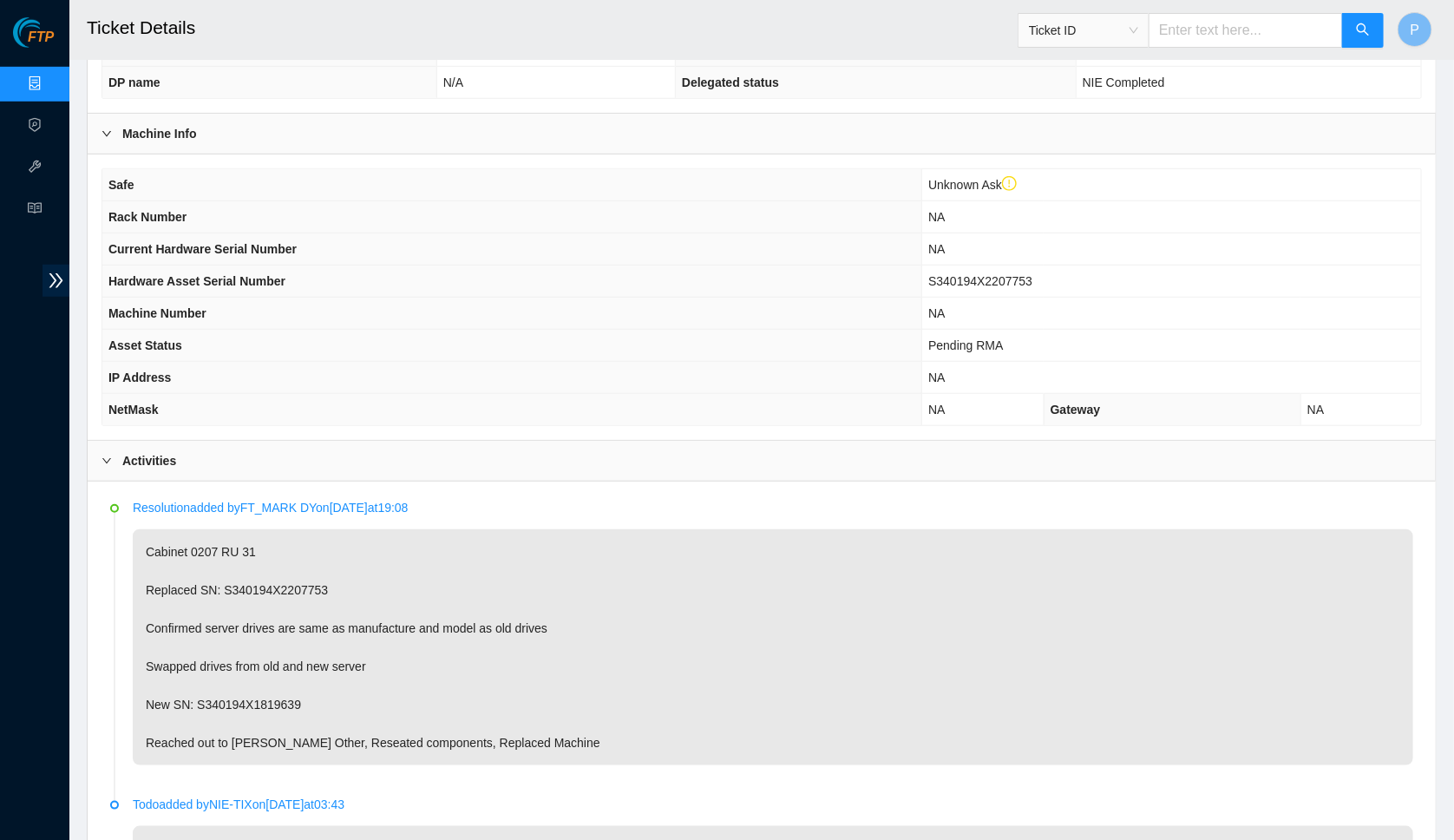
click at [1106, 41] on span "Ticket ID" at bounding box center [1083, 30] width 109 height 26
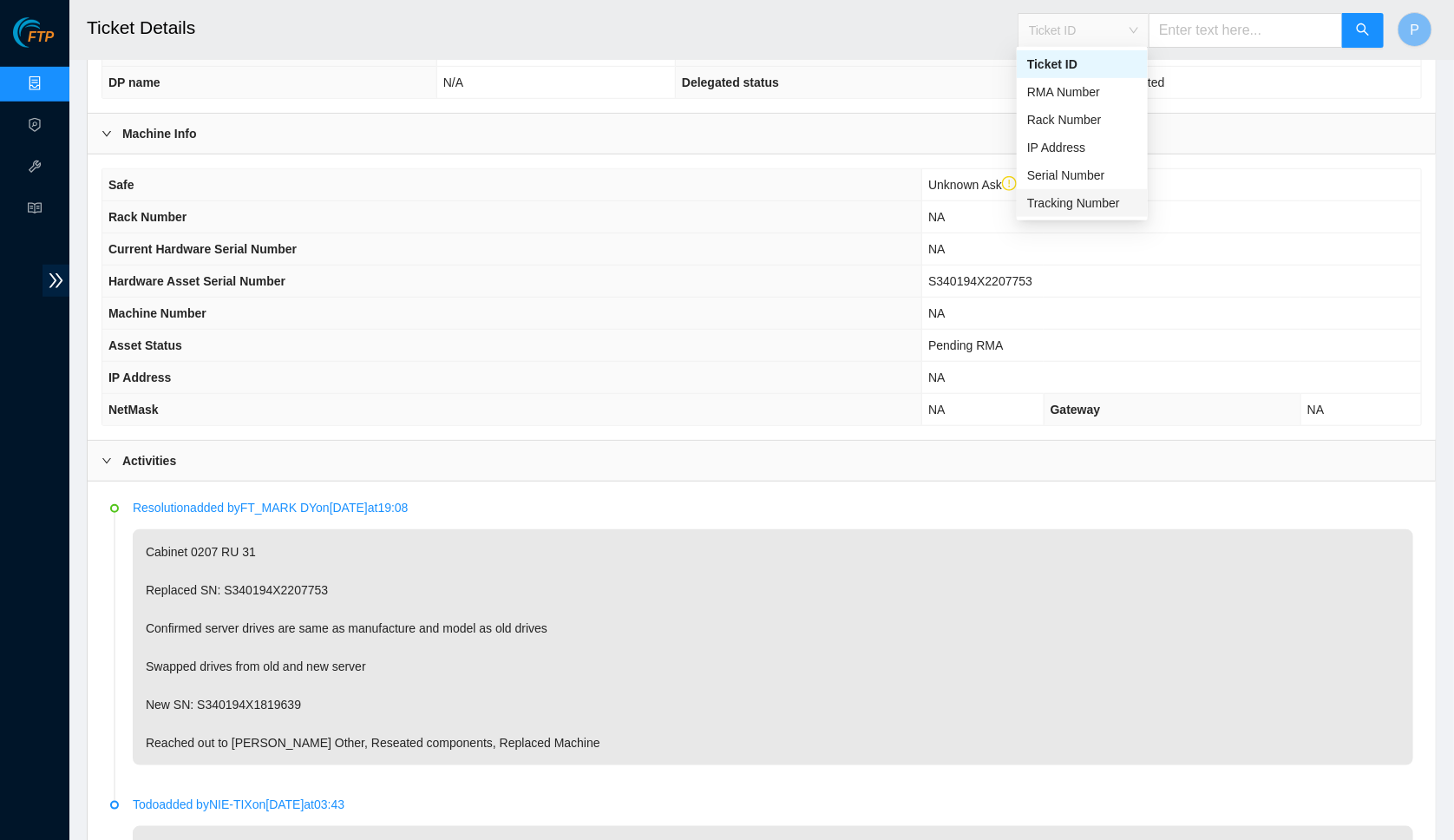
click at [1062, 194] on div "Tracking Number" at bounding box center [1082, 202] width 110 height 19
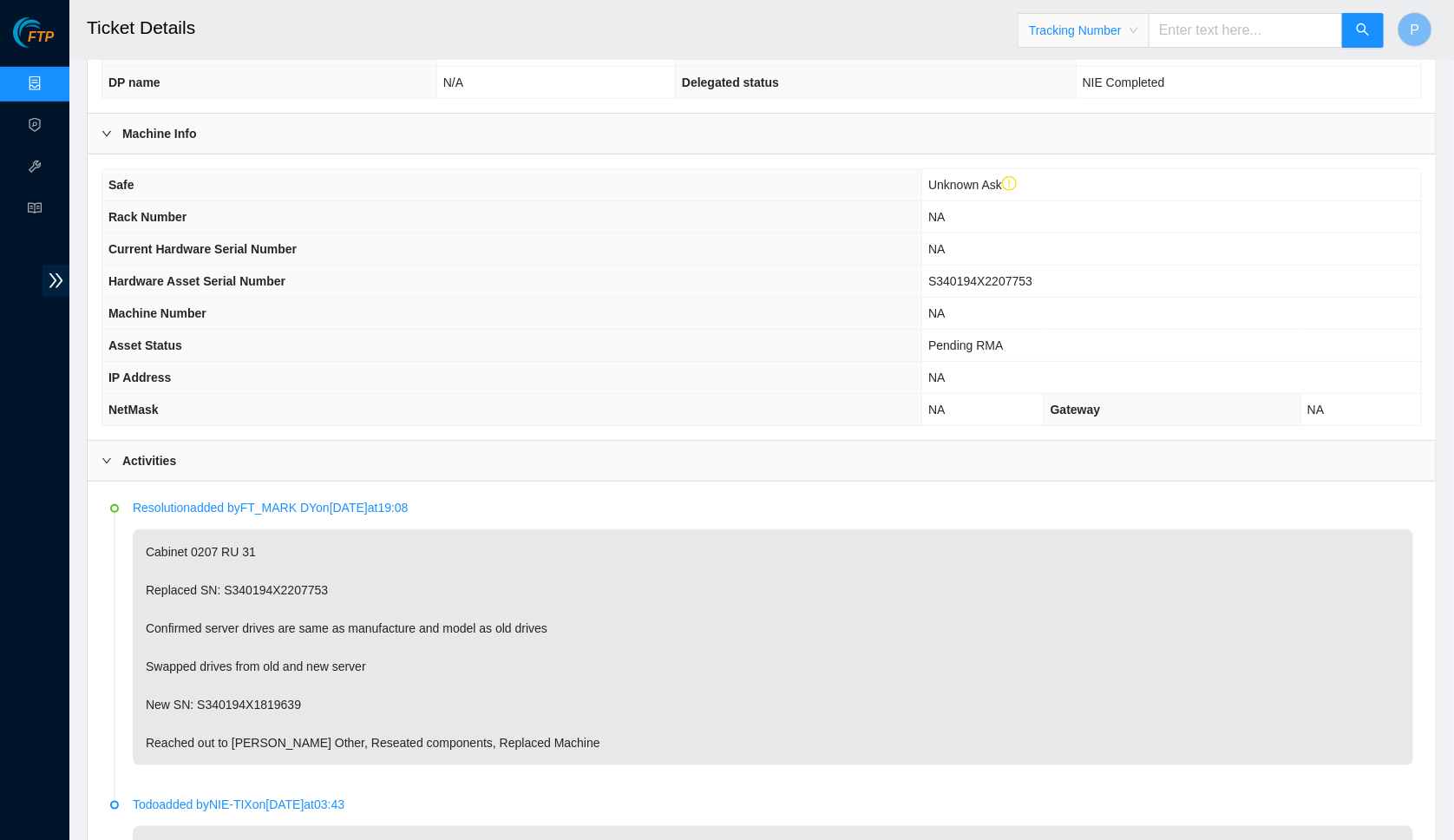
click at [1209, 36] on input "text" at bounding box center [1246, 30] width 194 height 34
paste input "770723268225"
type input "770723268225"
click at [1369, 18] on button "button" at bounding box center [1363, 30] width 42 height 34
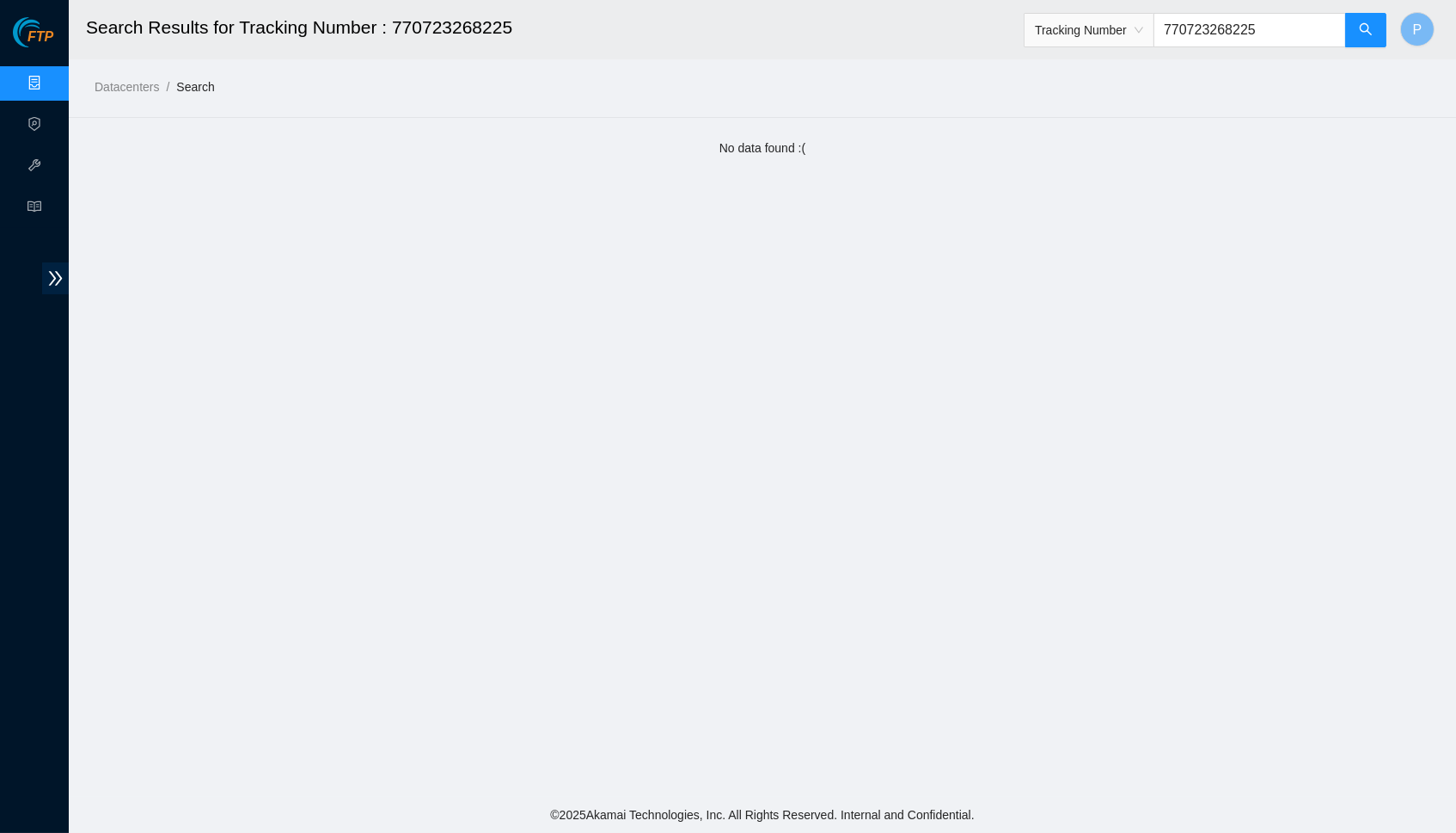
click at [50, 78] on link "Data Centers" at bounding box center [85, 83] width 71 height 13
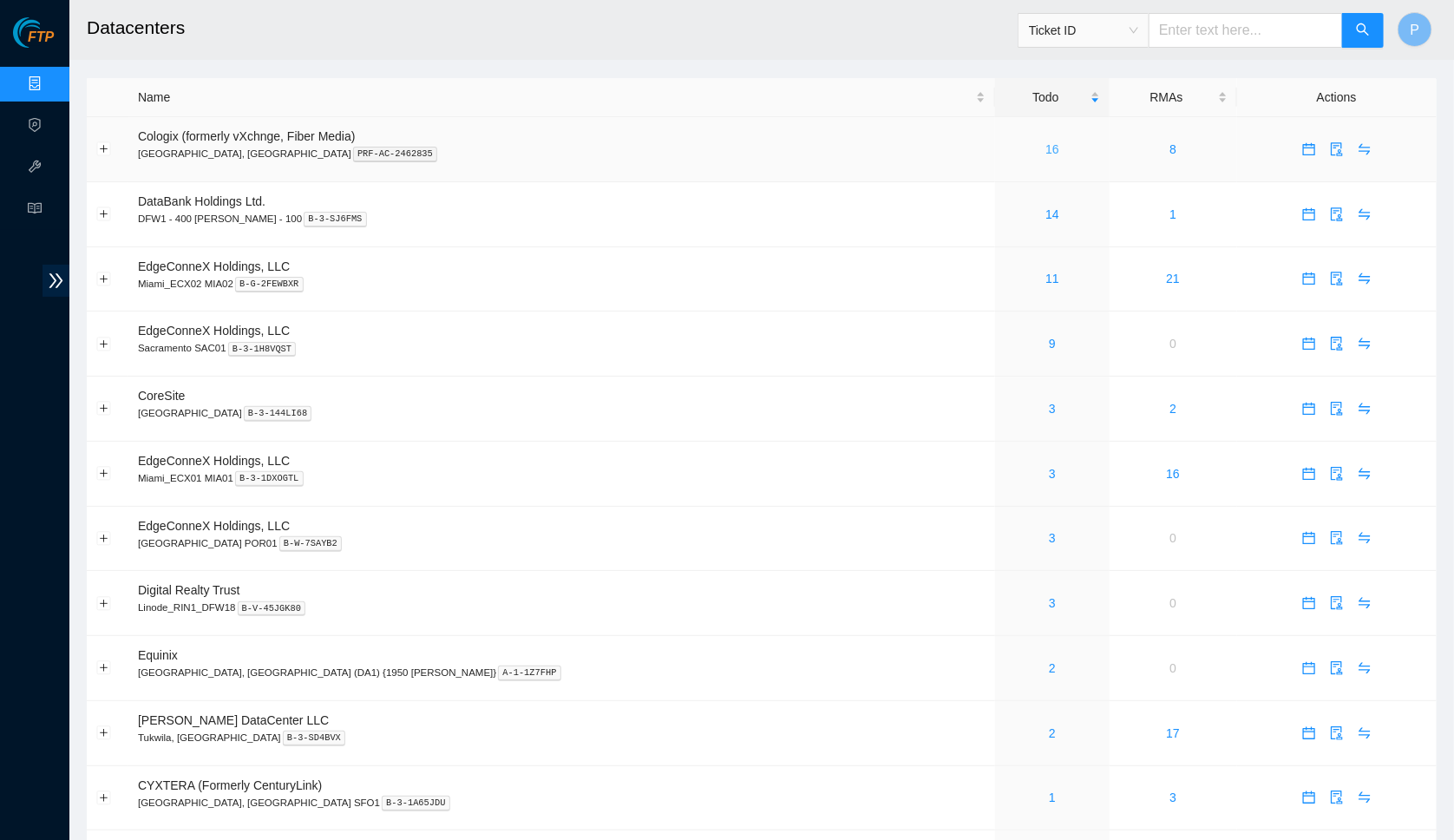
click at [1045, 143] on link "16" at bounding box center [1051, 149] width 14 height 14
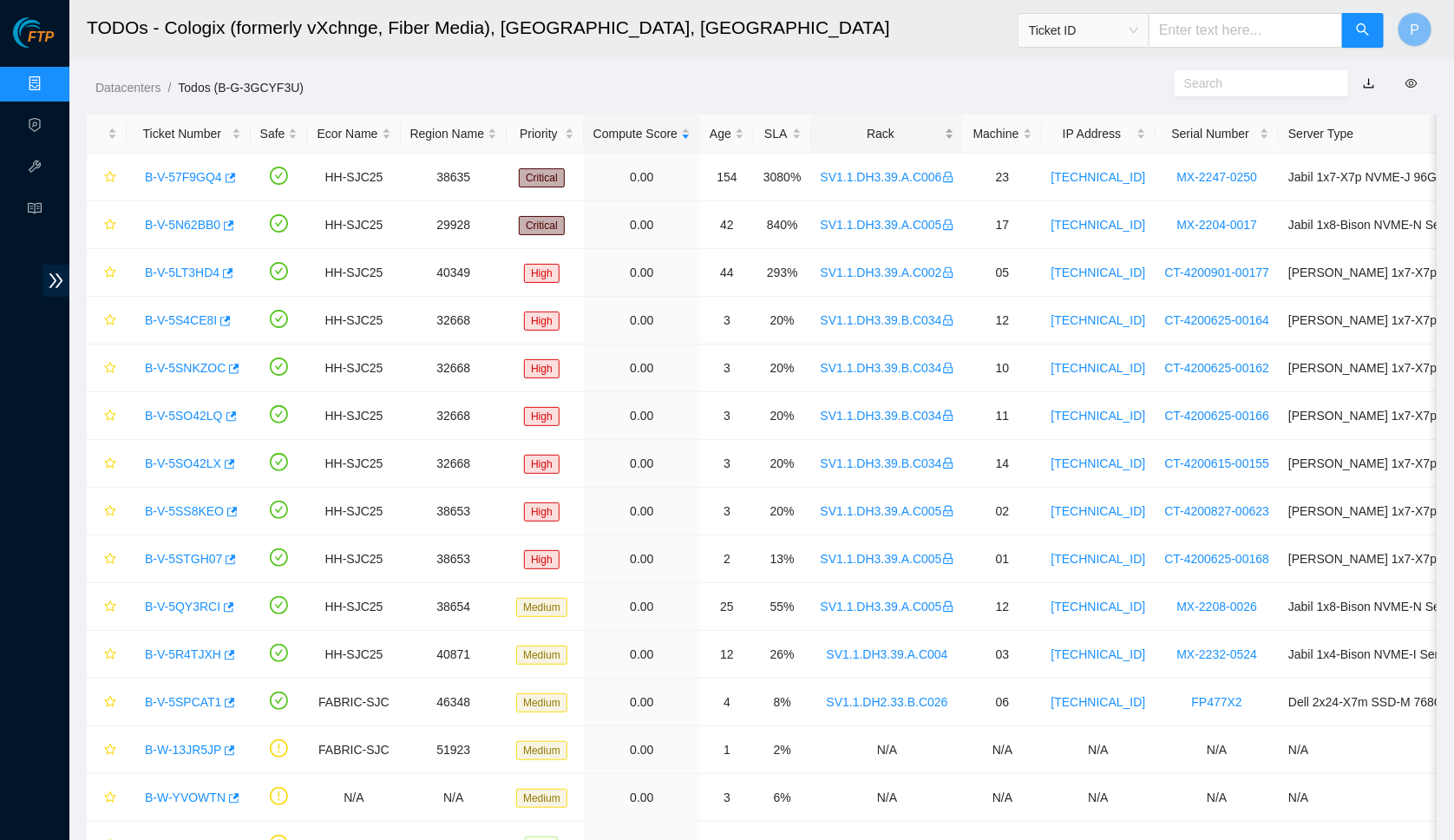
click at [901, 130] on div "Rack" at bounding box center [887, 133] width 134 height 19
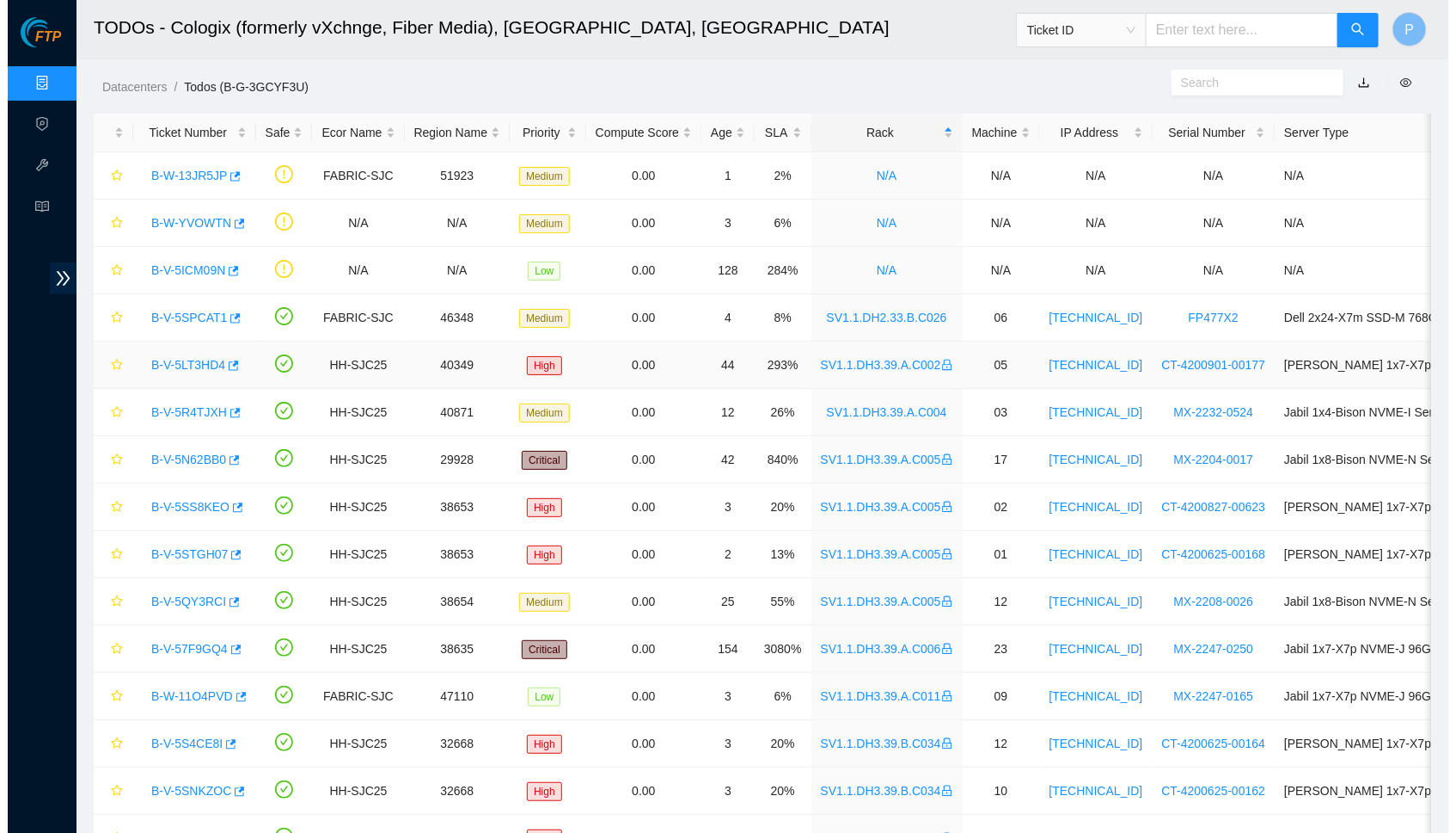
scroll to position [58, 0]
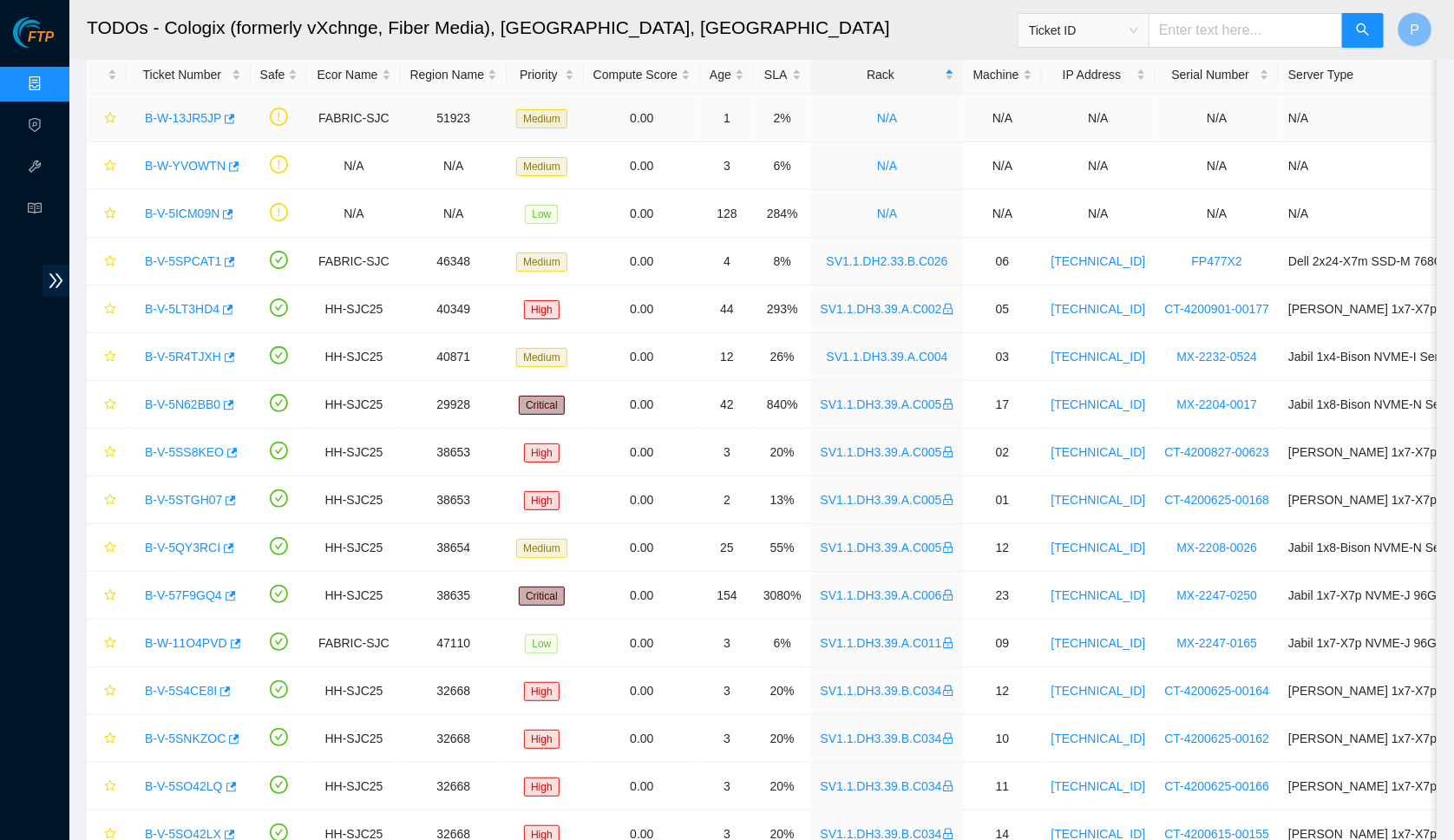
click at [189, 119] on link "B-W-13JR5JP" at bounding box center [183, 117] width 77 height 14
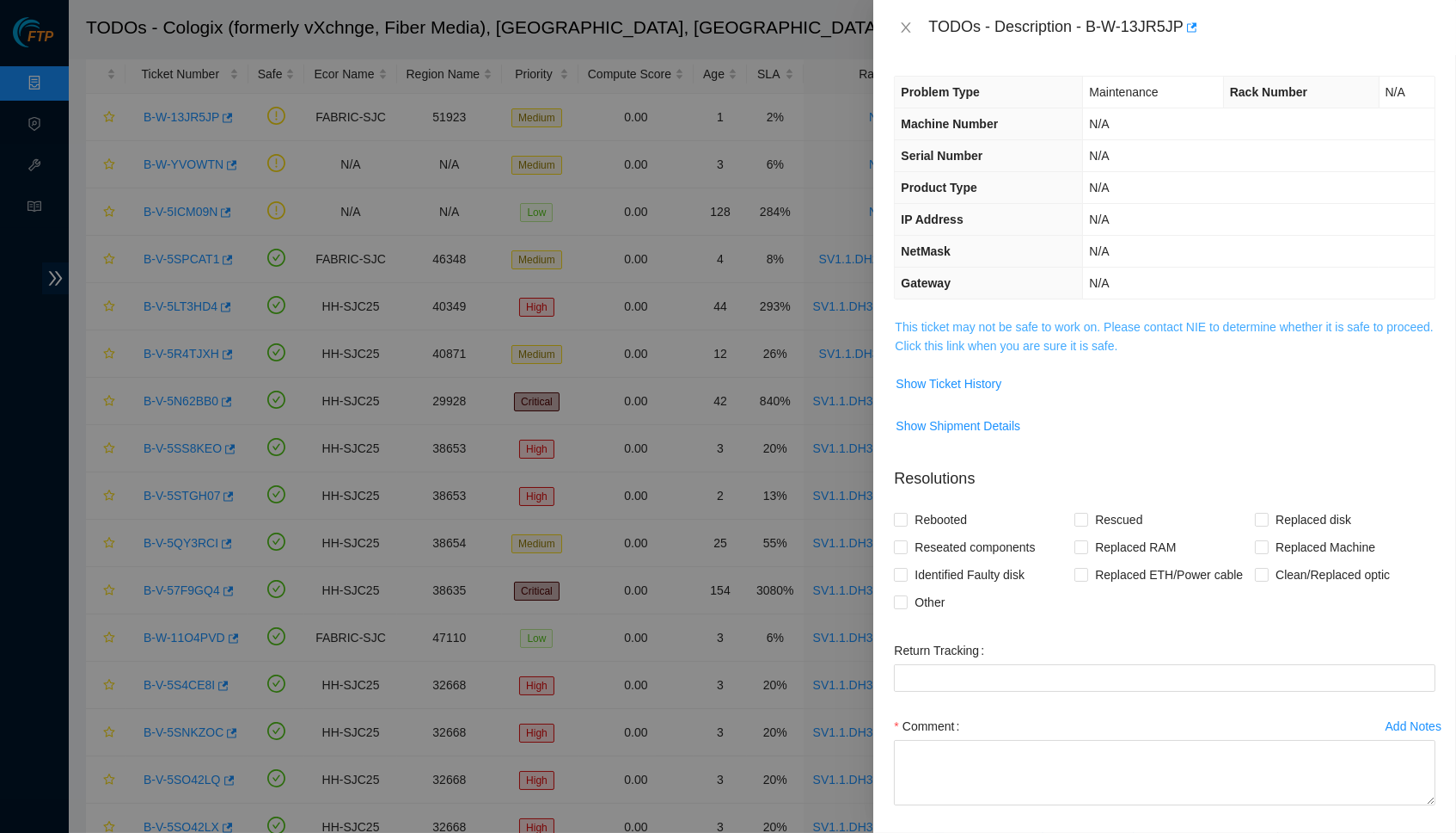
click at [960, 324] on link "This ticket may not be safe to work on. Please contact NIE to determine whether…" at bounding box center [1164, 336] width 538 height 33
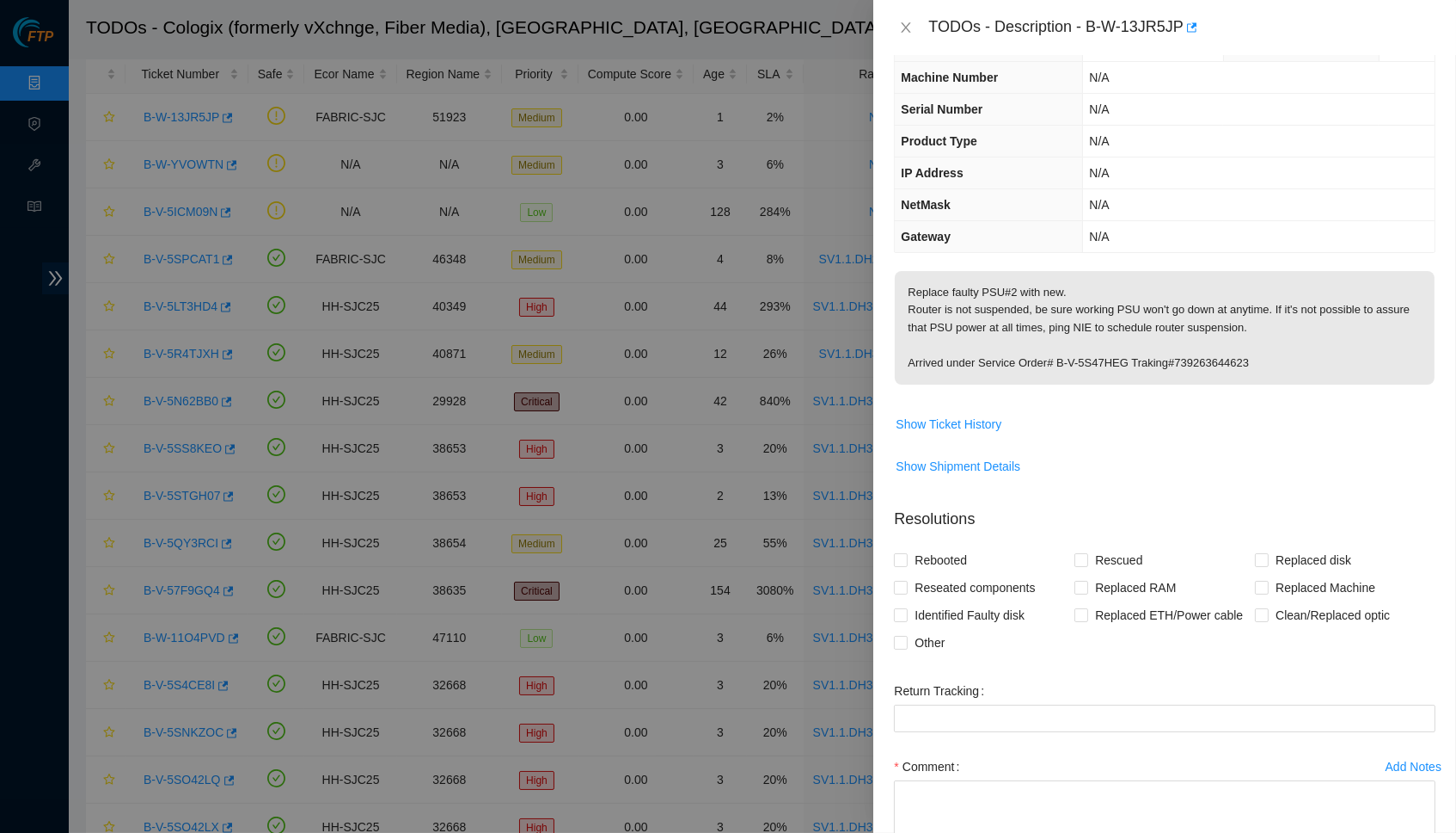
scroll to position [49, 0]
click at [906, 30] on icon "close" at bounding box center [906, 27] width 13 height 13
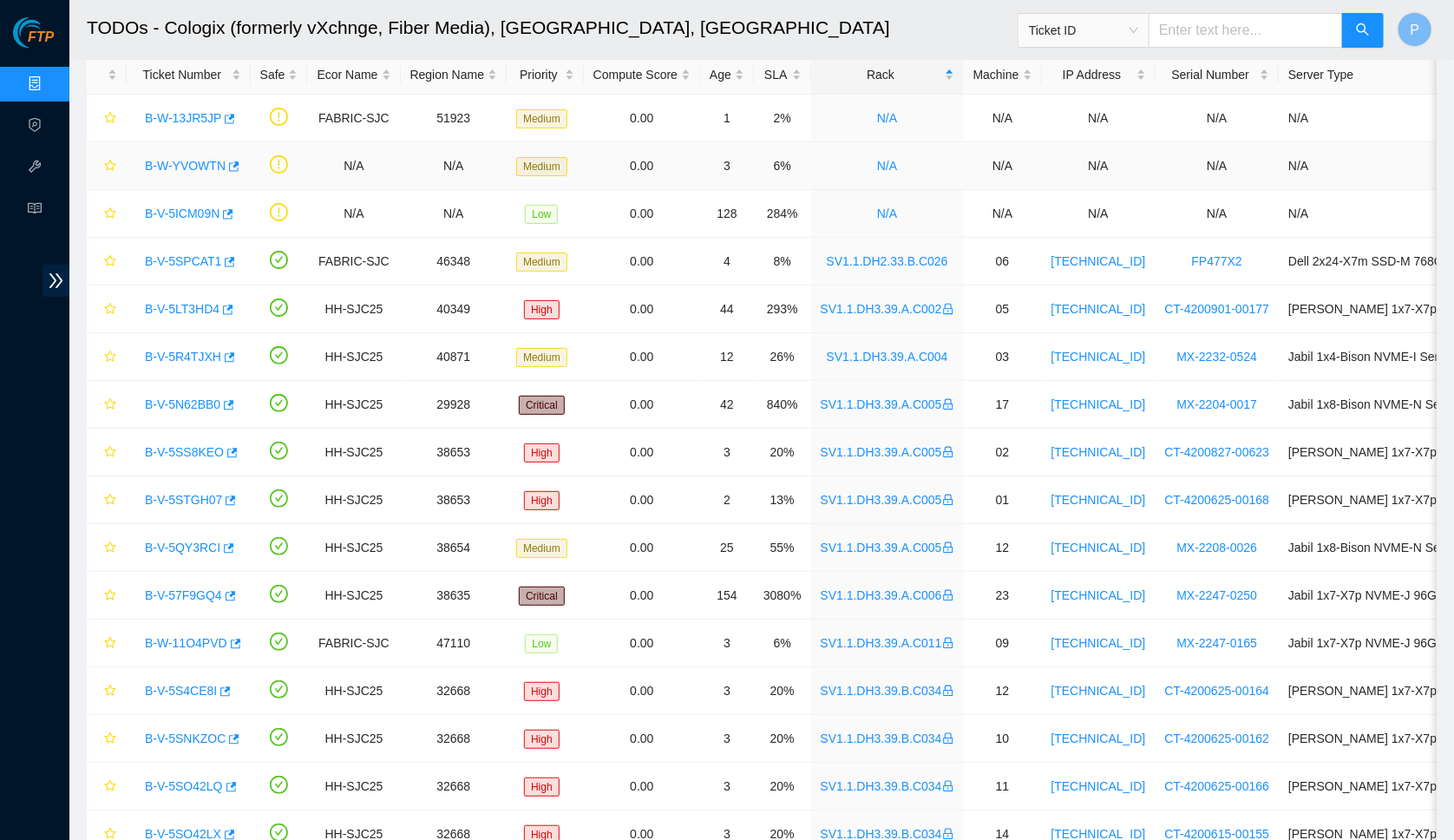
click at [181, 159] on link "B-W-YVOWTN" at bounding box center [185, 165] width 80 height 14
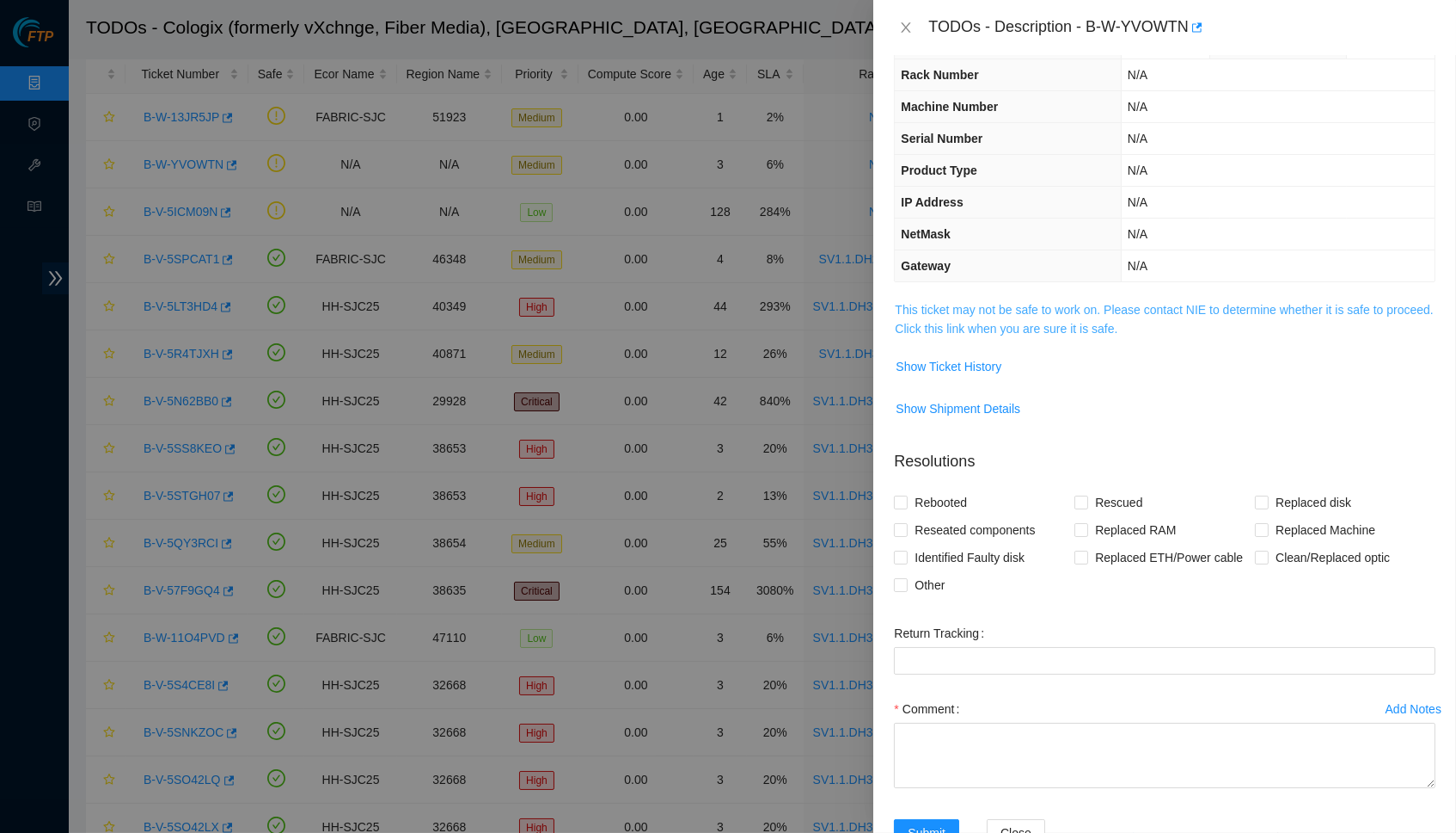
click at [979, 302] on link "This ticket may not be safe to work on. Please contact NIE to determine whether…" at bounding box center [1164, 319] width 538 height 33
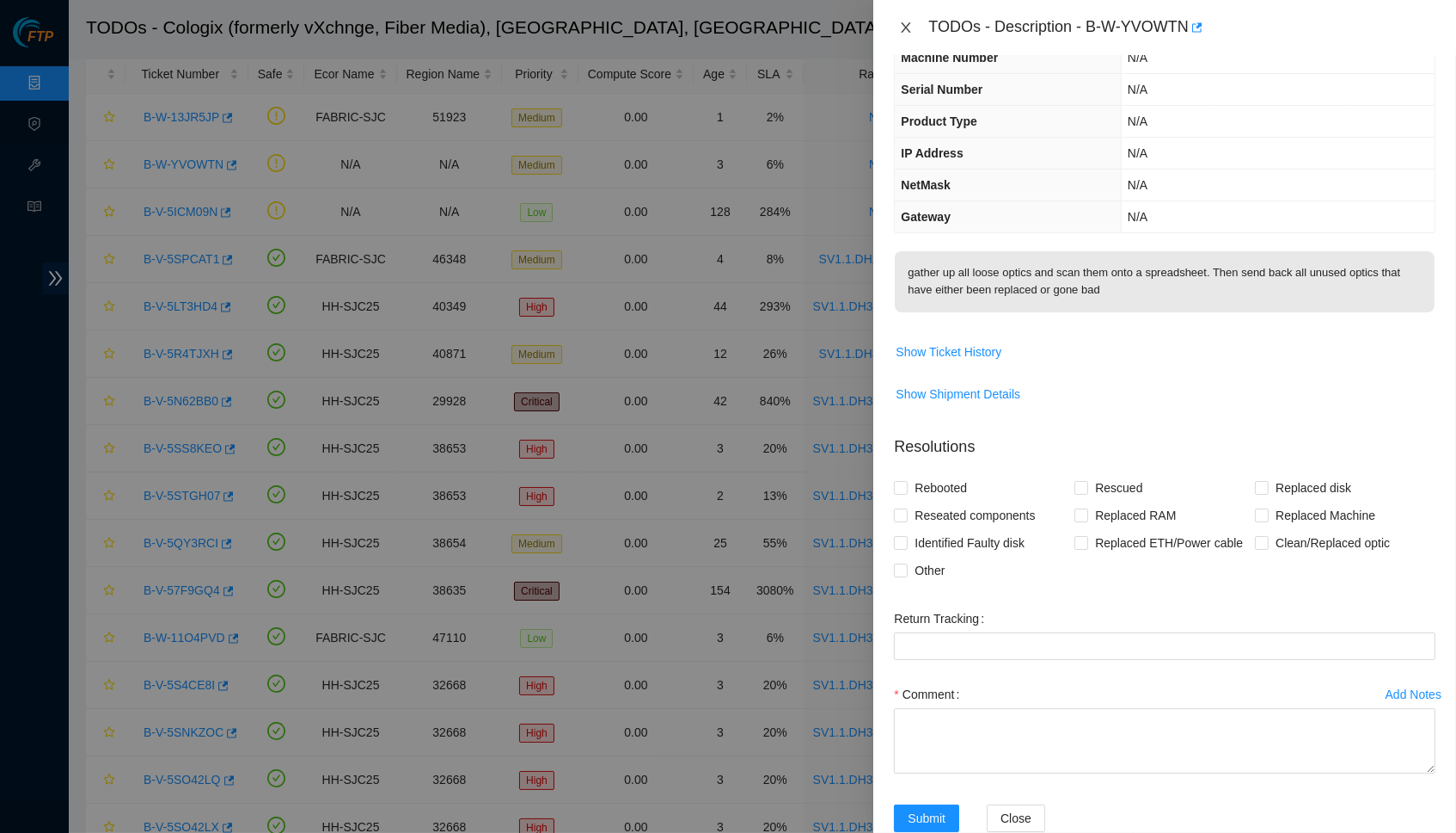
click at [910, 21] on icon "close" at bounding box center [906, 27] width 13 height 13
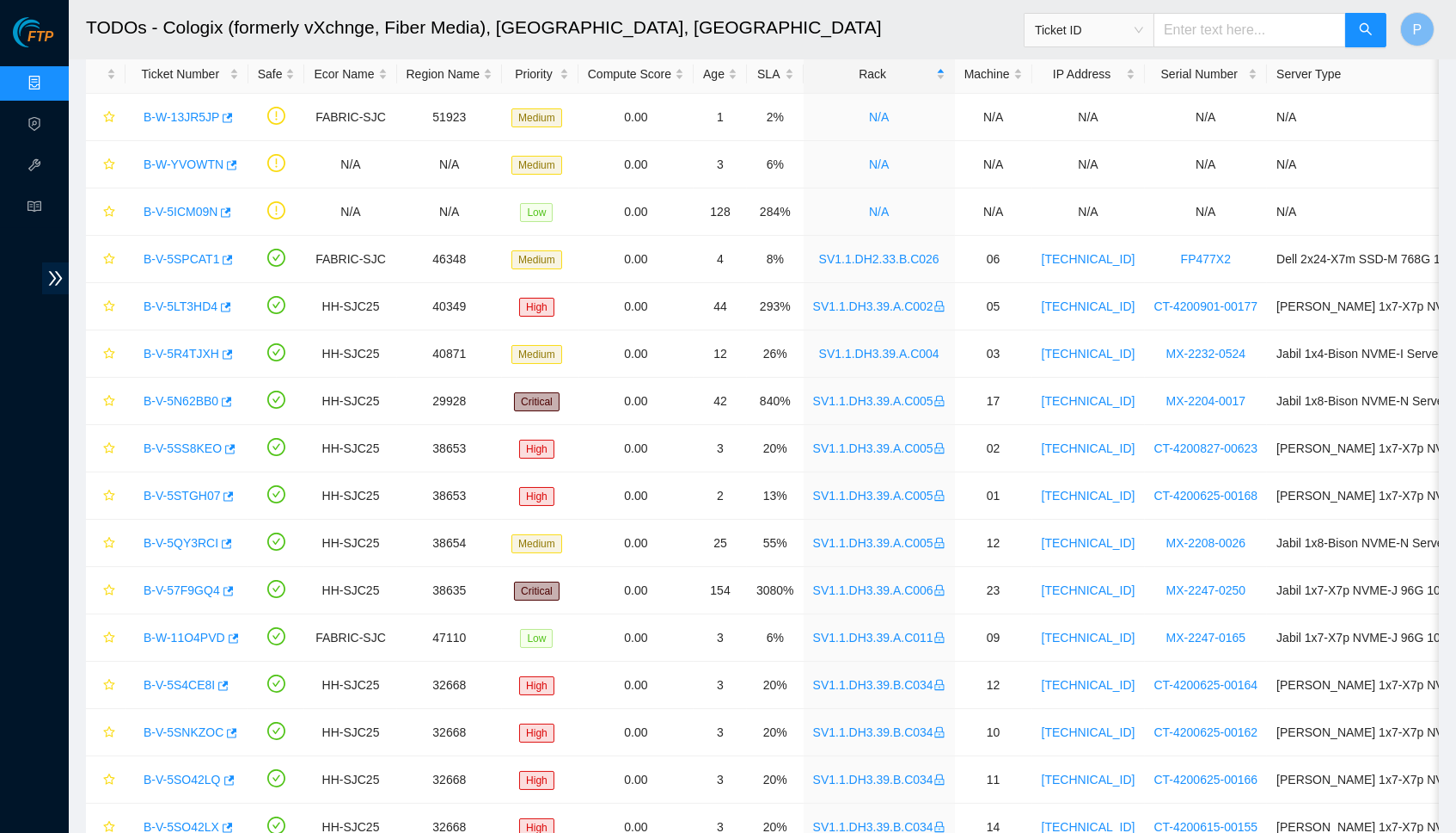
scroll to position [92, 0]
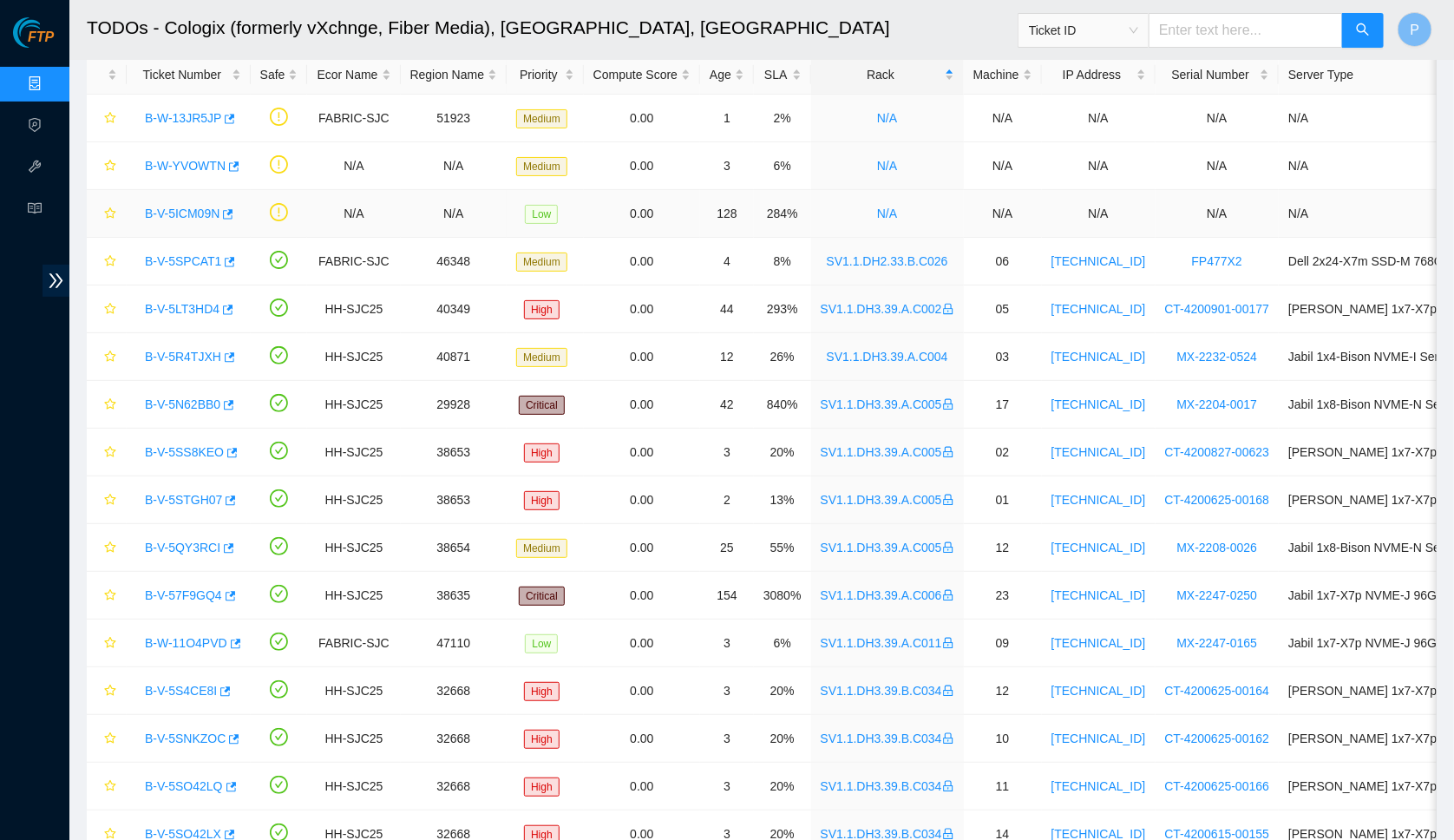
click at [199, 207] on link "B-V-5ICM09N" at bounding box center [182, 213] width 75 height 14
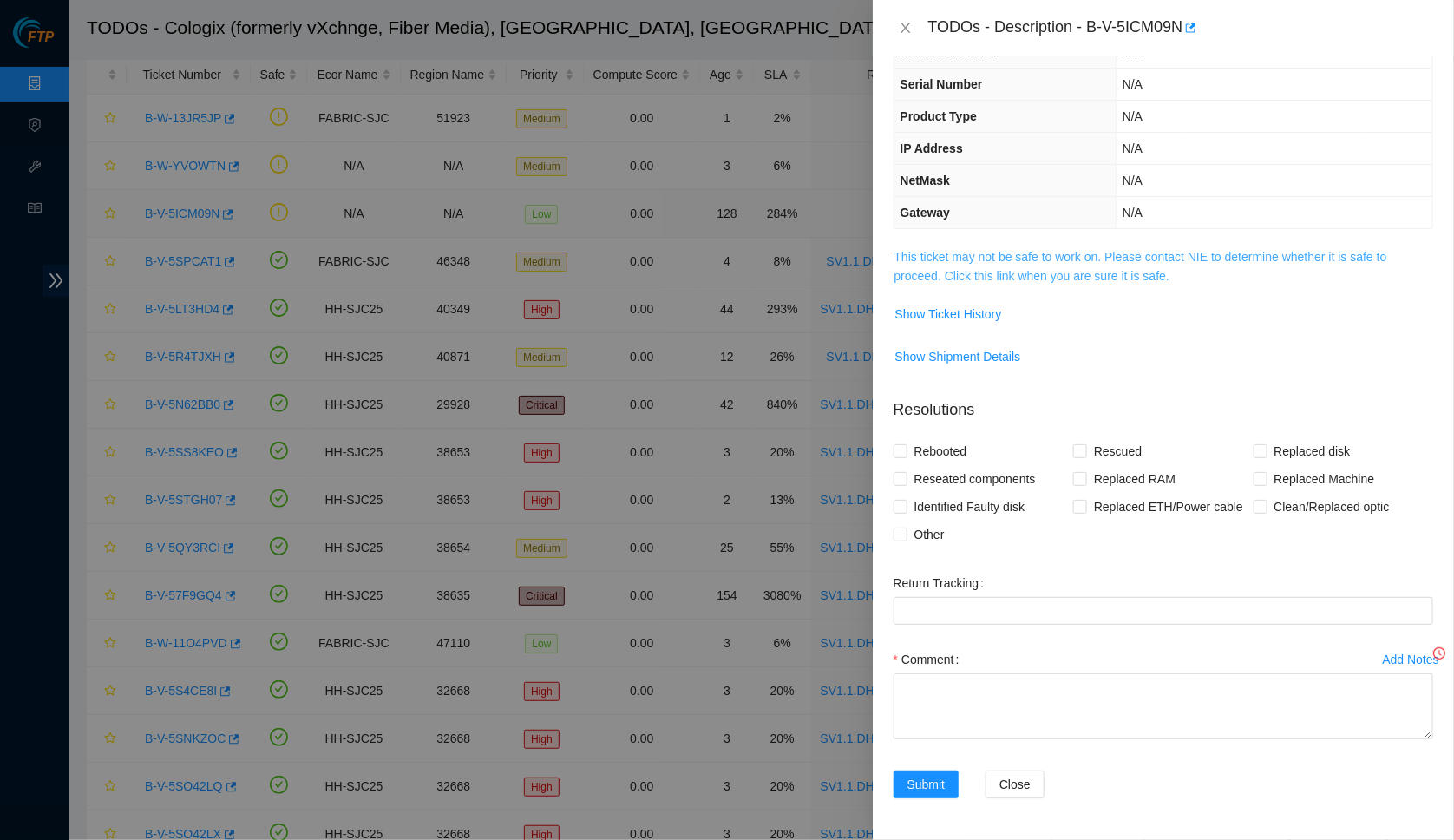
scroll to position [91, 0]
click at [1042, 250] on link "This ticket may not be safe to work on. Please contact NIE to determine whether…" at bounding box center [1175, 266] width 543 height 33
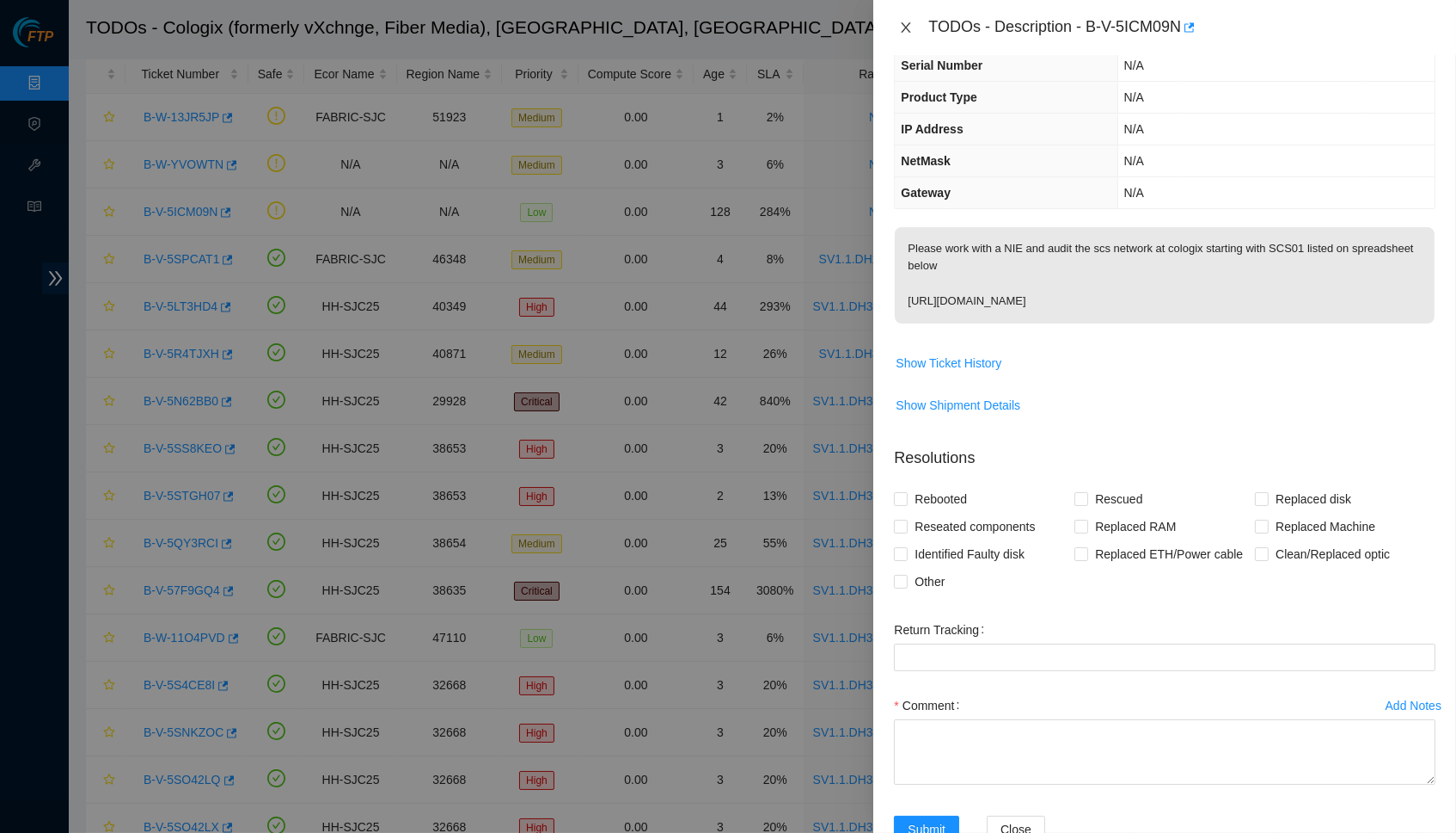
click at [902, 21] on icon "close" at bounding box center [906, 27] width 13 height 13
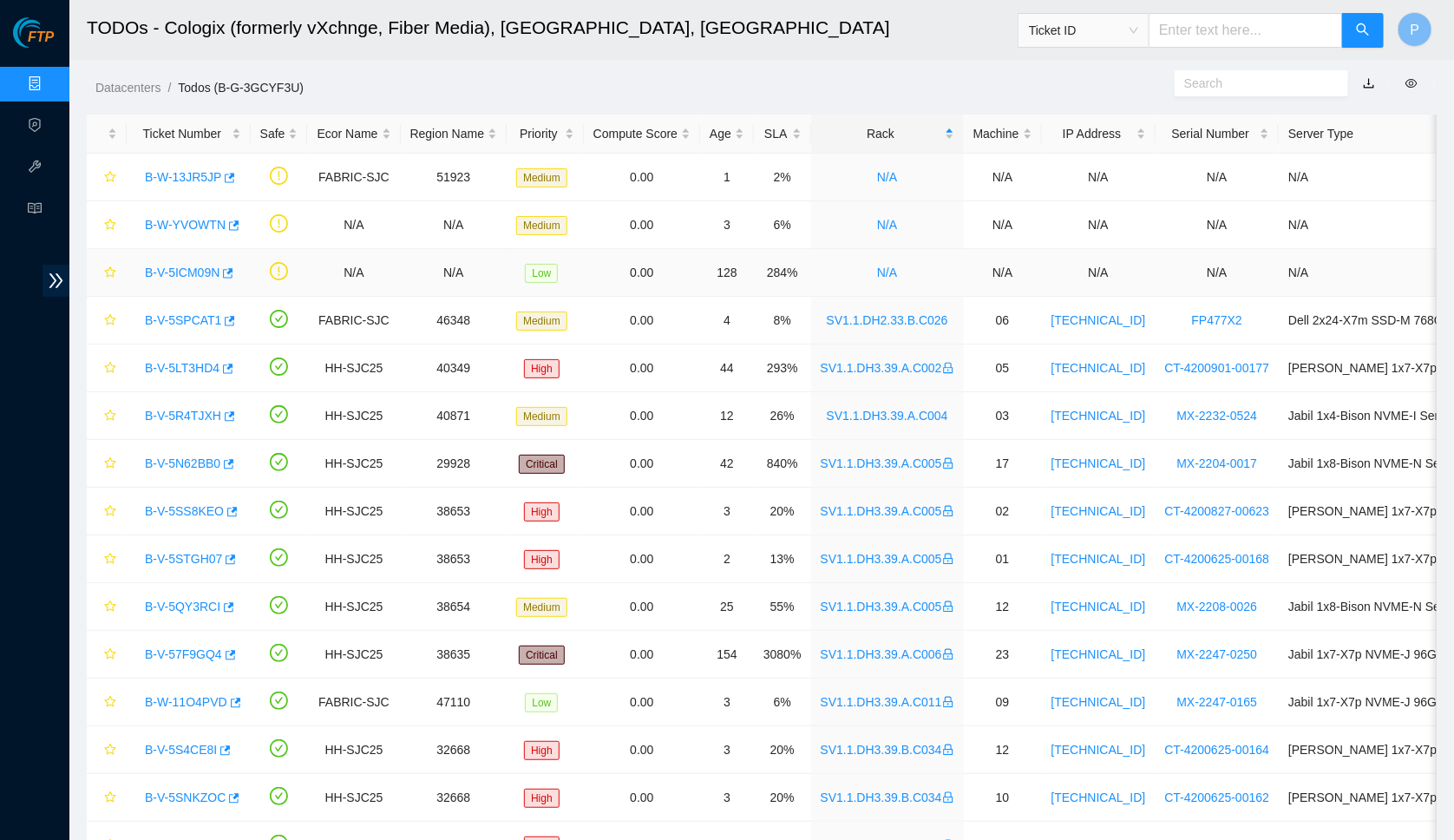
scroll to position [0, 0]
click at [51, 79] on link "Data Centers" at bounding box center [86, 84] width 71 height 14
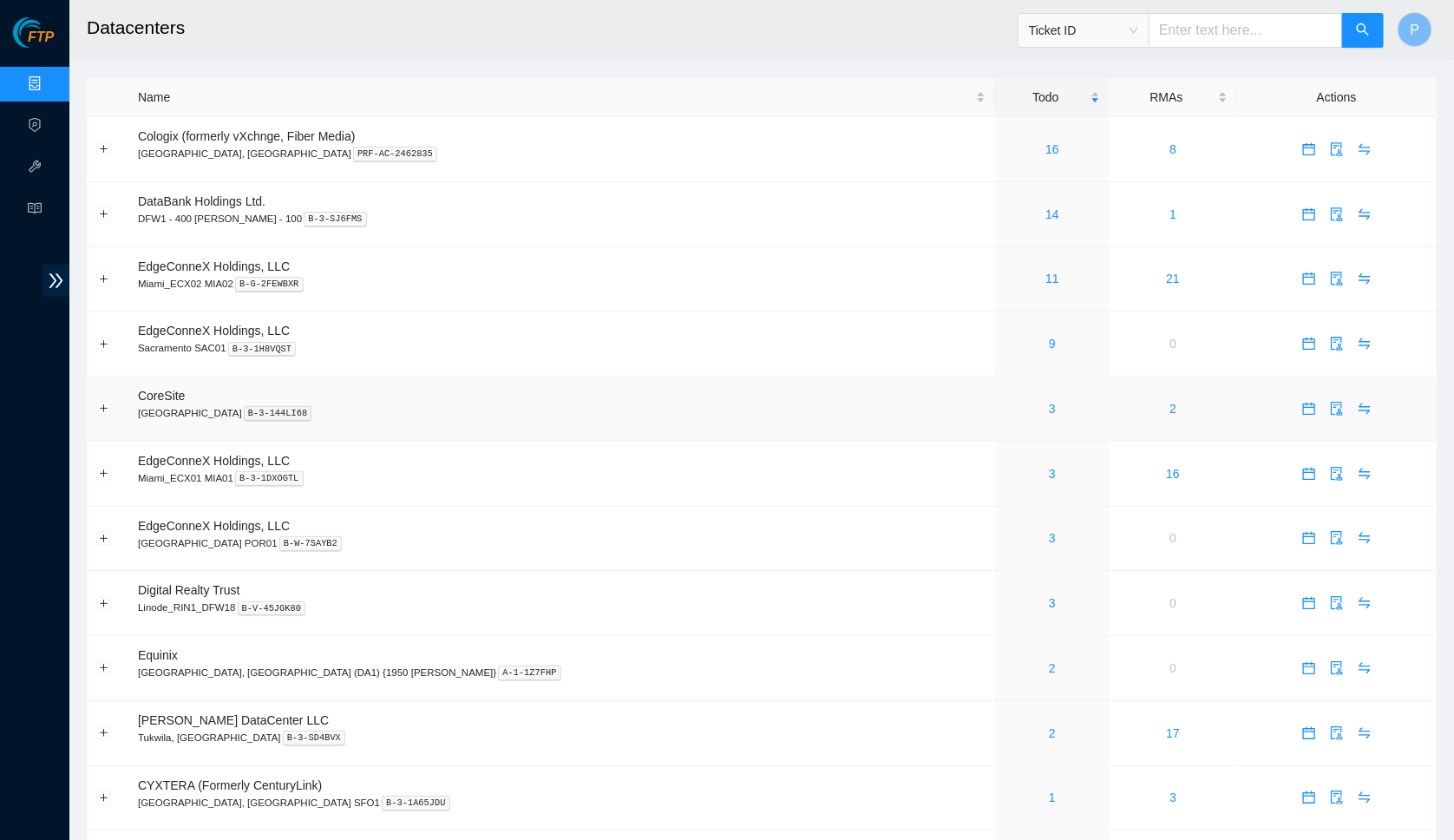
click at [1005, 402] on div "3" at bounding box center [1052, 408] width 96 height 19
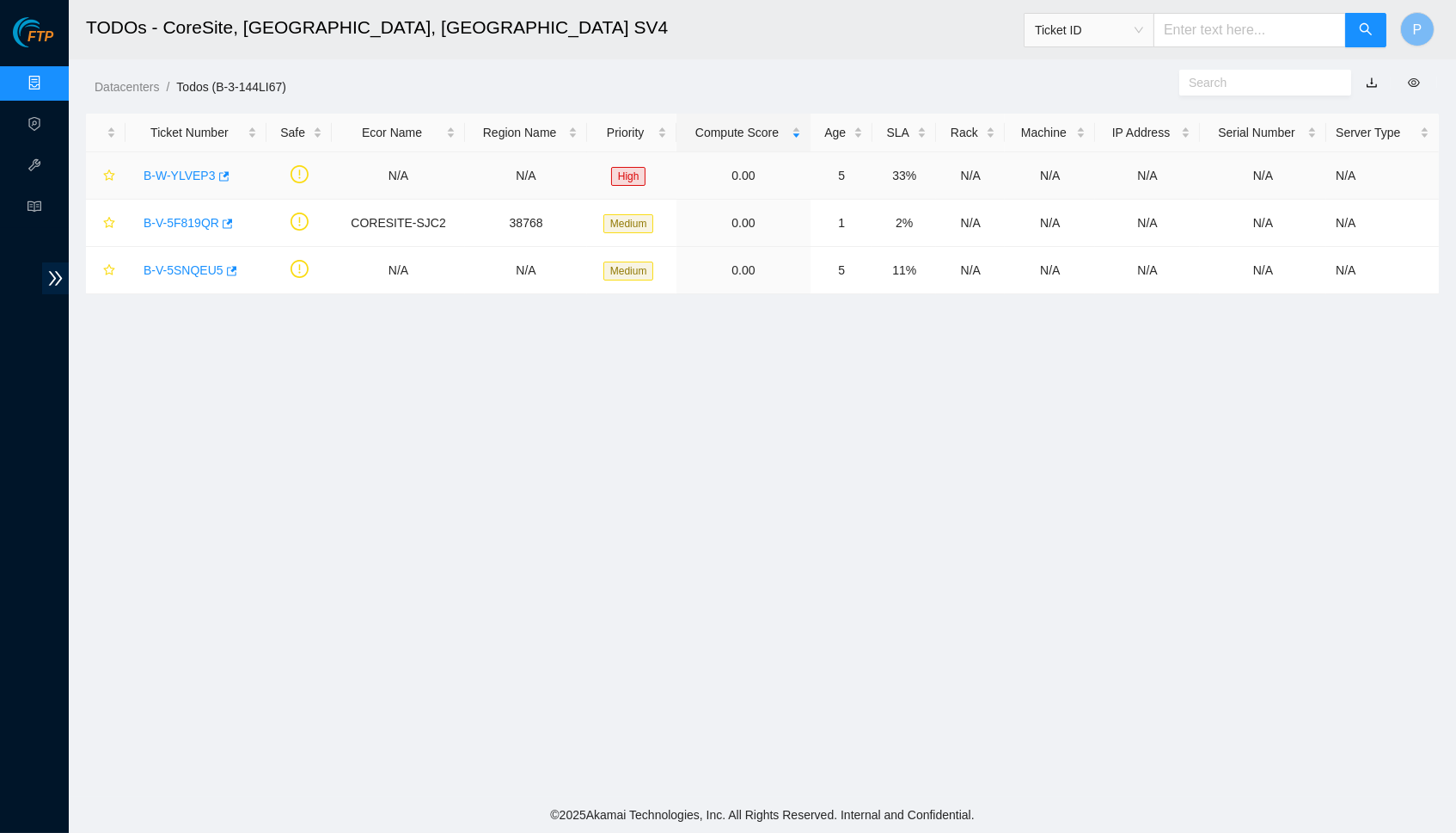
click at [163, 168] on link "B-W-YLVEP3" at bounding box center [180, 174] width 72 height 13
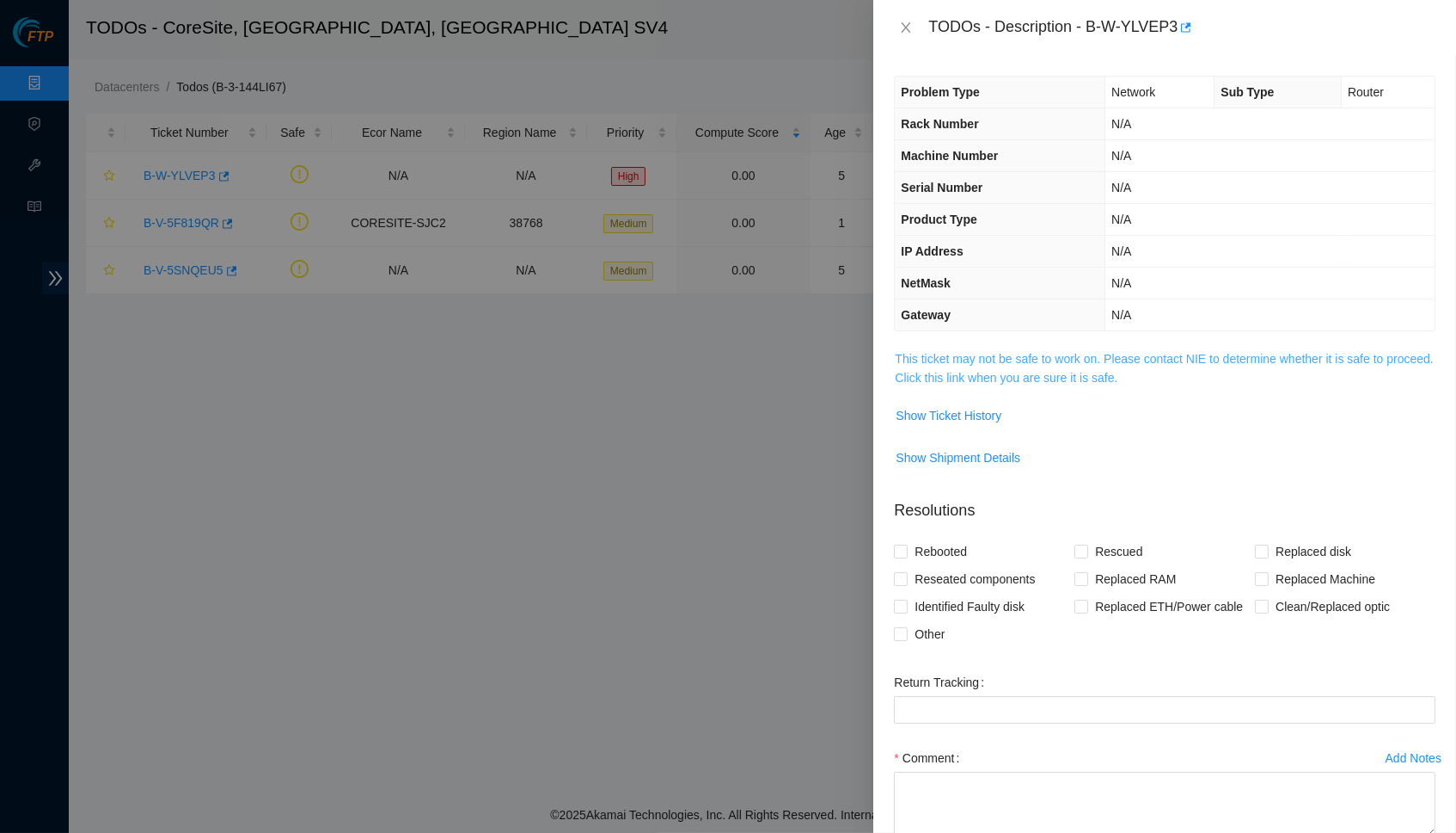
click at [1020, 364] on link "This ticket may not be safe to work on. Please contact NIE to determine whether…" at bounding box center [1164, 368] width 538 height 33
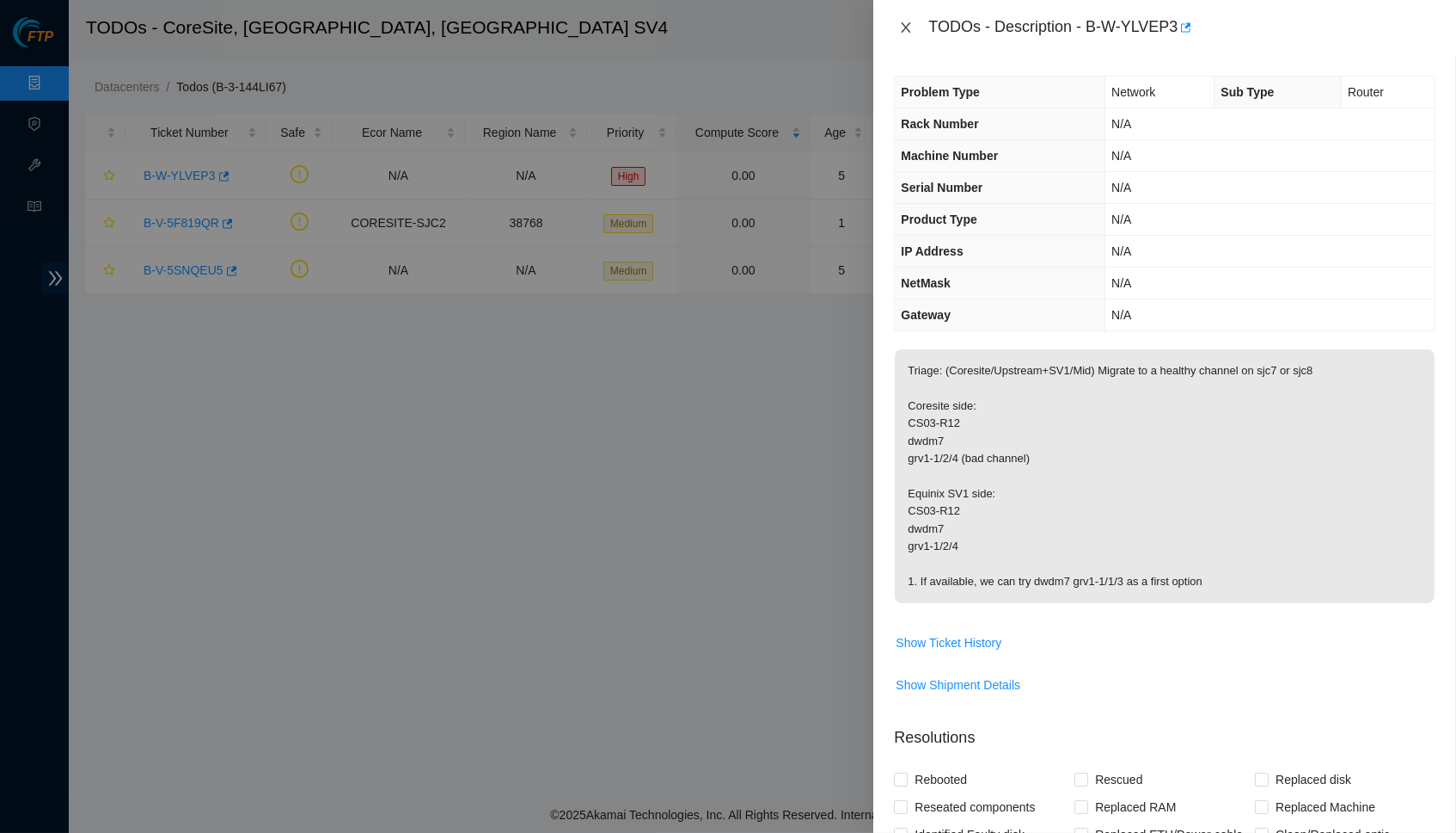
click at [903, 23] on icon "close" at bounding box center [906, 28] width 10 height 11
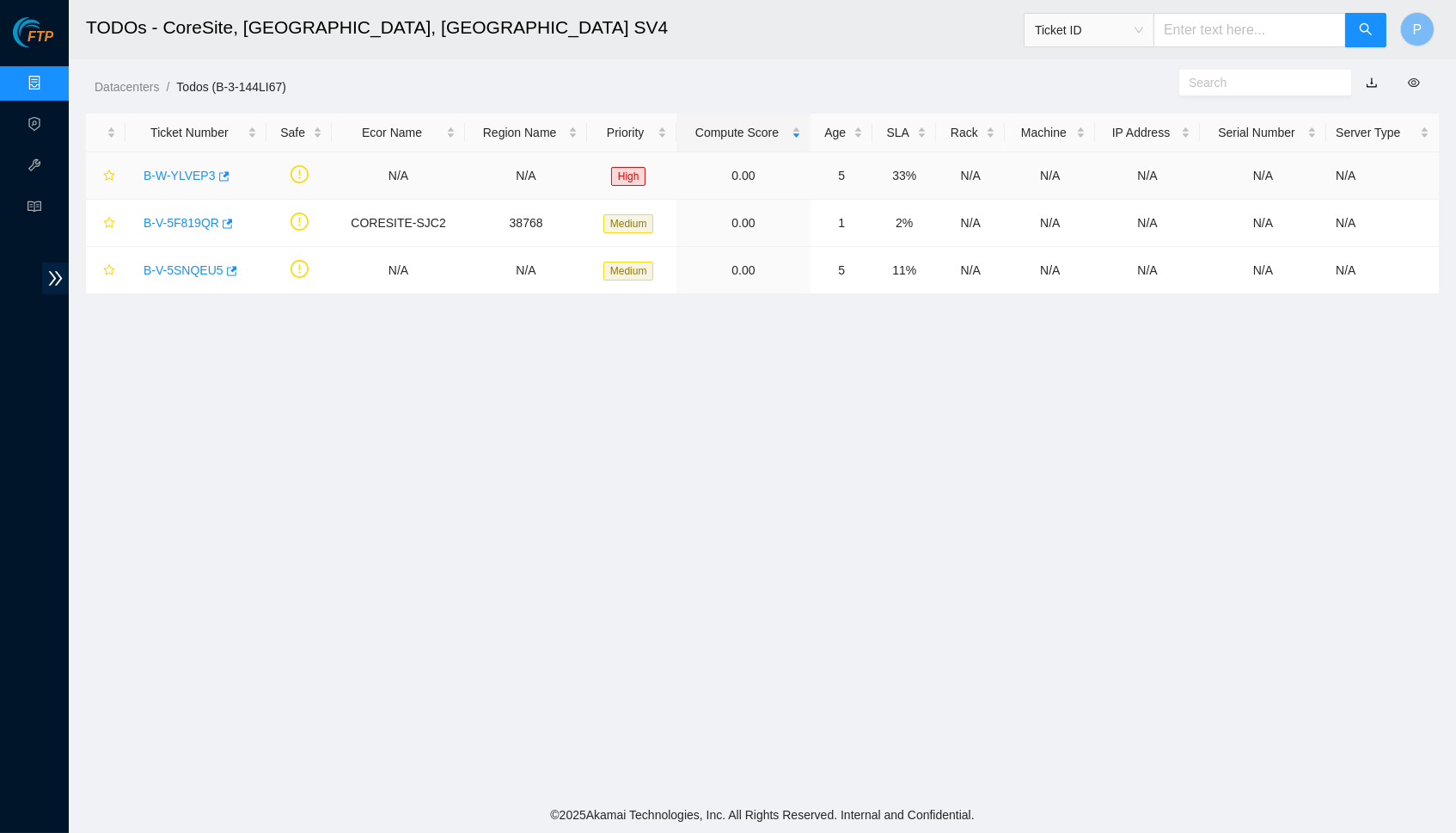
click at [185, 169] on link "B-W-YLVEP3" at bounding box center [180, 174] width 72 height 13
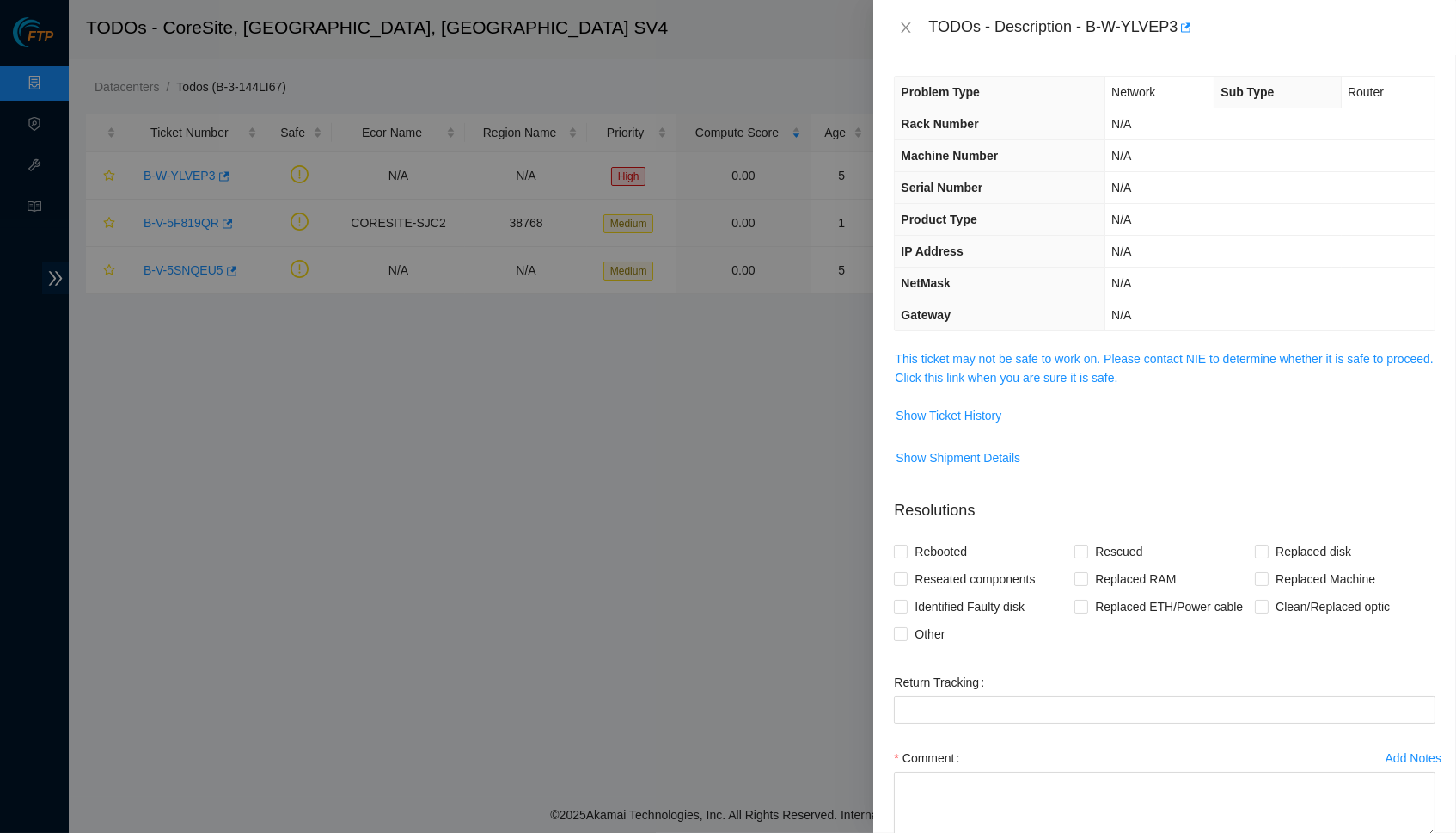
click at [1042, 393] on td "This ticket may not be safe to work on. Please contact NIE to determine whether…" at bounding box center [1165, 374] width 542 height 53
click at [1048, 374] on link "This ticket may not be safe to work on. Please contact NIE to determine whether…" at bounding box center [1164, 368] width 538 height 33
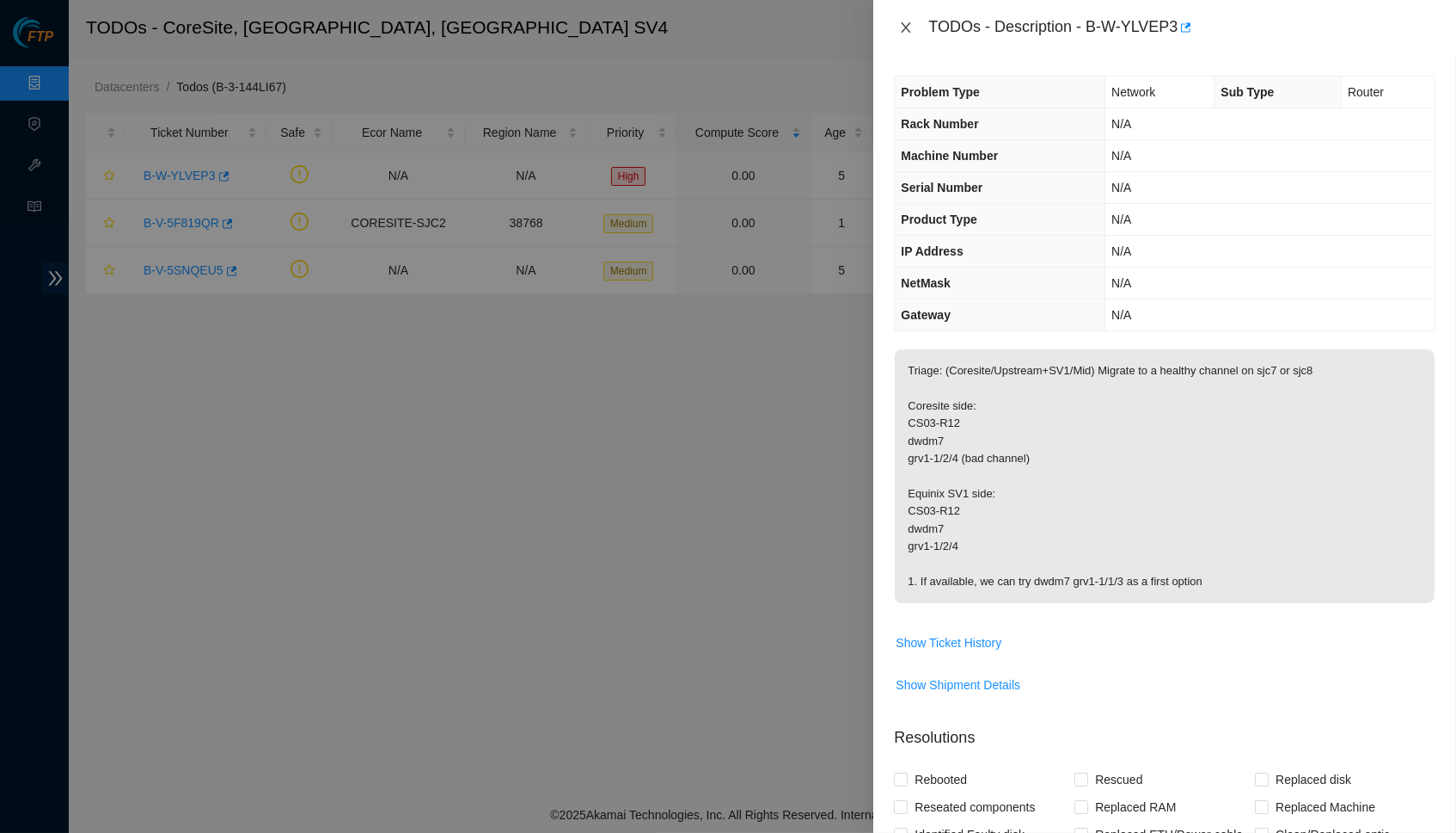
click at [900, 30] on icon "close" at bounding box center [906, 27] width 13 height 13
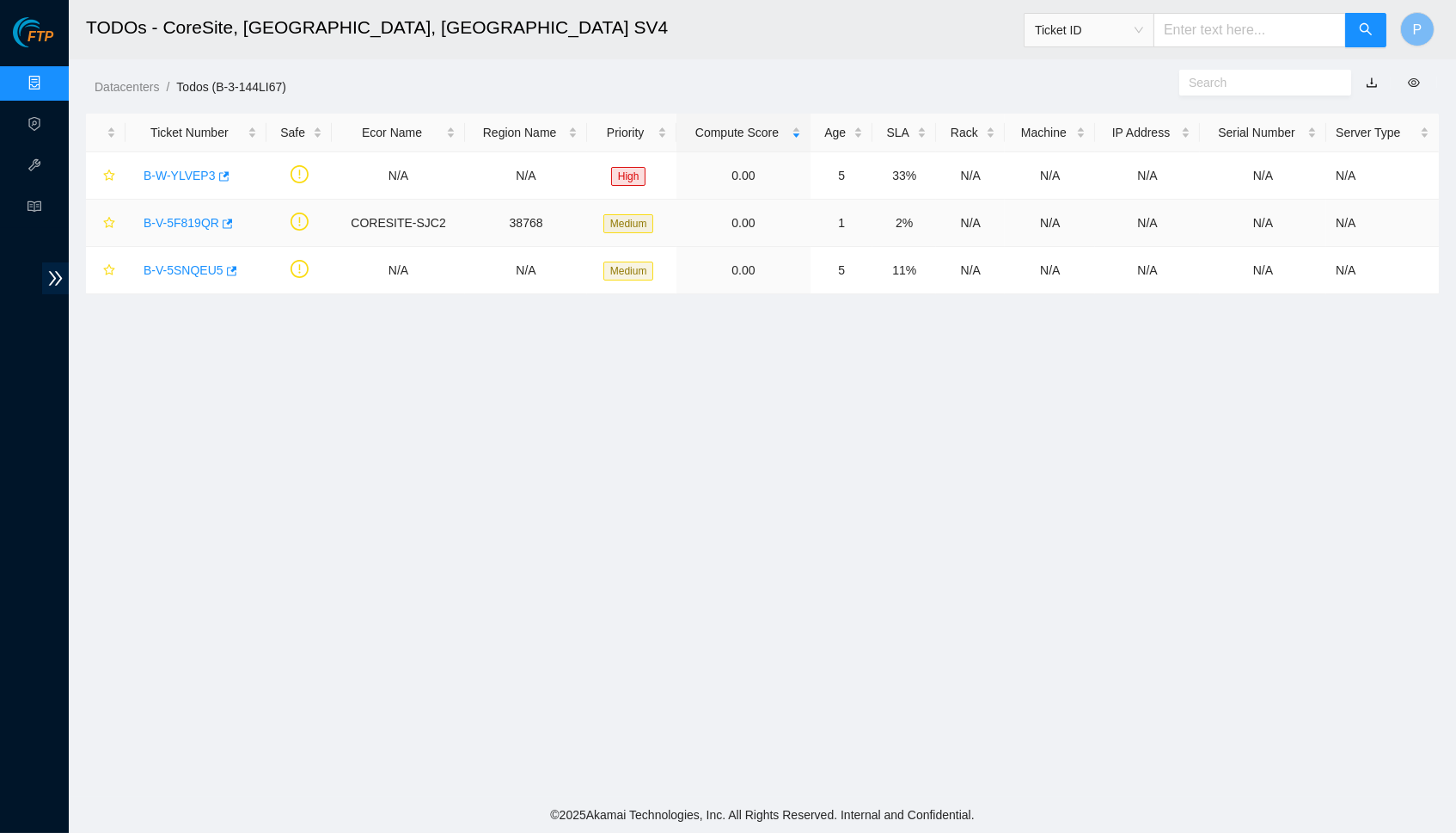
click at [170, 218] on link "B-V-5F819QR" at bounding box center [182, 222] width 76 height 13
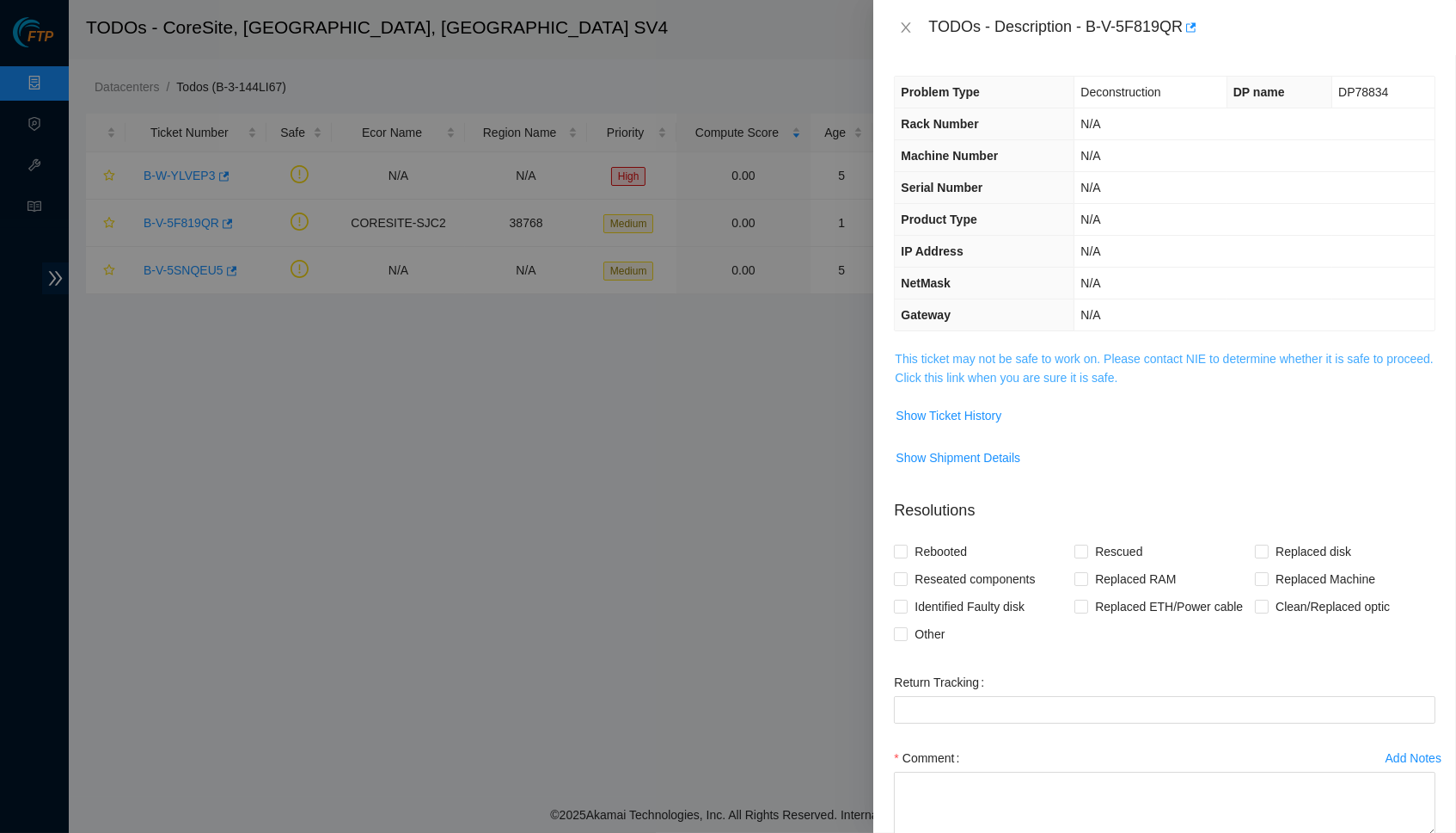
click at [1031, 377] on link "This ticket may not be safe to work on. Please contact NIE to determine whether…" at bounding box center [1164, 368] width 538 height 33
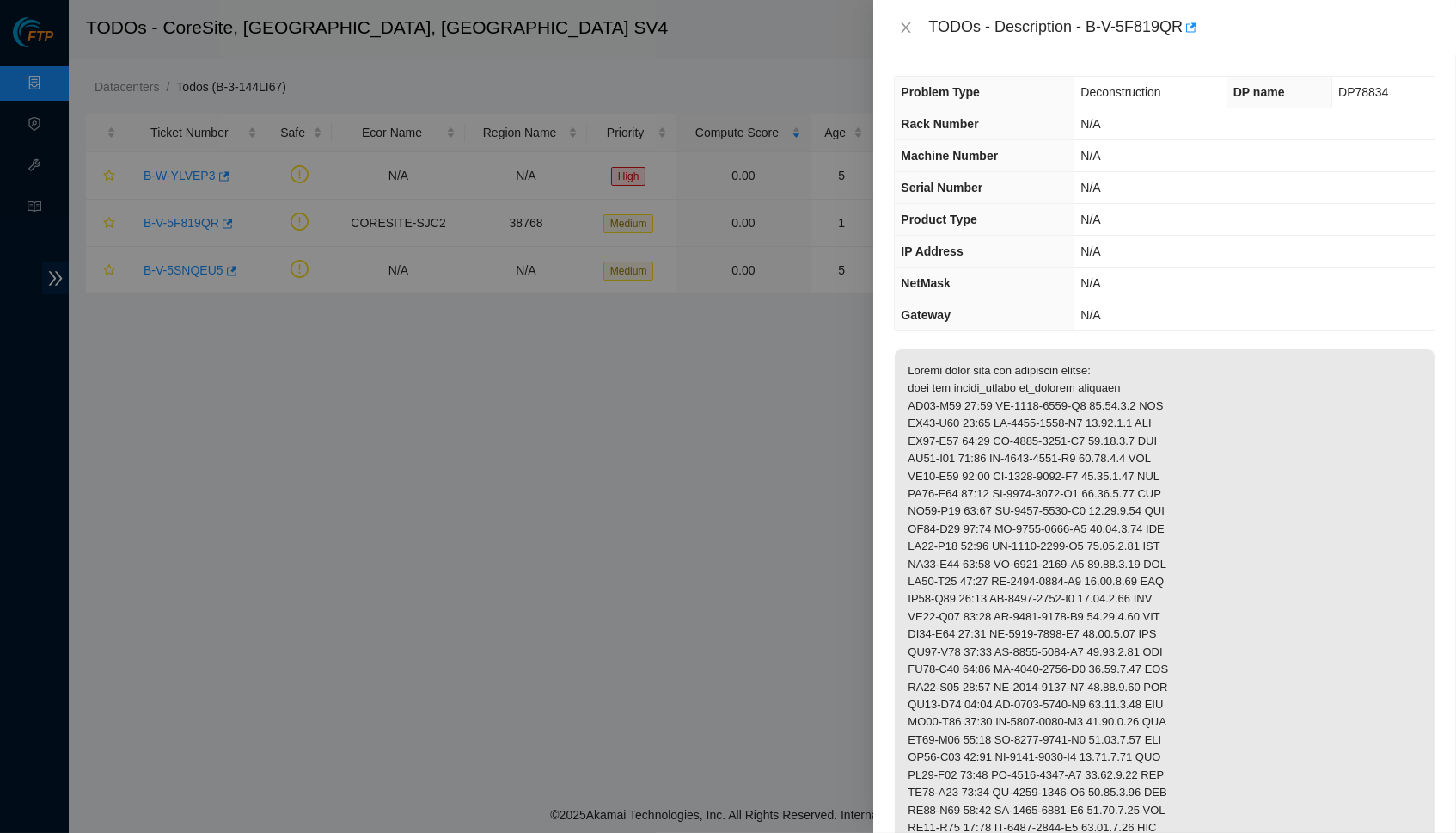
click at [901, 36] on button "Close" at bounding box center [906, 28] width 24 height 16
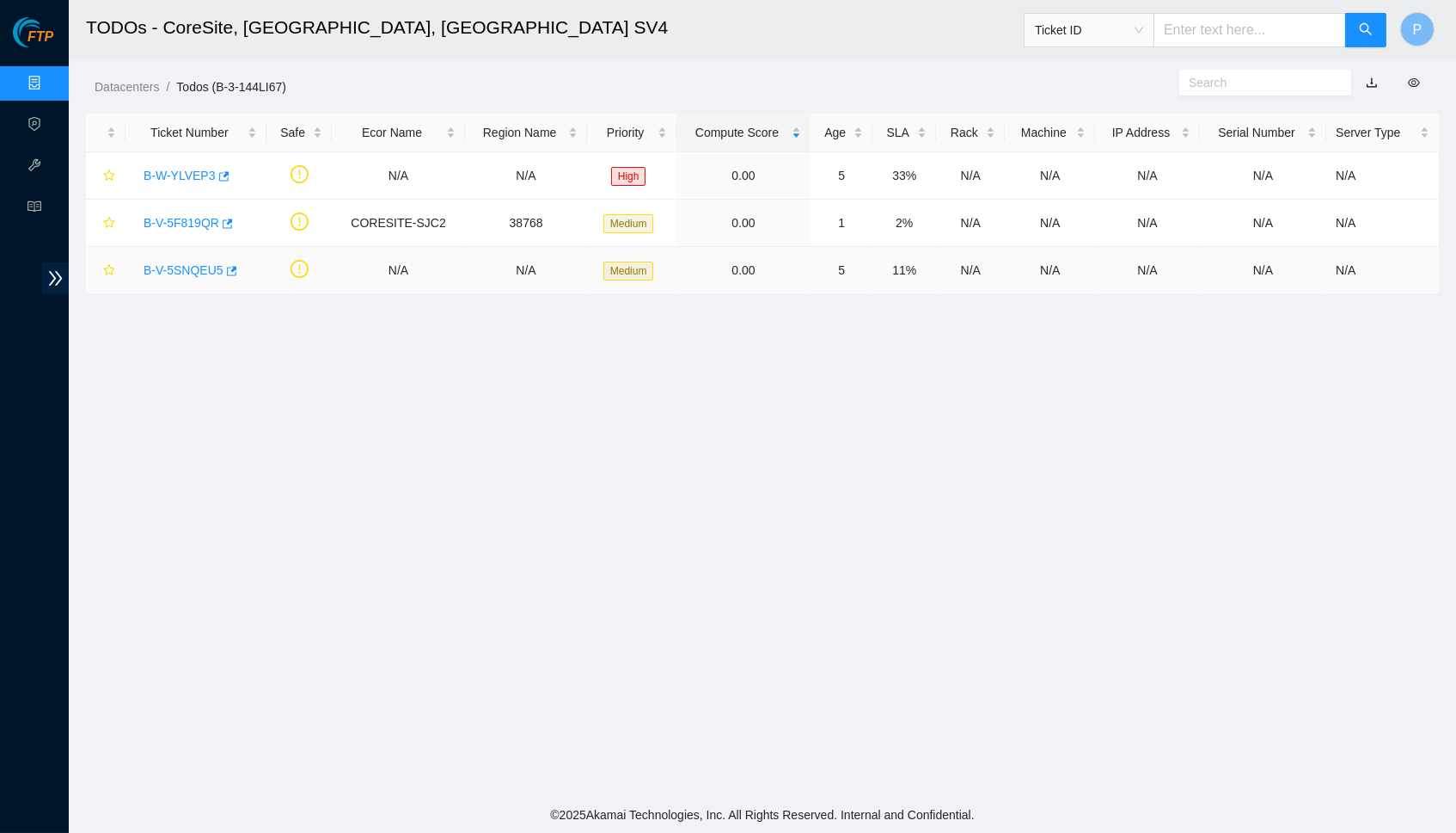
click at [179, 270] on link "B-V-5SNQEU5" at bounding box center [183, 269] width 80 height 13
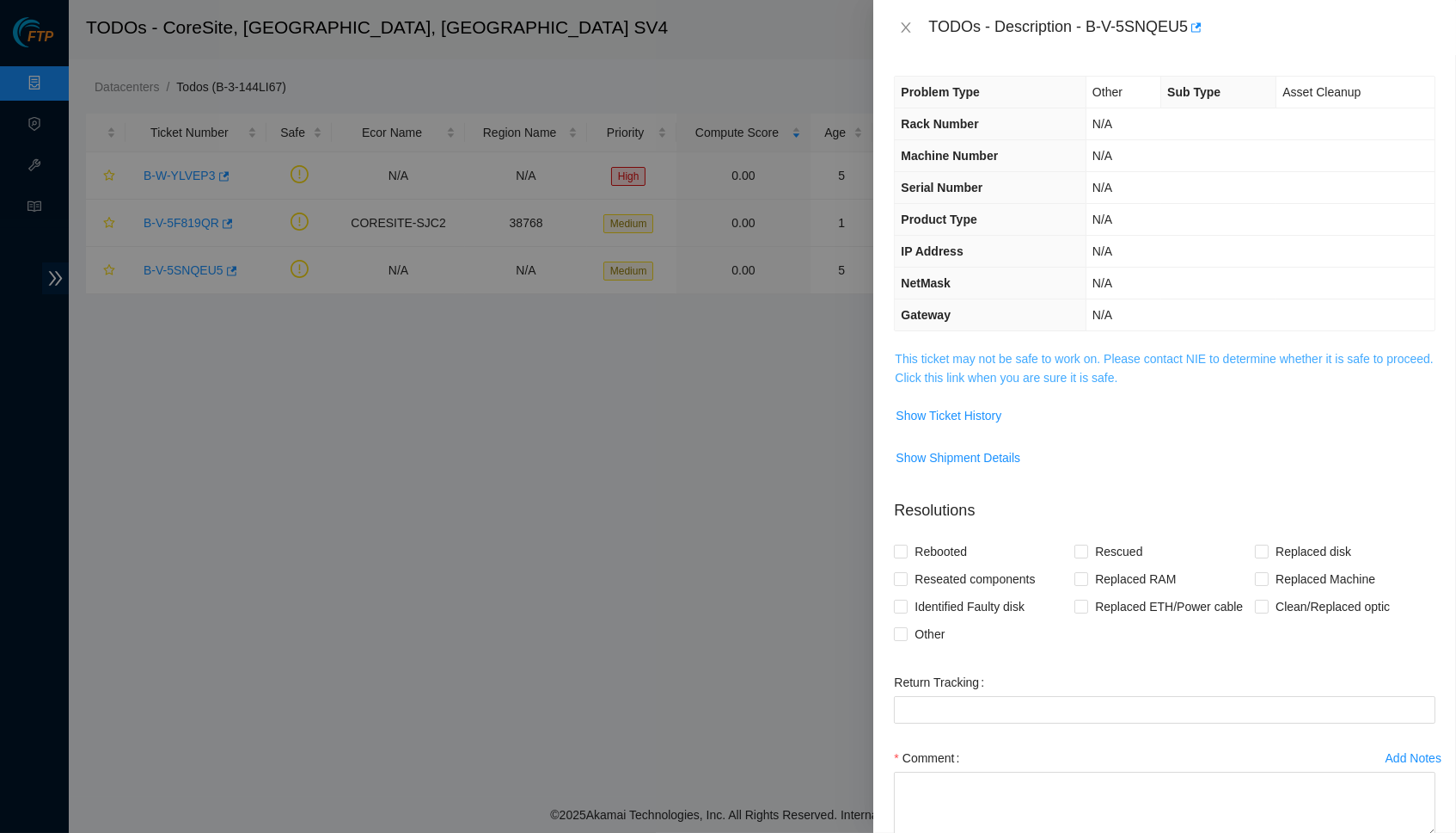
click at [1034, 368] on link "This ticket may not be safe to work on. Please contact NIE to determine whether…" at bounding box center [1164, 368] width 538 height 33
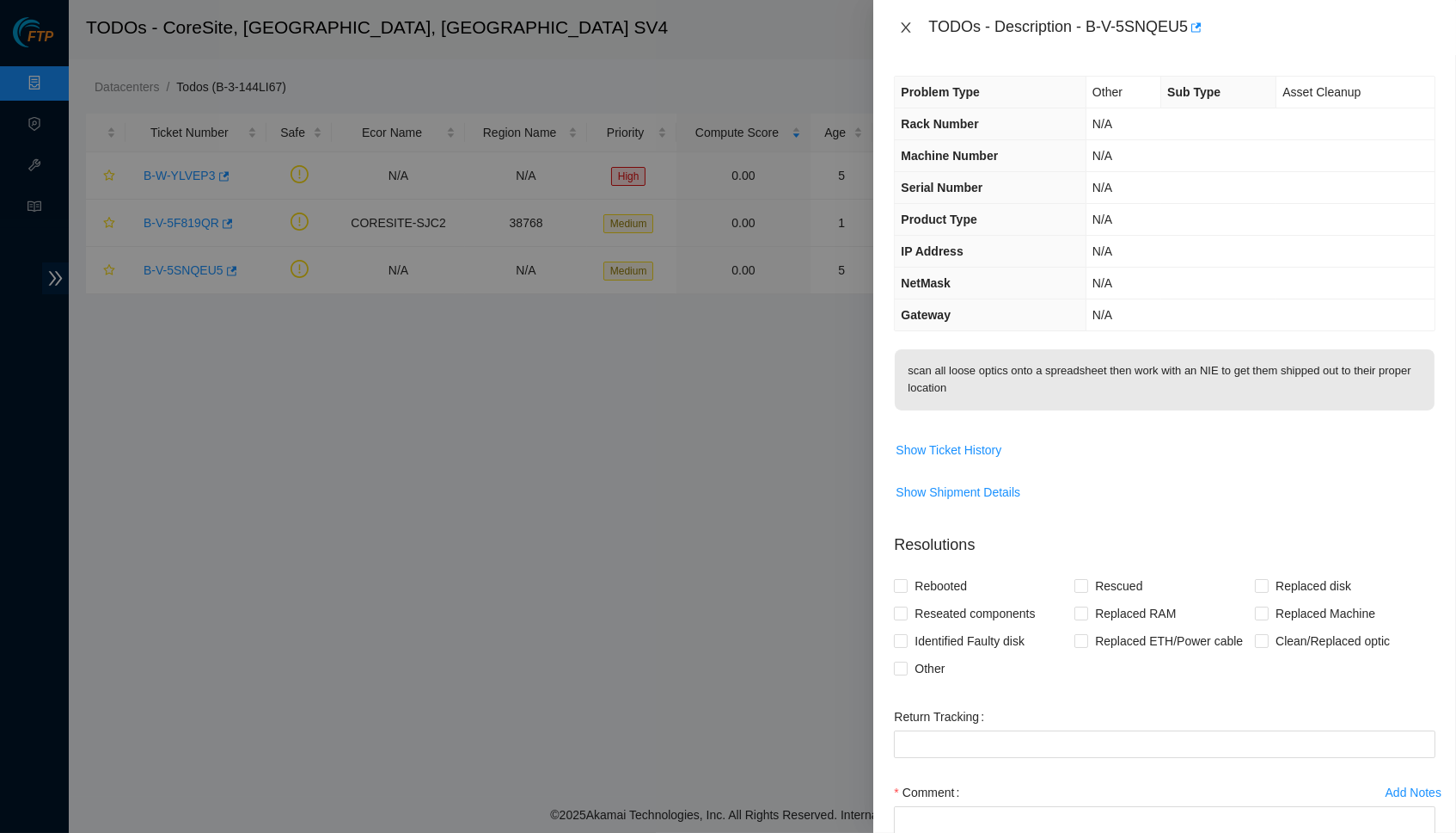
click at [902, 31] on icon "close" at bounding box center [906, 28] width 10 height 11
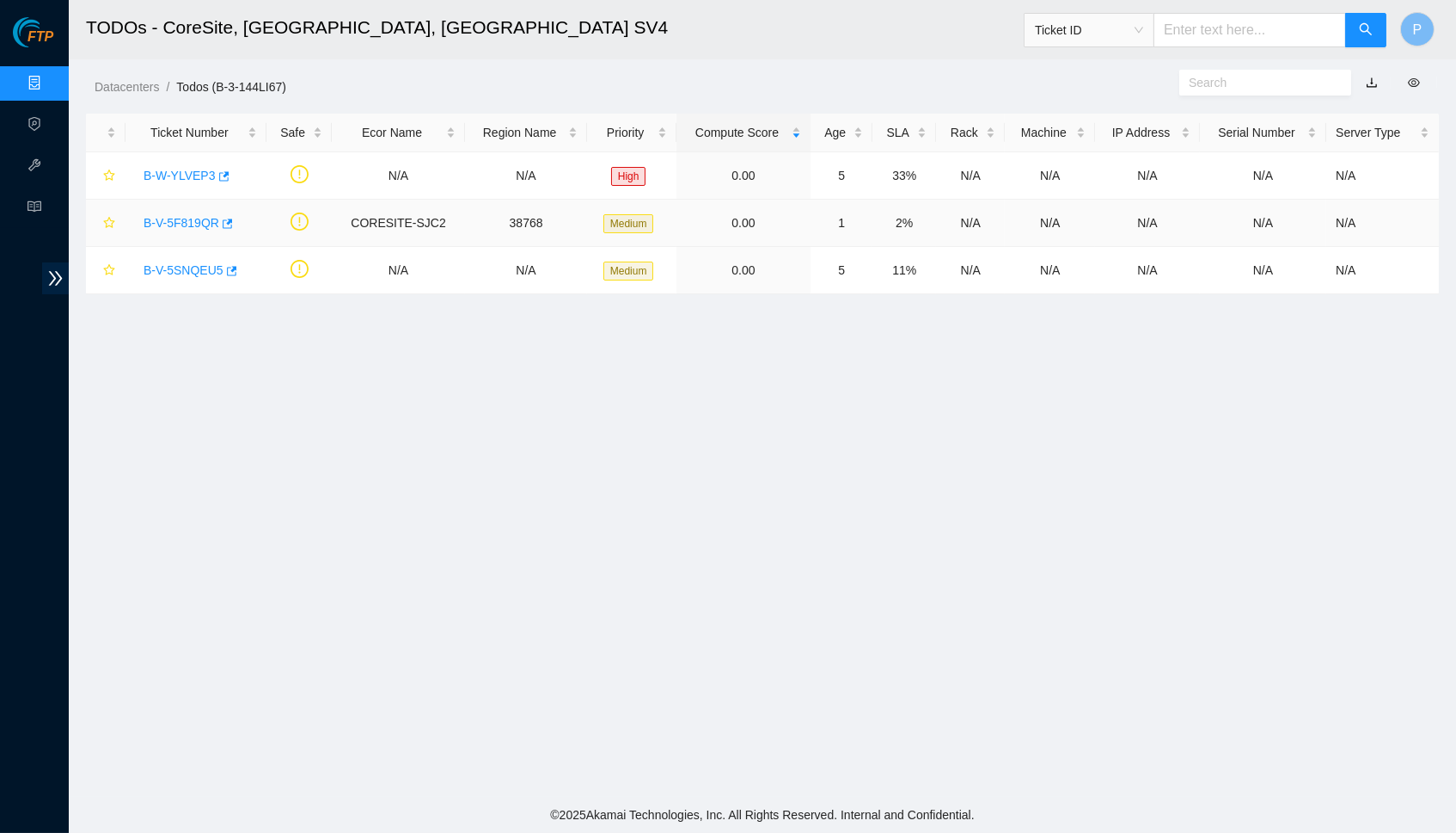
click at [196, 222] on link "B-V-5F819QR" at bounding box center [182, 222] width 76 height 13
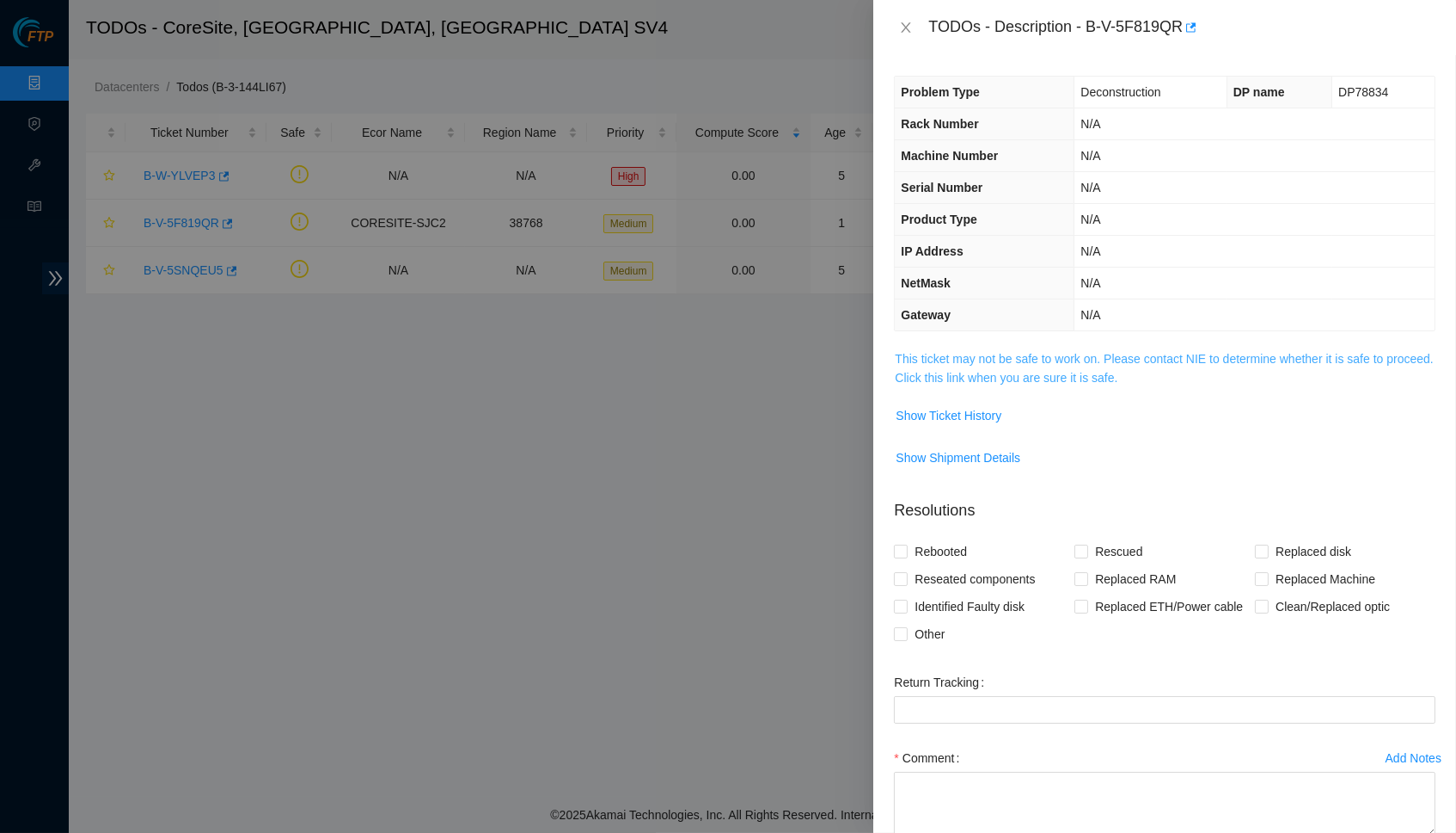
click at [1040, 369] on link "This ticket may not be safe to work on. Please contact NIE to determine whether…" at bounding box center [1164, 368] width 538 height 33
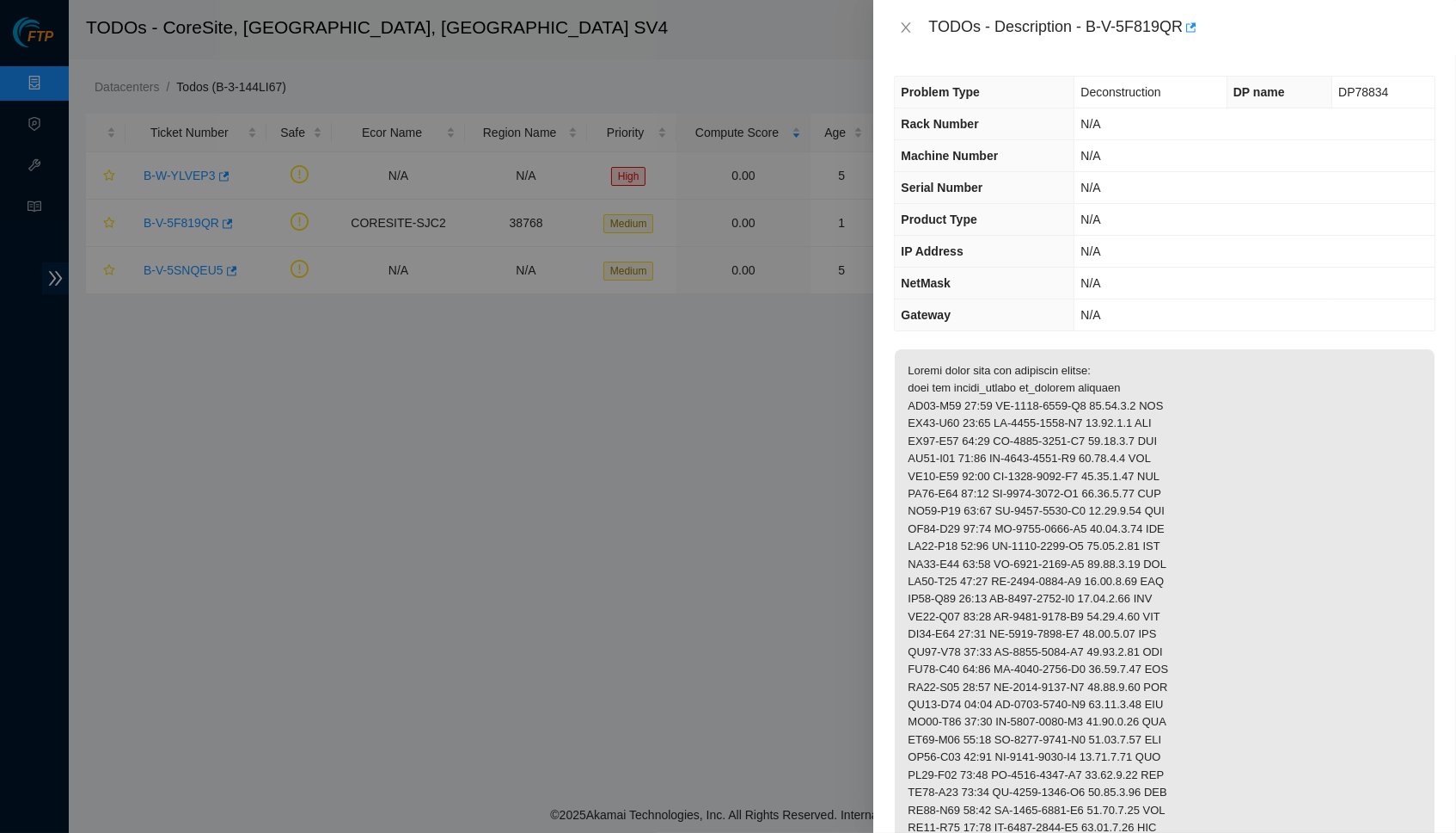
drag, startPoint x: 4, startPoint y: 344, endPoint x: 162, endPoint y: 342, distance: 158.0
click at [162, 342] on div at bounding box center [728, 416] width 1456 height 833
drag, startPoint x: 4, startPoint y: 378, endPoint x: 427, endPoint y: 370, distance: 423.1
click at [427, 370] on div at bounding box center [728, 416] width 1456 height 833
click at [906, 30] on icon "close" at bounding box center [906, 27] width 13 height 13
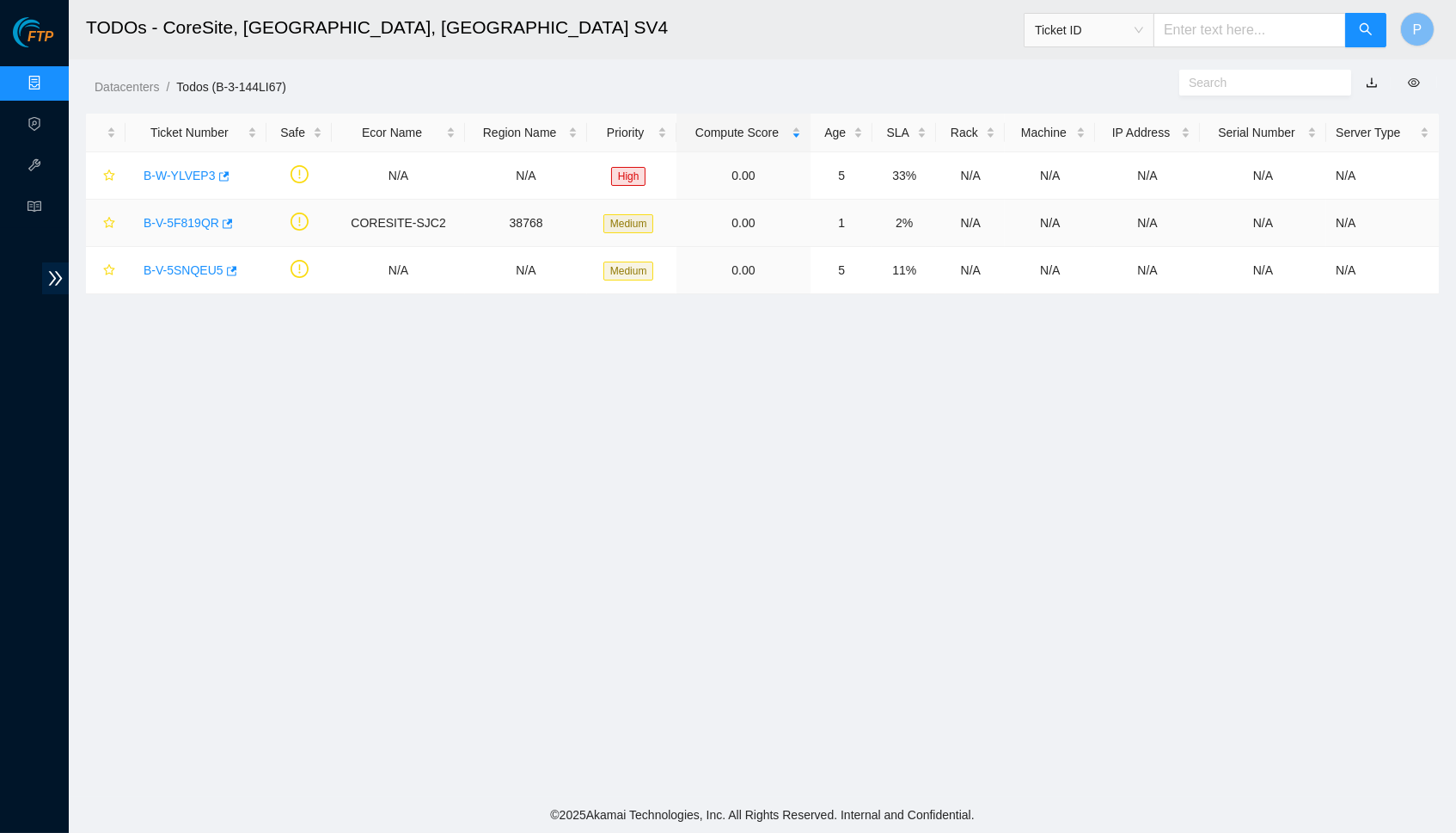
click at [168, 216] on link "B-V-5F819QR" at bounding box center [182, 222] width 76 height 13
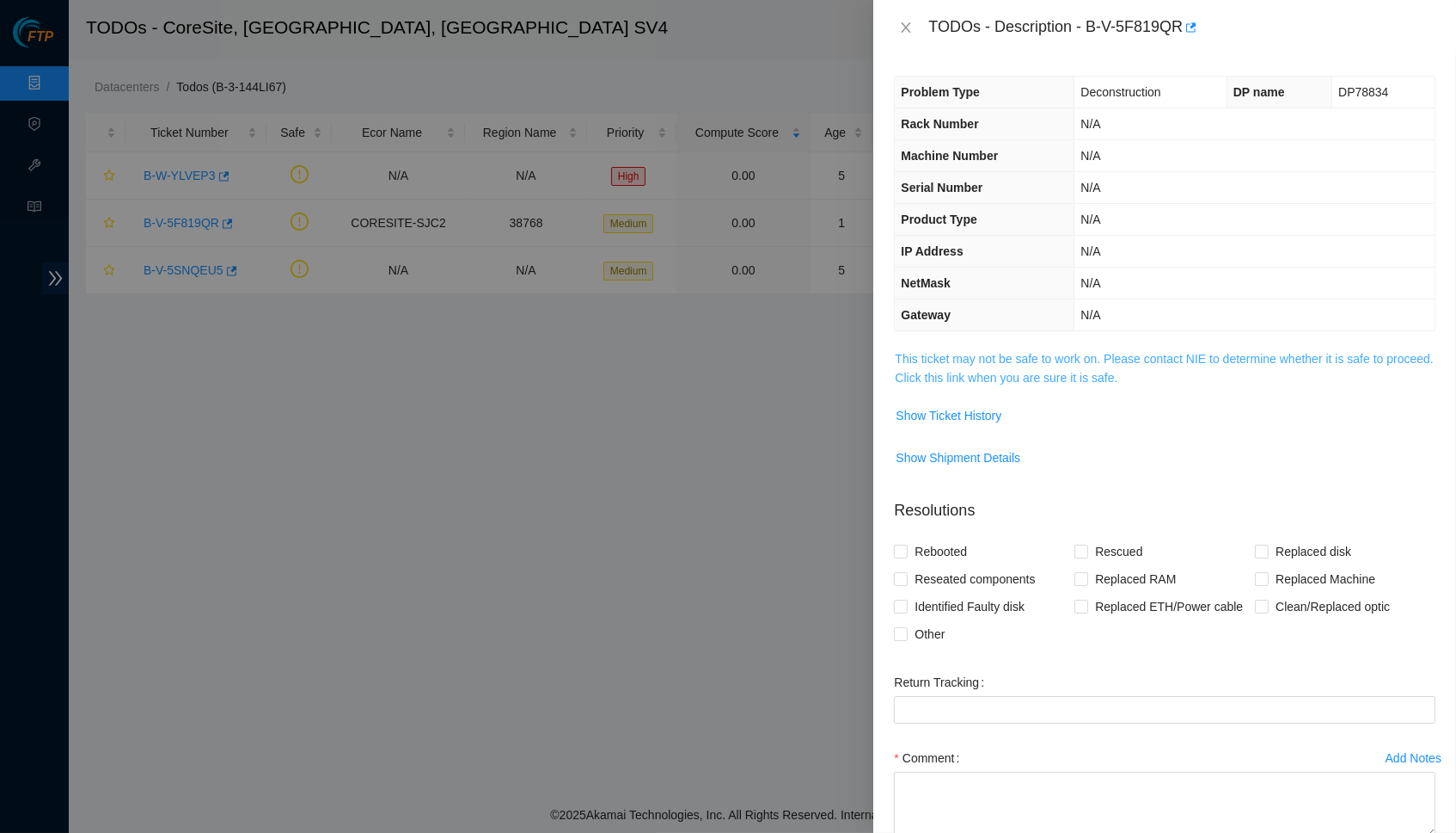
click at [1012, 377] on link "This ticket may not be safe to work on. Please contact NIE to determine whether…" at bounding box center [1164, 368] width 538 height 33
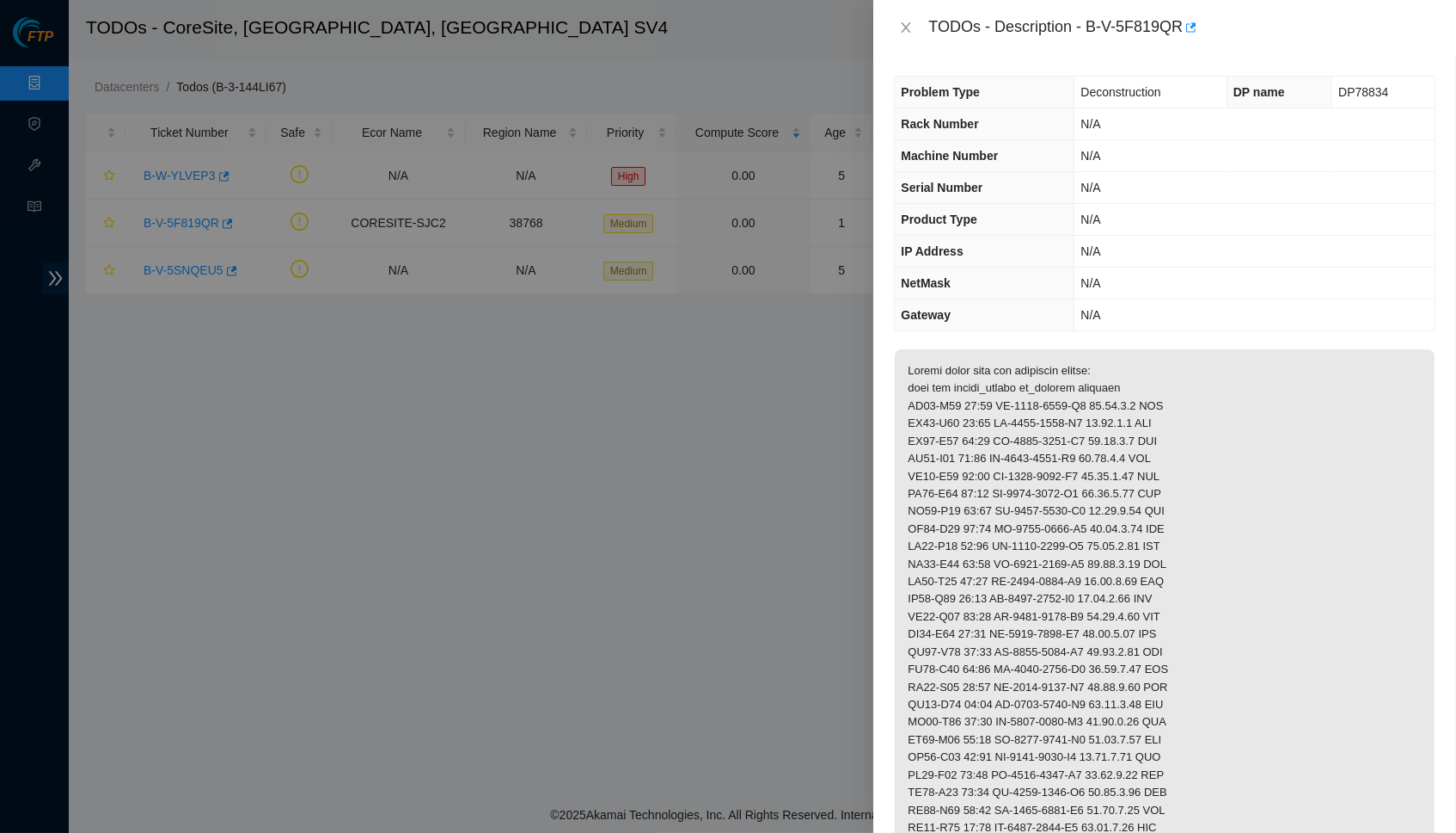
scroll to position [149, 0]
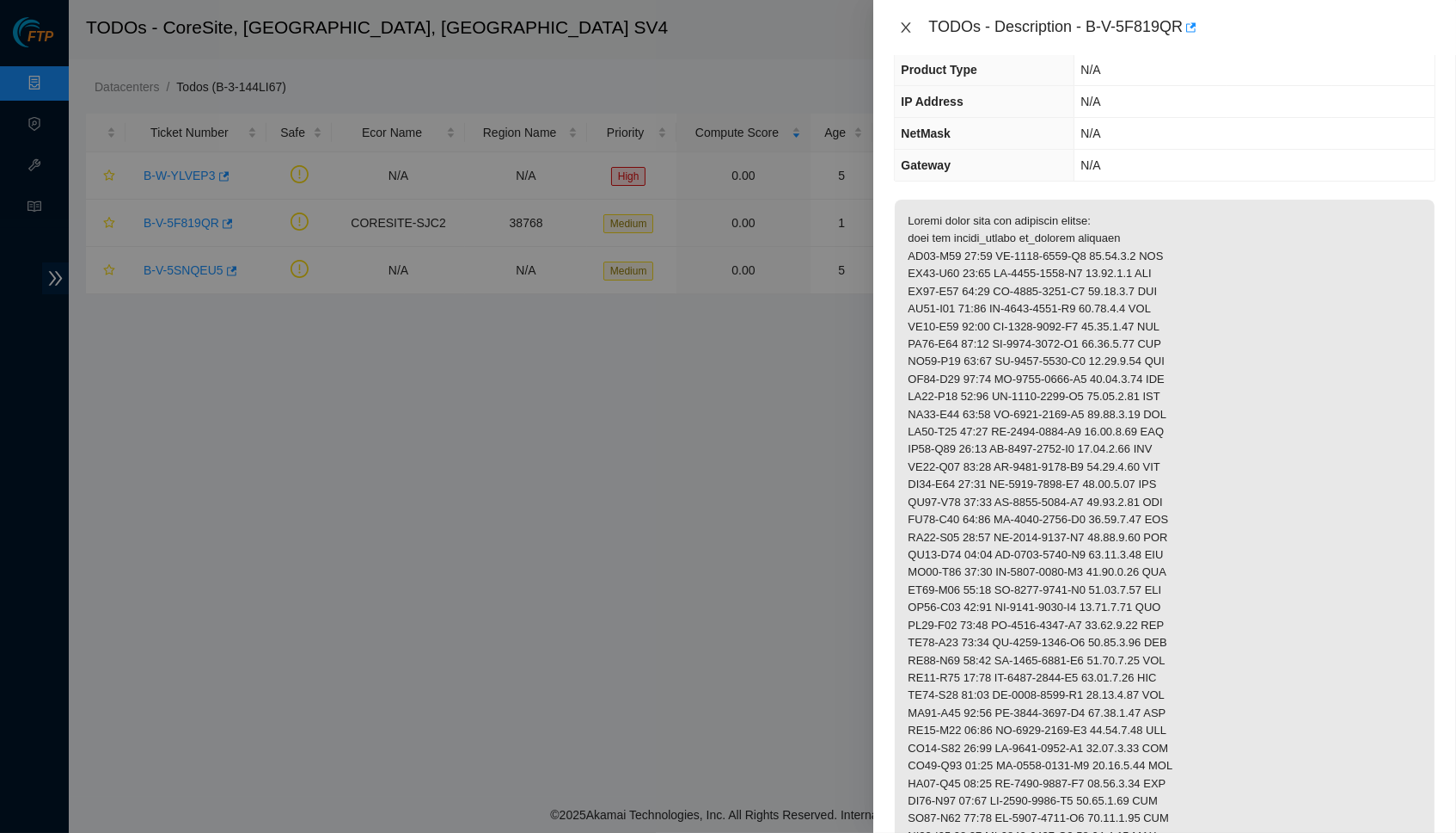
click at [910, 21] on icon "close" at bounding box center [906, 27] width 13 height 13
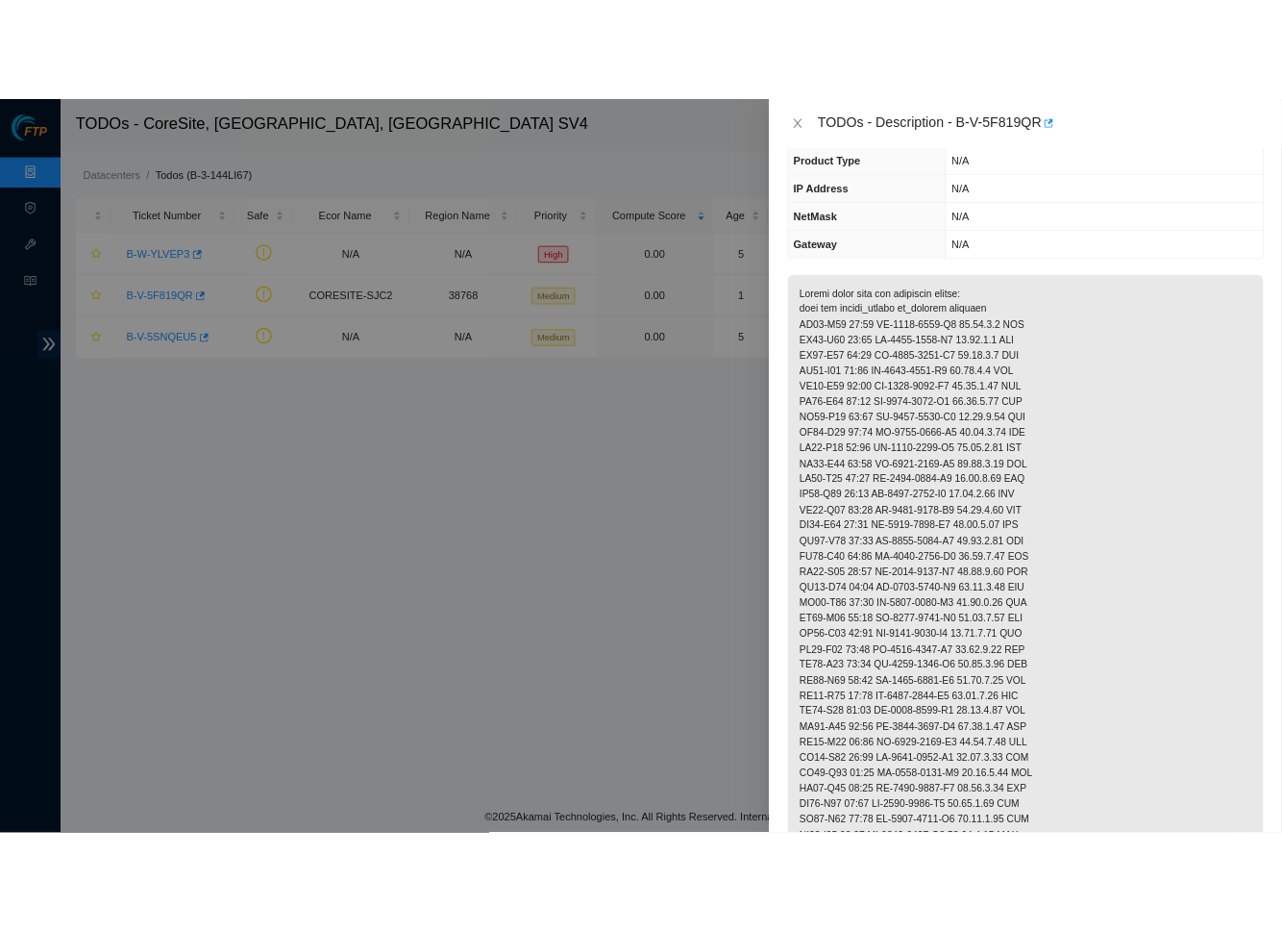
scroll to position [103, 0]
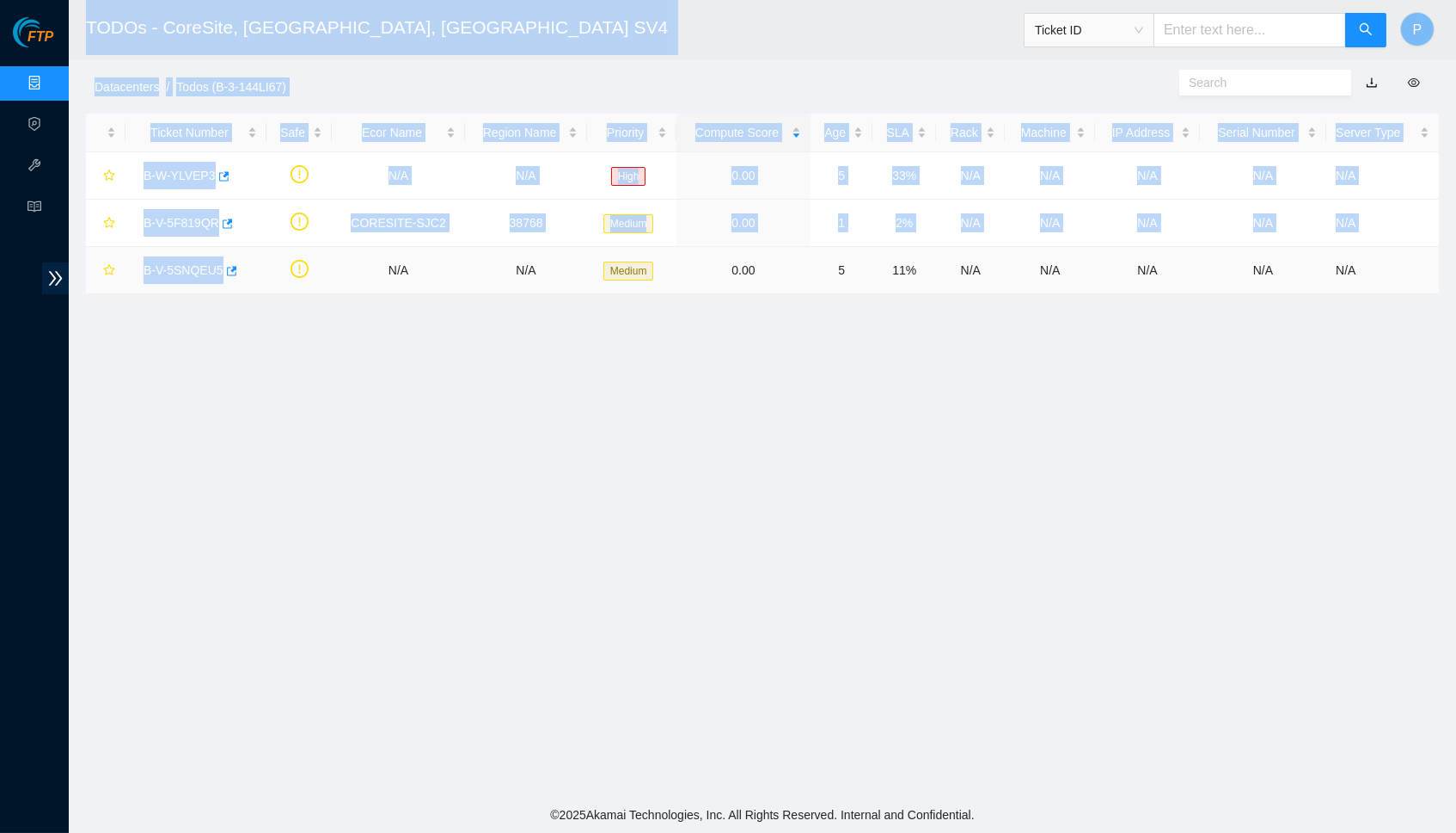
drag, startPoint x: 4, startPoint y: 267, endPoint x: 293, endPoint y: 281, distance: 289.3
click at [293, 281] on section "FTP Data Centers Activity Logs Hardware Test (isok) Support TODOs - CoreSite, S…" at bounding box center [728, 416] width 1456 height 833
click at [242, 37] on h2 "TODOs - CoreSite, Santa Clara, CA SV4" at bounding box center [583, 28] width 995 height 55
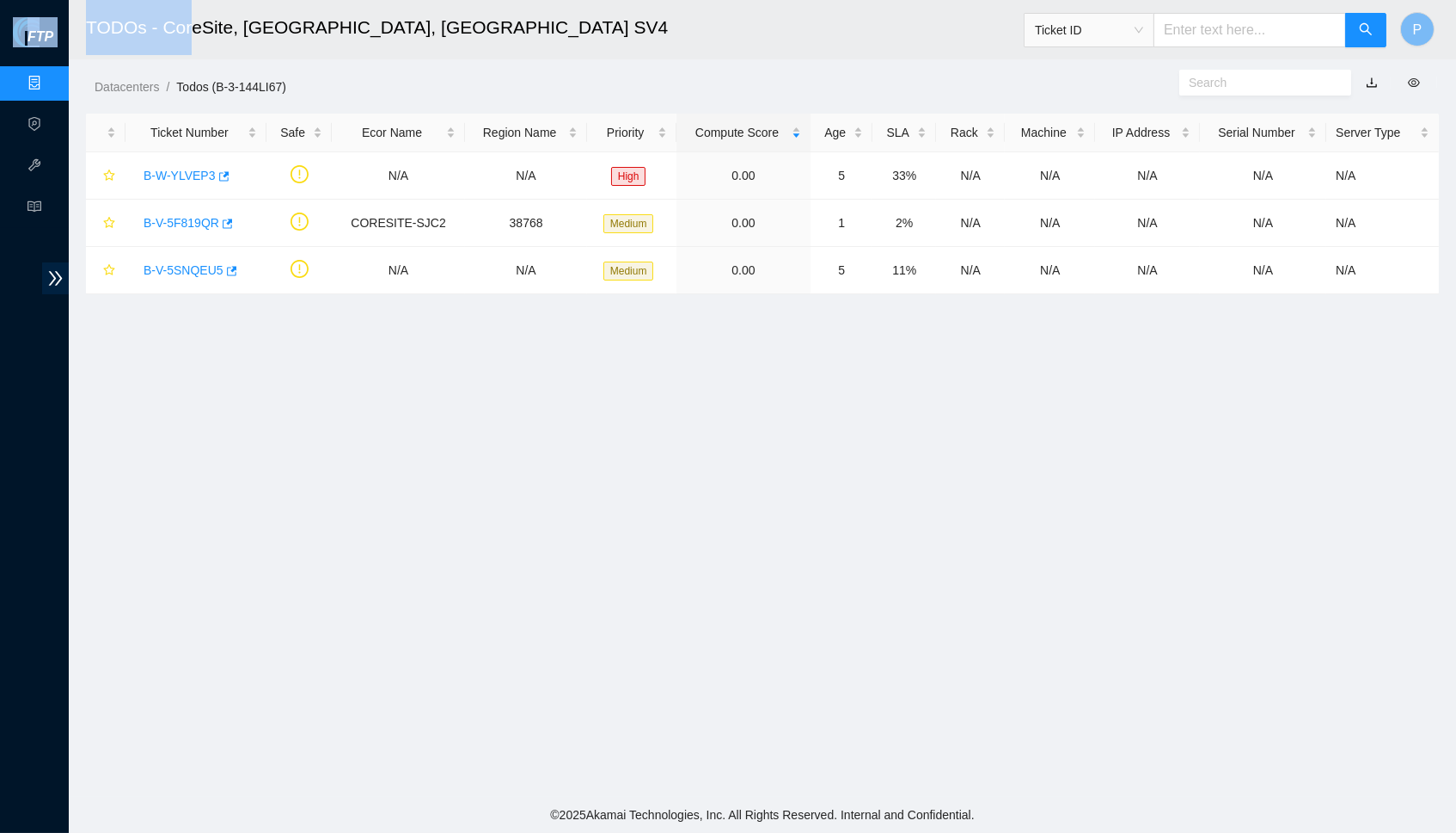
drag, startPoint x: 4, startPoint y: 30, endPoint x: 190, endPoint y: 32, distance: 186.0
click at [191, 35] on section "FTP Data Centers Activity Logs Hardware Test (isok) Support TODOs - CoreSite, S…" at bounding box center [728, 416] width 1456 height 833
click at [233, 446] on main "TODOs - CoreSite, Santa Clara, CA SV4 Ticket ID P Datacenters / Todos (B-3-144L…" at bounding box center [763, 398] width 1388 height 796
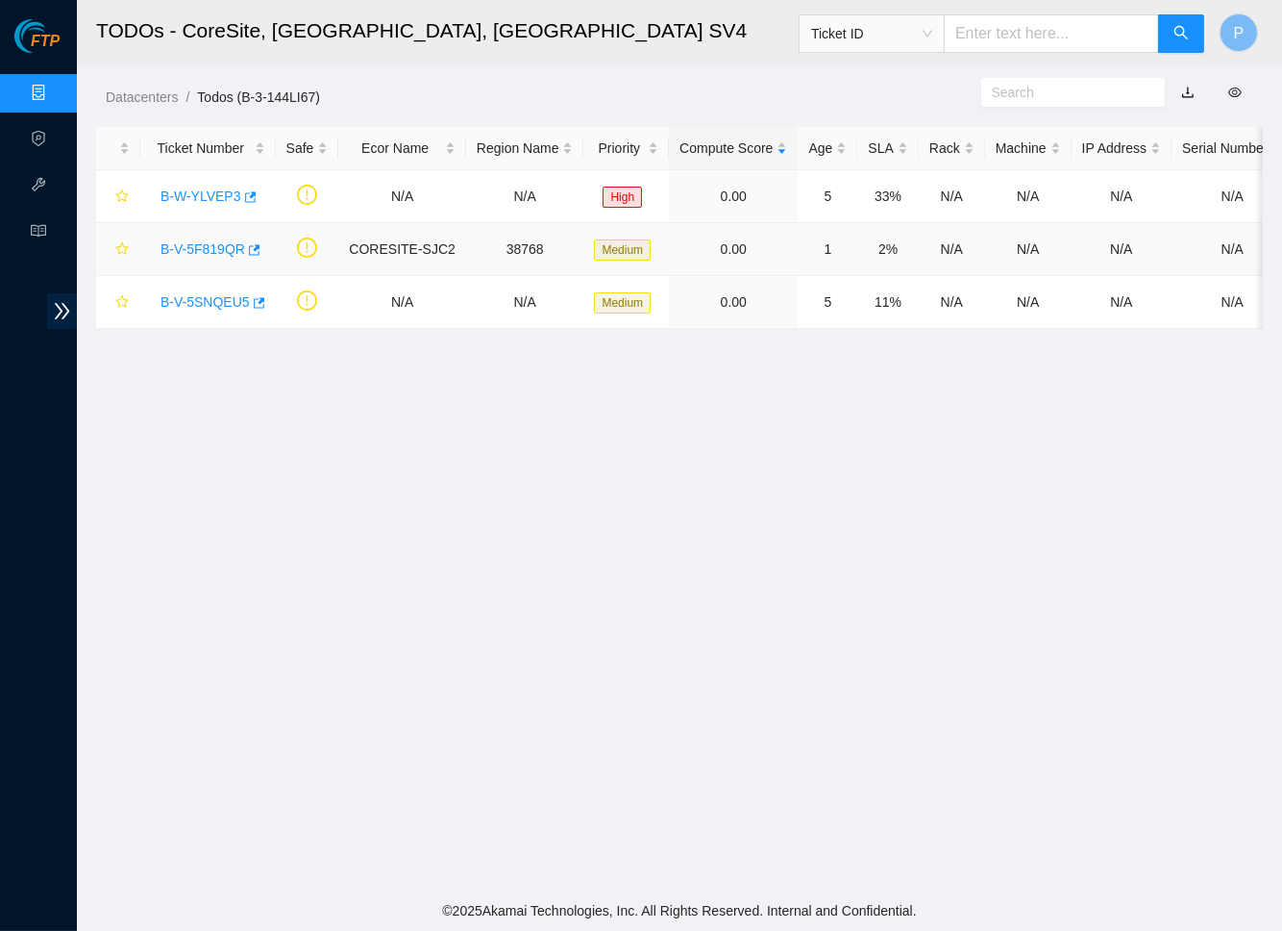
click at [228, 241] on link "B-V-5F819QR" at bounding box center [203, 248] width 85 height 15
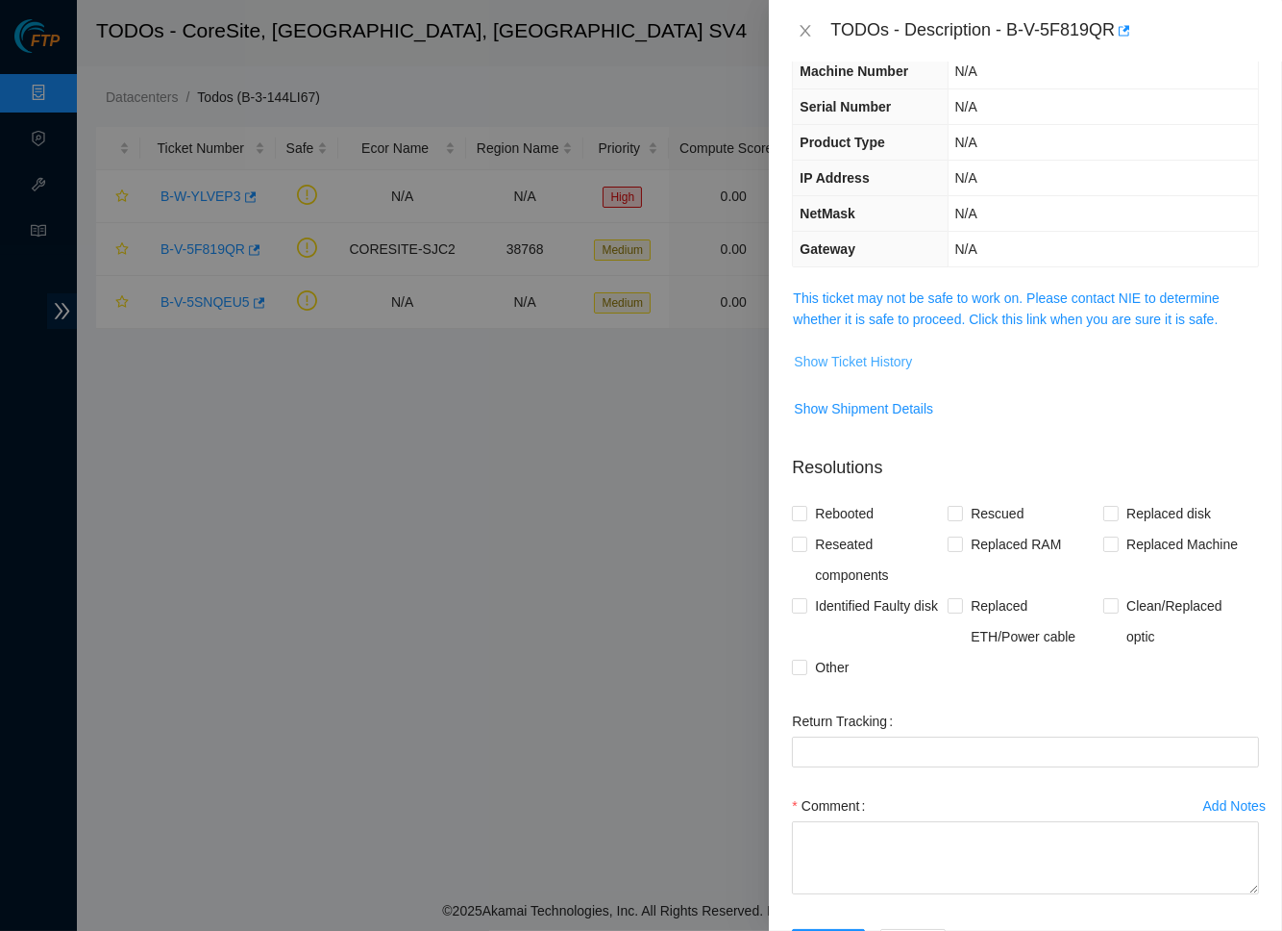
click at [900, 372] on span "Show Ticket History" at bounding box center [853, 361] width 118 height 21
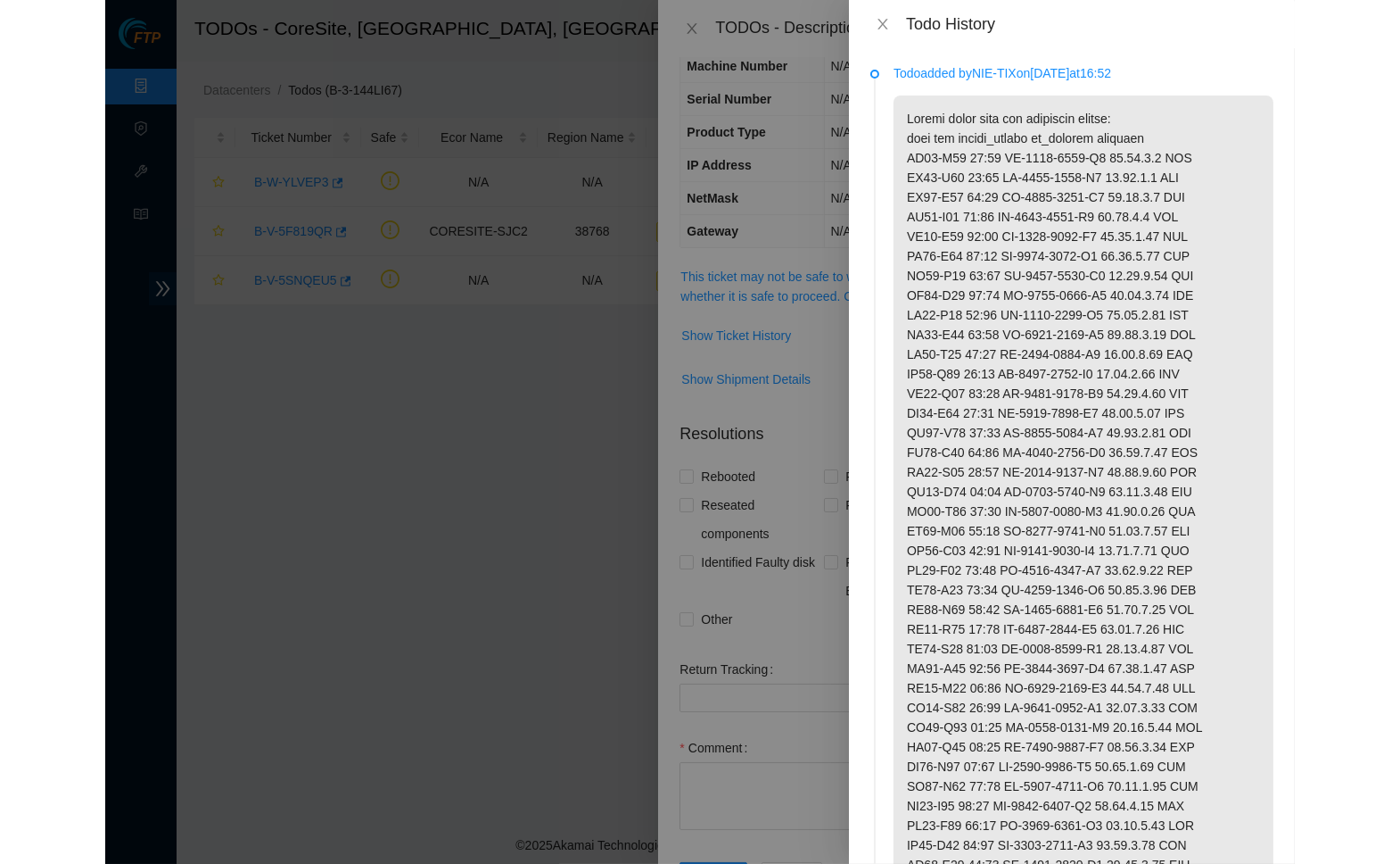
scroll to position [0, 0]
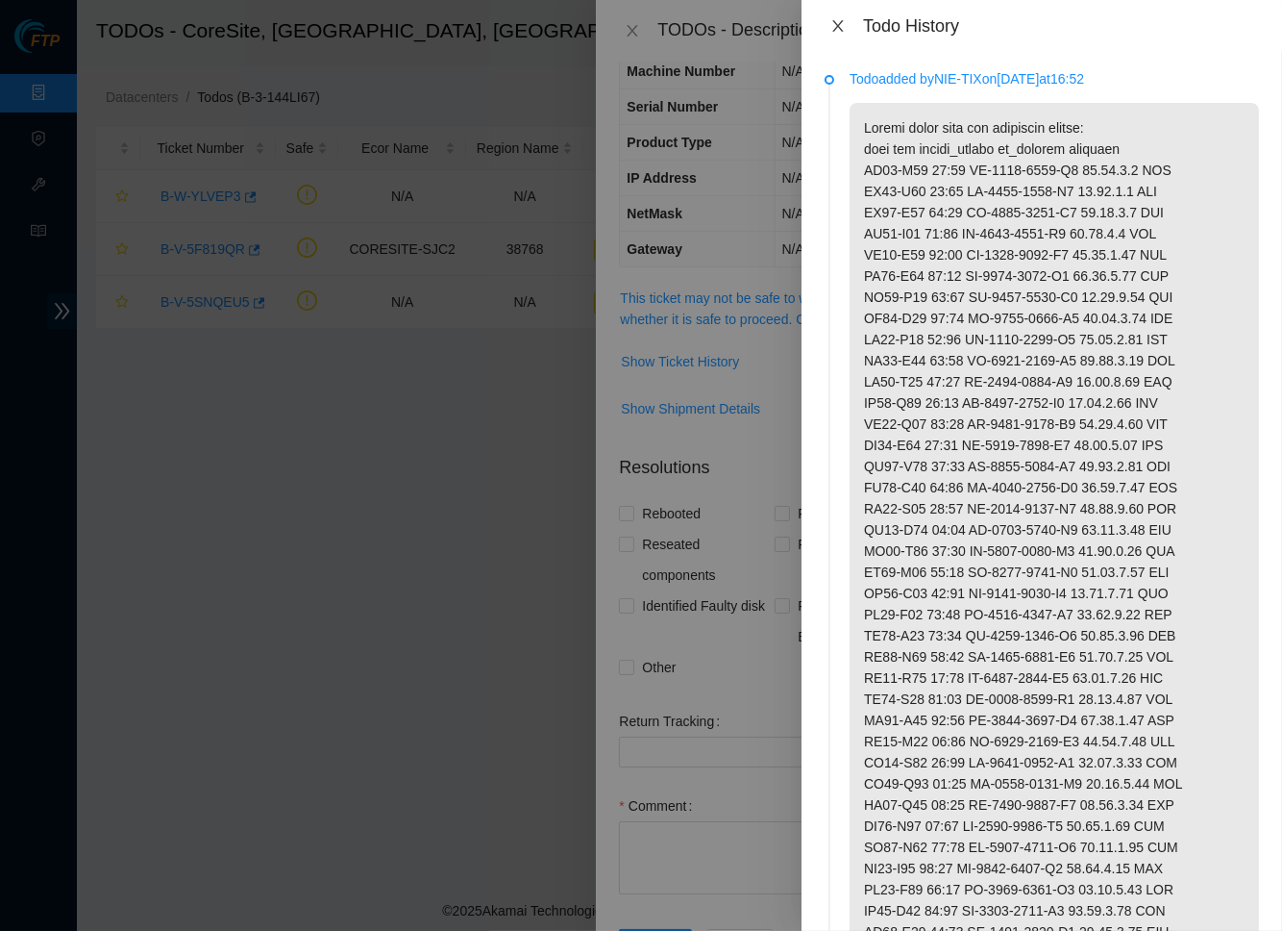
click at [840, 27] on icon "close" at bounding box center [838, 26] width 11 height 12
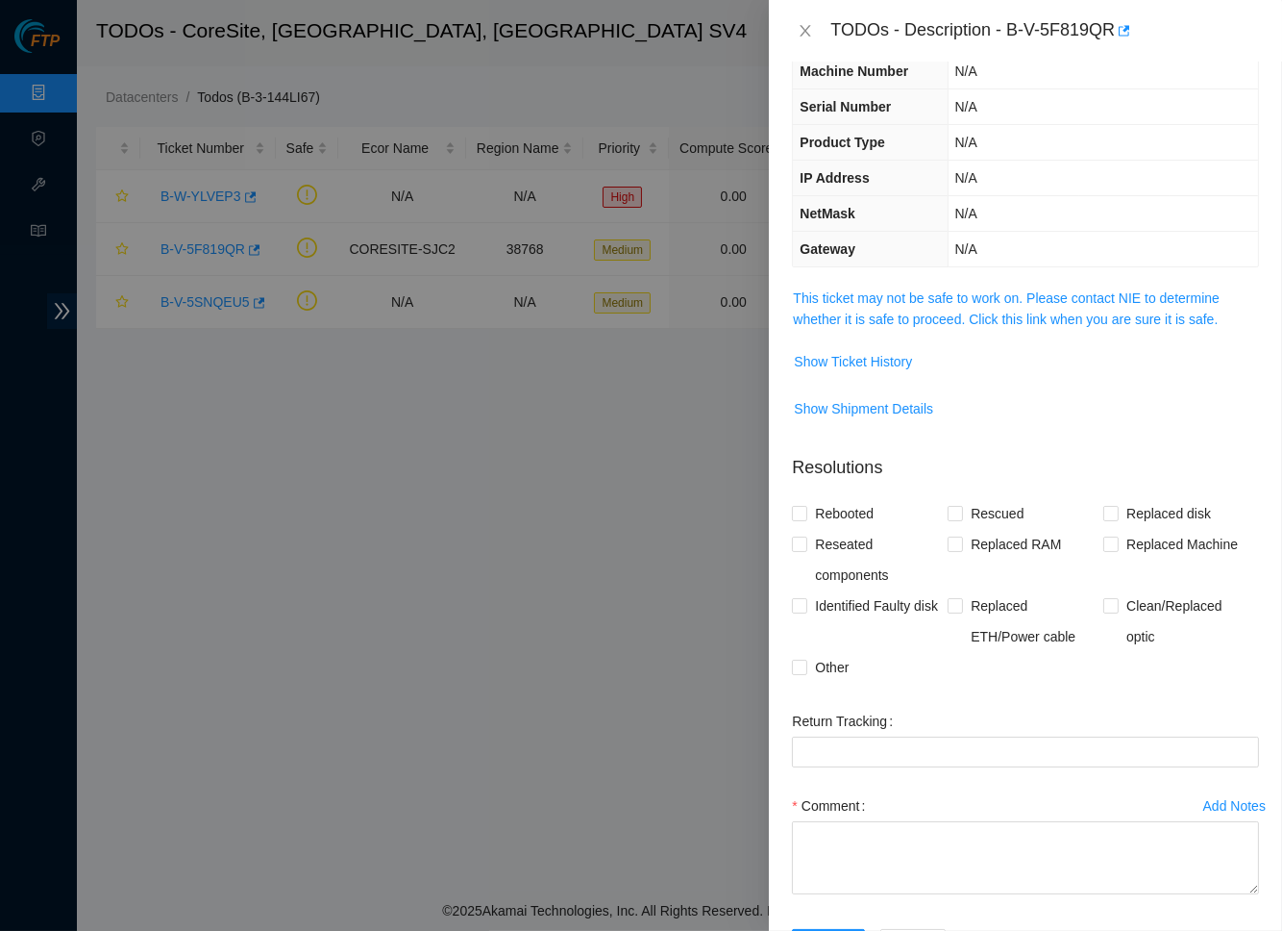
click at [883, 322] on span "This ticket may not be safe to work on. Please contact NIE to determine whether…" at bounding box center [1025, 308] width 465 height 42
click at [883, 309] on link "This ticket may not be safe to work on. Please contact NIE to determine whether…" at bounding box center [1006, 308] width 427 height 37
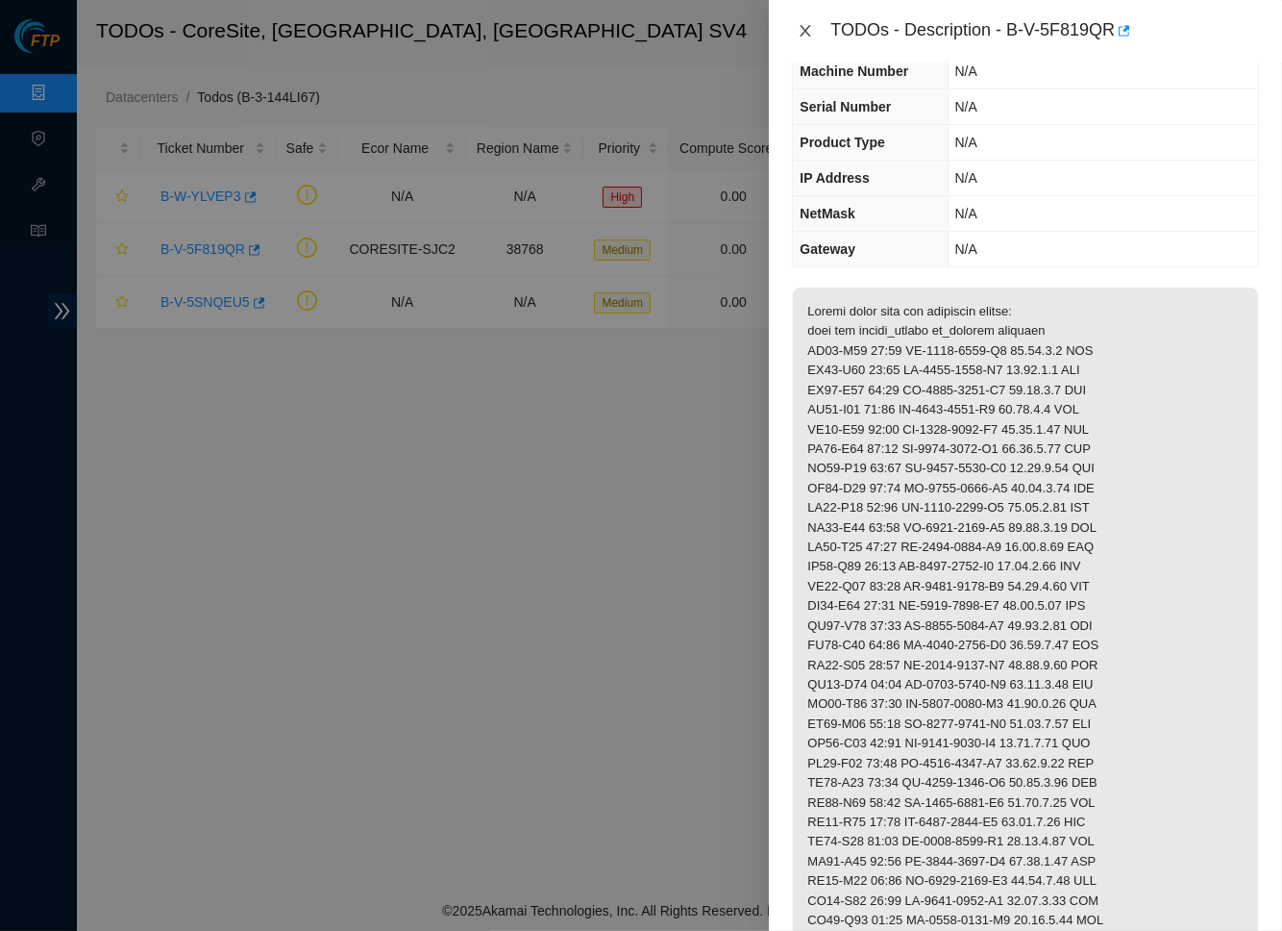
click at [804, 24] on icon "close" at bounding box center [805, 30] width 15 height 15
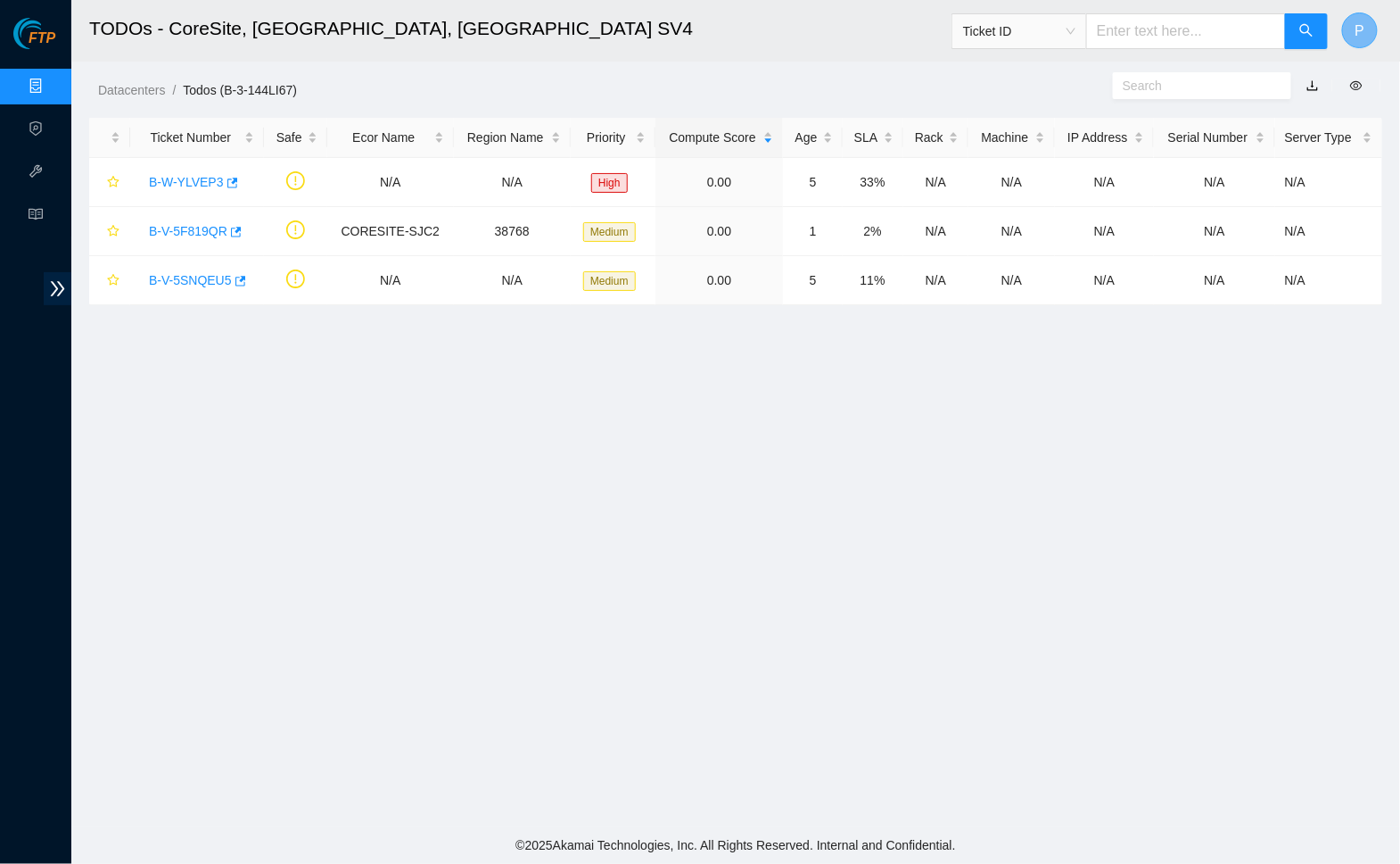
click at [1359, 32] on span "P" at bounding box center [1360, 31] width 10 height 22
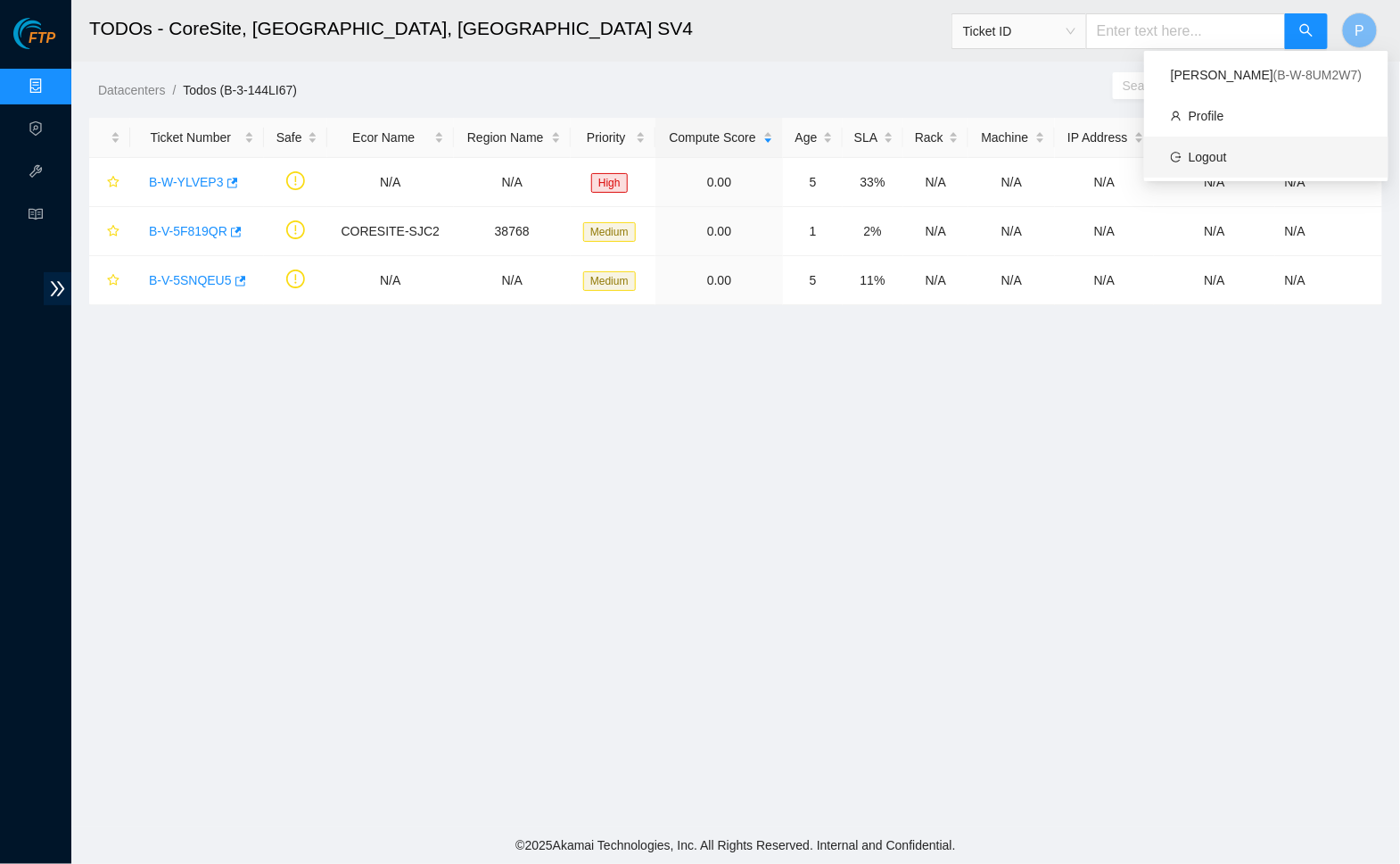
click at [1227, 150] on link "Logout" at bounding box center [1207, 157] width 38 height 14
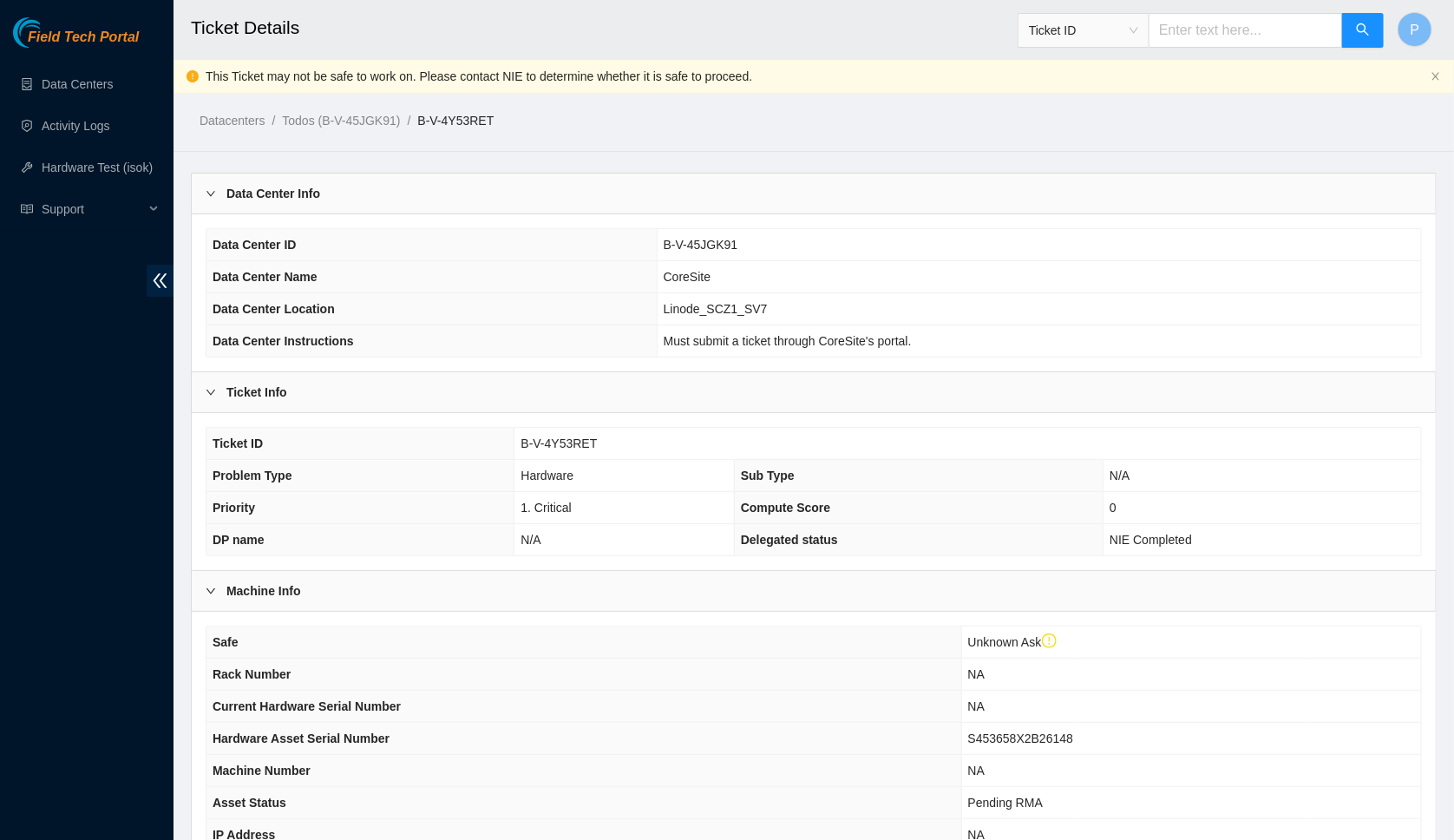
click at [144, 281] on div "Field Tech Portal Data Centers Activity Logs Hardware Test (isok) Support" at bounding box center [87, 428] width 173 height 822
click at [162, 280] on icon "double-left" at bounding box center [160, 281] width 18 height 18
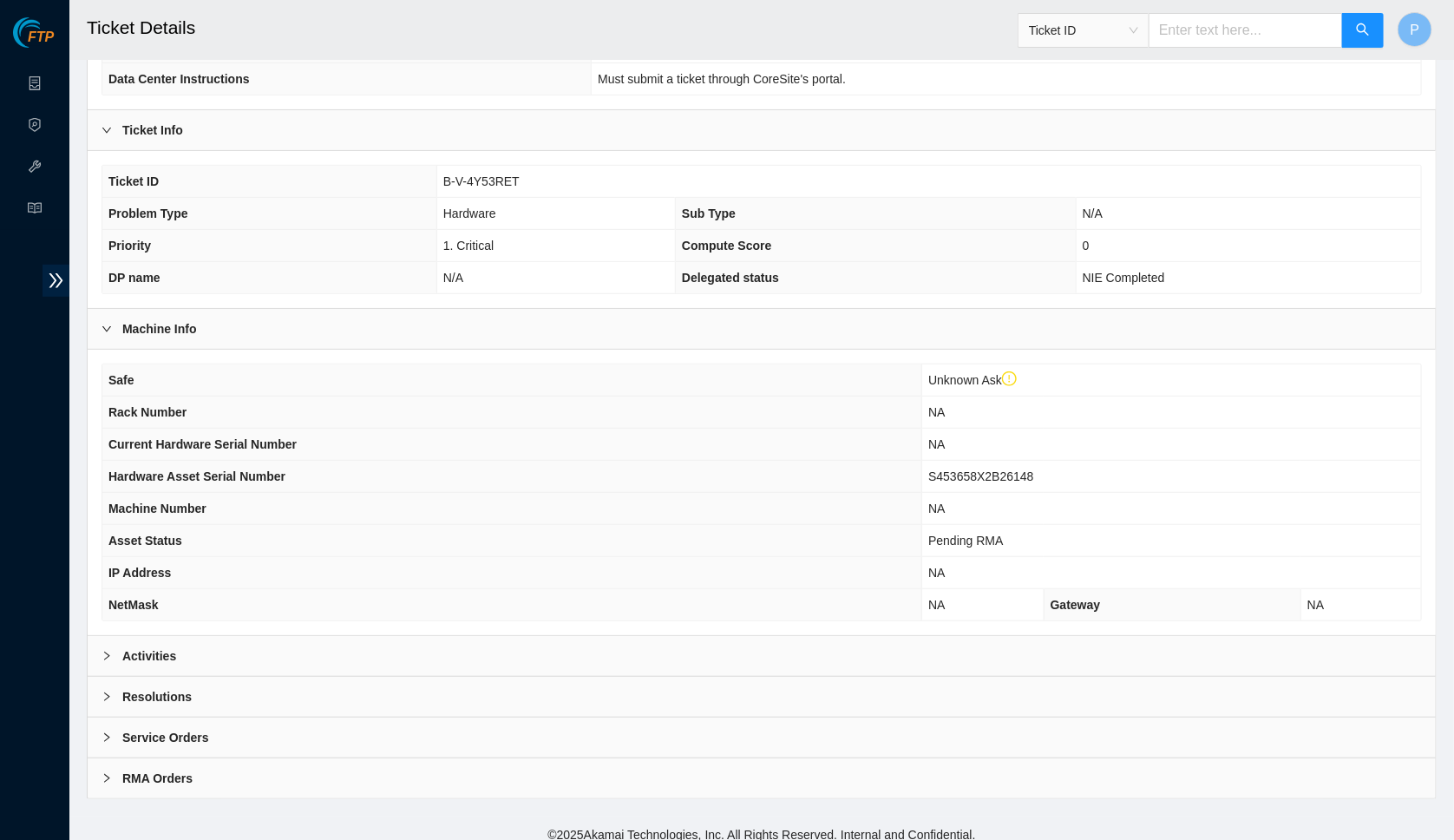
scroll to position [260, 0]
click at [413, 651] on div "Activities" at bounding box center [762, 658] width 1348 height 40
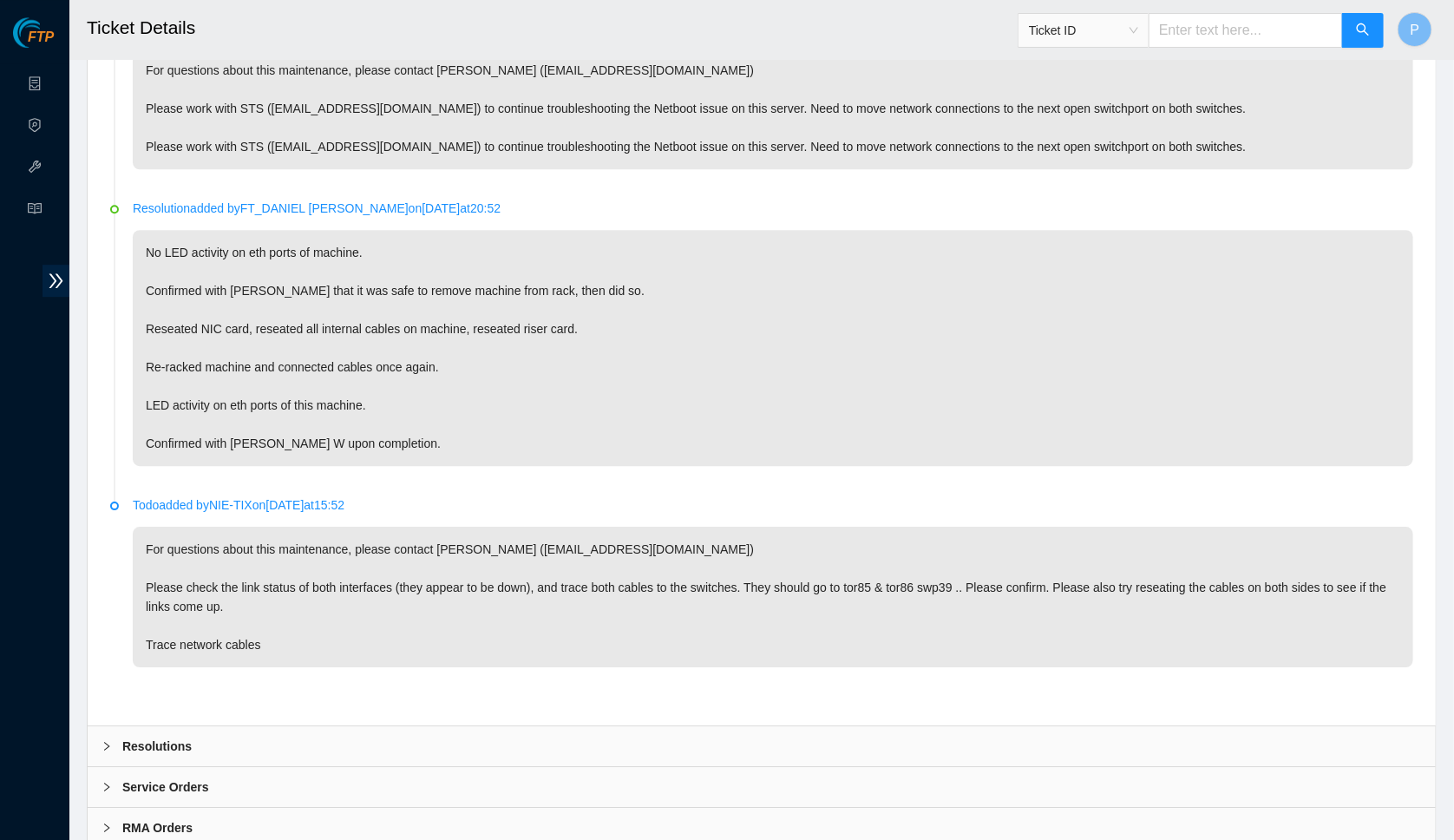
scroll to position [2231, 0]
click at [281, 809] on div "RMA Orders" at bounding box center [762, 829] width 1348 height 40
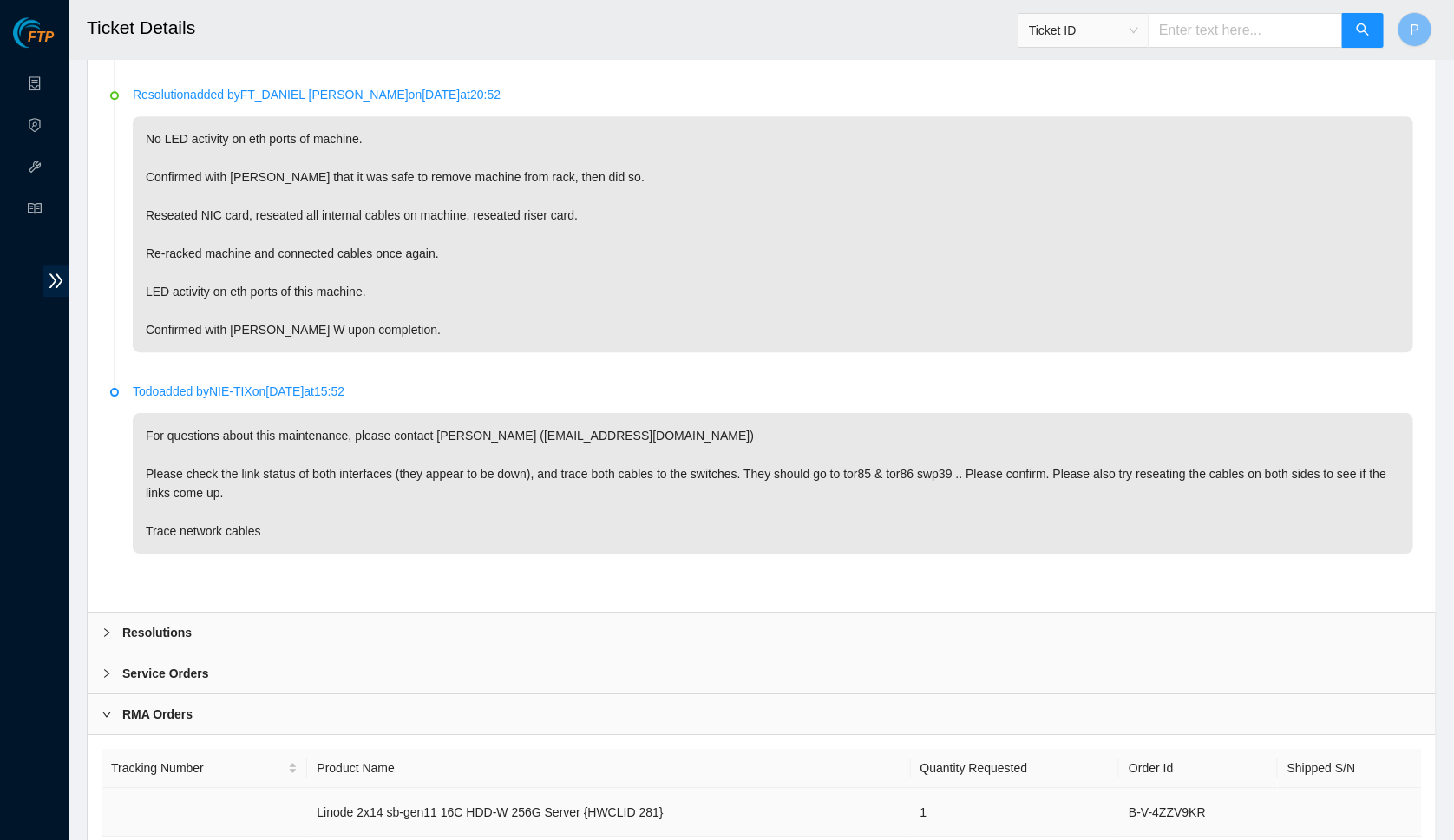
scroll to position [2345, 0]
click at [303, 614] on div "Resolutions" at bounding box center [762, 633] width 1348 height 40
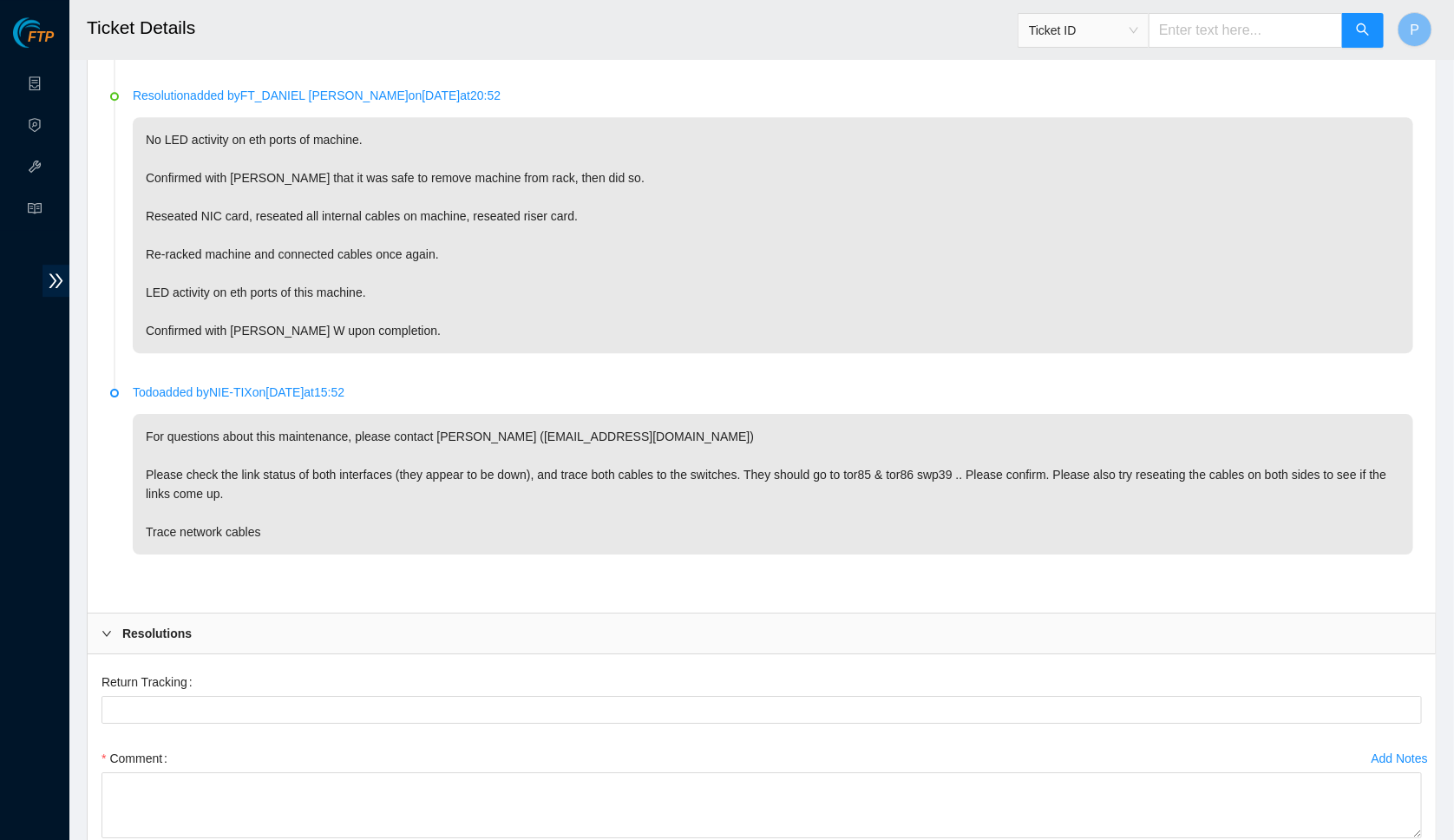
click at [303, 614] on div "Resolutions" at bounding box center [762, 633] width 1348 height 40
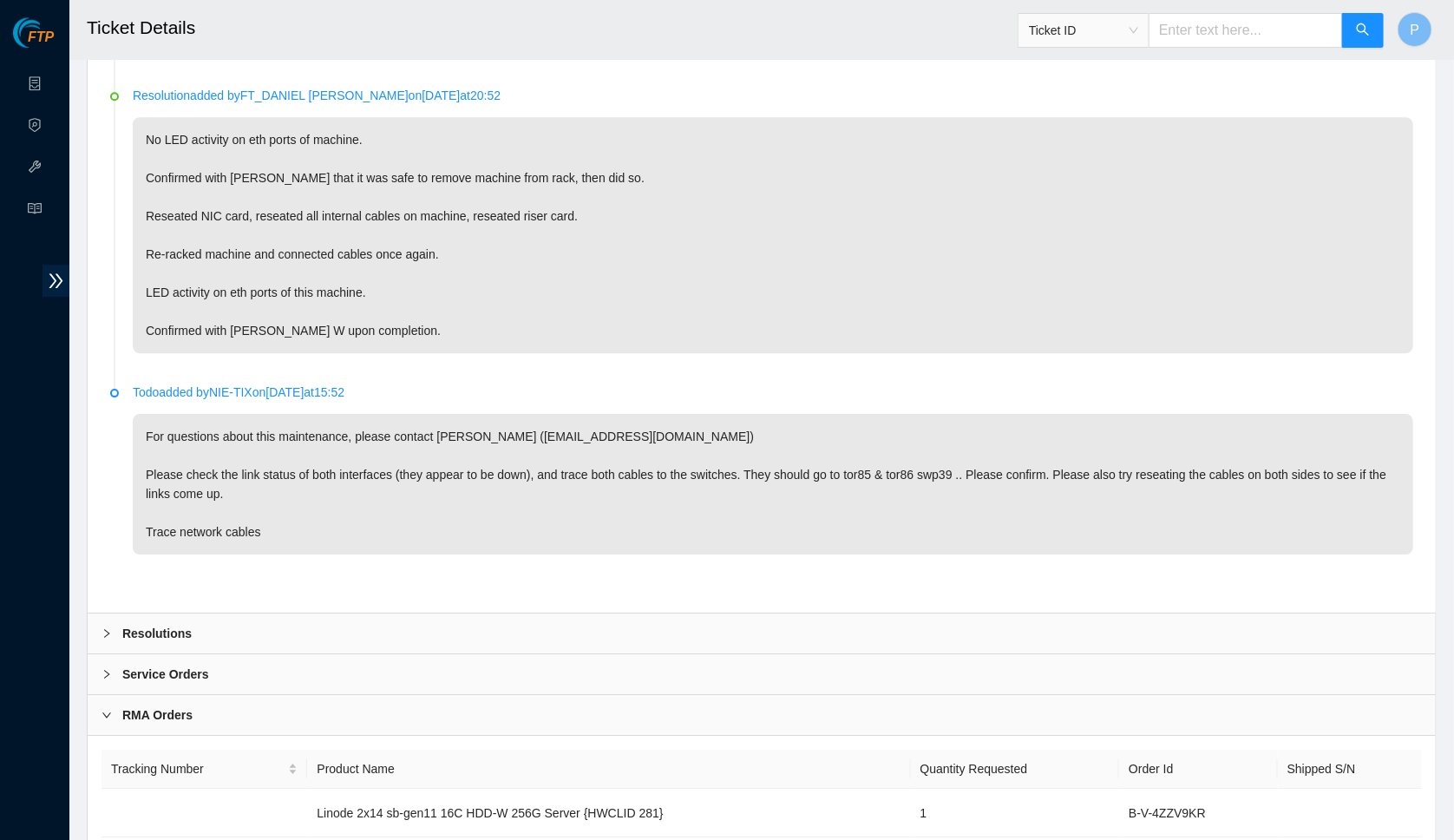
click at [259, 654] on div "Service Orders" at bounding box center [762, 674] width 1348 height 40
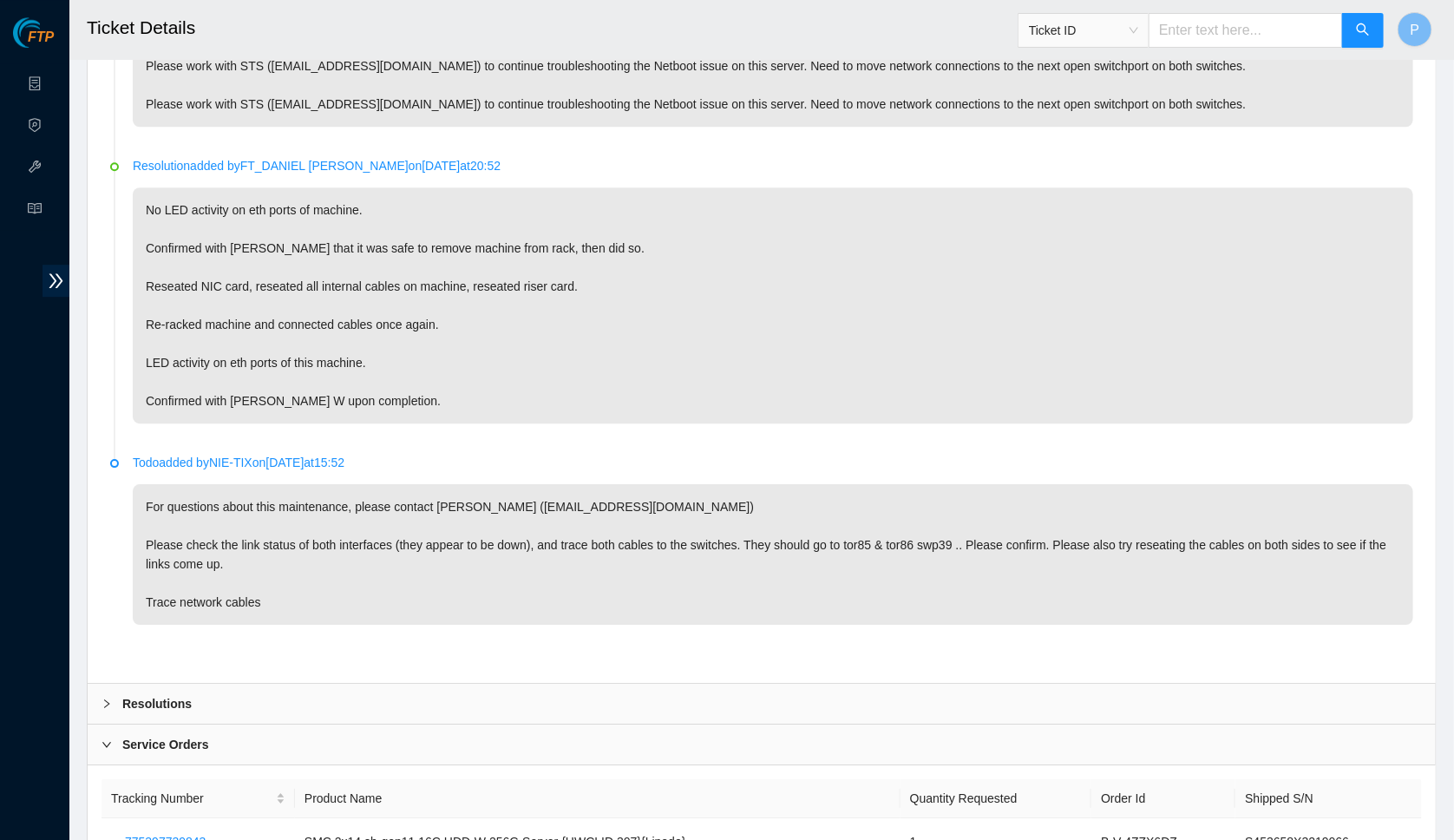
scroll to position [2273, 0]
click at [503, 727] on div "Service Orders" at bounding box center [762, 747] width 1348 height 40
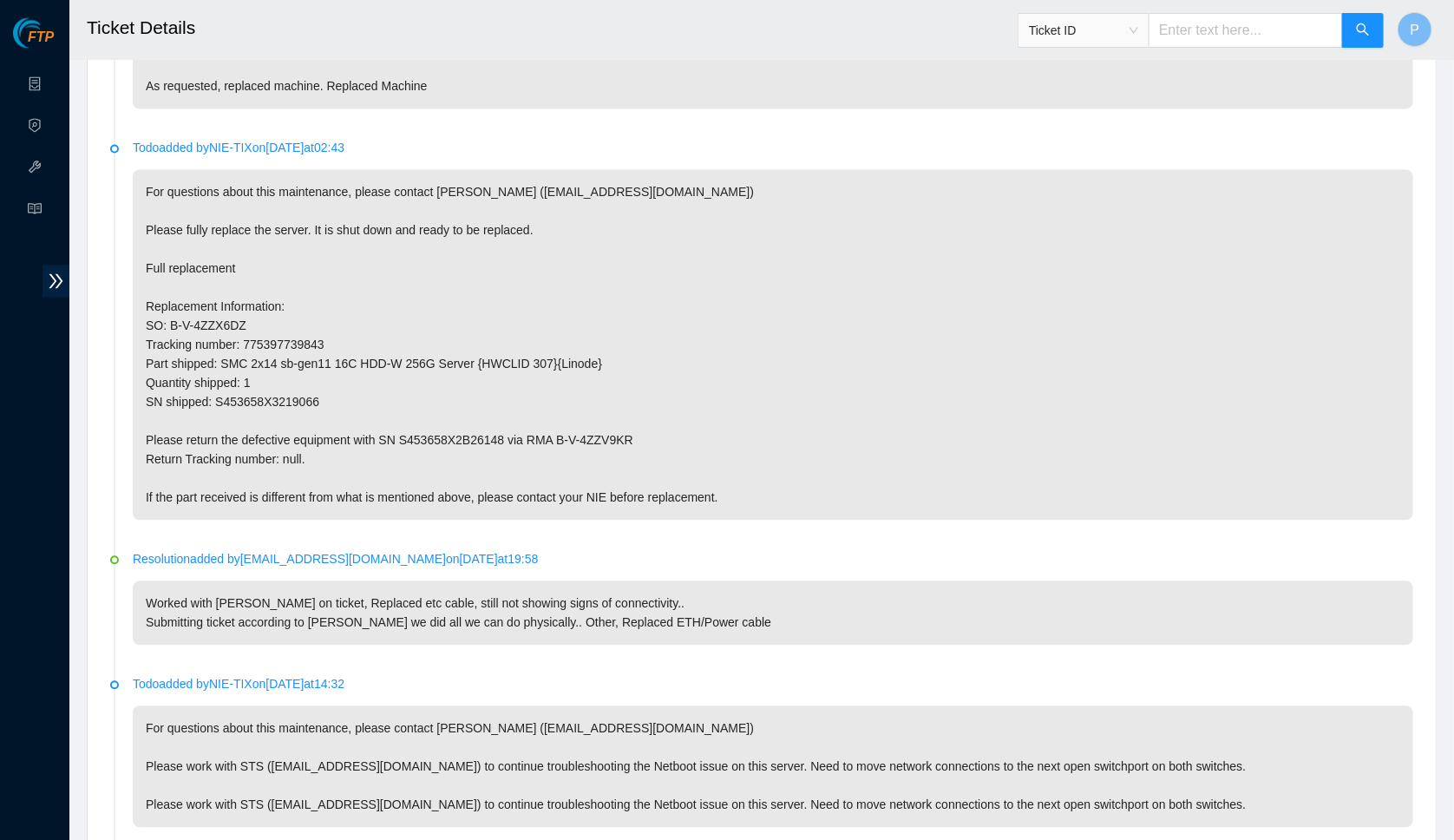
scroll to position [1588, 0]
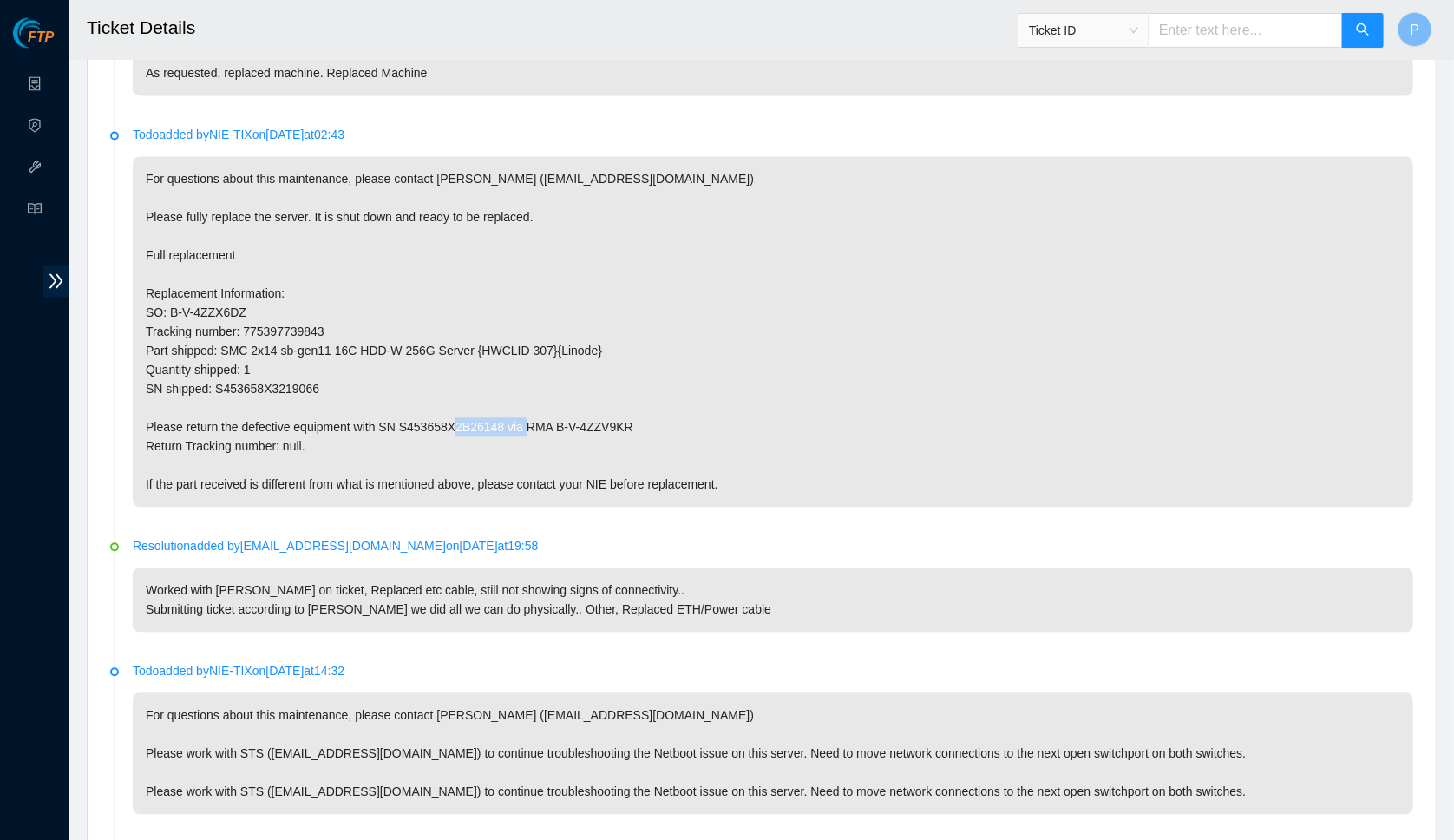
drag, startPoint x: 583, startPoint y: 385, endPoint x: 687, endPoint y: 385, distance: 104.0
click at [687, 385] on p "For questions about this maintenance, please contact Doug Weir (dweir@akamai.co…" at bounding box center [773, 331] width 1281 height 350
copy p "B-V-4ZZV9KR"
click at [554, 357] on p "For questions about this maintenance, please contact Doug Weir (dweir@akamai.co…" at bounding box center [773, 331] width 1281 height 350
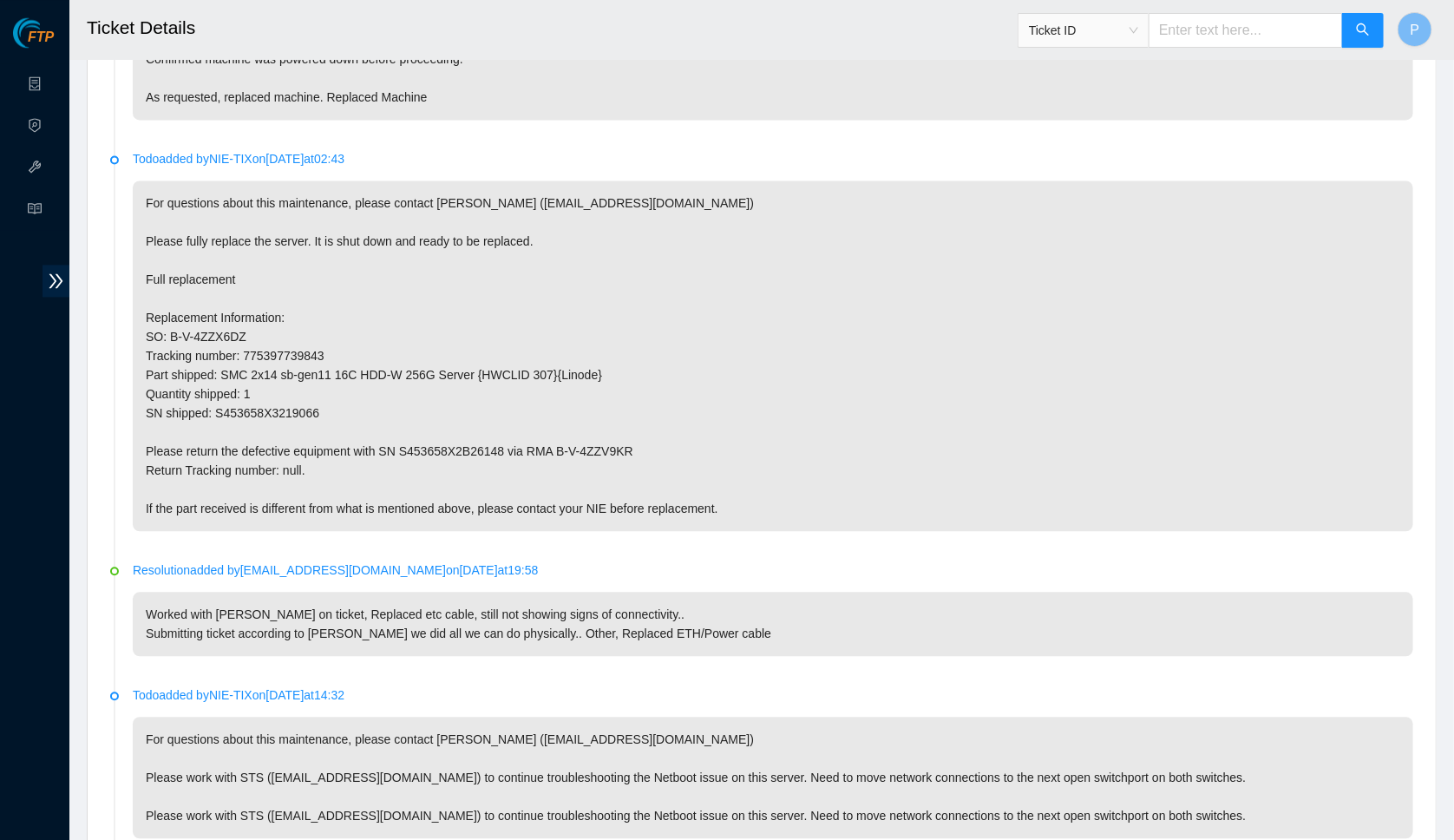
scroll to position [1669, 0]
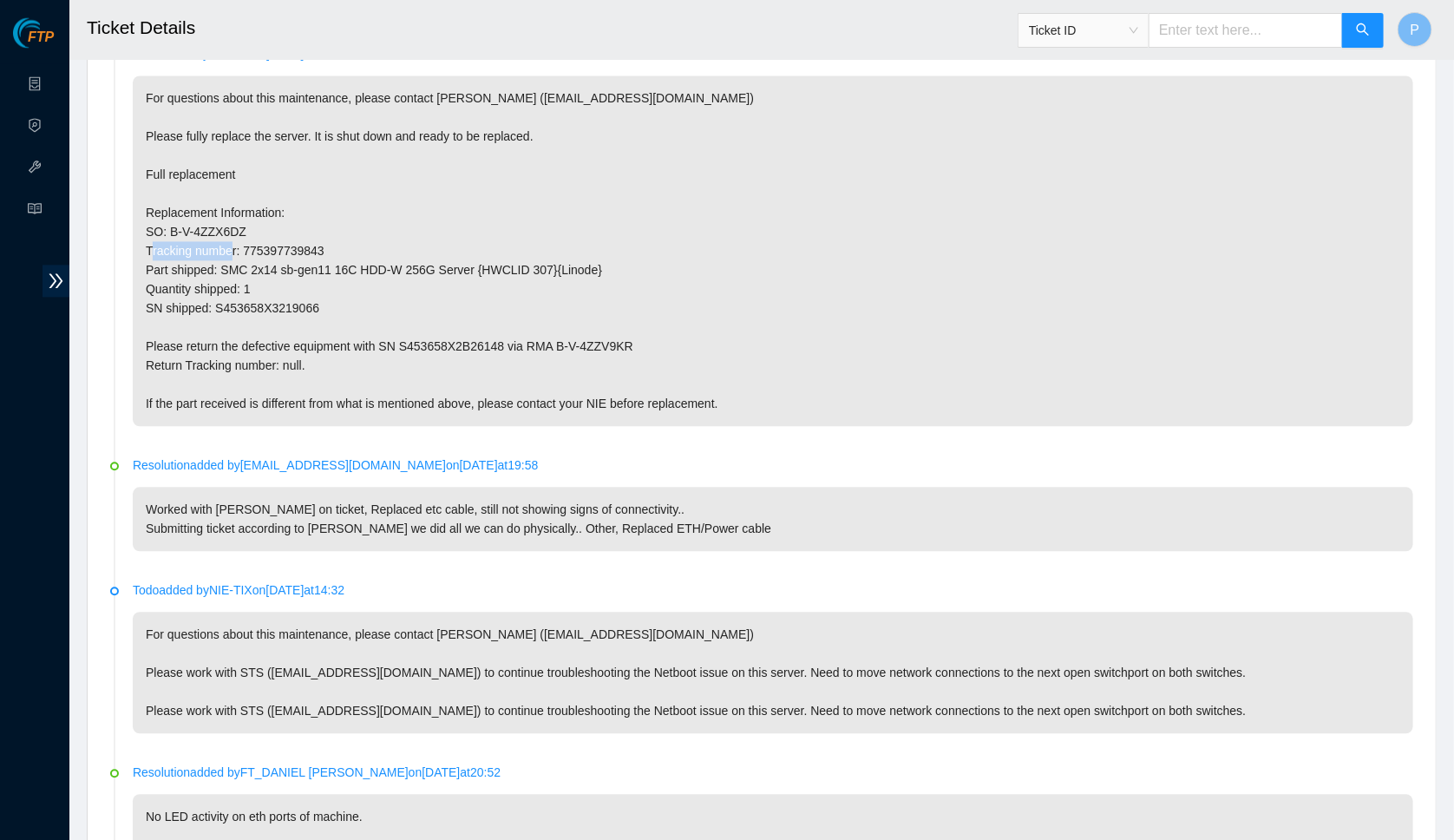
drag, startPoint x: 249, startPoint y: 215, endPoint x: 366, endPoint y: 220, distance: 117.1
click at [366, 220] on p "For questions about this maintenance, please contact Doug Weir (dweir@akamai.co…" at bounding box center [773, 251] width 1281 height 350
click at [390, 182] on p "For questions about this maintenance, please contact Doug Weir (dweir@akamai.co…" at bounding box center [773, 251] width 1281 height 350
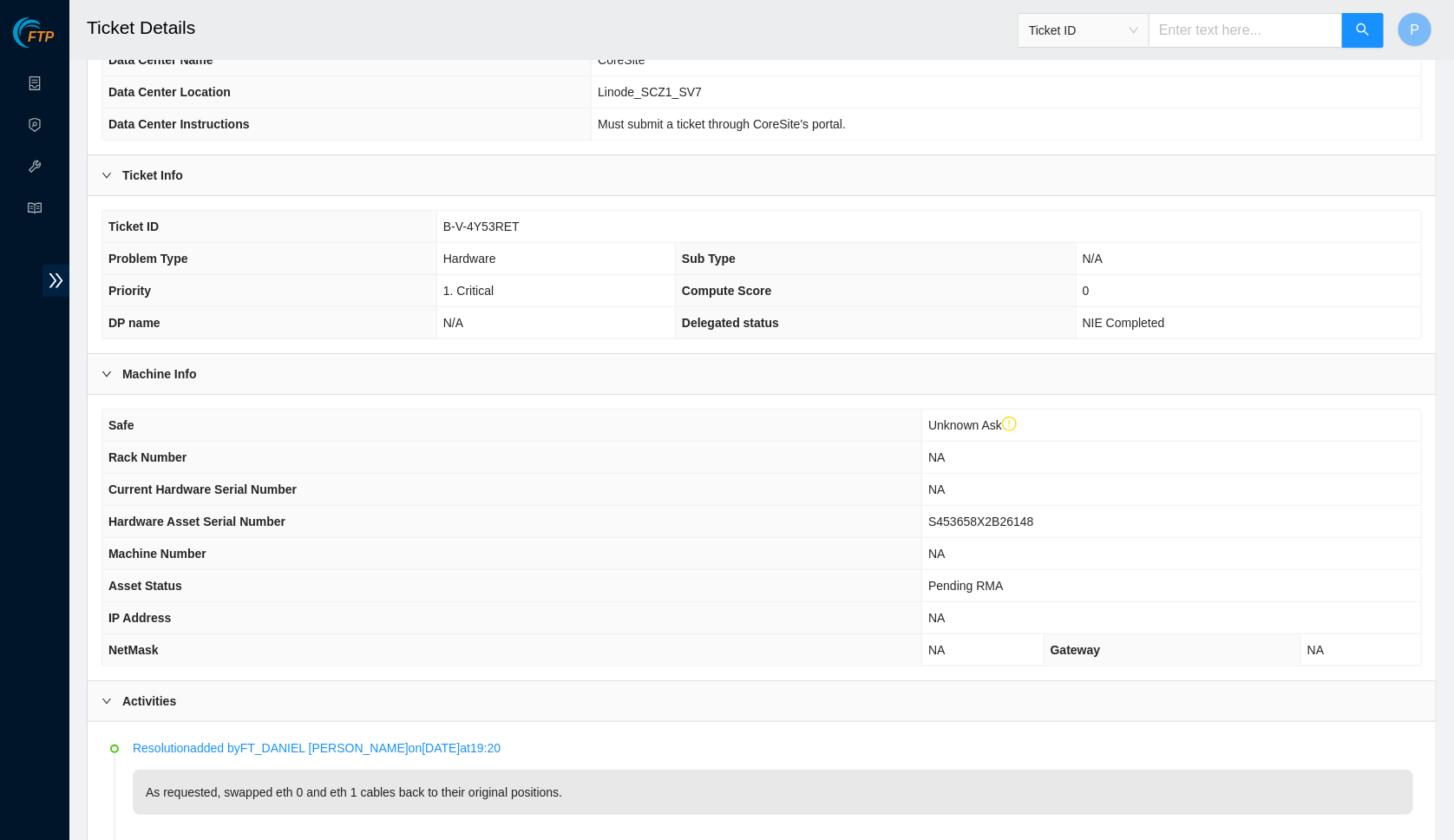
scroll to position [0, 0]
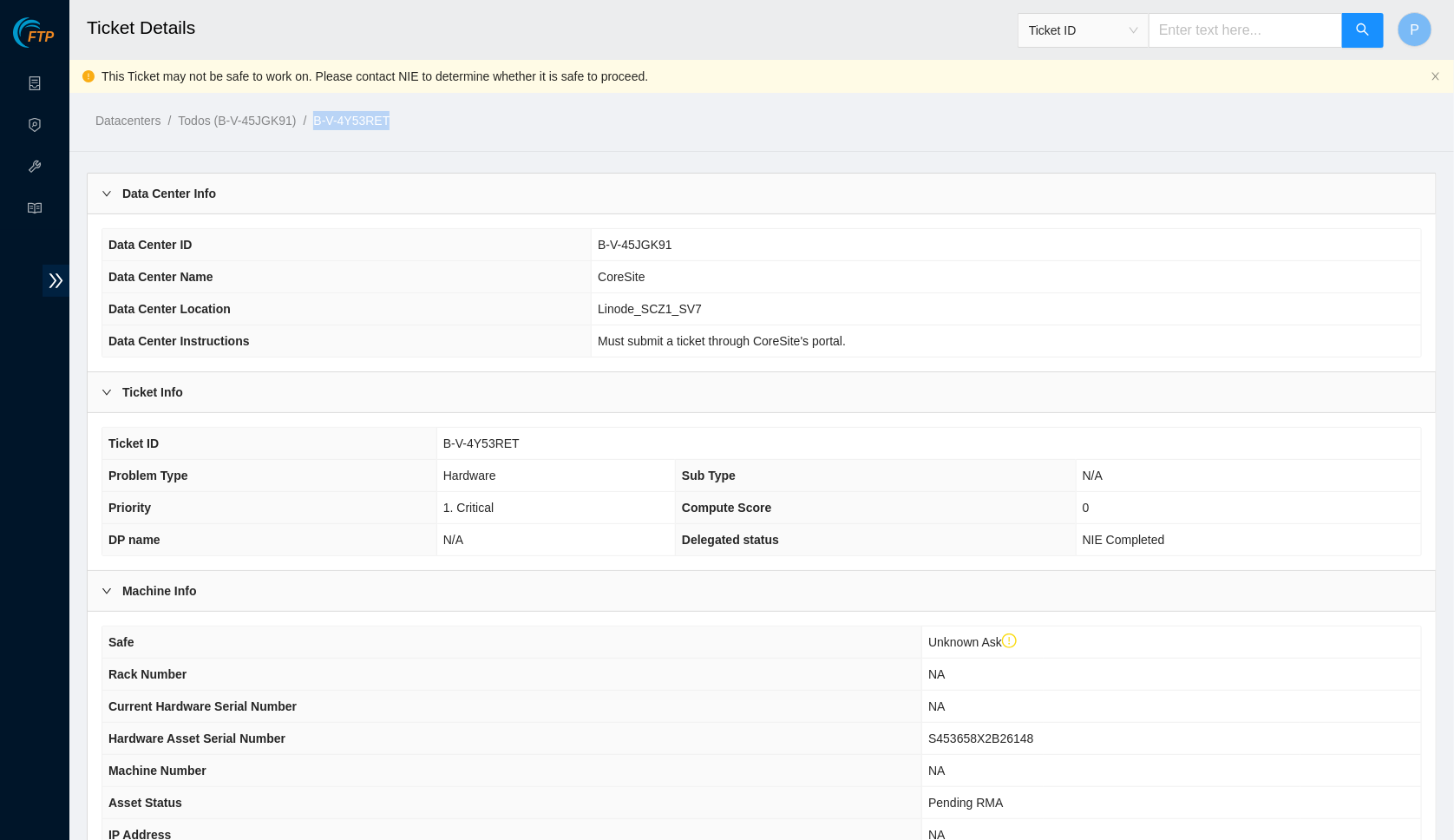
drag, startPoint x: 430, startPoint y: 117, endPoint x: 336, endPoint y: 118, distance: 94.0
click at [336, 118] on ol "Datacenters / Todos (B-V-45JGK91) / B-V-4Y53RET /" at bounding box center [602, 120] width 1013 height 19
copy link "B-V-4Y53RET"
click at [498, 267] on th "Data Center Name" at bounding box center [347, 277] width 489 height 32
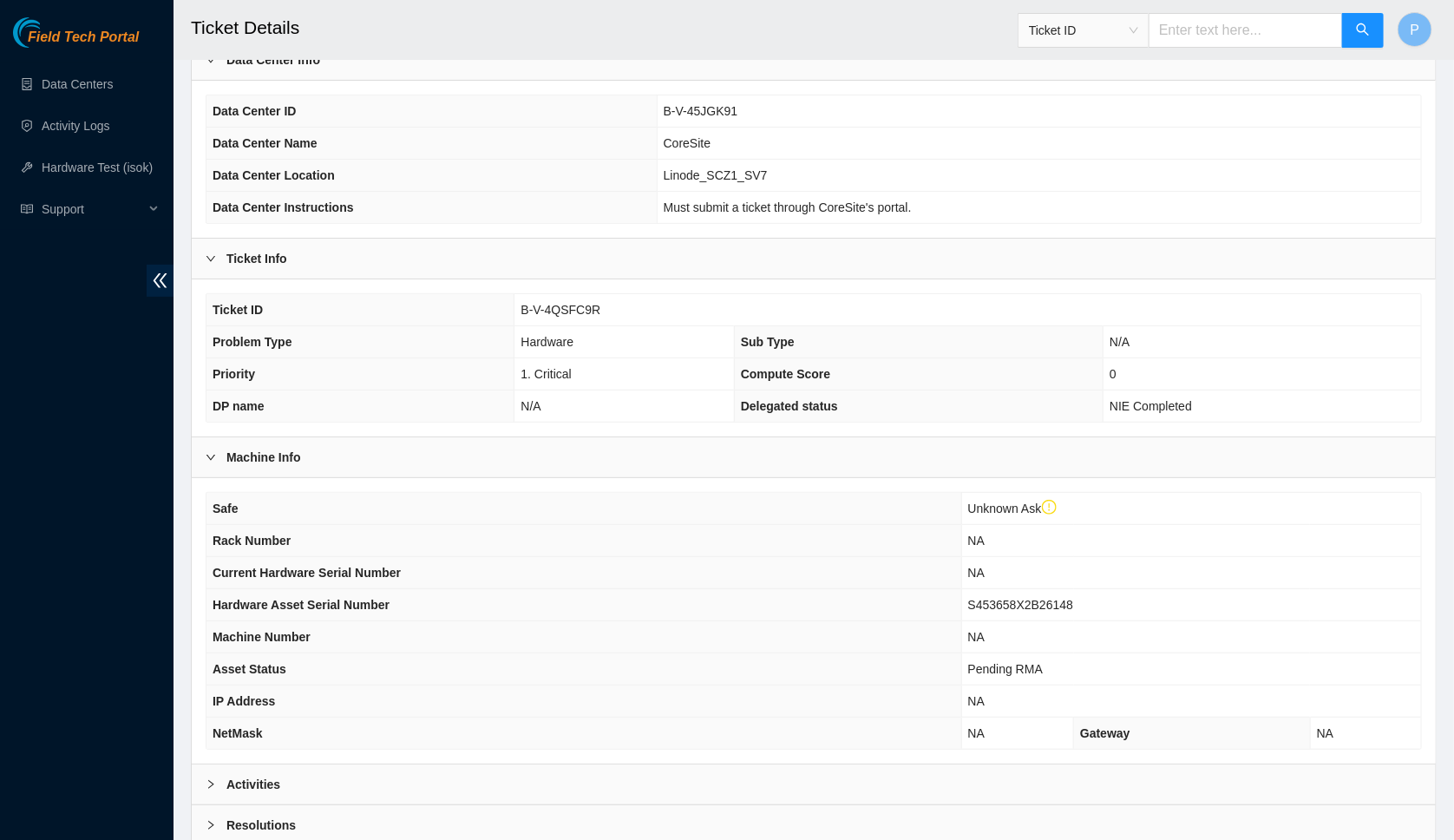
scroll to position [148, 0]
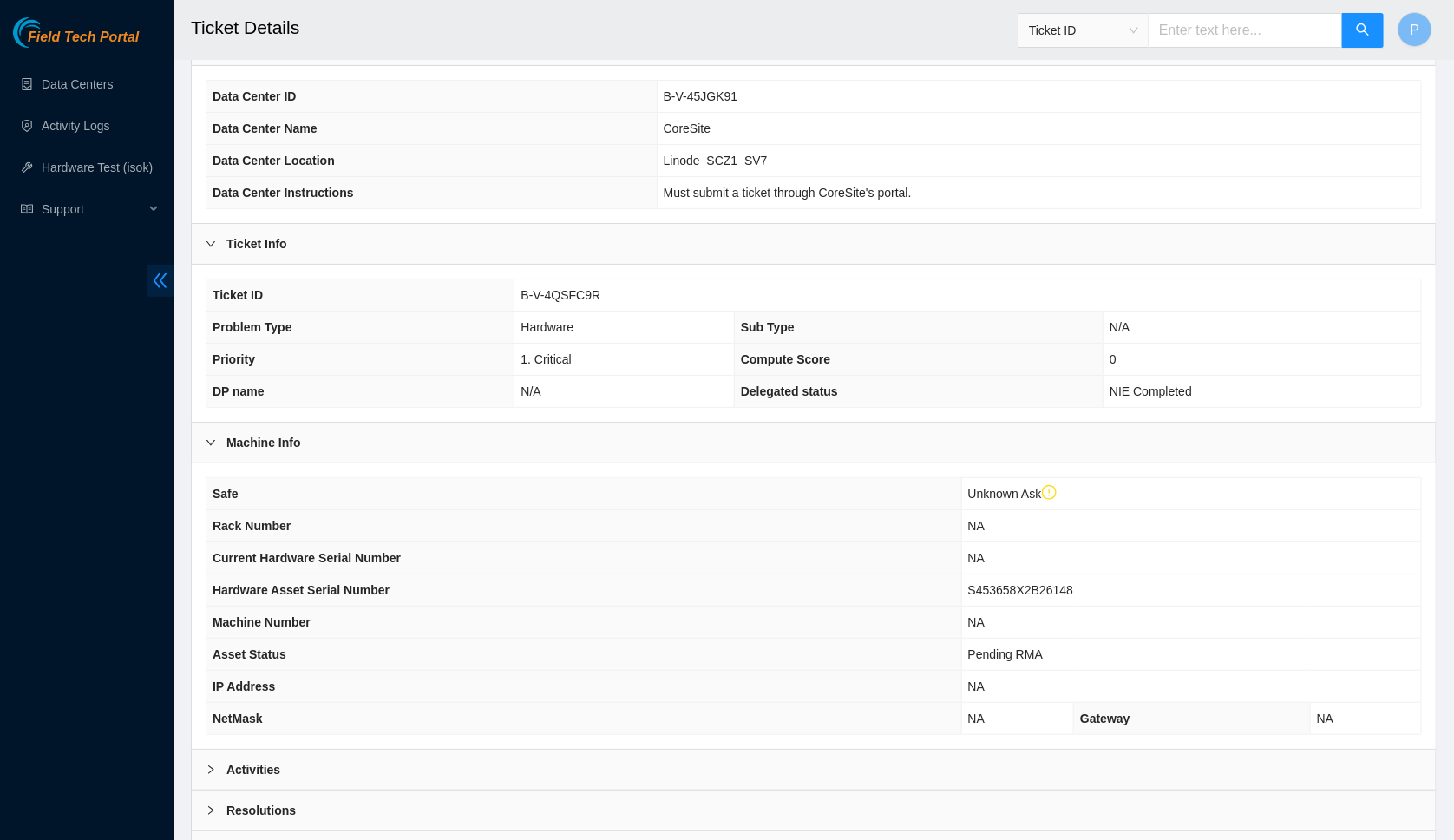
click at [160, 275] on icon "double-left" at bounding box center [160, 281] width 18 height 18
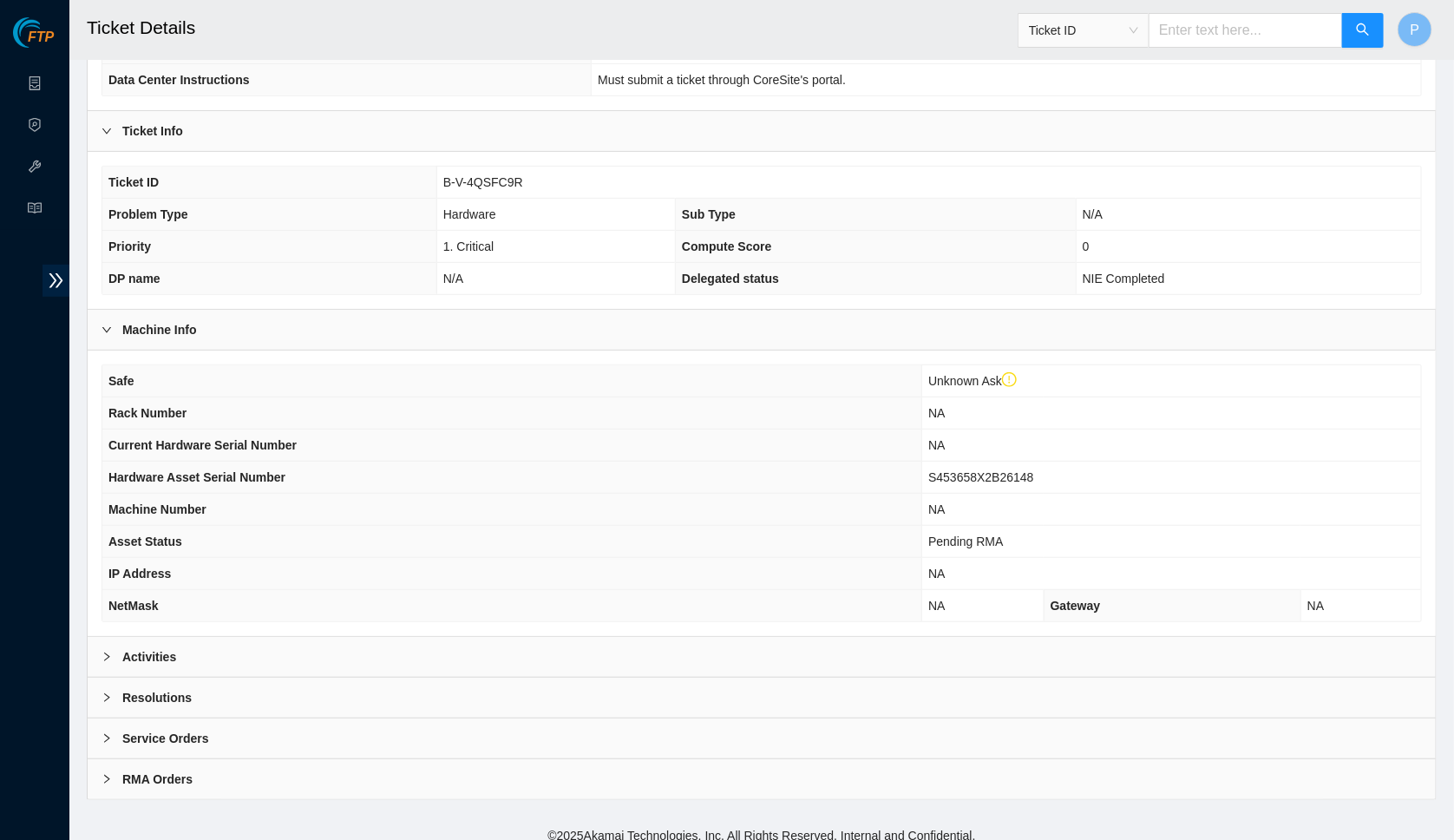
click at [273, 678] on div "Resolutions" at bounding box center [762, 697] width 1348 height 40
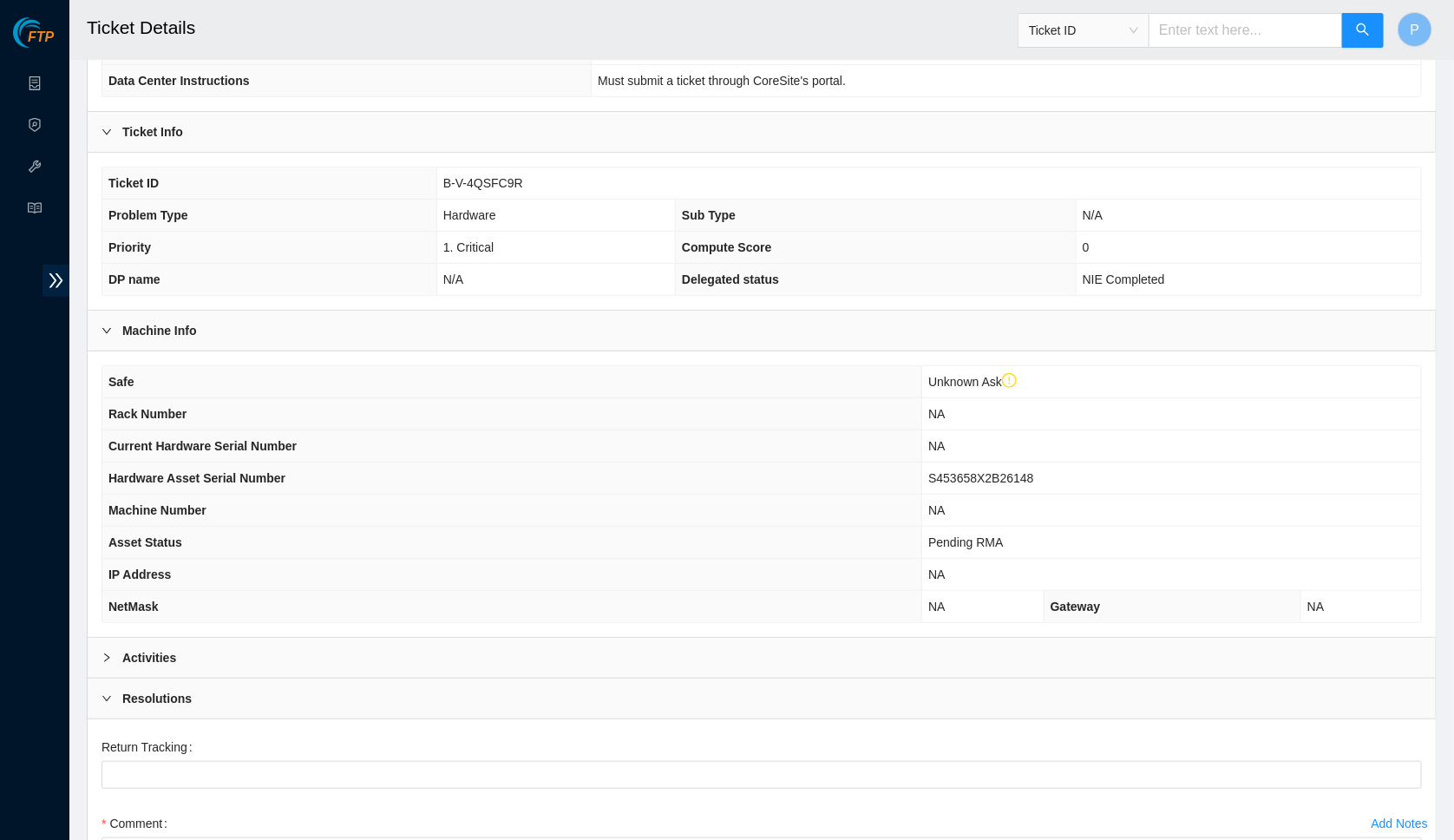
click at [273, 678] on div "Resolutions" at bounding box center [762, 698] width 1348 height 40
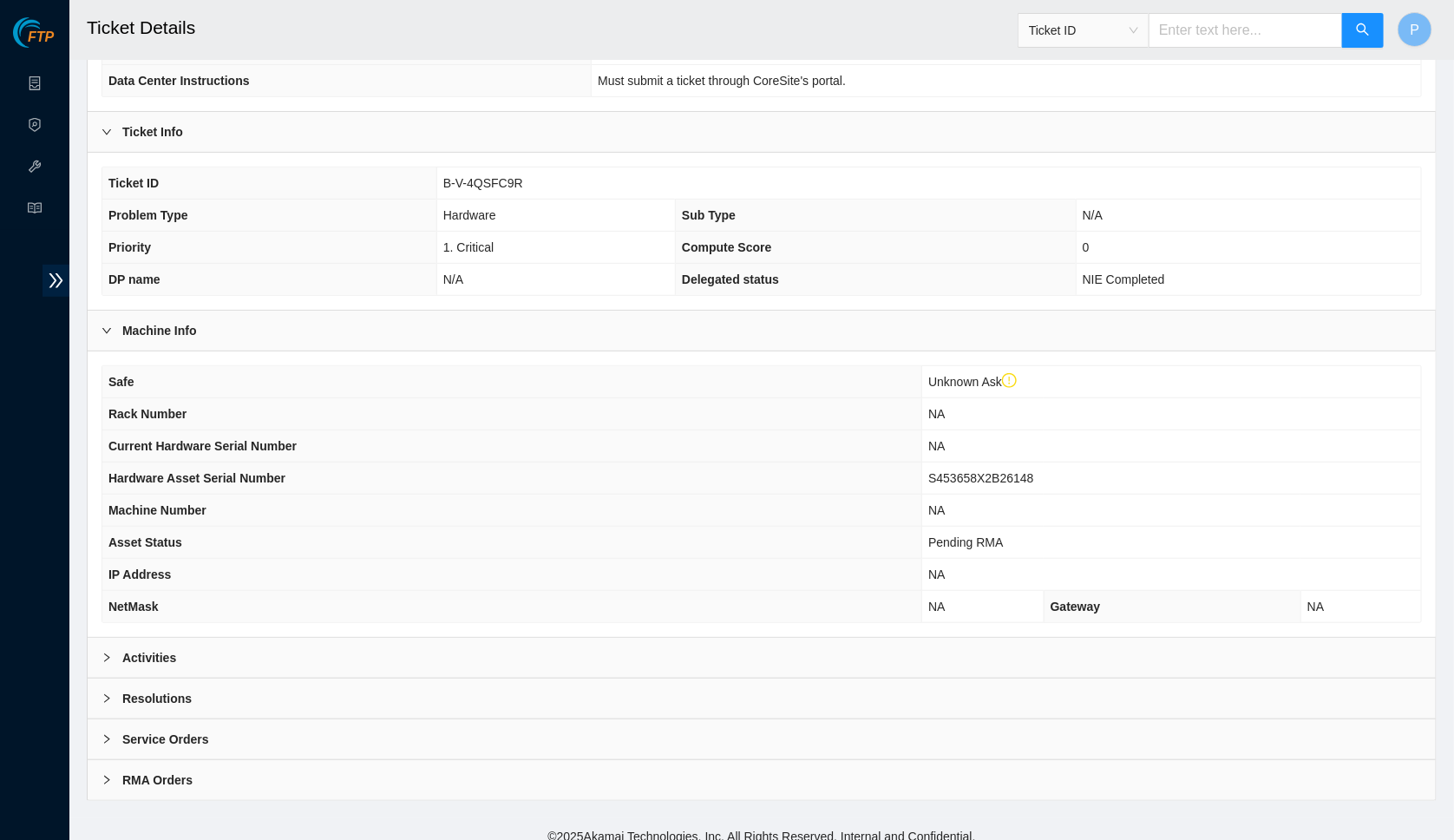
click at [273, 644] on div "Activities" at bounding box center [762, 658] width 1348 height 40
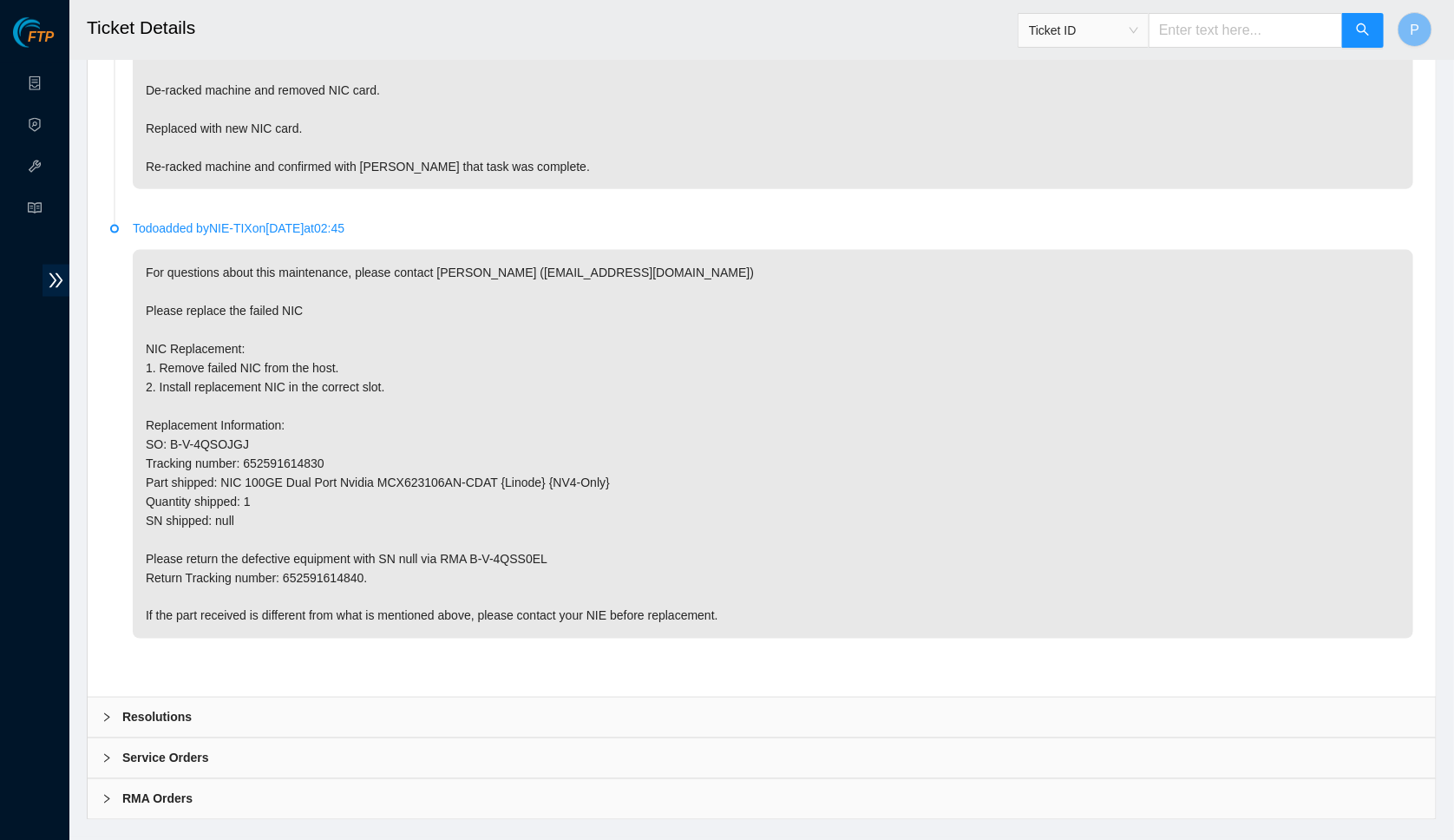
scroll to position [955, 0]
drag, startPoint x: 250, startPoint y: 437, endPoint x: 363, endPoint y: 437, distance: 113.0
click at [363, 437] on p "For questions about this maintenance, please contact Doug Weir (dweir@akamai.co…" at bounding box center [773, 445] width 1281 height 389
copy p "652591614830"
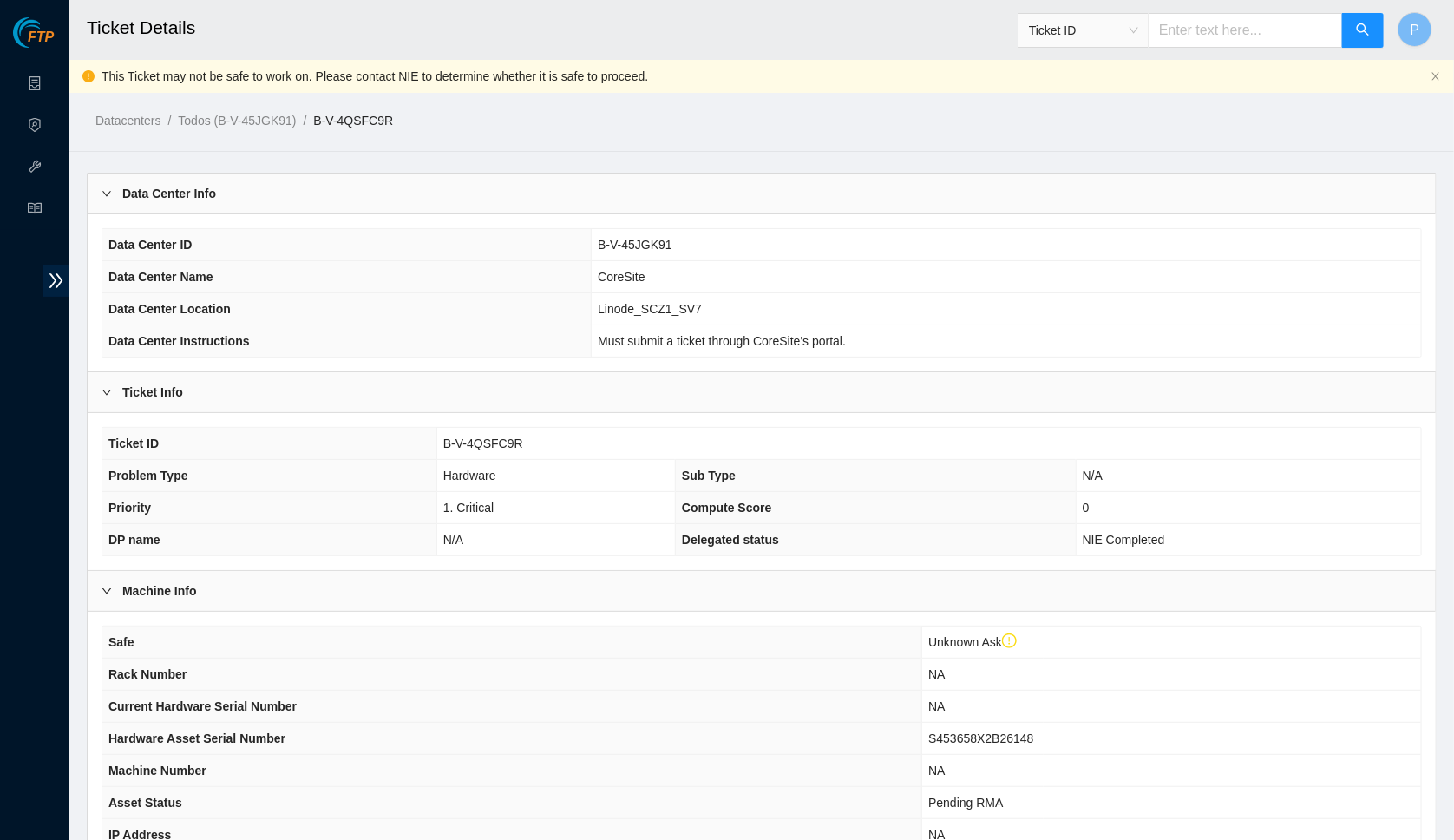
scroll to position [0, 0]
drag, startPoint x: 435, startPoint y: 119, endPoint x: 334, endPoint y: 118, distance: 101.0
click at [334, 118] on ol "Datacenters / Todos (B-V-45JGK91) / B-V-4QSFC9R /" at bounding box center [602, 120] width 1013 height 19
copy link "B-V-4QSFC9R"
click at [484, 326] on th "Data Center Instructions" at bounding box center [347, 342] width 489 height 32
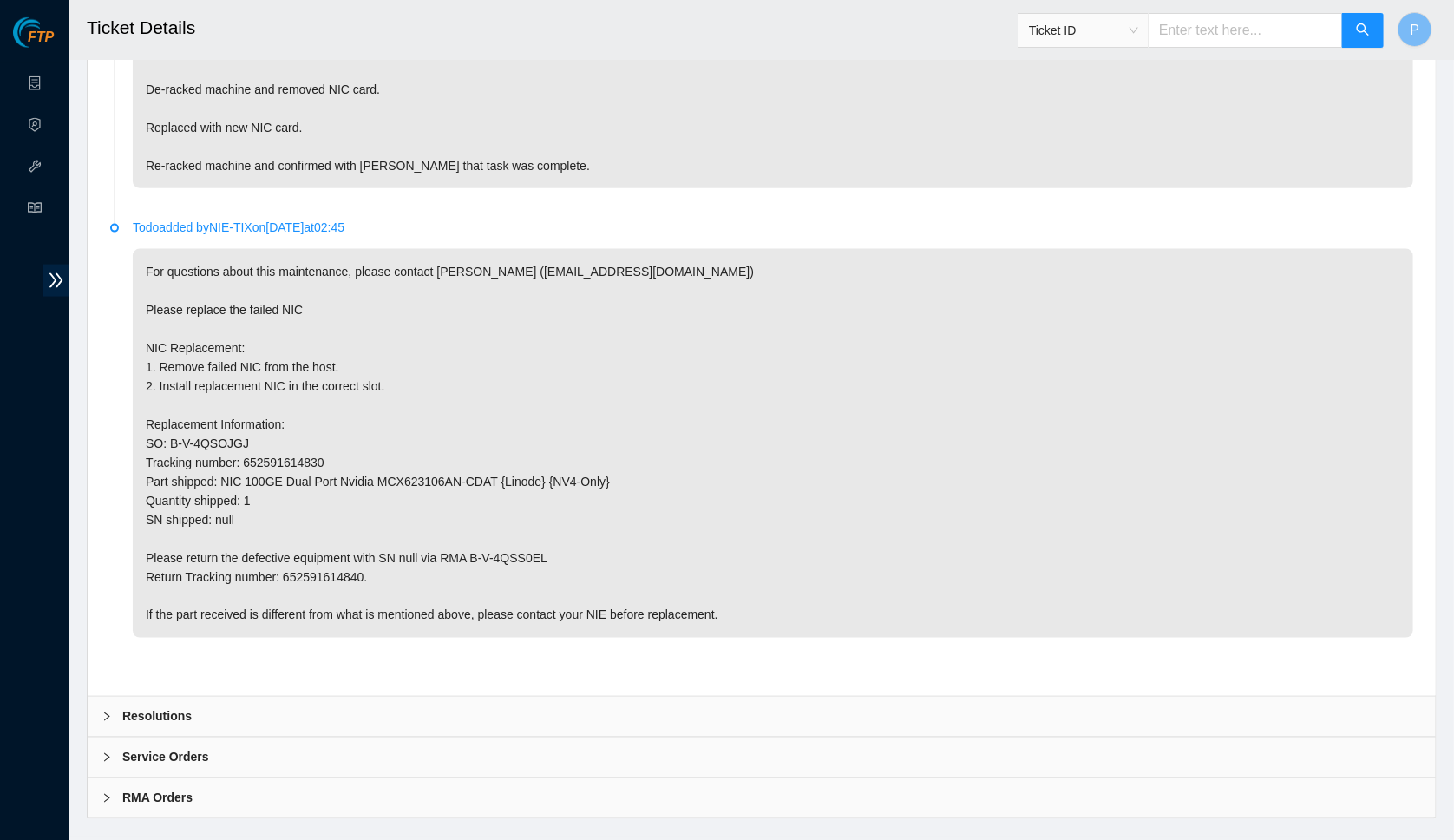
scroll to position [955, 0]
drag, startPoint x: 290, startPoint y: 549, endPoint x: 384, endPoint y: 548, distance: 94.0
click at [384, 548] on p "For questions about this maintenance, please contact Doug Weir (dweir@akamai.co…" at bounding box center [773, 445] width 1281 height 389
click at [303, 780] on div "RMA Orders" at bounding box center [762, 799] width 1348 height 40
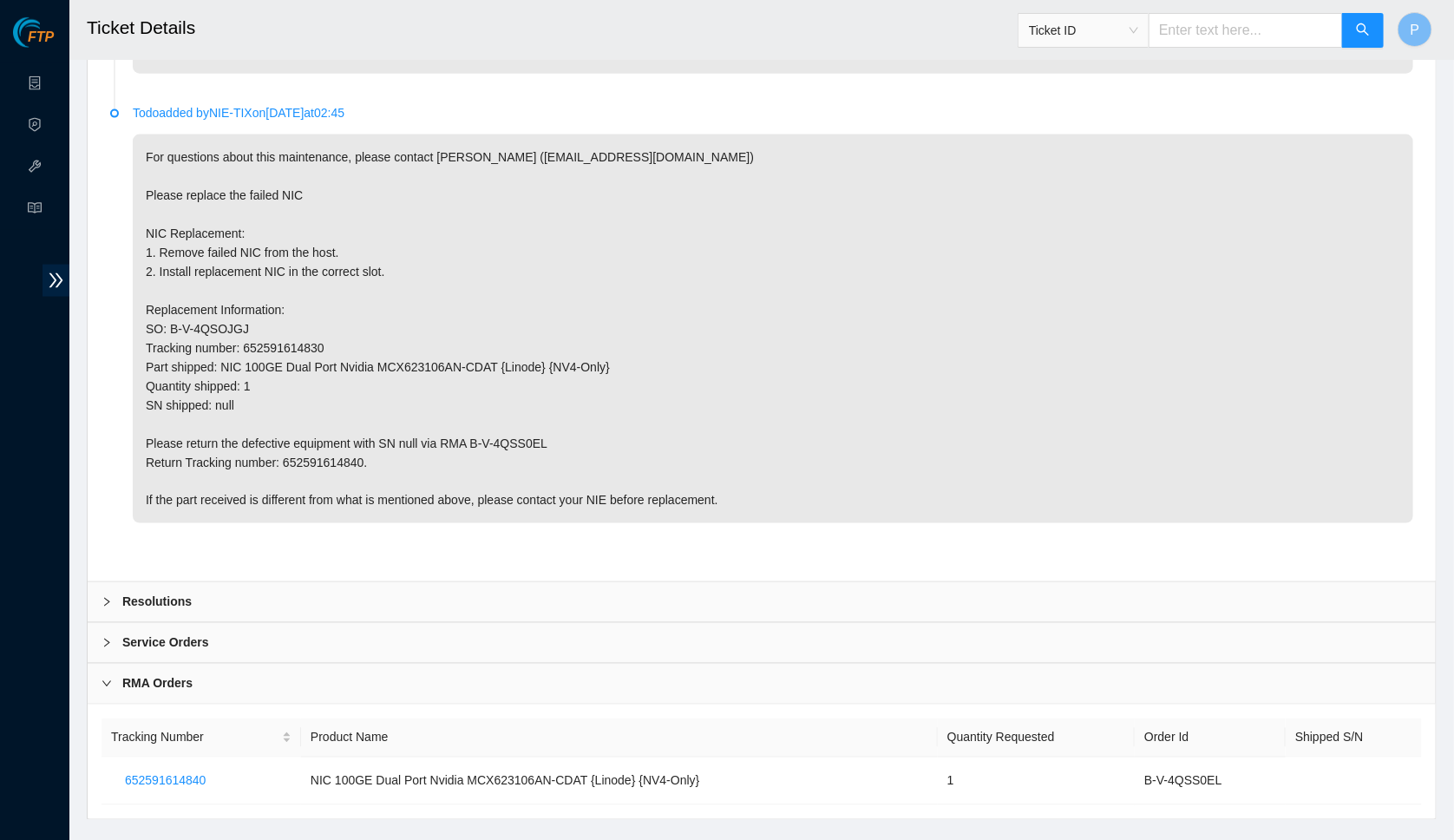
scroll to position [1071, 0]
drag, startPoint x: 232, startPoint y: 744, endPoint x: 102, endPoint y: 745, distance: 130.0
click at [102, 758] on td "652591614840" at bounding box center [200, 781] width 199 height 48
drag, startPoint x: 292, startPoint y: 432, endPoint x: 383, endPoint y: 425, distance: 91.3
click at [383, 425] on p "For questions about this maintenance, please contact Doug Weir (dweir@akamai.co…" at bounding box center [773, 329] width 1281 height 389
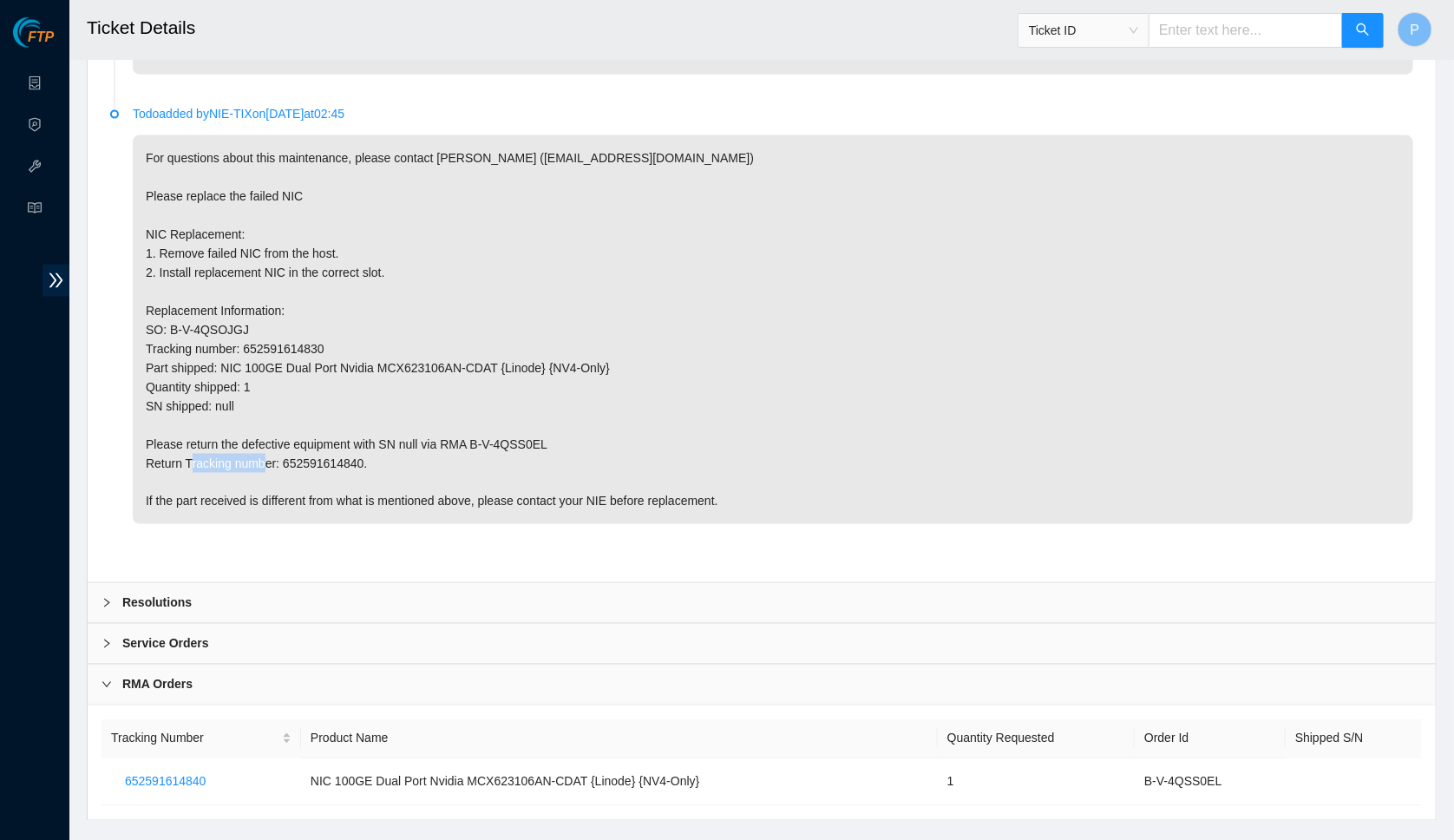
copy p "652591614840"
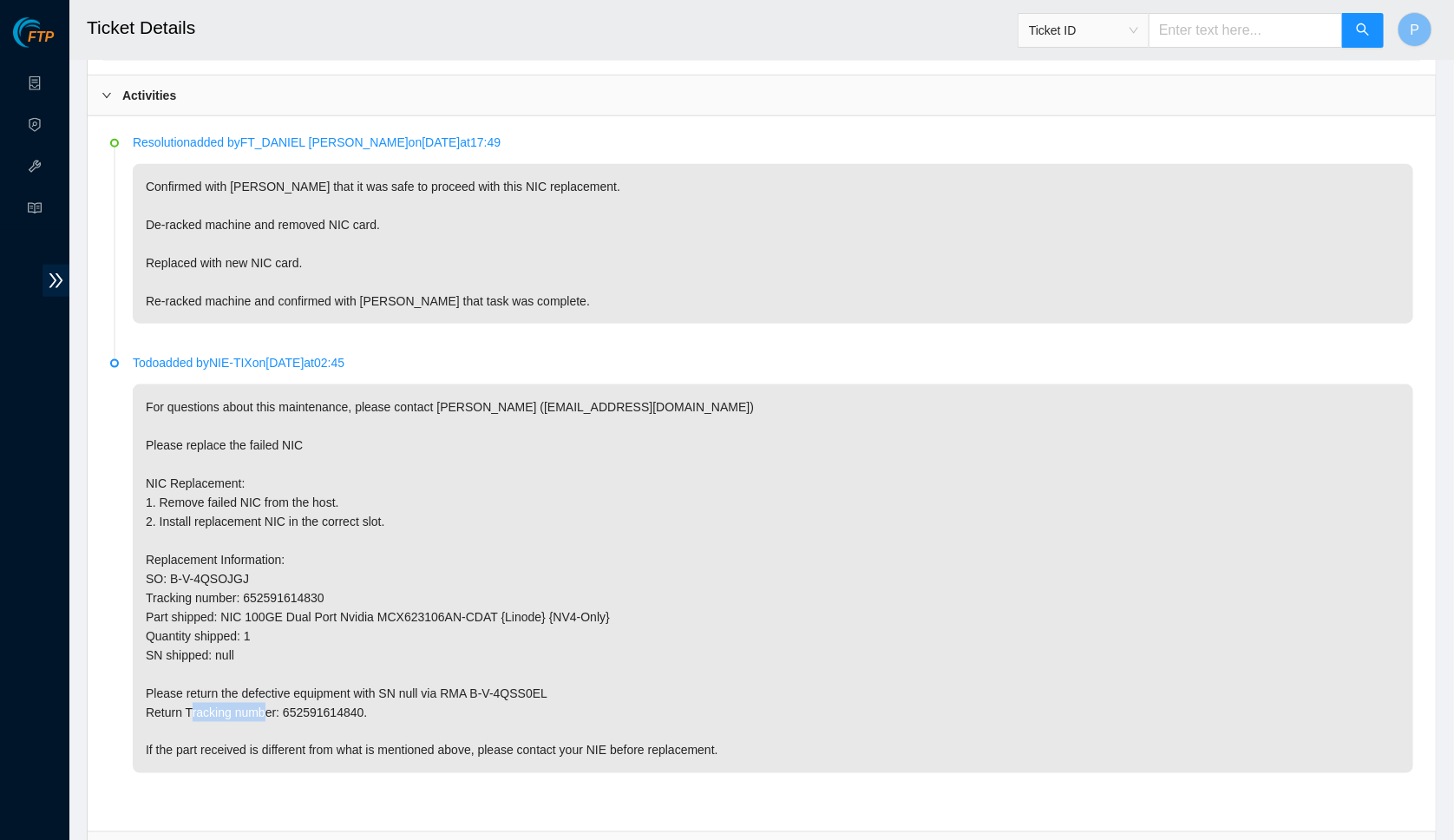
scroll to position [793, 0]
